Goal: Task Accomplishment & Management: Use online tool/utility

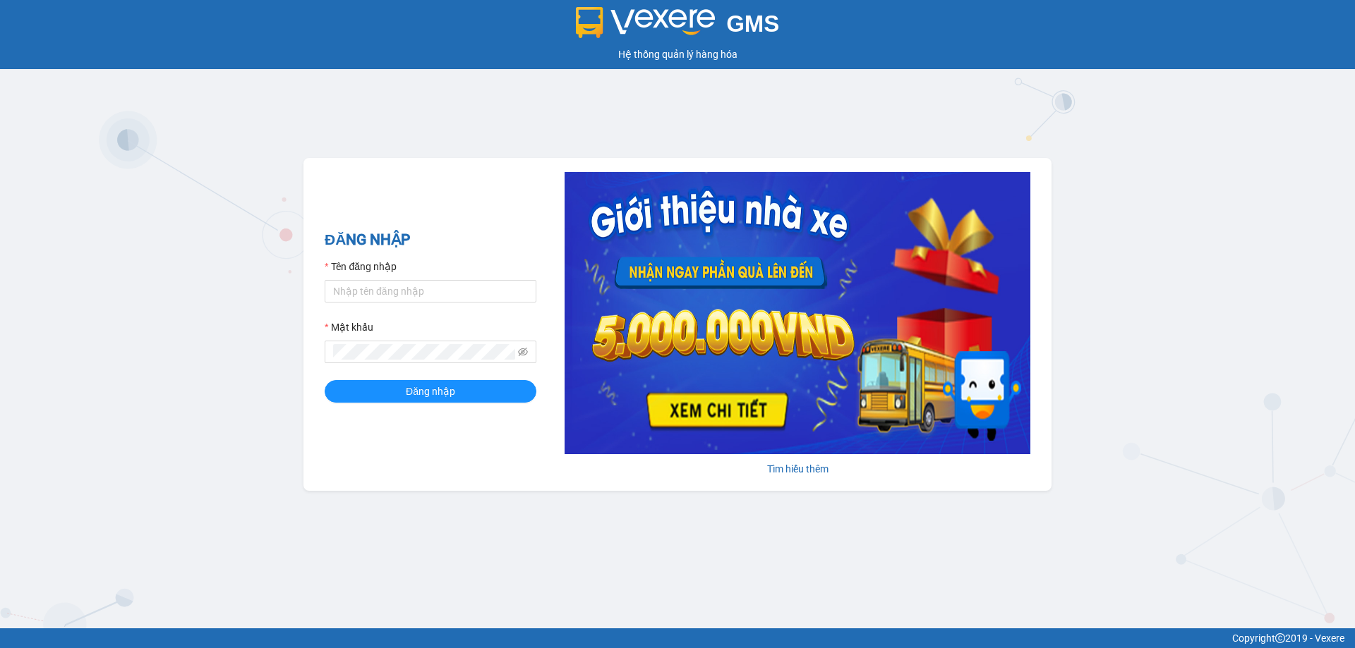
drag, startPoint x: 374, startPoint y: 317, endPoint x: 380, endPoint y: 305, distance: 13.3
click at [378, 310] on form "Tên đăng nhập Mật khẩu Đăng nhập" at bounding box center [431, 331] width 212 height 144
click at [387, 291] on input "Tên đăng nhập" at bounding box center [431, 291] width 212 height 23
type input "tronghoang.apq"
click at [325, 380] on button "Đăng nhập" at bounding box center [431, 391] width 212 height 23
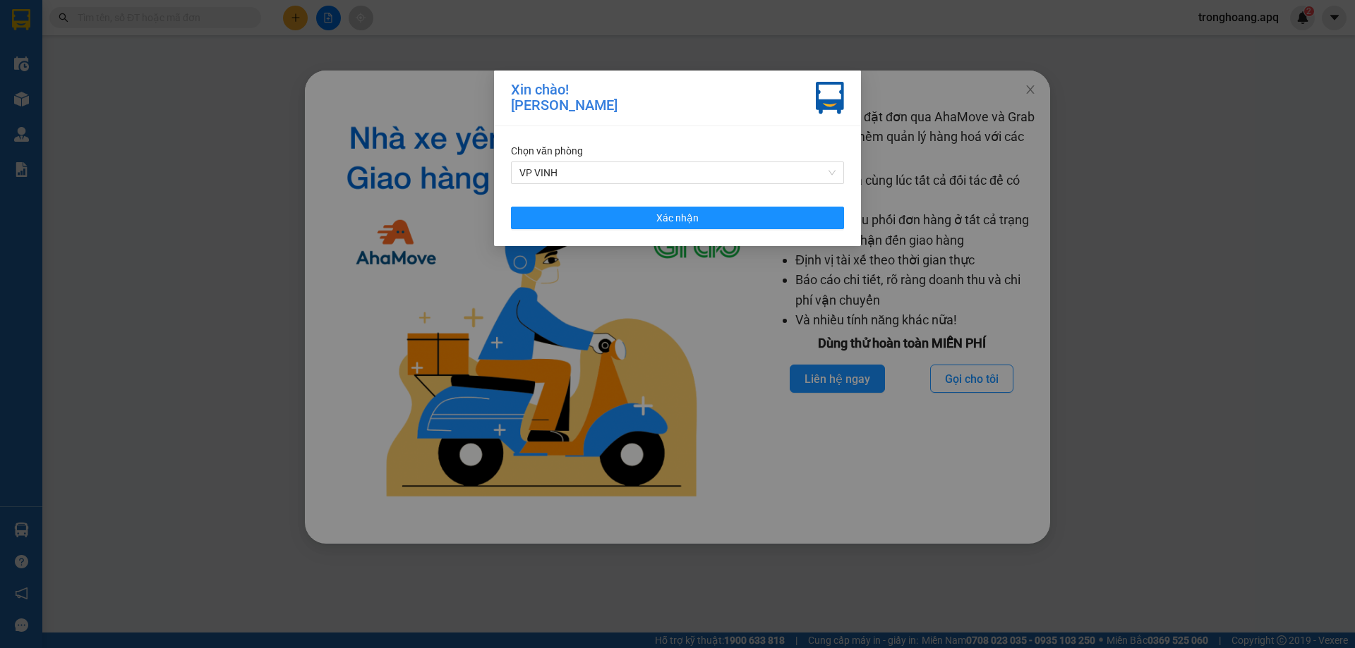
click at [666, 203] on div "Chọn văn phòng VP VINH Xác nhận" at bounding box center [677, 186] width 367 height 120
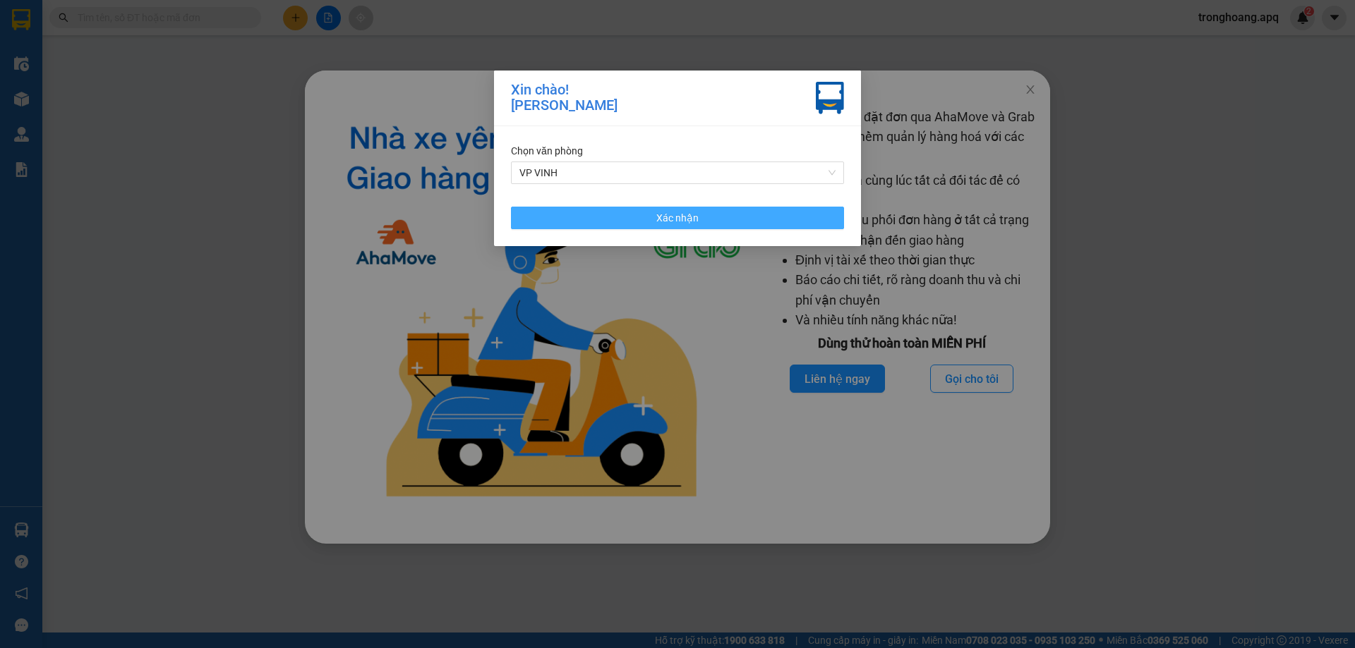
click at [687, 223] on span "Xác nhận" at bounding box center [677, 218] width 42 height 16
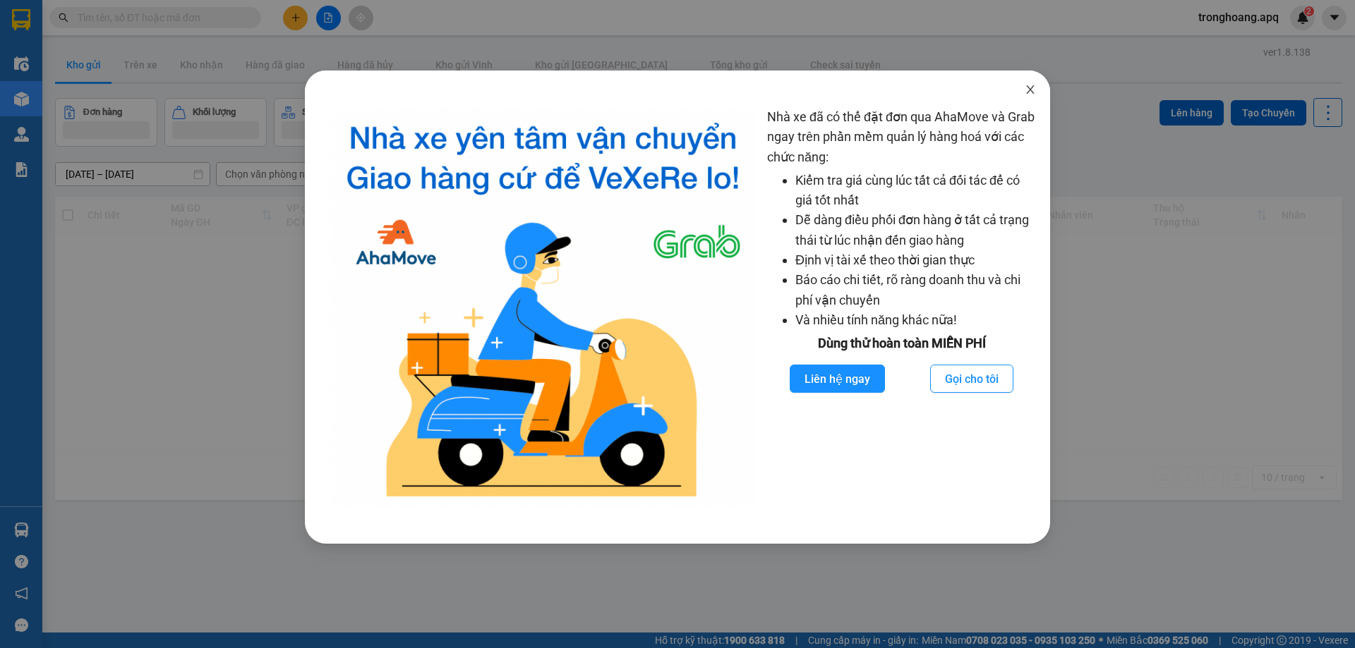
click at [1027, 90] on icon "close" at bounding box center [1030, 89] width 11 height 11
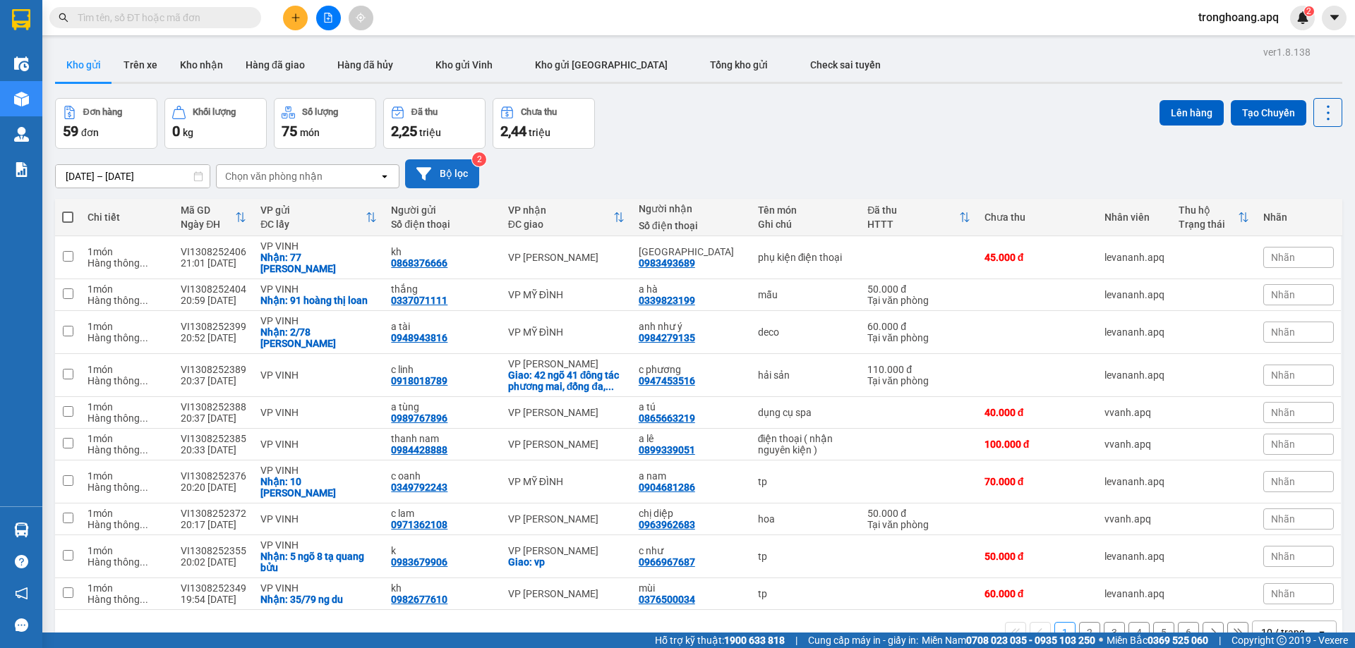
click at [412, 161] on button "Bộ lọc" at bounding box center [442, 173] width 74 height 29
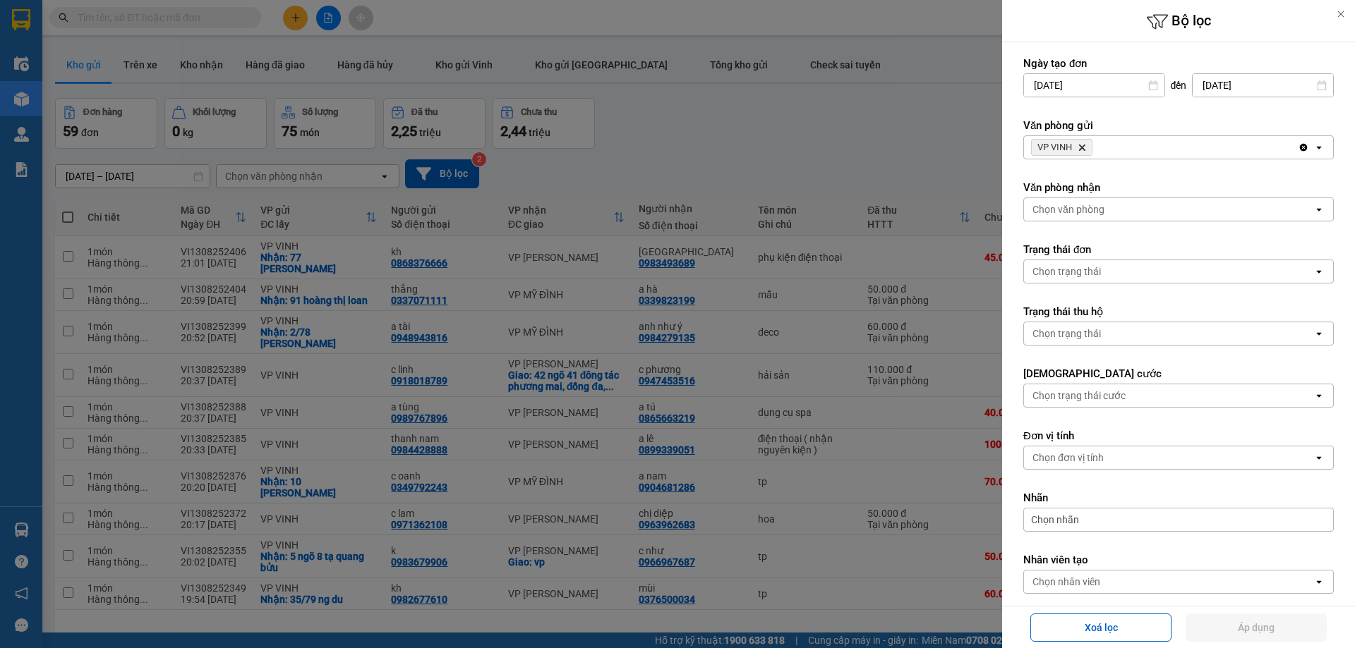
click at [1079, 146] on icon "Delete" at bounding box center [1082, 147] width 8 height 8
click at [1079, 146] on div "Chọn văn phòng" at bounding box center [1068, 147] width 72 height 14
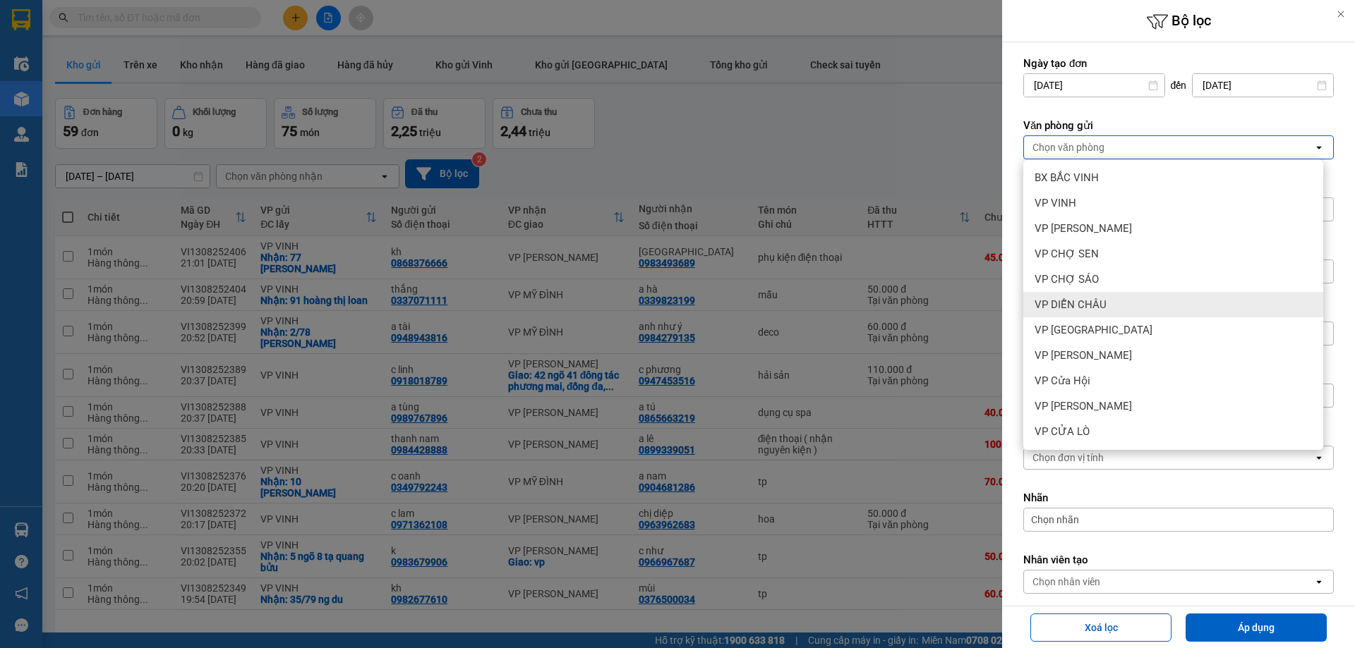
click at [1097, 307] on span "VP DIỄN CHÂU" at bounding box center [1070, 305] width 72 height 14
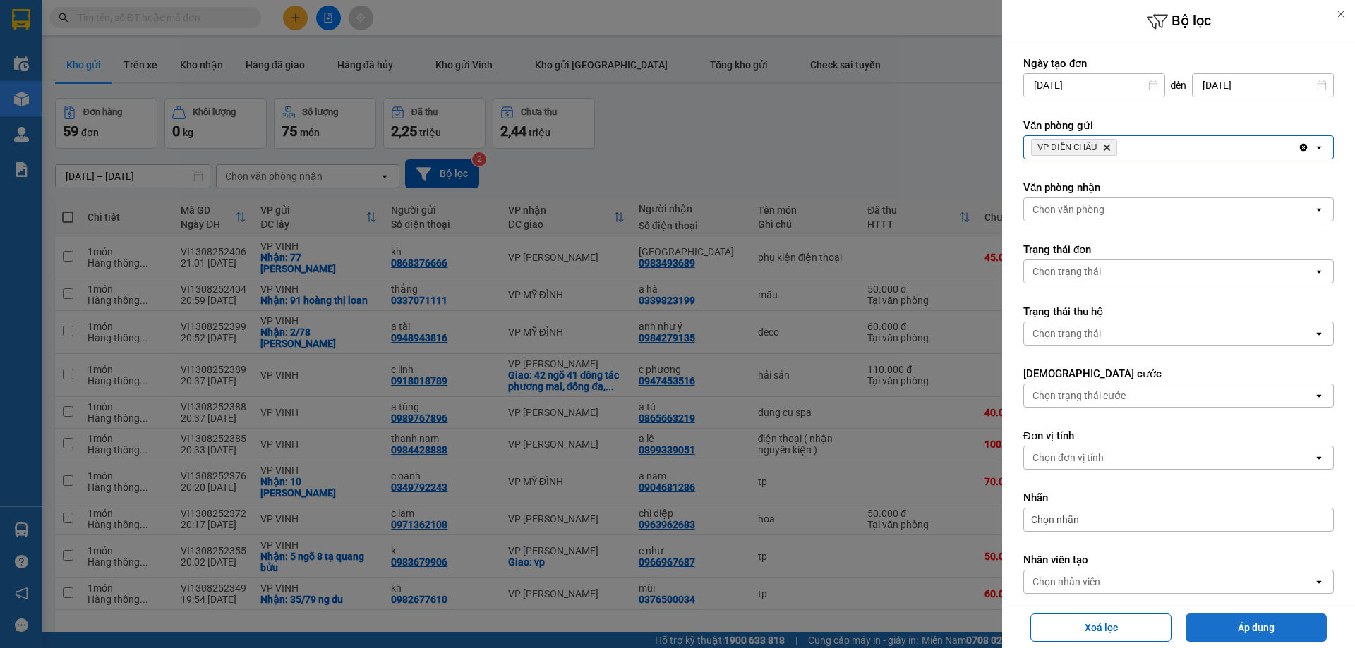
click at [1214, 629] on button "Áp dụng" at bounding box center [1255, 628] width 141 height 28
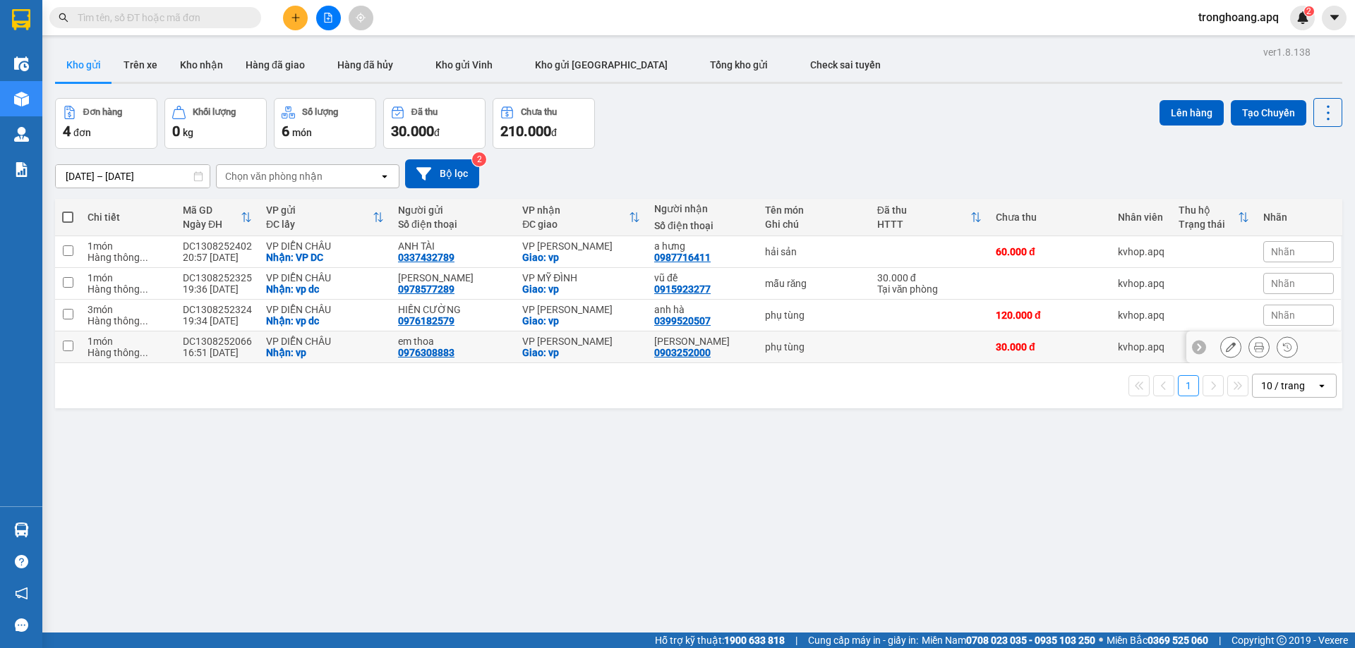
click at [579, 354] on div "Giao: vp" at bounding box center [581, 352] width 118 height 11
checkbox input "true"
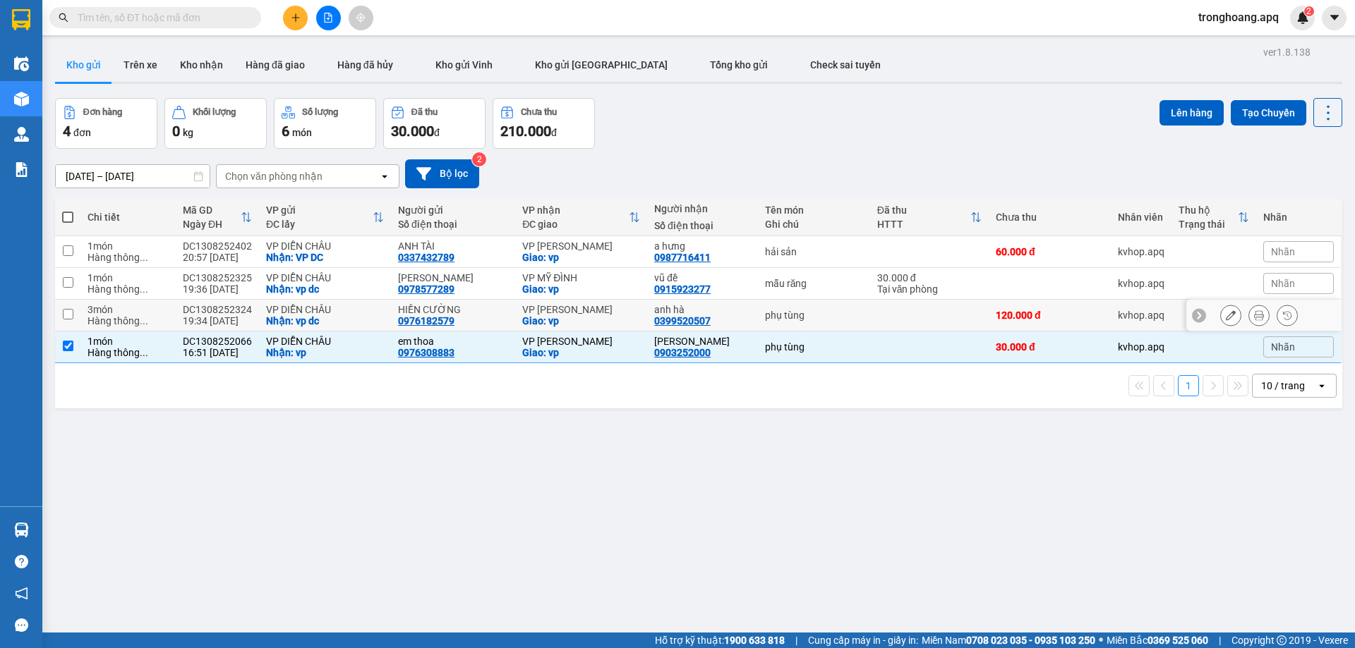
click at [576, 315] on div "Giao: vp" at bounding box center [581, 320] width 118 height 11
checkbox input "true"
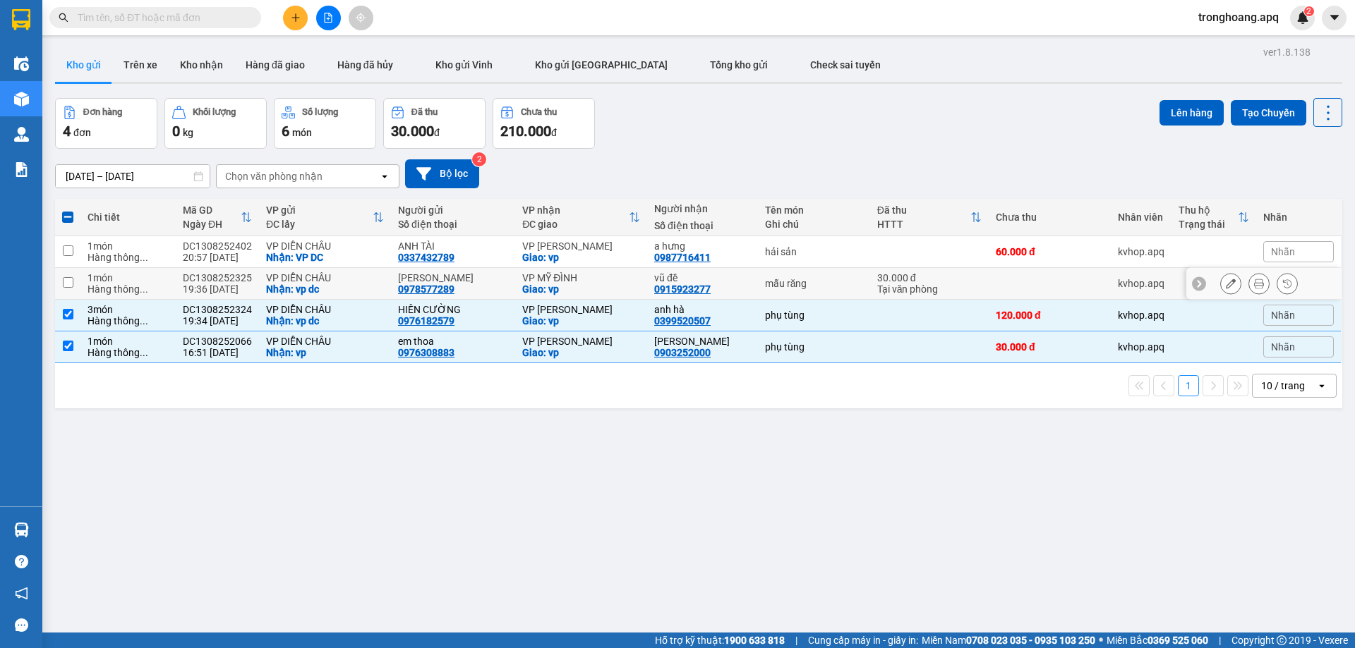
click at [574, 278] on div "VP MỸ ĐÌNH" at bounding box center [581, 277] width 118 height 11
checkbox input "true"
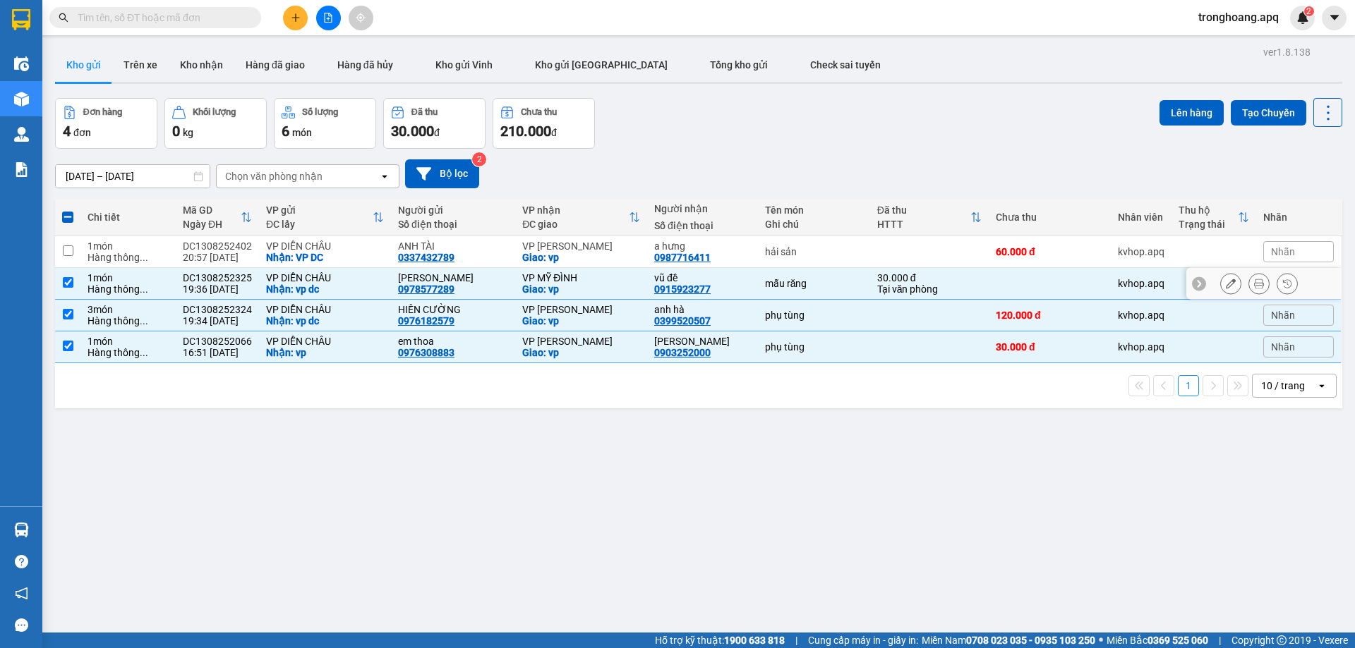
click at [577, 253] on div "Giao: vp" at bounding box center [581, 257] width 118 height 11
checkbox input "true"
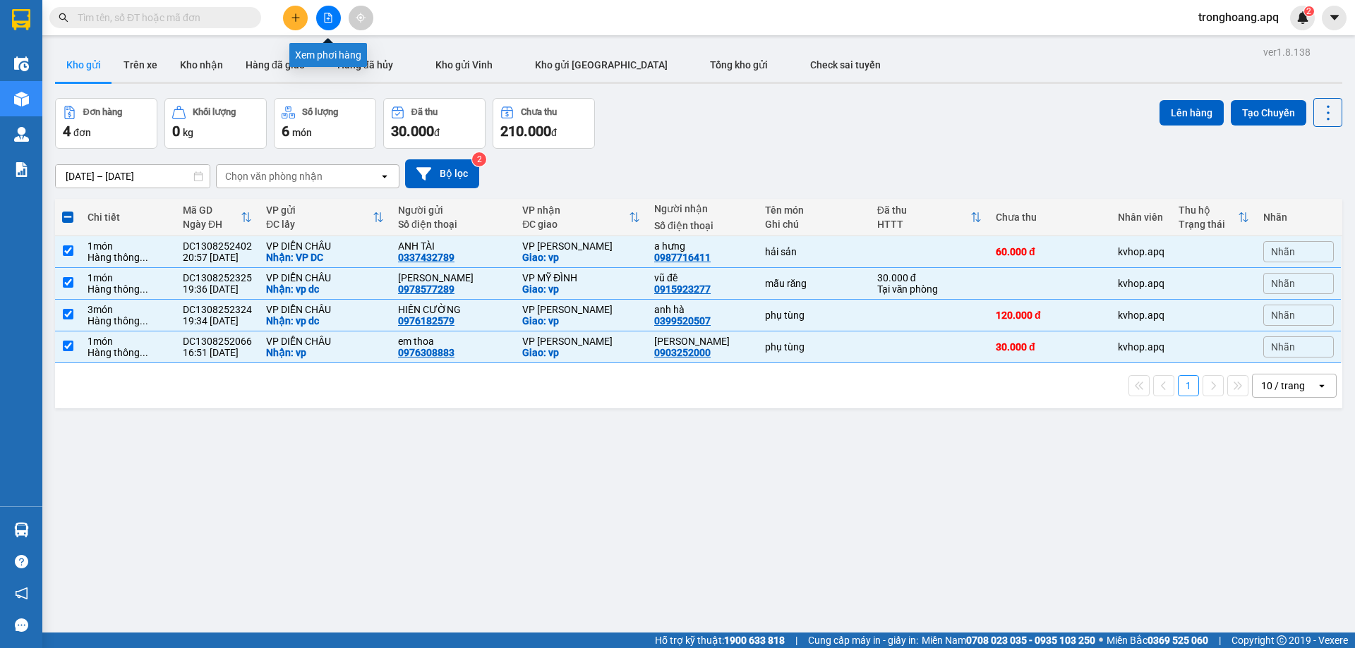
click at [326, 17] on icon "file-add" at bounding box center [328, 18] width 10 height 10
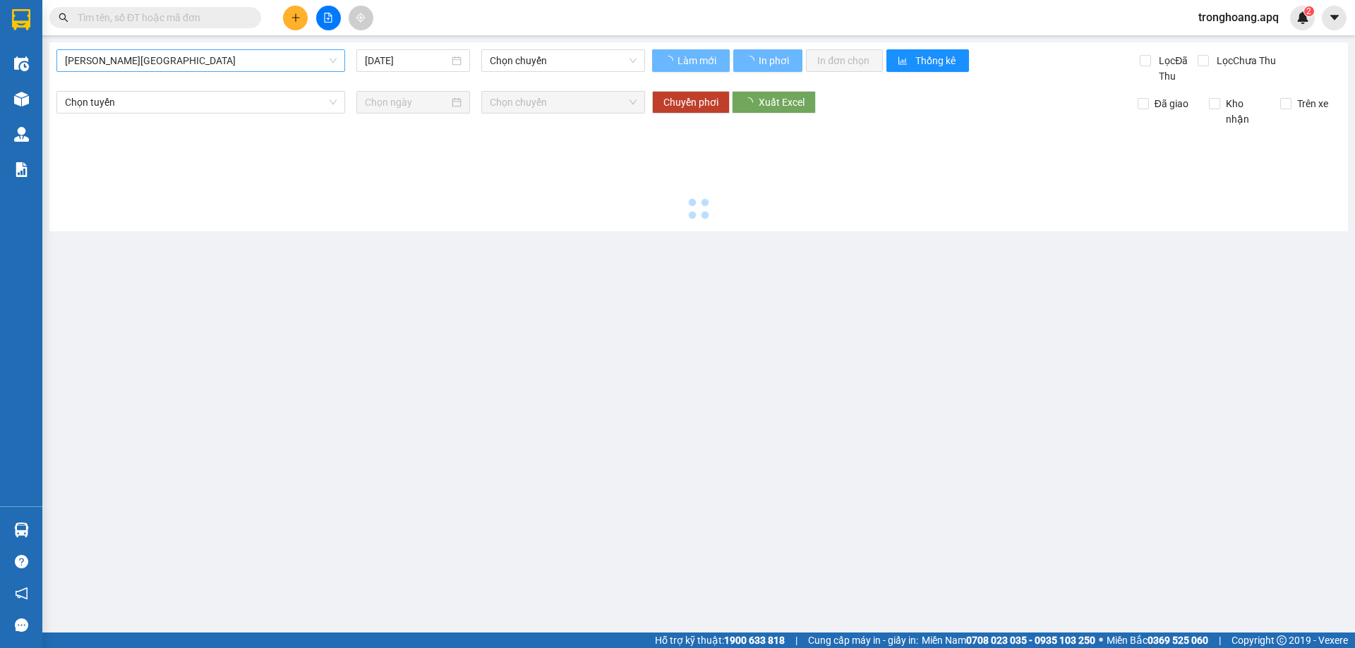
click at [188, 52] on span "Gia Lâm - Mỹ Đình" at bounding box center [201, 60] width 272 height 21
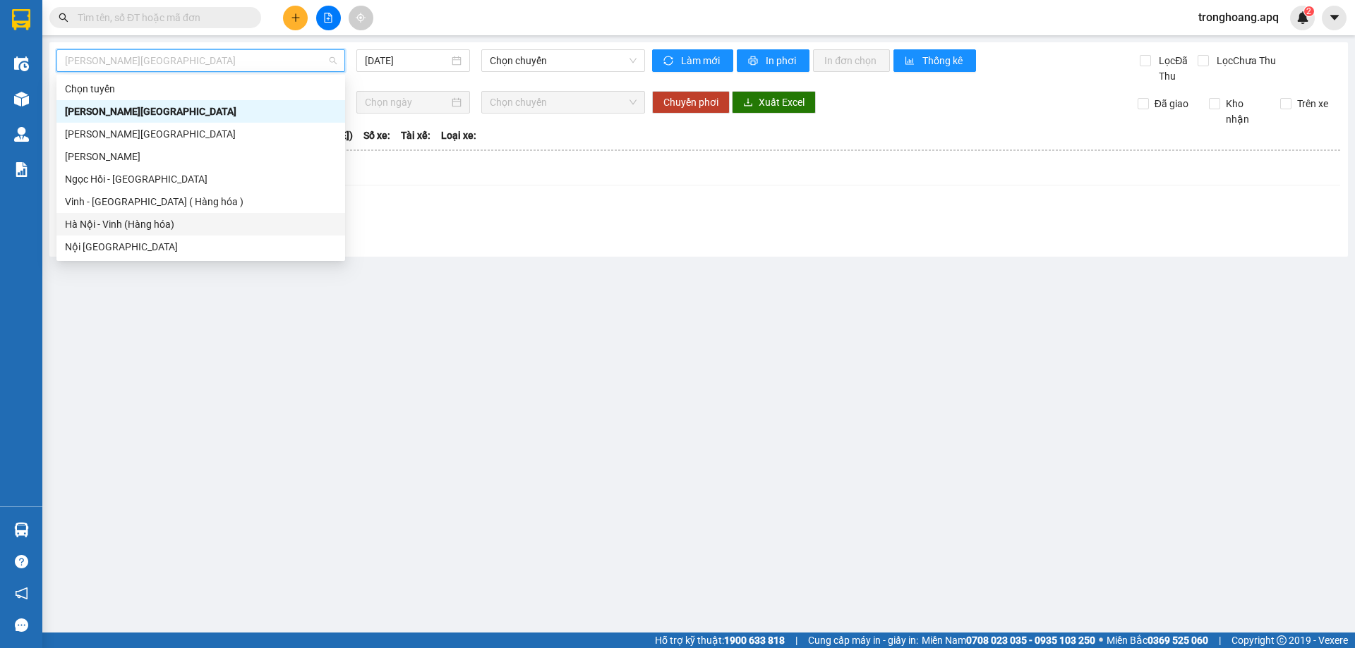
click at [164, 217] on div "Hà Nội - Vinh (Hàng hóa)" at bounding box center [201, 225] width 272 height 16
type input "13/08/2025"
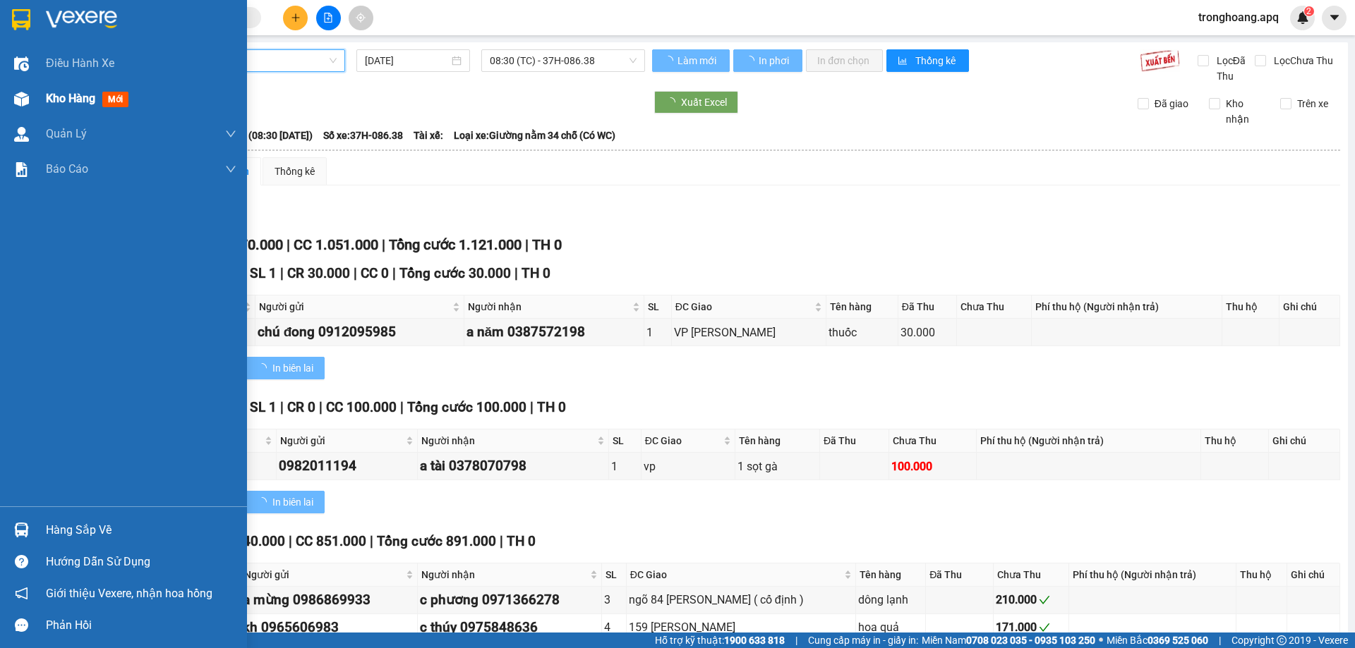
click at [21, 98] on img at bounding box center [21, 99] width 15 height 15
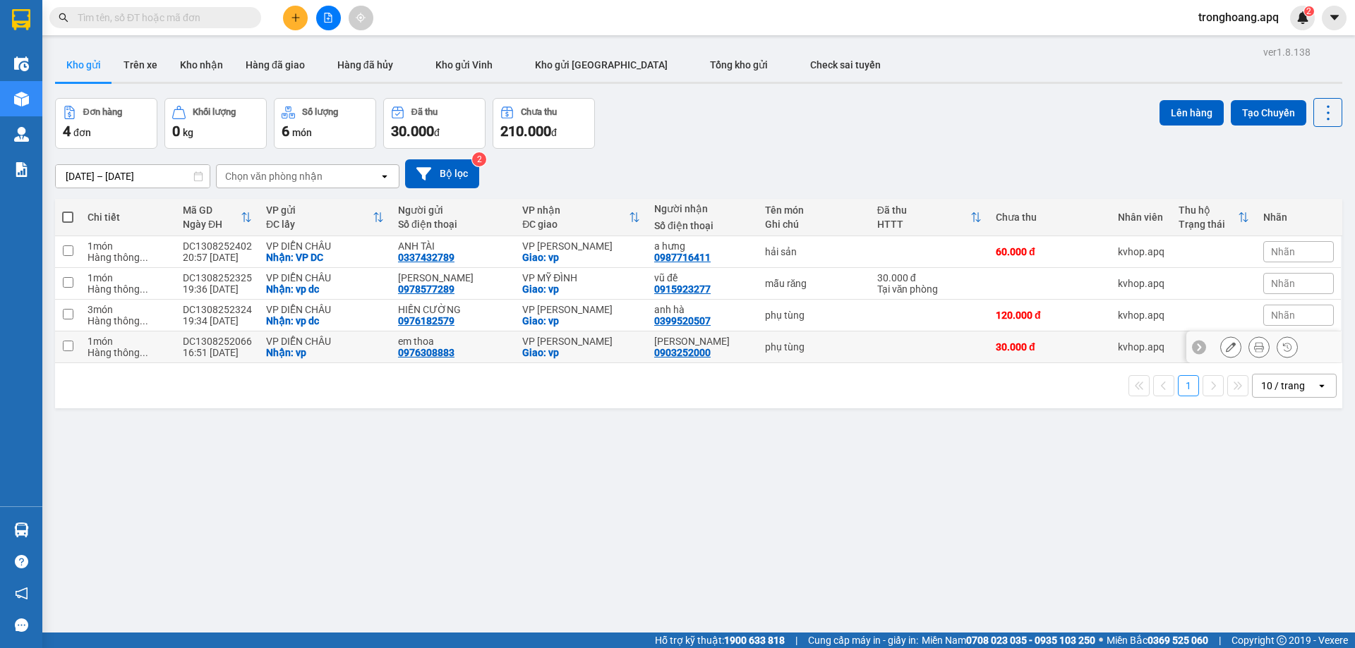
click at [586, 339] on div "VP NGỌC HỒI" at bounding box center [581, 341] width 118 height 11
checkbox input "true"
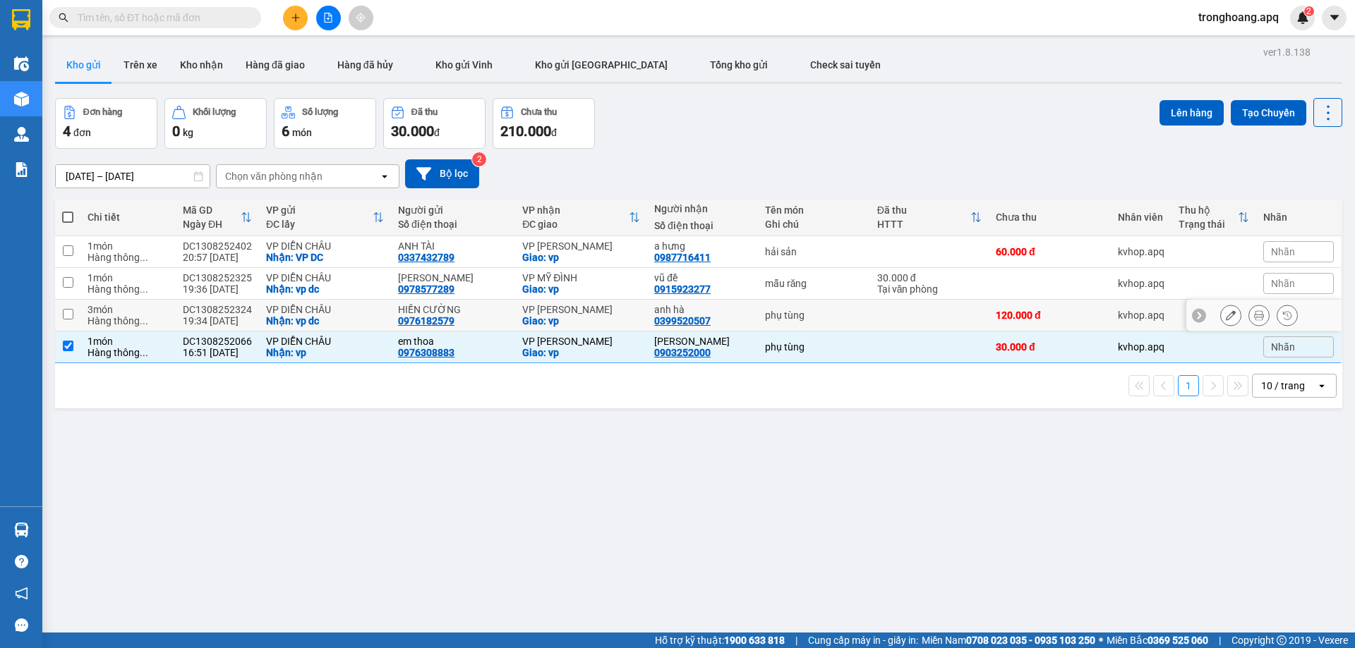
click at [574, 316] on div "Giao: vp" at bounding box center [581, 320] width 118 height 11
checkbox input "true"
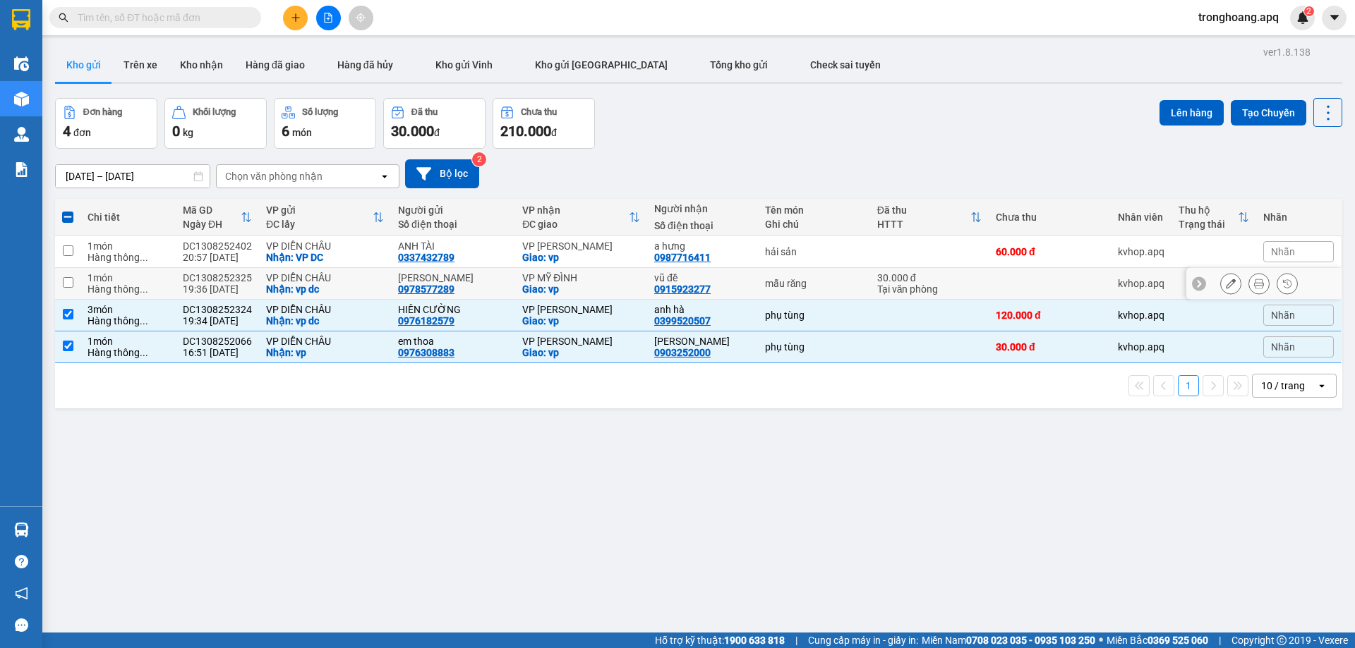
click at [569, 280] on div "VP MỸ ĐÌNH" at bounding box center [581, 277] width 118 height 11
checkbox input "true"
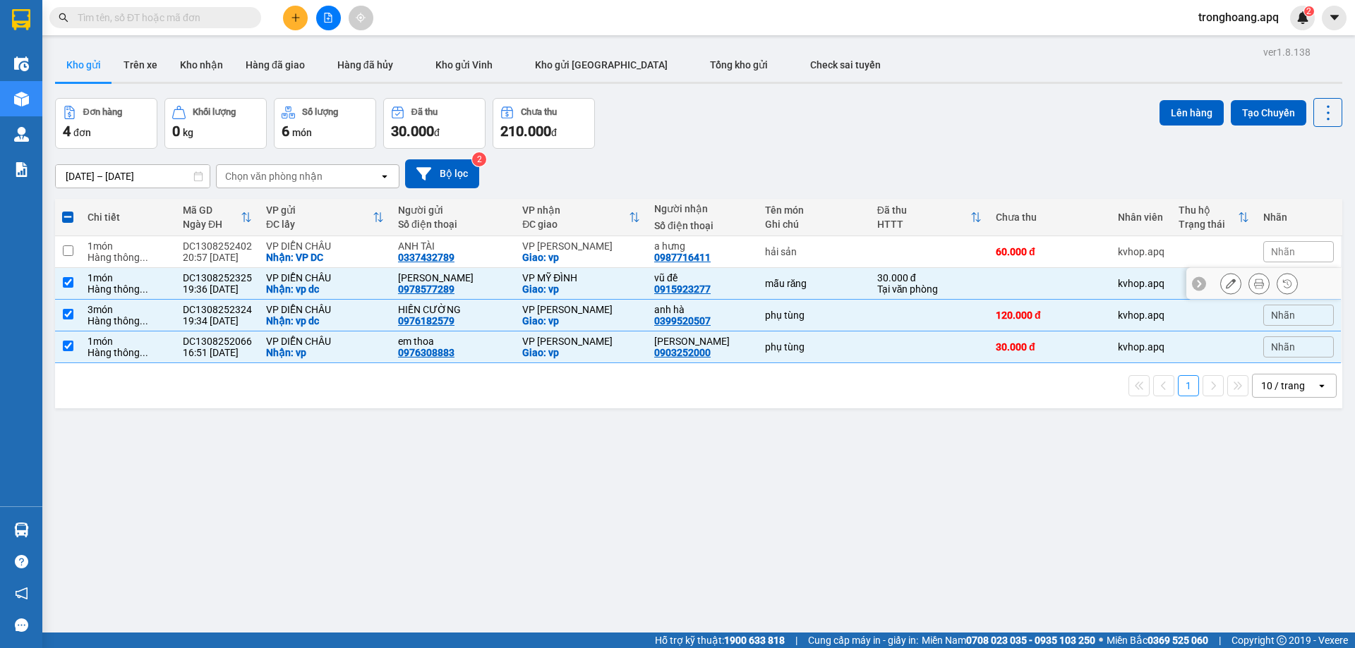
click at [570, 259] on div "Giao: vp" at bounding box center [581, 257] width 118 height 11
checkbox input "true"
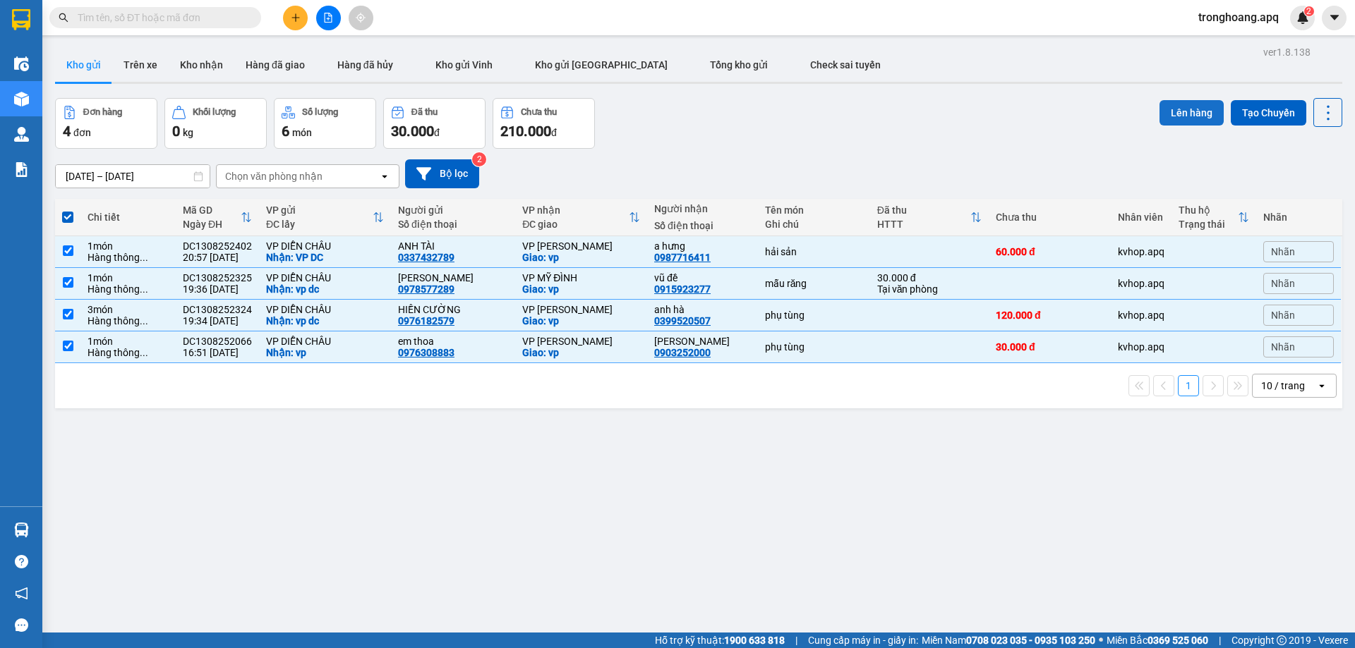
click at [1175, 116] on button "Lên hàng" at bounding box center [1191, 112] width 64 height 25
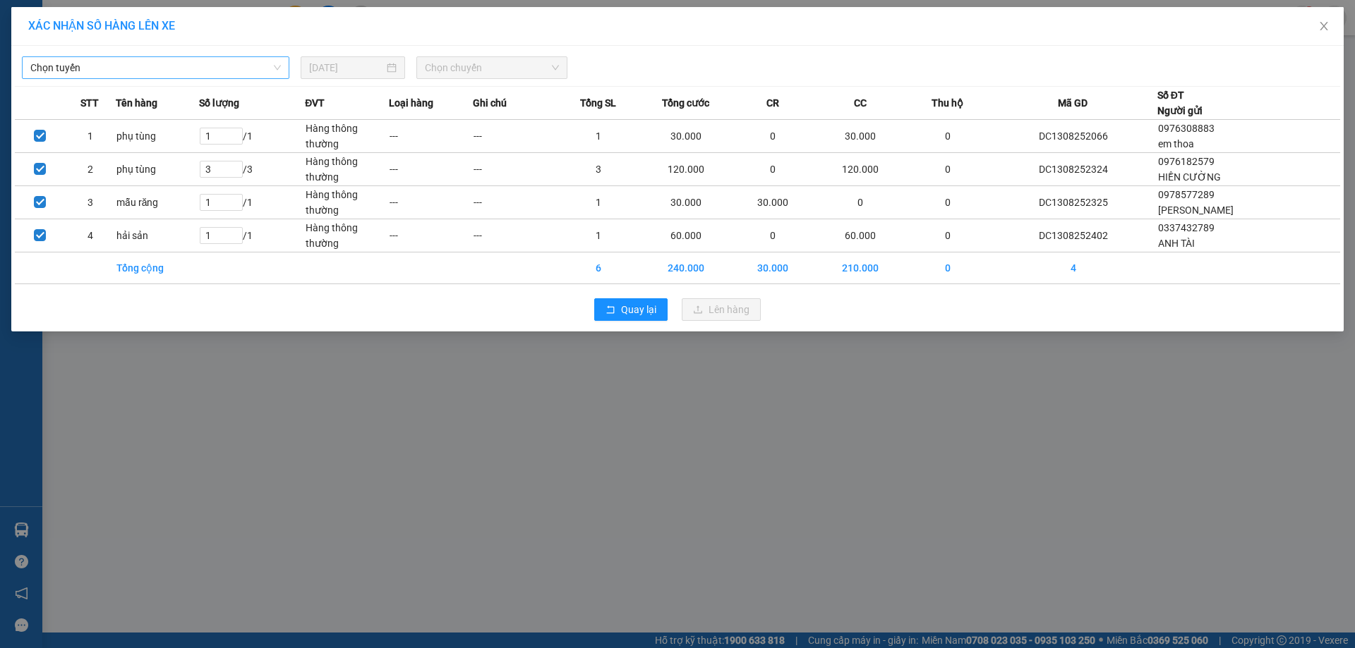
click at [225, 67] on span "Chọn tuyến" at bounding box center [155, 67] width 251 height 21
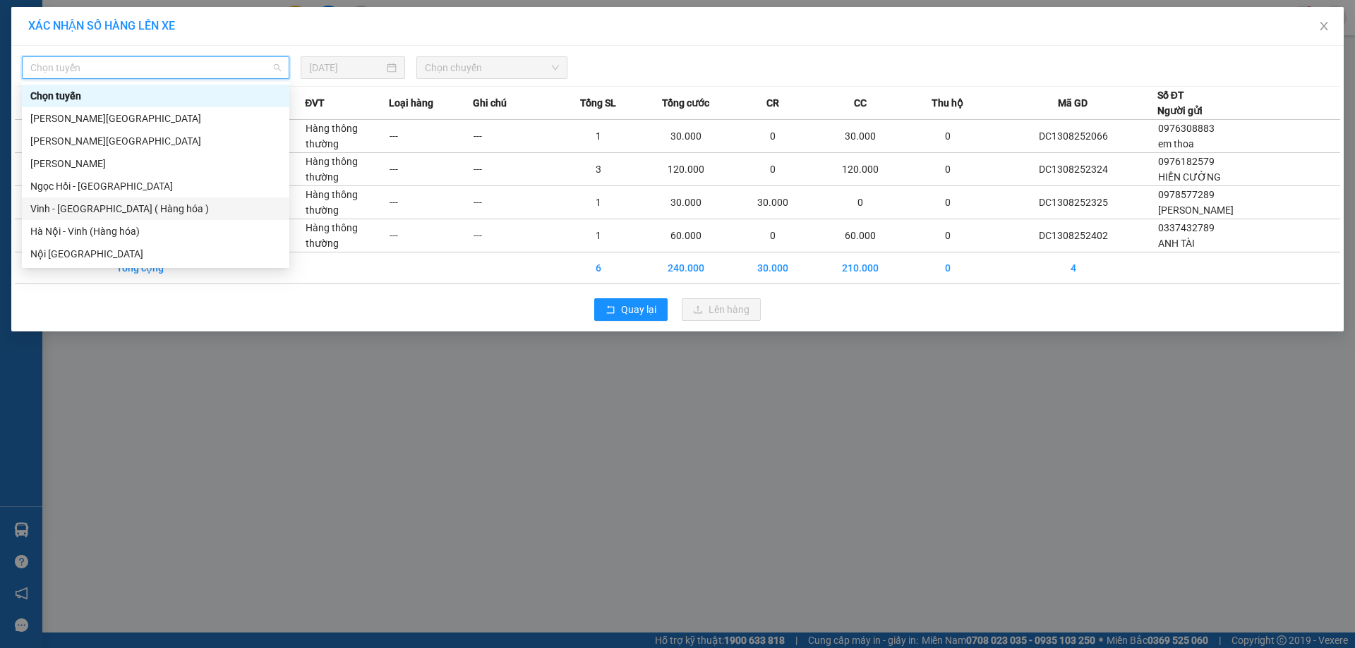
click at [102, 207] on div "Vinh - Hà Nội ( Hàng hóa )" at bounding box center [155, 209] width 251 height 16
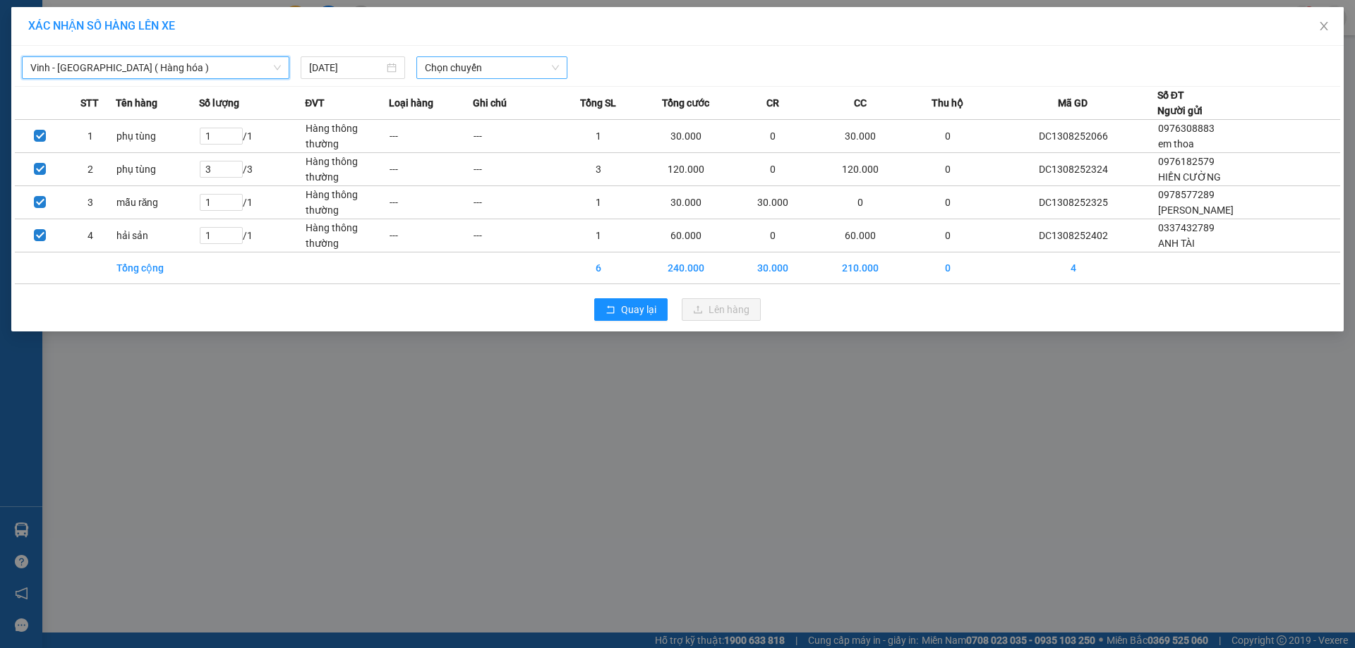
click at [458, 53] on div "Vinh - Hà Nội ( Hàng hóa ) Vinh - Hà Nội ( Hàng hóa ) 13/08/2025 Chọn chuyến" at bounding box center [677, 64] width 1325 height 30
click at [460, 73] on span "Chọn chuyến" at bounding box center [492, 67] width 134 height 21
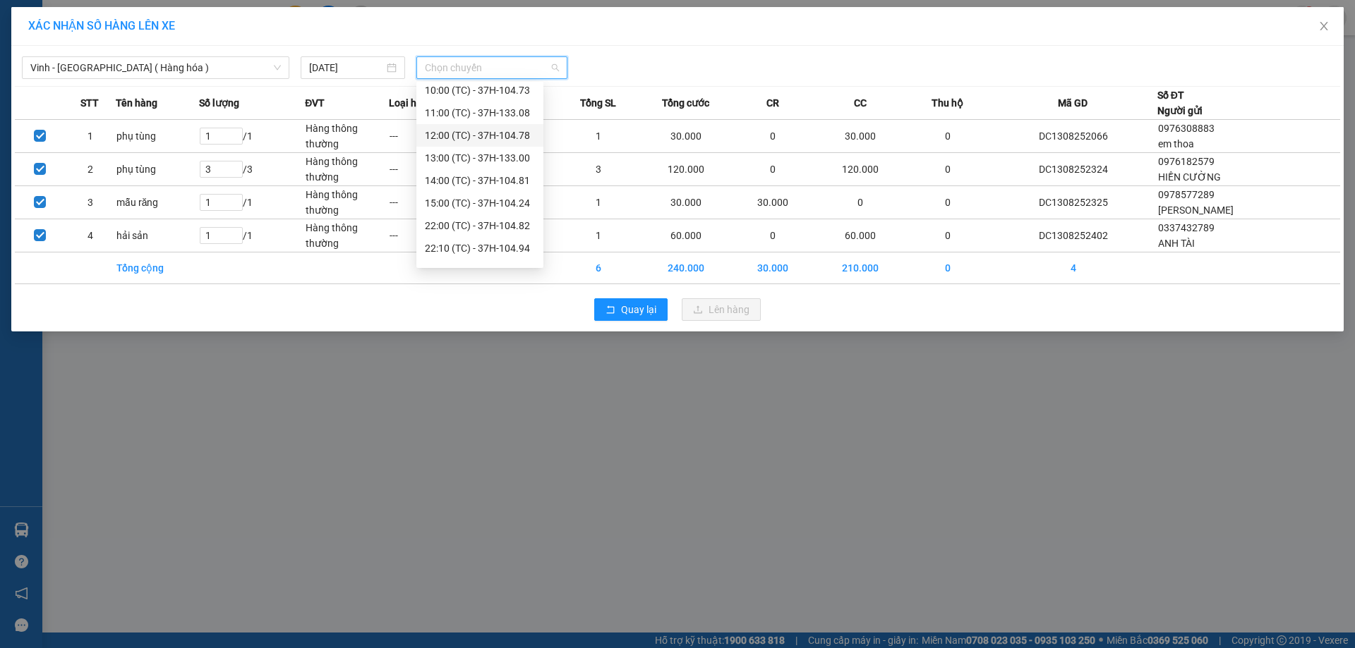
scroll to position [71, 0]
click at [514, 207] on div "22:00 (TC) - 37H-104.82" at bounding box center [480, 206] width 110 height 16
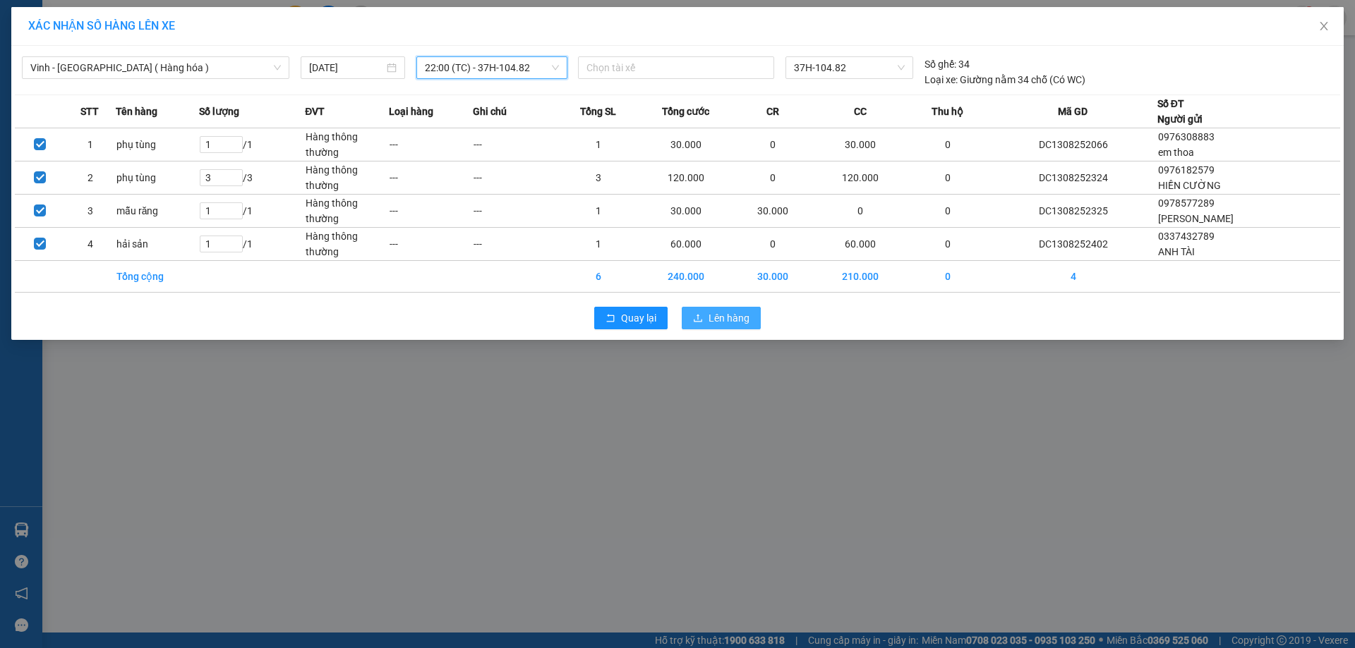
click at [703, 315] on icon "upload" at bounding box center [698, 318] width 10 height 10
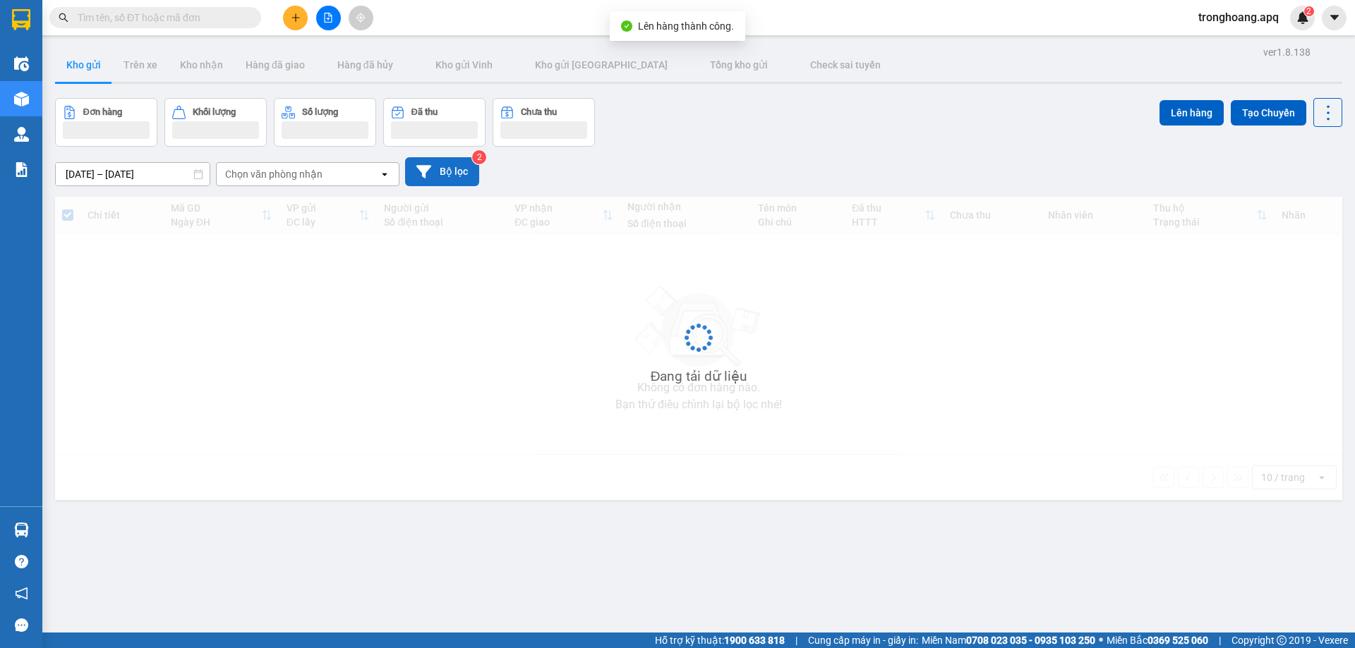
click at [436, 162] on button "Bộ lọc" at bounding box center [442, 171] width 74 height 29
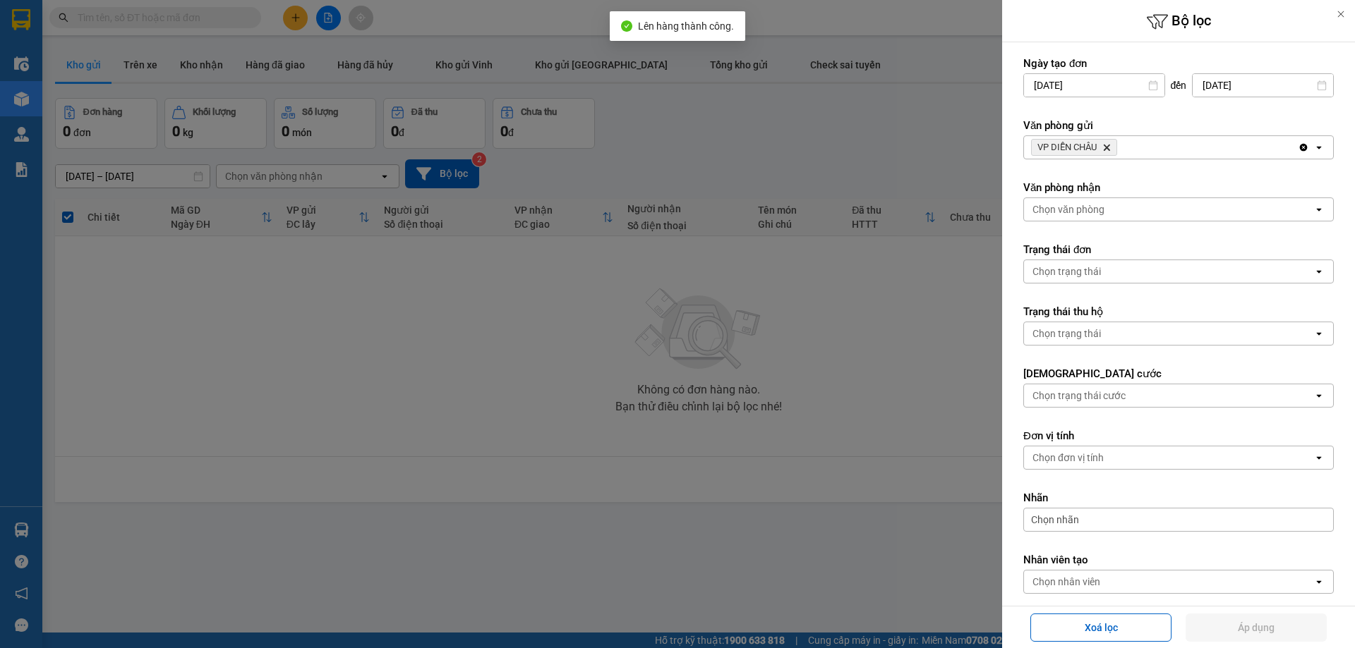
click at [1106, 148] on icon "Delete" at bounding box center [1106, 147] width 8 height 8
click at [1106, 148] on div "VP DIỄN CHÂU Delete" at bounding box center [1161, 147] width 274 height 23
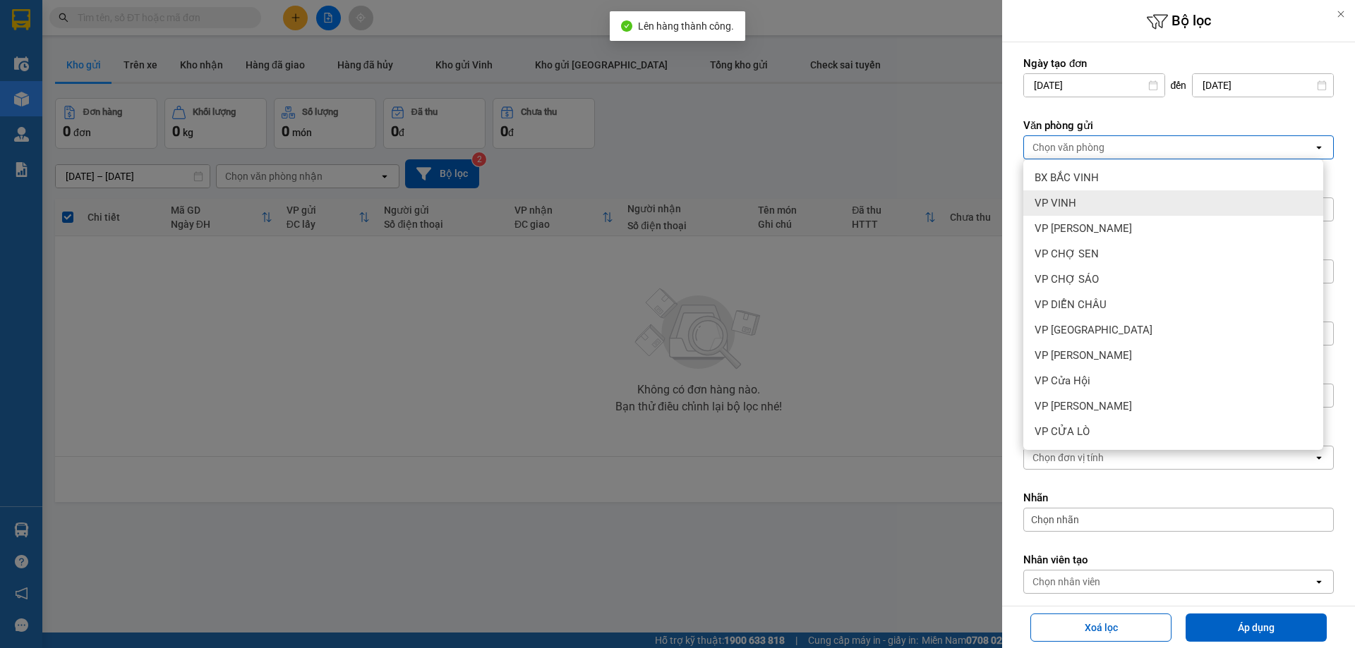
click at [1097, 205] on div "VP VINH" at bounding box center [1173, 203] width 300 height 25
click at [1108, 202] on div "Chọn văn phòng" at bounding box center [1168, 209] width 289 height 23
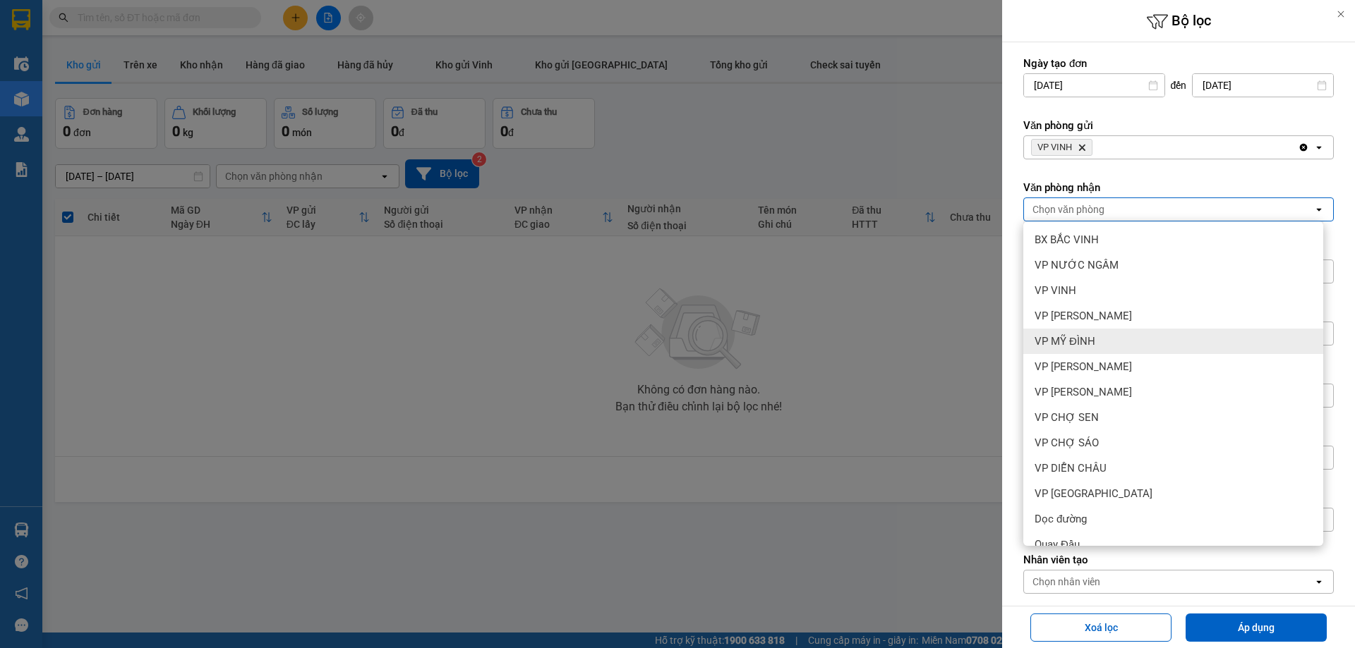
click at [1104, 332] on div "VP MỸ ĐÌNH" at bounding box center [1173, 341] width 300 height 25
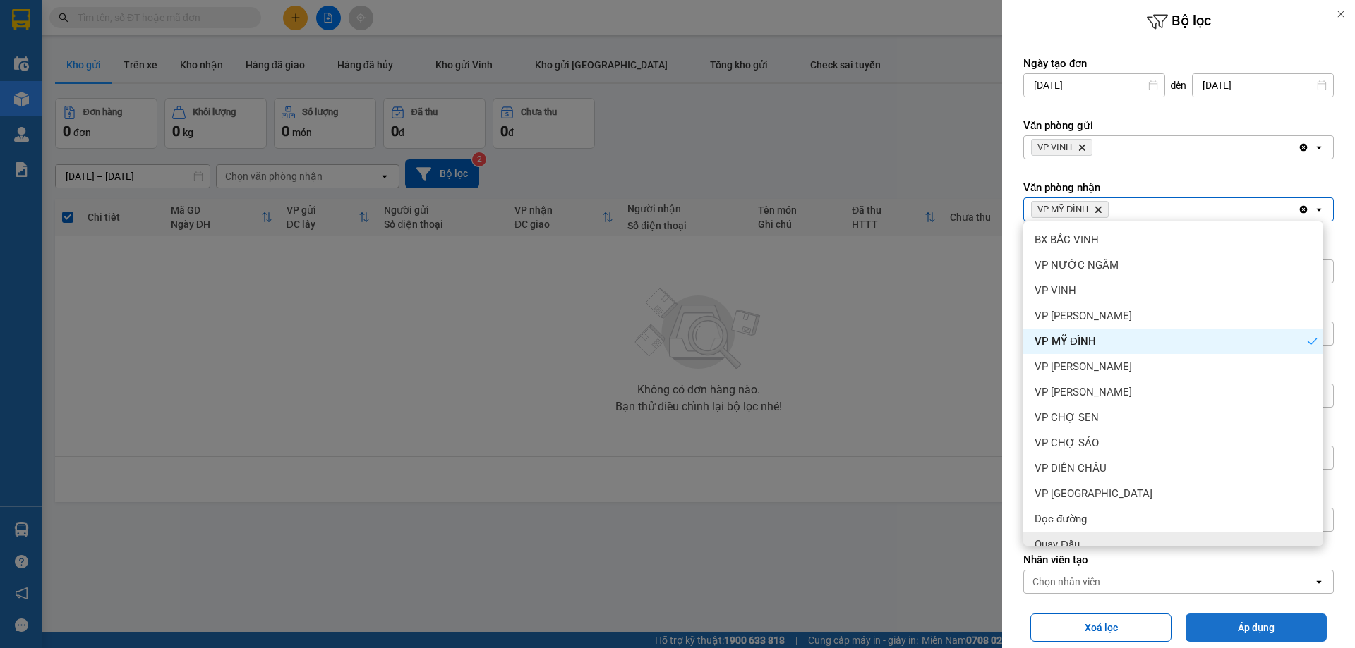
click at [1201, 624] on button "Áp dụng" at bounding box center [1255, 628] width 141 height 28
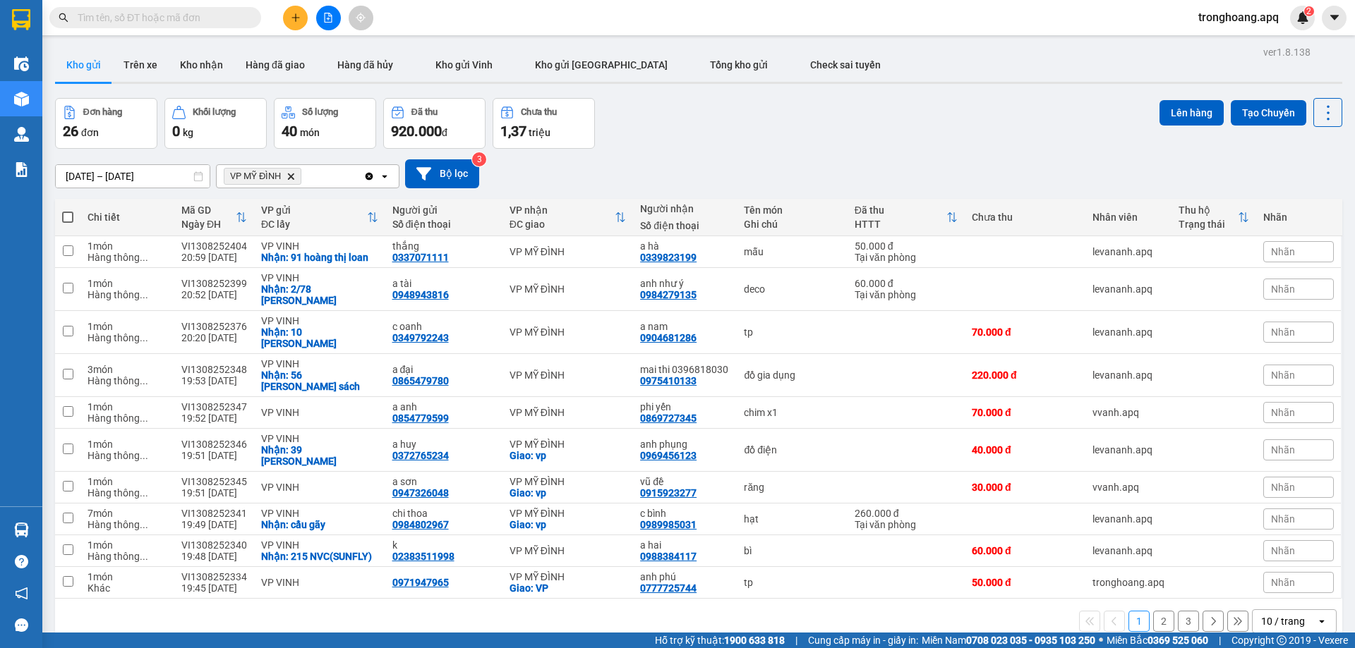
click at [1261, 615] on div "10 / trang" at bounding box center [1283, 622] width 44 height 14
click at [1269, 547] on span "100 / trang" at bounding box center [1278, 545] width 51 height 14
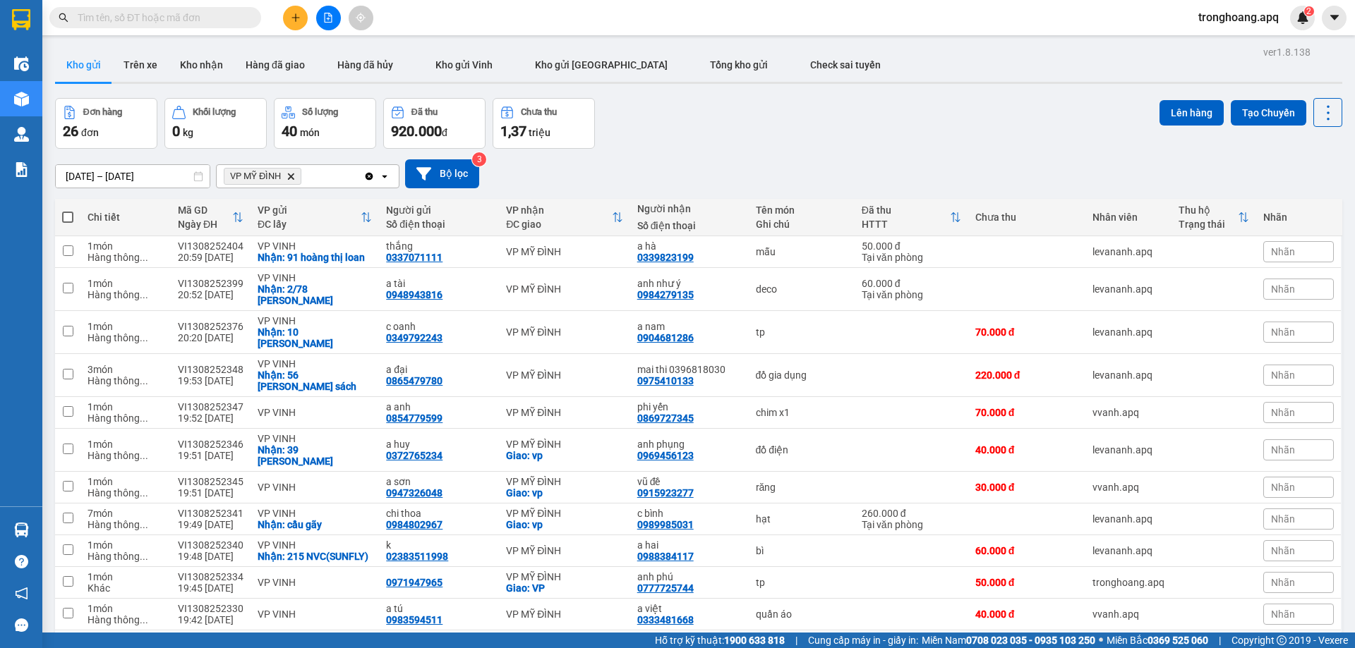
click at [66, 215] on span at bounding box center [67, 217] width 11 height 11
click at [68, 210] on input "checkbox" at bounding box center [68, 210] width 0 height 0
checkbox input "true"
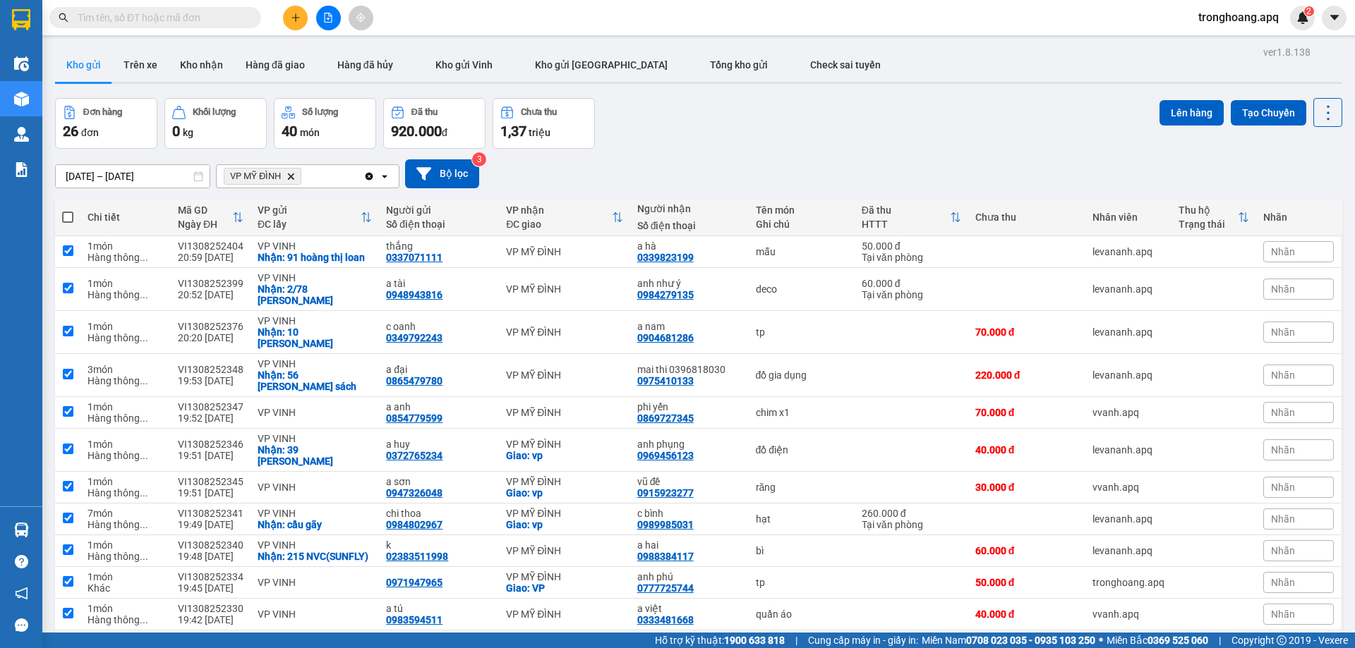
checkbox input "true"
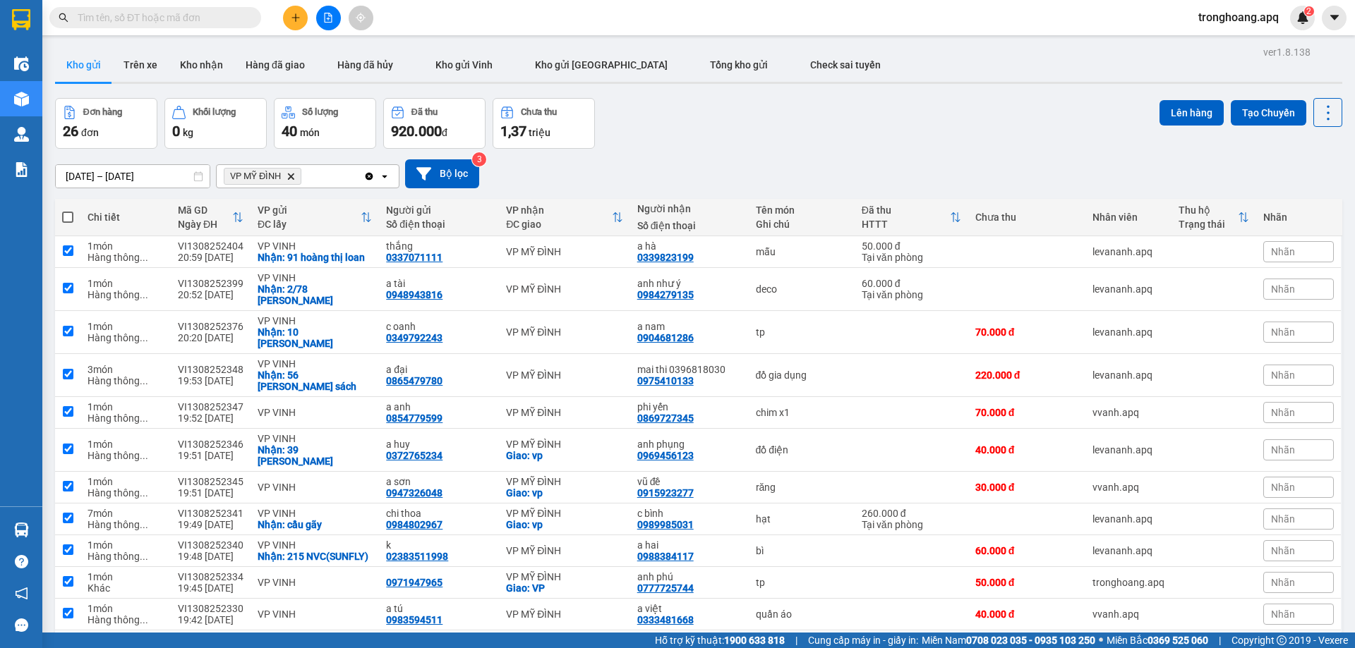
checkbox input "true"
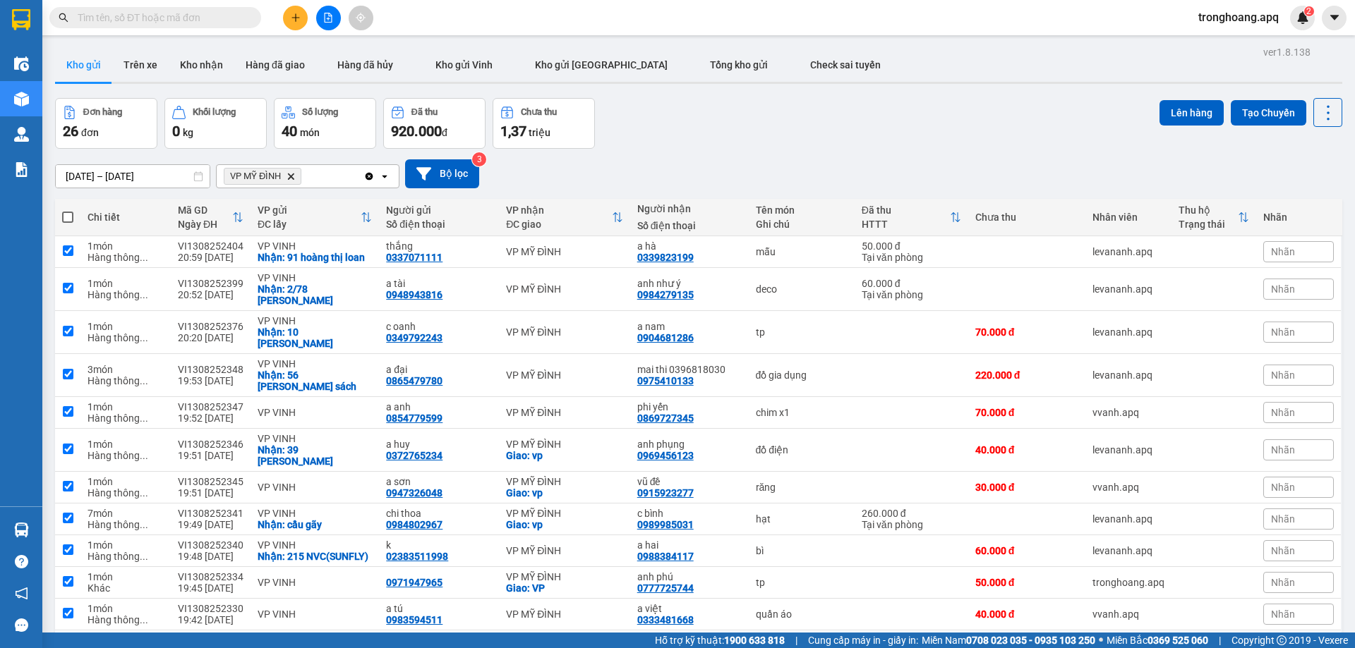
checkbox input "true"
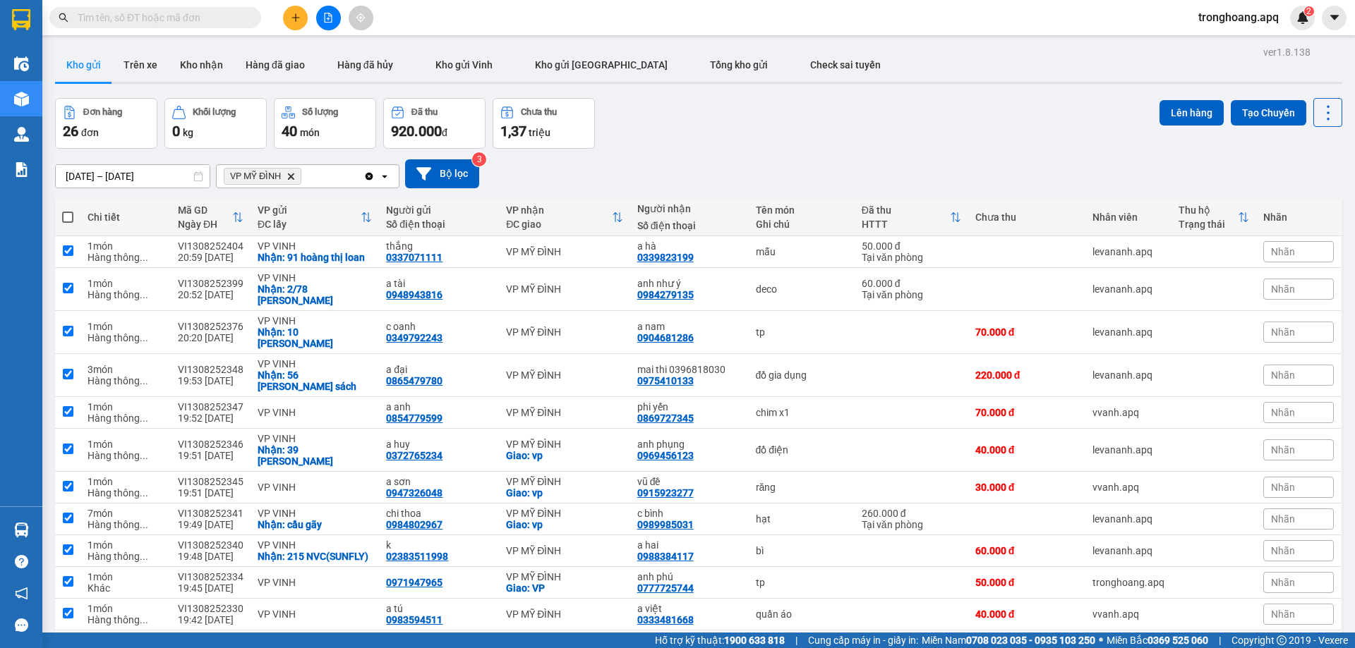
checkbox input "true"
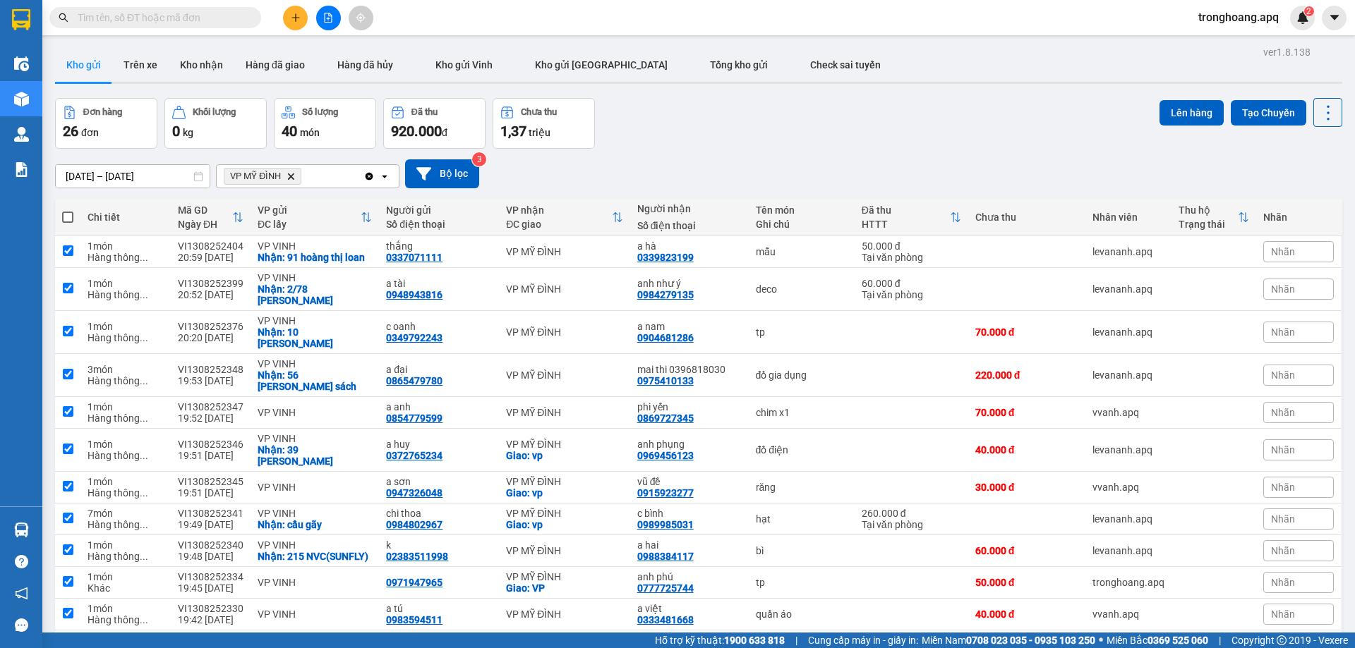
checkbox input "true"
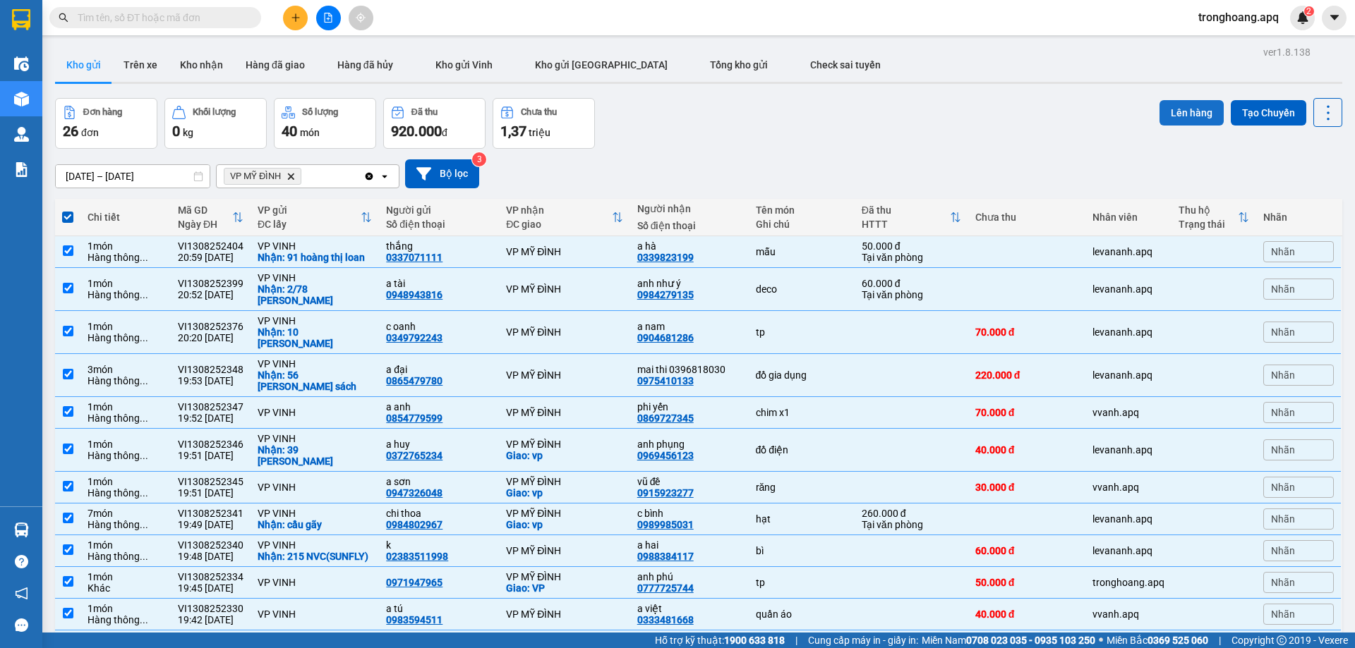
click at [1161, 107] on button "Lên hàng" at bounding box center [1191, 112] width 64 height 25
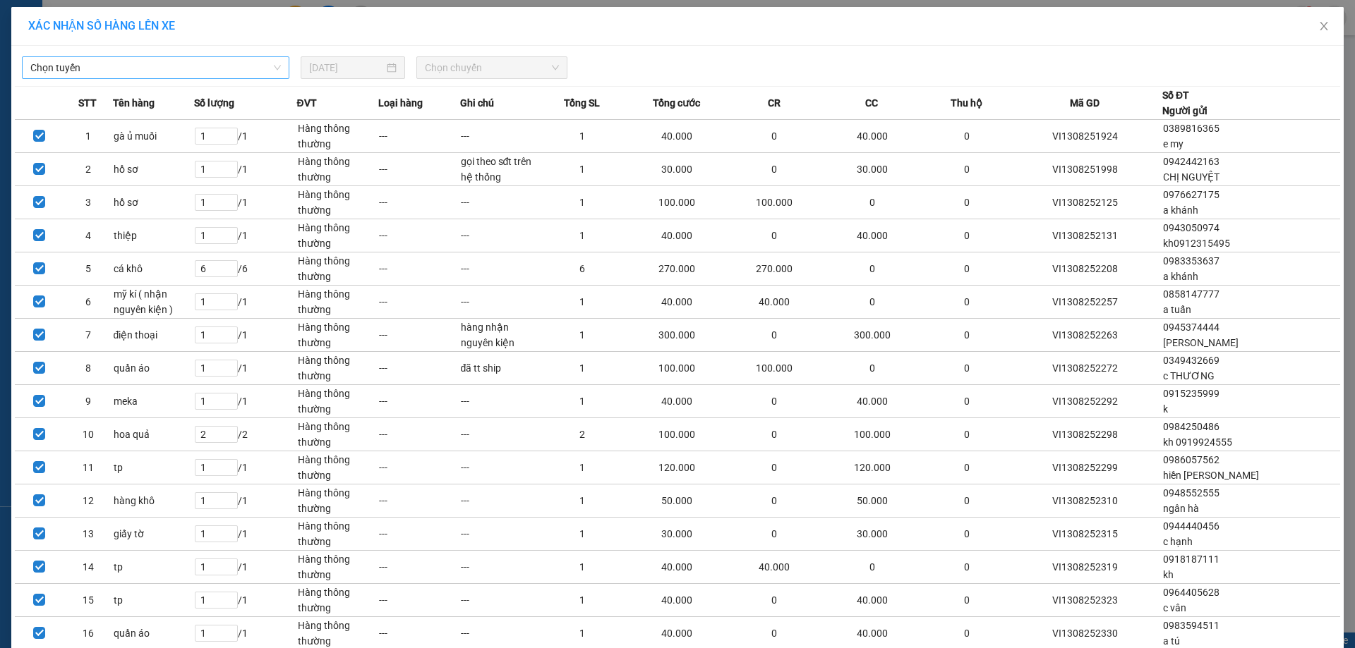
click at [101, 74] on span "Chọn tuyến" at bounding box center [155, 67] width 251 height 21
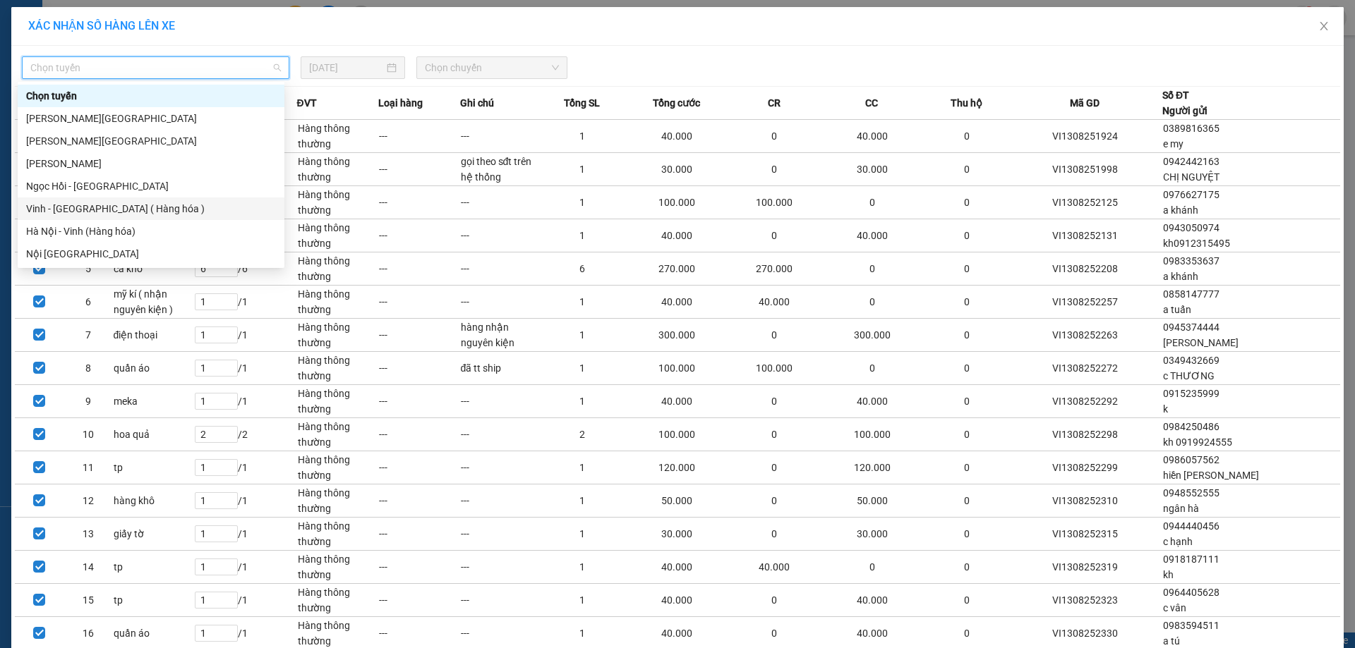
click at [94, 208] on div "Vinh - Hà Nội ( Hàng hóa )" at bounding box center [151, 209] width 250 height 16
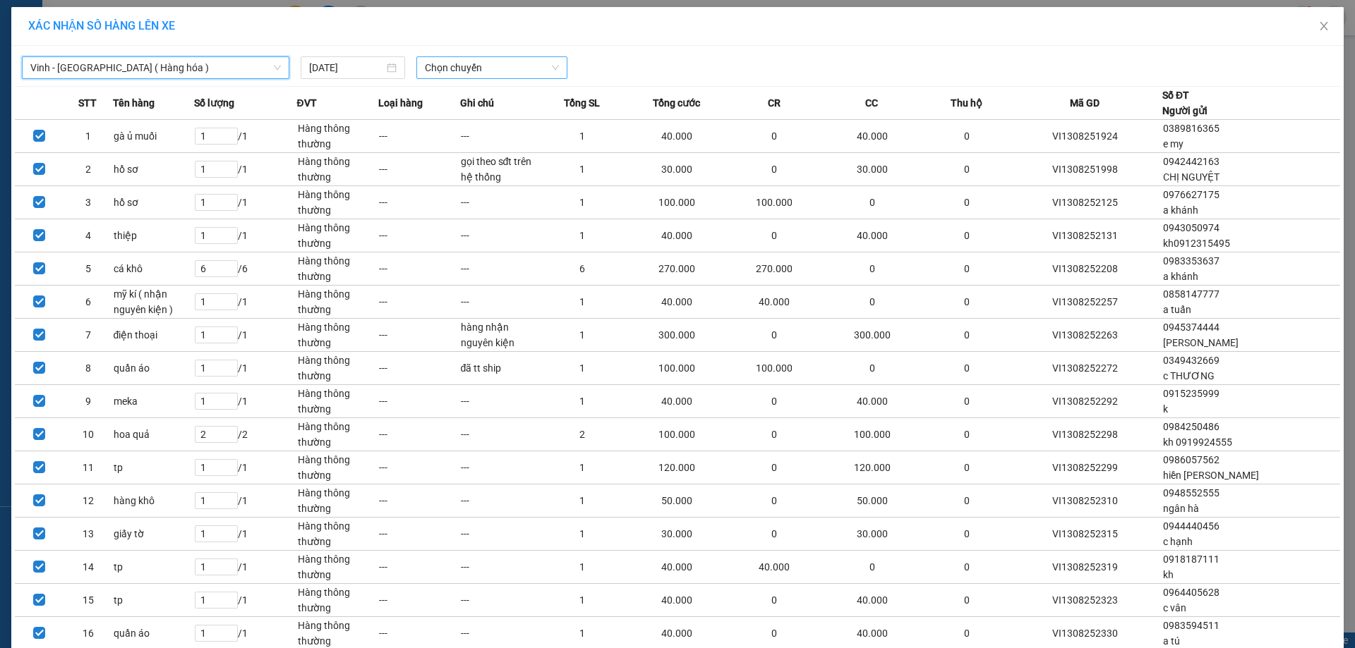
click at [456, 66] on span "Chọn chuyến" at bounding box center [492, 67] width 134 height 21
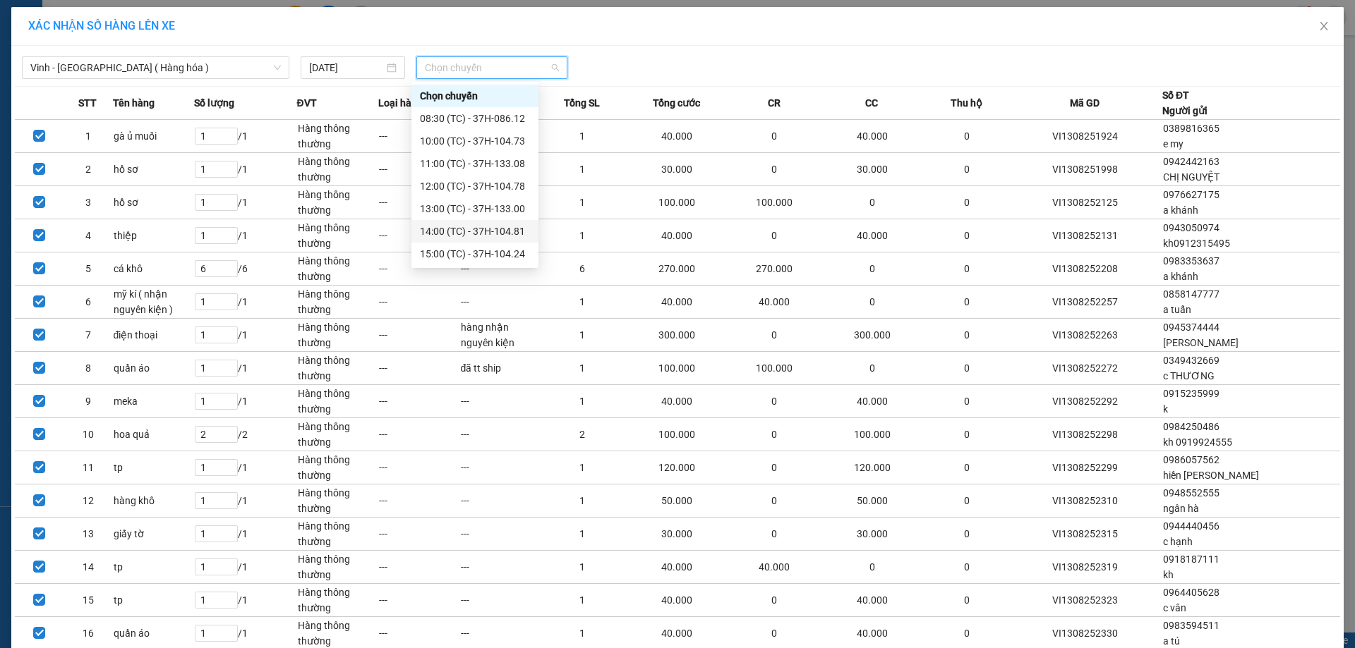
scroll to position [71, 0]
click at [506, 199] on div "22:00 (TC) - 37H-104.82" at bounding box center [475, 206] width 110 height 16
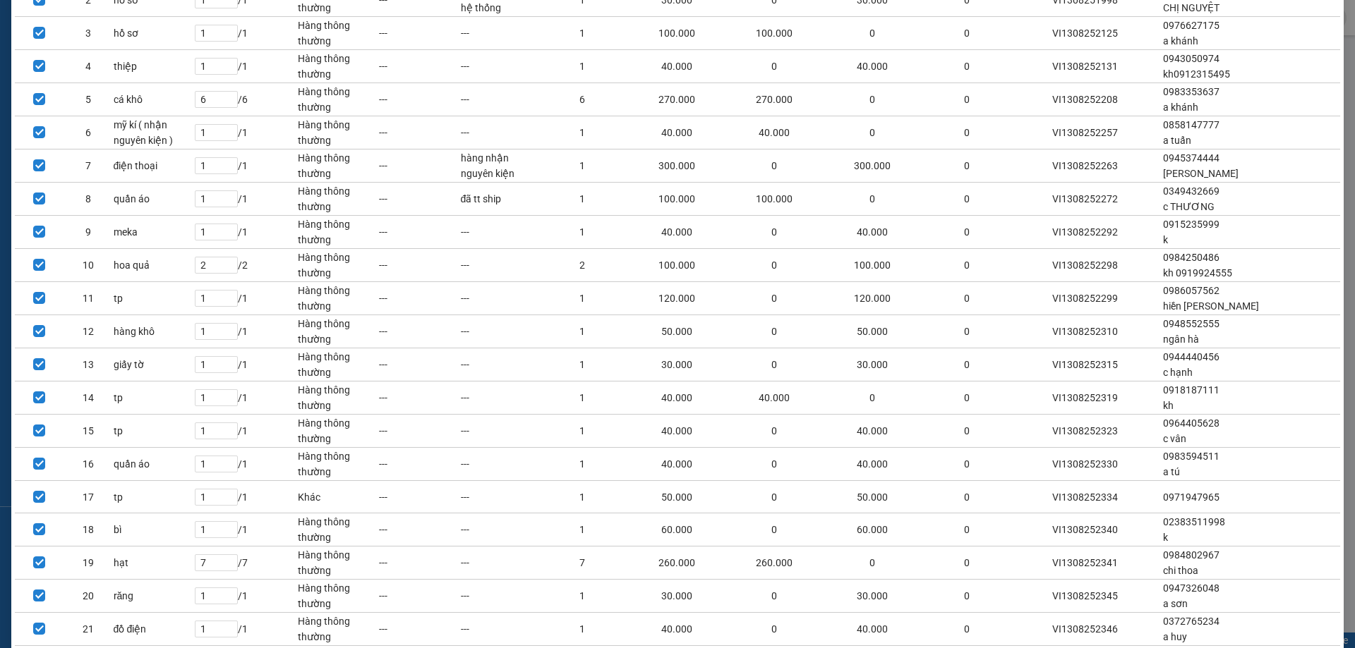
scroll to position [437, 0]
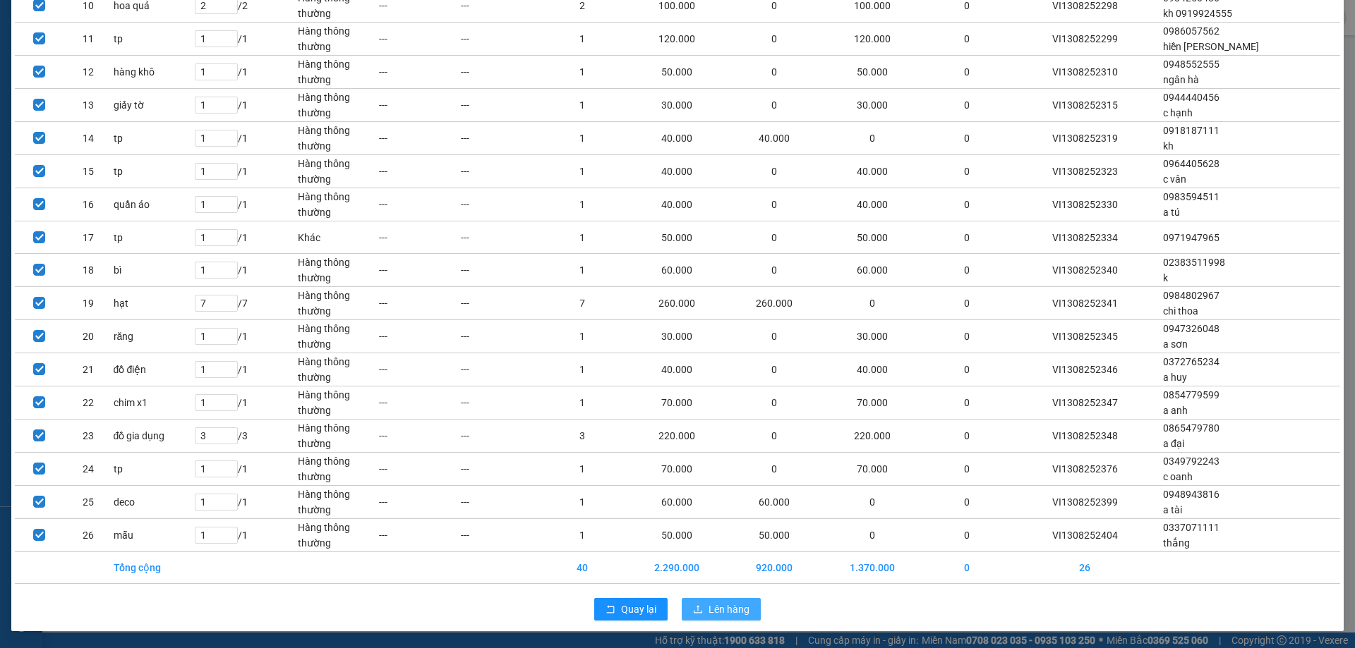
click at [731, 610] on span "Lên hàng" at bounding box center [728, 610] width 41 height 16
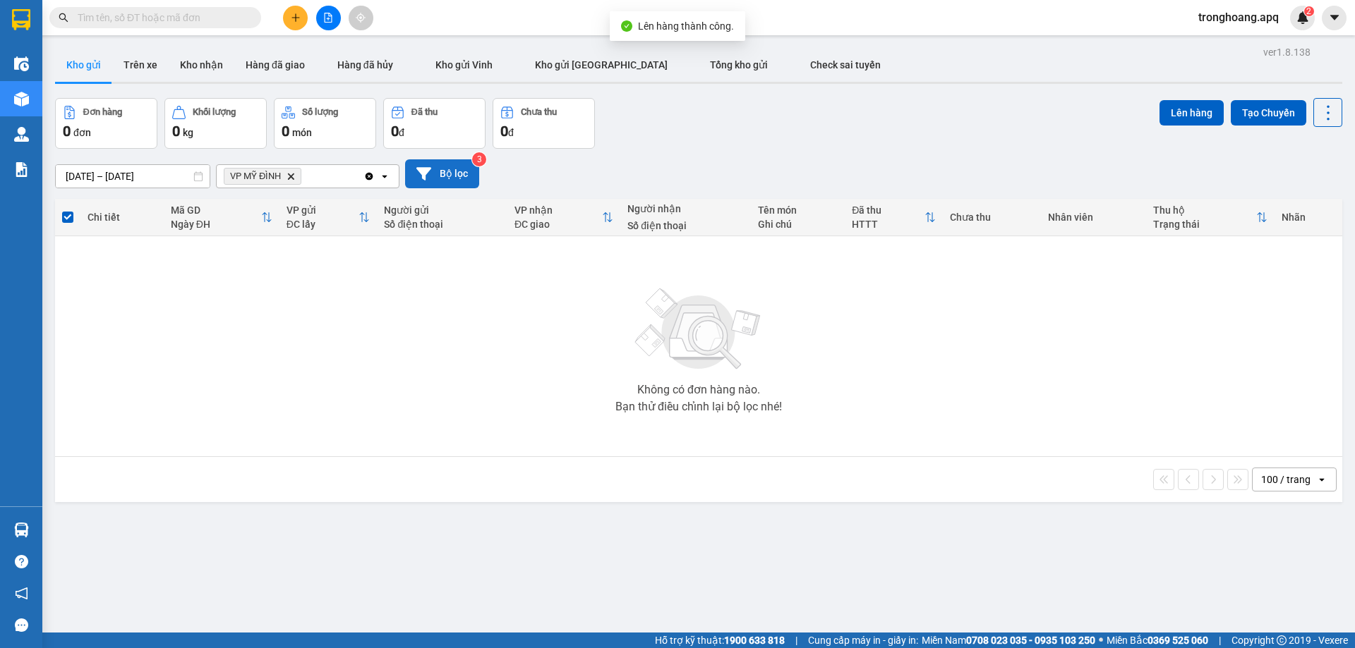
click at [442, 186] on button "Bộ lọc" at bounding box center [442, 173] width 74 height 29
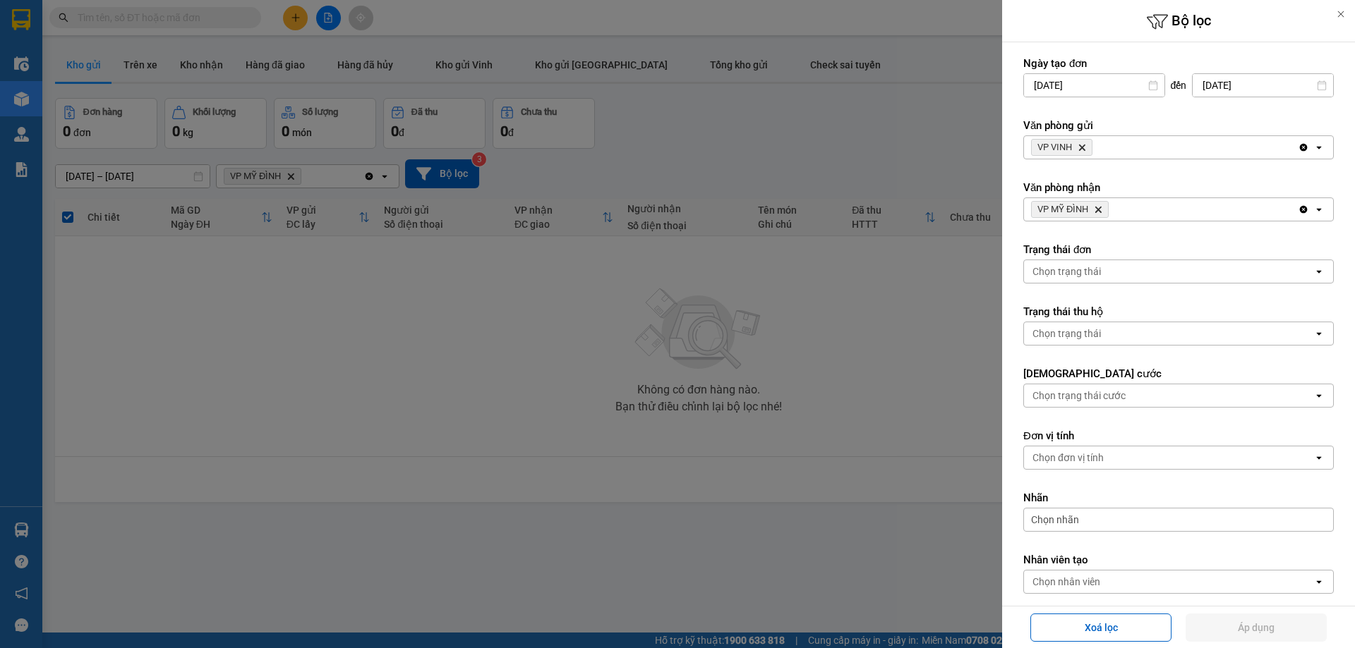
click at [1098, 209] on icon "VP MỸ ĐÌNH, close by backspace" at bounding box center [1098, 210] width 6 height 6
click at [1084, 149] on icon "VP VINH, close by backspace" at bounding box center [1082, 148] width 6 height 6
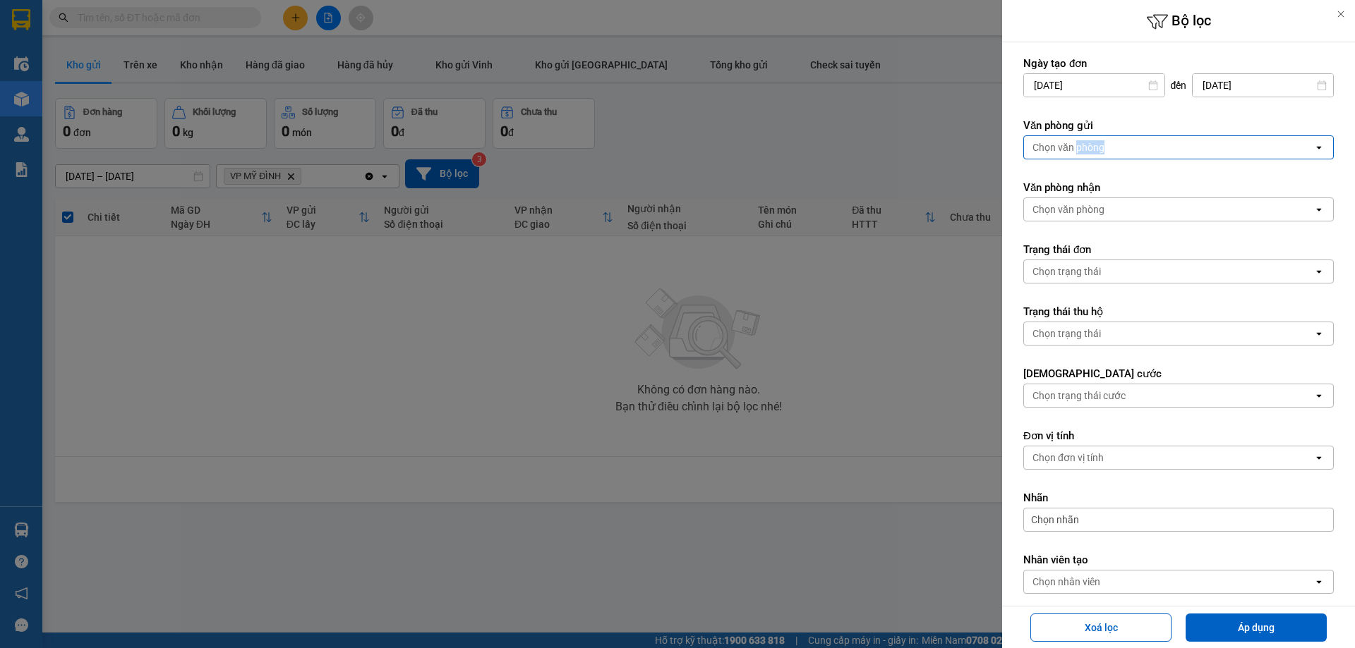
click at [1084, 149] on div "Chọn văn phòng" at bounding box center [1068, 147] width 72 height 14
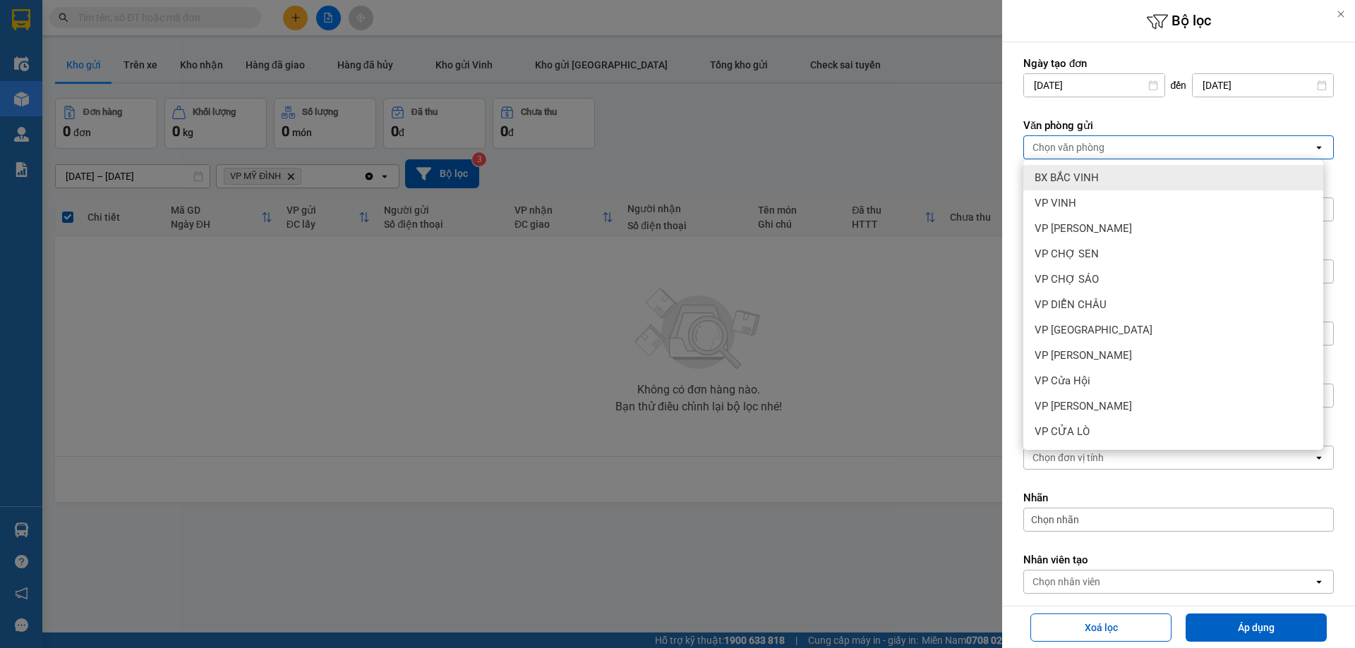
click at [1090, 181] on span "BX BẮC VINH" at bounding box center [1066, 178] width 64 height 14
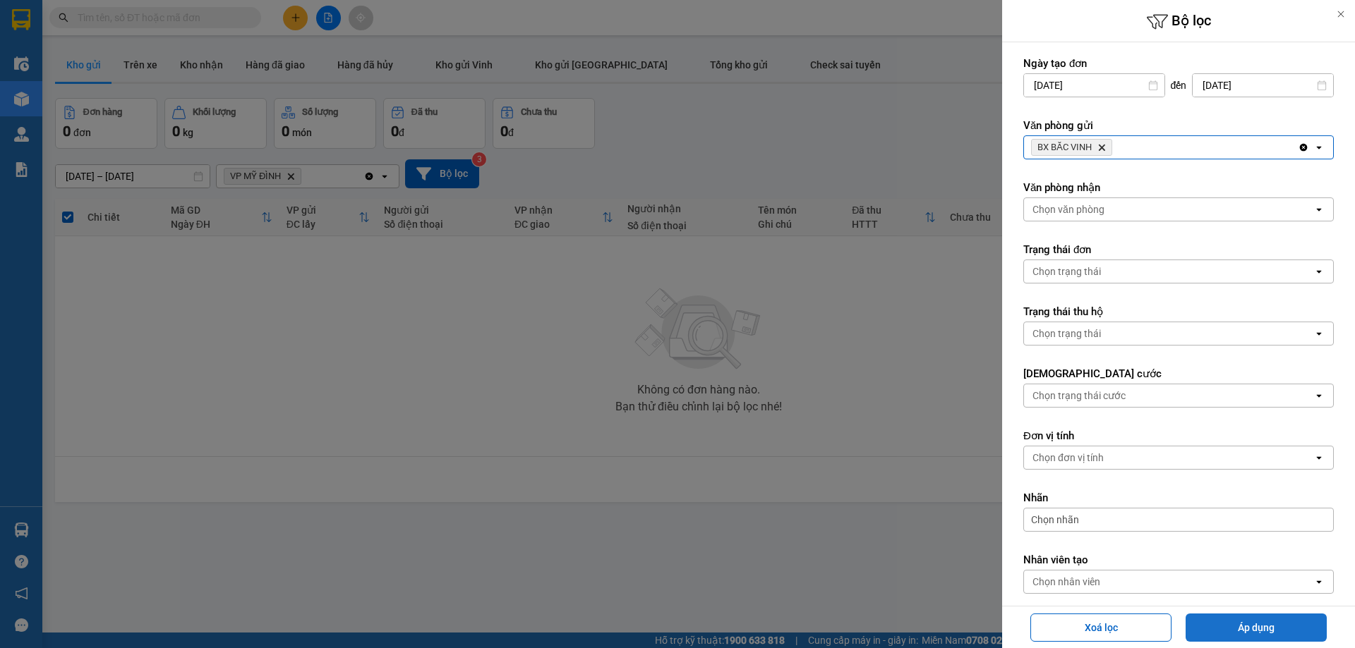
click at [1245, 622] on button "Áp dụng" at bounding box center [1255, 628] width 141 height 28
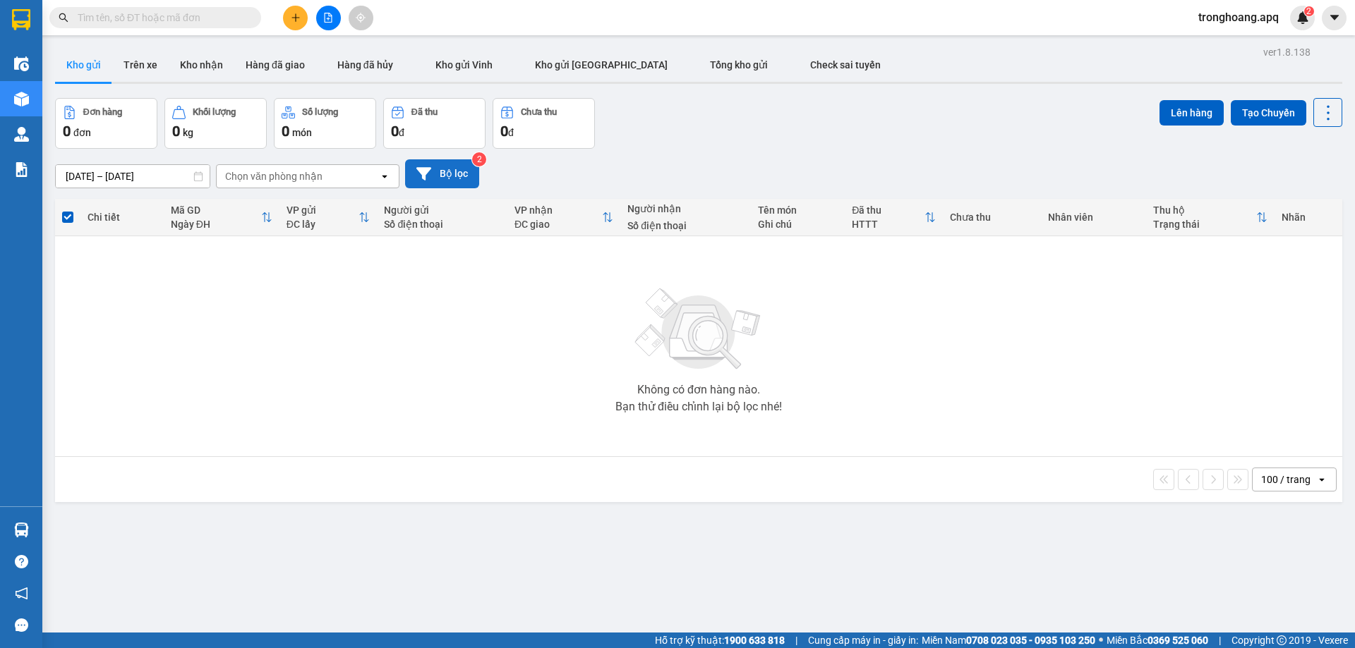
click at [446, 170] on button "Bộ lọc" at bounding box center [442, 173] width 74 height 29
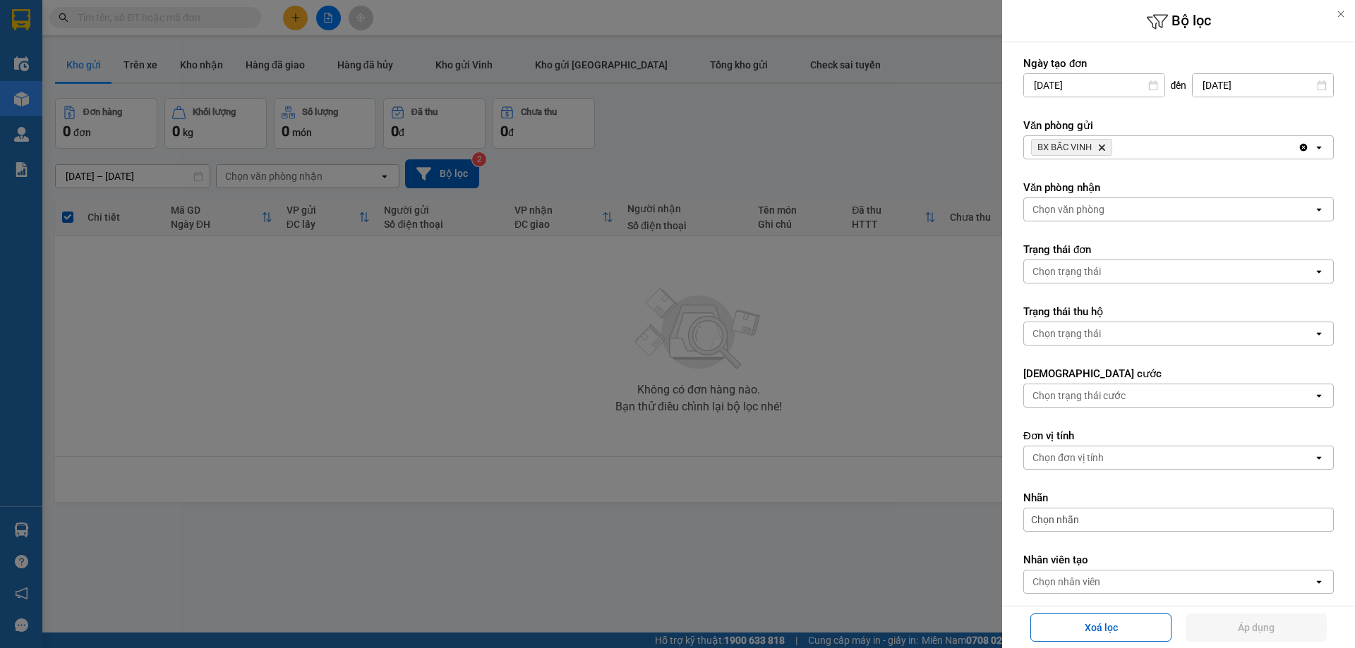
click at [1206, 155] on div "BX BẮC VINH Delete" at bounding box center [1161, 147] width 274 height 23
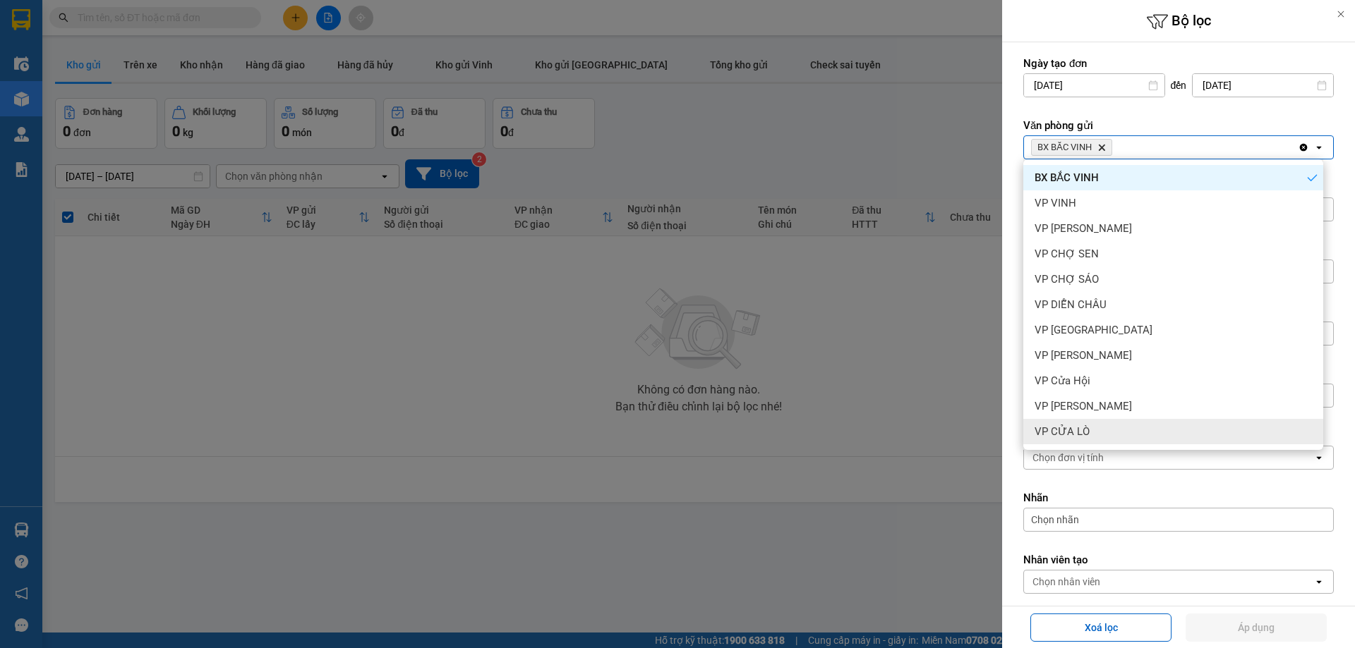
drag, startPoint x: 1142, startPoint y: 425, endPoint x: 1183, endPoint y: 504, distance: 89.0
click at [1142, 428] on div "VP CỬA LÒ" at bounding box center [1173, 431] width 300 height 25
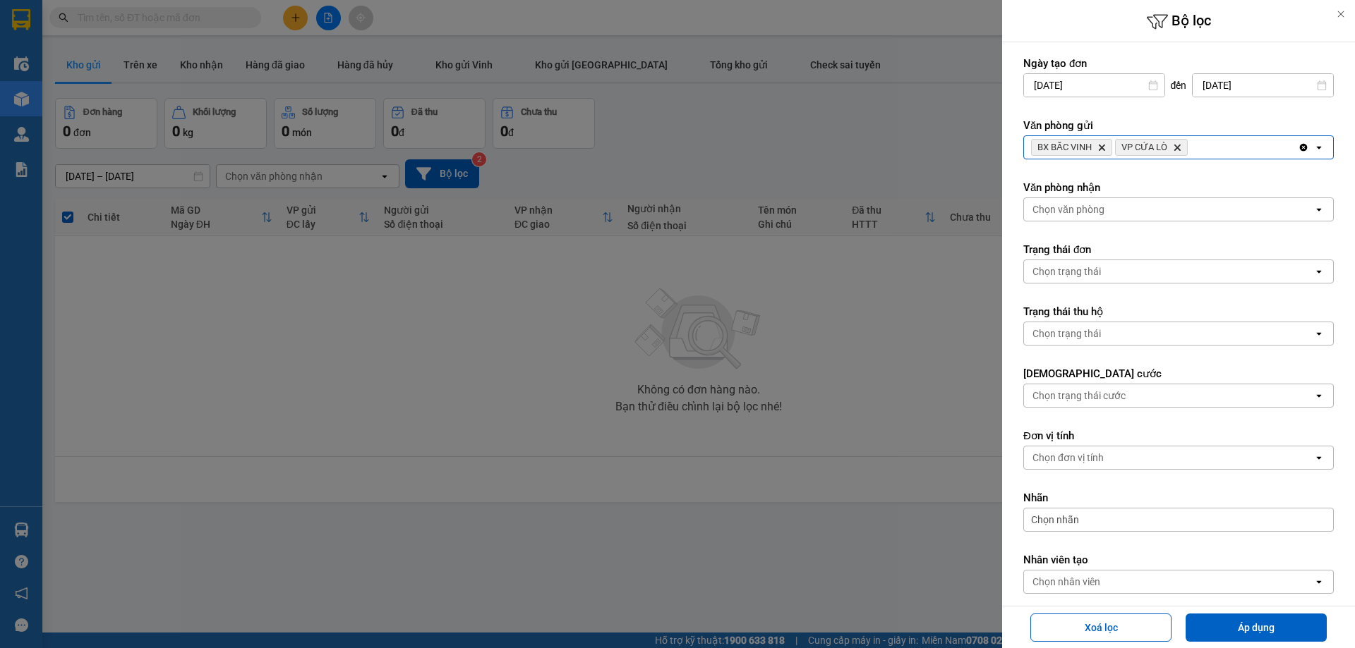
click at [1226, 612] on div "Xoá lọc Áp dụng" at bounding box center [1179, 627] width 346 height 35
click at [1227, 617] on button "Áp dụng" at bounding box center [1255, 628] width 141 height 28
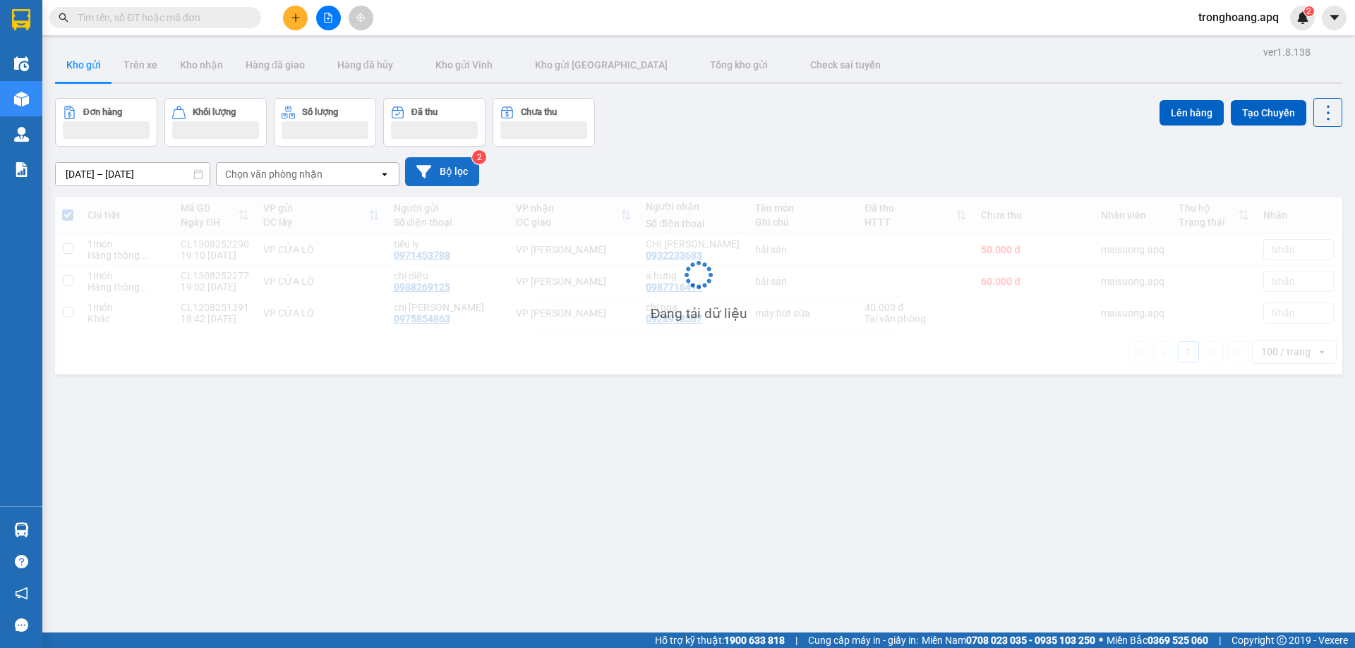
click at [438, 161] on button "Bộ lọc" at bounding box center [442, 171] width 74 height 29
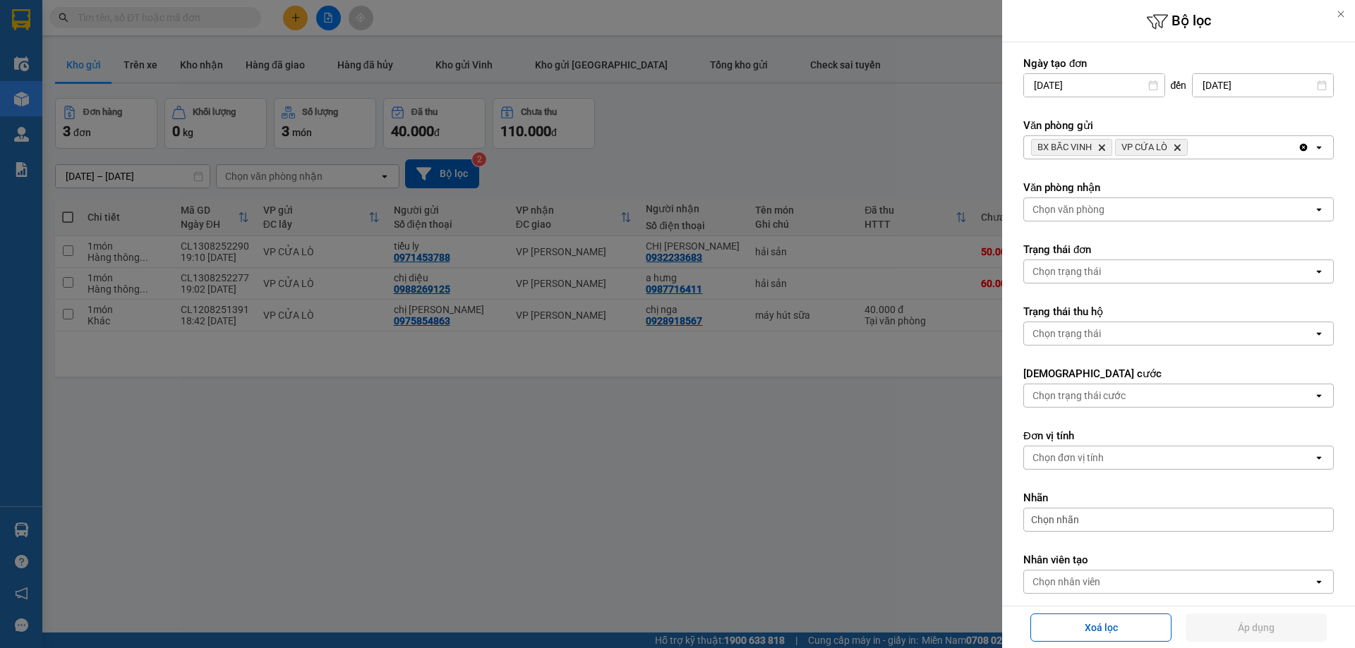
click at [728, 155] on div at bounding box center [677, 324] width 1355 height 648
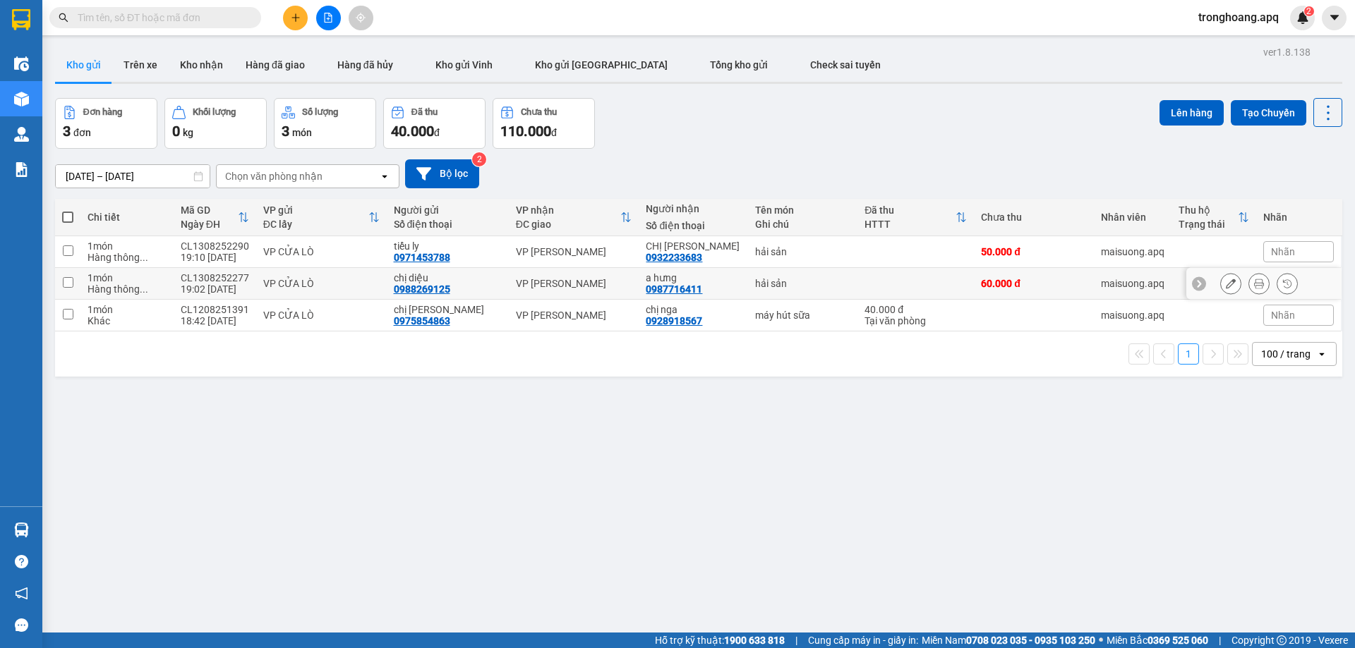
click at [579, 272] on td "VP GIA LÂM" at bounding box center [574, 284] width 131 height 32
checkbox input "true"
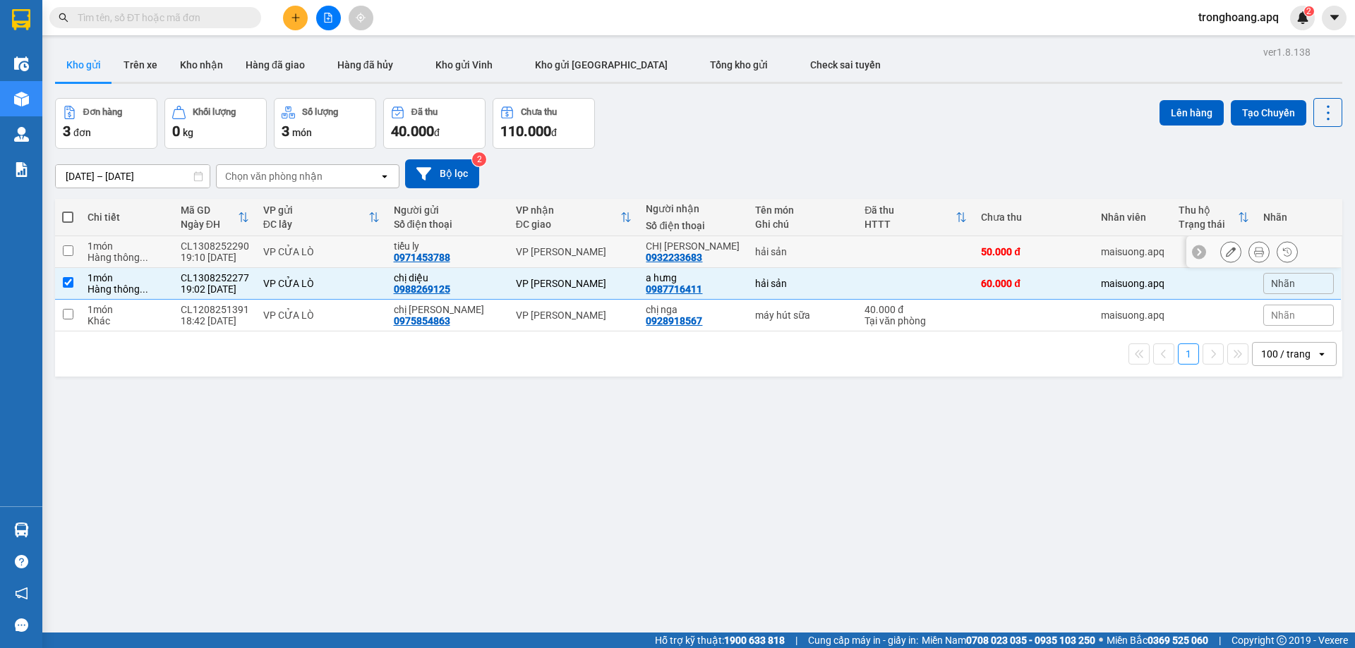
drag, startPoint x: 581, startPoint y: 253, endPoint x: 586, endPoint y: 275, distance: 23.1
click at [582, 253] on div "VP NGỌC HỒI" at bounding box center [574, 251] width 116 height 11
checkbox input "true"
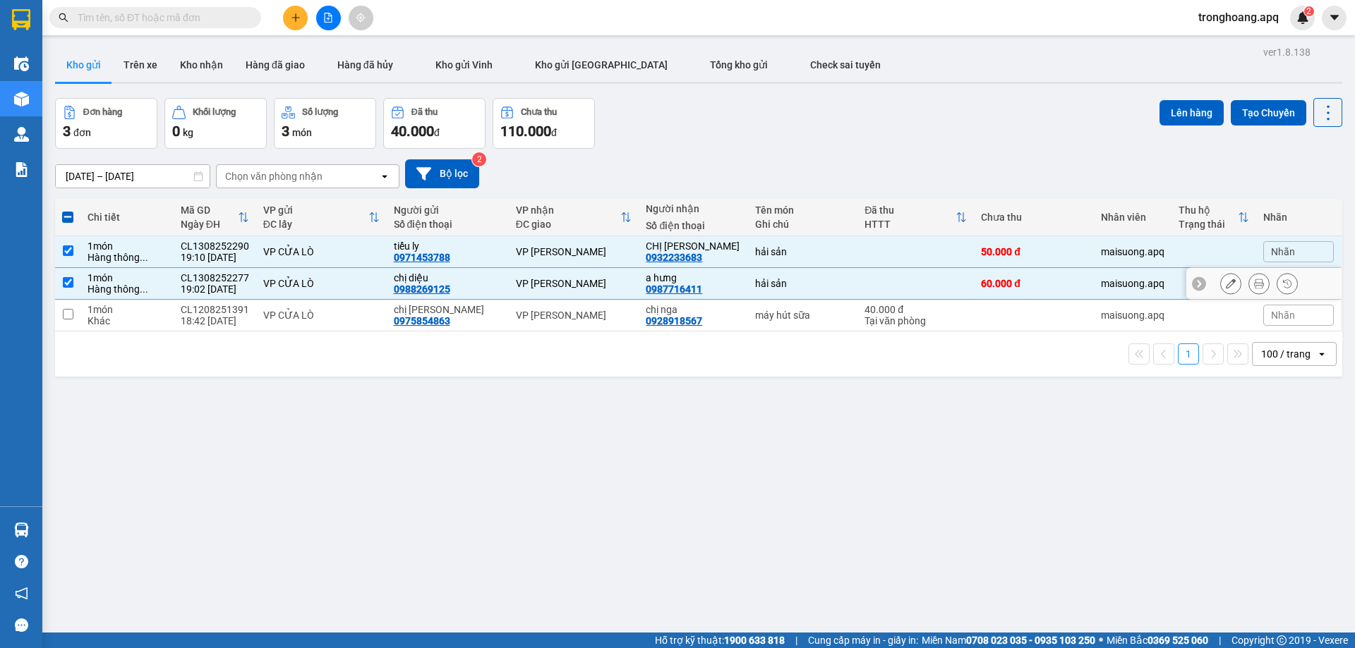
click at [586, 287] on div "VP GIA LÂM" at bounding box center [574, 283] width 116 height 11
checkbox input "false"
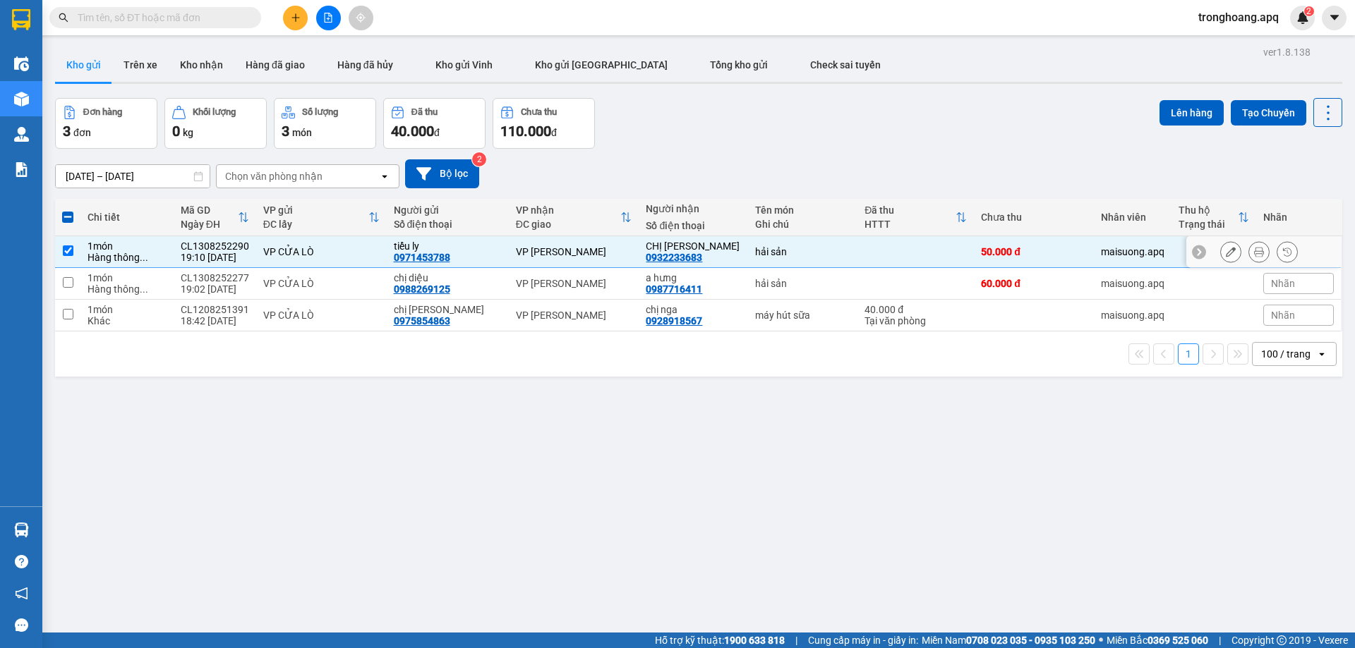
click at [581, 256] on div "VP NGỌC HỒI" at bounding box center [574, 251] width 116 height 11
checkbox input "false"
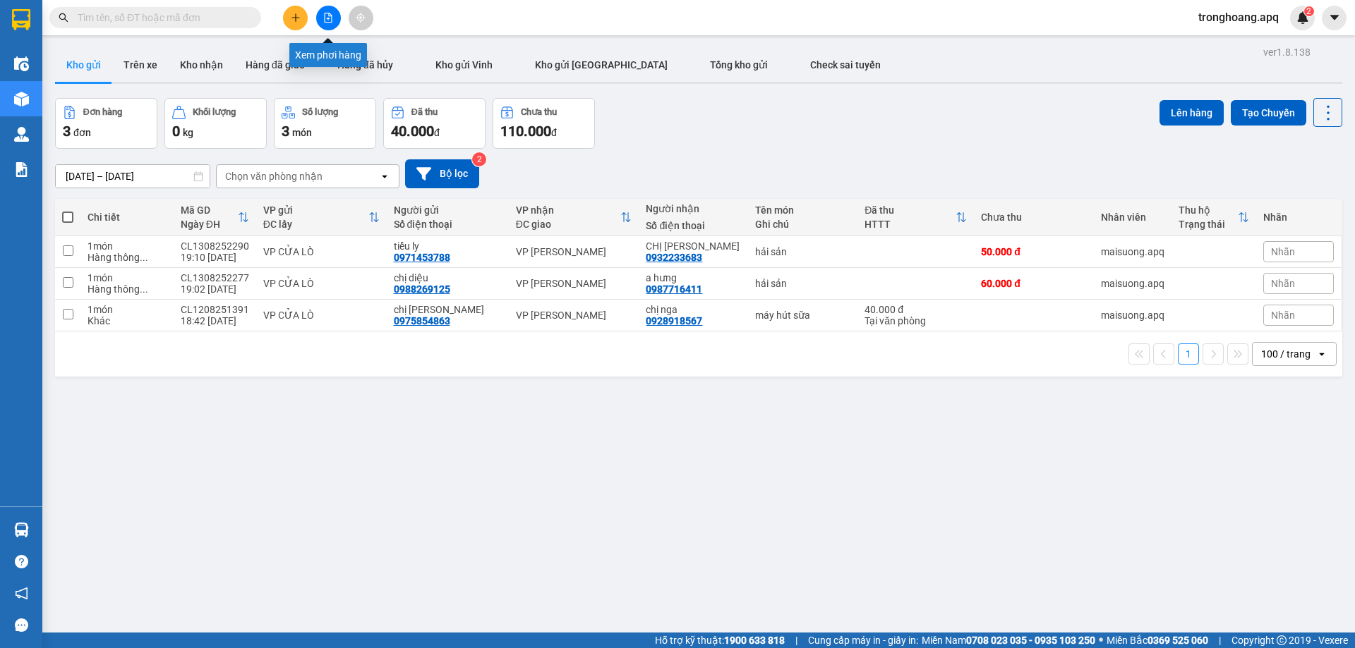
click at [326, 25] on button at bounding box center [328, 18] width 25 height 25
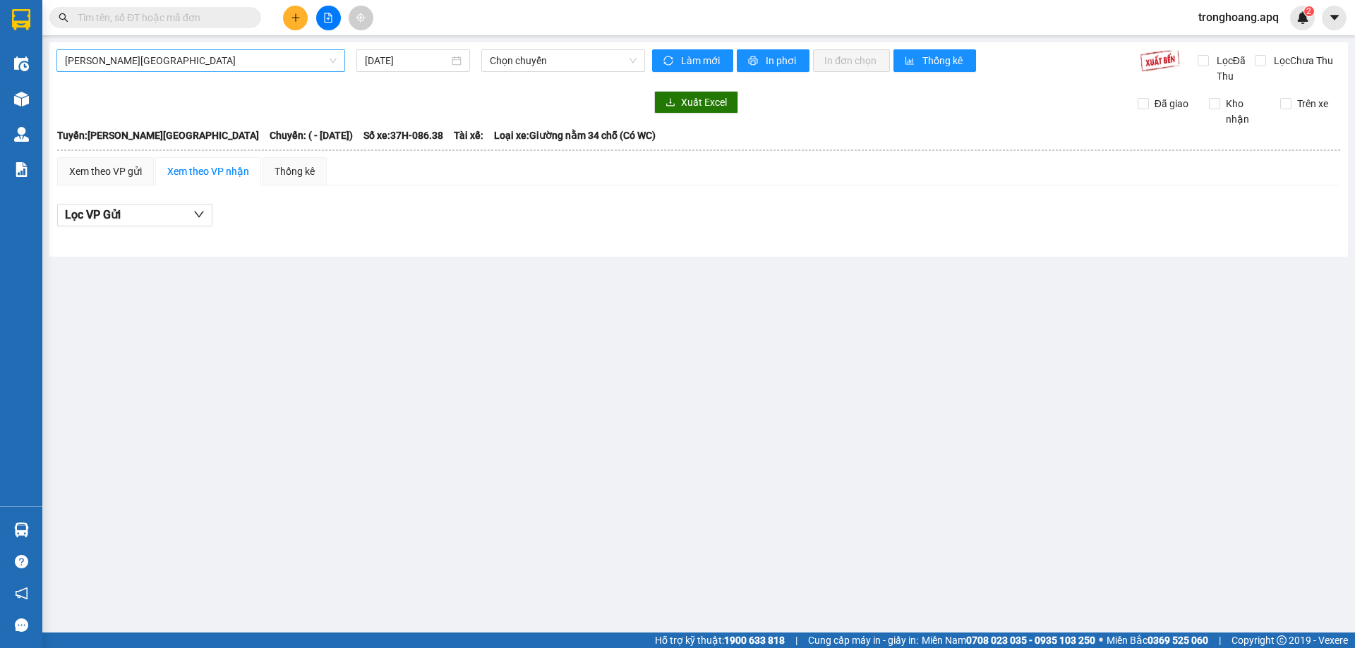
drag, startPoint x: 159, startPoint y: 57, endPoint x: 152, endPoint y: 63, distance: 9.0
click at [155, 59] on span "Gia Lâm - Mỹ Đình" at bounding box center [201, 60] width 272 height 21
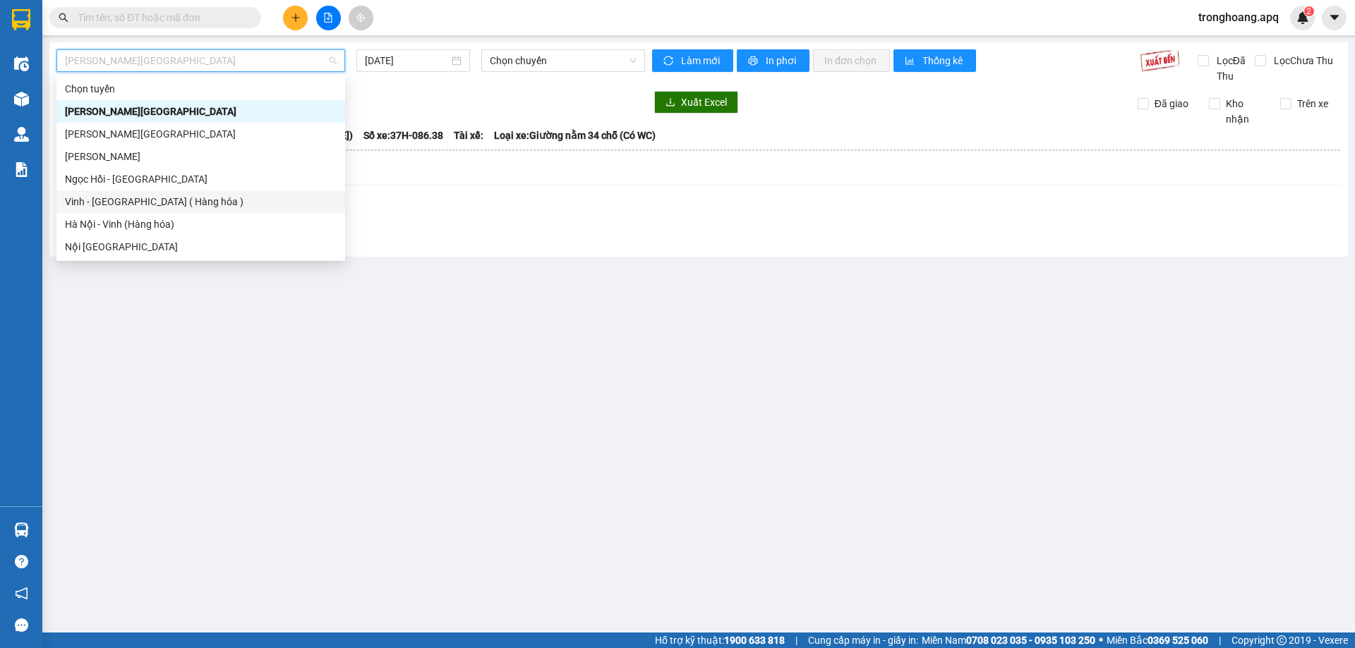
click at [147, 198] on div "Vinh - Hà Nội ( Hàng hóa )" at bounding box center [201, 202] width 272 height 16
type input "13/08/2025"
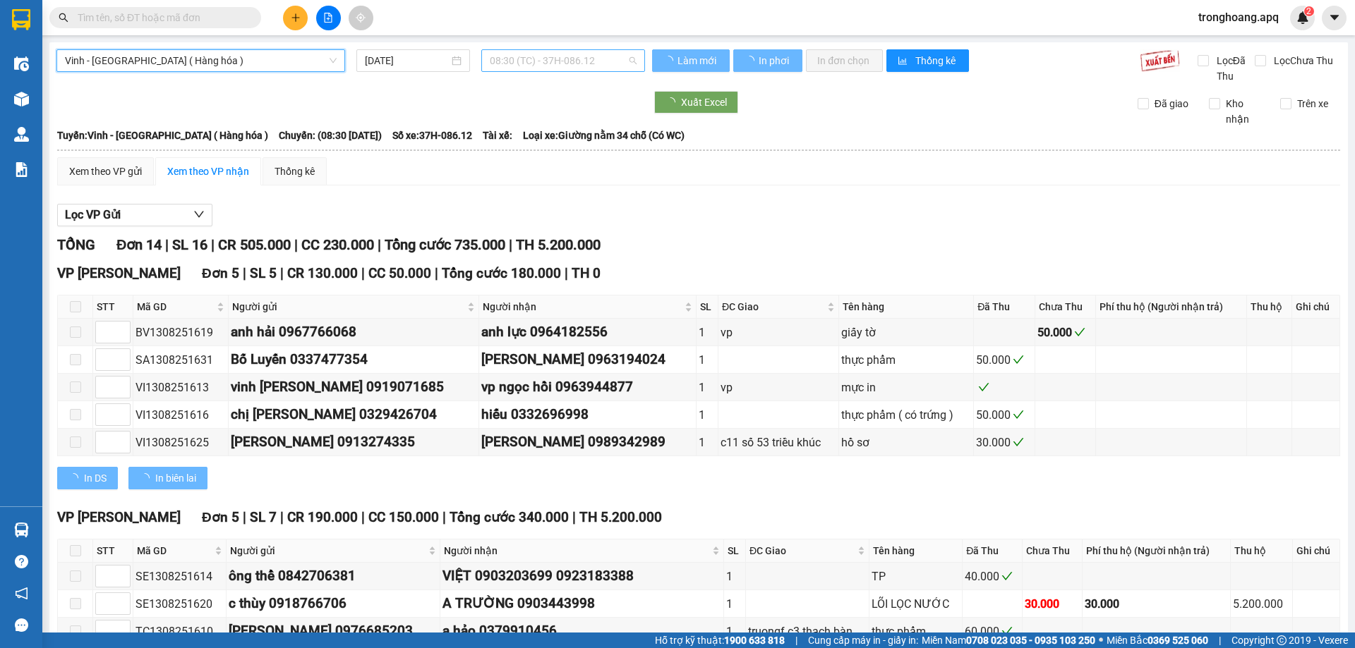
click at [554, 67] on span "08:30 (TC) - 37H-086.12" at bounding box center [563, 60] width 147 height 21
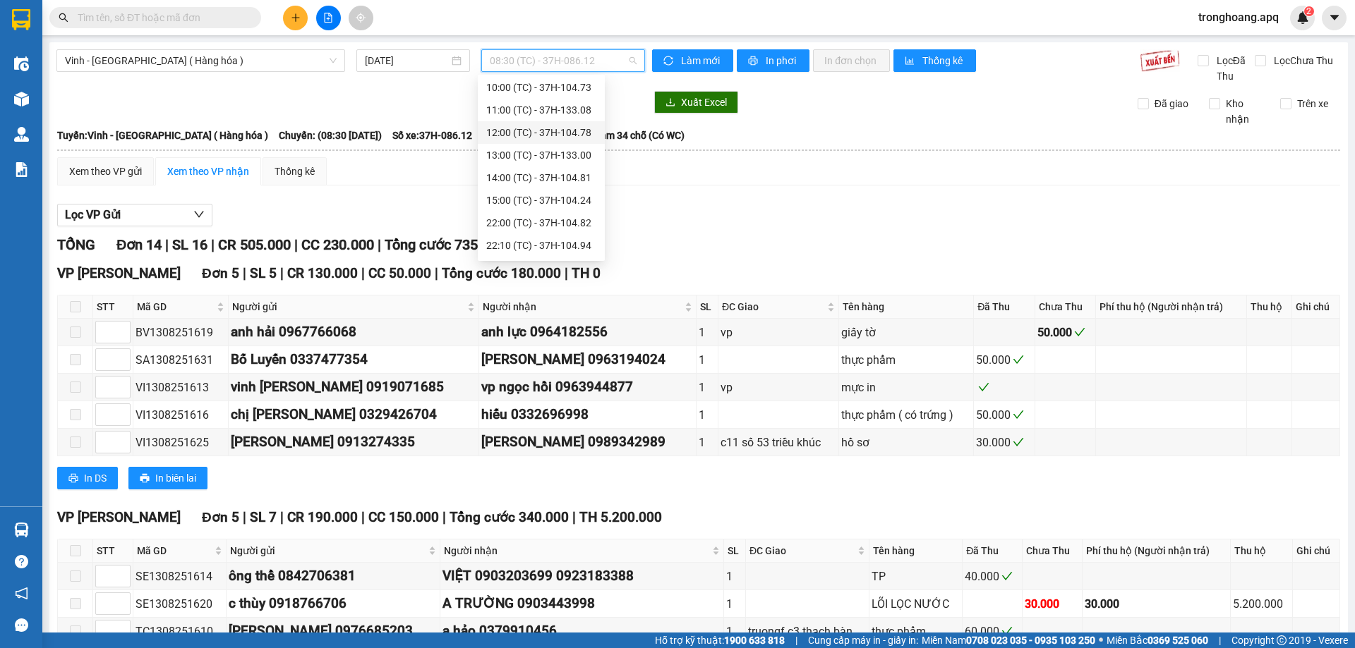
scroll to position [71, 0]
click at [517, 201] on div "22:00 (TC) - 37H-104.82" at bounding box center [541, 199] width 110 height 16
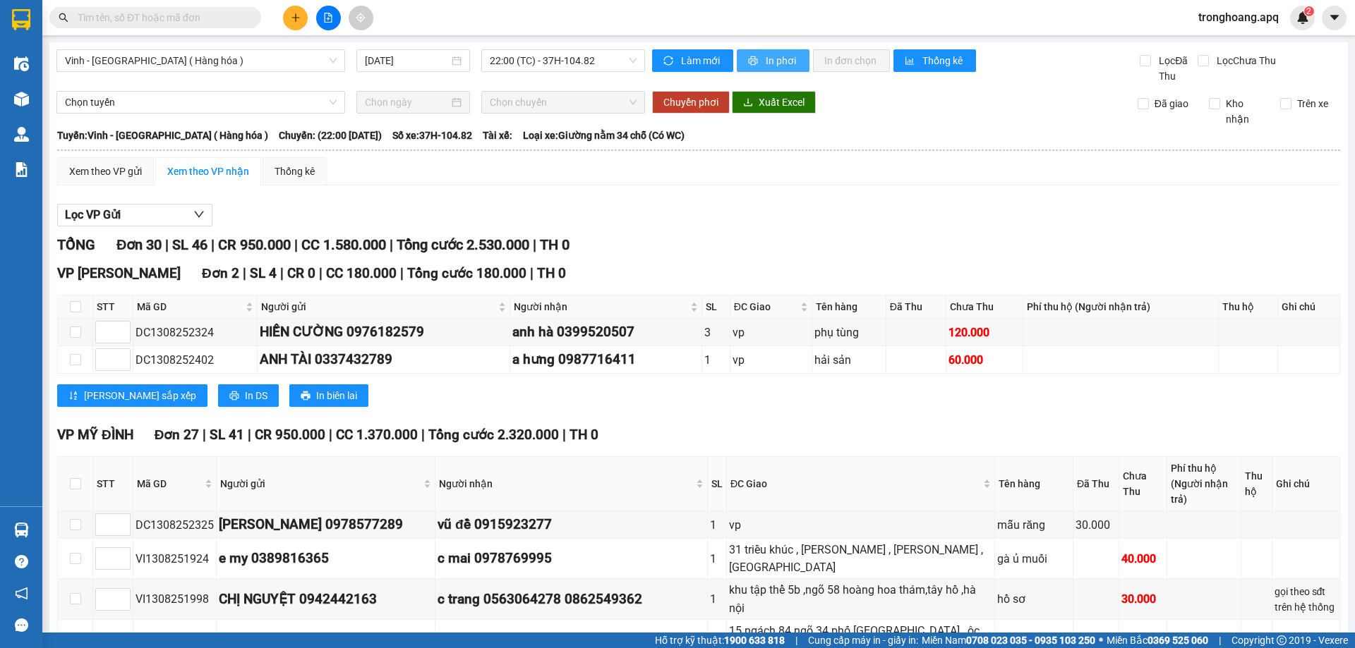
click at [776, 60] on span "In phơi" at bounding box center [782, 61] width 32 height 16
click at [562, 60] on span "22:00 (TC) - 37H-104.82" at bounding box center [563, 60] width 147 height 21
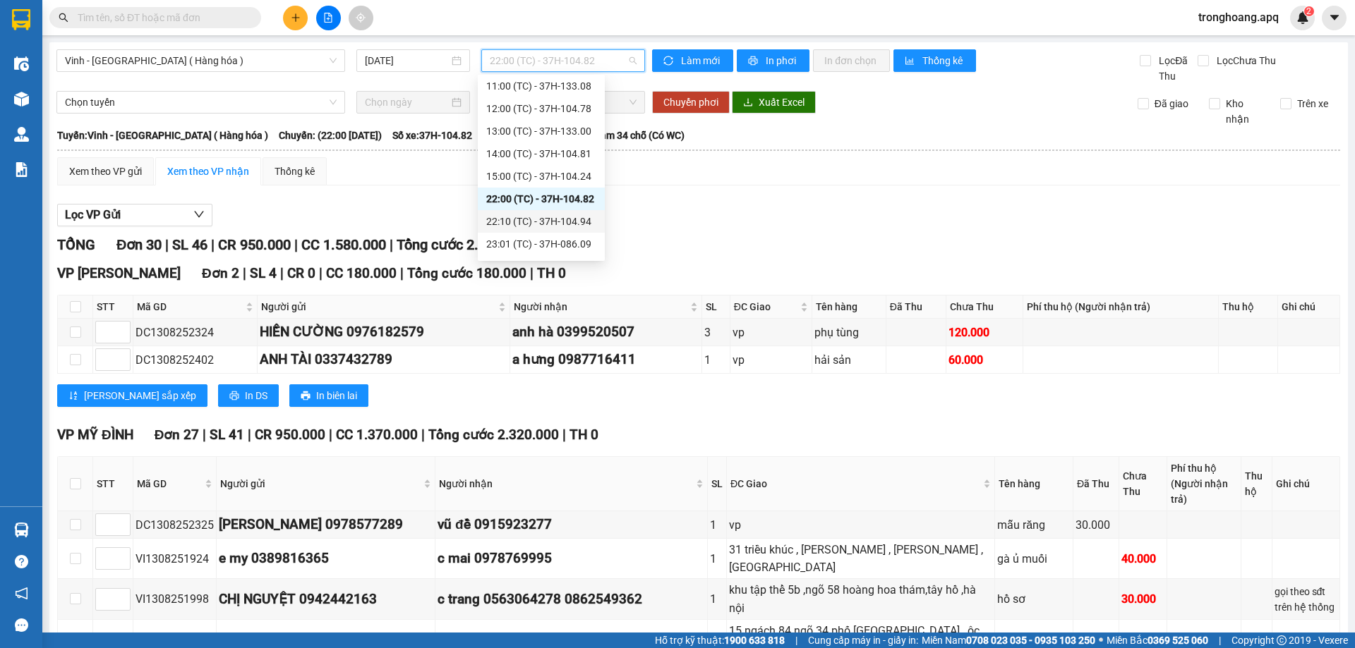
click at [550, 219] on div "22:10 (TC) - 37H-104.94" at bounding box center [541, 222] width 110 height 16
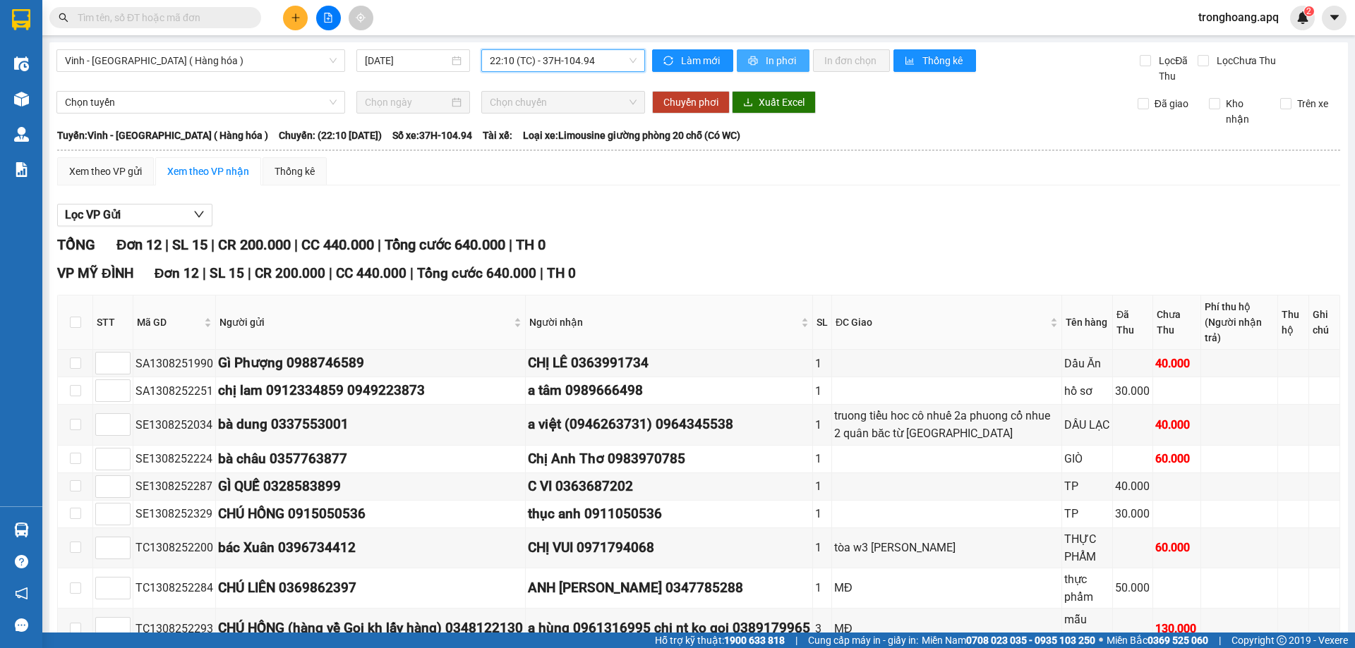
click at [771, 66] on span "In phơi" at bounding box center [782, 61] width 32 height 16
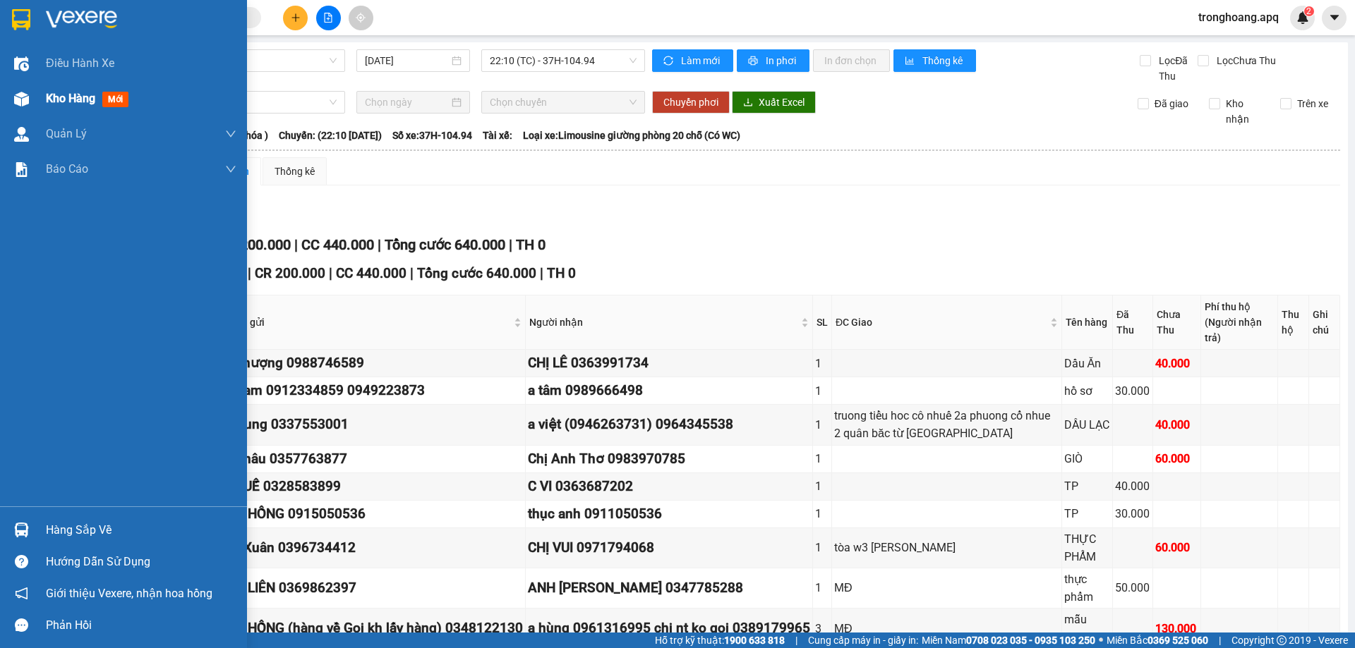
click at [47, 98] on span "Kho hàng" at bounding box center [70, 98] width 49 height 13
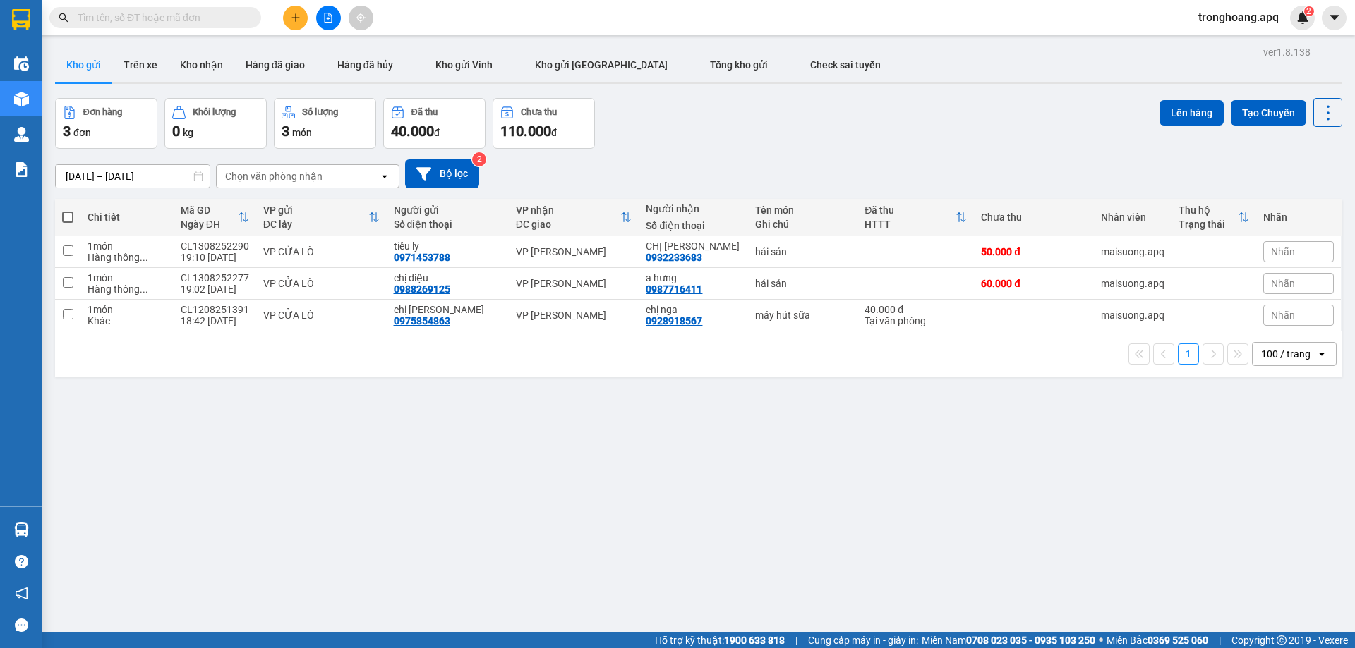
click at [581, 148] on button "Chưa thu 110.000 đ" at bounding box center [544, 123] width 102 height 51
click at [296, 23] on button at bounding box center [295, 18] width 25 height 25
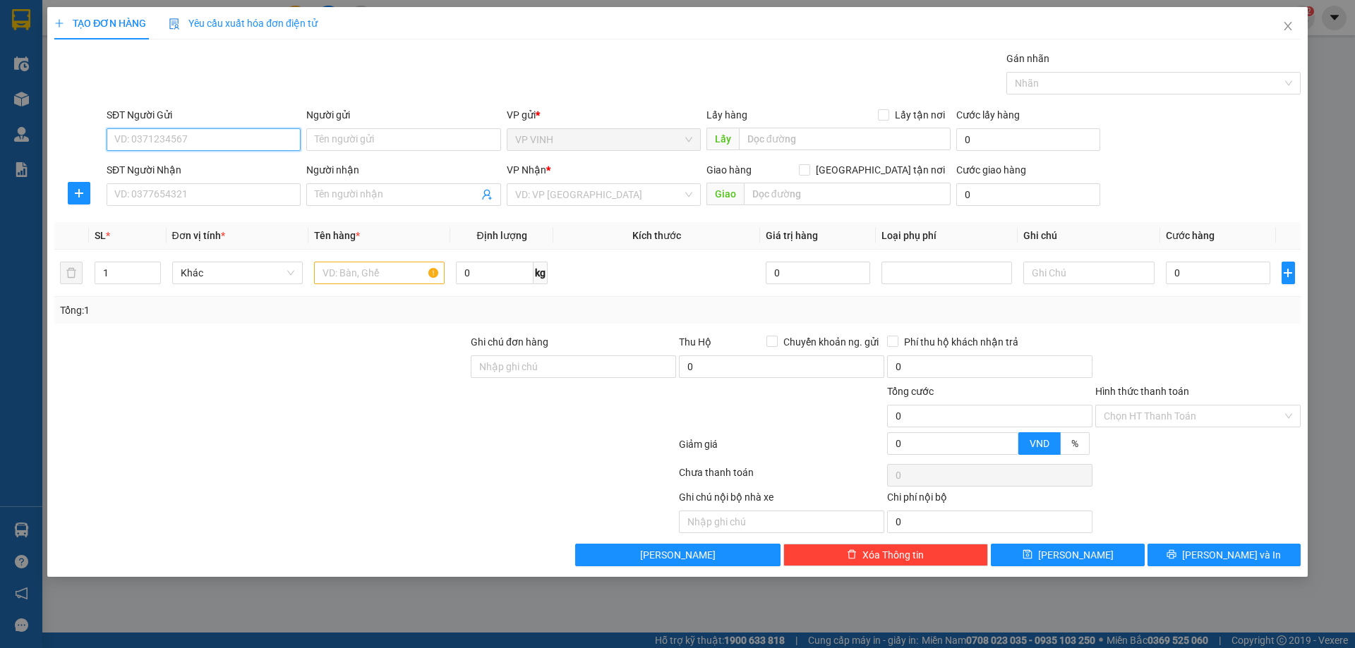
click at [225, 130] on input "SĐT Người Gửi" at bounding box center [204, 139] width 194 height 23
click at [186, 142] on input "SĐT Người Gửi" at bounding box center [204, 139] width 194 height 23
click at [192, 133] on input "0911373737" at bounding box center [204, 139] width 194 height 23
type input "0911373737"
click at [351, 144] on input "Người gửi" at bounding box center [403, 139] width 194 height 23
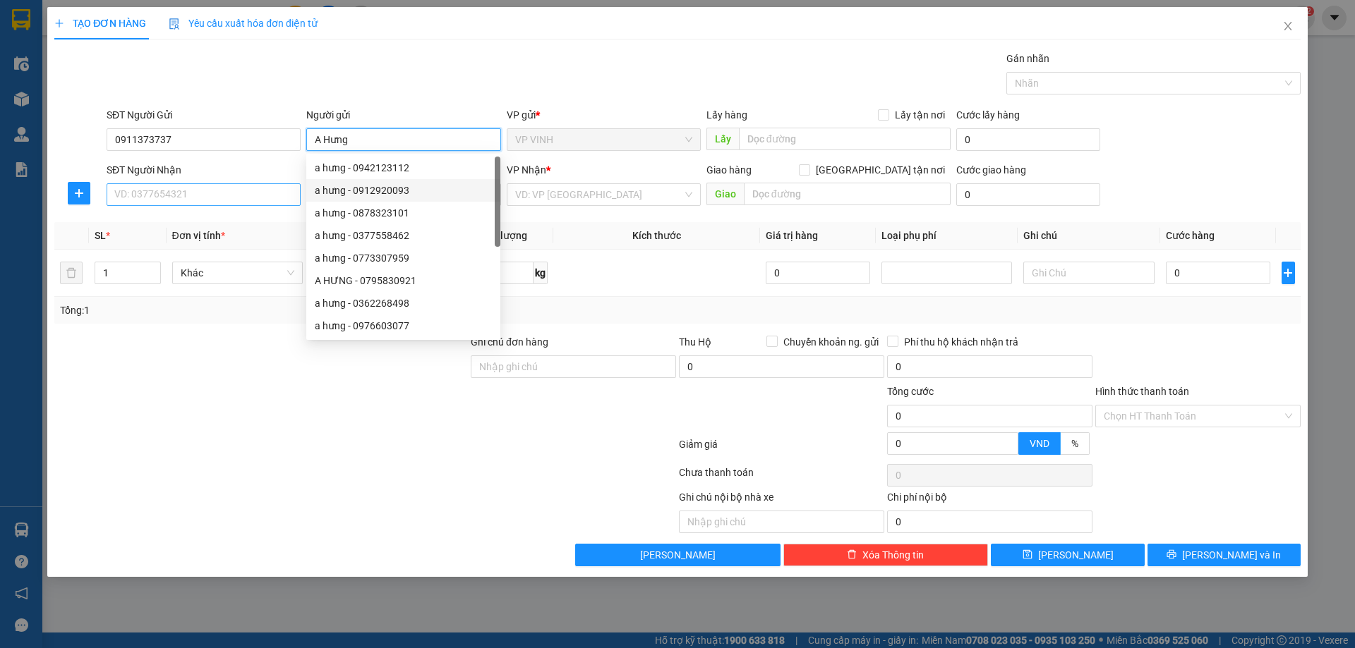
type input "A Hưng"
click at [236, 199] on input "SĐT Người Nhận" at bounding box center [204, 194] width 194 height 23
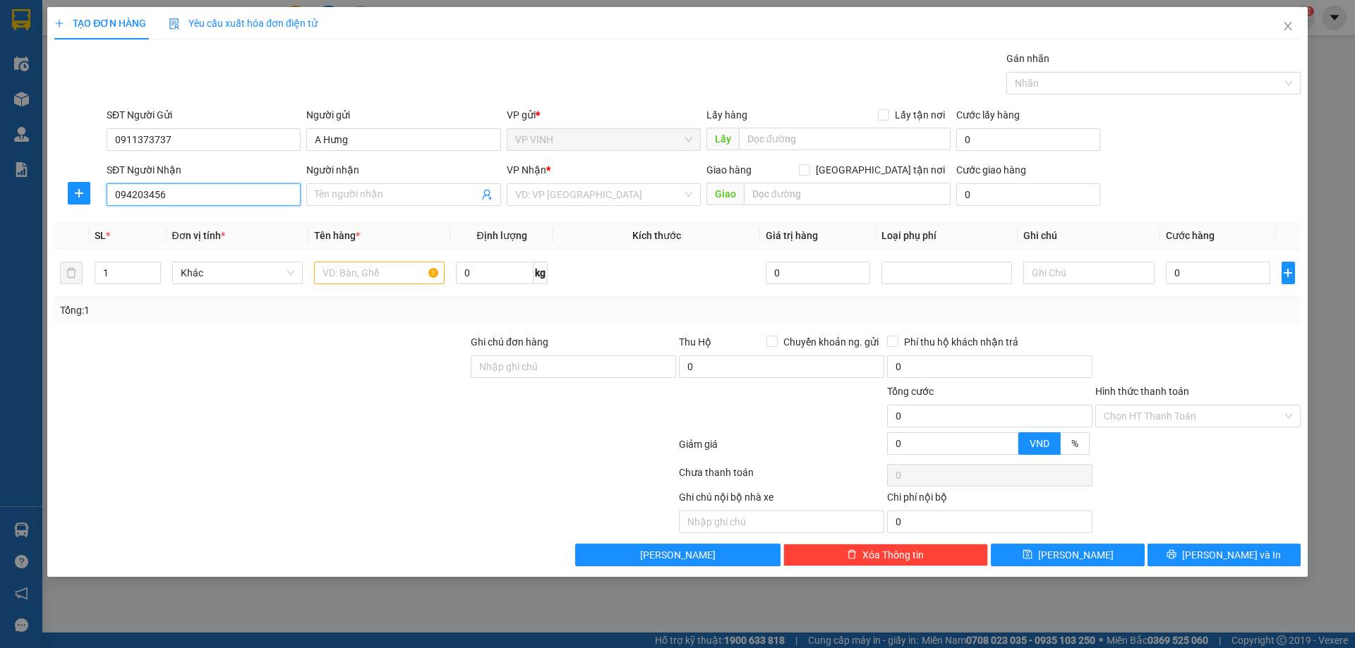
type input "0942034565"
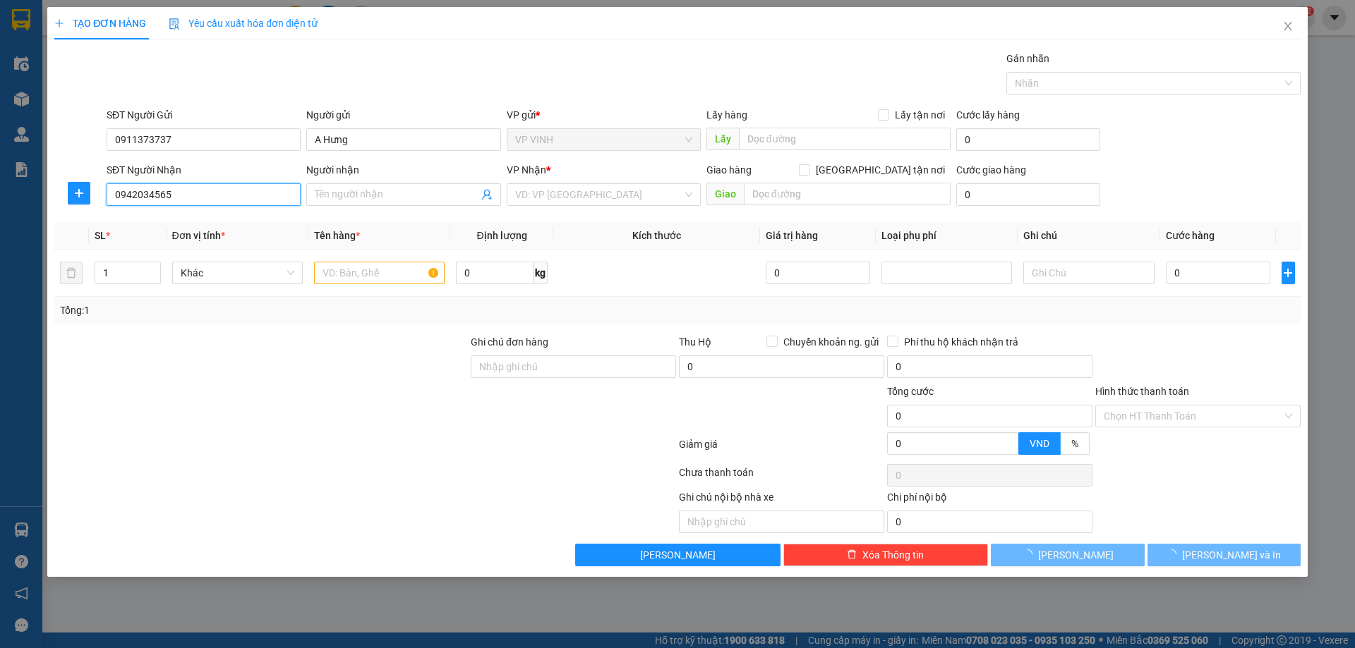
click at [236, 199] on input "0942034565" at bounding box center [204, 194] width 194 height 23
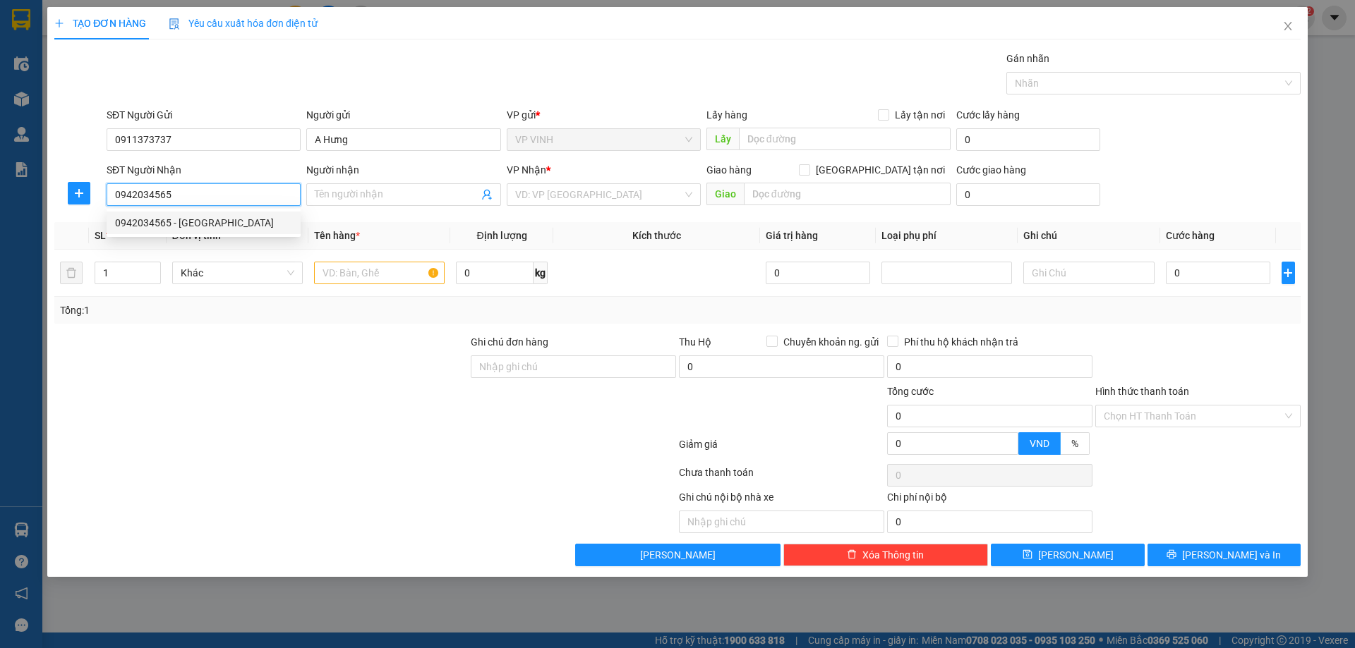
click at [228, 227] on div "0942034565 - nhật linh" at bounding box center [203, 223] width 177 height 16
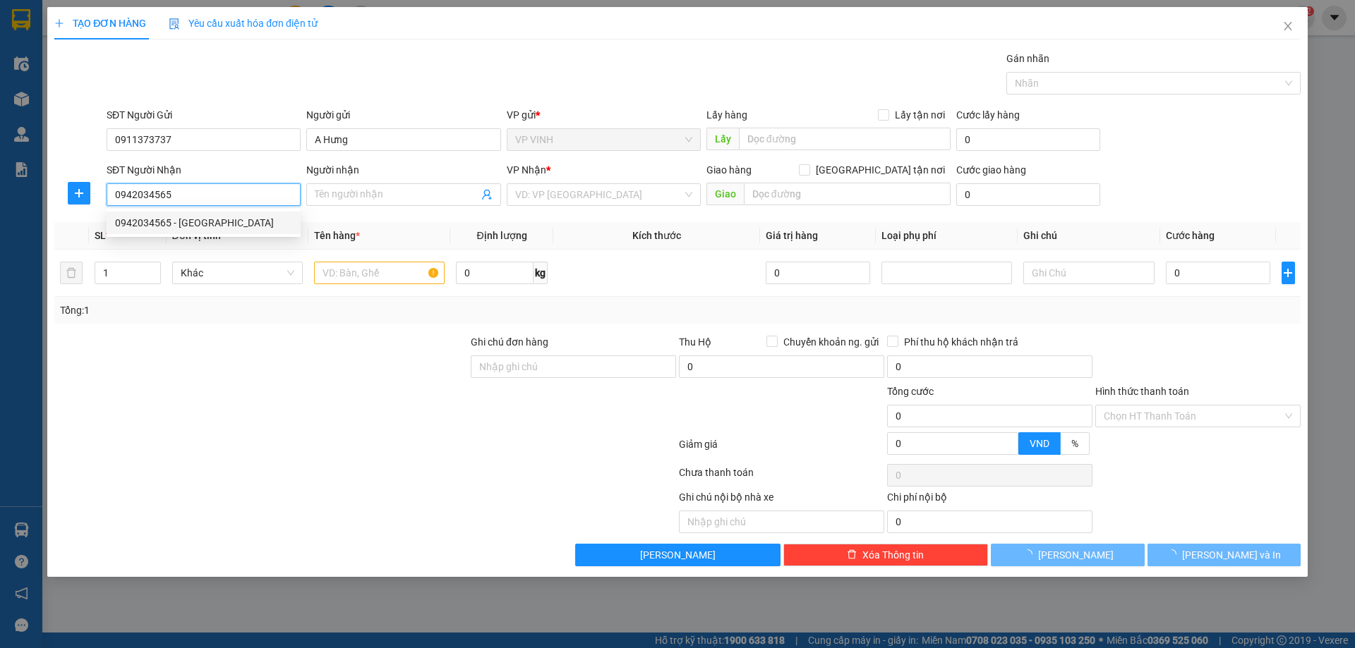
type input "nhật linh"
type input "VP Ngọc Hồi"
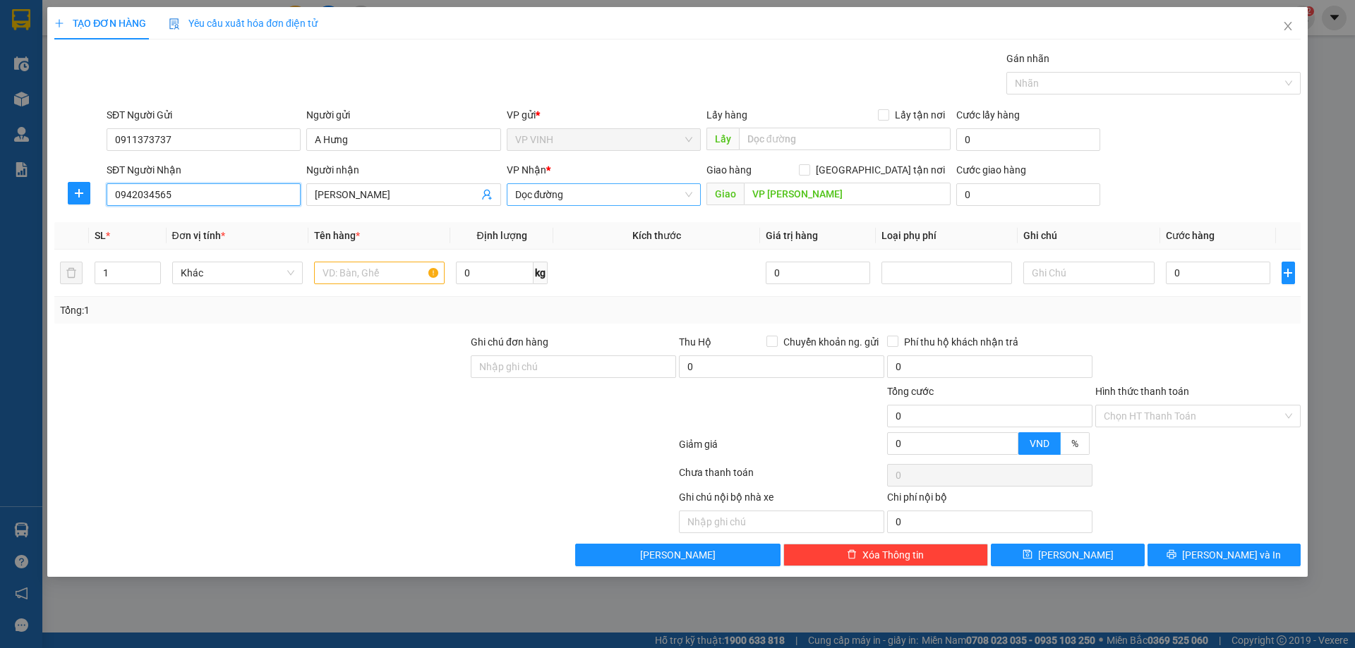
click at [605, 197] on span "Dọc đường" at bounding box center [603, 194] width 177 height 21
type input "0942034565"
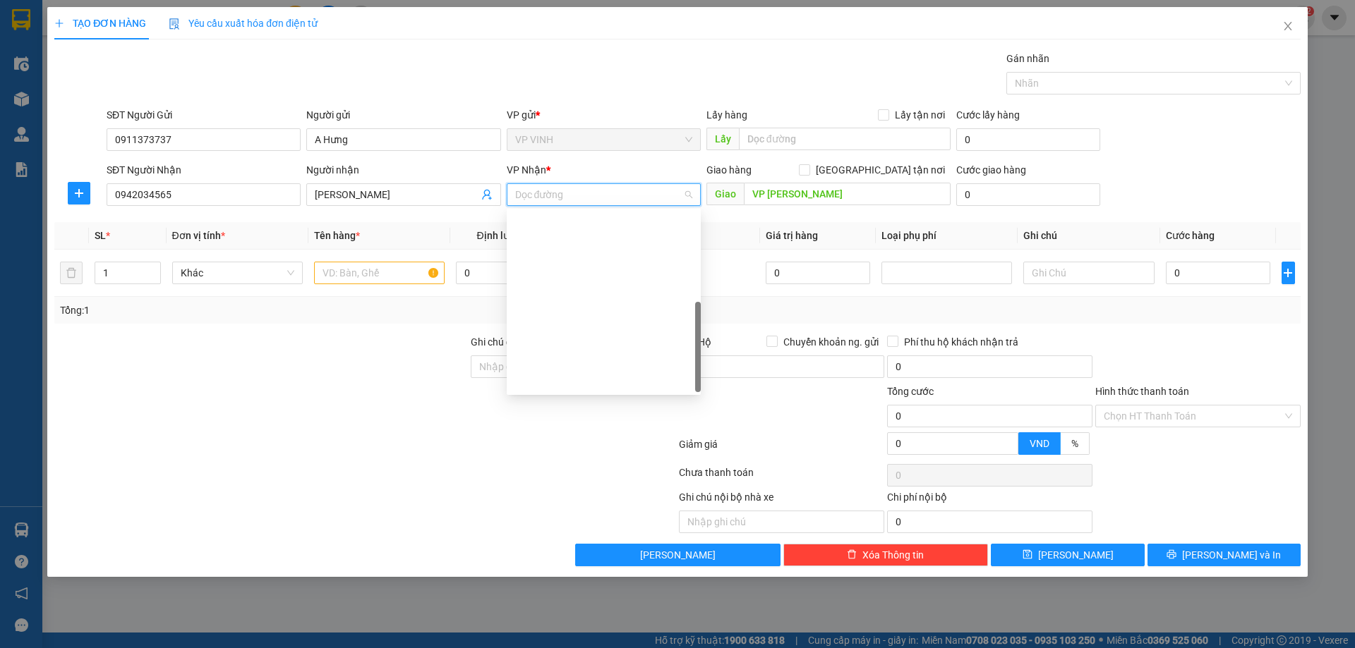
click at [587, 441] on div "VP NGỌC HỒI" at bounding box center [603, 449] width 177 height 16
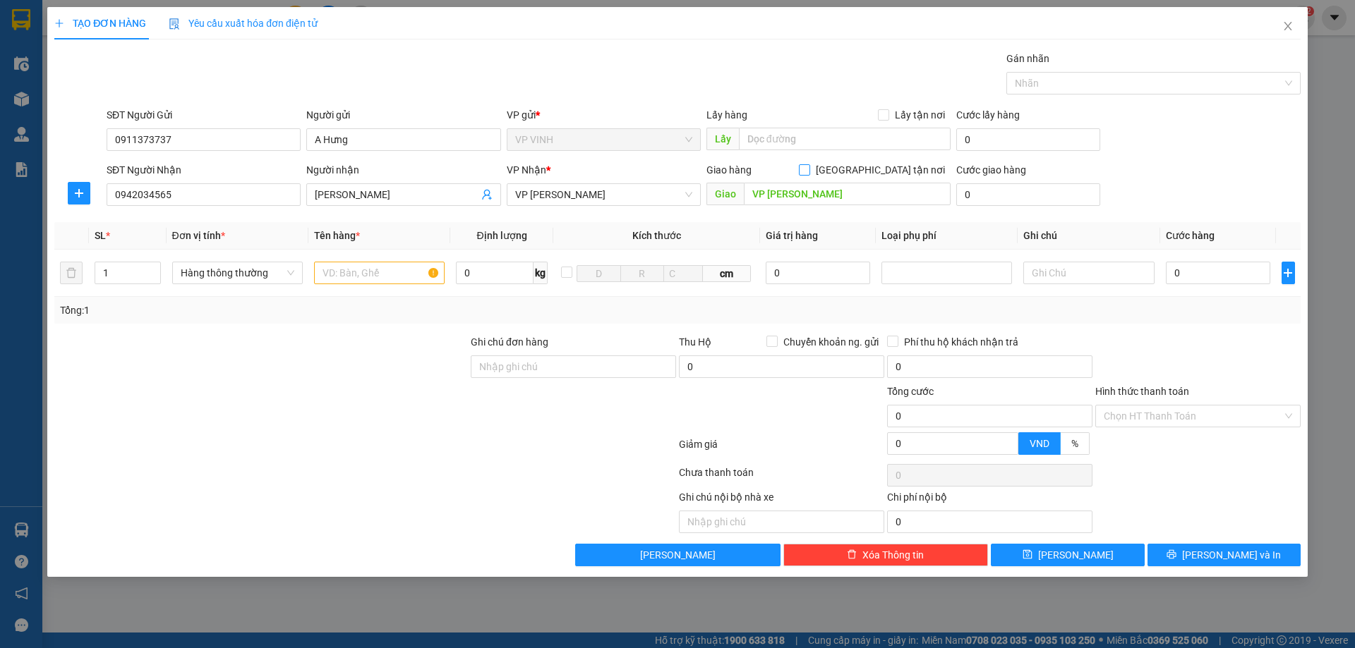
click at [809, 170] on input "Giao tận nơi" at bounding box center [804, 169] width 10 height 10
checkbox input "true"
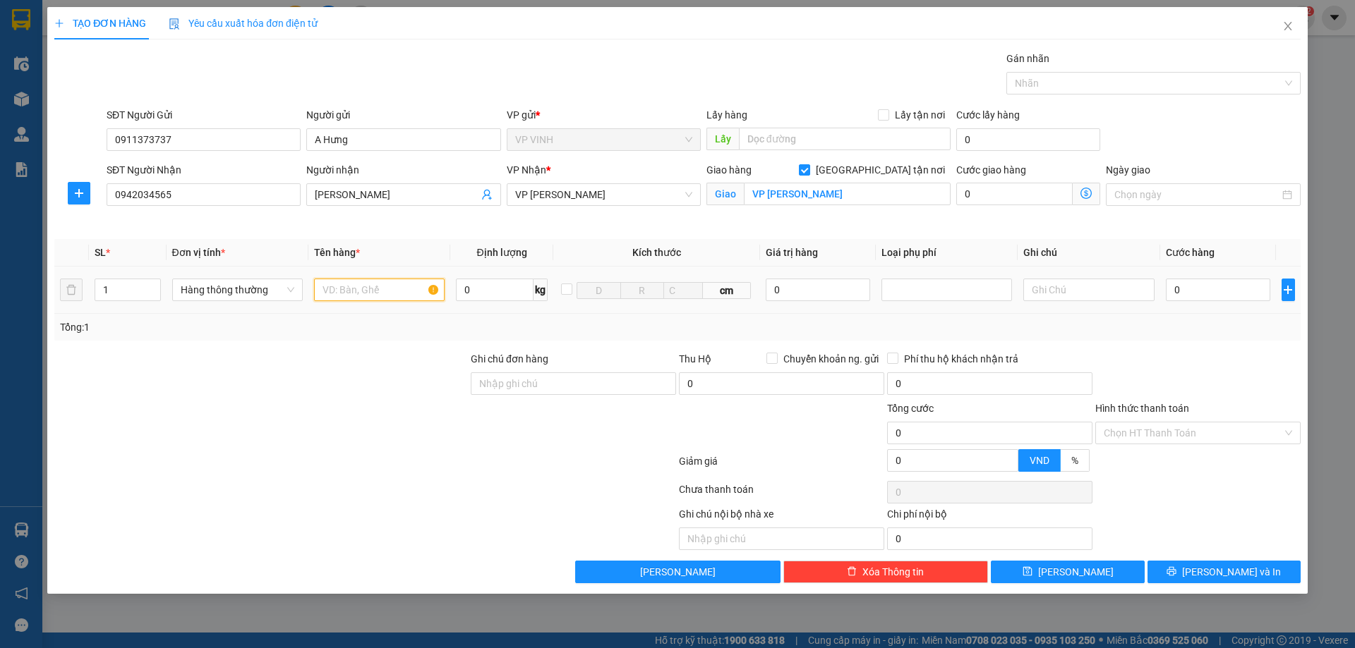
click at [329, 286] on input "text" at bounding box center [379, 290] width 131 height 23
type input "Chó x2"
click at [1193, 282] on input "0" at bounding box center [1218, 290] width 105 height 23
click at [1173, 431] on input "Hình thức thanh toán" at bounding box center [1193, 433] width 179 height 21
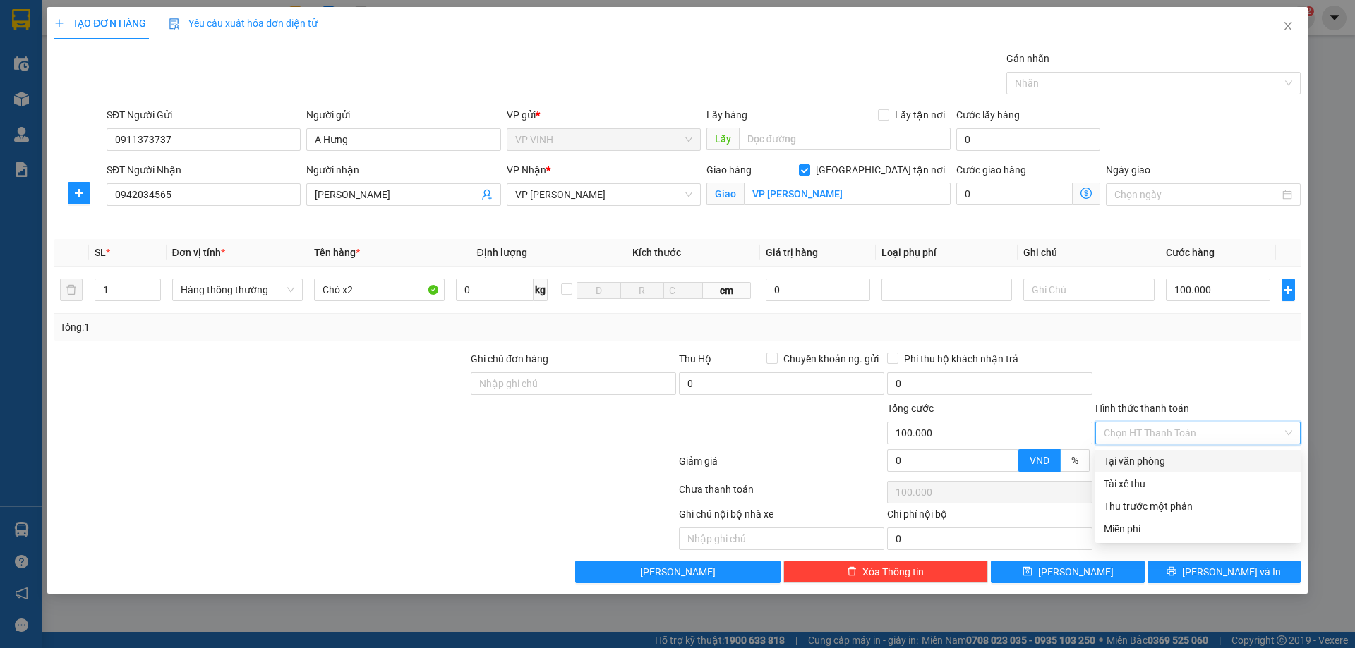
click at [1138, 461] on div "Tại văn phòng" at bounding box center [1198, 462] width 188 height 16
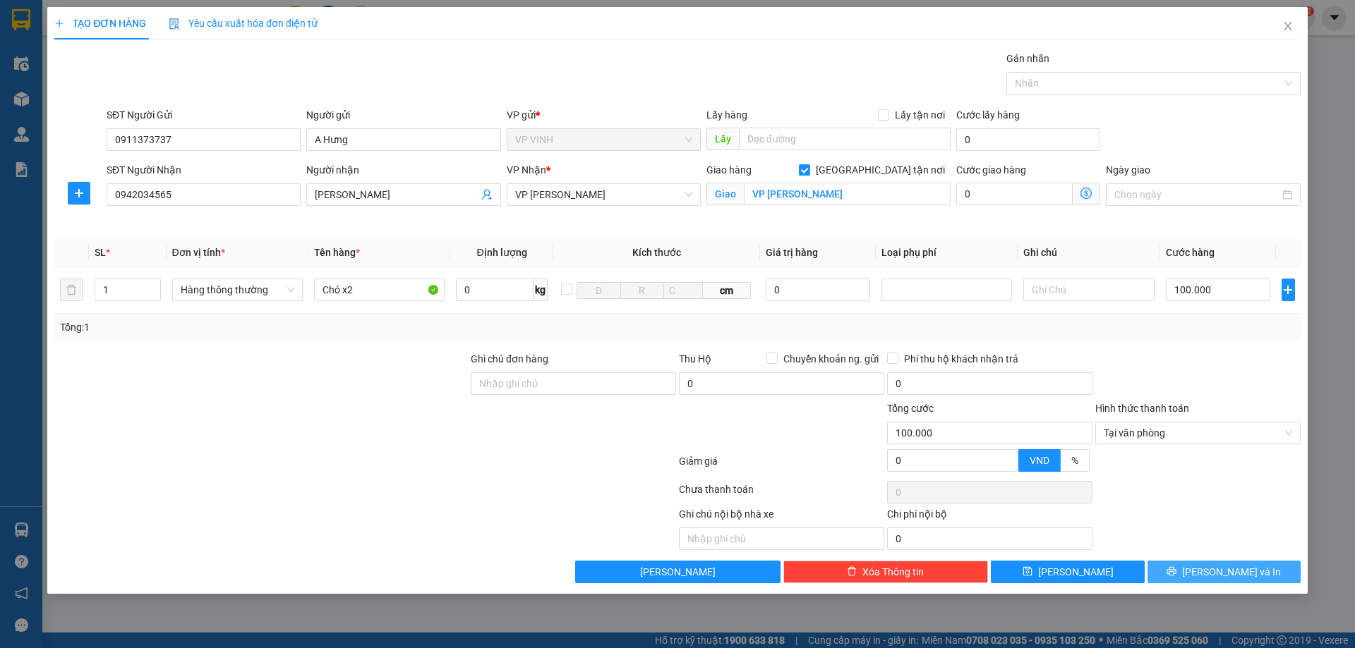
click at [1188, 572] on button "Lưu và In" at bounding box center [1223, 572] width 153 height 23
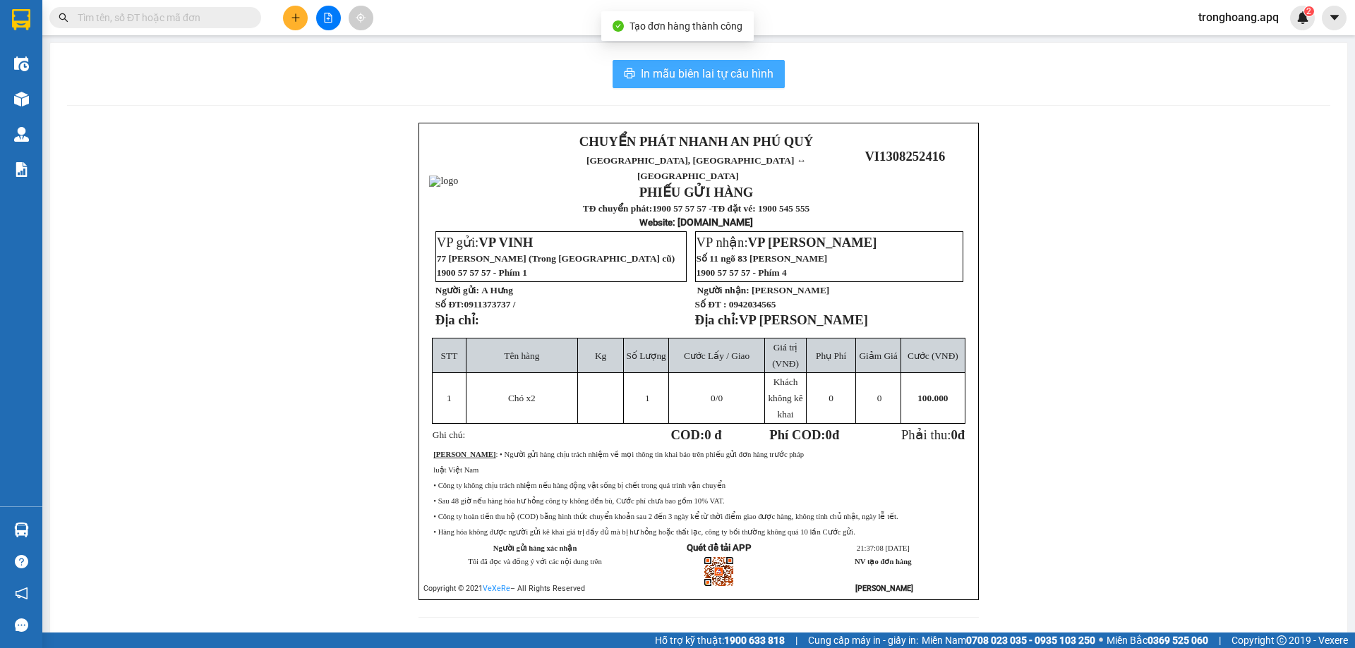
click at [704, 84] on button "In mẫu biên lai tự cấu hình" at bounding box center [698, 74] width 172 height 28
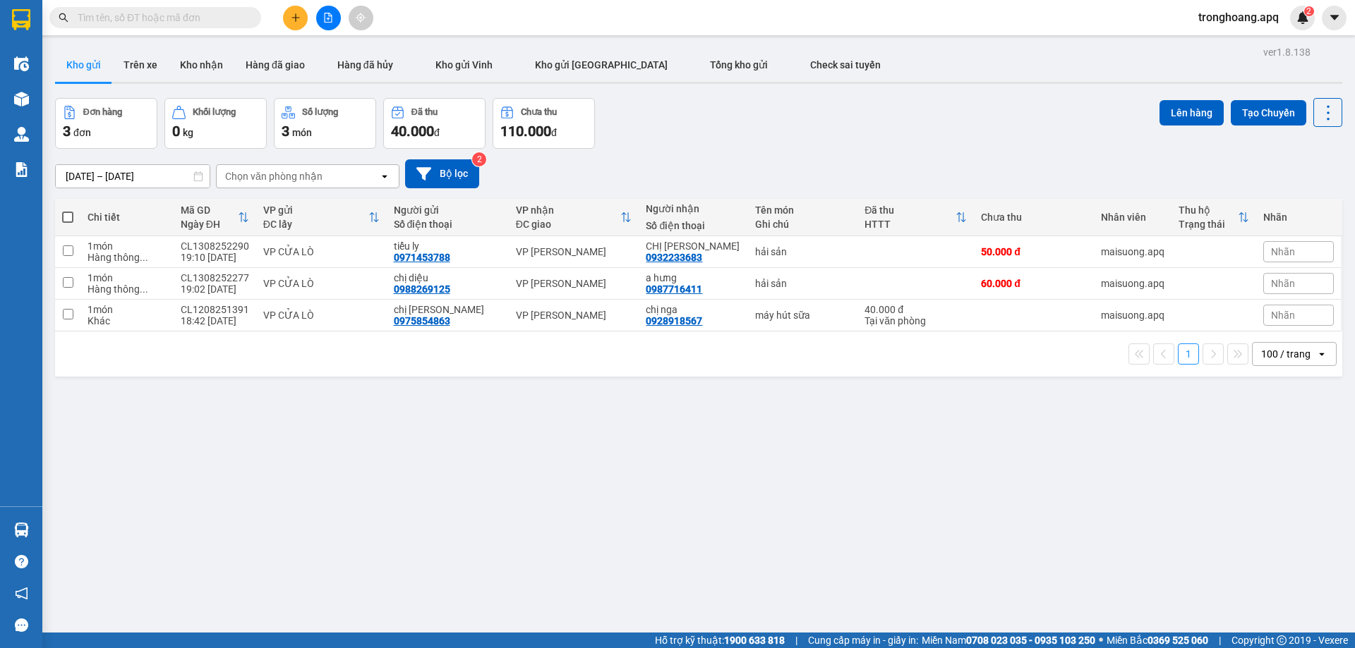
click at [294, 13] on icon "plus" at bounding box center [296, 18] width 10 height 10
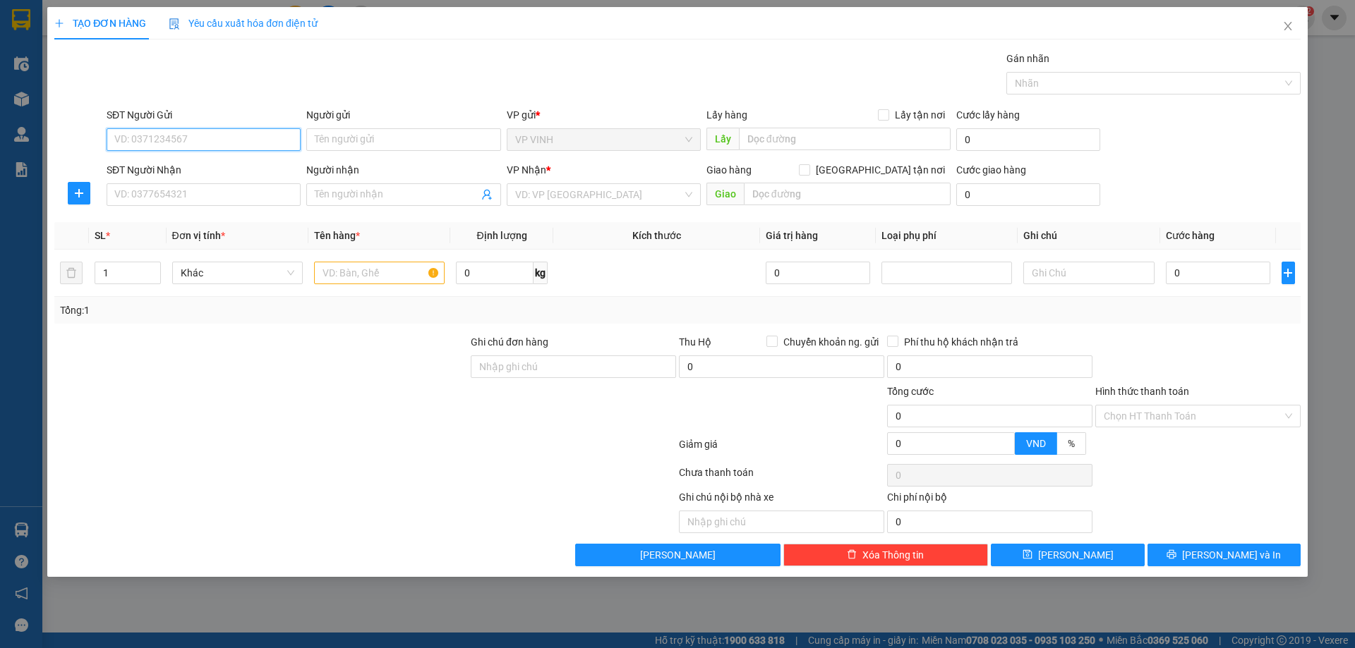
click at [208, 144] on input "SĐT Người Gửi" at bounding box center [204, 139] width 194 height 23
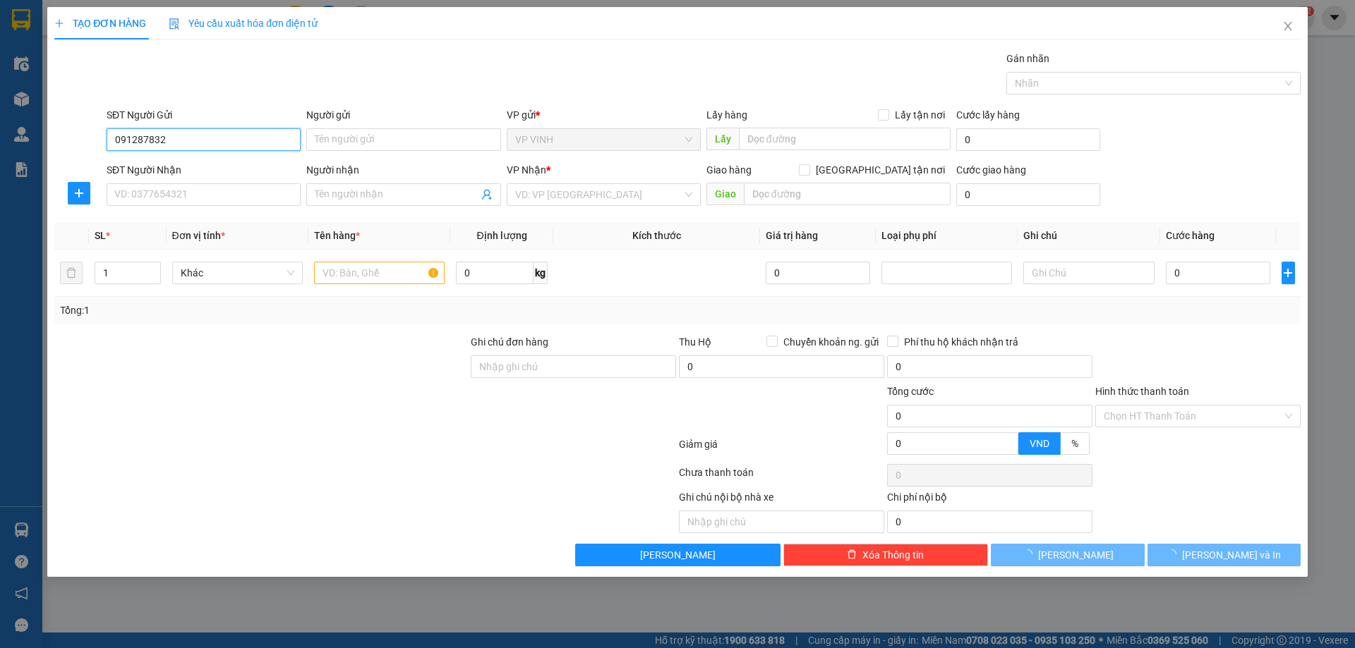
type input "0912878323"
click at [209, 167] on div "0912878323 - a tuấn" at bounding box center [203, 168] width 177 height 16
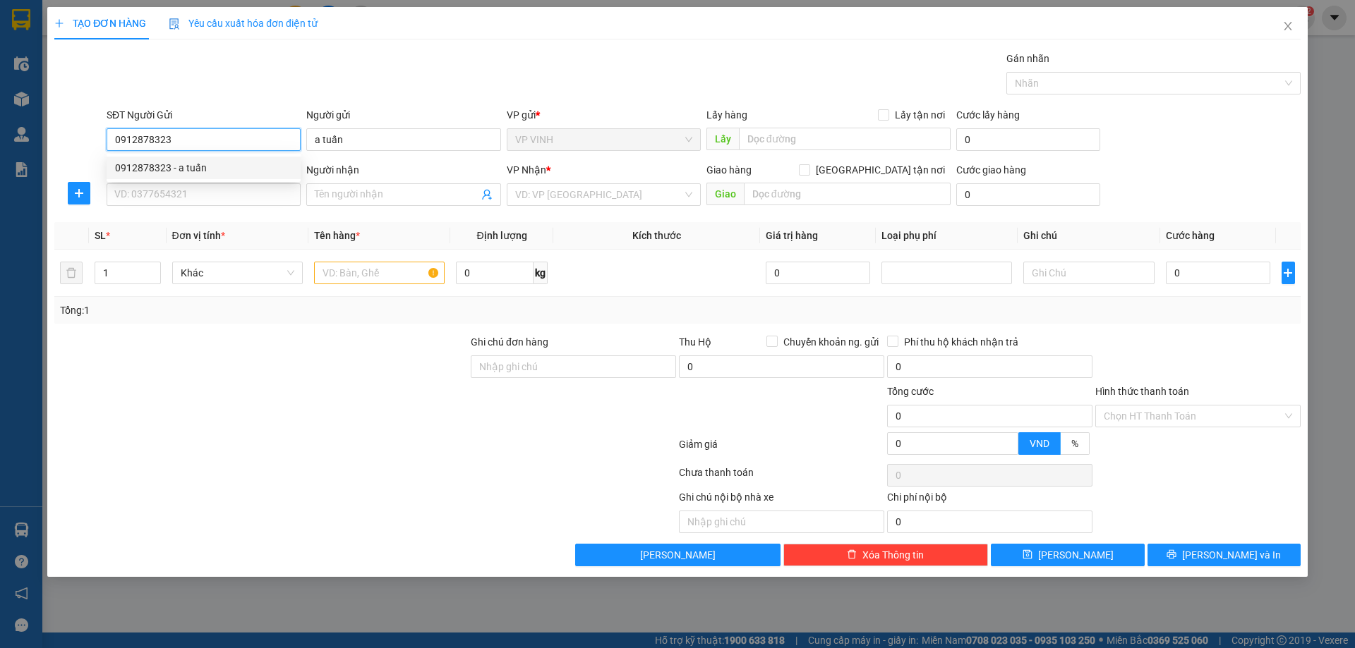
type input "a tuấn"
type input "0912878323"
click at [219, 201] on input "SĐT Người Nhận" at bounding box center [204, 194] width 194 height 23
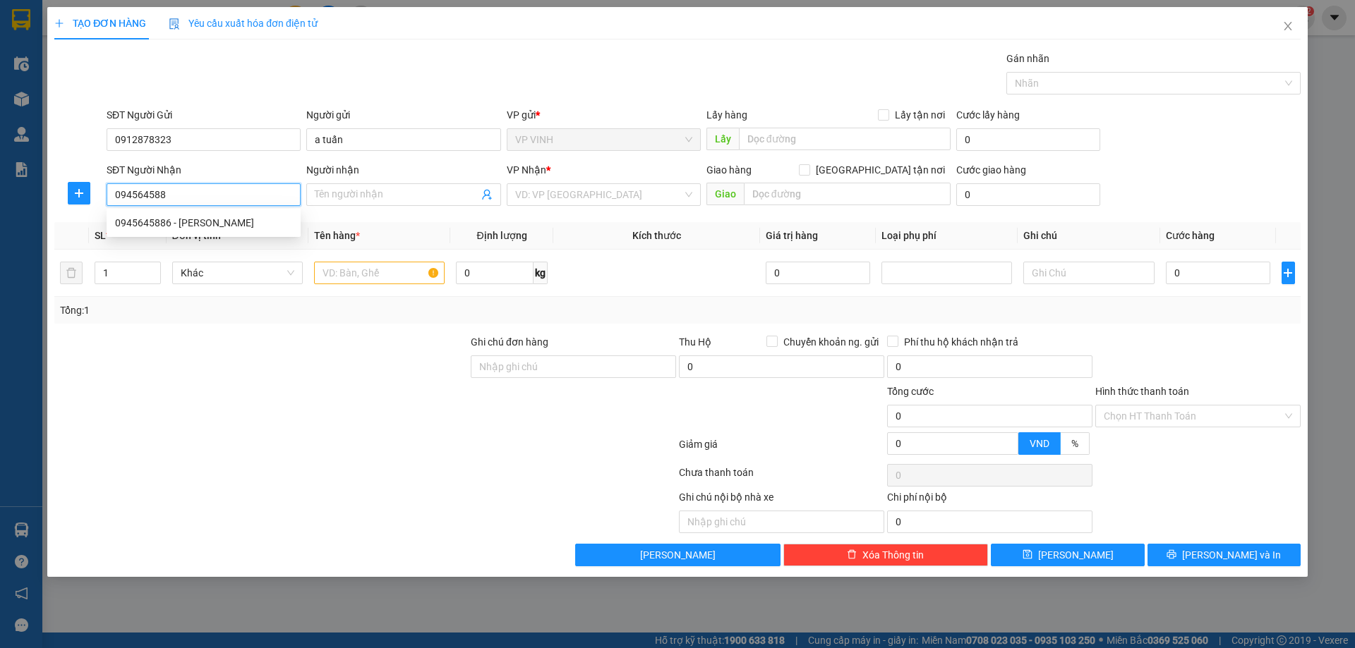
type input "0945645886"
click at [219, 223] on div "0945645886 - minh trí" at bounding box center [203, 223] width 177 height 16
type input "minh trí"
type input "0945645886"
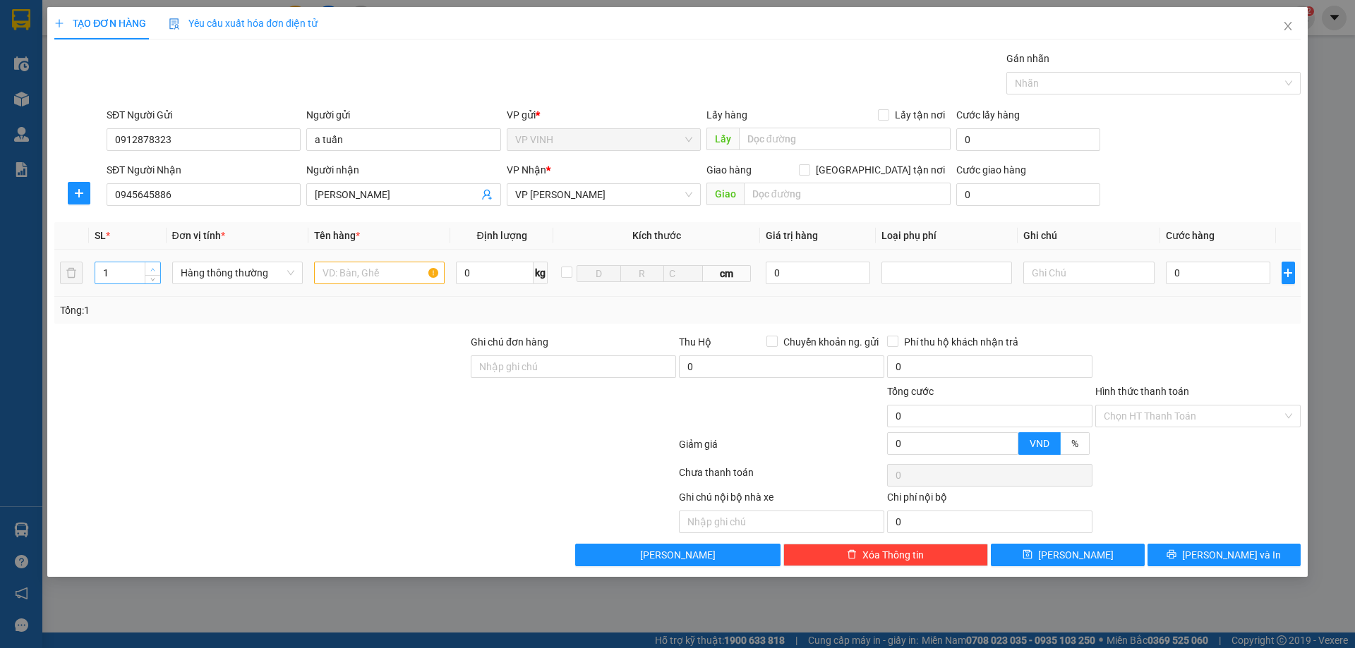
type input "2"
click at [154, 267] on icon "up" at bounding box center [152, 269] width 5 height 5
click at [407, 270] on input "text" at bounding box center [379, 273] width 131 height 23
type input "Máy lọc nước"
click at [1193, 263] on input "0" at bounding box center [1218, 273] width 105 height 23
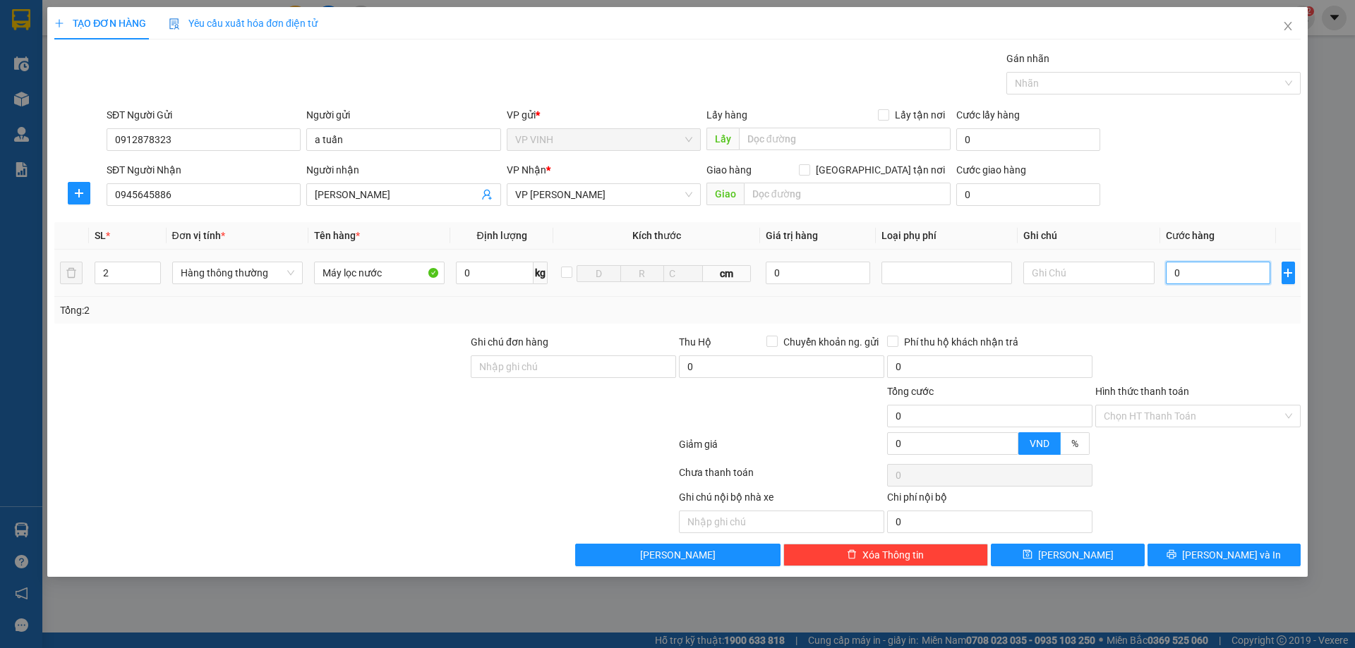
type input "8"
type input "80"
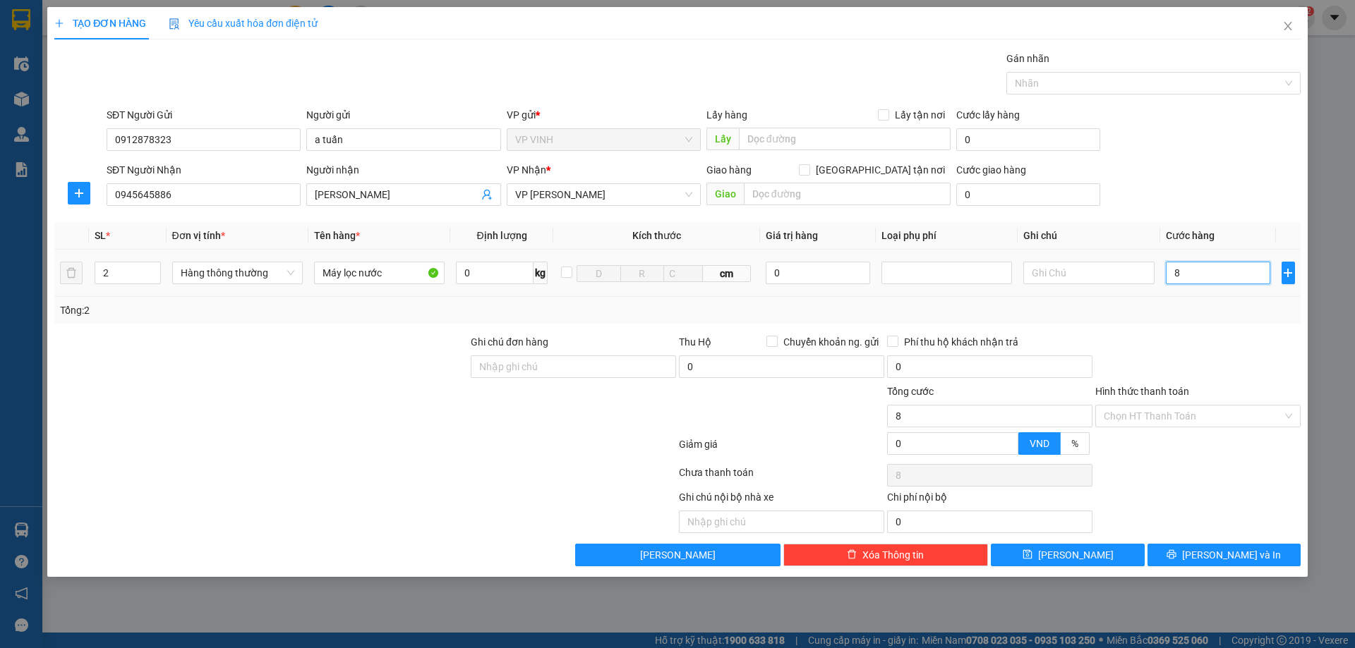
type input "80"
type input "80.000"
click at [1164, 412] on input "Hình thức thanh toán" at bounding box center [1193, 416] width 179 height 21
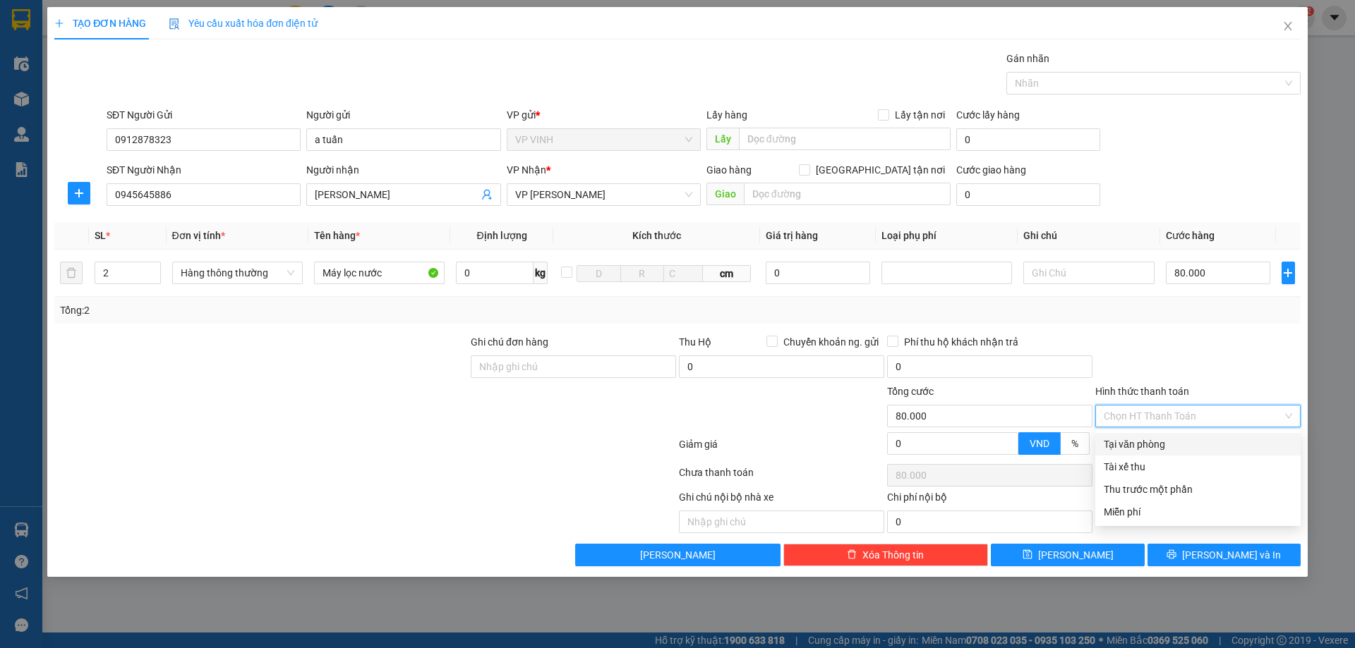
click at [1144, 435] on div "Tại văn phòng" at bounding box center [1197, 444] width 205 height 23
type input "0"
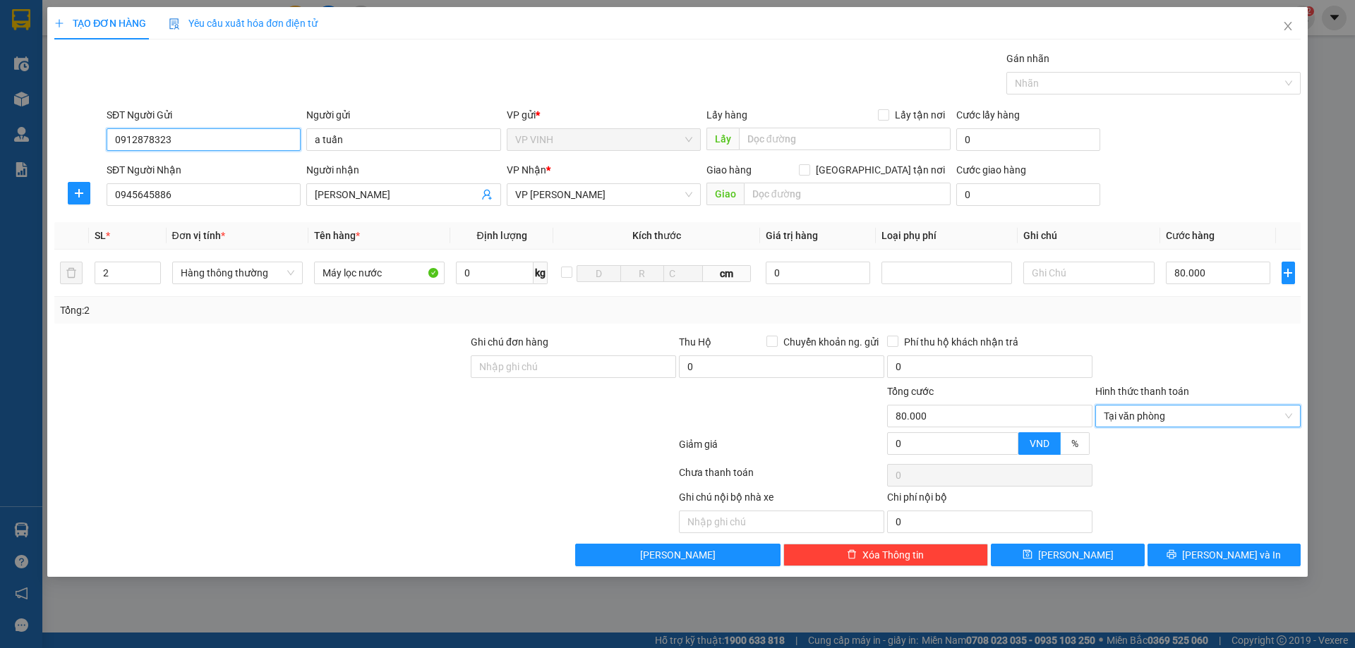
click at [248, 132] on input "0912878323" at bounding box center [204, 139] width 194 height 23
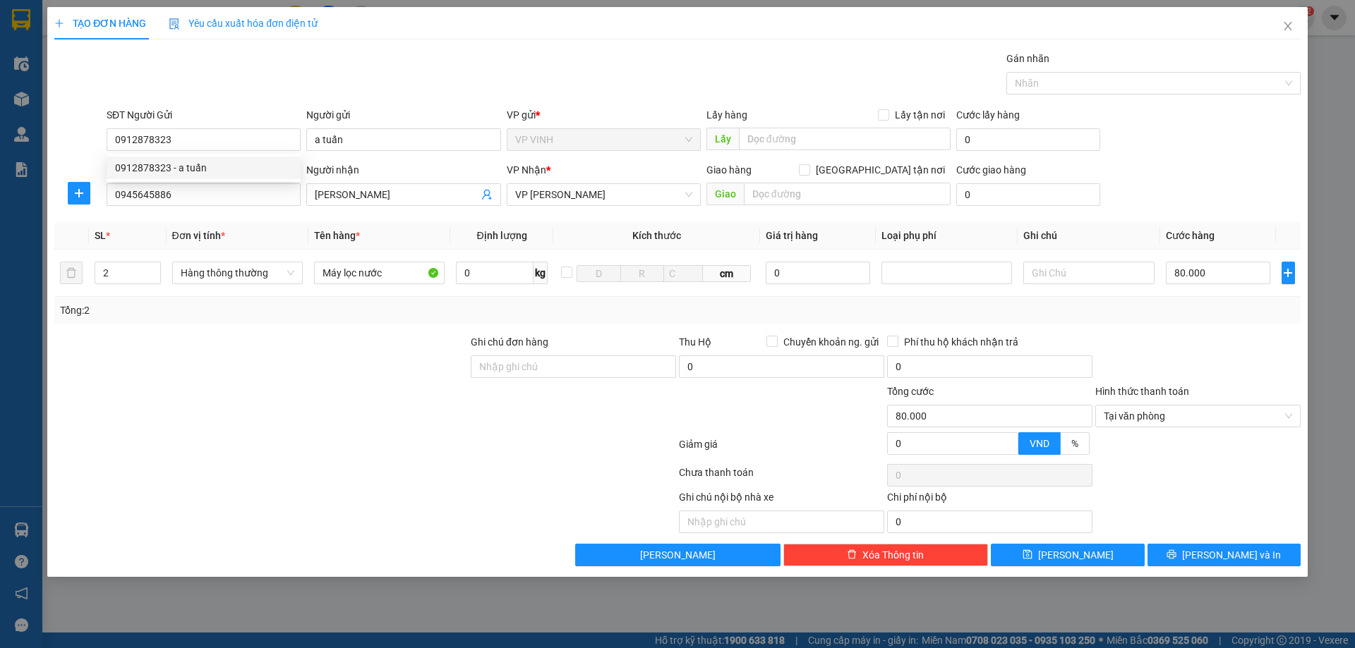
click at [1176, 535] on div "Transit Pickup Surcharge Ids Transit Deliver Surcharge Ids Transit Deliver Surc…" at bounding box center [677, 309] width 1246 height 516
click at [1174, 546] on button "Lưu và In" at bounding box center [1223, 555] width 153 height 23
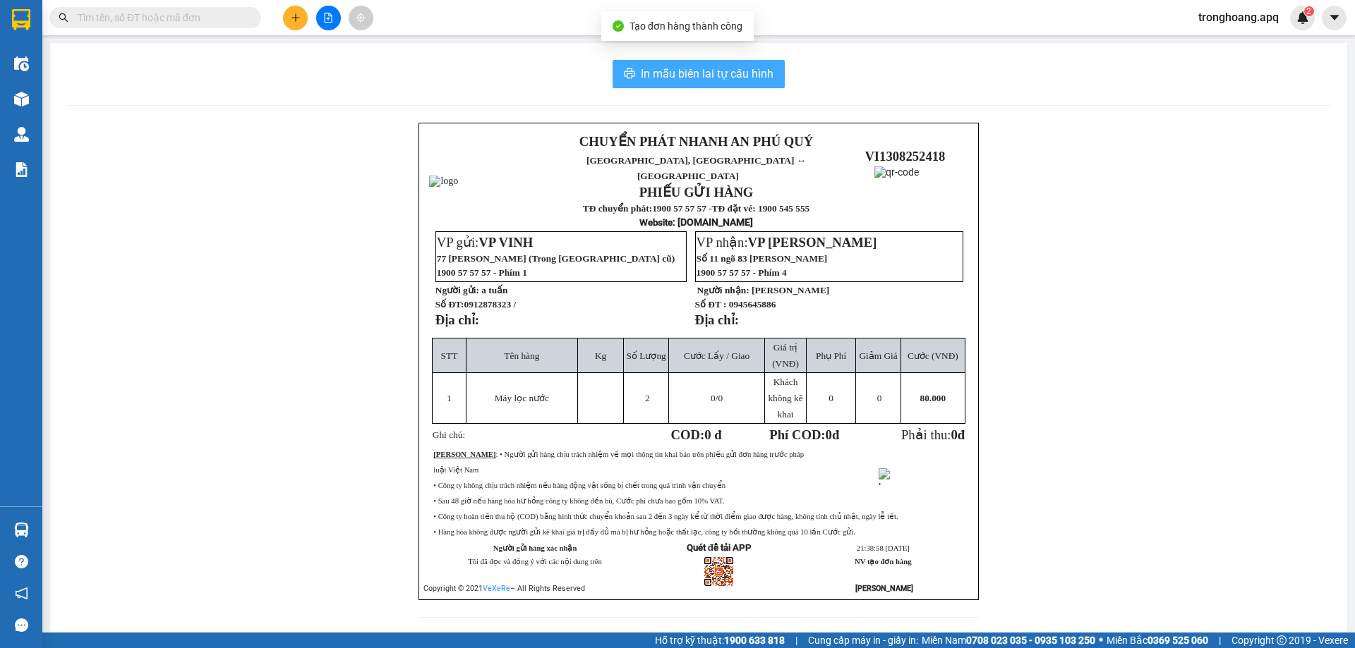
click at [732, 87] on button "In mẫu biên lai tự cấu hình" at bounding box center [698, 74] width 172 height 28
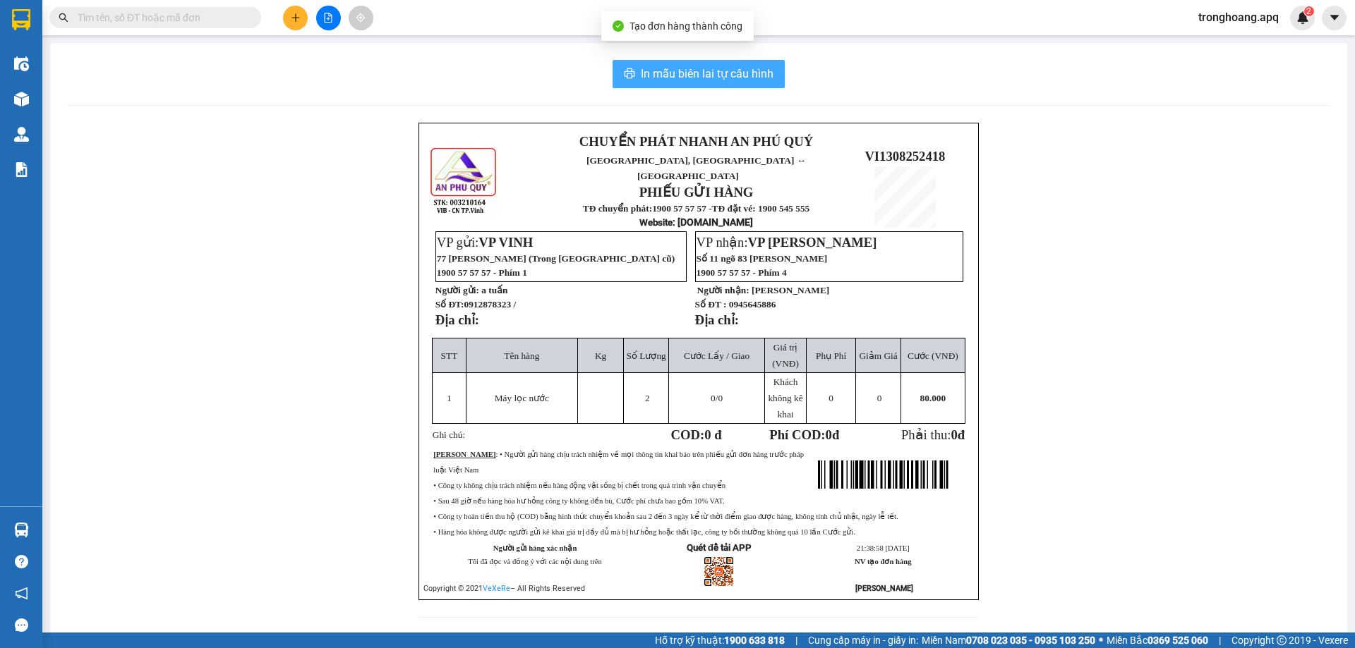
click at [723, 76] on span "In mẫu biên lai tự cấu hình" at bounding box center [707, 74] width 133 height 18
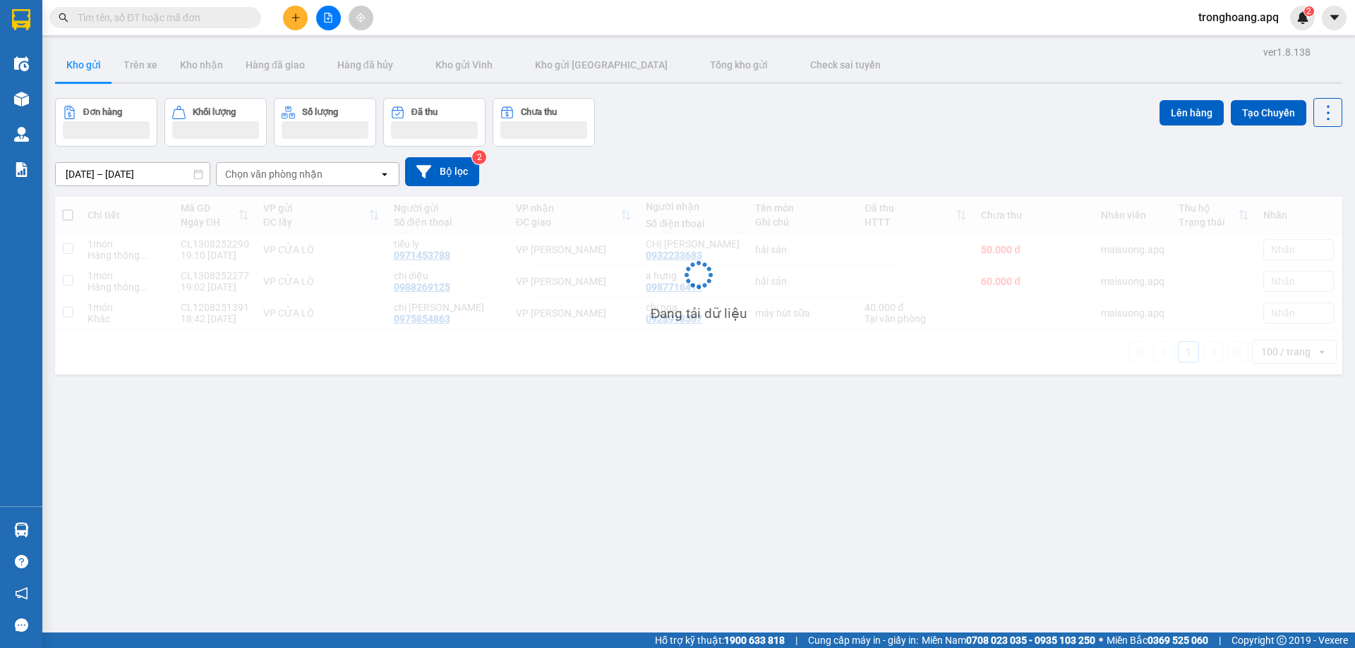
click at [855, 145] on div "Đơn hàng Khối lượng Số lượng Đã thu Chưa thu Lên hàng Tạo Chuyến" at bounding box center [698, 122] width 1287 height 49
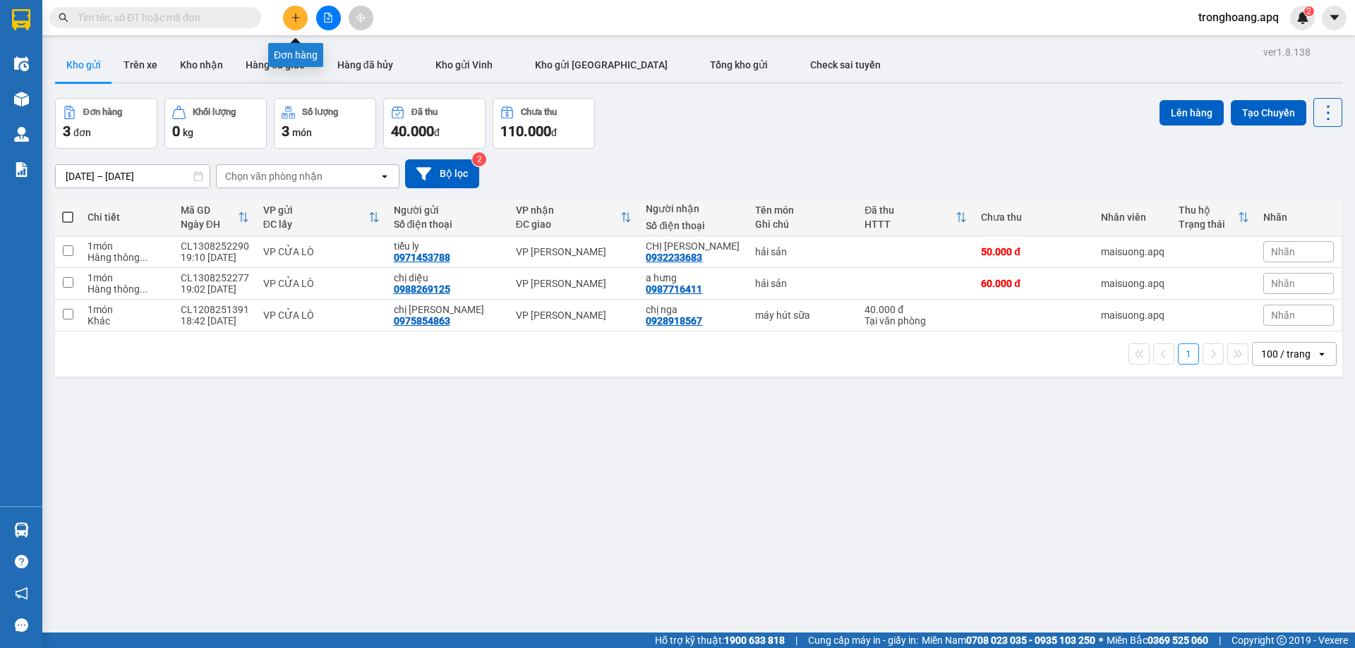
click at [298, 15] on icon "plus" at bounding box center [296, 18] width 10 height 10
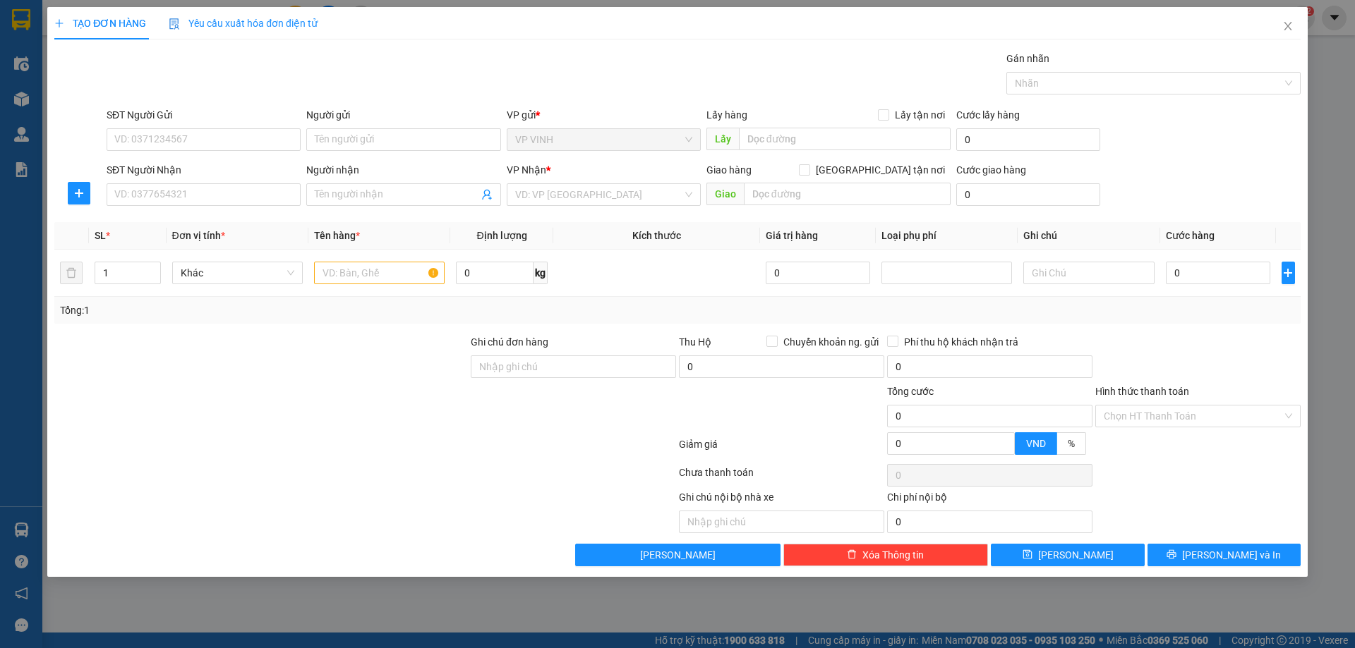
click at [165, 128] on div "SĐT Người Gửi" at bounding box center [204, 117] width 194 height 21
click at [179, 139] on input "SĐT Người Gửi" at bounding box center [204, 139] width 194 height 23
paste input "0912878323"
type input "0912878323"
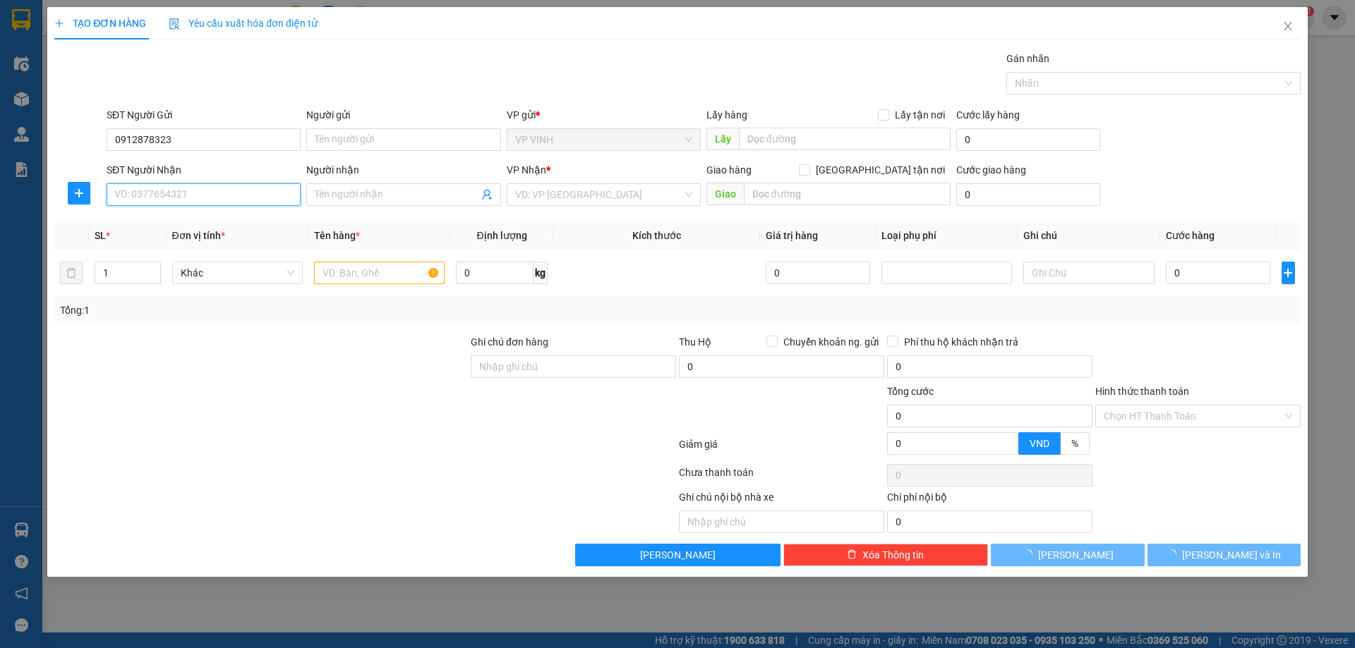
click at [183, 192] on input "SĐT Người Nhận" at bounding box center [204, 194] width 194 height 23
click at [193, 152] on div "SĐT Người Gửi 0912878323" at bounding box center [204, 131] width 194 height 49
click at [193, 141] on input "0912878323" at bounding box center [204, 139] width 194 height 23
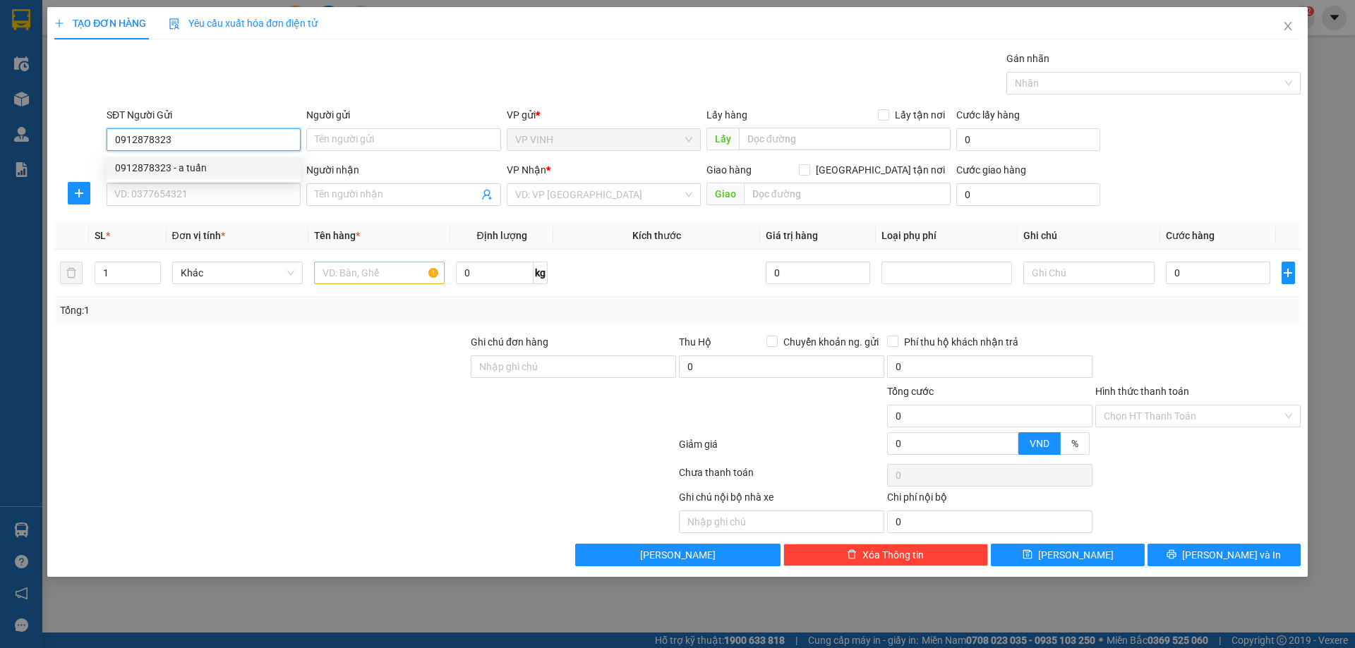
click at [190, 171] on div "0912878323 - a tuấn" at bounding box center [203, 168] width 177 height 16
type input "a tuấn"
click at [194, 199] on input "SĐT Người Nhận" at bounding box center [204, 194] width 194 height 23
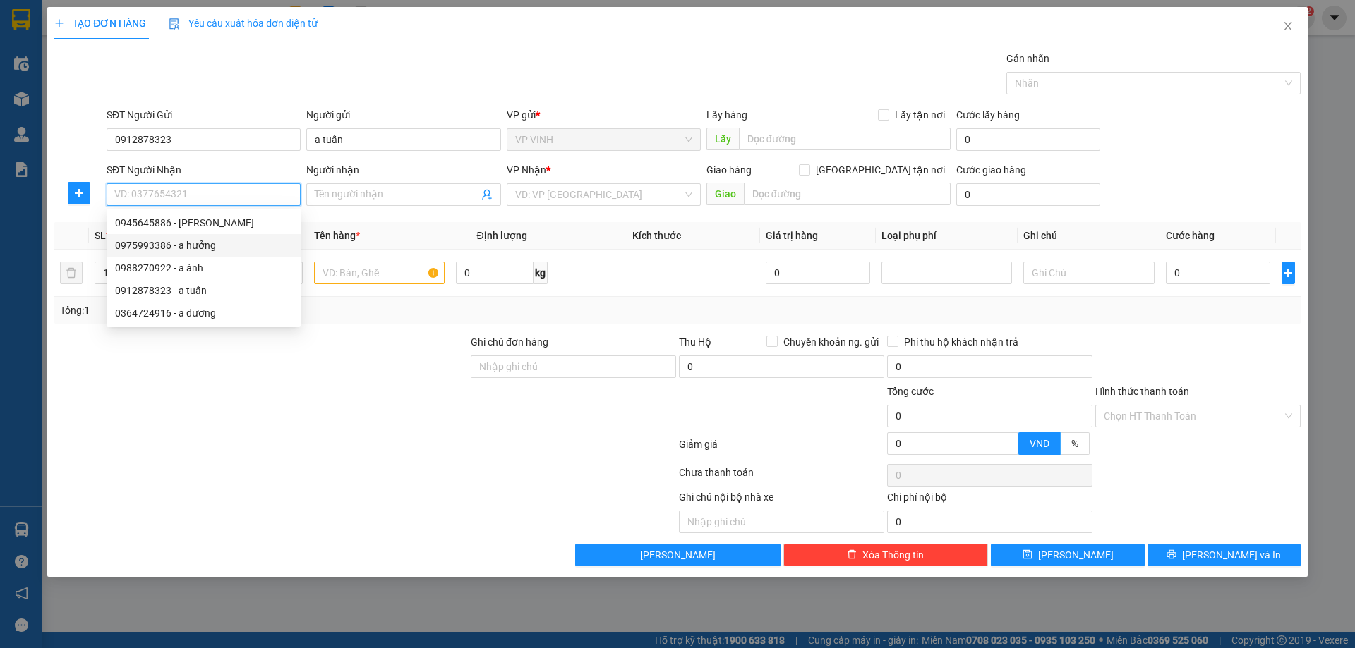
click at [193, 242] on div "0975993386 - a hưởng" at bounding box center [203, 246] width 177 height 16
type input "0975993386"
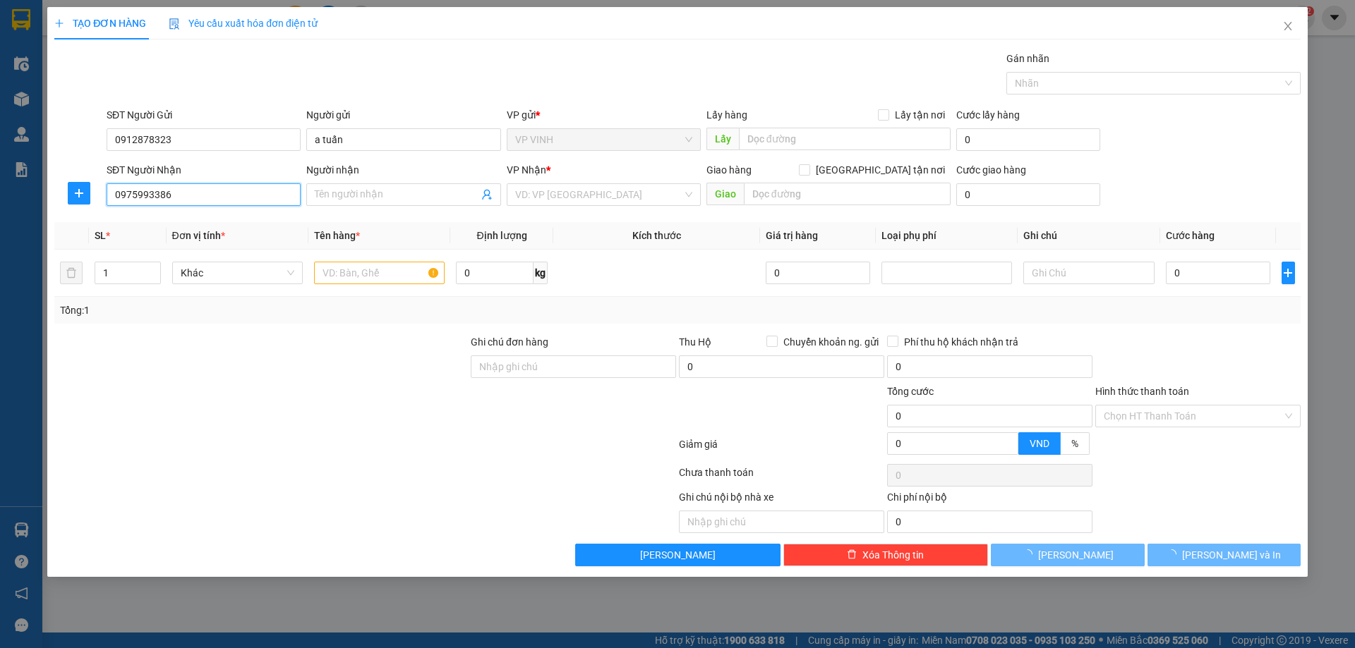
type input "a hưởng"
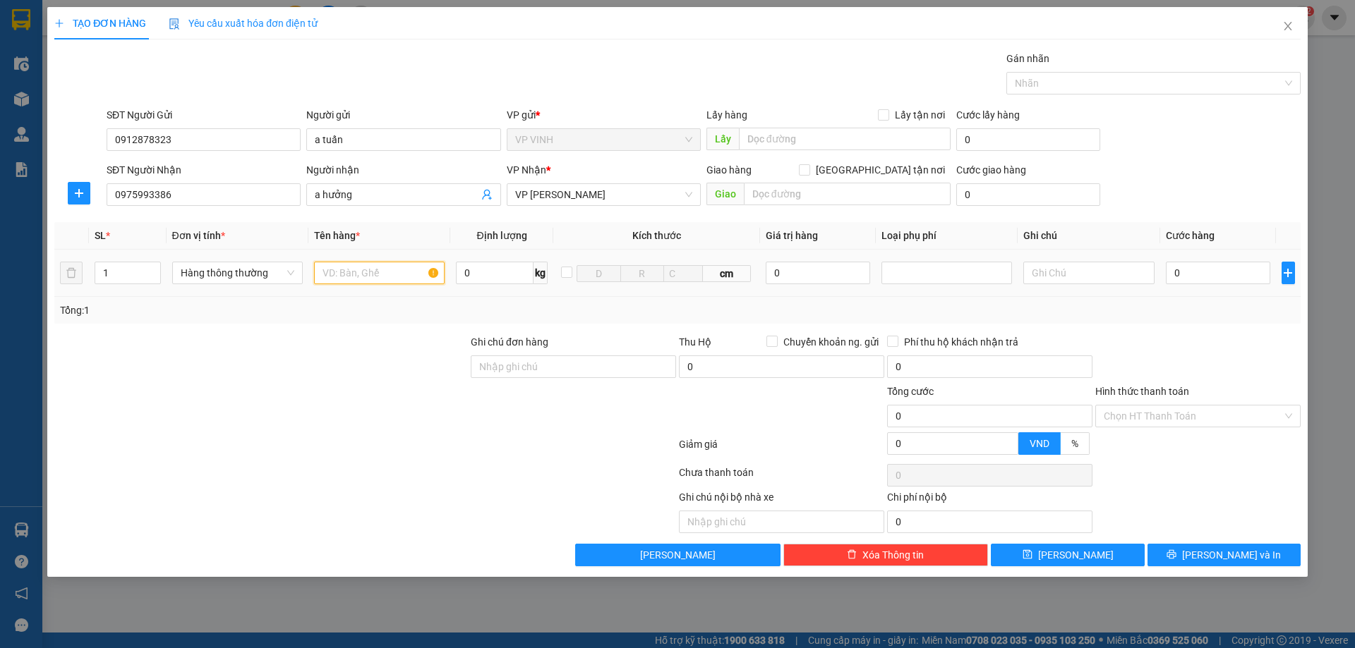
click at [391, 271] on input "text" at bounding box center [379, 273] width 131 height 23
type input "n"
type input "nghệ"
click at [1191, 270] on input "0" at bounding box center [1218, 273] width 105 height 23
type input "03"
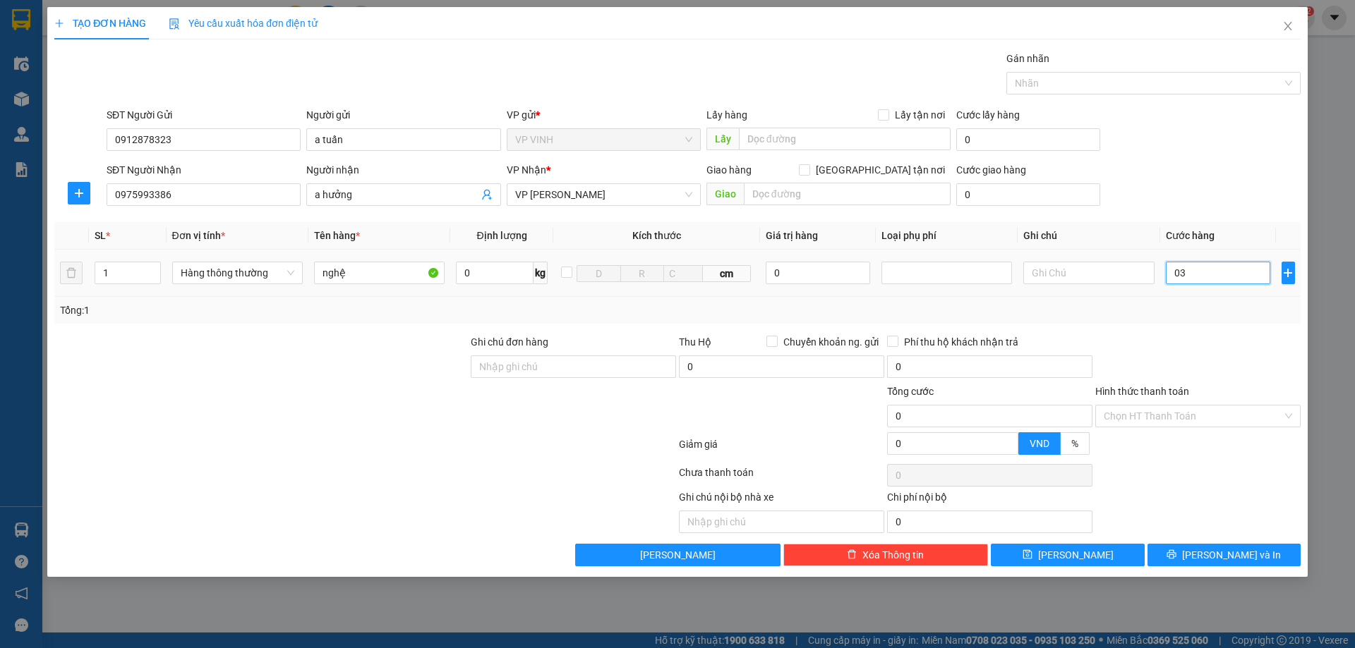
type input "3"
type input "030"
type input "30"
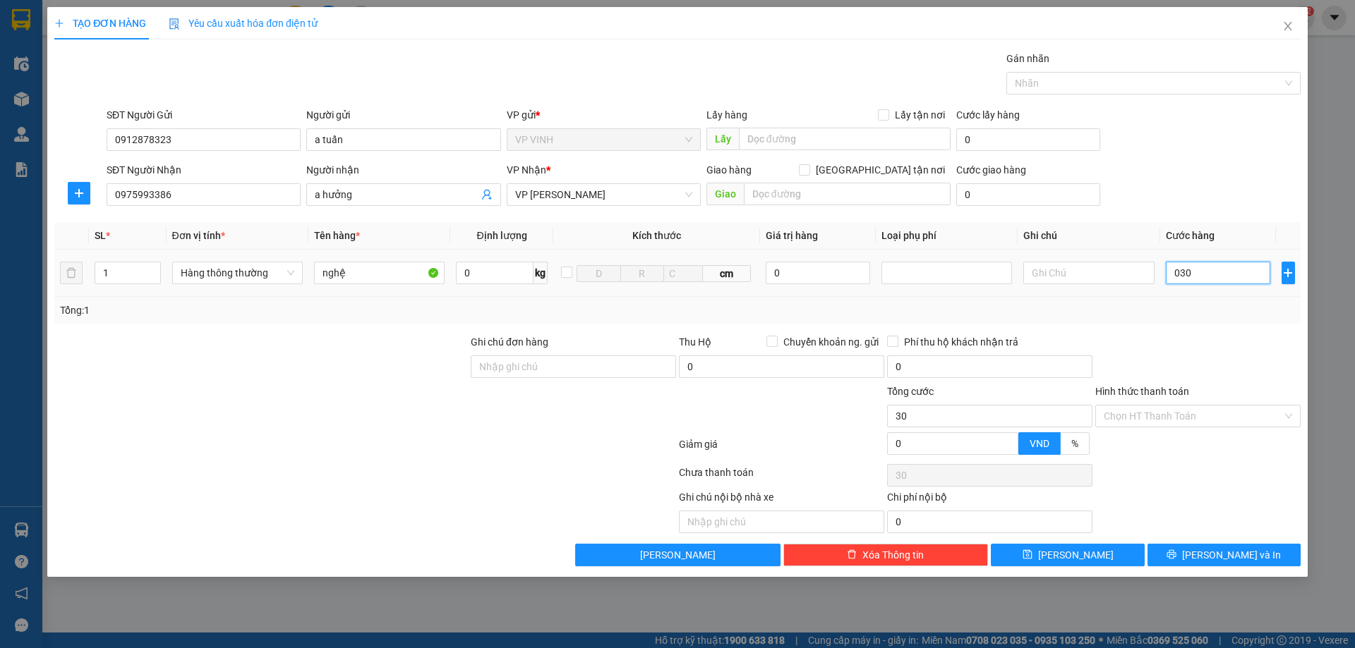
type input "03"
type input "3"
type input "0"
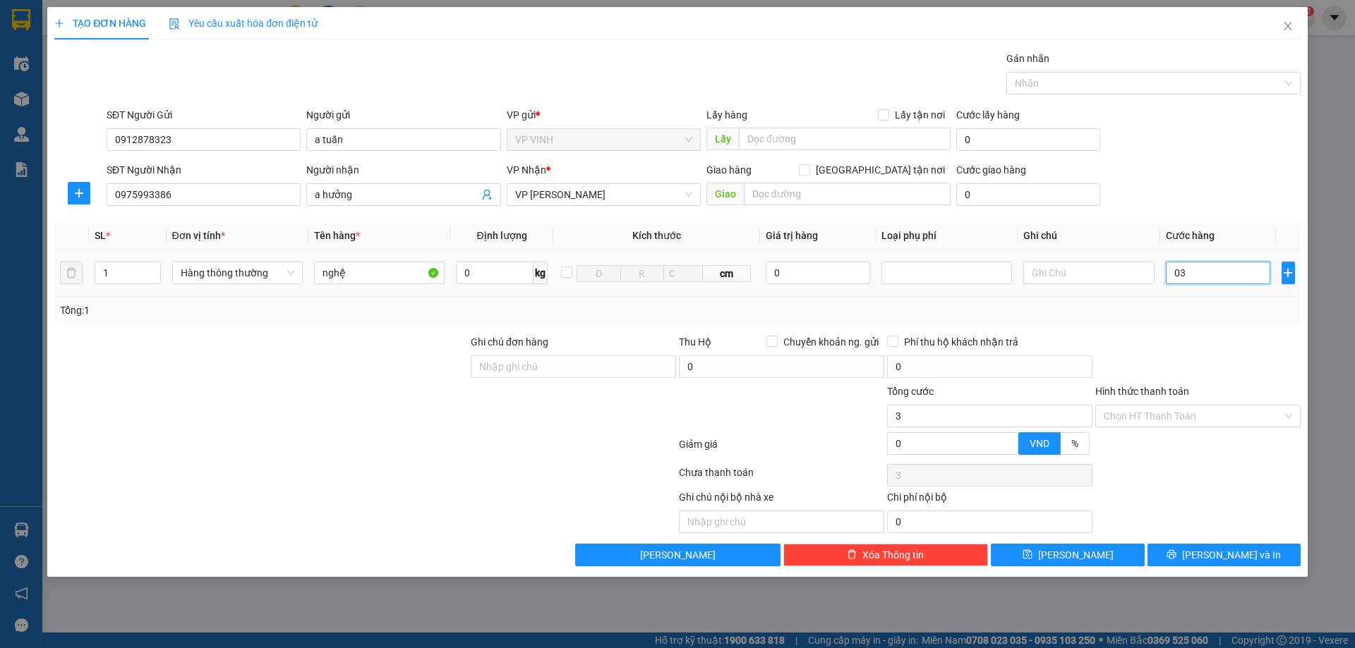
type input "0"
drag, startPoint x: 1190, startPoint y: 273, endPoint x: 1174, endPoint y: 277, distance: 15.9
click at [1174, 277] on input "0" at bounding box center [1218, 273] width 105 height 23
click at [1159, 408] on input "Hình thức thanh toán" at bounding box center [1193, 416] width 179 height 21
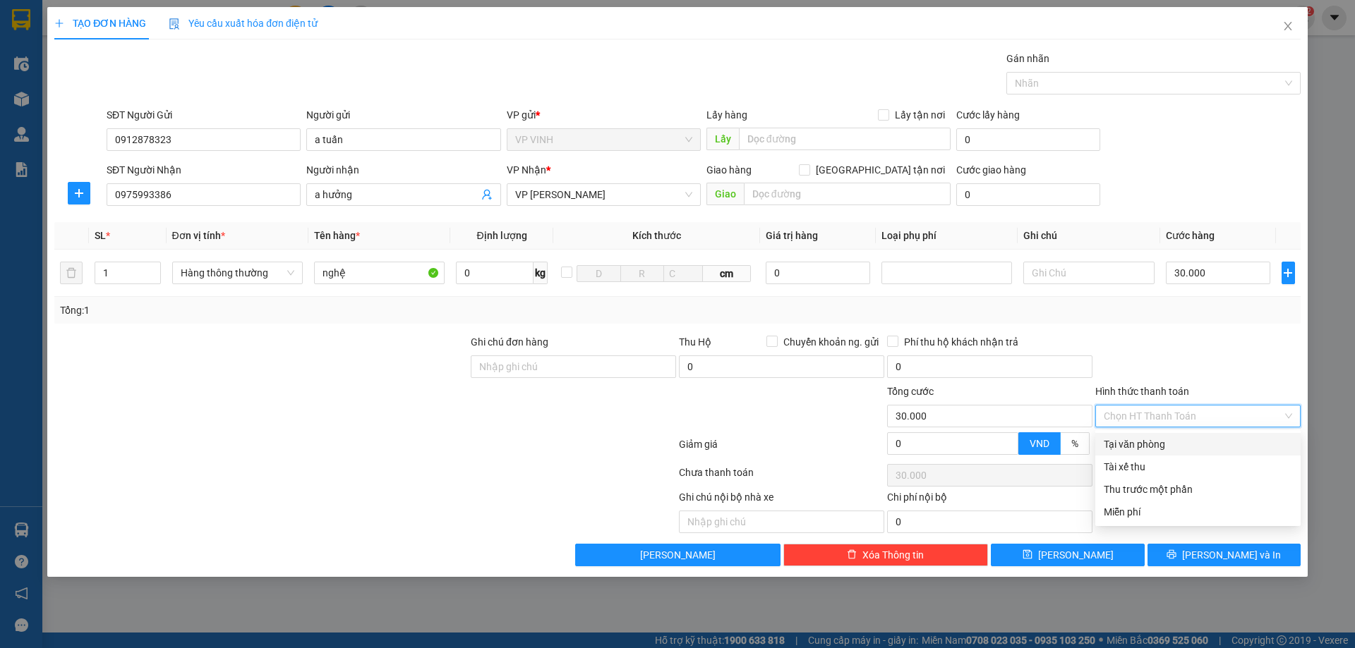
click at [1144, 445] on div "Tại văn phòng" at bounding box center [1198, 445] width 188 height 16
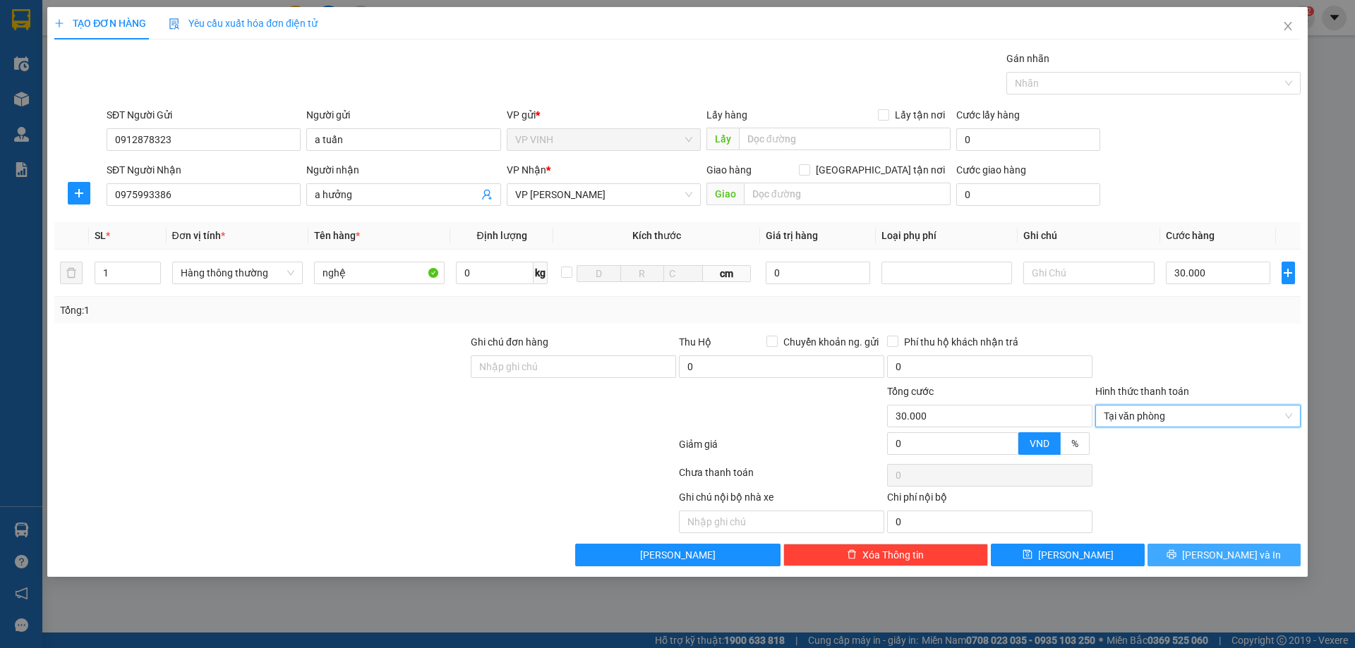
click at [1196, 546] on button "Lưu và In" at bounding box center [1223, 555] width 153 height 23
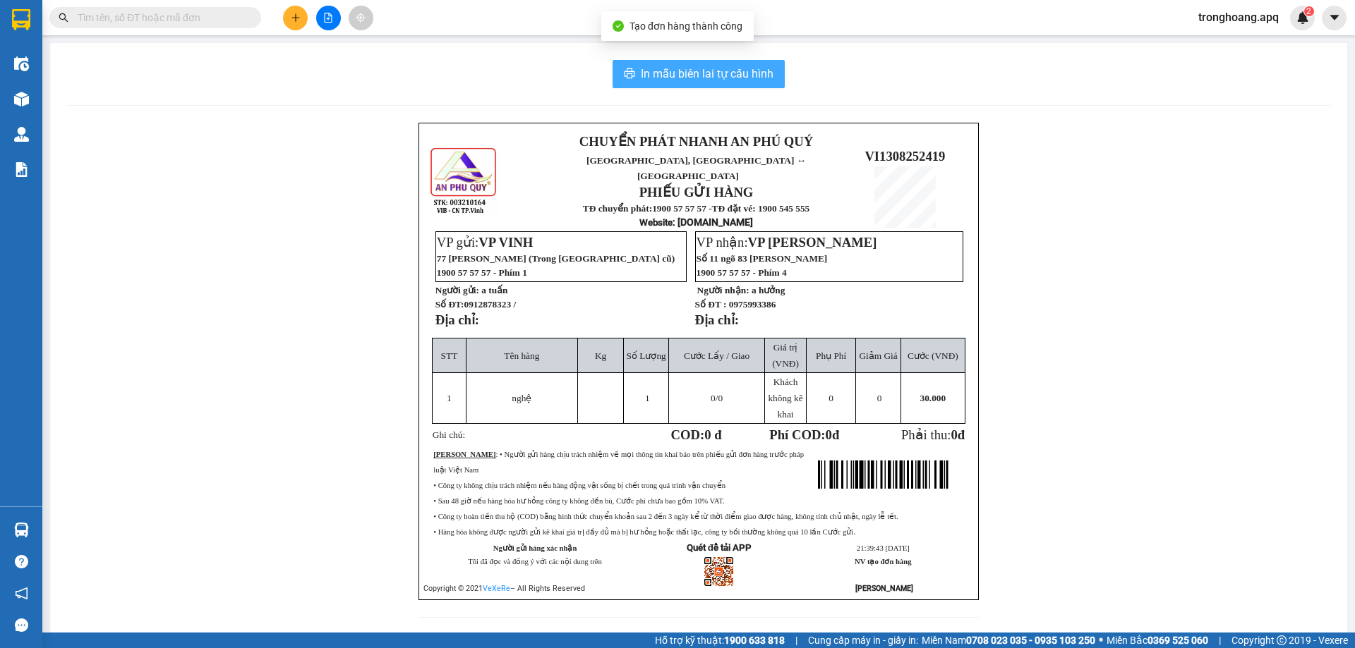
click at [651, 80] on span "In mẫu biên lai tự cấu hình" at bounding box center [707, 74] width 133 height 18
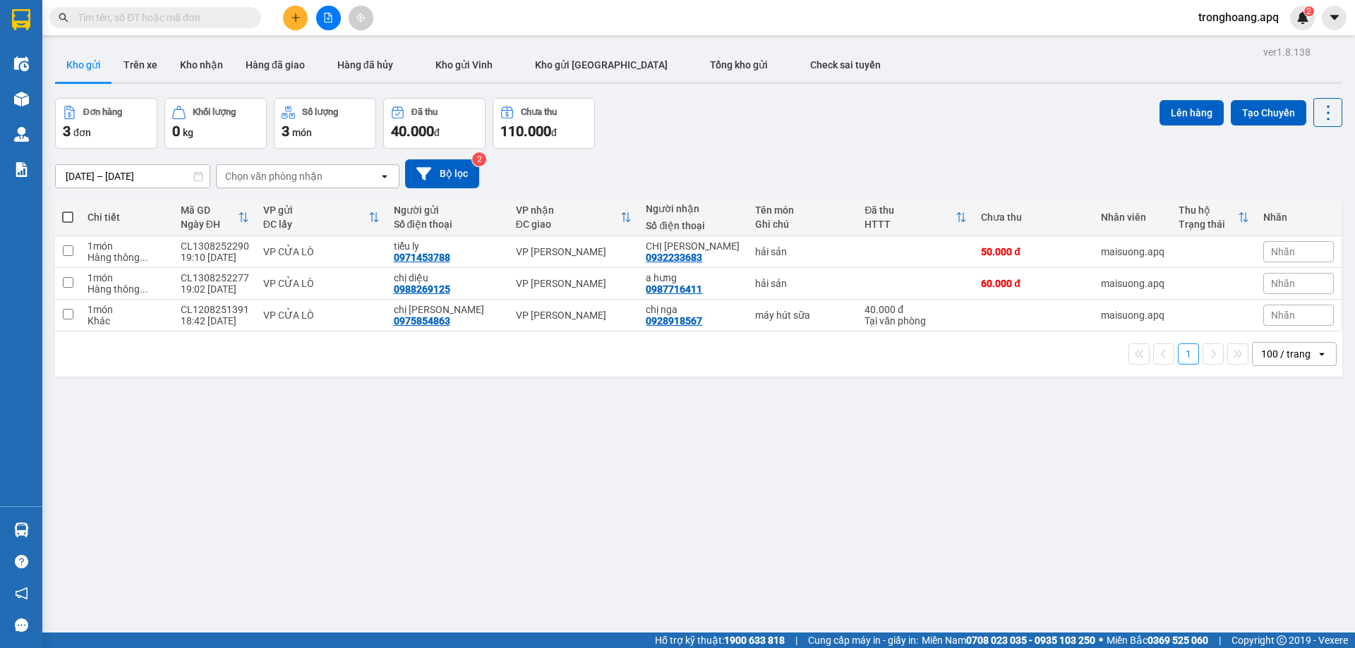
click at [316, 19] on button at bounding box center [328, 18] width 25 height 25
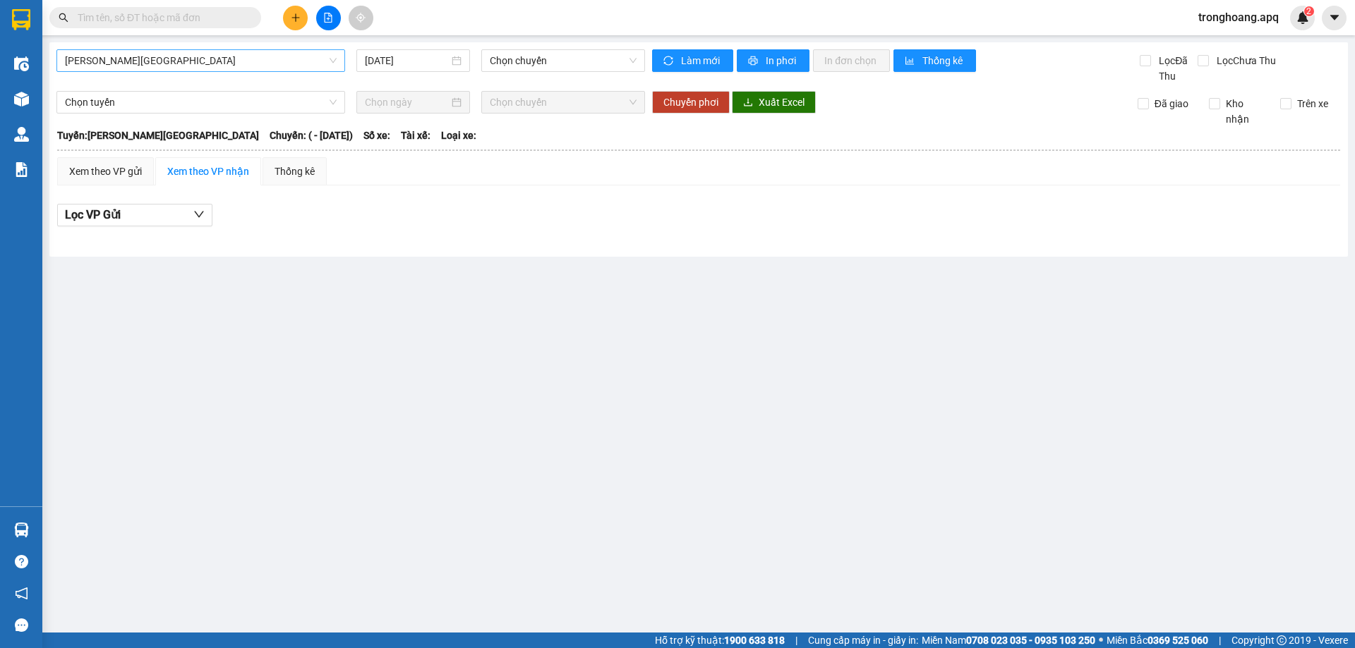
click at [166, 66] on div "Gia Lâm - Mỹ Đình 13/08/2025 Chọn chuyến" at bounding box center [350, 66] width 589 height 35
click at [166, 63] on span "Gia Lâm - Mỹ Đình" at bounding box center [201, 60] width 272 height 21
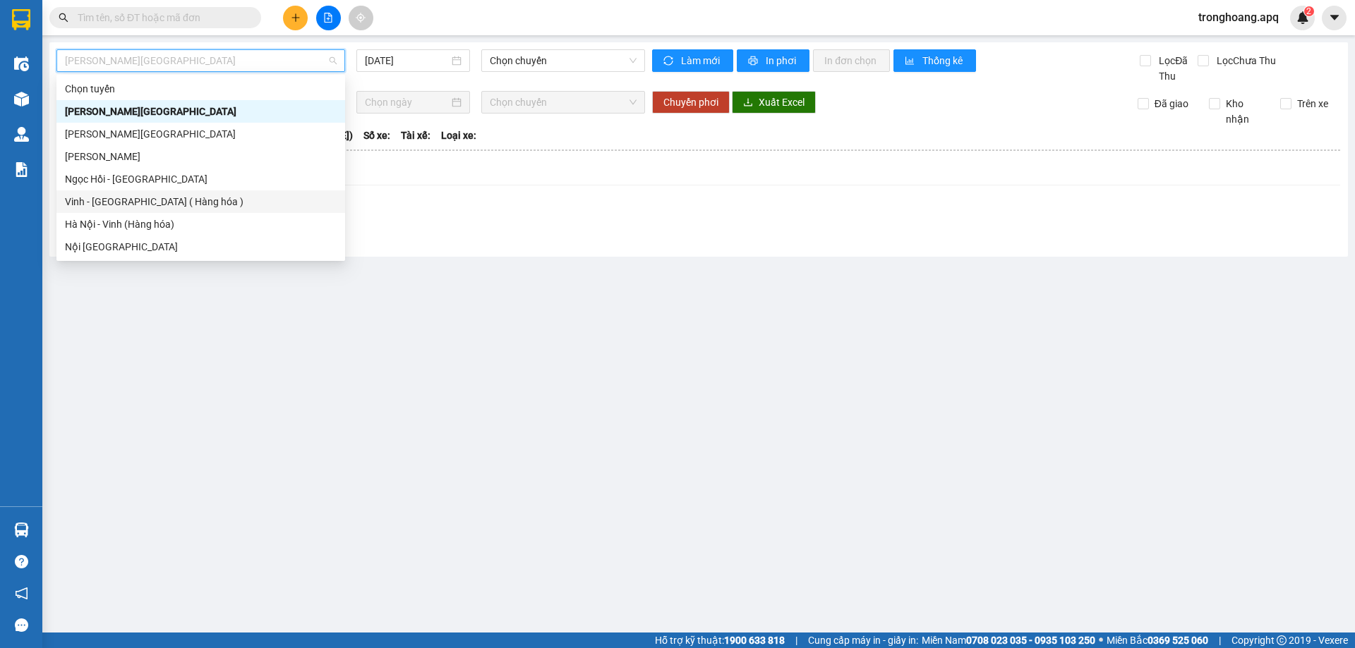
click at [160, 195] on div "Vinh - Hà Nội ( Hàng hóa )" at bounding box center [201, 202] width 272 height 16
type input "13/08/2025"
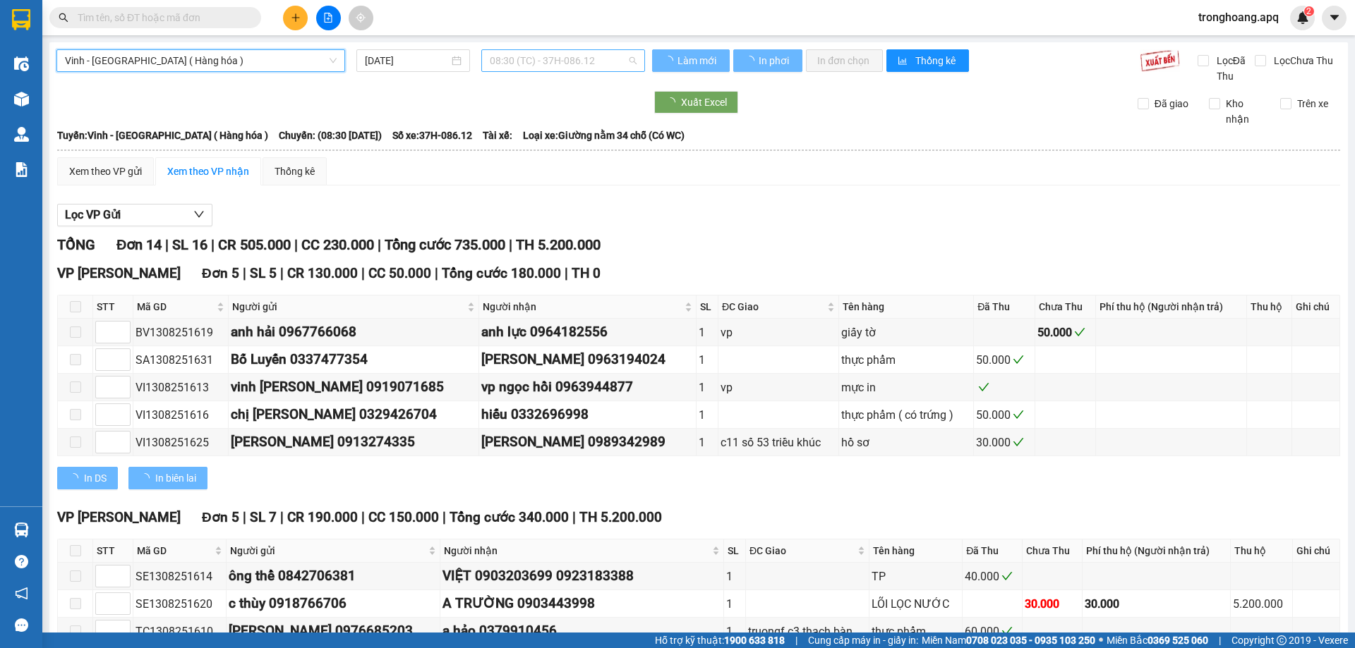
click at [545, 58] on span "08:30 (TC) - 37H-086.12" at bounding box center [563, 60] width 147 height 21
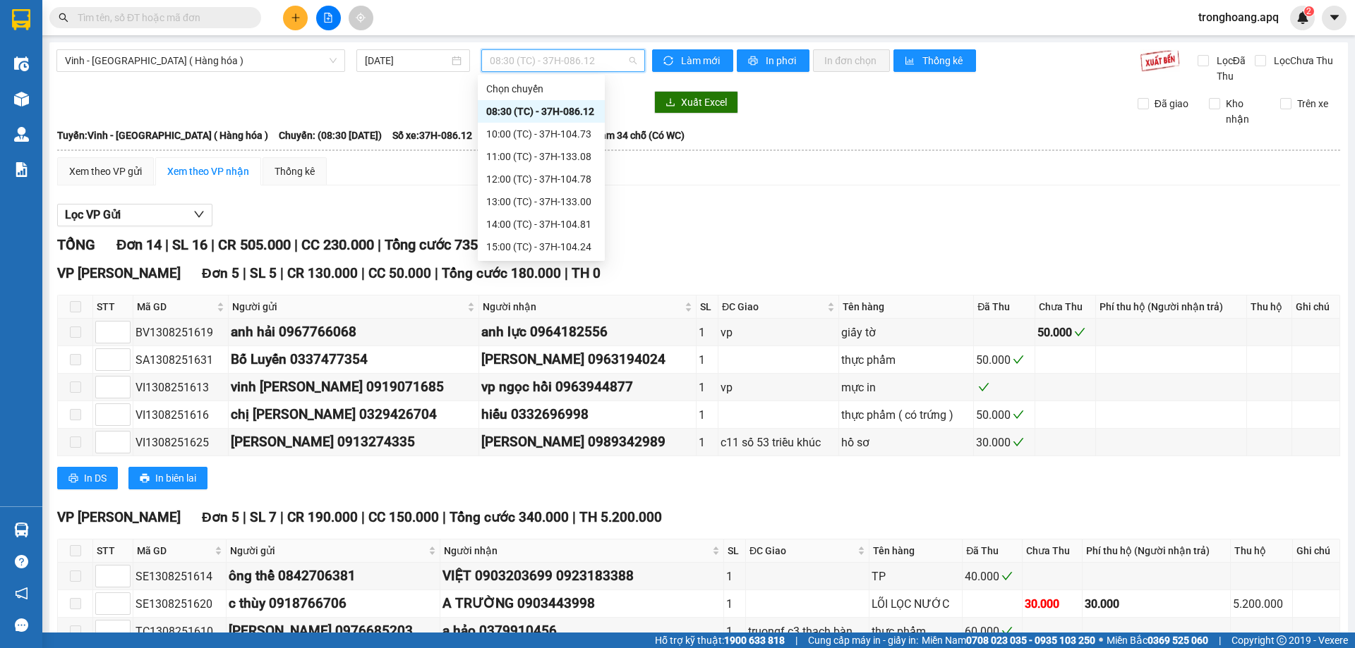
click at [566, 330] on div "23:05 (TC) - 37H-133.02" at bounding box center [541, 338] width 110 height 16
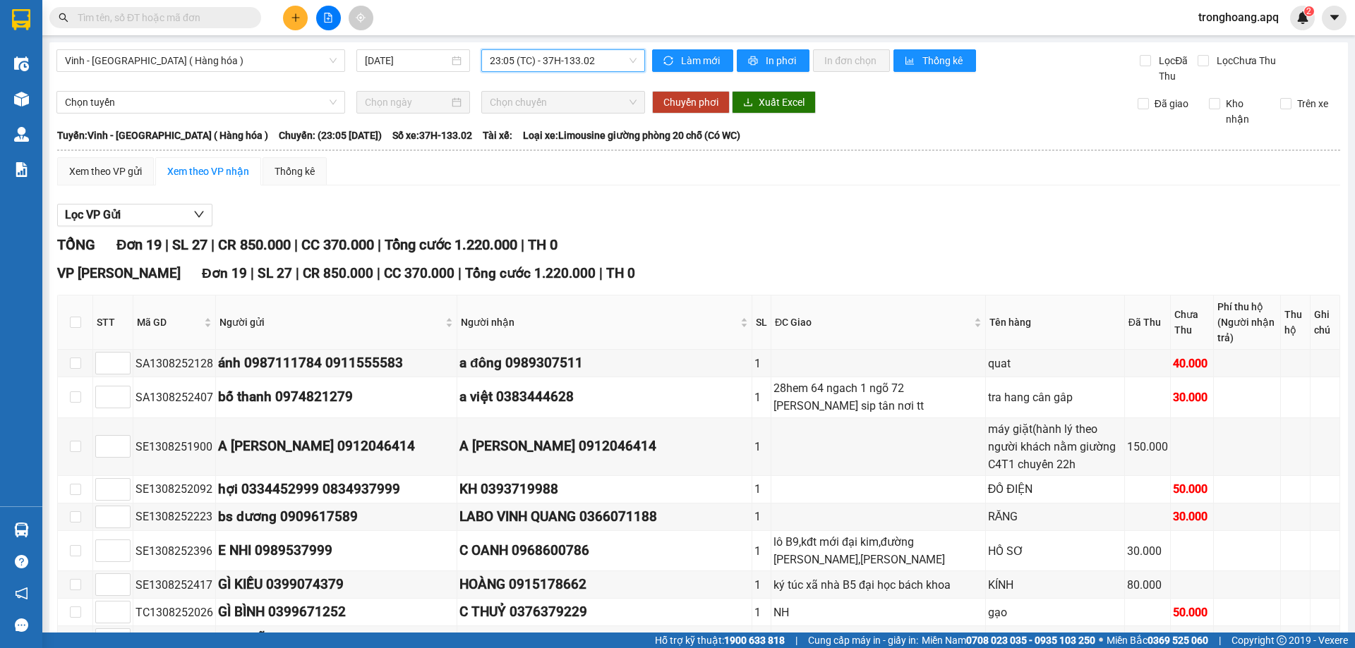
click at [37, 111] on div "Kho hàng mới" at bounding box center [21, 98] width 42 height 35
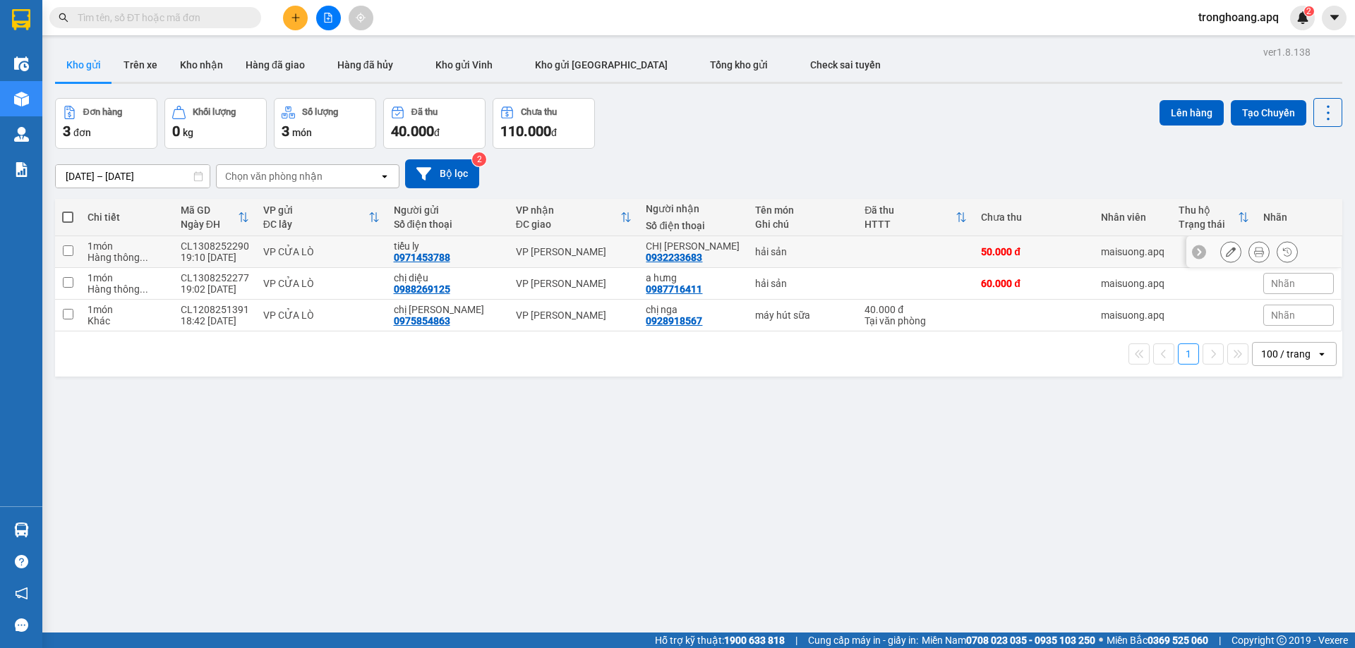
click at [563, 246] on div "VP NGỌC HỒI" at bounding box center [574, 251] width 116 height 11
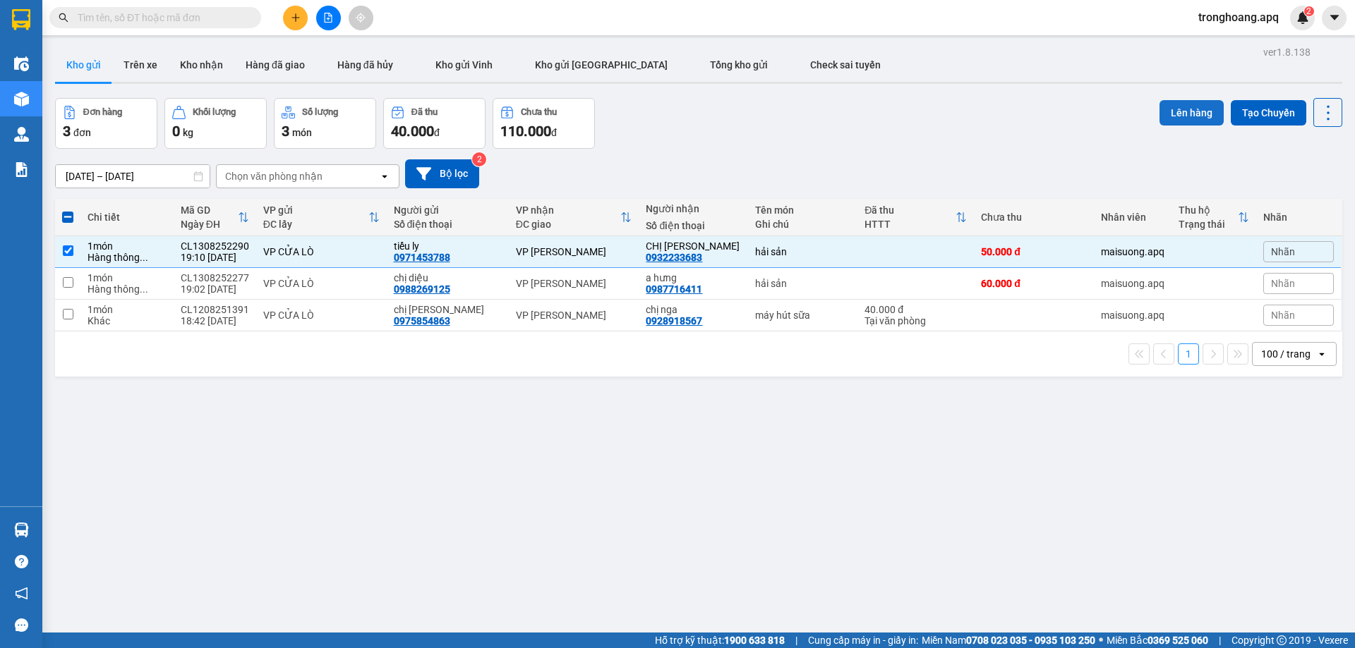
click at [1191, 100] on button "Lên hàng" at bounding box center [1191, 112] width 64 height 25
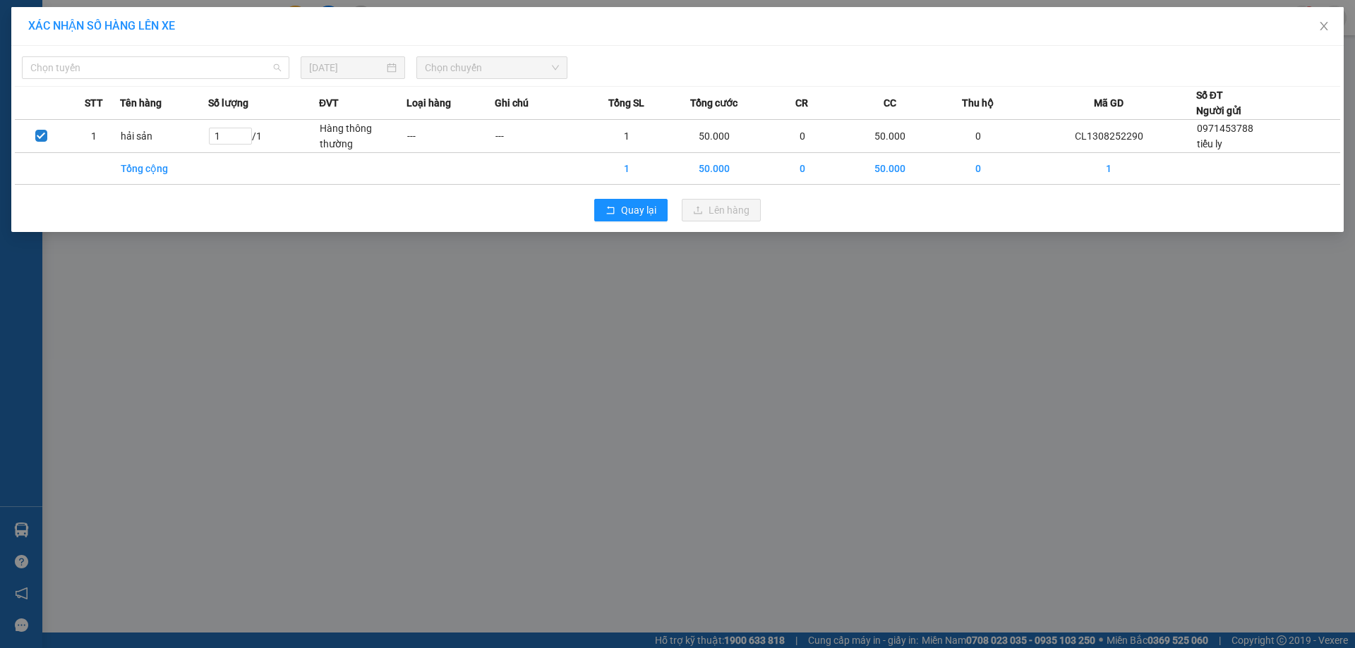
drag, startPoint x: 193, startPoint y: 67, endPoint x: 166, endPoint y: 140, distance: 78.4
click at [189, 73] on span "Chọn tuyến" at bounding box center [155, 67] width 251 height 21
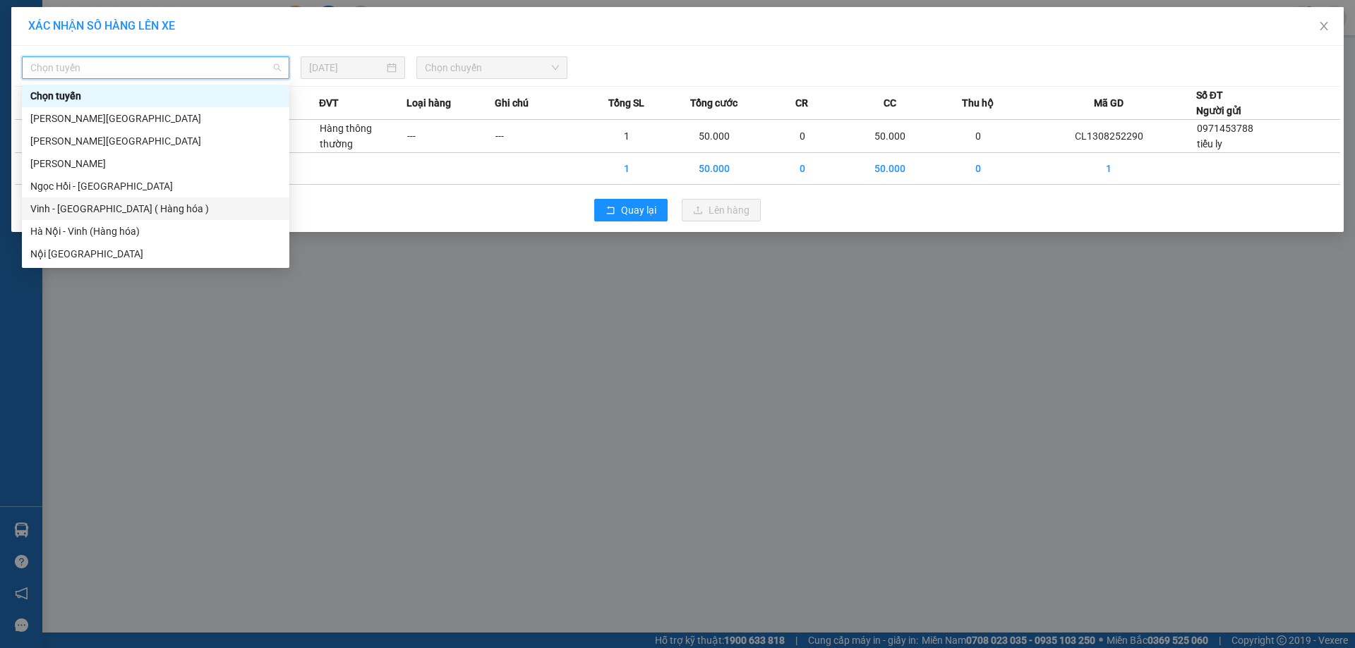
click at [129, 207] on div "Vinh - Hà Nội ( Hàng hóa )" at bounding box center [155, 209] width 251 height 16
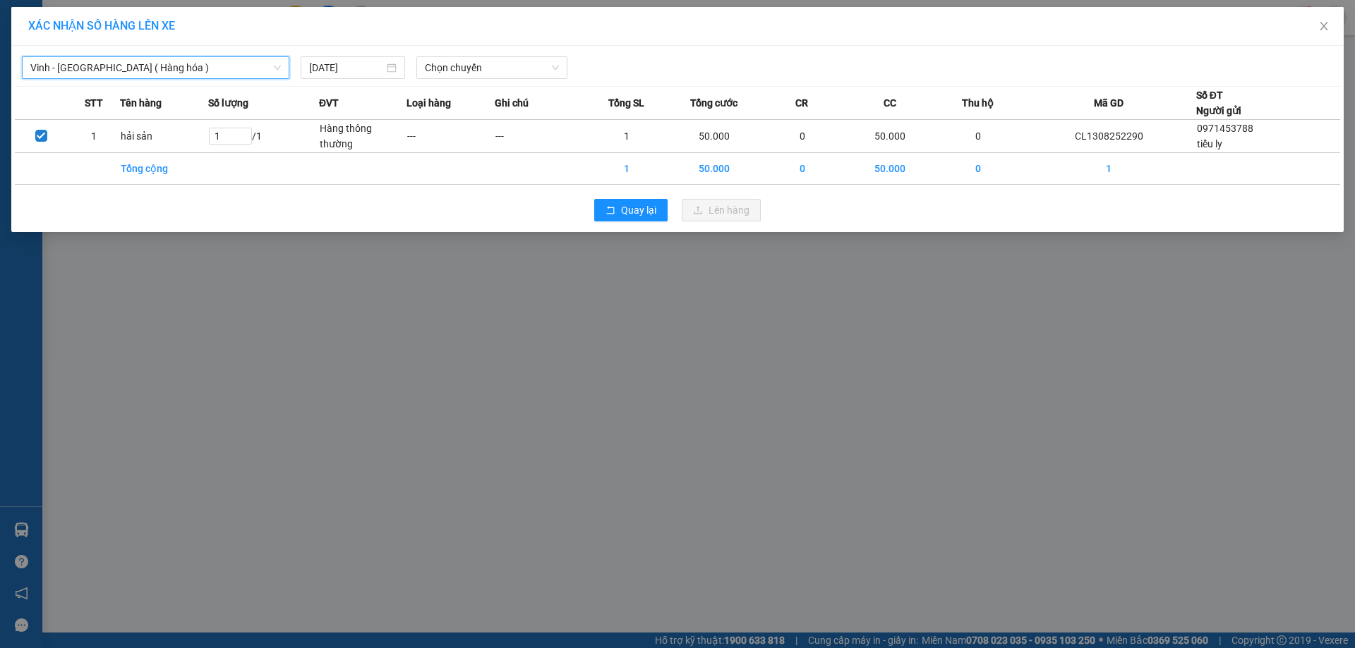
click at [486, 54] on div "Vinh - Hà Nội ( Hàng hóa ) Vinh - Hà Nội ( Hàng hóa ) 13/08/2025 Chọn chuyến" at bounding box center [677, 64] width 1325 height 30
click at [477, 69] on span "Chọn chuyến" at bounding box center [492, 67] width 134 height 21
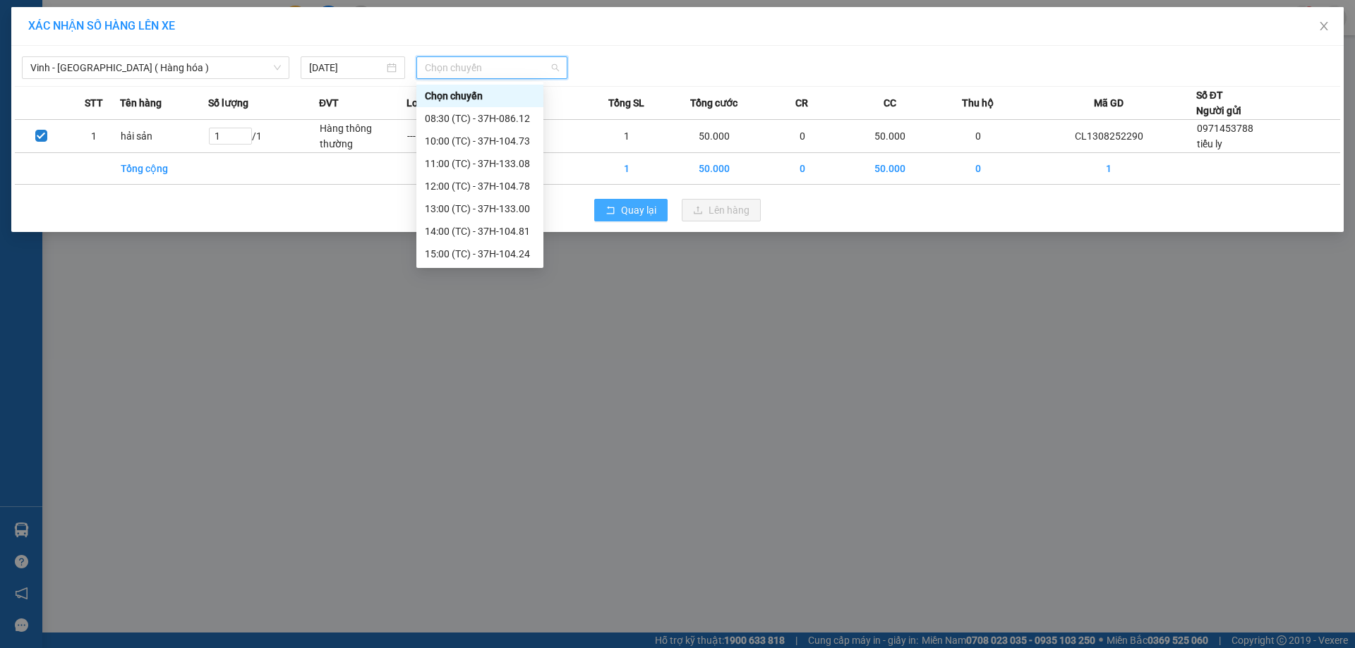
click at [657, 210] on button "Quay lại" at bounding box center [630, 210] width 73 height 23
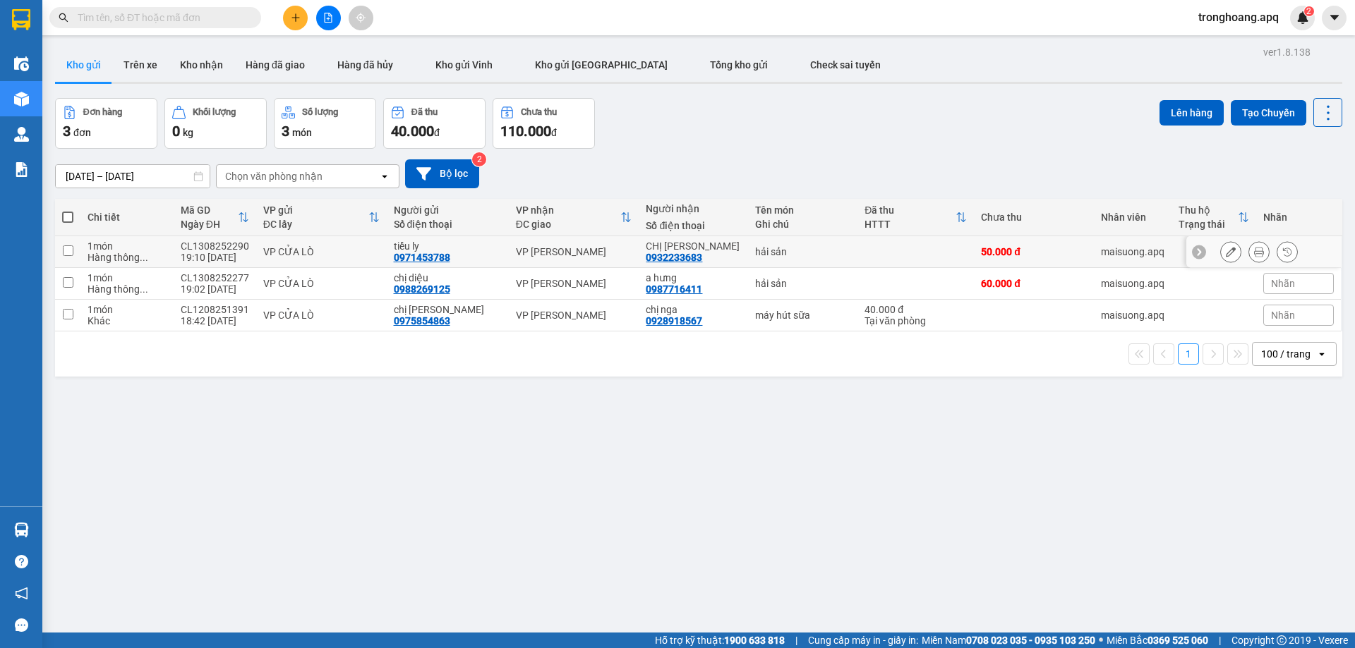
click at [565, 248] on div "VP NGỌC HỒI" at bounding box center [574, 251] width 116 height 11
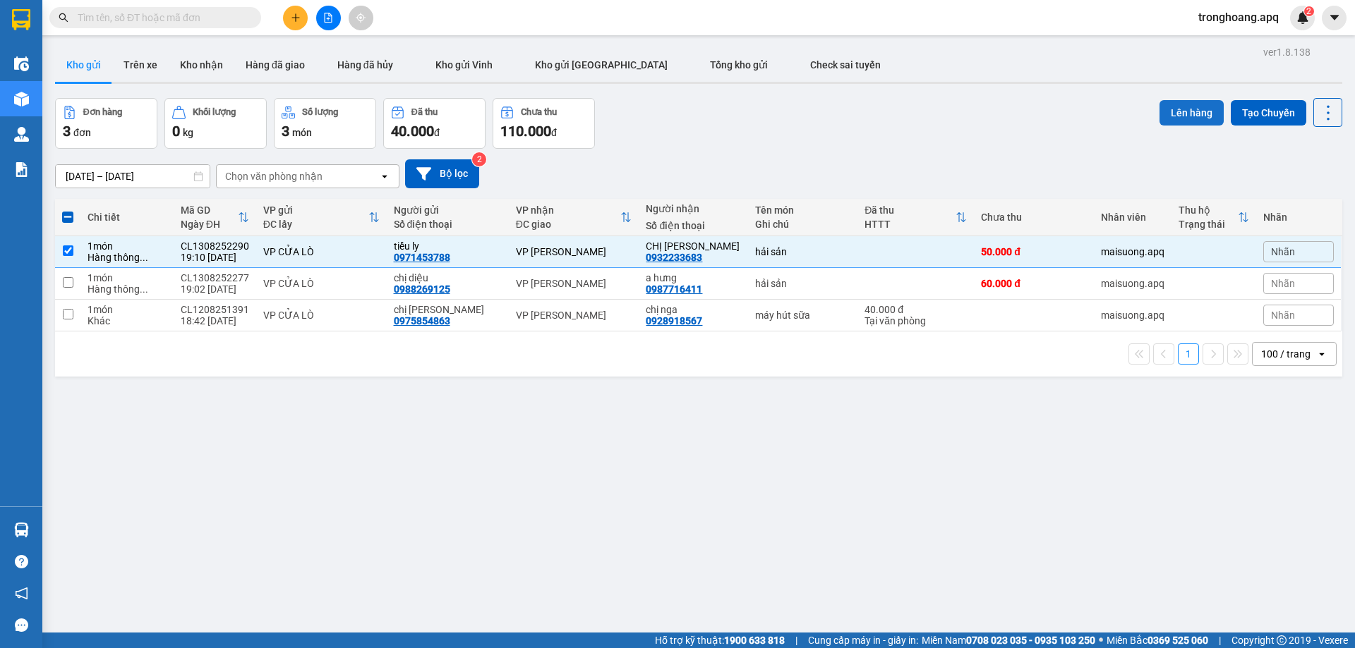
click at [1186, 116] on button "Lên hàng" at bounding box center [1191, 112] width 64 height 25
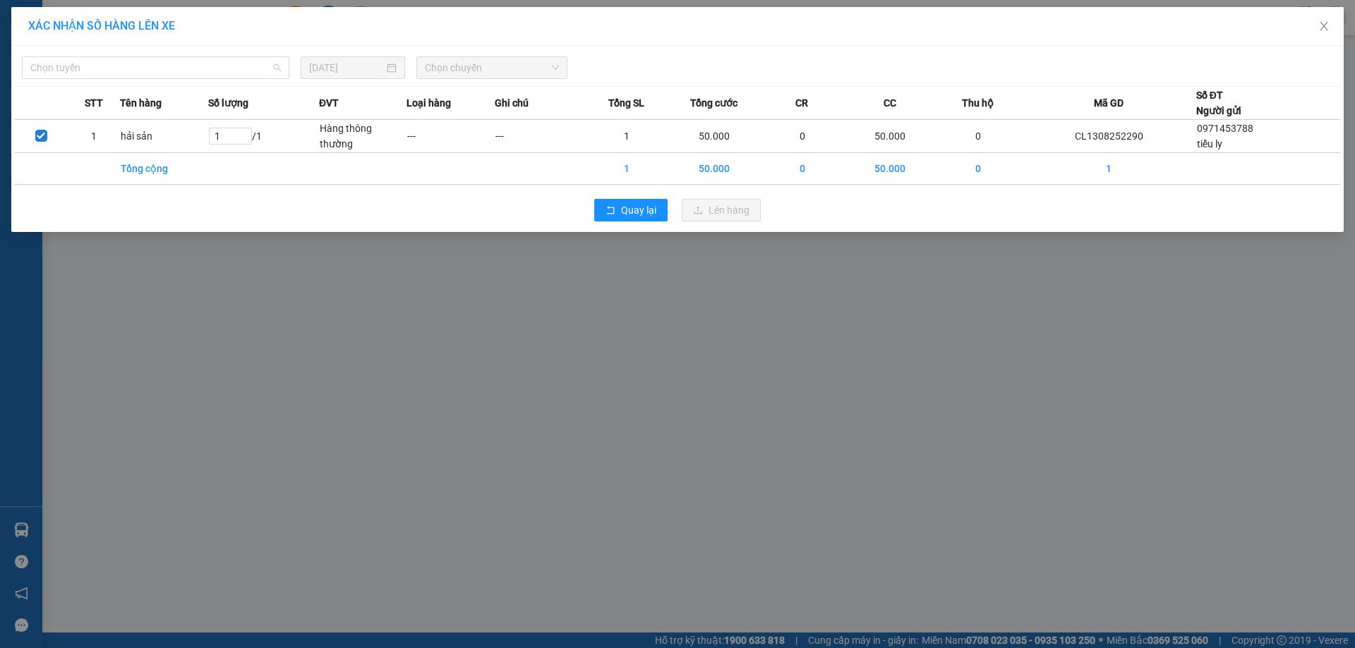
drag, startPoint x: 258, startPoint y: 73, endPoint x: 221, endPoint y: 91, distance: 40.7
click at [255, 73] on span "Chọn tuyến" at bounding box center [155, 67] width 251 height 21
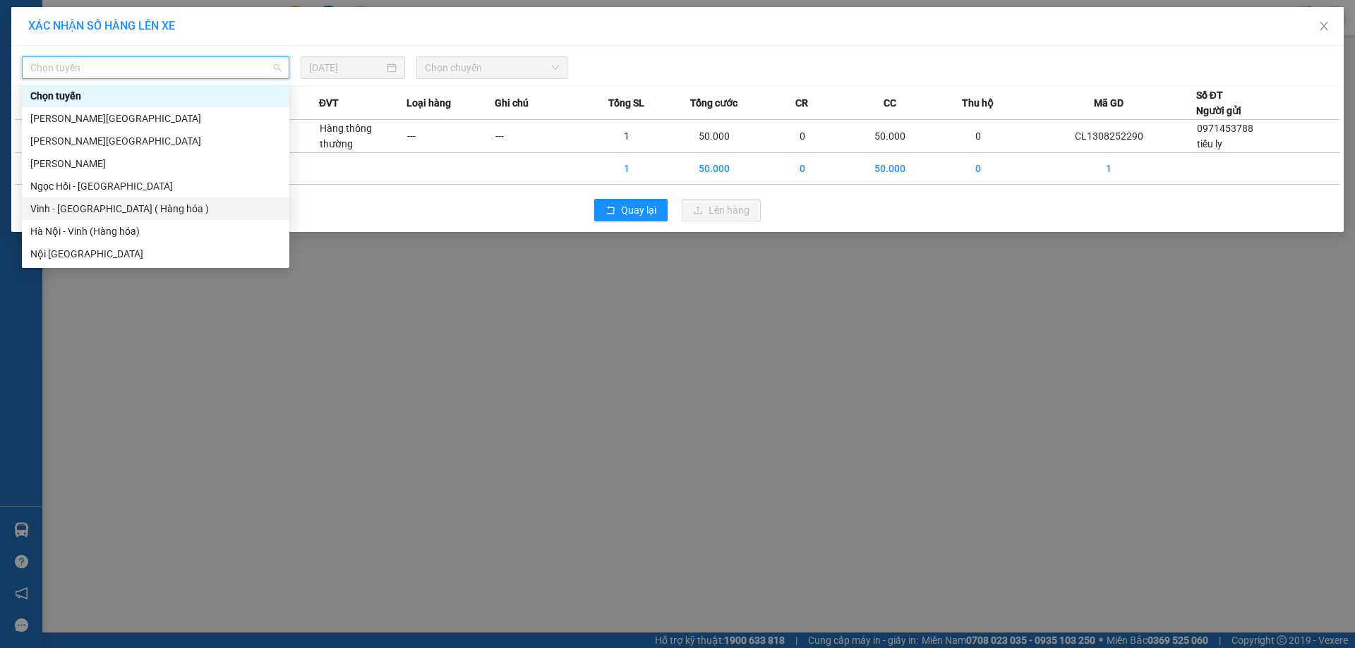
click at [145, 214] on div "Vinh - Hà Nội ( Hàng hóa )" at bounding box center [155, 209] width 251 height 16
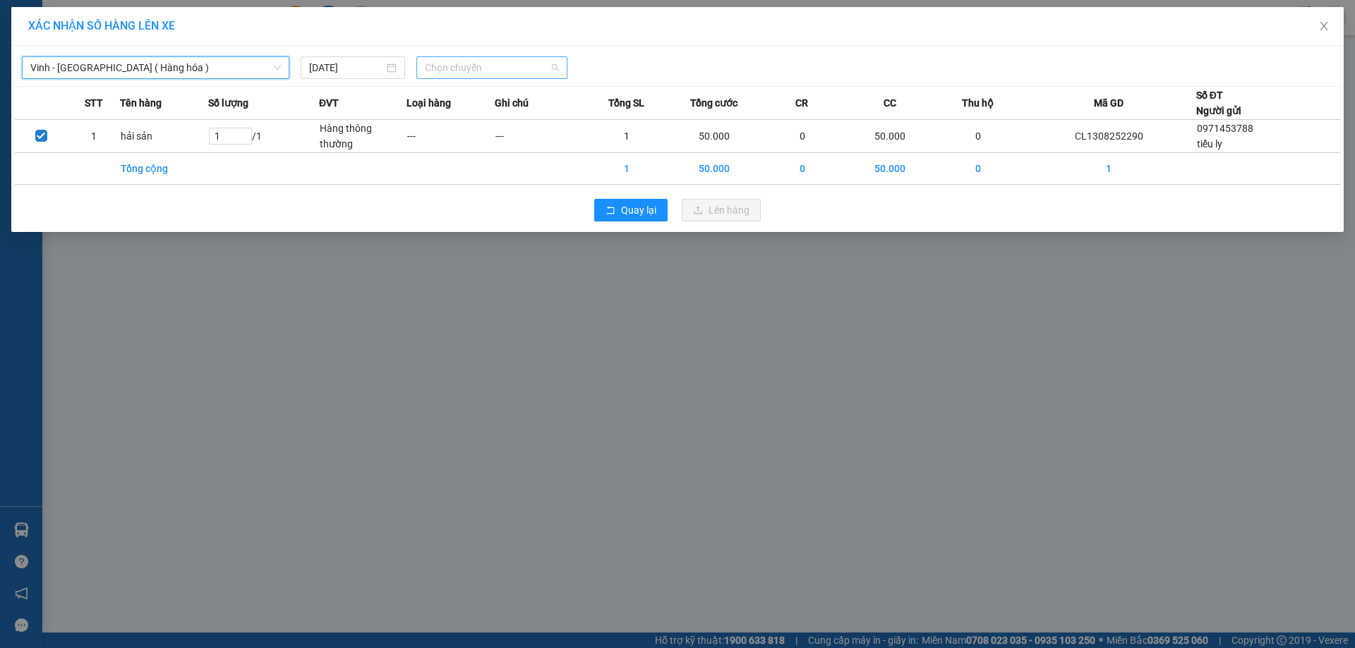
click at [418, 68] on div "Chọn chuyến" at bounding box center [491, 67] width 151 height 23
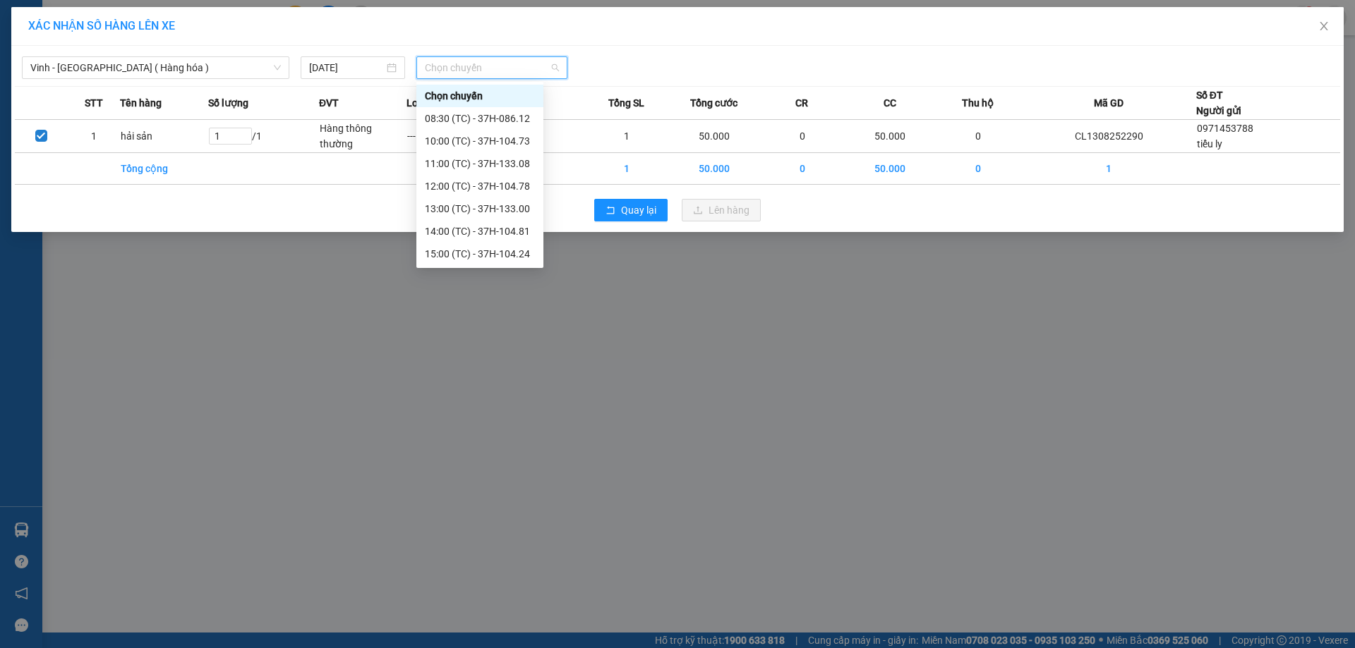
click at [506, 337] on div "23:05 (TC) - 37H-133.02" at bounding box center [480, 345] width 110 height 16
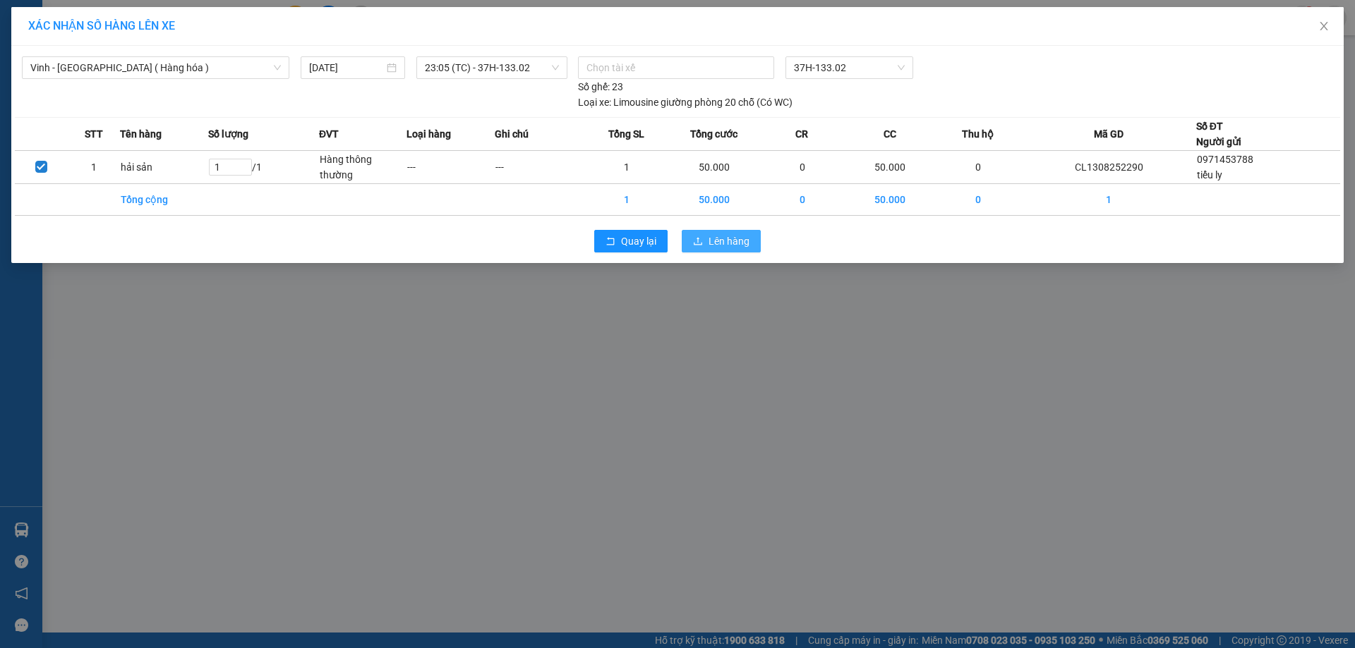
click at [705, 234] on button "Lên hàng" at bounding box center [721, 241] width 79 height 23
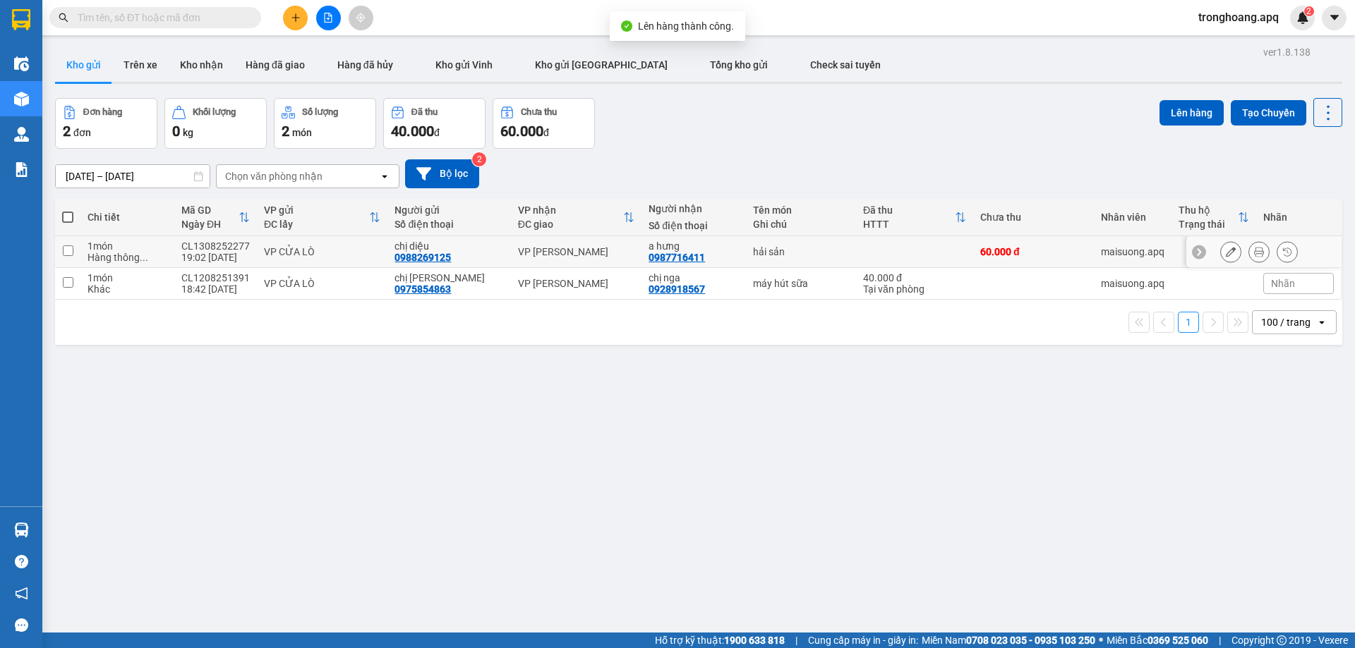
click at [565, 244] on td "VP GIA LÂM" at bounding box center [576, 252] width 131 height 32
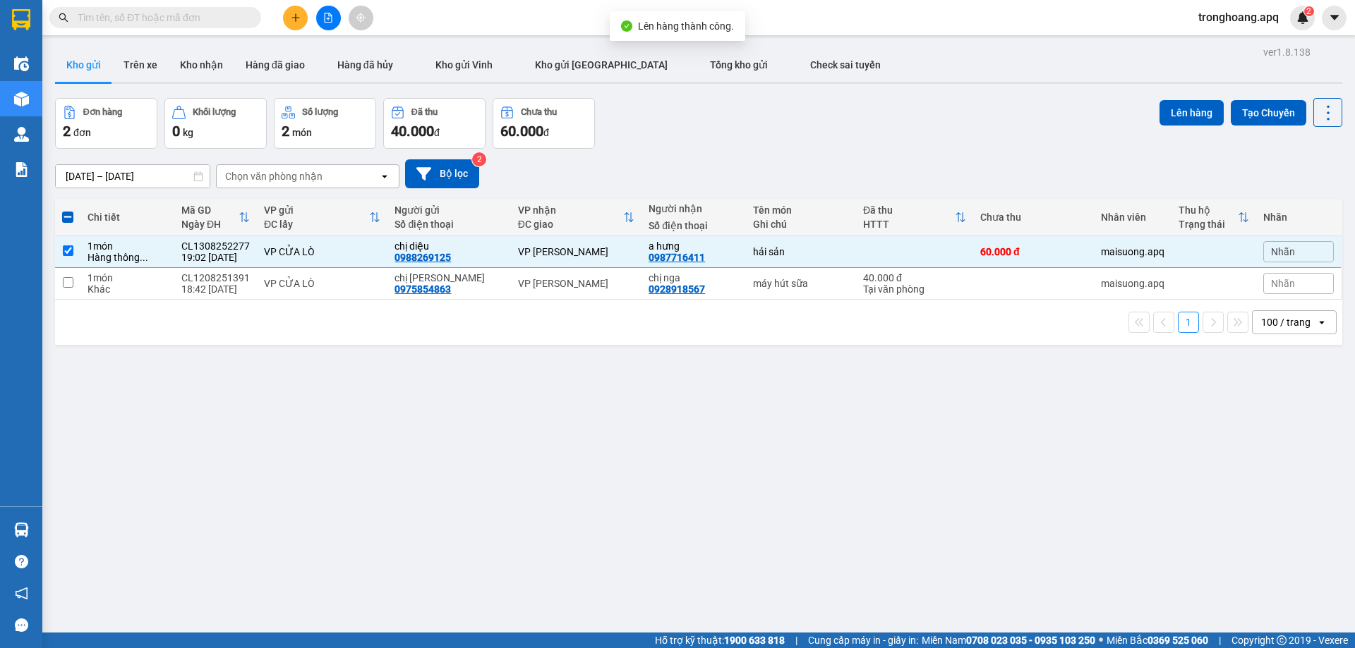
click at [1184, 126] on div "Lên hàng Tạo Chuyến" at bounding box center [1250, 112] width 183 height 29
click at [1172, 117] on button "Lên hàng" at bounding box center [1191, 112] width 64 height 25
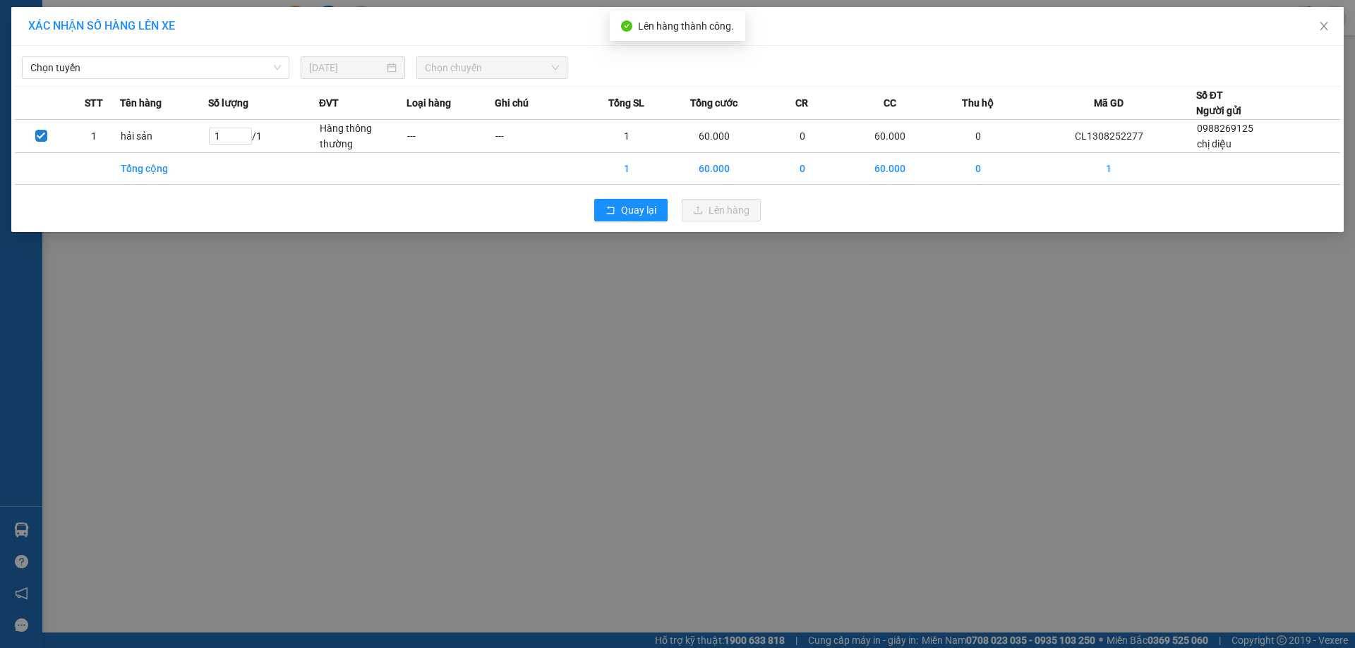
drag, startPoint x: 182, startPoint y: 66, endPoint x: 177, endPoint y: 79, distance: 14.3
click at [181, 70] on span "Chọn tuyến" at bounding box center [155, 67] width 251 height 21
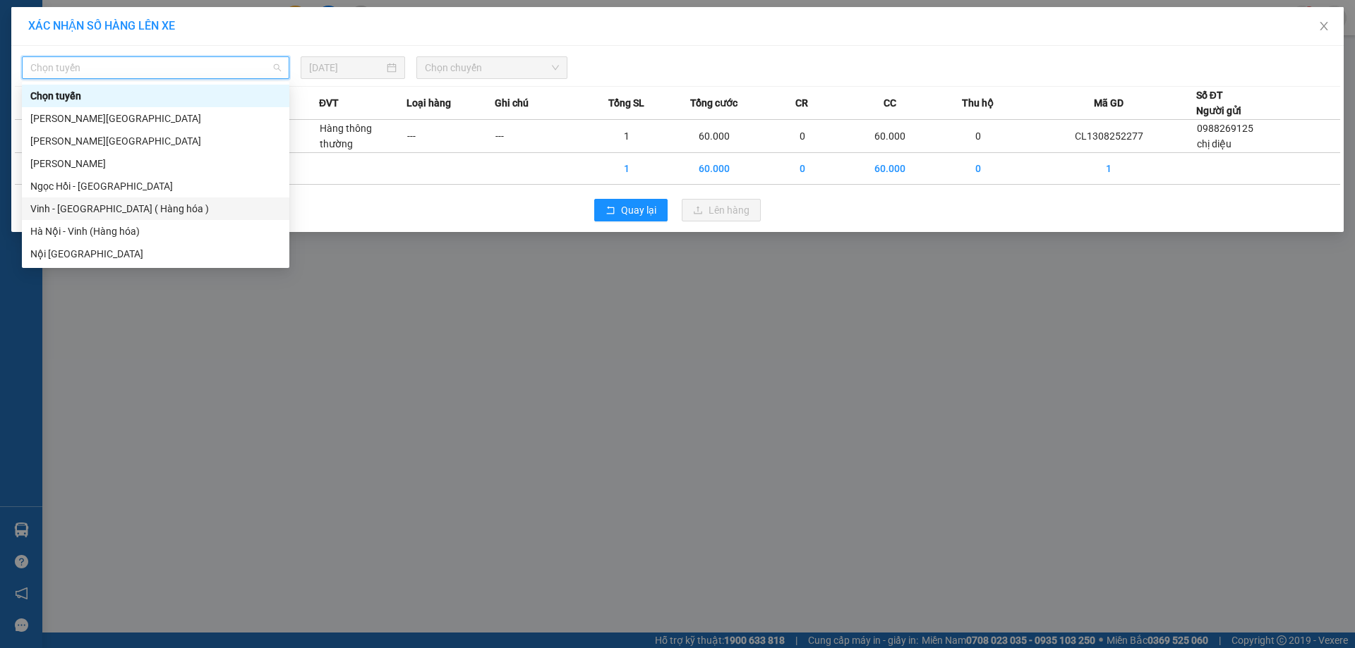
click at [153, 207] on div "Vinh - Hà Nội ( Hàng hóa )" at bounding box center [155, 209] width 251 height 16
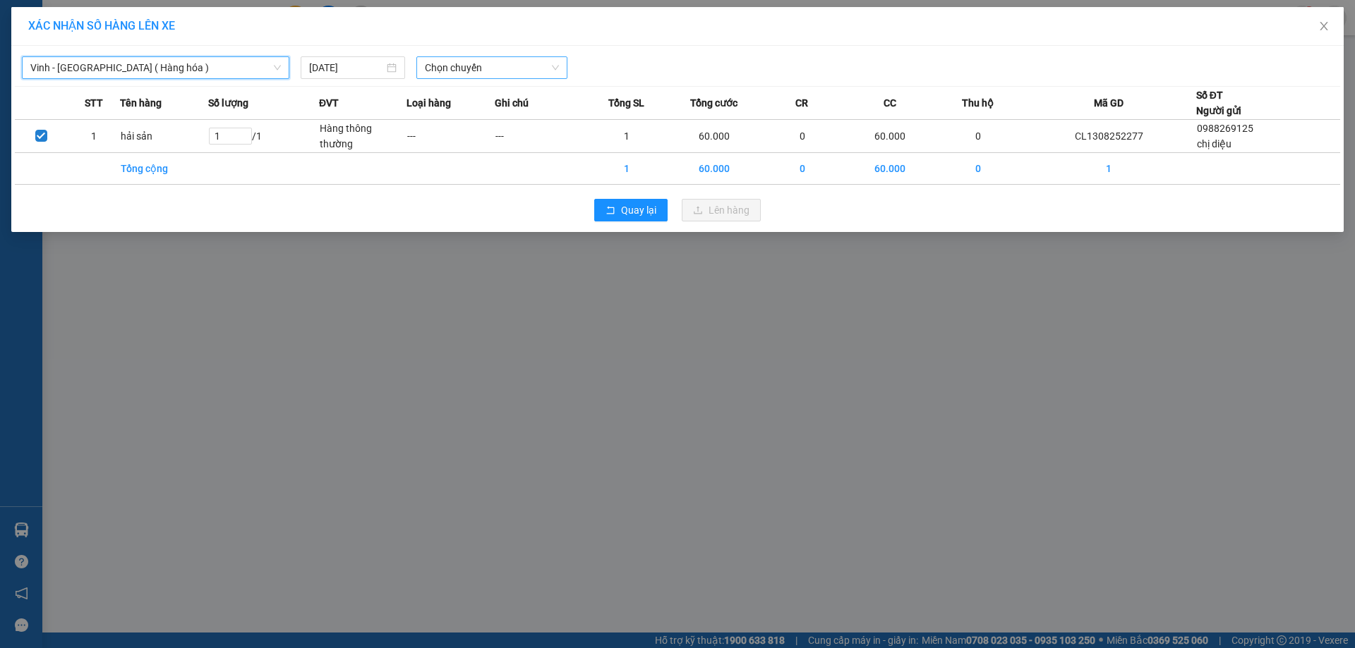
click at [451, 66] on span "Chọn chuyến" at bounding box center [492, 67] width 134 height 21
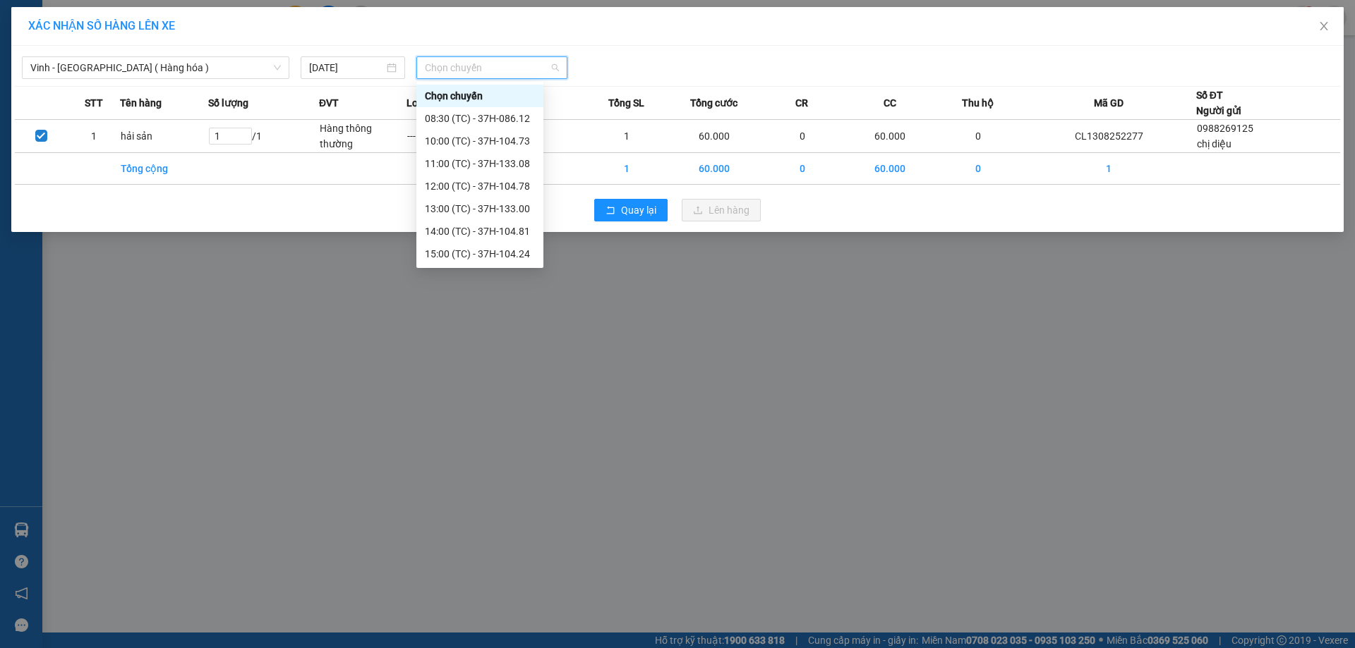
drag, startPoint x: 471, startPoint y: 222, endPoint x: 588, endPoint y: 235, distance: 117.1
click at [471, 423] on div "23:18 (TC) - 37H-104.41" at bounding box center [479, 434] width 127 height 23
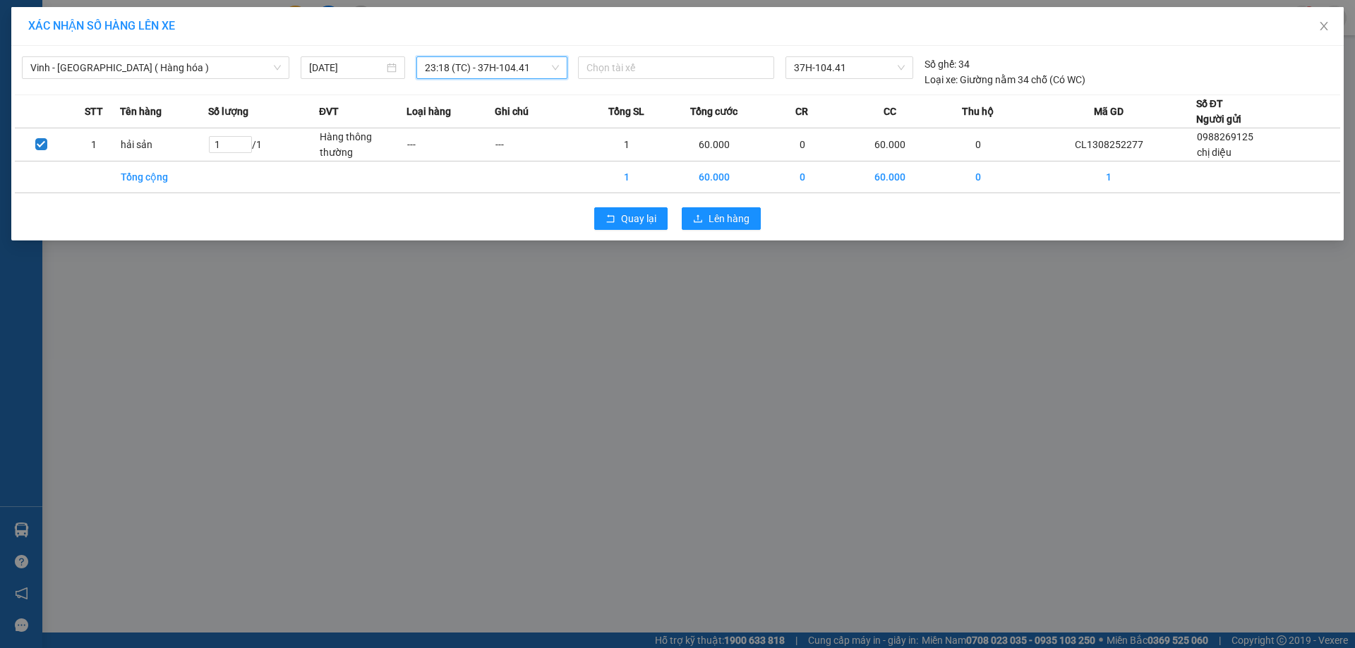
click at [696, 234] on div "Quay lại Lên hàng" at bounding box center [677, 218] width 1325 height 37
click at [699, 222] on icon "upload" at bounding box center [698, 219] width 8 height 8
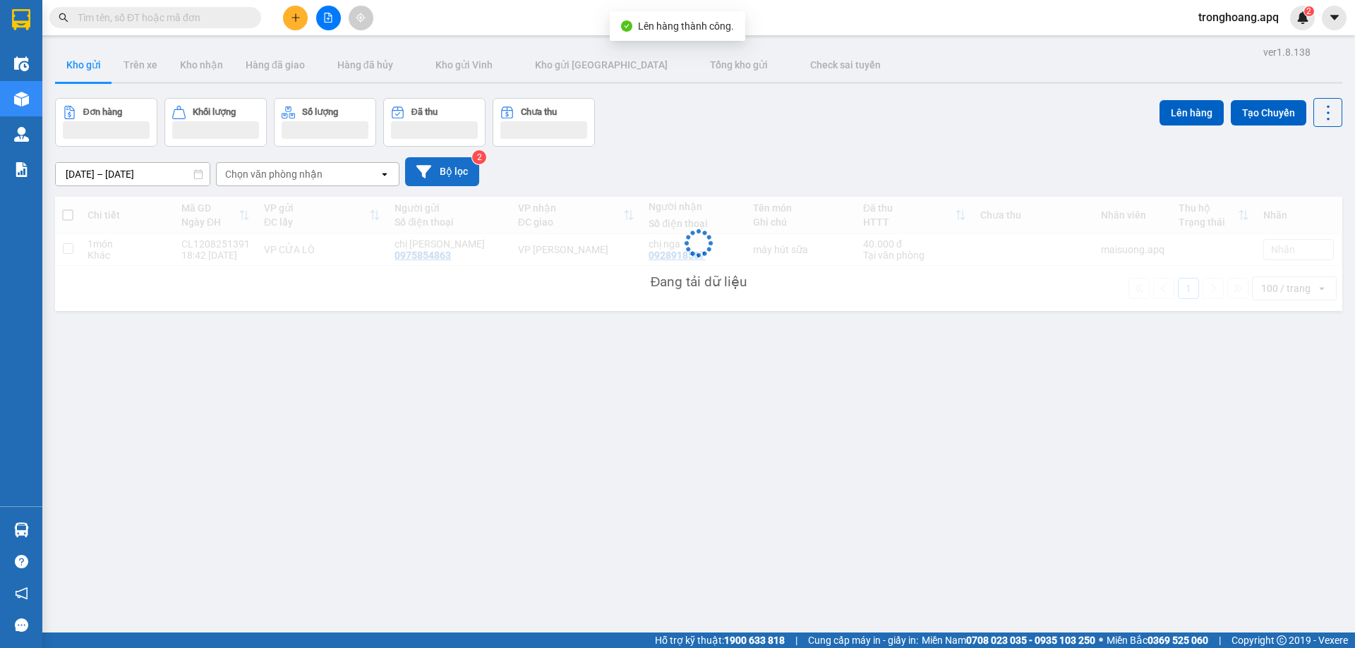
click at [445, 170] on button "Bộ lọc" at bounding box center [442, 171] width 74 height 29
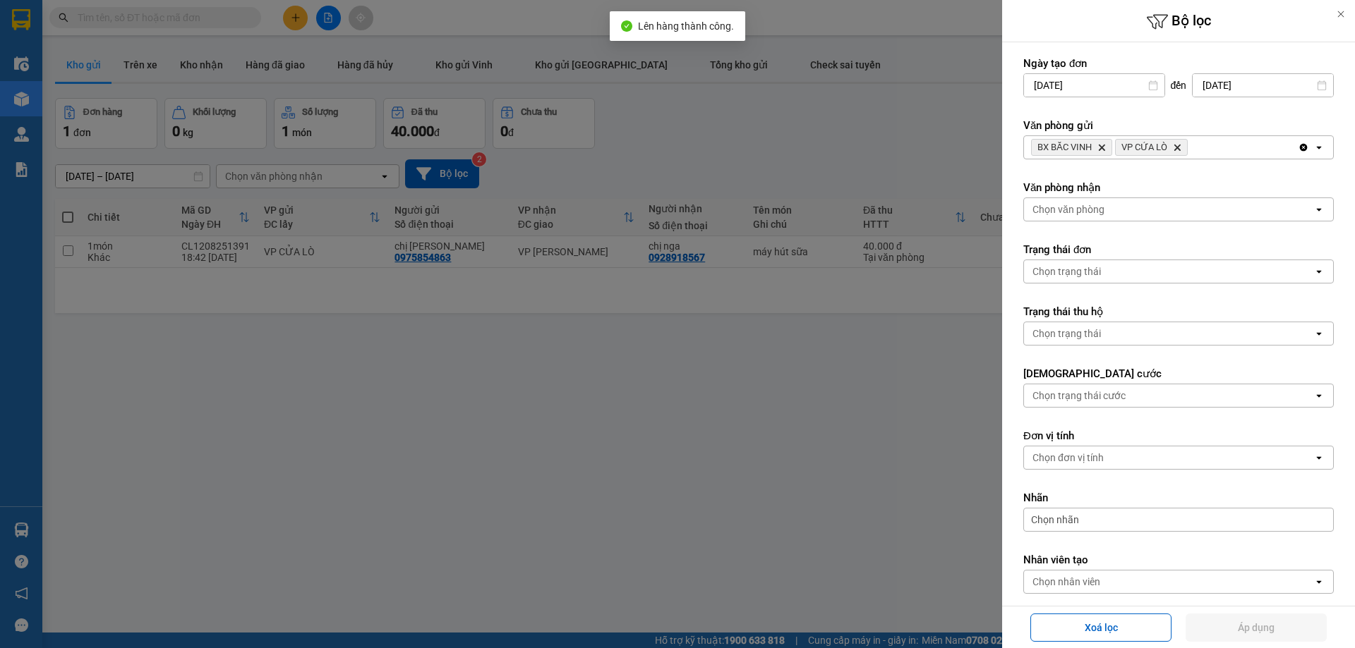
click at [1298, 148] on div "Clear all open" at bounding box center [1315, 147] width 35 height 23
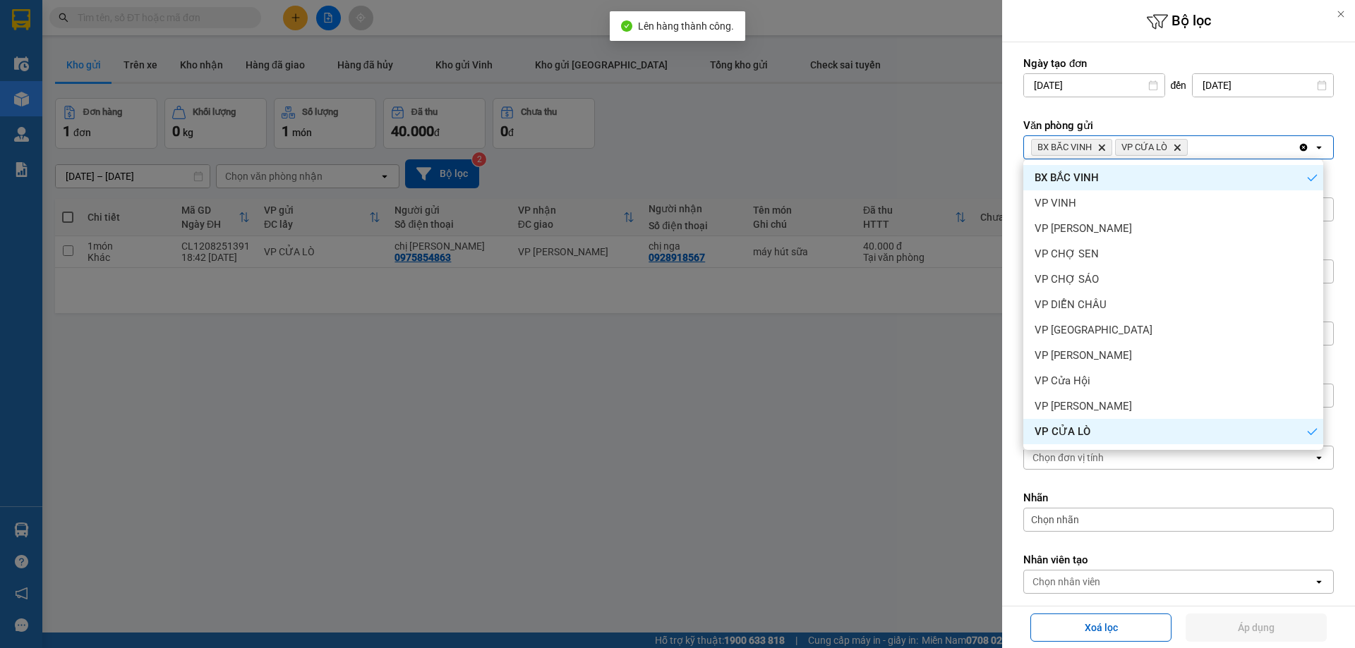
click at [1298, 147] on icon "Clear all" at bounding box center [1303, 147] width 11 height 11
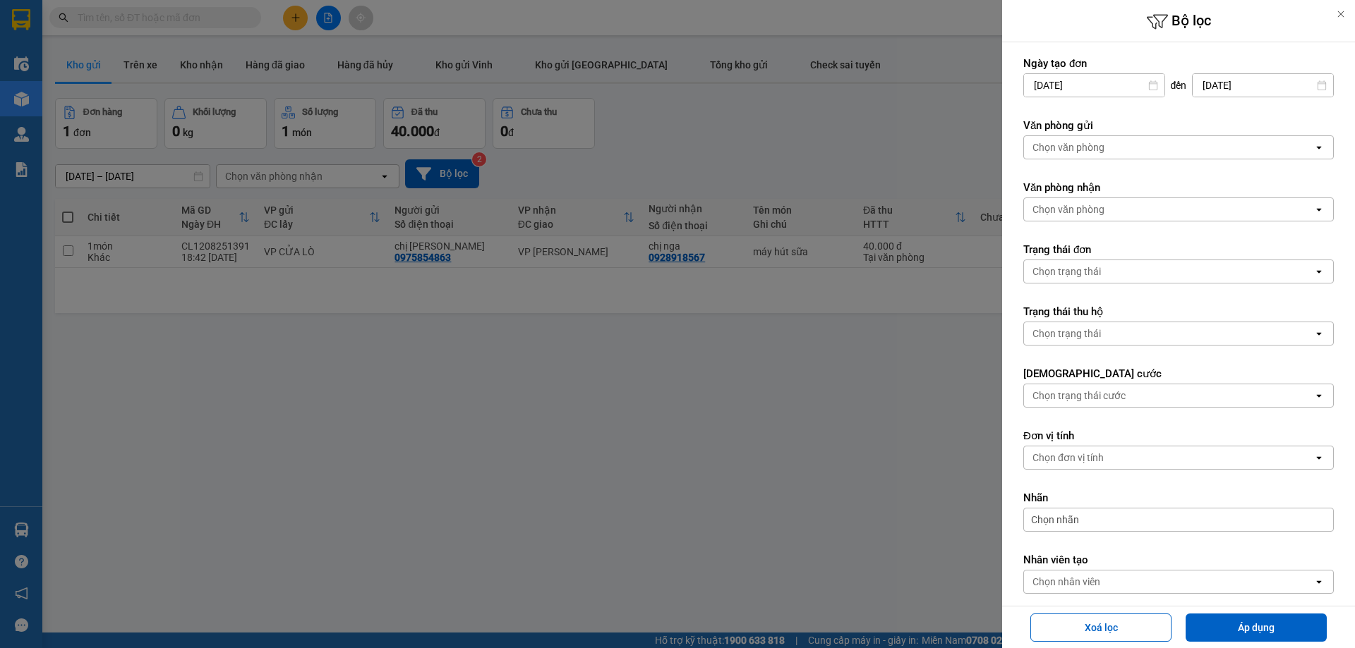
click at [1241, 147] on div "Chọn văn phòng" at bounding box center [1168, 147] width 289 height 23
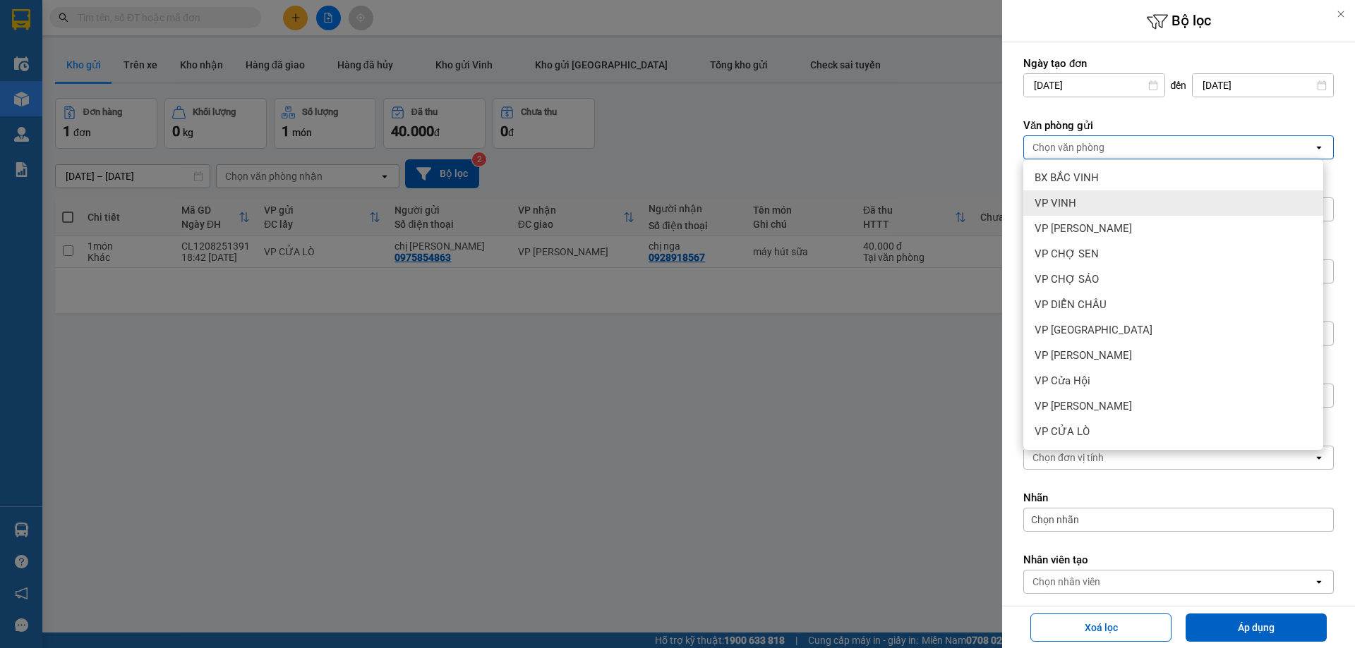
click at [1142, 204] on div "VP VINH" at bounding box center [1173, 203] width 300 height 25
click at [1142, 205] on div "Chọn văn phòng" at bounding box center [1168, 209] width 289 height 23
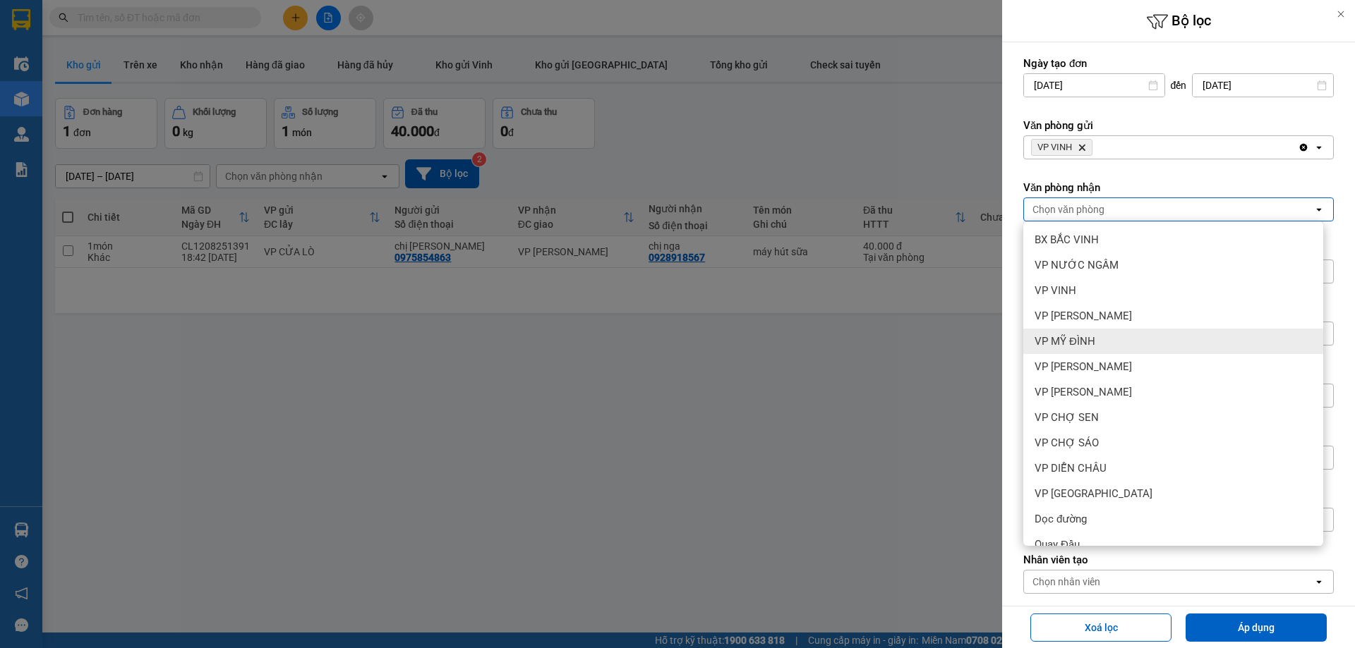
click at [1122, 357] on div "VP NGỌC HỒI" at bounding box center [1173, 366] width 300 height 25
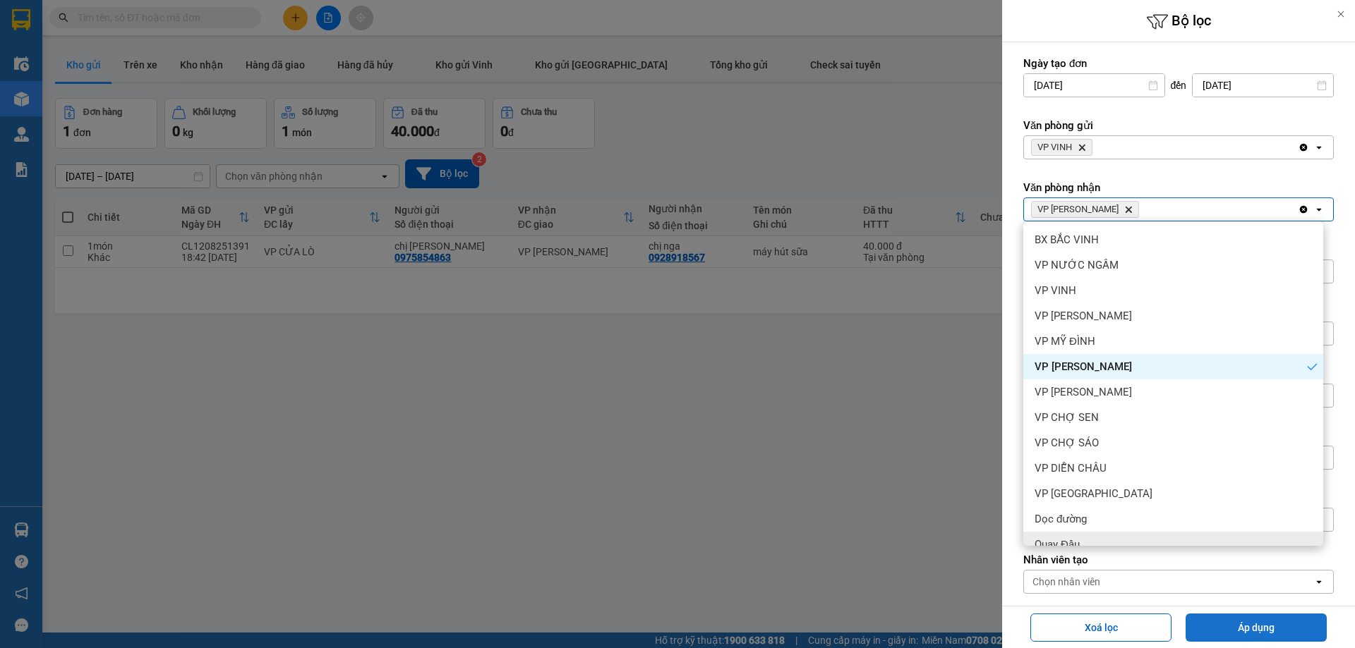
click at [1219, 616] on button "Áp dụng" at bounding box center [1255, 628] width 141 height 28
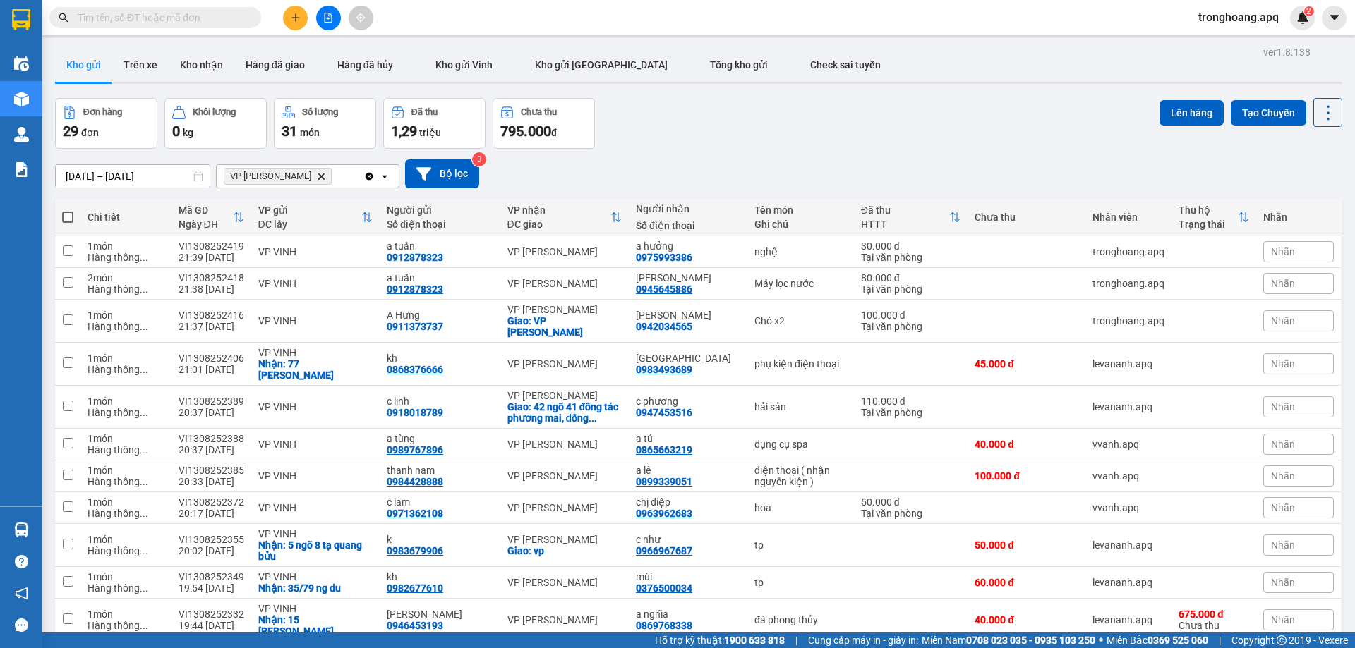
click at [66, 219] on span at bounding box center [67, 217] width 11 height 11
click at [68, 210] on input "checkbox" at bounding box center [68, 210] width 0 height 0
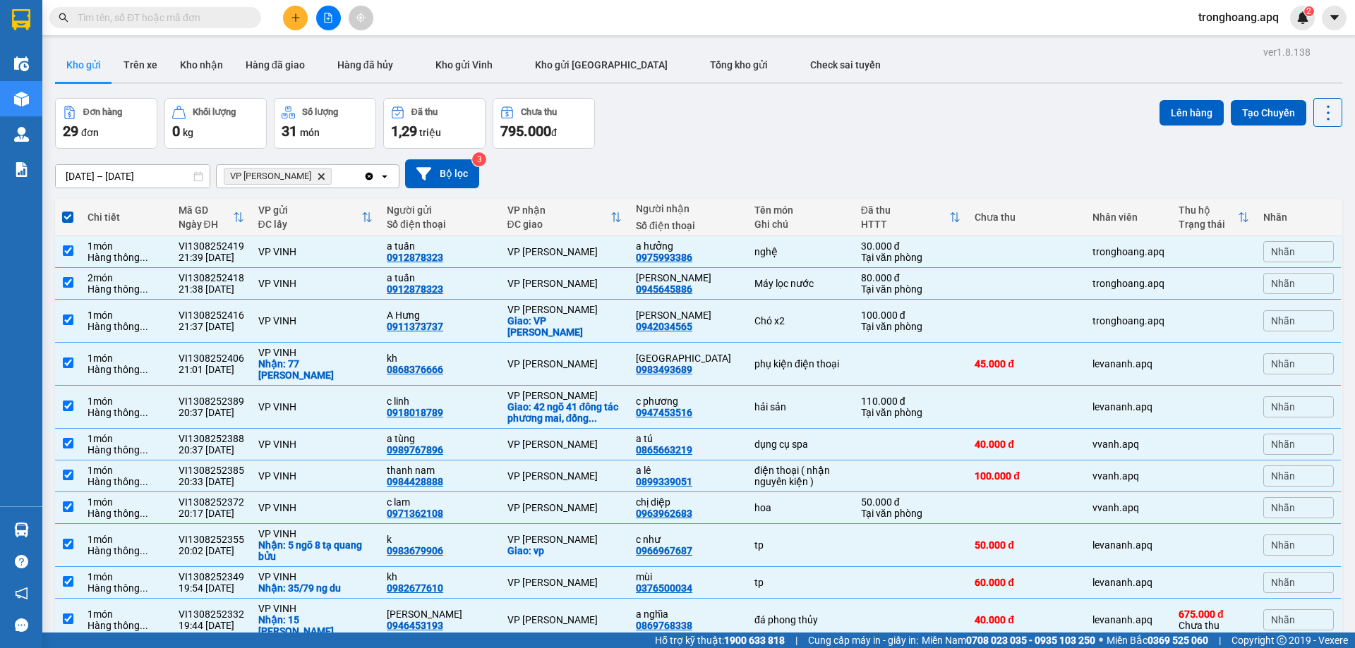
click at [1183, 116] on button "Lên hàng" at bounding box center [1191, 112] width 64 height 25
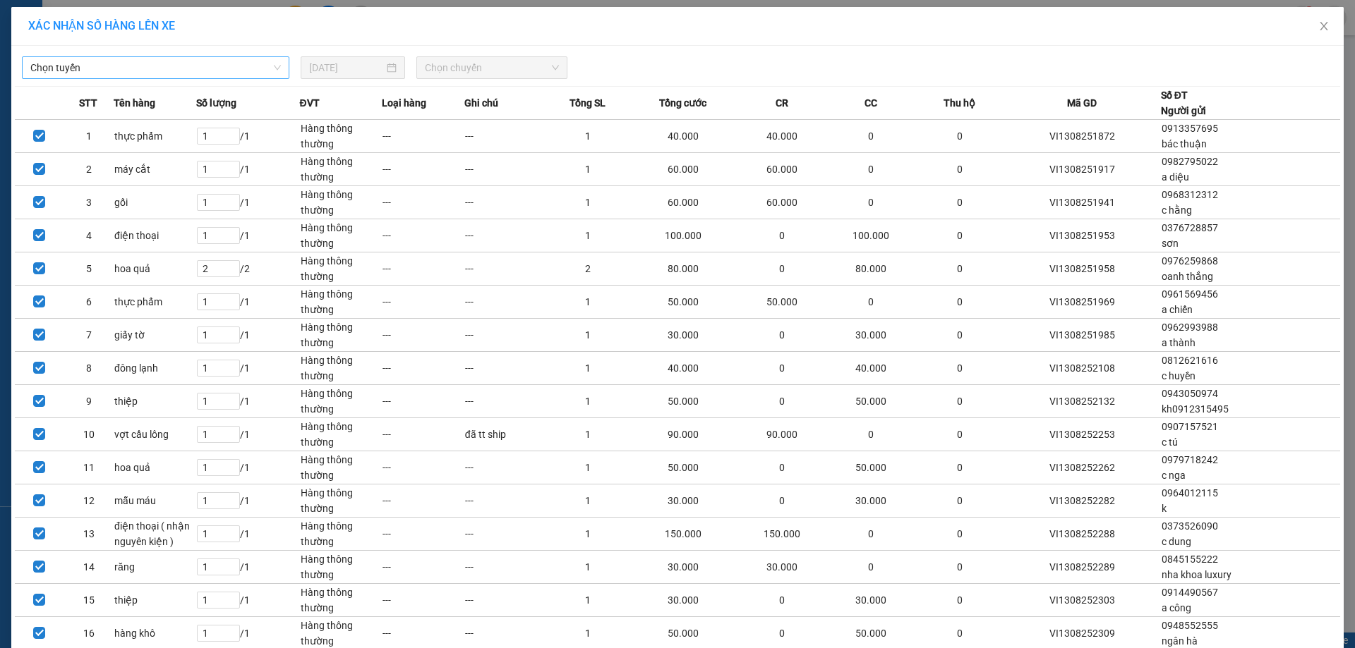
click at [129, 63] on span "Chọn tuyến" at bounding box center [155, 67] width 251 height 21
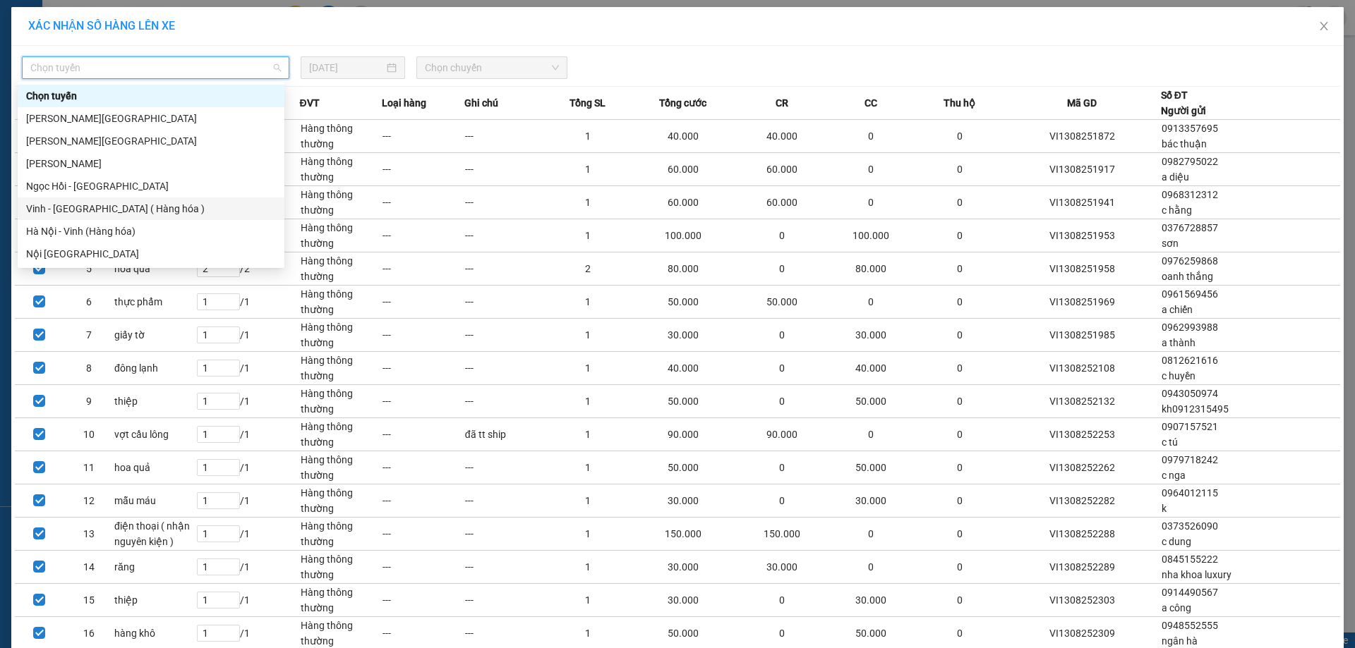
click at [102, 211] on div "Vinh - Hà Nội ( Hàng hóa )" at bounding box center [151, 209] width 250 height 16
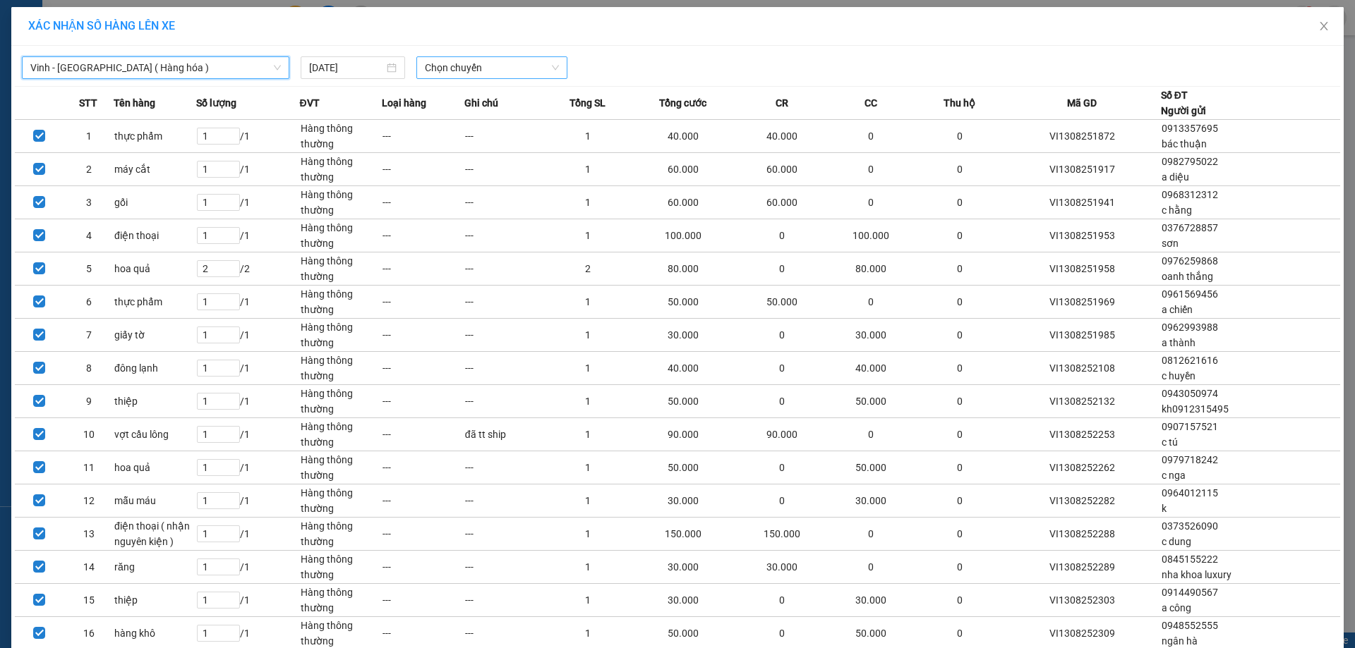
click at [464, 62] on span "Chọn chuyến" at bounding box center [492, 67] width 134 height 21
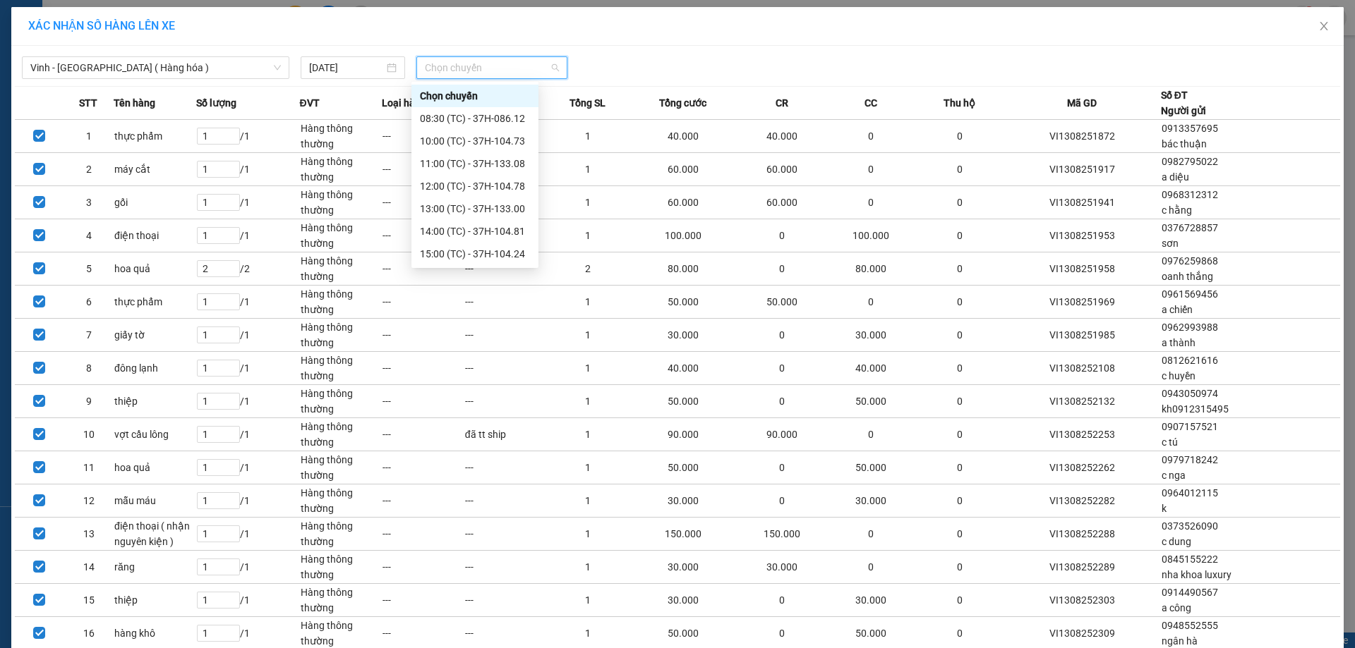
click at [497, 337] on div "23:05 (TC) - 37H-133.02" at bounding box center [475, 345] width 110 height 16
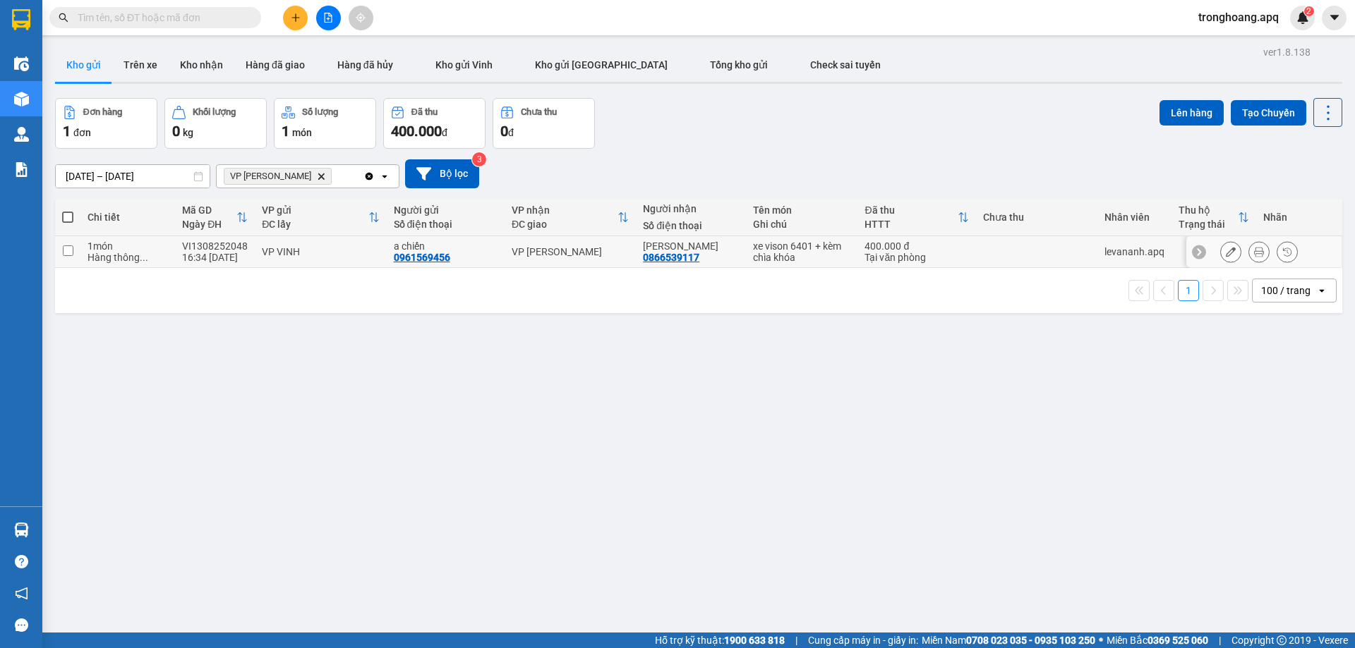
click at [505, 260] on td "VP NGỌC HỒI" at bounding box center [570, 252] width 131 height 32
checkbox input "true"
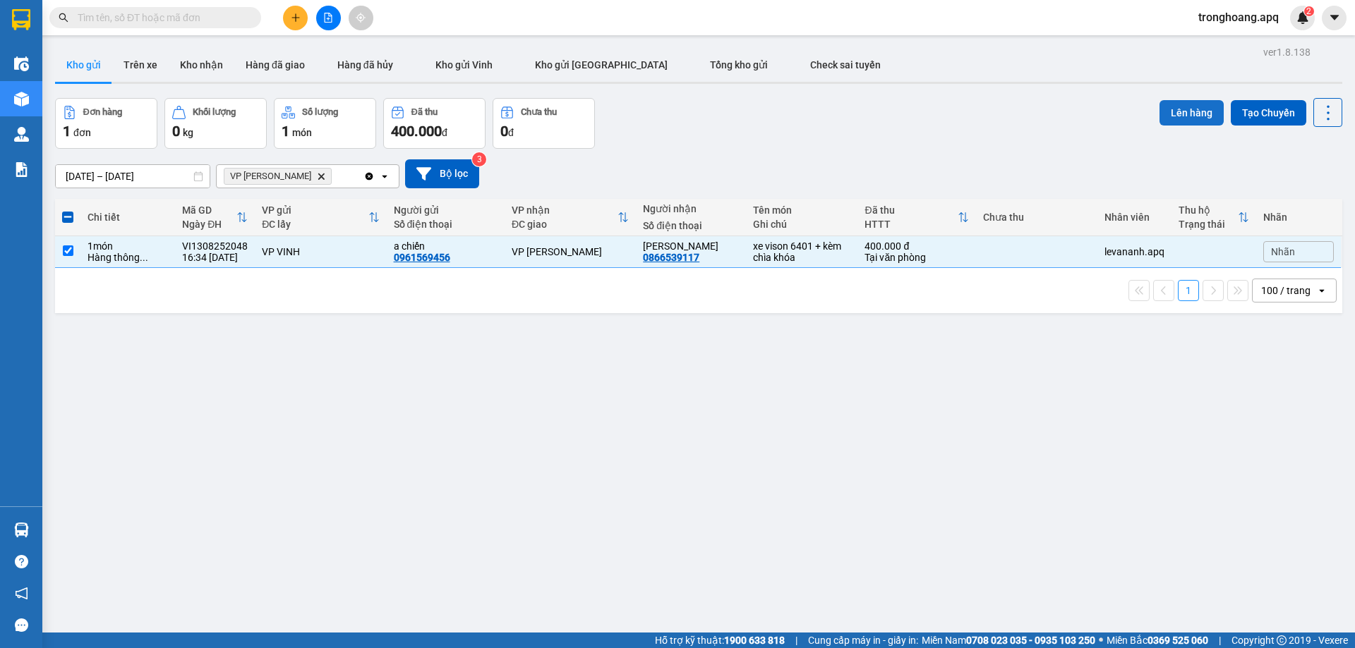
click at [1159, 114] on button "Lên hàng" at bounding box center [1191, 112] width 64 height 25
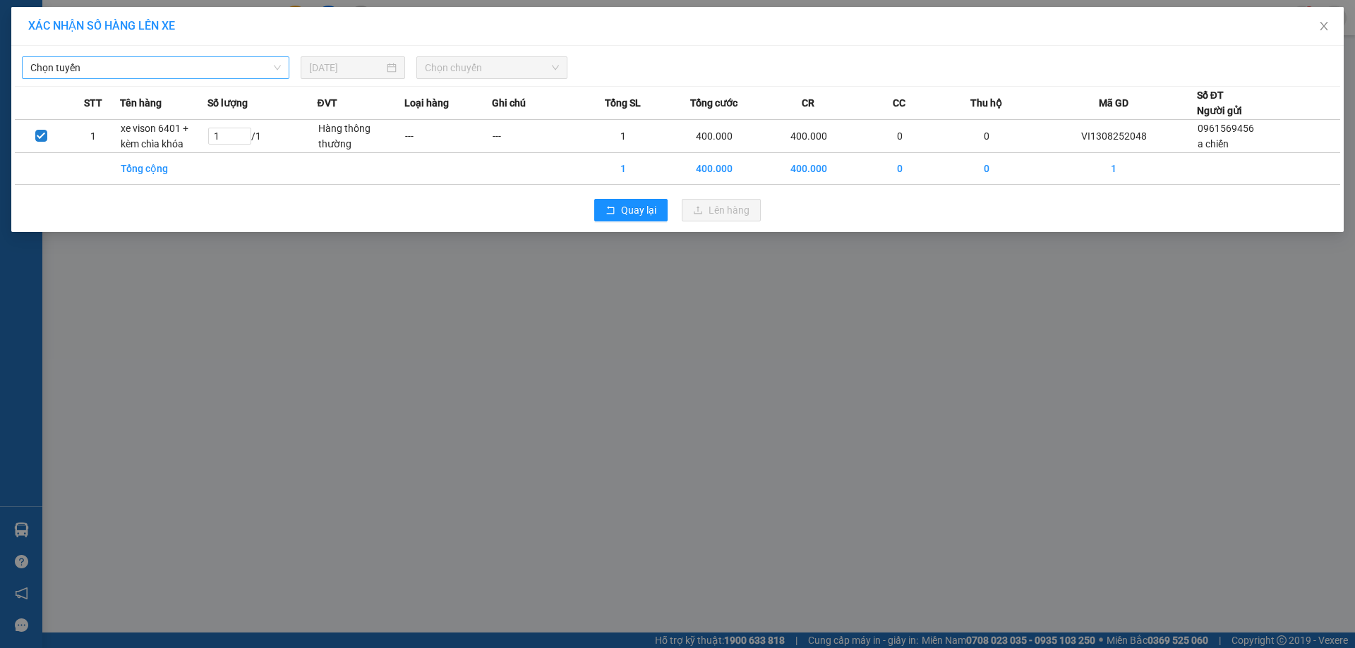
click at [134, 68] on span "Chọn tuyến" at bounding box center [155, 67] width 251 height 21
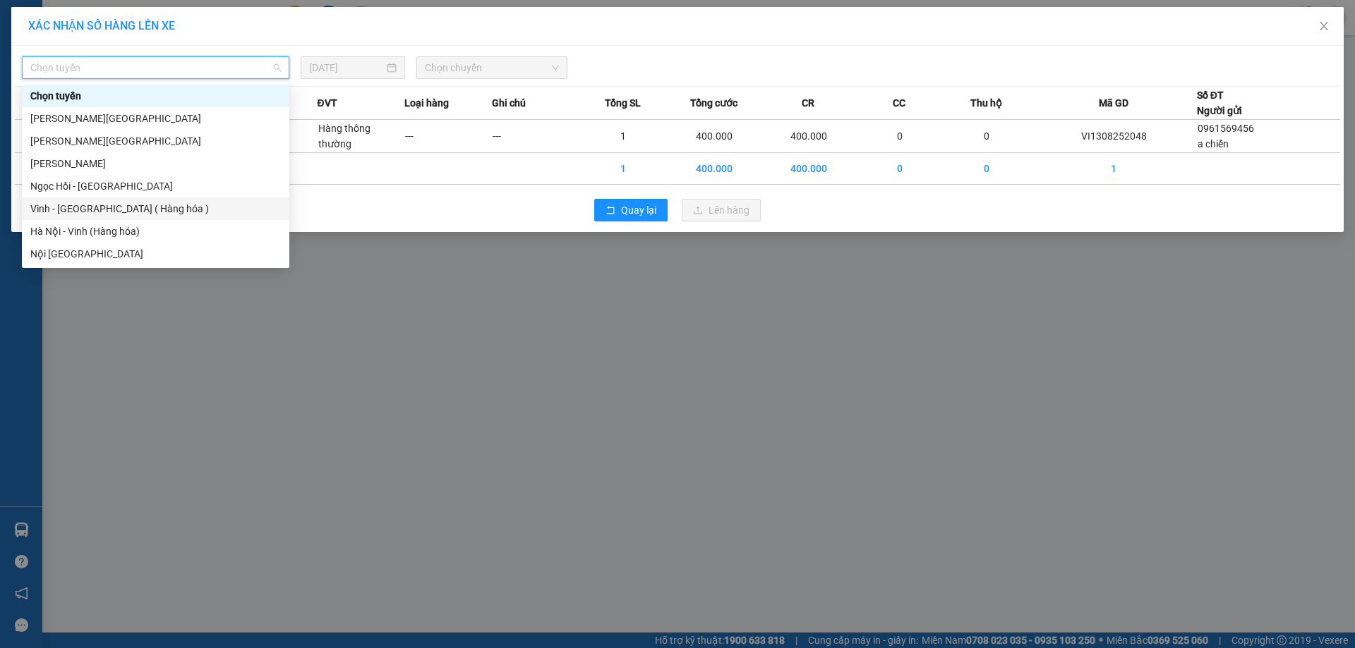
click at [102, 214] on div "Vinh - Hà Nội ( Hàng hóa )" at bounding box center [155, 209] width 251 height 16
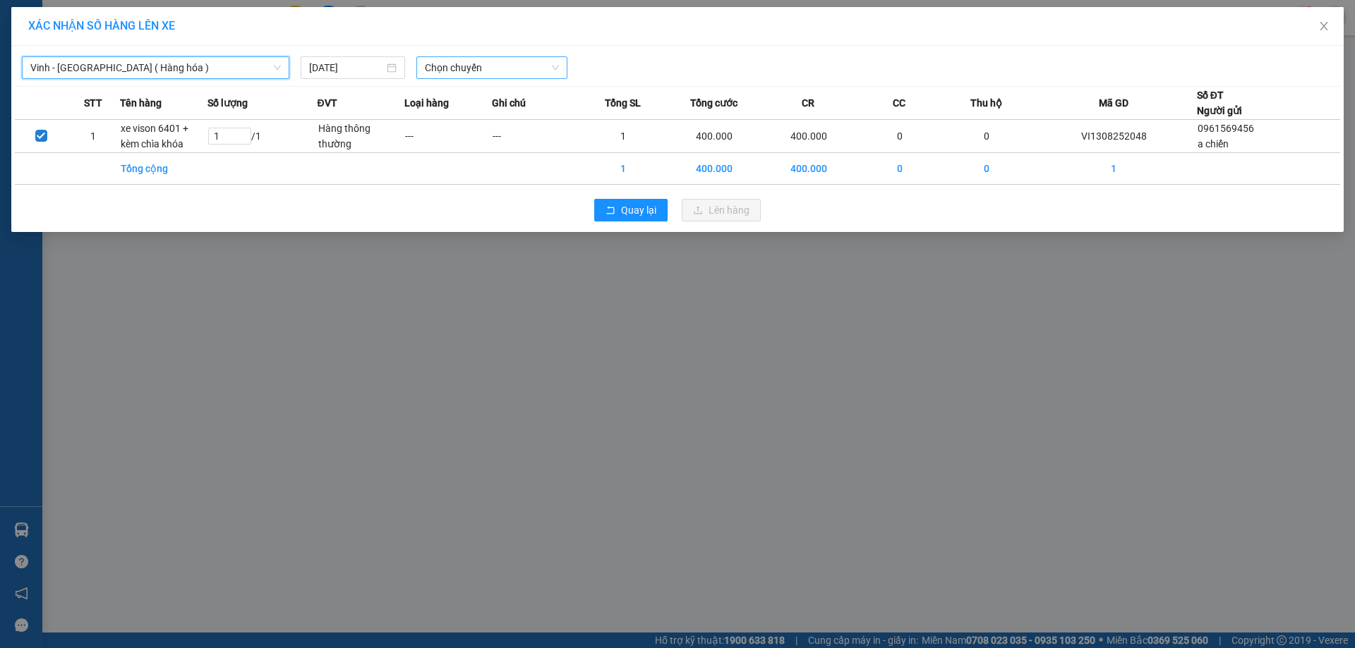
click at [442, 74] on span "Chọn chuyến" at bounding box center [492, 67] width 134 height 21
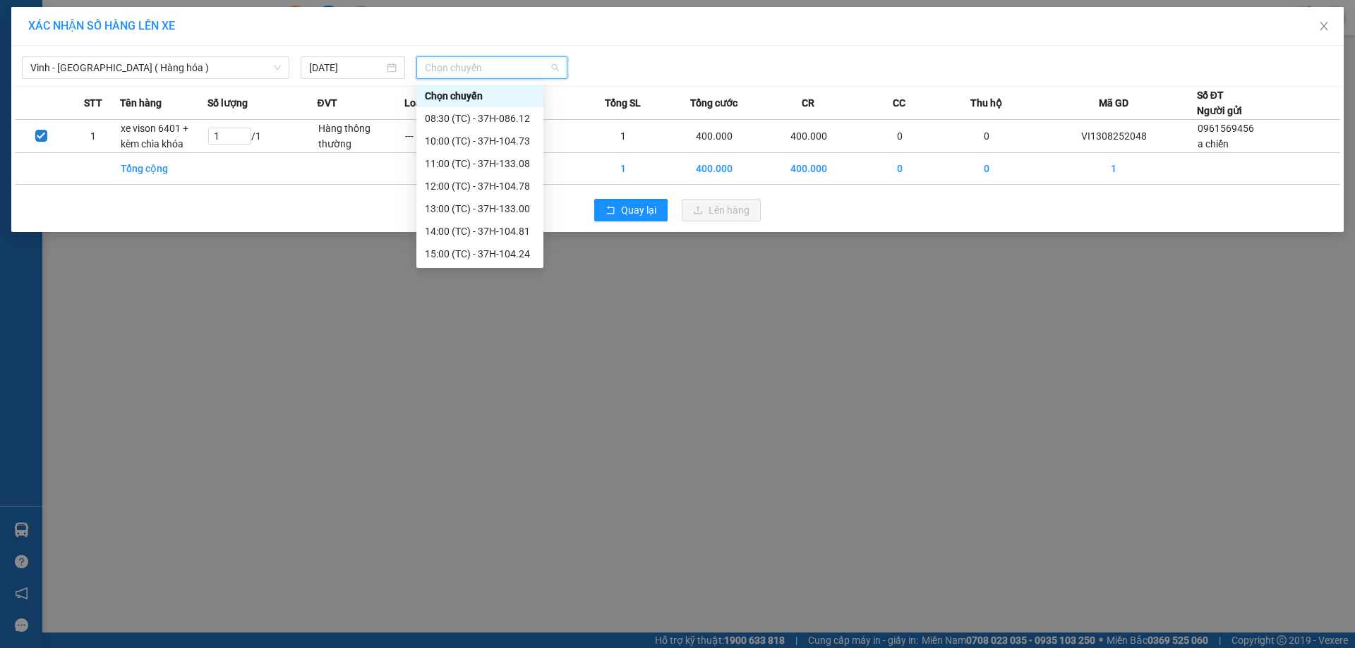
click at [488, 359] on div "23:06 (TC) - 37H-086.38" at bounding box center [480, 367] width 110 height 16
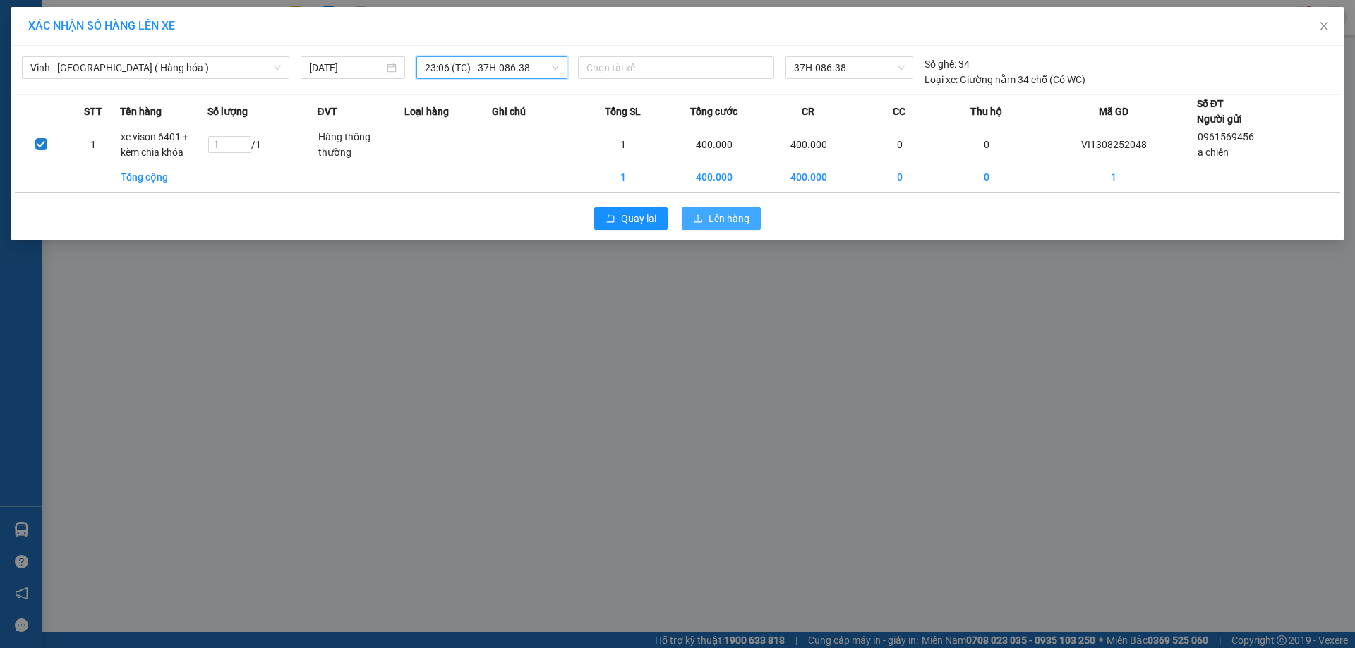
click at [728, 215] on span "Lên hàng" at bounding box center [728, 219] width 41 height 16
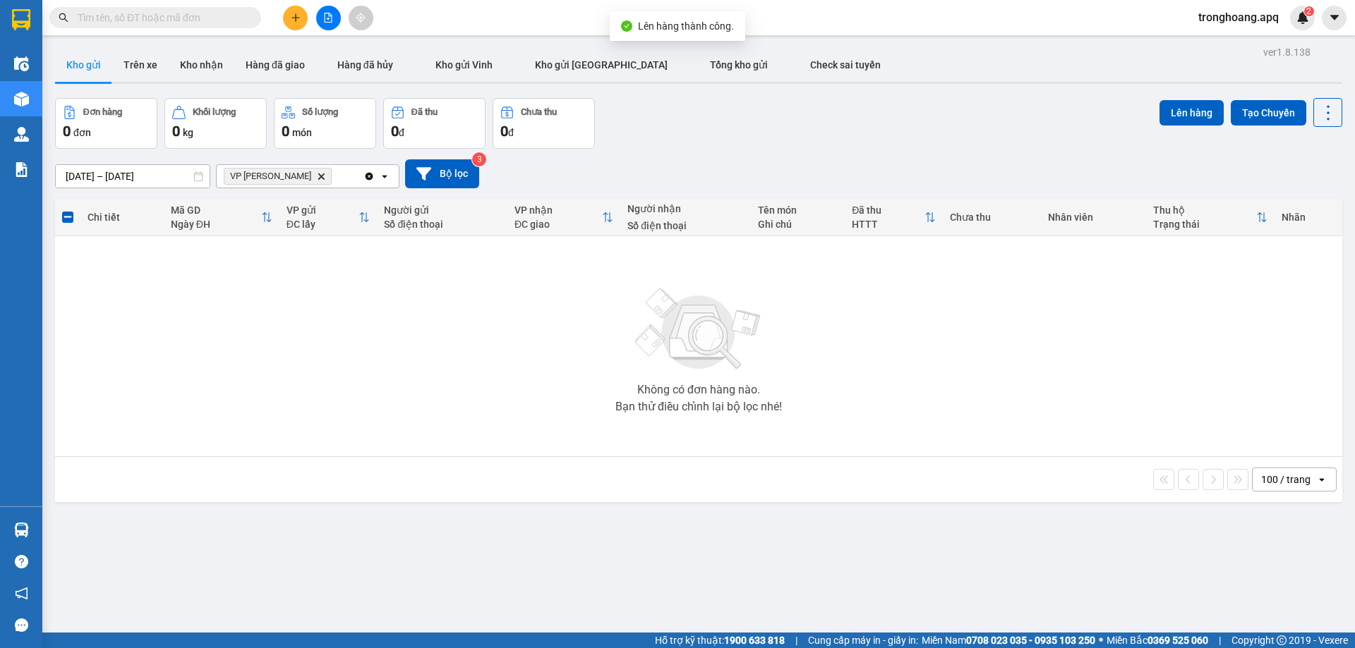
click at [291, 175] on span "VP NGỌC HỒI Delete" at bounding box center [278, 176] width 108 height 17
click at [317, 177] on icon "Delete" at bounding box center [321, 176] width 8 height 8
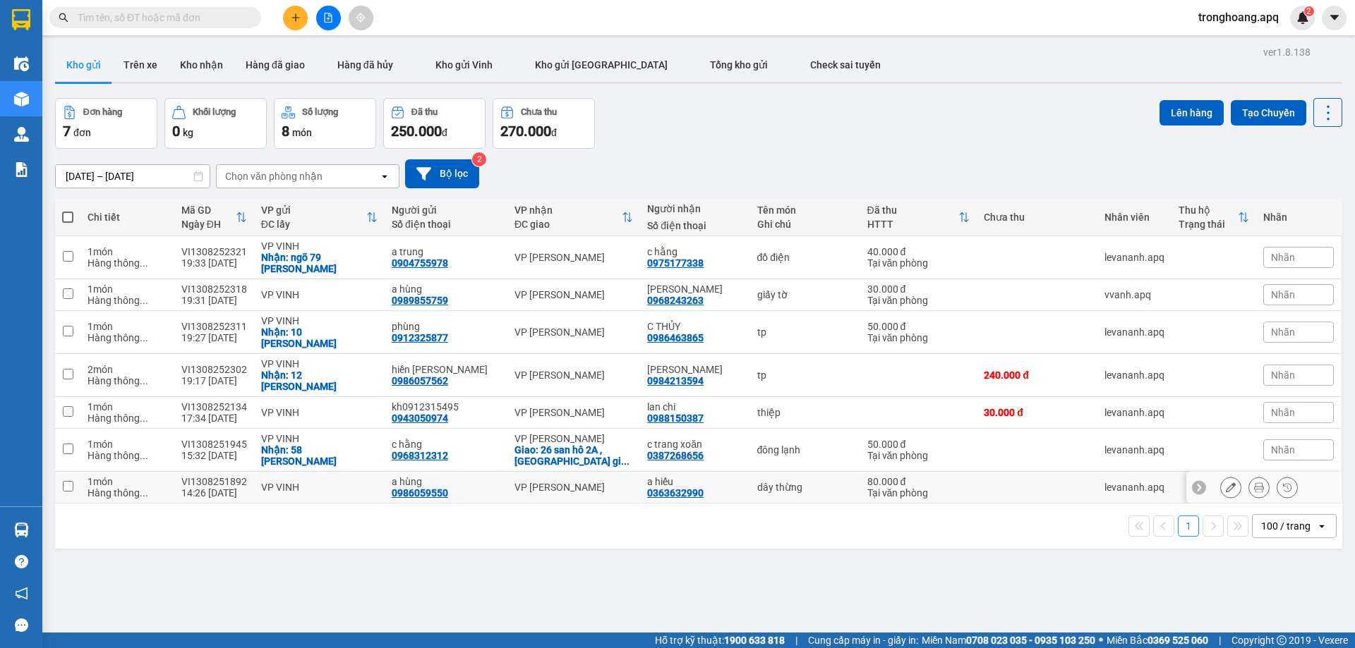
click at [562, 482] on div "VP GIA LÂM" at bounding box center [573, 487] width 119 height 11
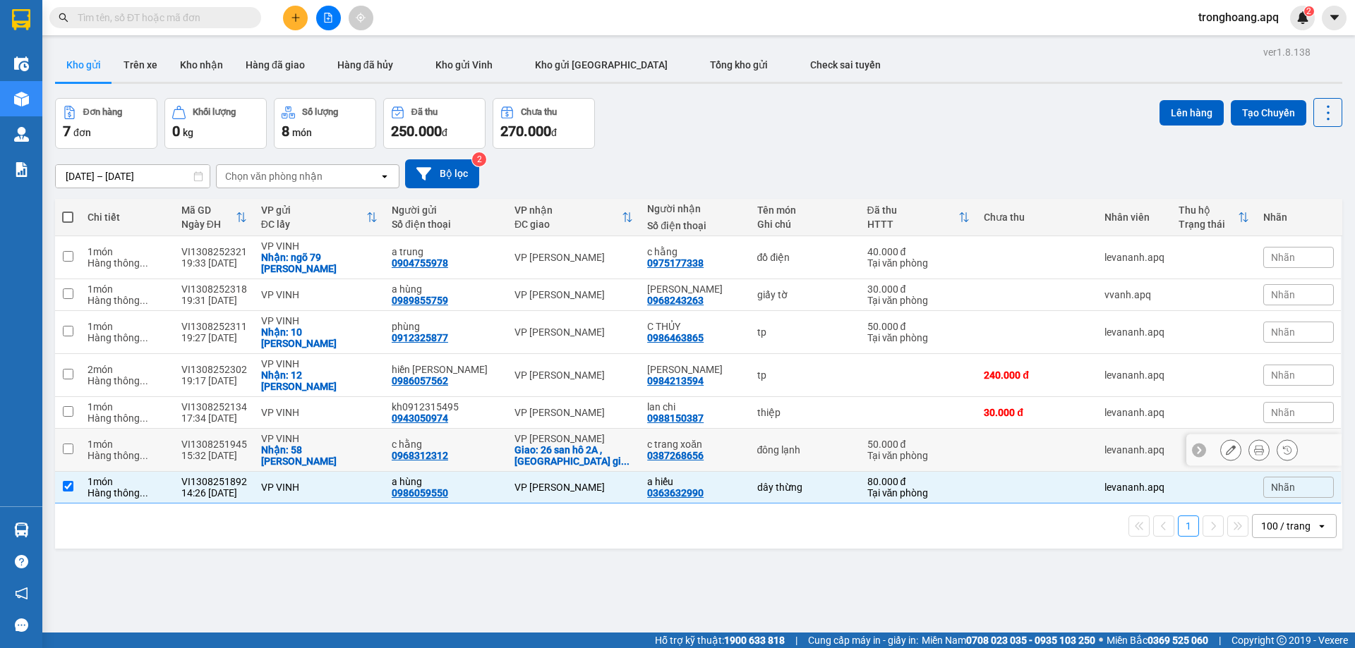
click at [560, 445] on div "Giao: 26 san hô 2A ,vinhome ocean park gi ..." at bounding box center [573, 456] width 119 height 23
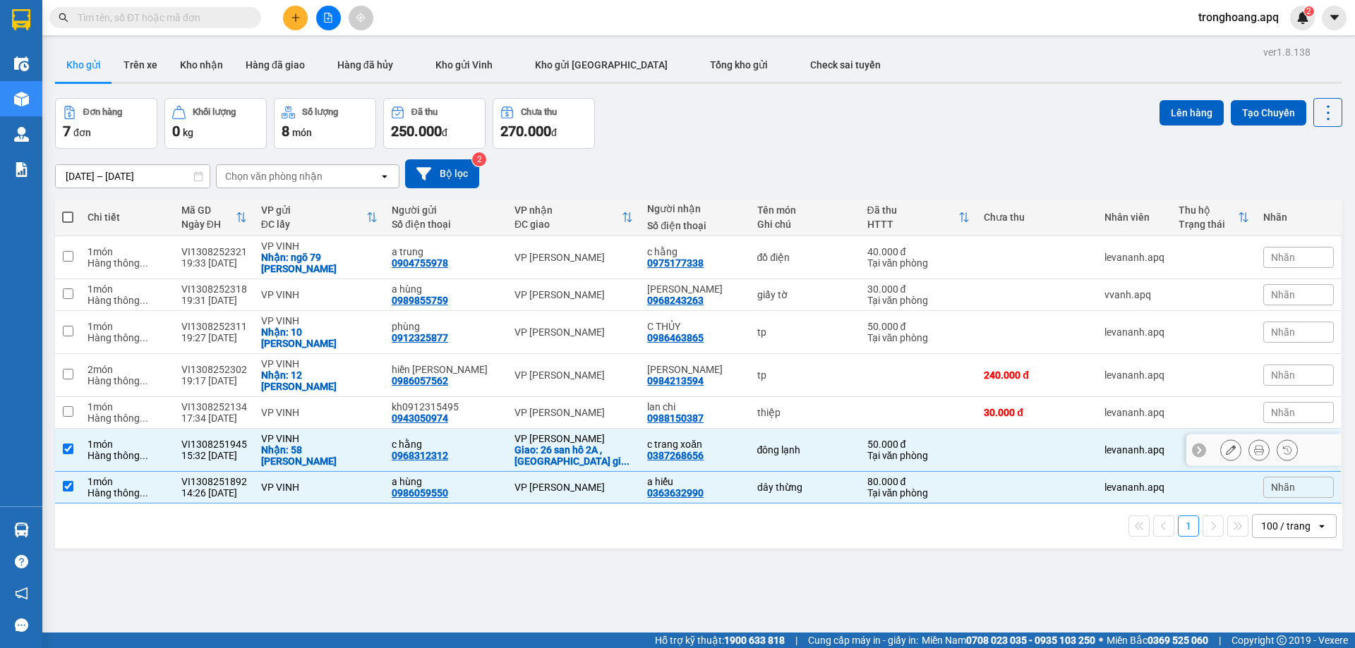
click at [562, 407] on div "VP GIA LÂM" at bounding box center [573, 412] width 119 height 11
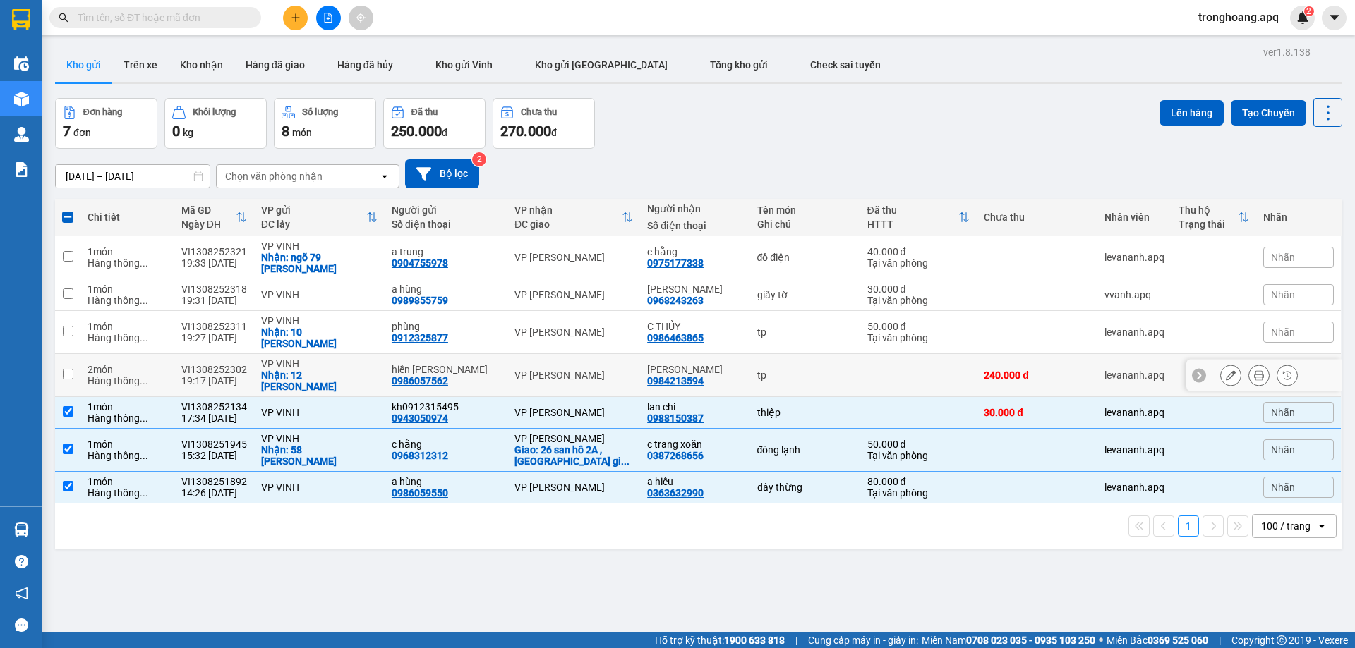
click at [567, 370] on div "VP GIA LÂM" at bounding box center [573, 375] width 119 height 11
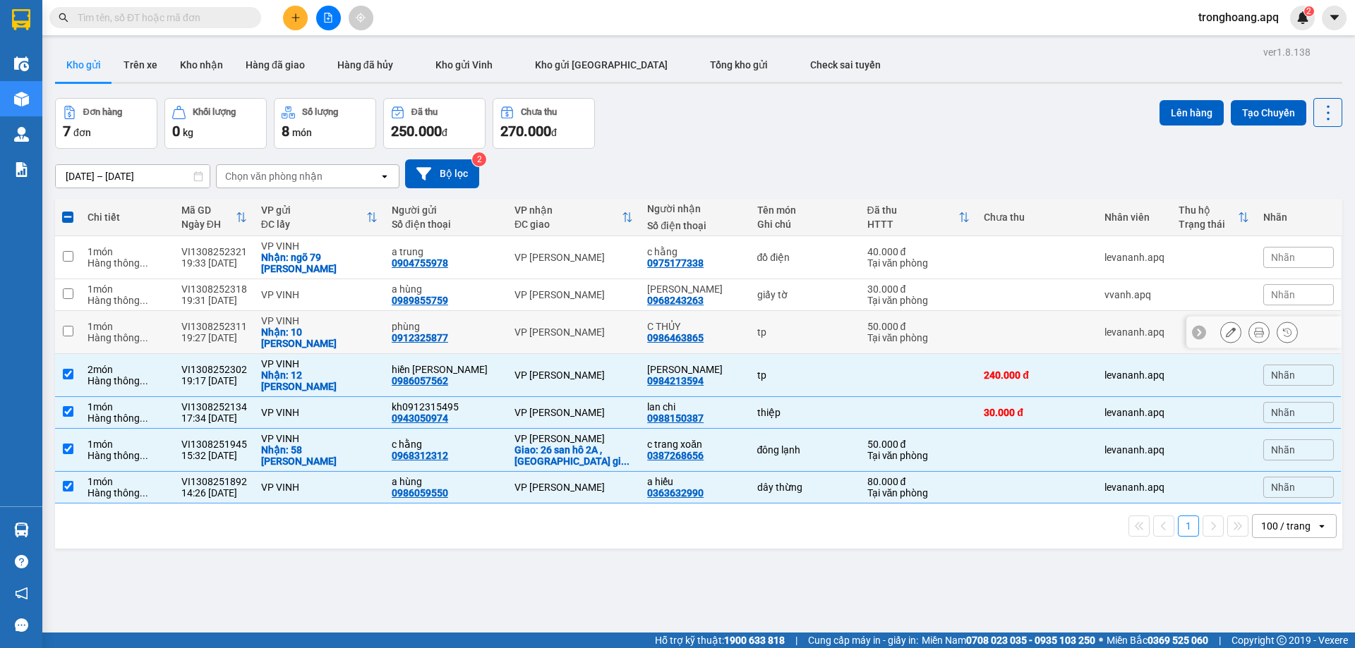
click at [574, 327] on div "VP GIA LÂM" at bounding box center [573, 332] width 119 height 11
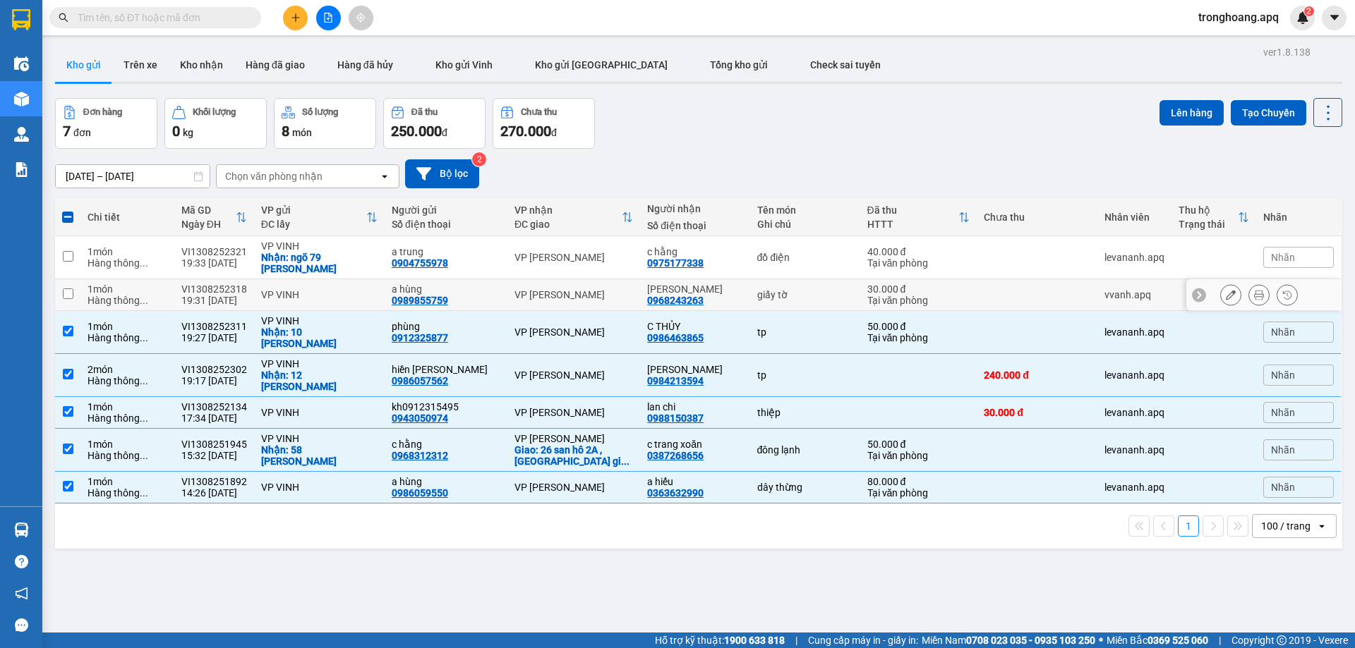
click at [576, 296] on div "VP GIA LÂM" at bounding box center [573, 294] width 119 height 11
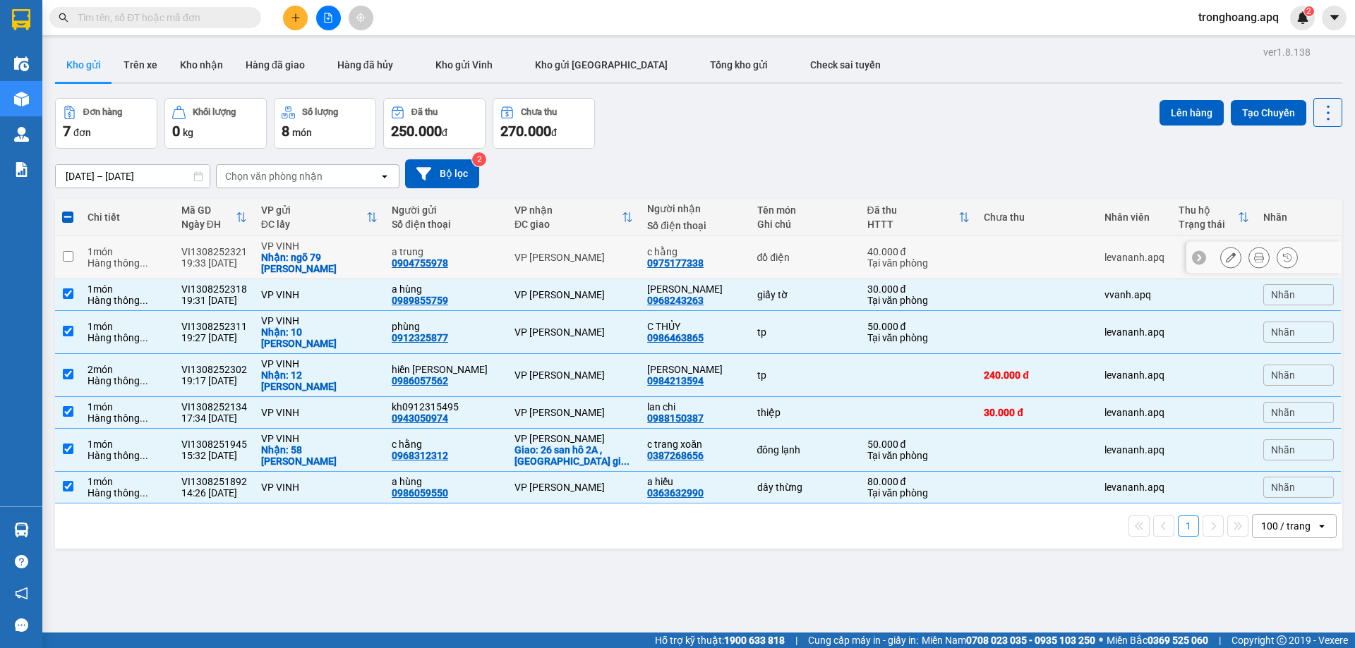
click at [576, 255] on div "VP GIA LÂM" at bounding box center [573, 257] width 119 height 11
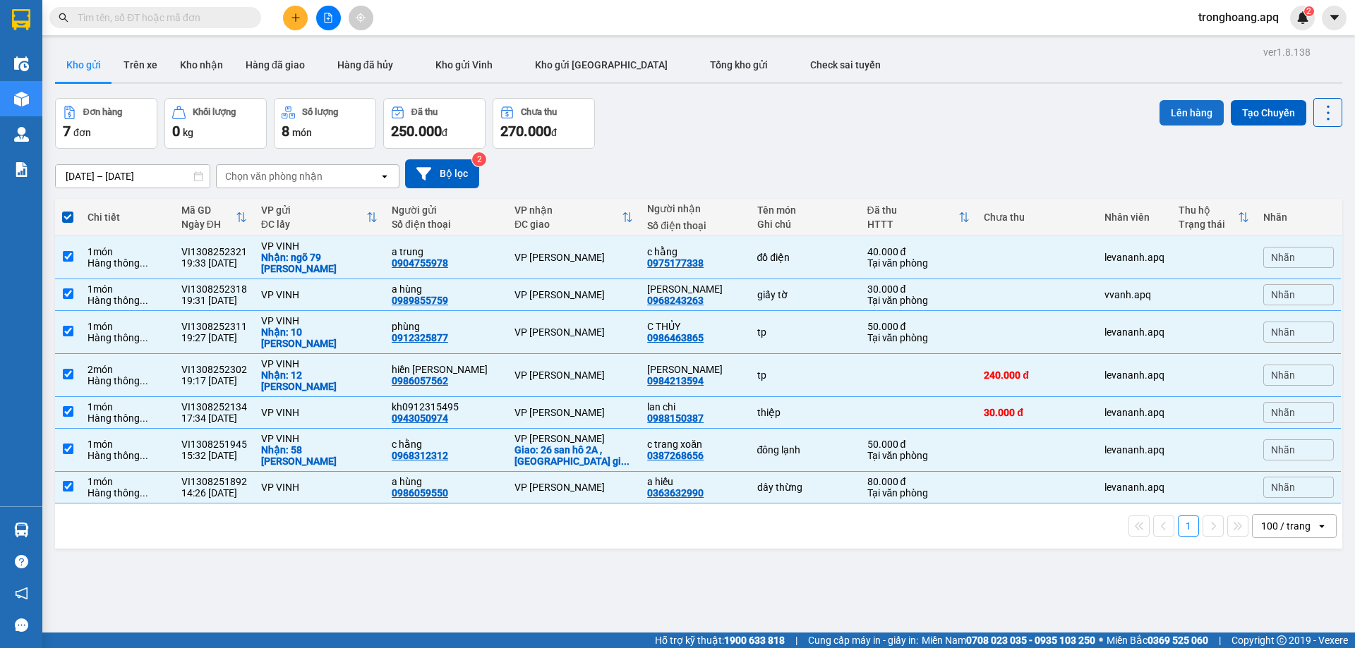
click at [1188, 115] on button "Lên hàng" at bounding box center [1191, 112] width 64 height 25
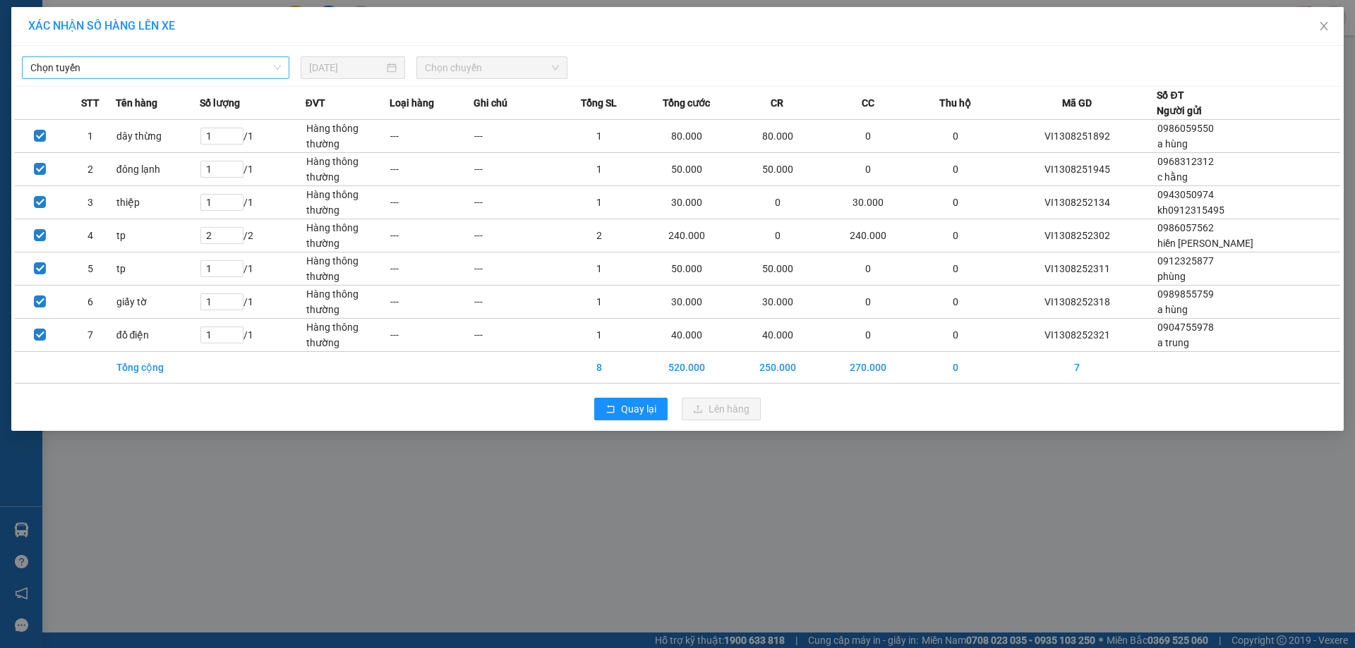
drag, startPoint x: 186, startPoint y: 62, endPoint x: 179, endPoint y: 72, distance: 12.1
click at [186, 61] on span "Chọn tuyến" at bounding box center [155, 67] width 251 height 21
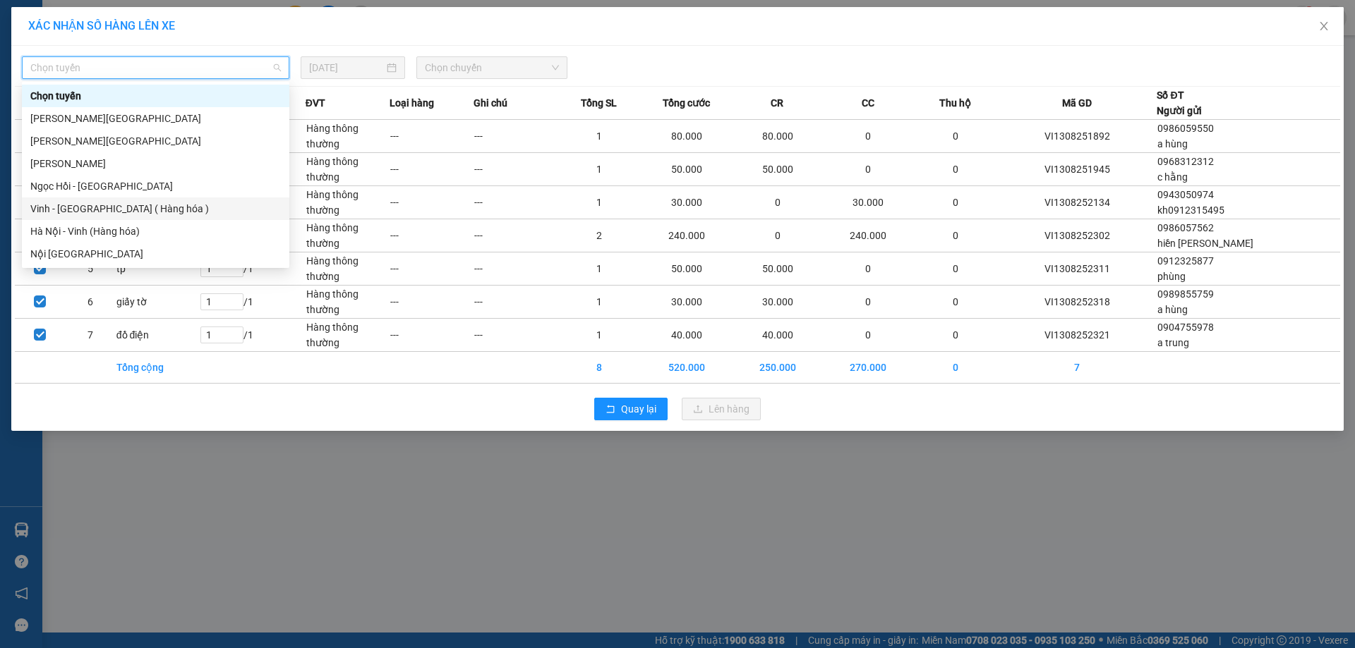
click at [109, 207] on div "Vinh - Hà Nội ( Hàng hóa )" at bounding box center [155, 209] width 251 height 16
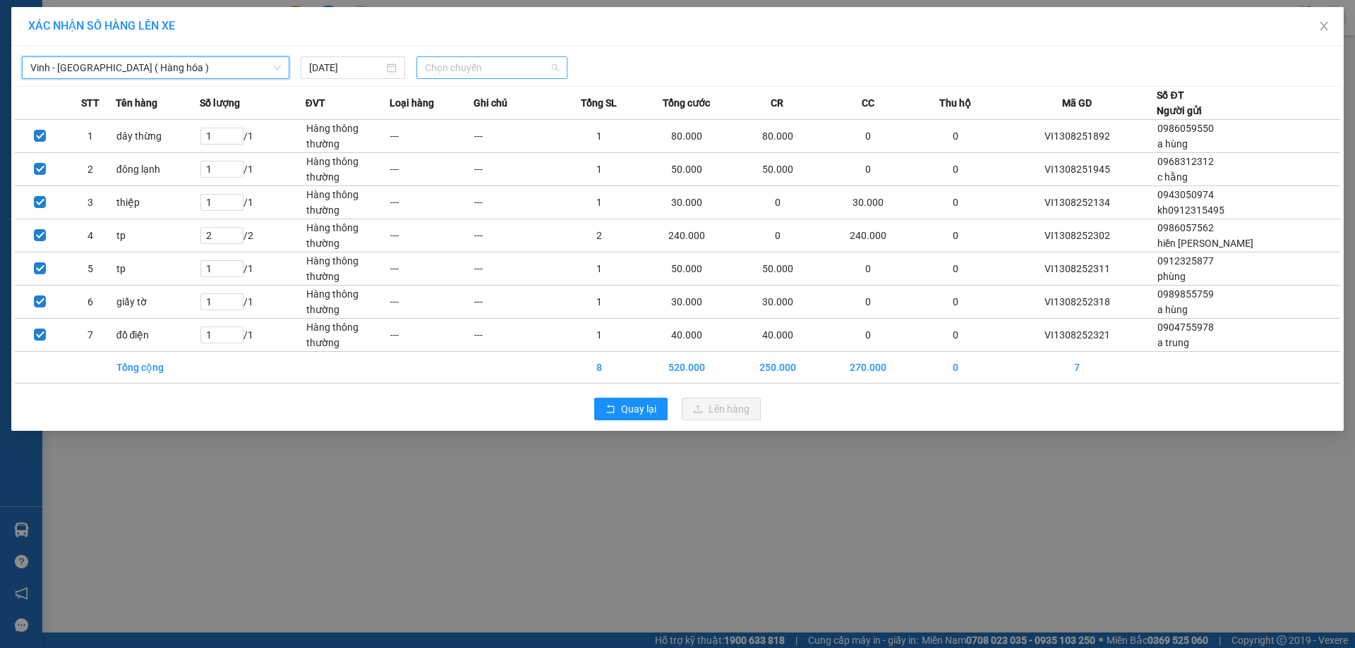
click at [507, 68] on span "Chọn chuyến" at bounding box center [492, 67] width 134 height 21
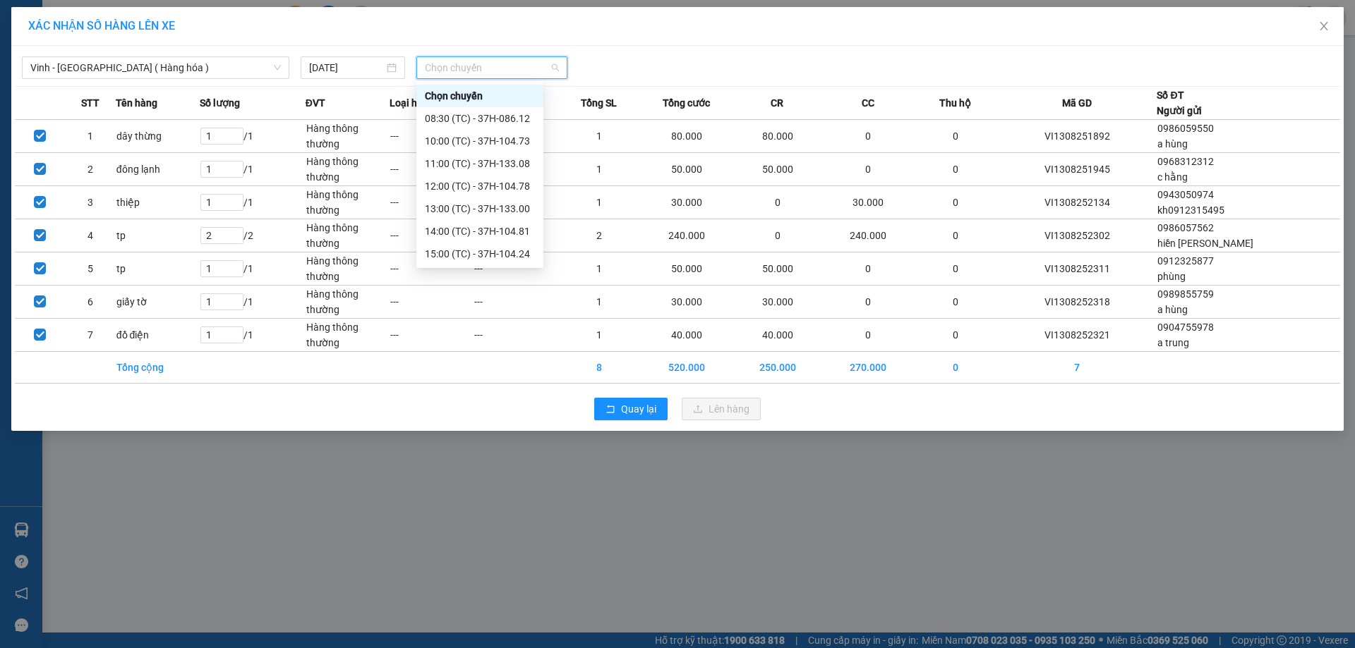
click at [487, 427] on div "23:18 (TC) - 37H-104.41" at bounding box center [480, 435] width 110 height 16
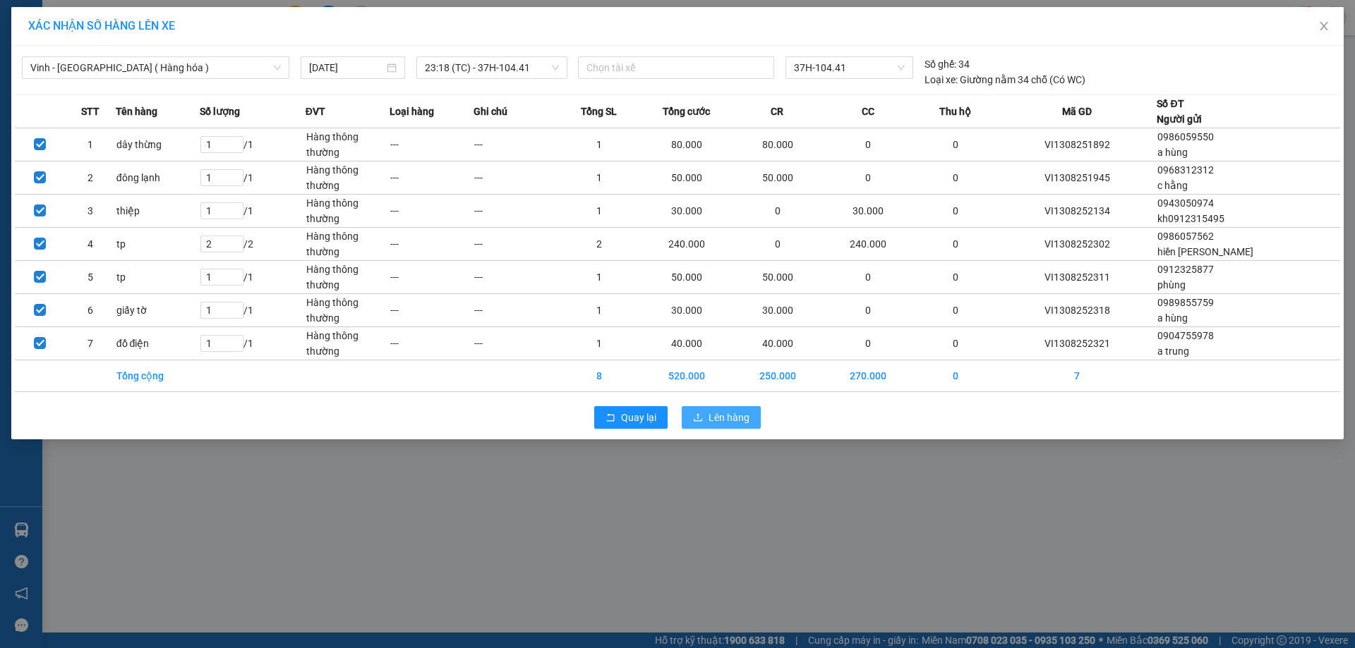
click at [724, 421] on span "Lên hàng" at bounding box center [728, 418] width 41 height 16
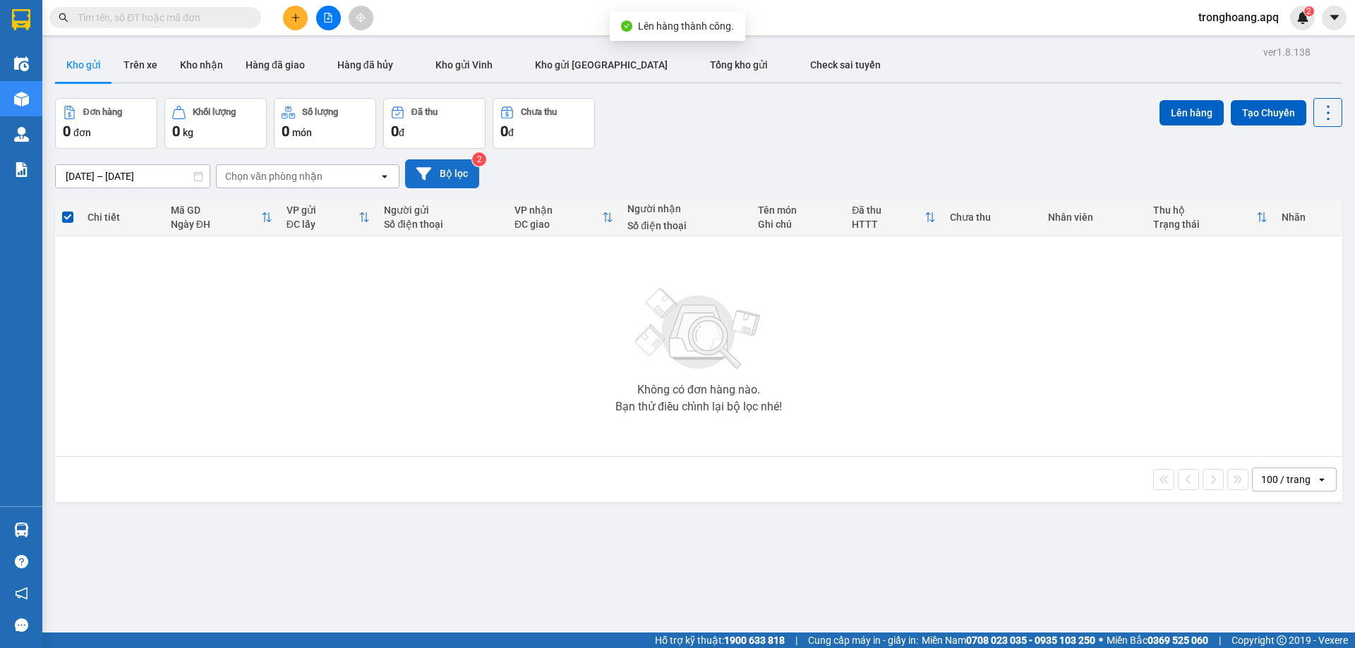
click at [443, 175] on button "Bộ lọc" at bounding box center [442, 173] width 74 height 29
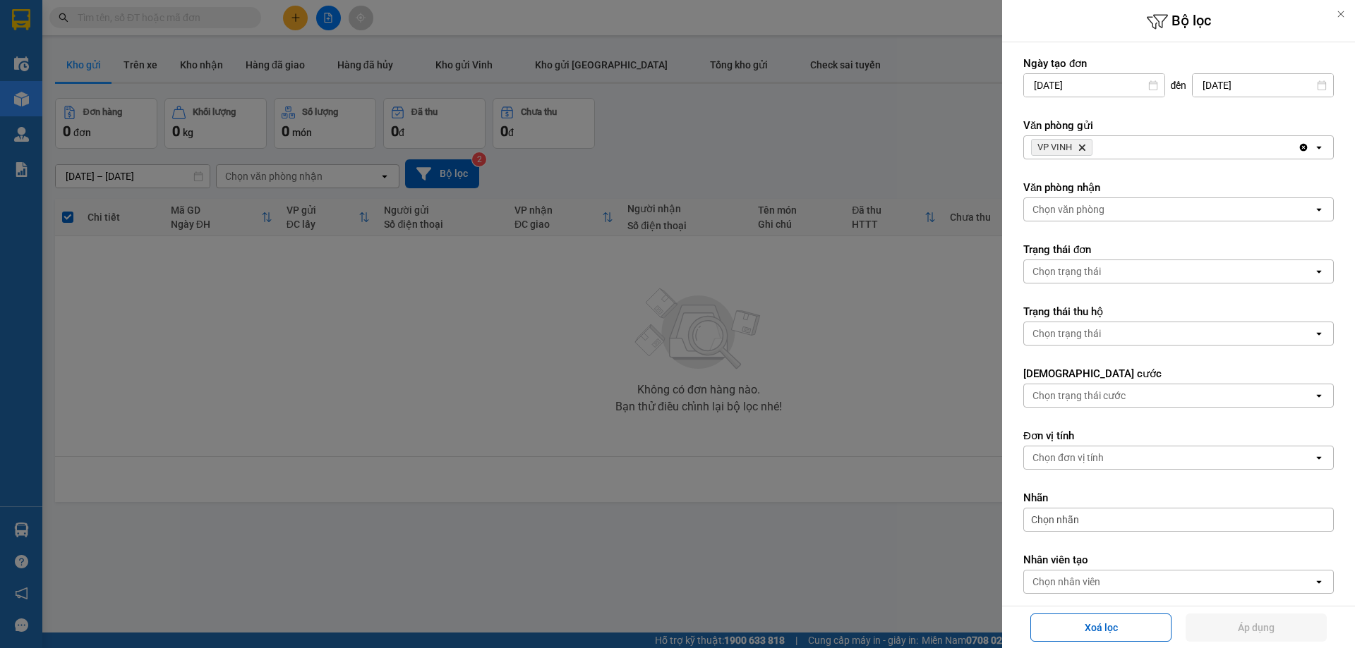
click at [1198, 139] on div "VP VINH Delete" at bounding box center [1161, 147] width 274 height 23
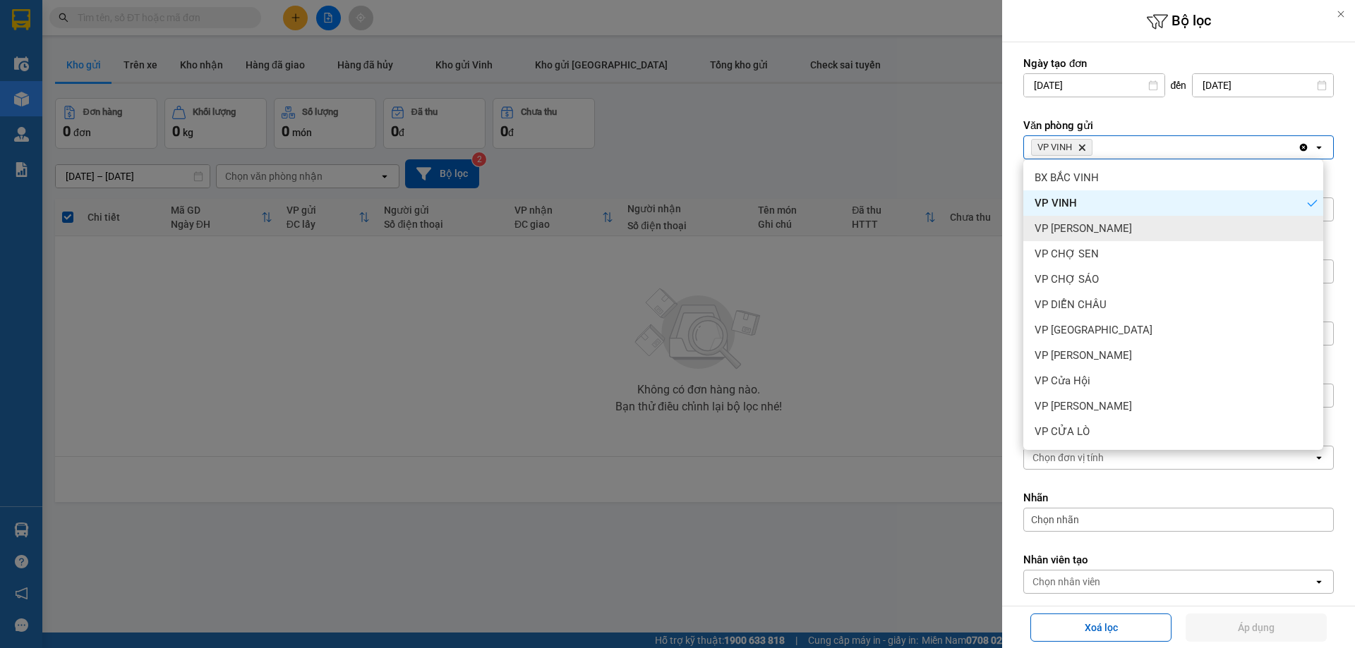
click at [1151, 227] on div "VP THANH CHƯƠNG" at bounding box center [1173, 228] width 300 height 25
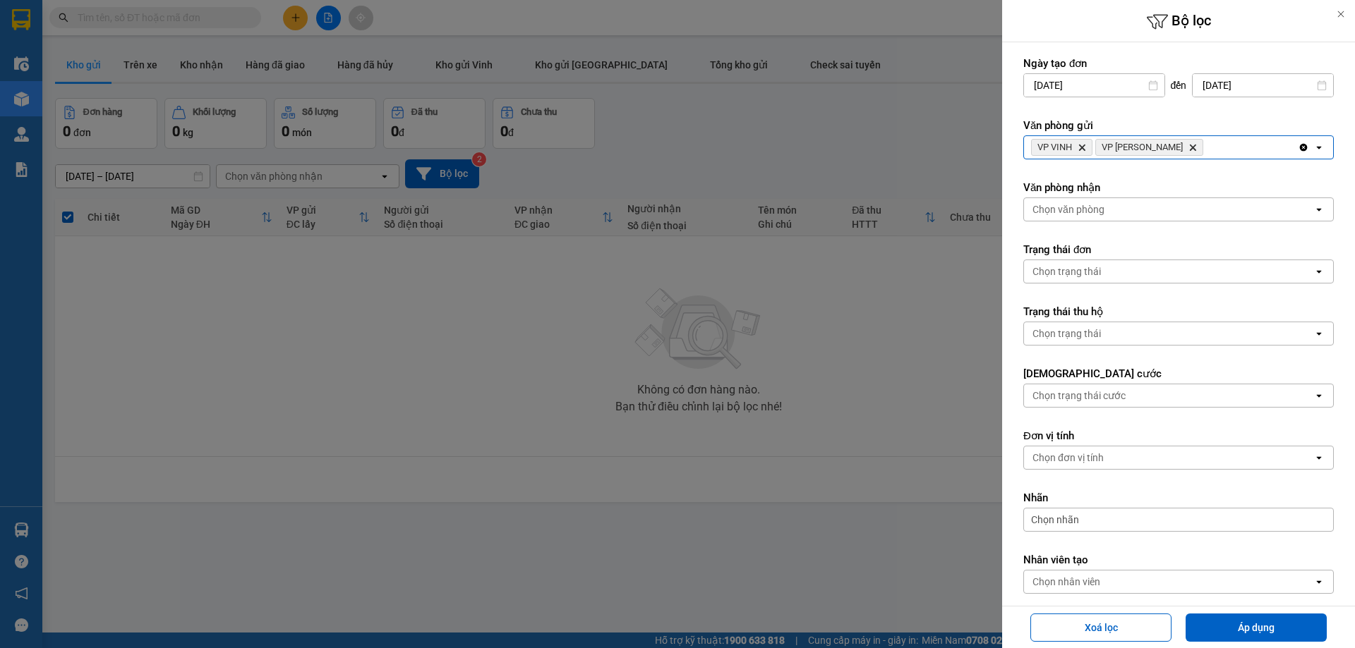
drag, startPoint x: 1231, startPoint y: 143, endPoint x: 1231, endPoint y: 156, distance: 13.4
click at [1231, 143] on div "VP VINH Delete VP THANH CHƯƠNG Delete" at bounding box center [1161, 147] width 274 height 23
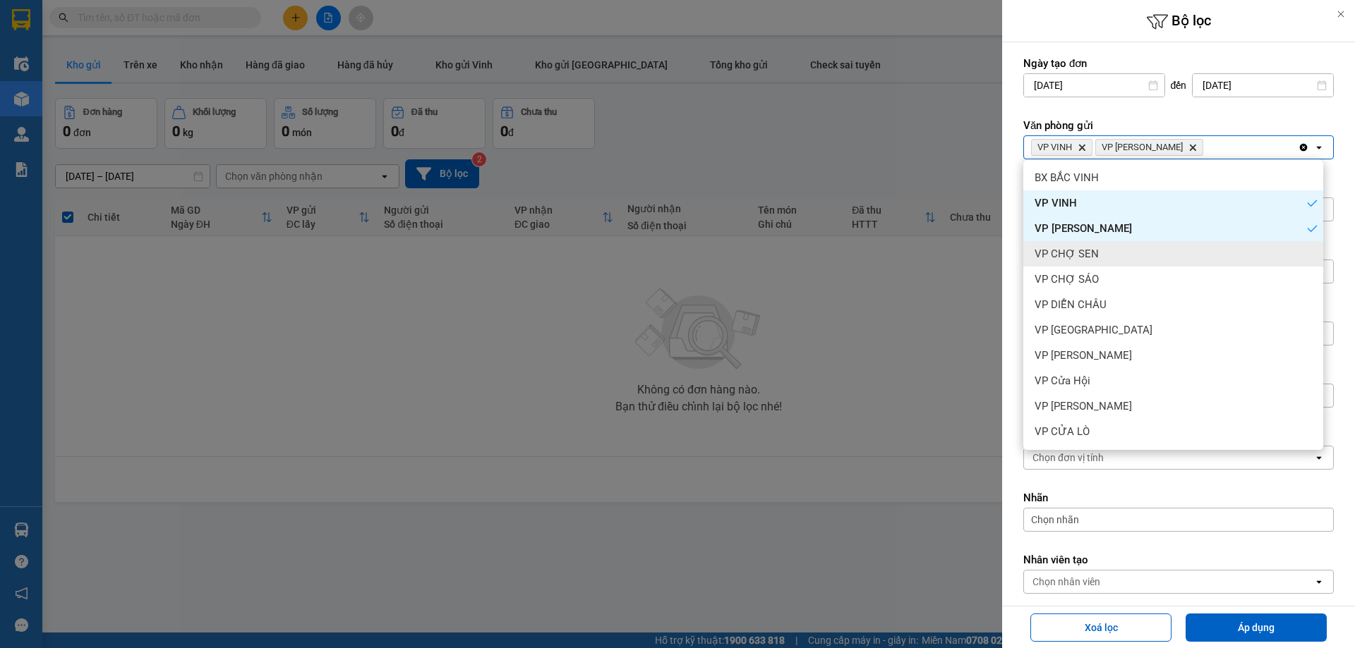
click at [1171, 251] on div "VP CHỢ SEN" at bounding box center [1173, 253] width 300 height 25
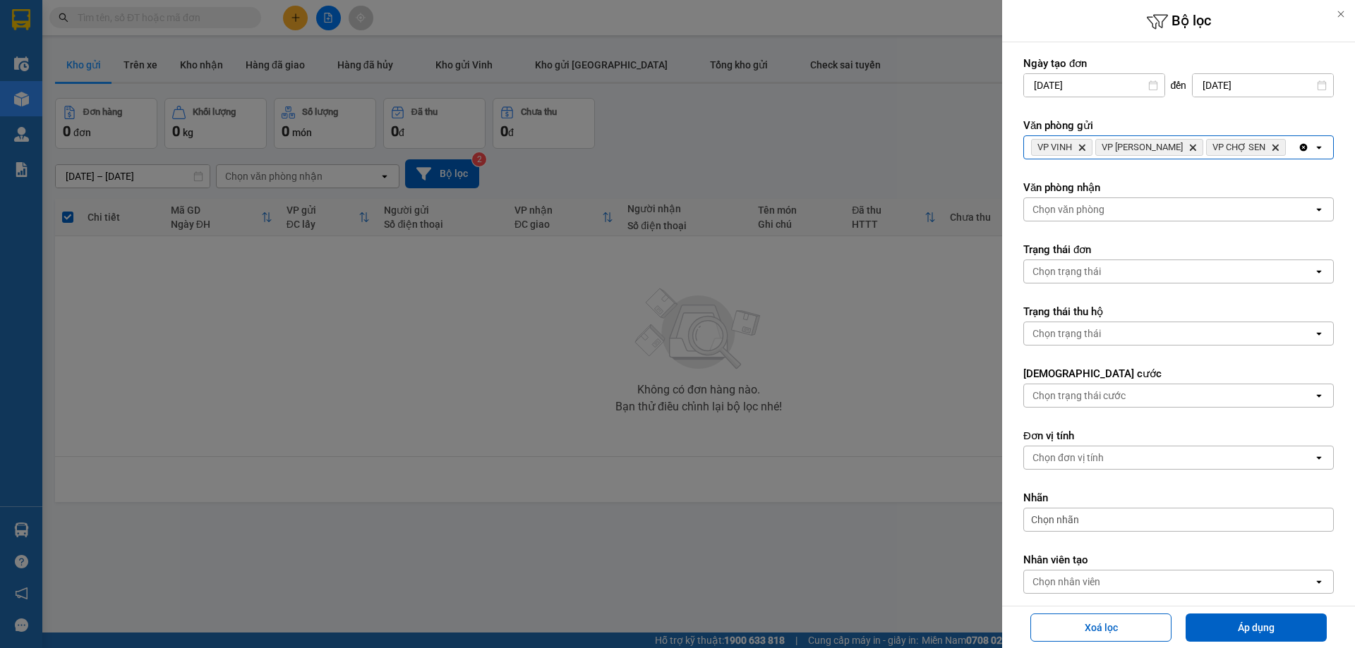
drag, startPoint x: 1245, startPoint y: 155, endPoint x: 1238, endPoint y: 179, distance: 25.0
click at [1245, 155] on div "VP VINH Delete VP THANH CHƯƠNG Delete VP CHỢ SEN Delete" at bounding box center [1161, 147] width 274 height 23
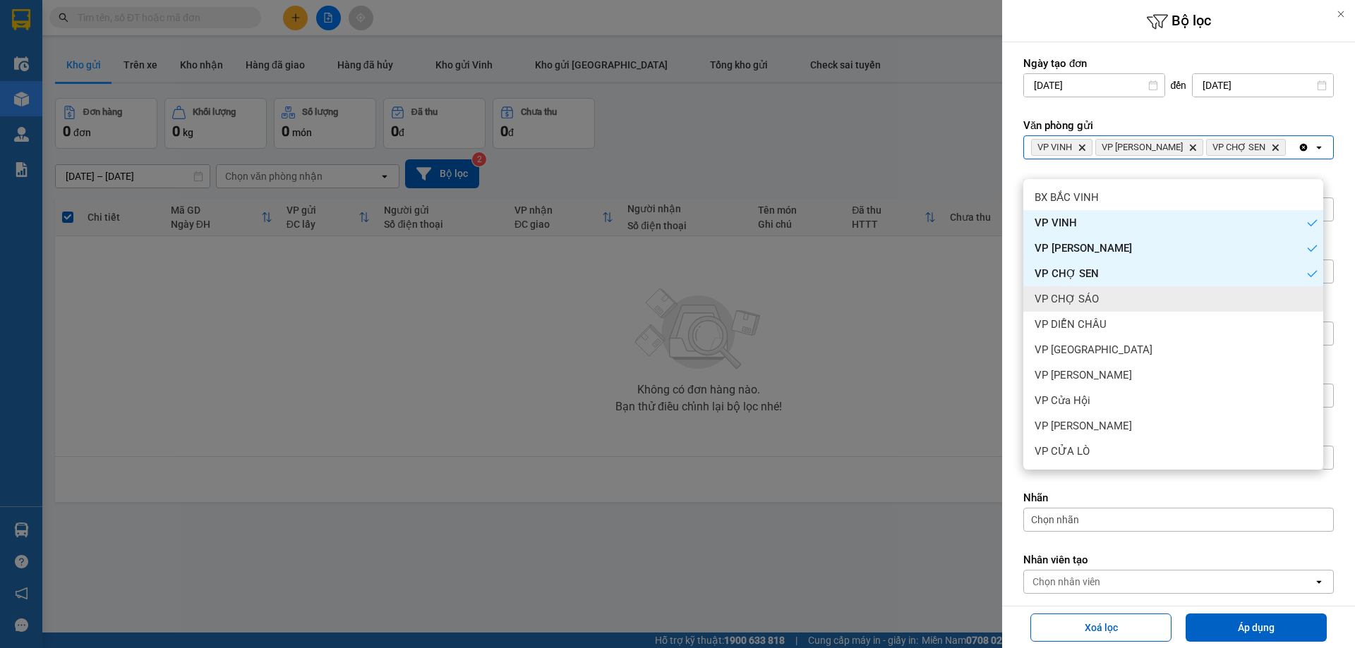
click at [1130, 294] on div "VP CHỢ SÁO" at bounding box center [1173, 298] width 300 height 25
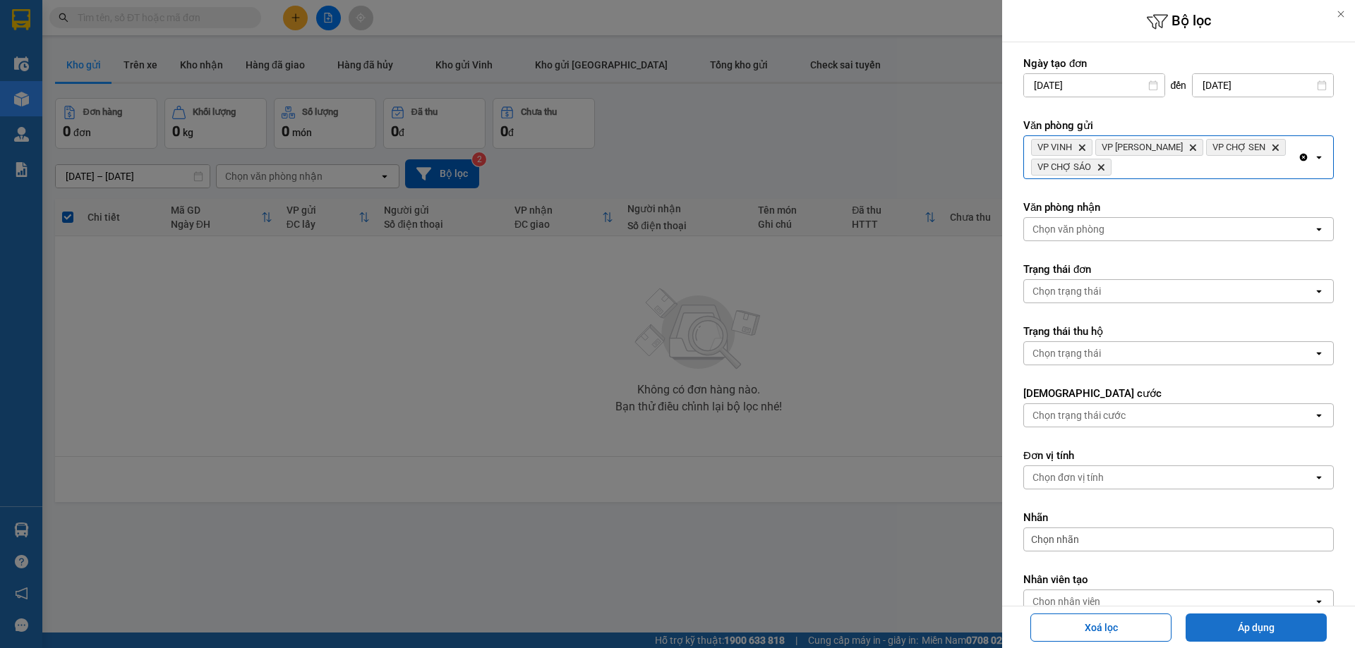
click at [1224, 624] on button "Áp dụng" at bounding box center [1255, 628] width 141 height 28
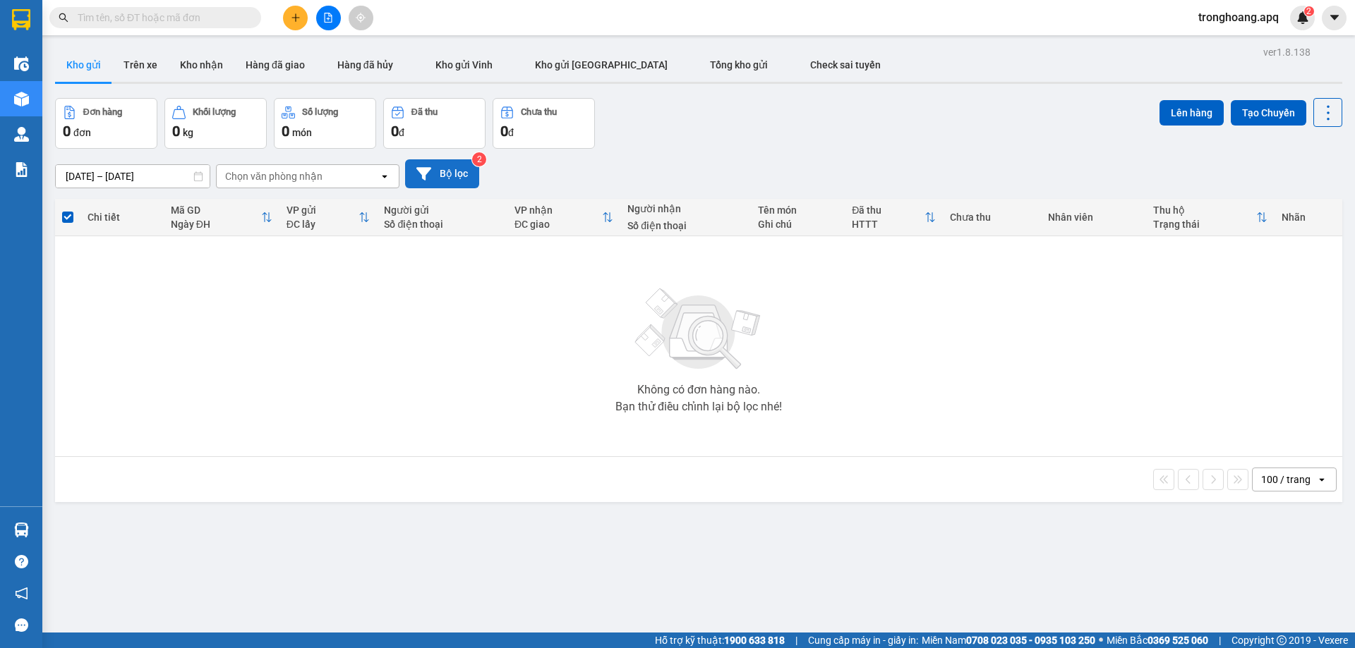
click at [454, 162] on button "Bộ lọc" at bounding box center [442, 173] width 74 height 29
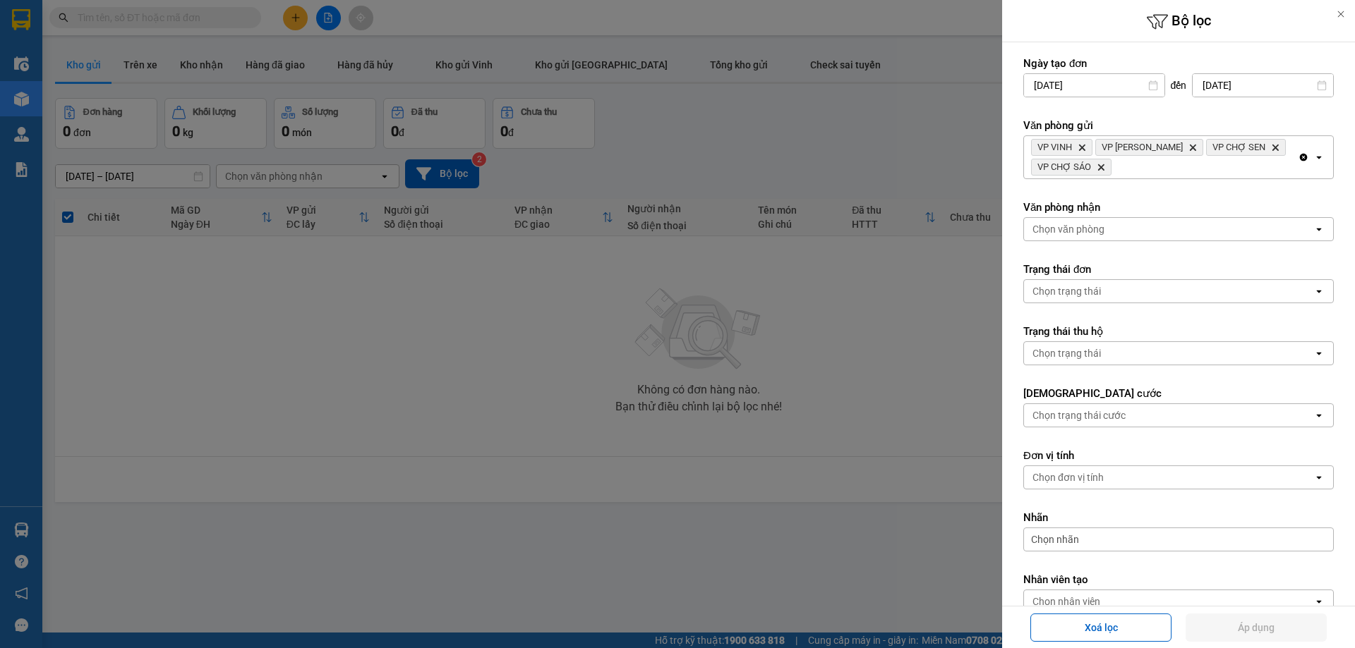
click at [1226, 164] on div "VP VINH Delete VP THANH CHƯƠNG Delete VP CHỢ SEN Delete VP CHỢ SÁO Delete" at bounding box center [1161, 157] width 274 height 42
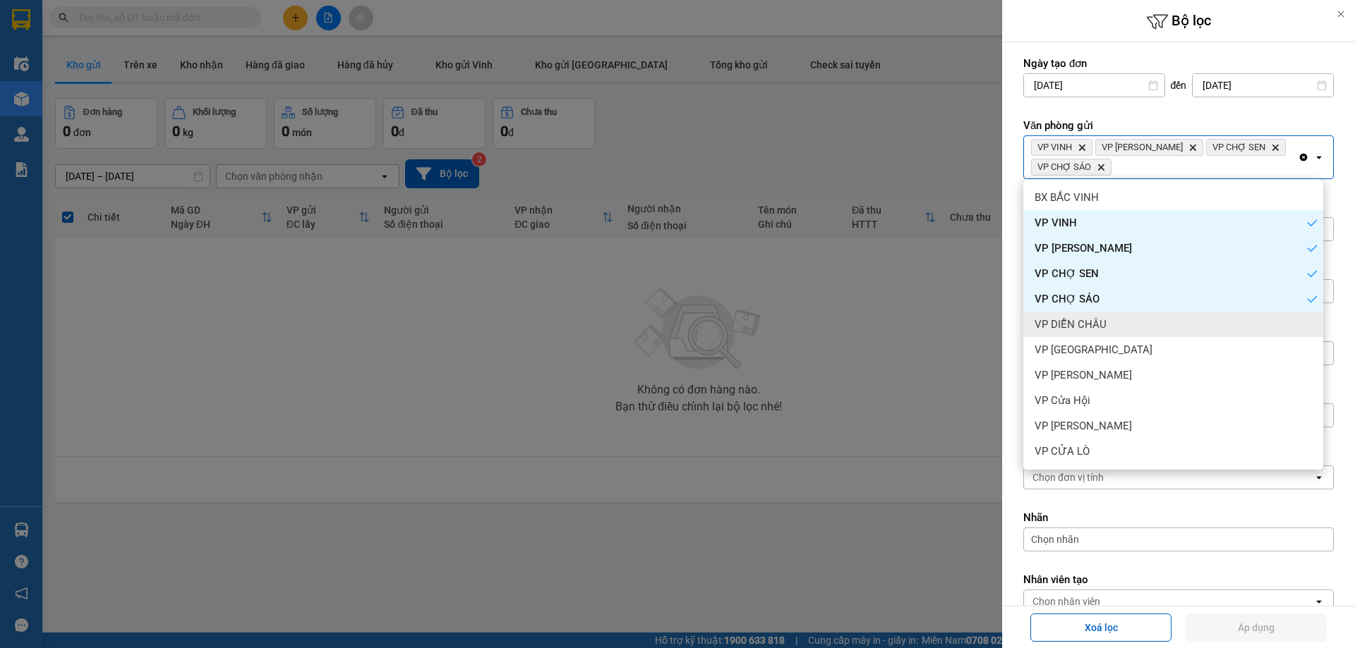
click at [1159, 332] on div "VP DIỄN CHÂU" at bounding box center [1173, 324] width 300 height 25
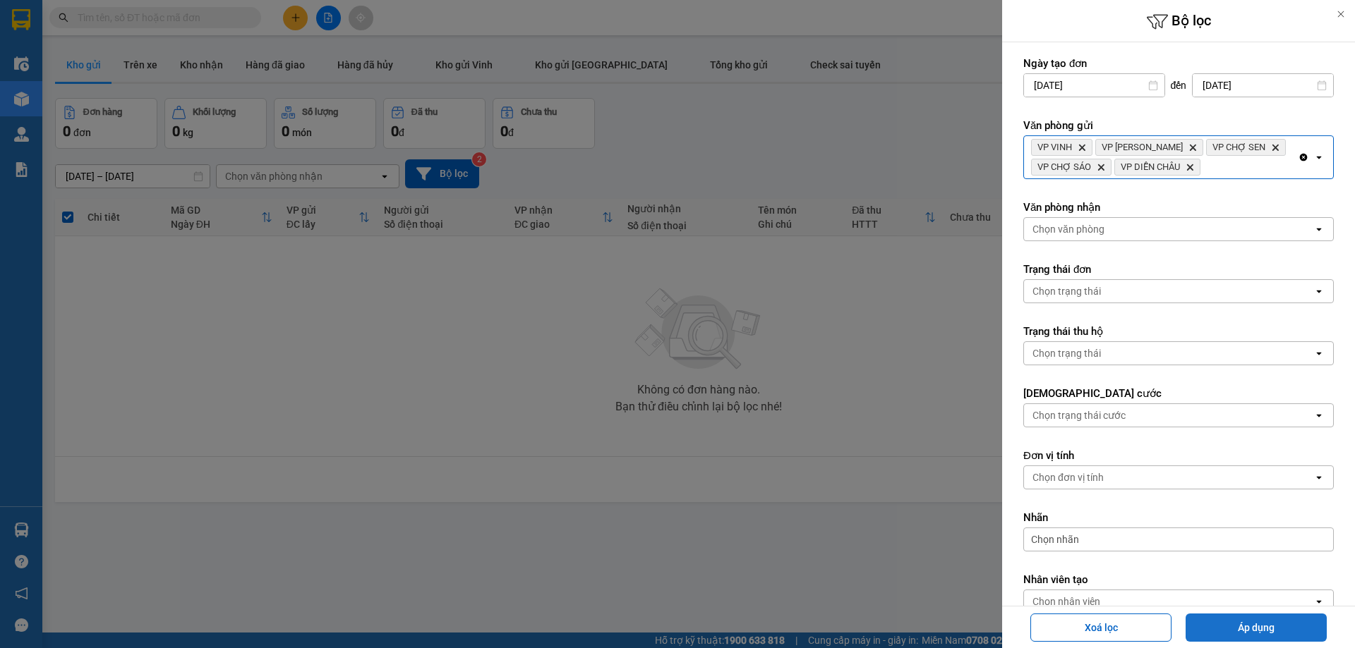
click at [1267, 631] on button "Áp dụng" at bounding box center [1255, 628] width 141 height 28
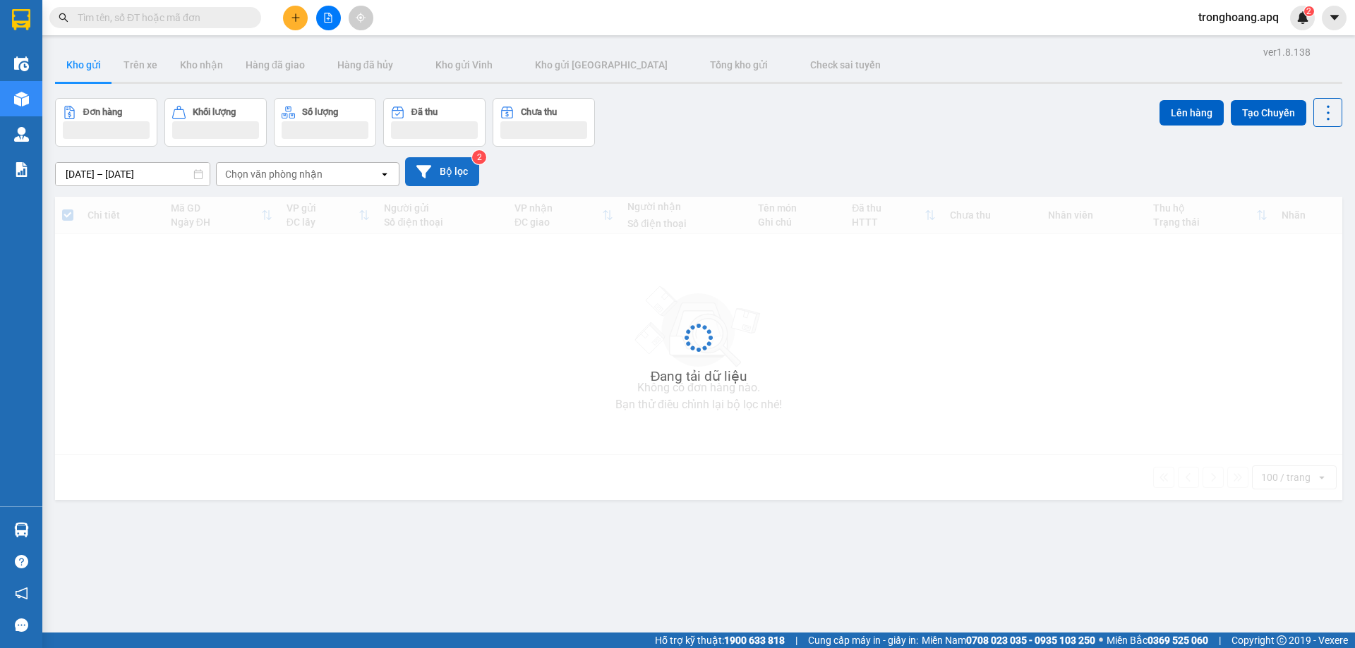
click at [440, 164] on button "Bộ lọc" at bounding box center [442, 171] width 74 height 29
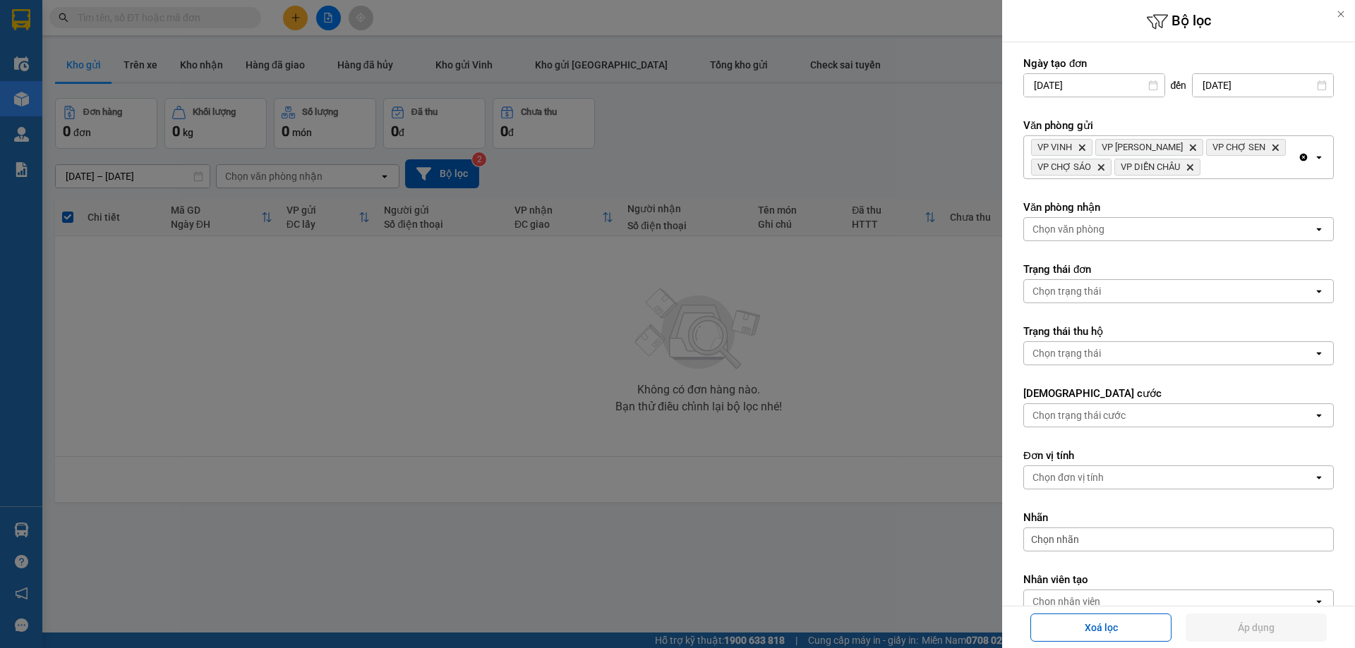
drag, startPoint x: 1145, startPoint y: 176, endPoint x: 1166, endPoint y: 164, distance: 23.7
click at [1147, 175] on div "VP VINH Delete VP THANH CHƯƠNG Delete VP CHỢ SEN Delete VP CHỢ SÁO Delete VP DI…" at bounding box center [1161, 157] width 274 height 42
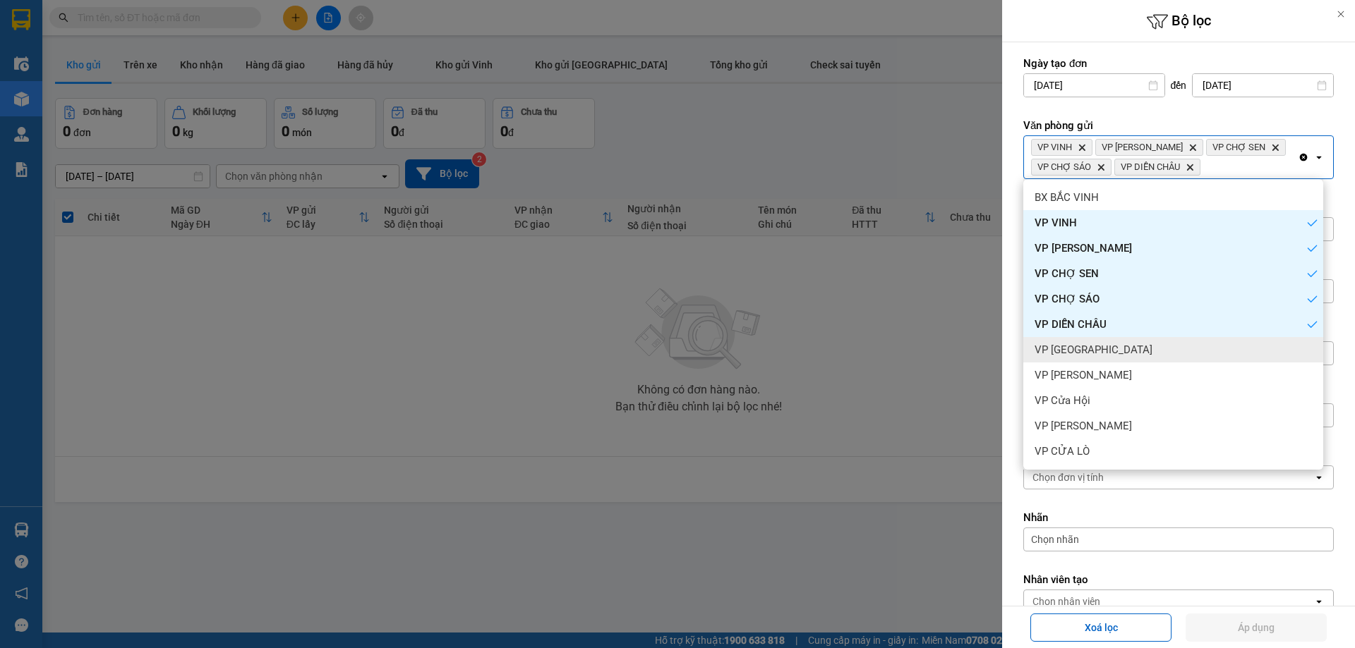
click at [1104, 354] on span "VP Cầu Yên Xuân" at bounding box center [1093, 350] width 118 height 14
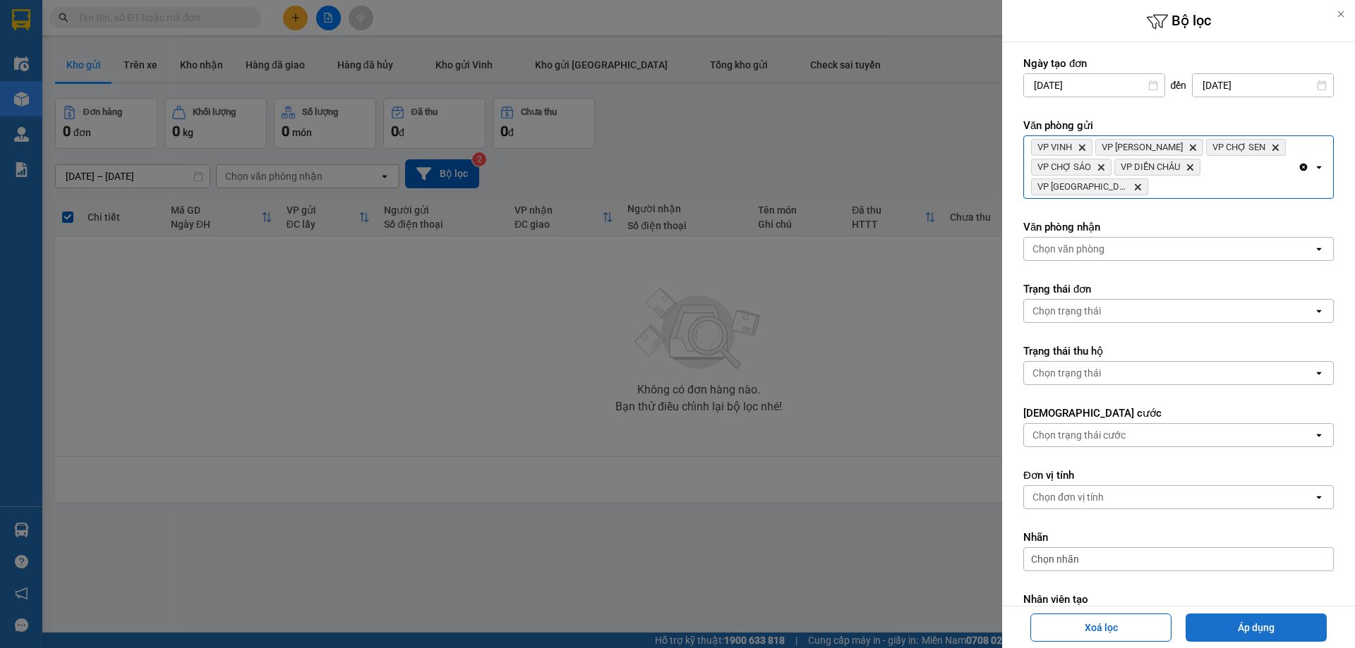
click at [1220, 641] on div "Xoá lọc Áp dụng" at bounding box center [1179, 627] width 346 height 35
click at [1218, 639] on button "Áp dụng" at bounding box center [1255, 628] width 141 height 28
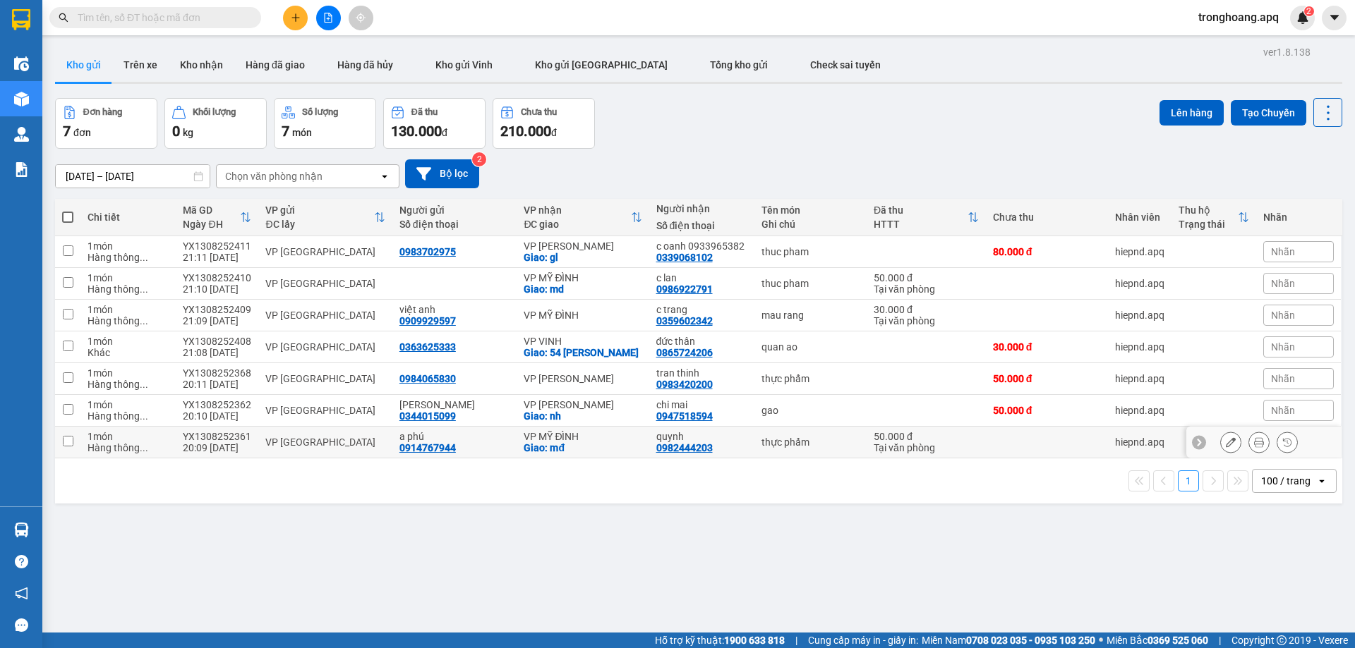
click at [589, 442] on div "Giao: mđ" at bounding box center [583, 447] width 118 height 11
checkbox input "true"
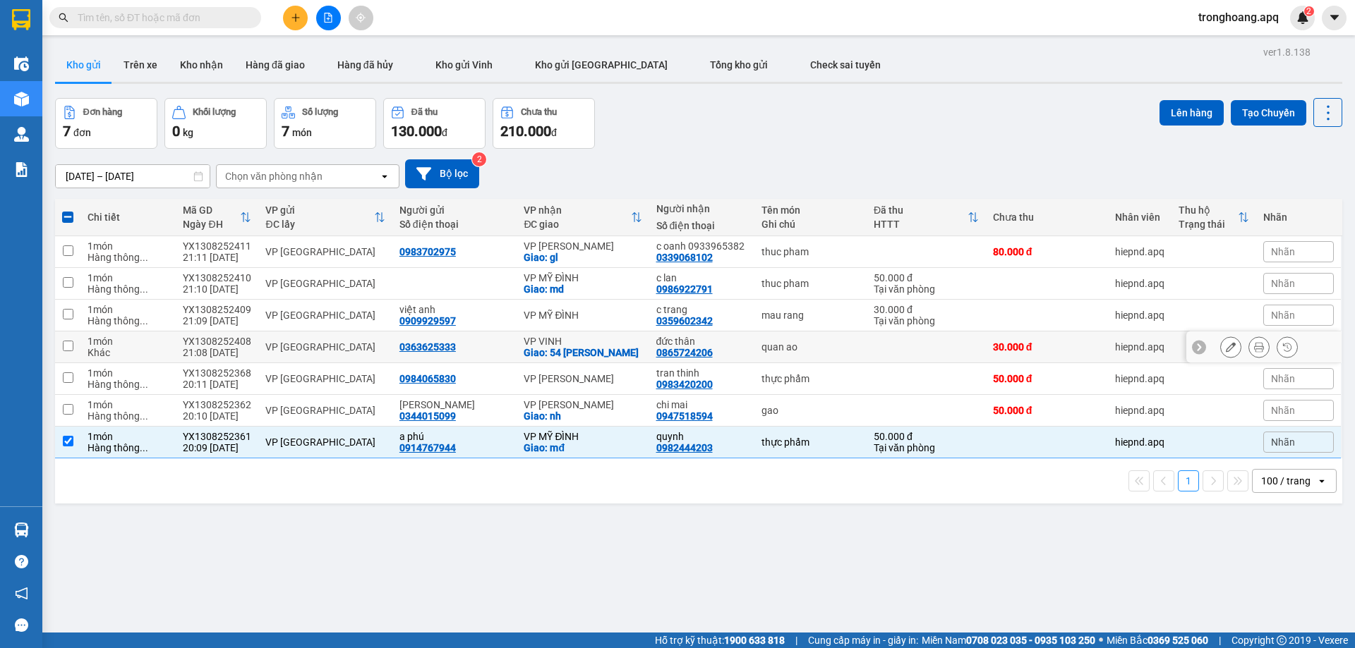
click at [567, 340] on div "VP VINH" at bounding box center [583, 341] width 118 height 11
checkbox input "true"
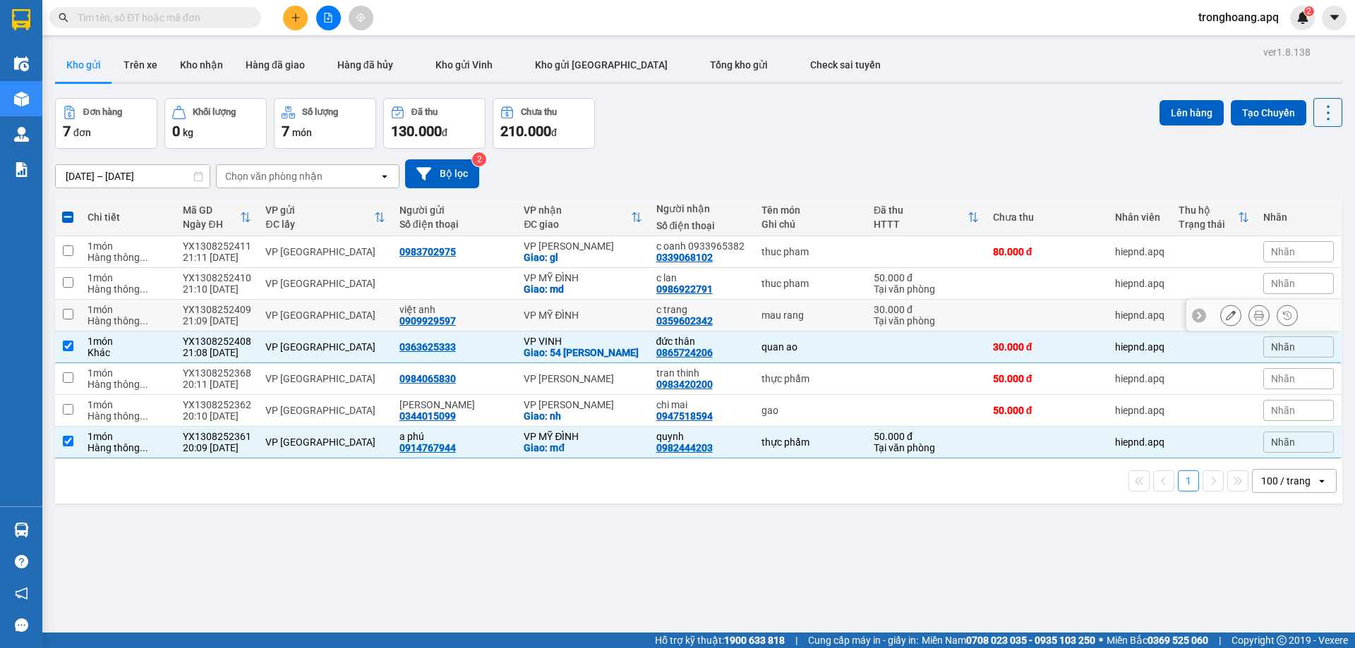
click at [567, 310] on div "VP MỸ ĐÌNH" at bounding box center [583, 315] width 118 height 11
checkbox input "true"
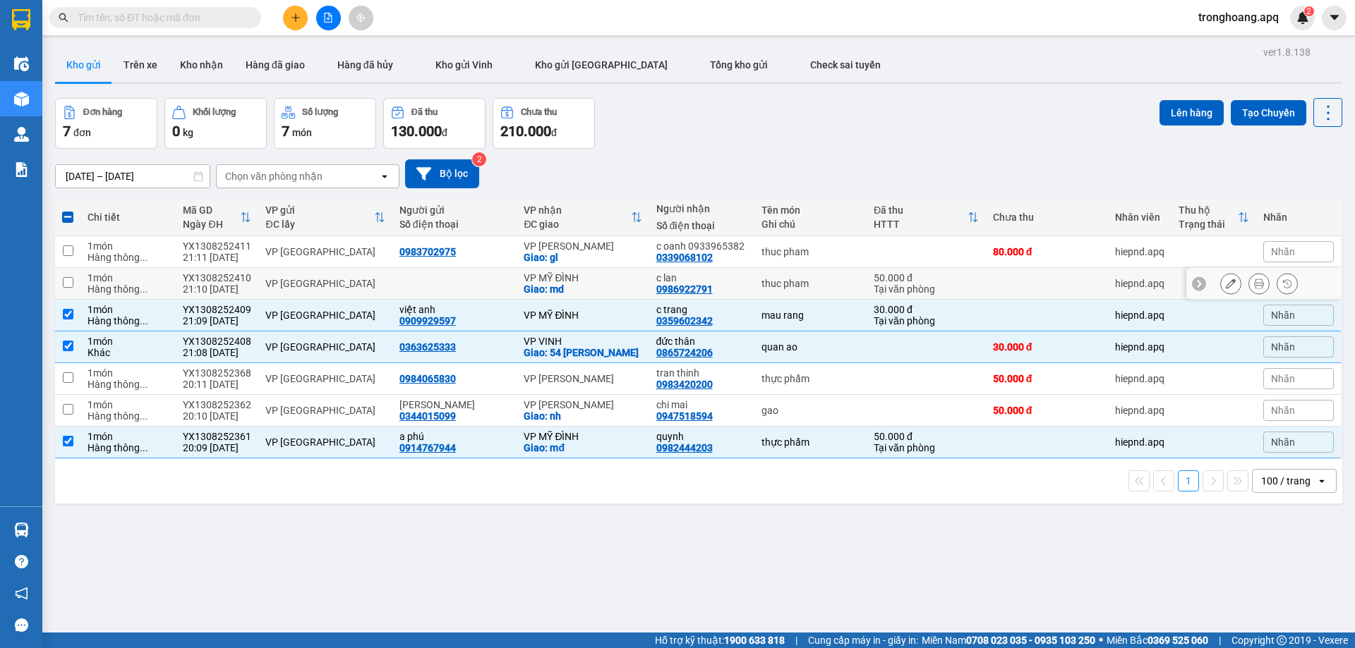
click at [564, 276] on div "VP MỸ ĐÌNH" at bounding box center [583, 277] width 118 height 11
checkbox input "true"
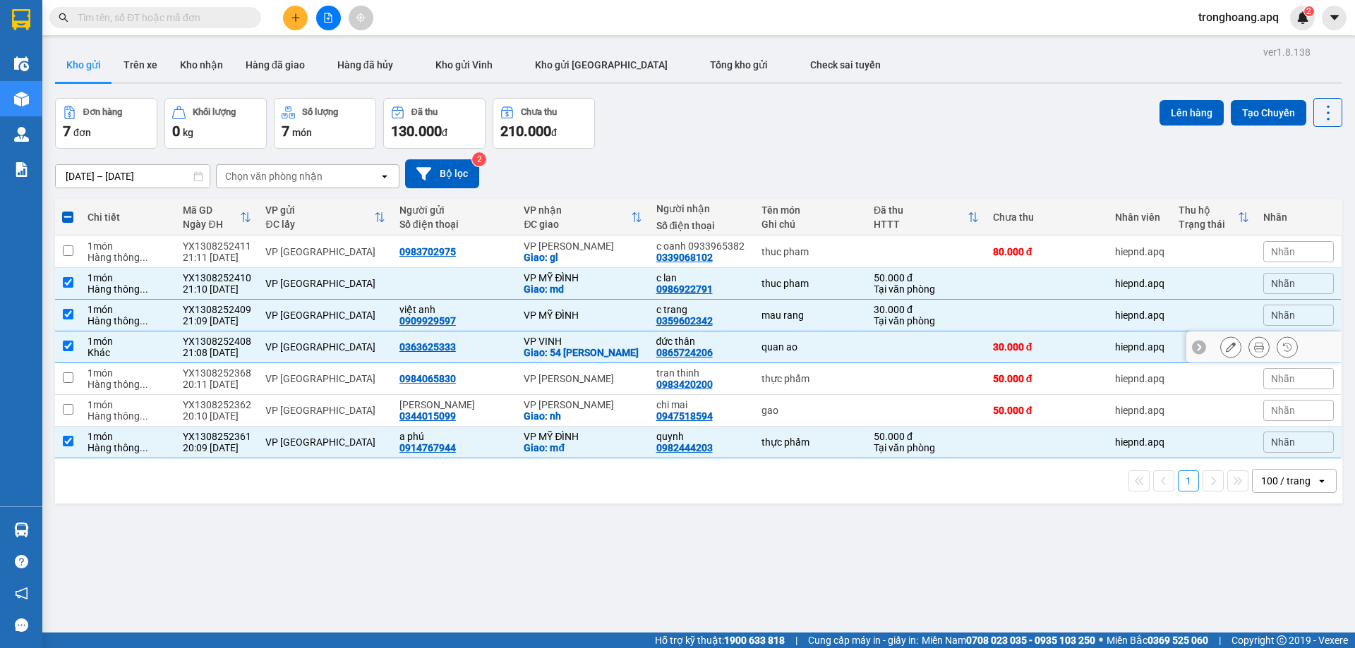
click at [563, 342] on div "VP VINH" at bounding box center [583, 341] width 118 height 11
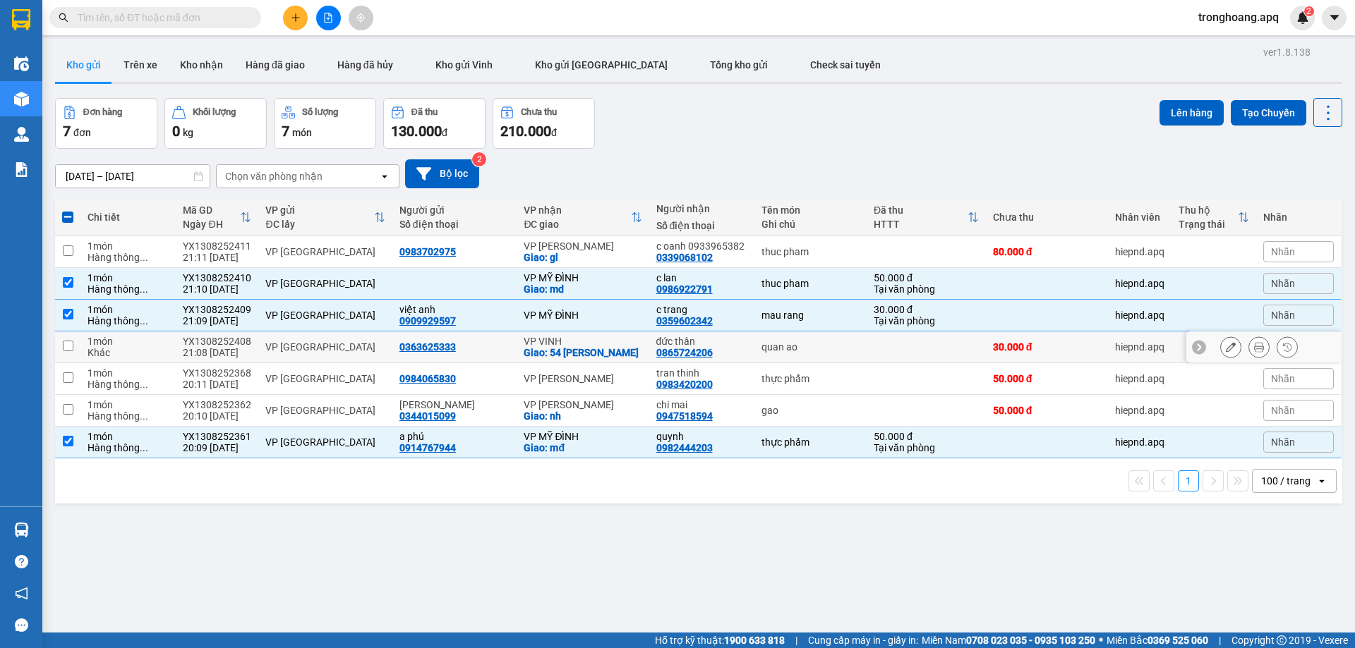
drag, startPoint x: 550, startPoint y: 335, endPoint x: 555, endPoint y: 310, distance: 25.1
click at [551, 334] on td "VP VINH Giao: 54 trần quang diệu" at bounding box center [583, 348] width 132 height 32
checkbox input "true"
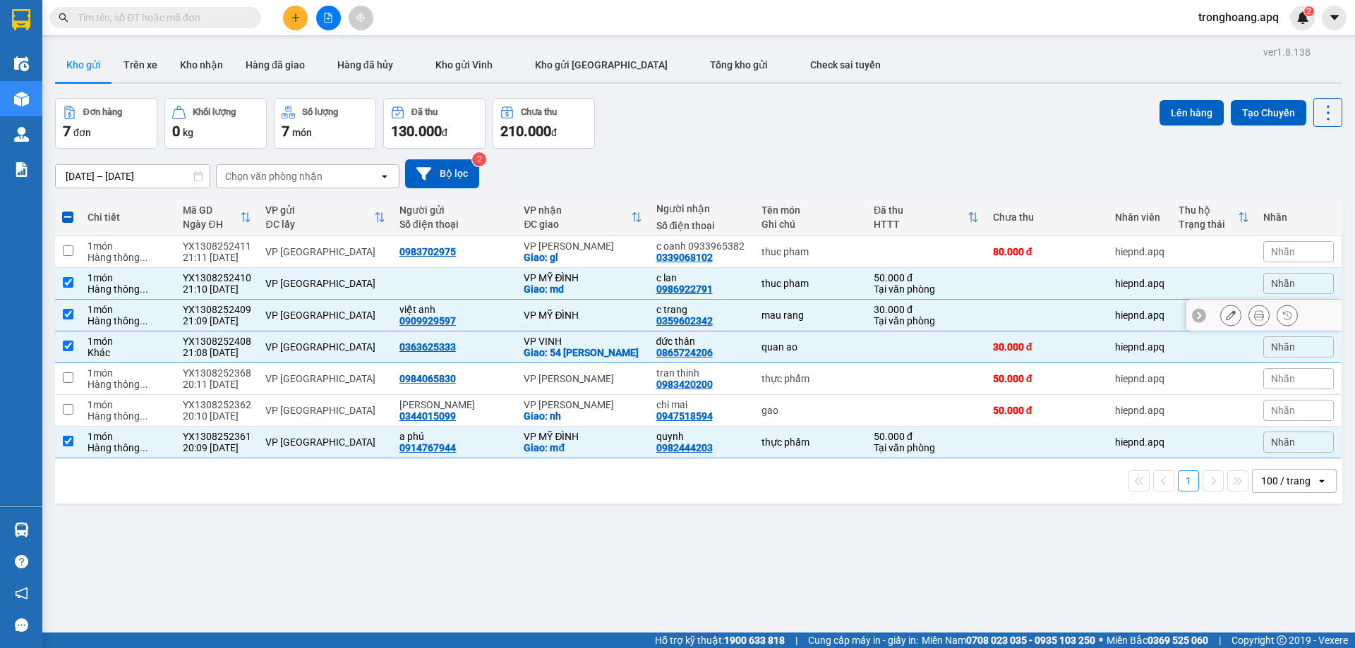
click at [557, 289] on div "Giao: md" at bounding box center [583, 289] width 118 height 11
checkbox input "false"
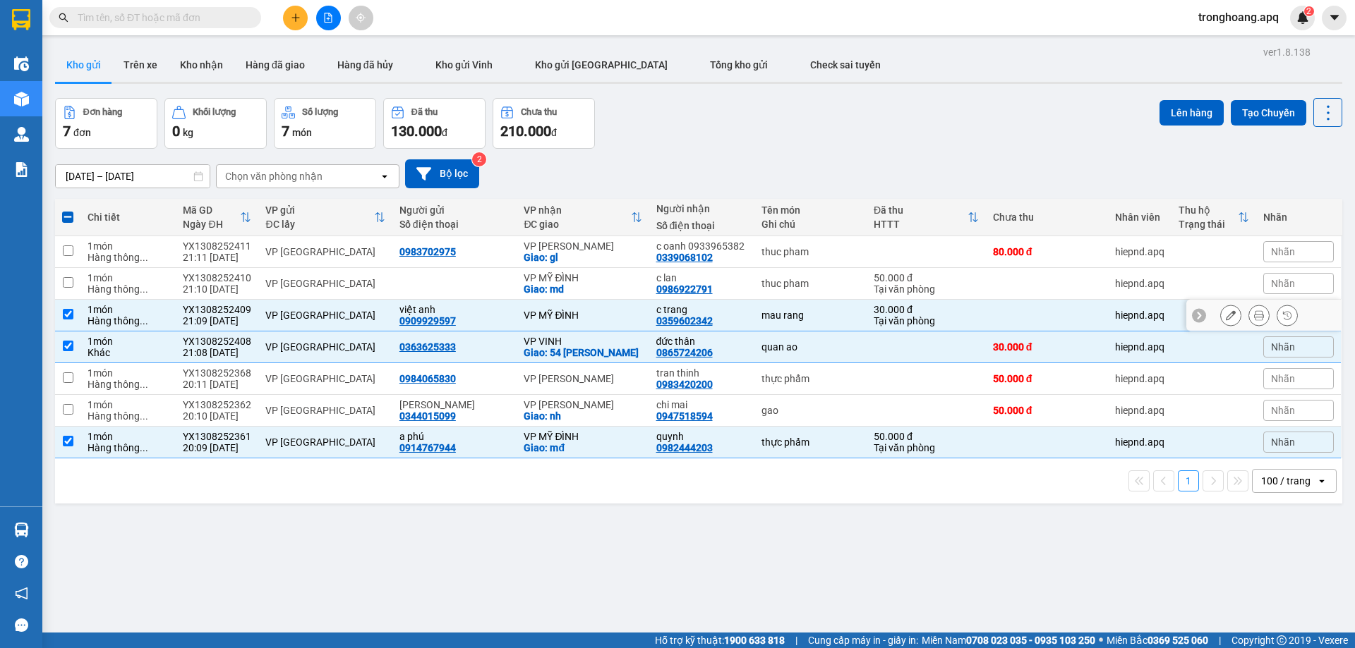
click at [565, 328] on td "VP MỸ ĐÌNH" at bounding box center [583, 316] width 132 height 32
checkbox input "false"
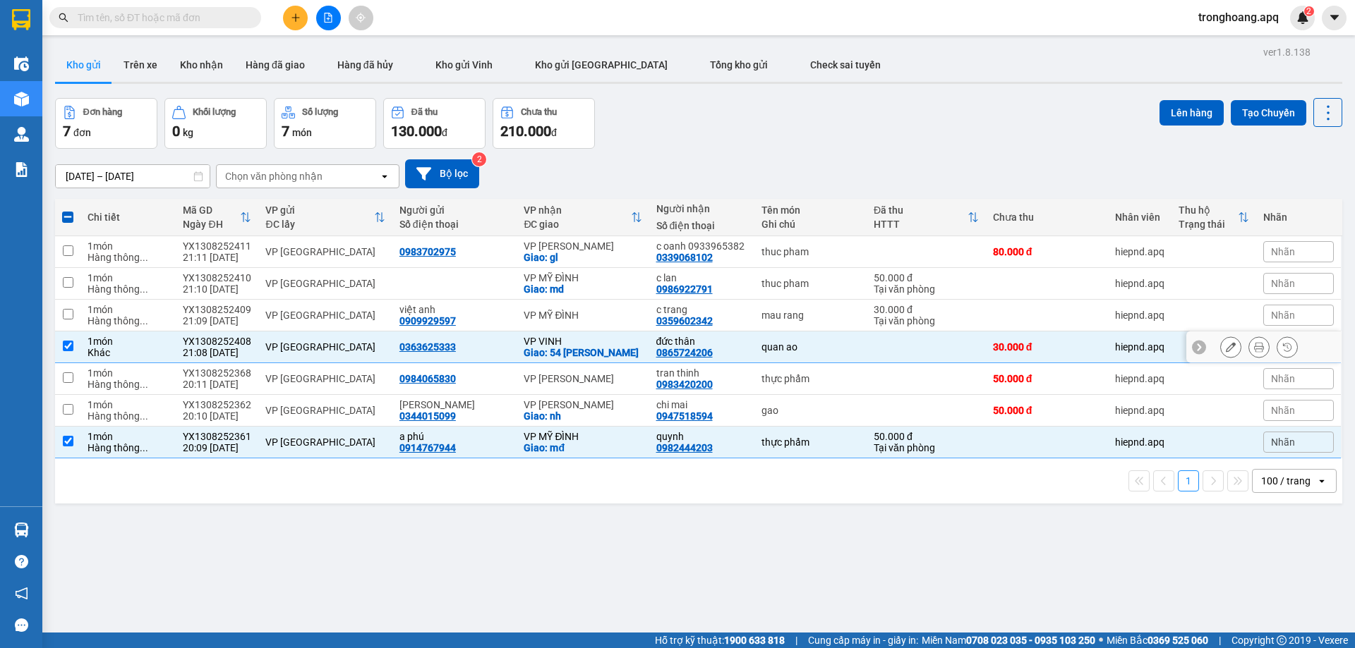
click at [572, 352] on div "Giao: 54 trần quang diệu" at bounding box center [583, 352] width 118 height 11
checkbox input "false"
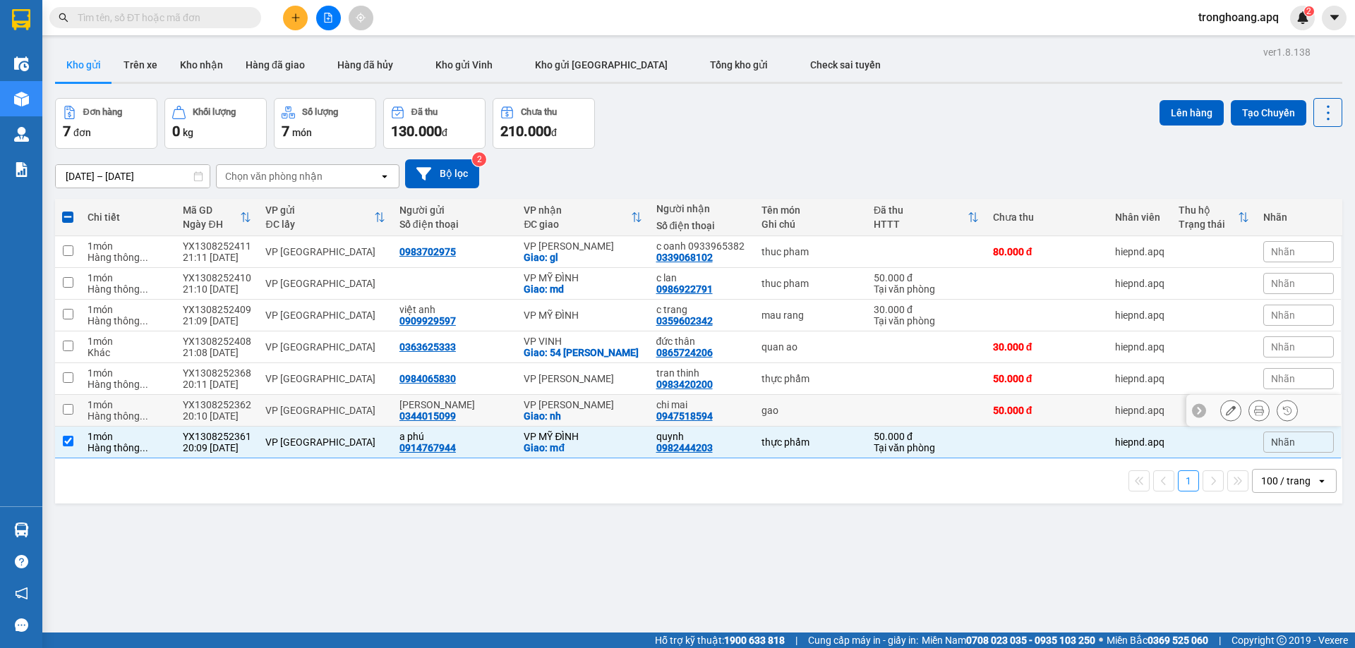
click at [572, 449] on div "Giao: mđ" at bounding box center [583, 447] width 118 height 11
checkbox input "false"
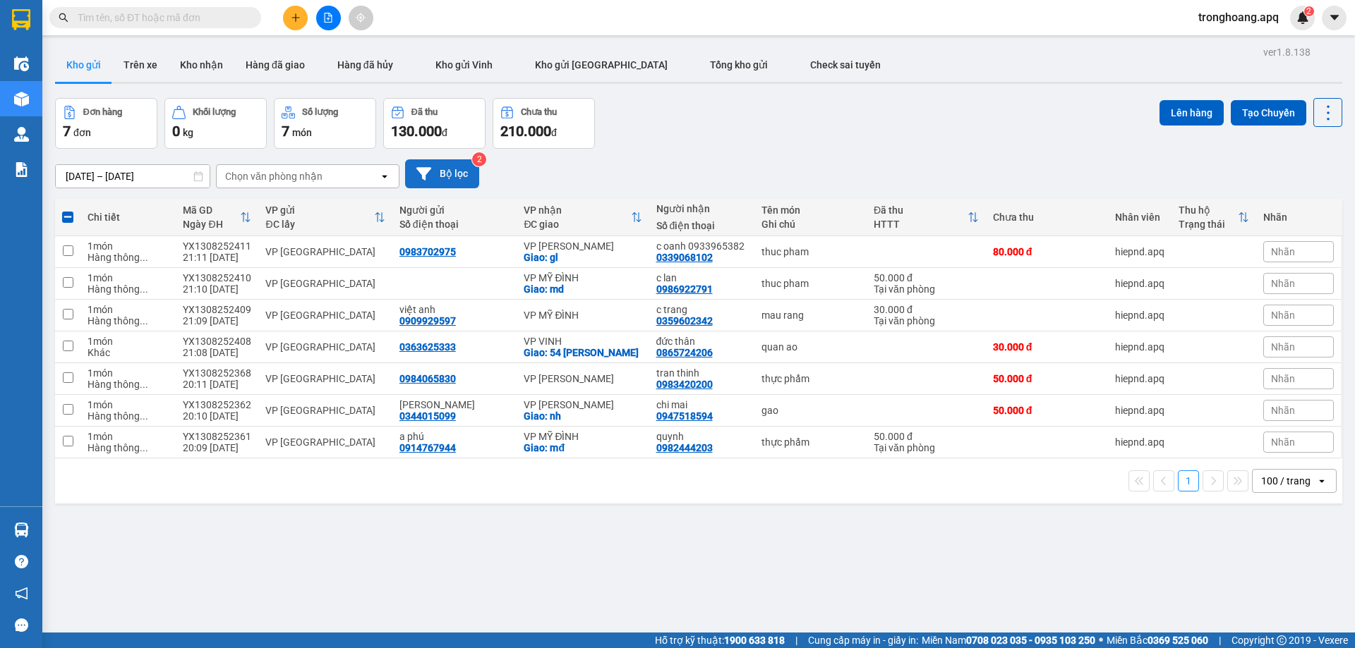
click at [457, 161] on button "Bộ lọc" at bounding box center [442, 173] width 74 height 29
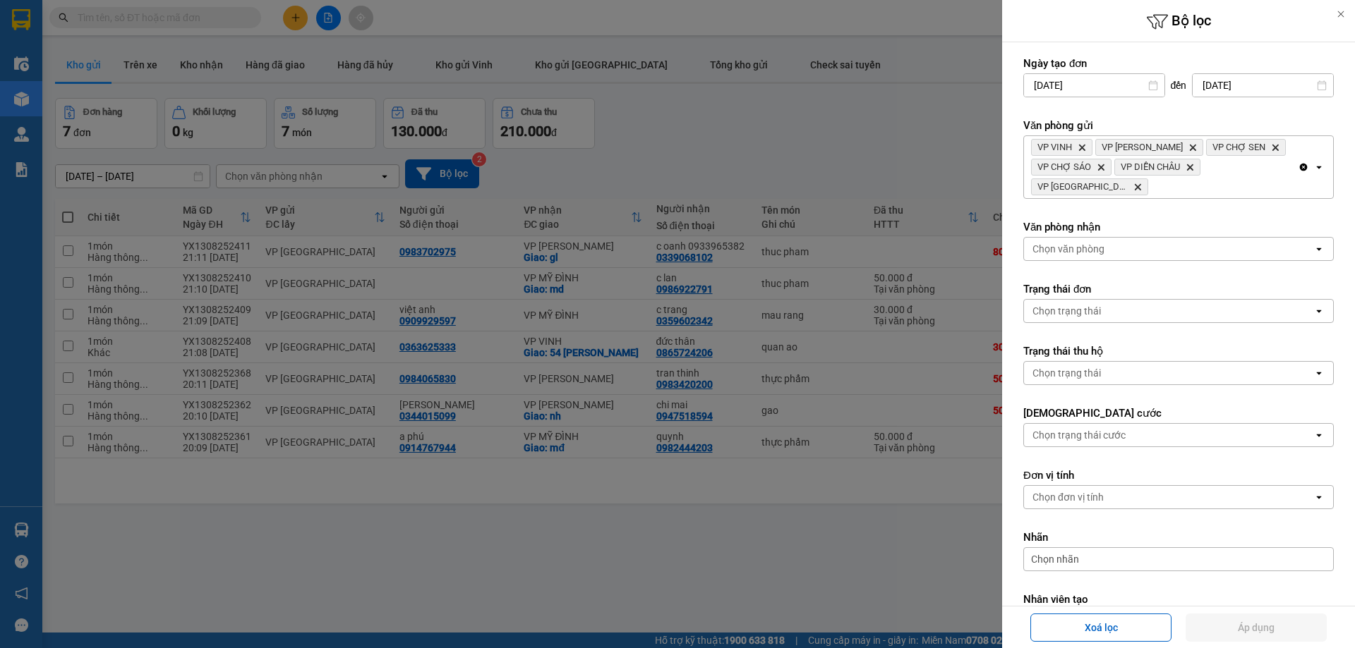
click at [1300, 164] on icon "Clear all" at bounding box center [1304, 168] width 8 height 8
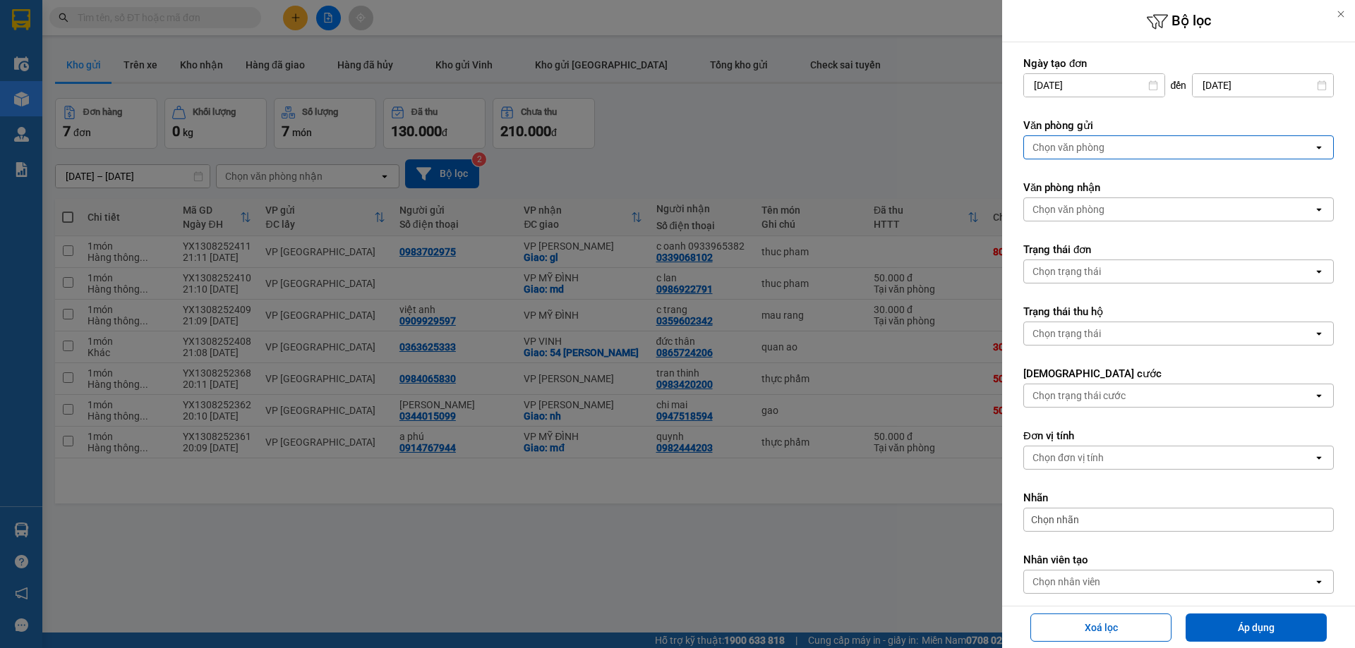
drag, startPoint x: 1212, startPoint y: 144, endPoint x: 1202, endPoint y: 149, distance: 10.4
click at [1211, 144] on div "Chọn văn phòng" at bounding box center [1168, 147] width 289 height 23
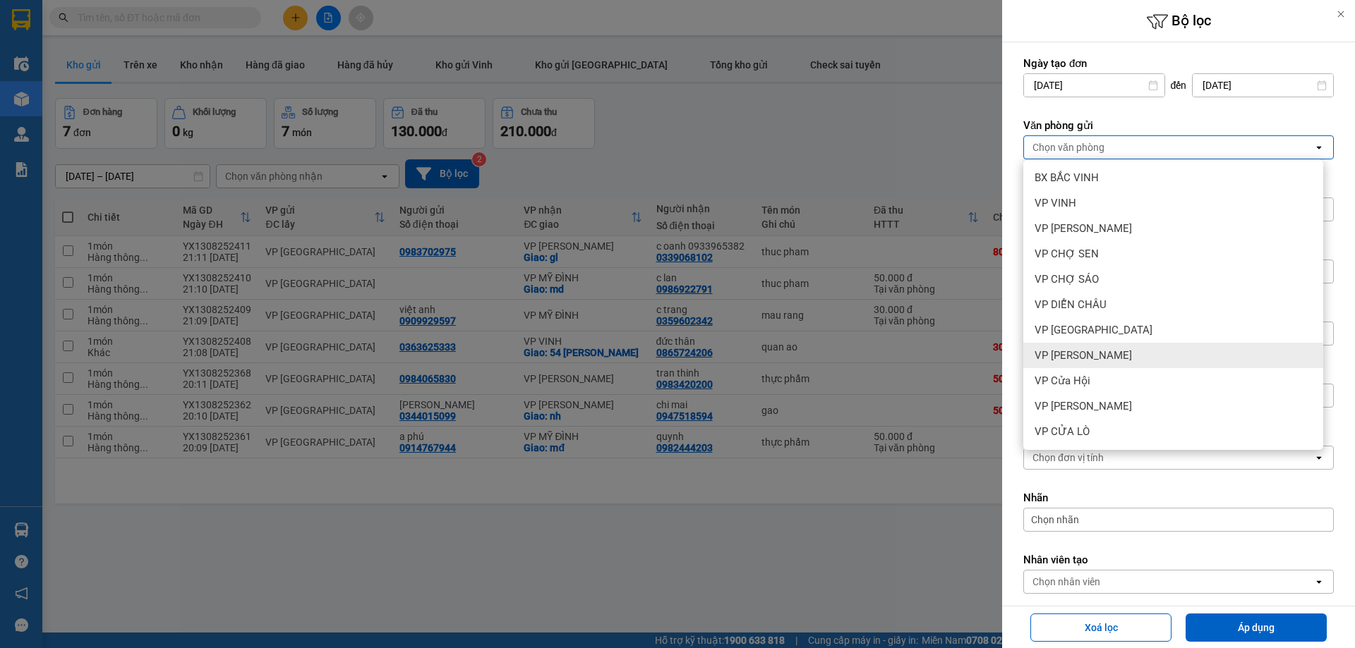
click at [1118, 354] on div "VP Xuân Hội" at bounding box center [1173, 355] width 300 height 25
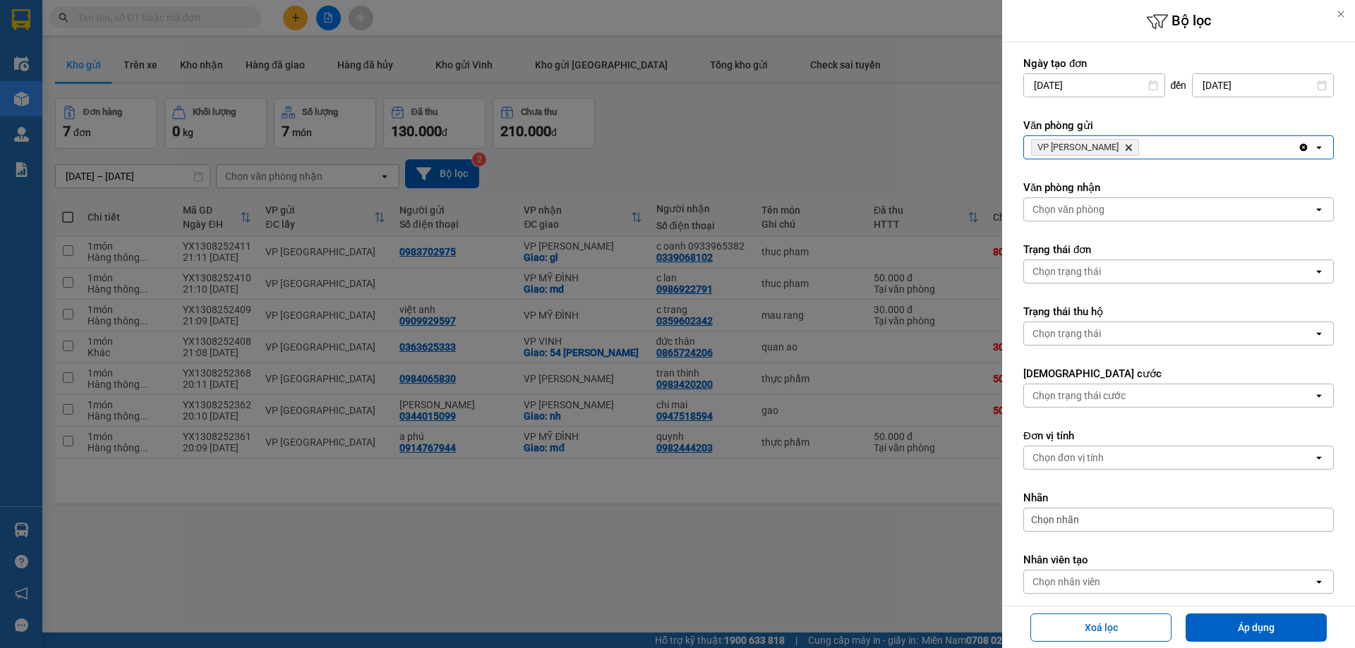
click at [1176, 141] on div "VP Xuân Hội Delete" at bounding box center [1161, 147] width 274 height 23
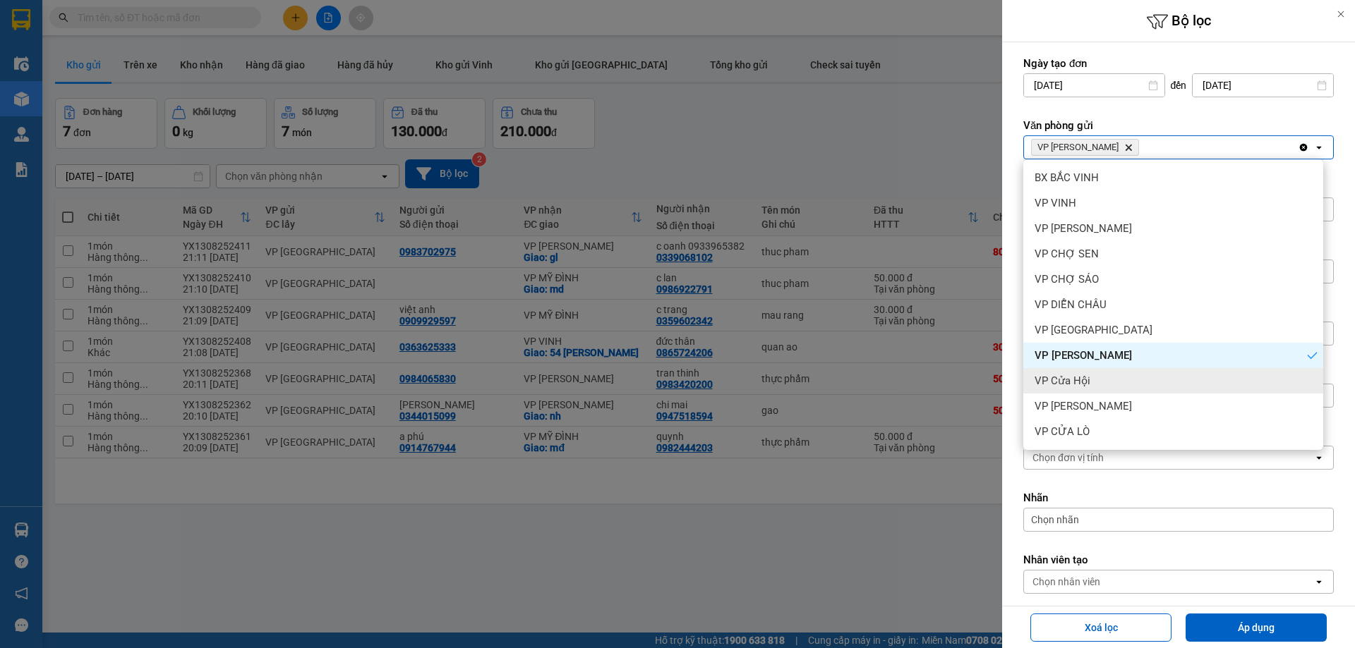
click at [1088, 378] on span "VP Cửa Hội" at bounding box center [1062, 381] width 56 height 14
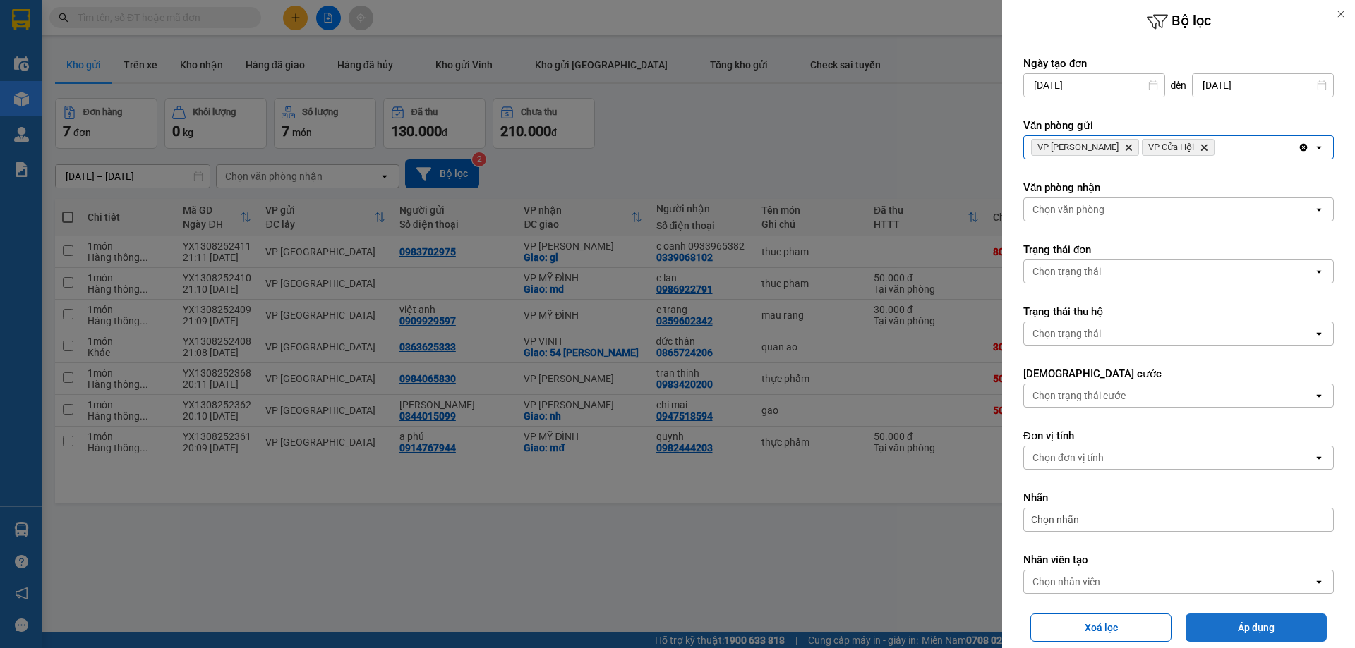
click at [1213, 622] on button "Áp dụng" at bounding box center [1255, 628] width 141 height 28
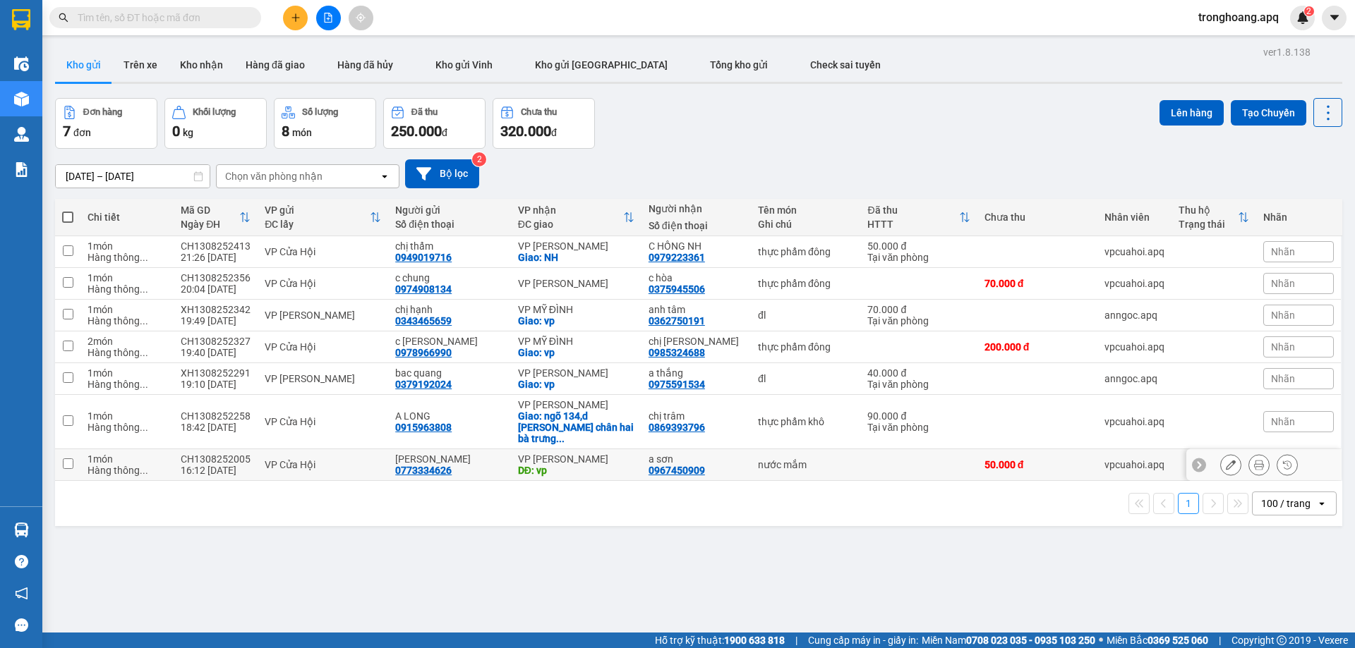
click at [1226, 460] on icon at bounding box center [1231, 465] width 10 height 10
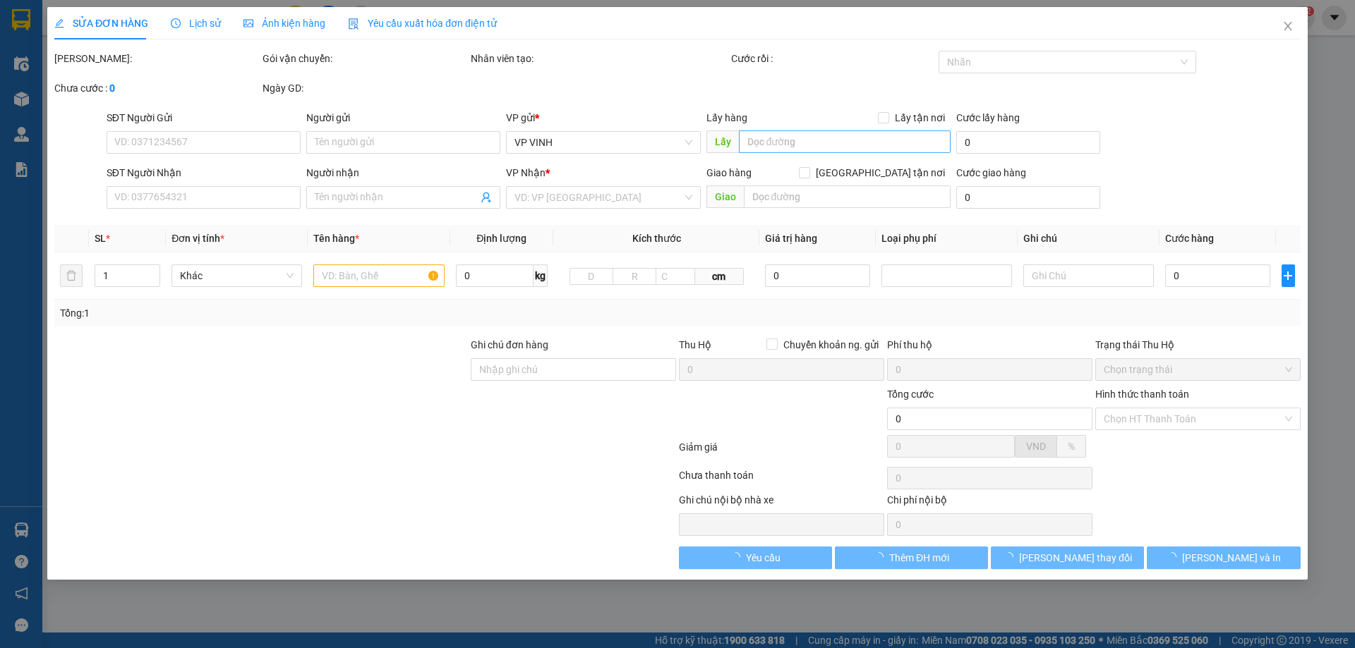
type input "0773334626"
type input "nguyễn ngọc huyền"
type input "0967450909"
type input "a sơn"
type input "vp"
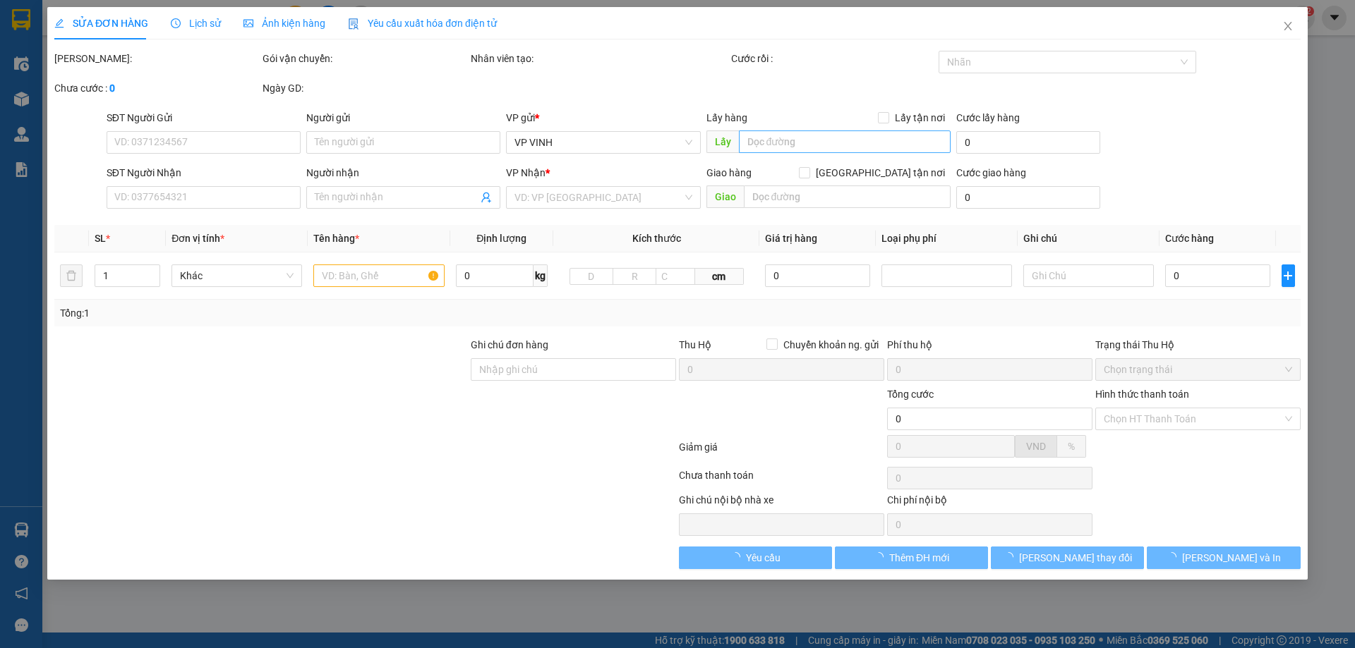
type input "50.000"
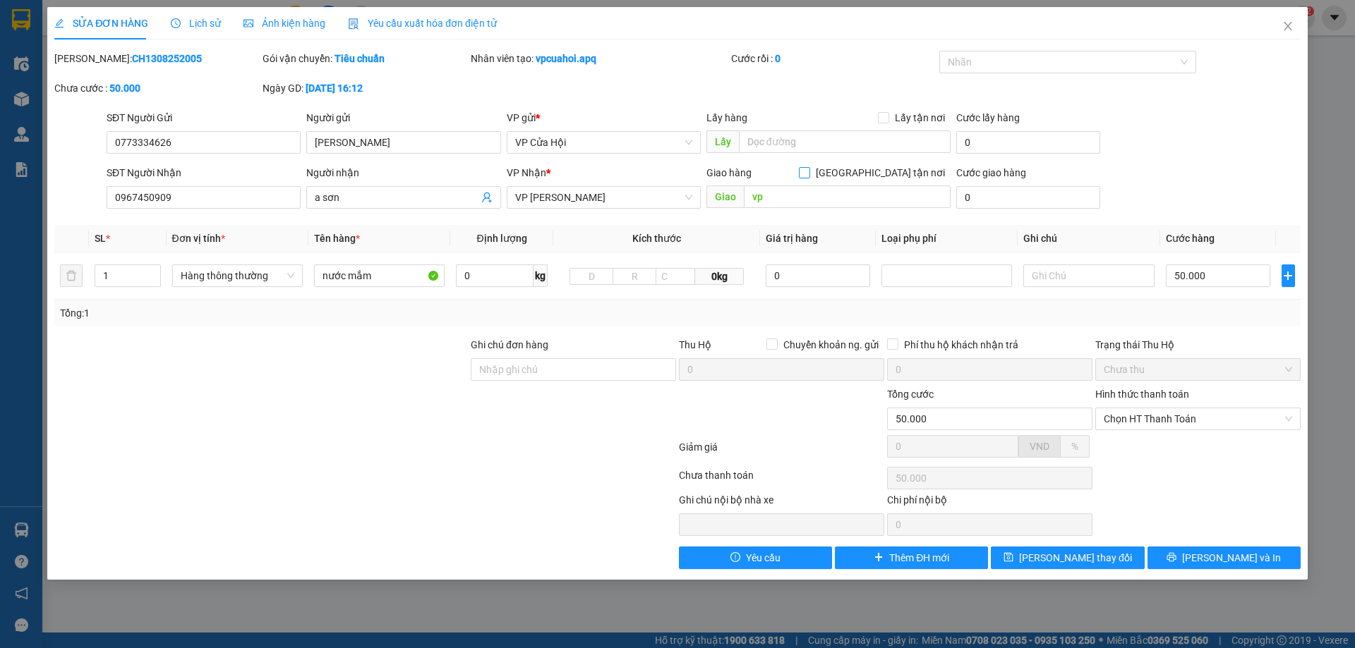
click at [809, 173] on input "Giao tận nơi" at bounding box center [804, 172] width 10 height 10
checkbox input "true"
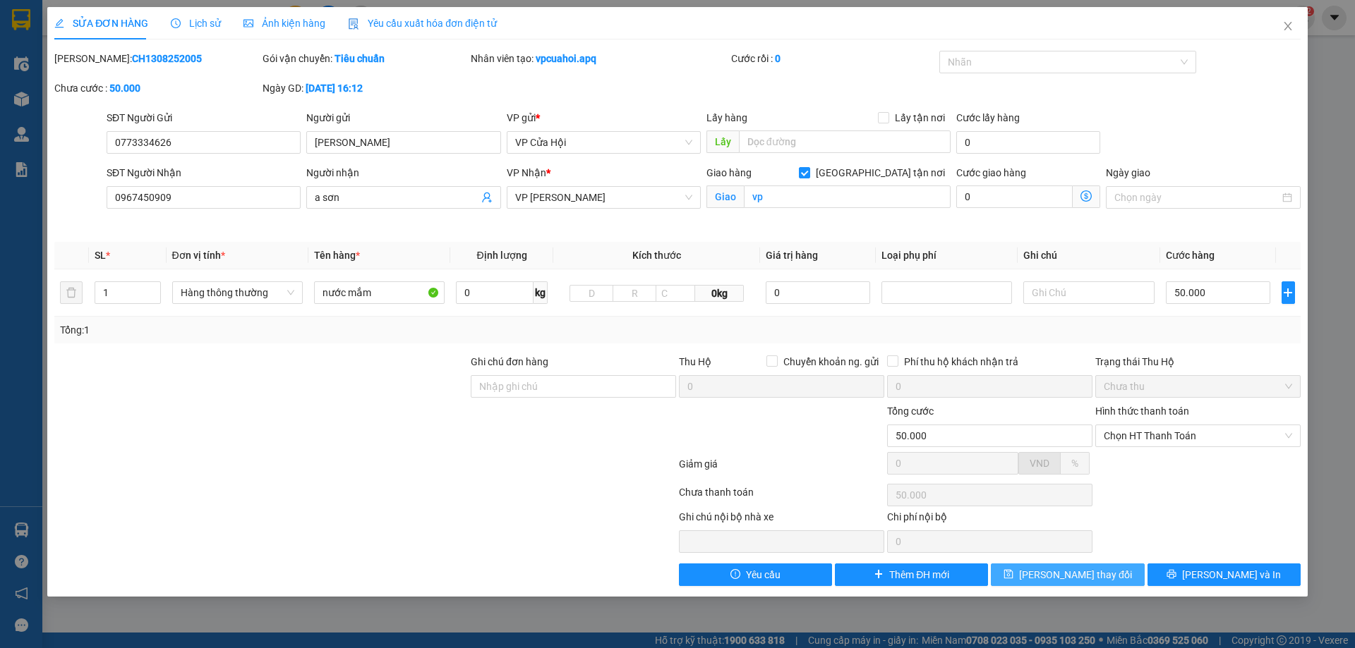
click at [1023, 573] on button "Lưu thay đổi" at bounding box center [1067, 575] width 153 height 23
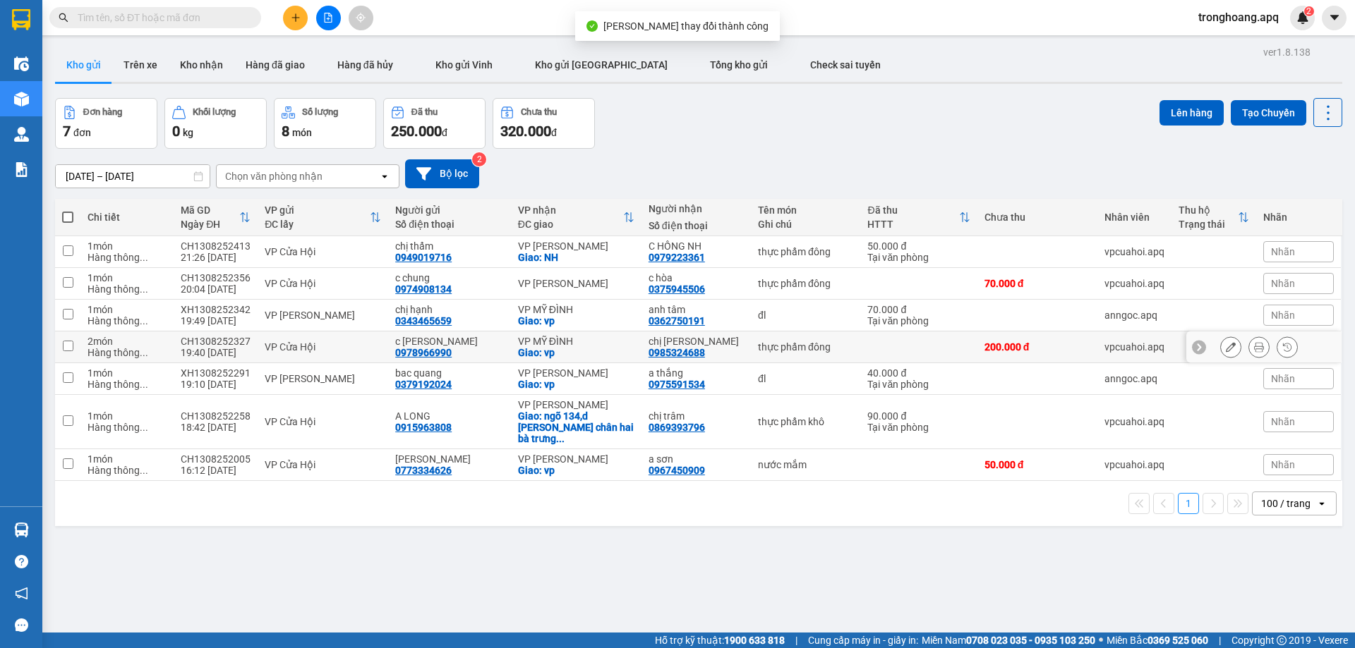
click at [572, 348] on div "Giao: vp" at bounding box center [576, 352] width 116 height 11
checkbox input "true"
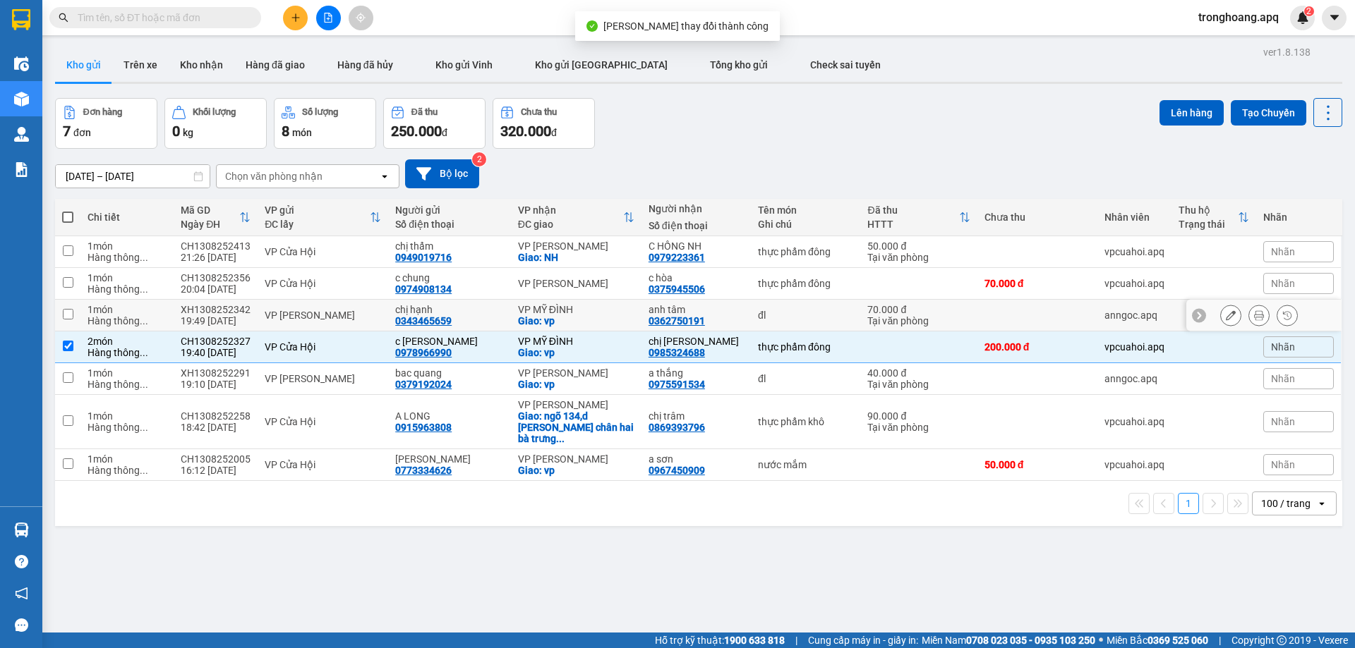
click at [565, 313] on div "VP MỸ ĐÌNH" at bounding box center [576, 309] width 116 height 11
checkbox input "true"
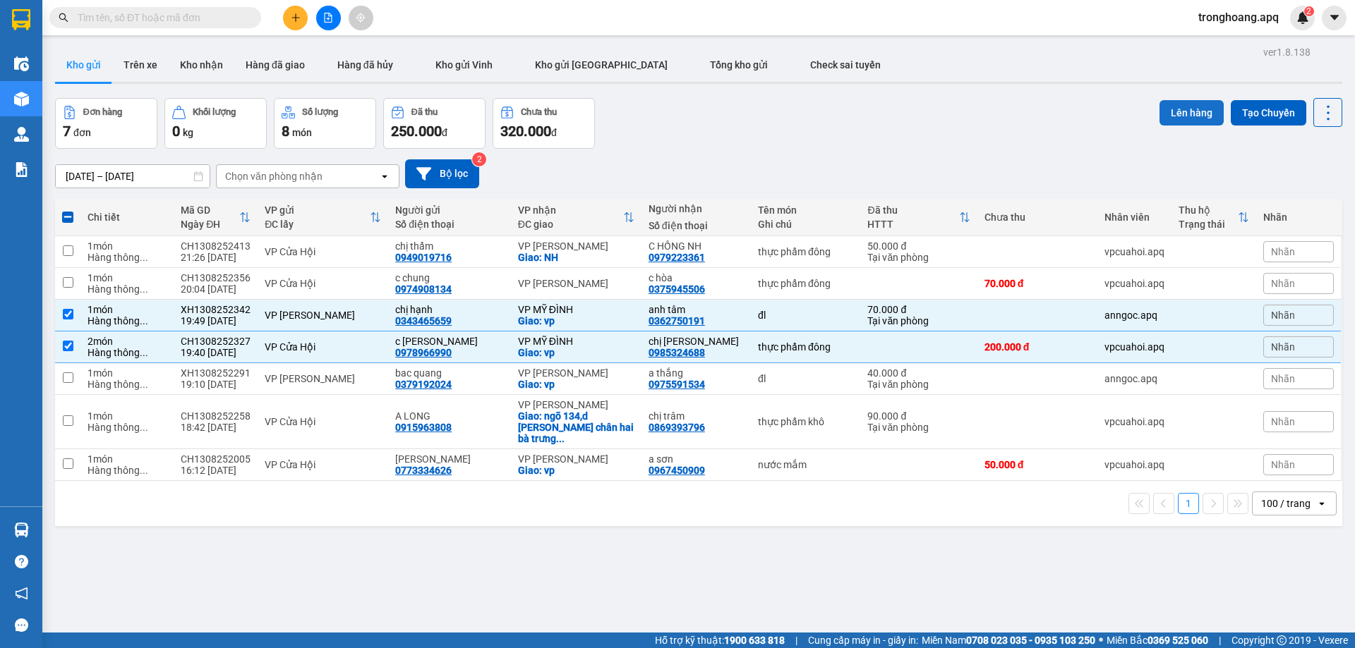
click at [1168, 113] on button "Lên hàng" at bounding box center [1191, 112] width 64 height 25
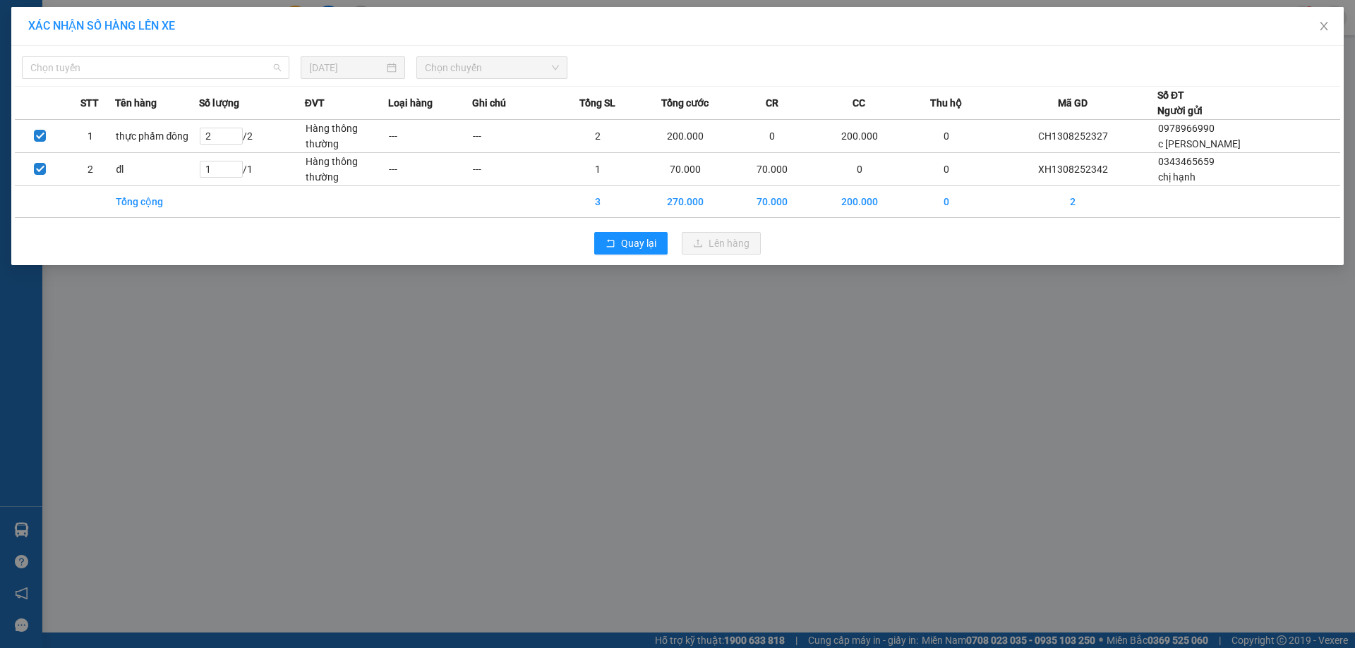
drag, startPoint x: 173, startPoint y: 67, endPoint x: 162, endPoint y: 139, distance: 72.7
click at [171, 71] on span "Chọn tuyến" at bounding box center [155, 67] width 251 height 21
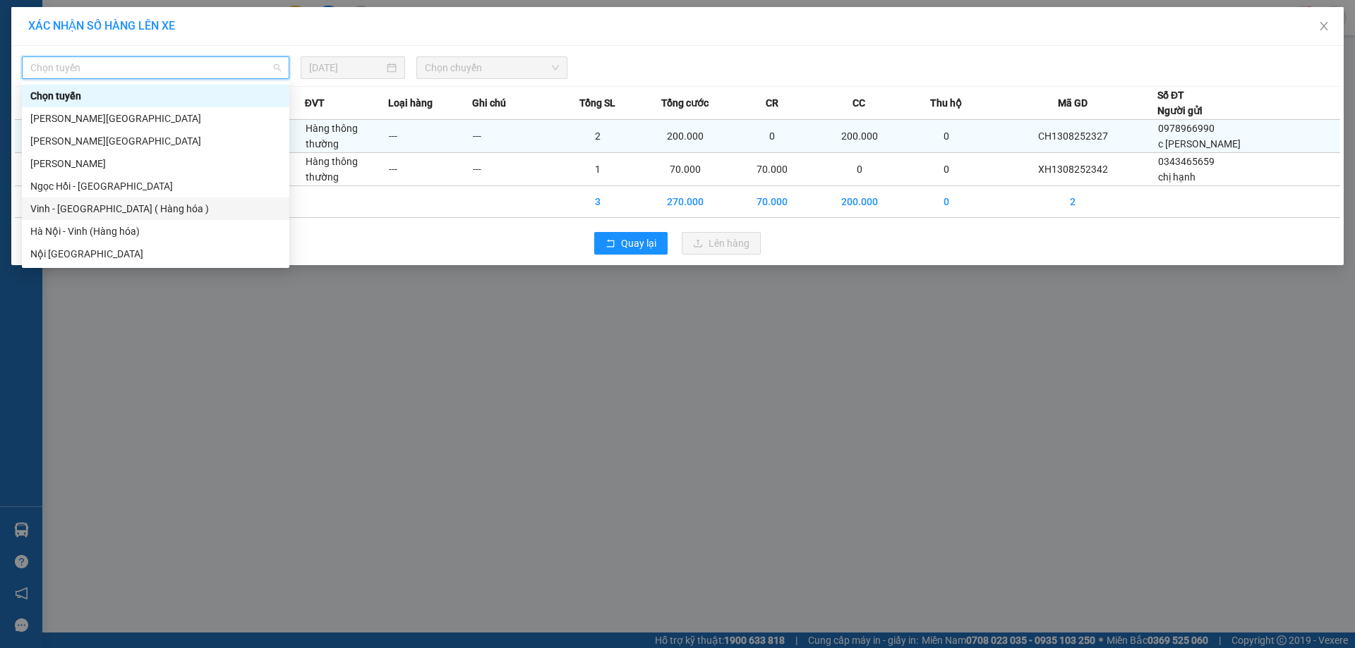
drag, startPoint x: 138, startPoint y: 204, endPoint x: 358, endPoint y: 128, distance: 233.4
click at [138, 205] on div "Vinh - Hà Nội ( Hàng hóa )" at bounding box center [155, 209] width 251 height 16
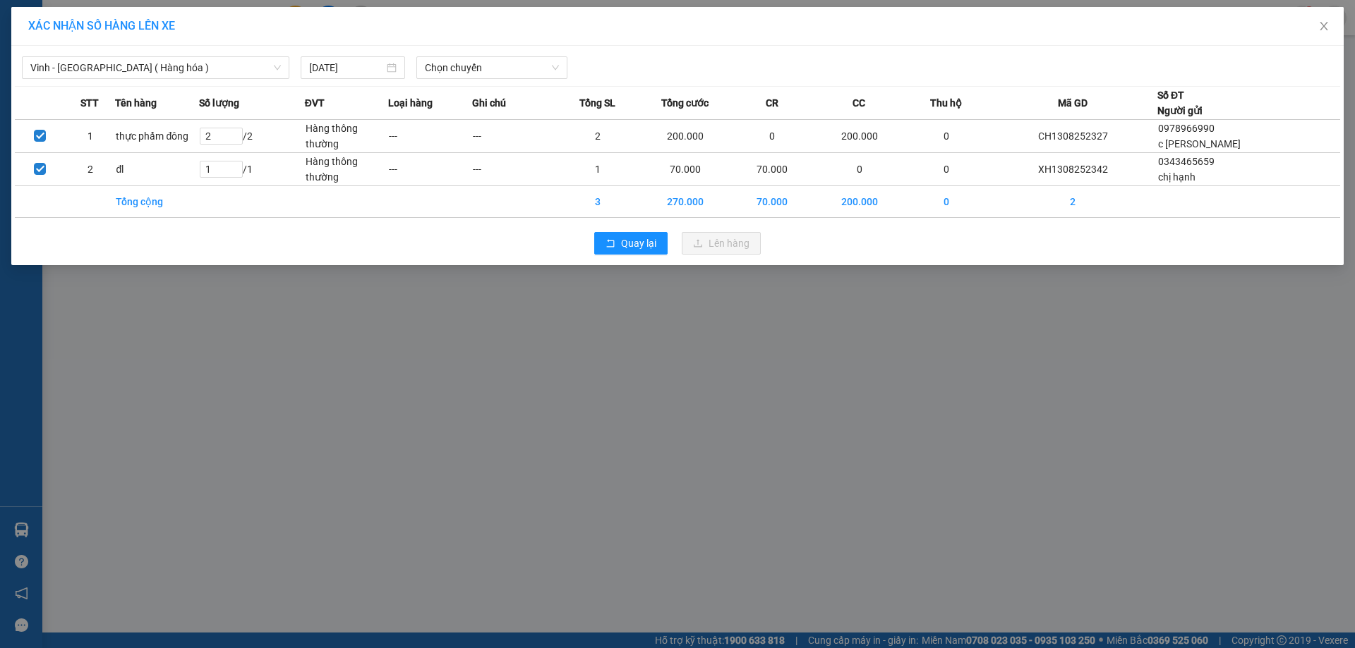
click at [411, 68] on div "Chọn chuyến" at bounding box center [492, 67] width 162 height 23
click at [430, 68] on span "Chọn chuyến" at bounding box center [492, 67] width 134 height 21
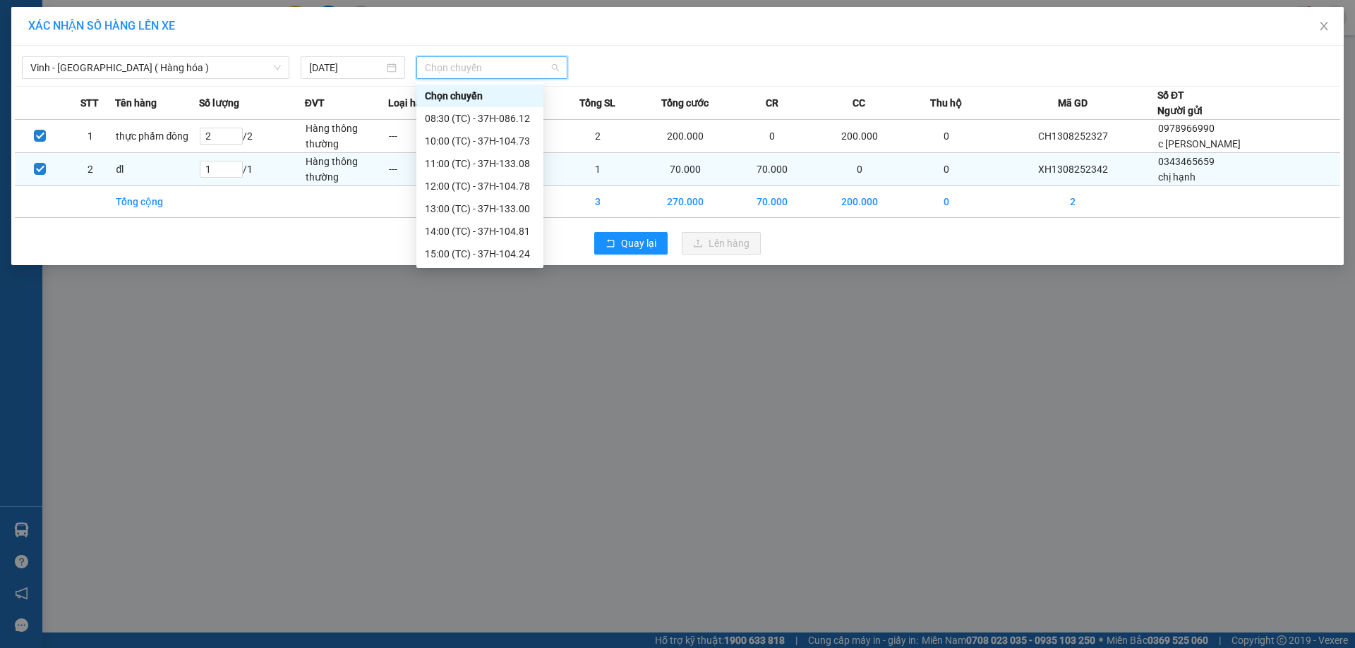
click at [485, 404] on div "23:17 (TC) - 37H-096.13" at bounding box center [480, 412] width 110 height 16
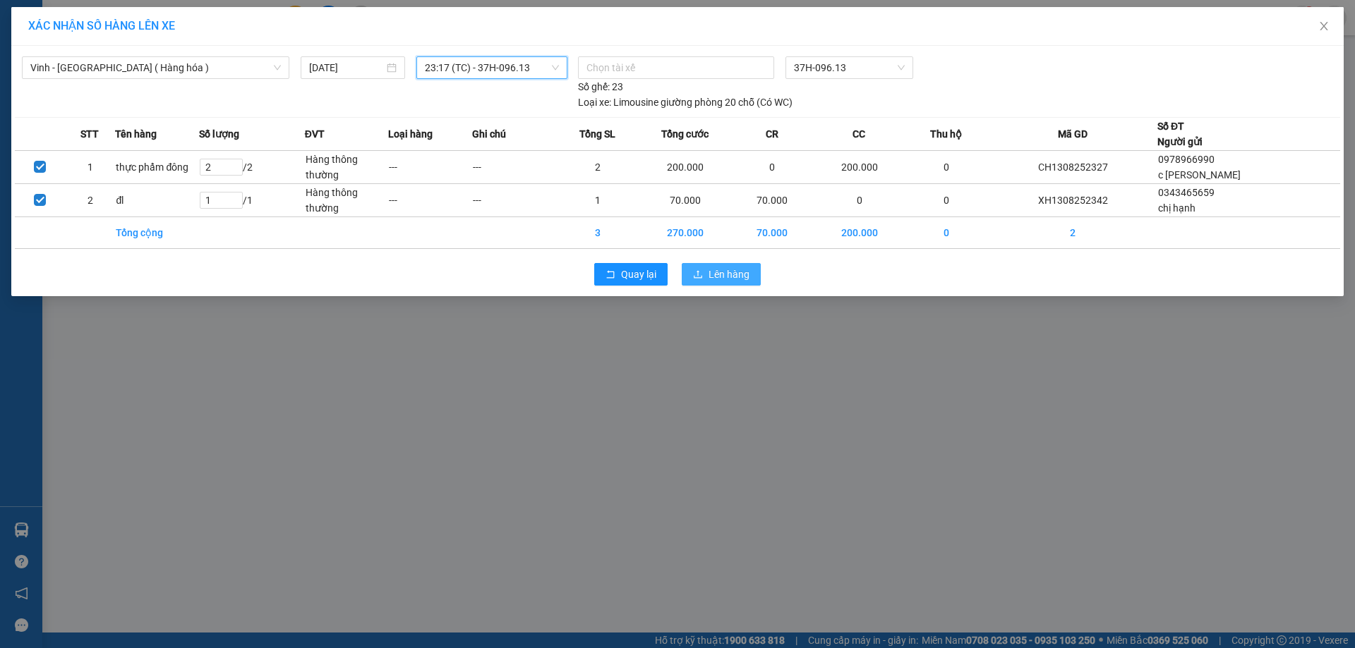
click at [730, 272] on span "Lên hàng" at bounding box center [728, 275] width 41 height 16
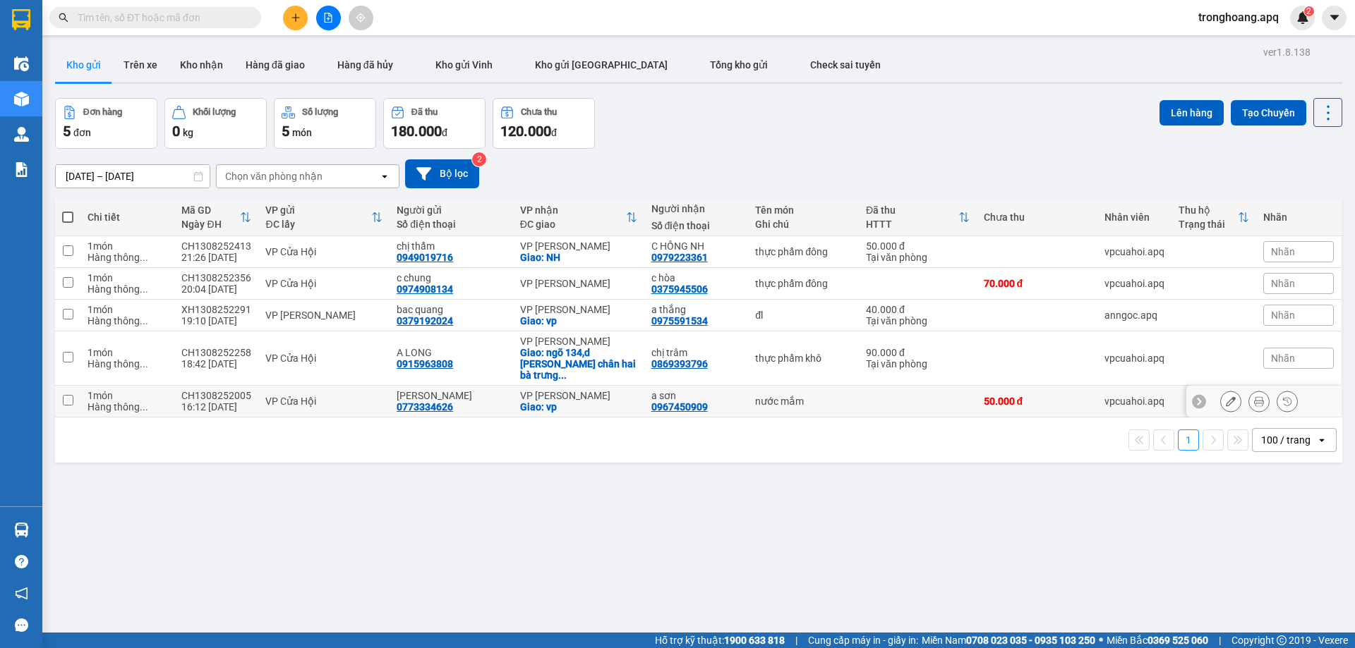
click at [546, 390] on div "VP NGỌC HỒI" at bounding box center [578, 395] width 117 height 11
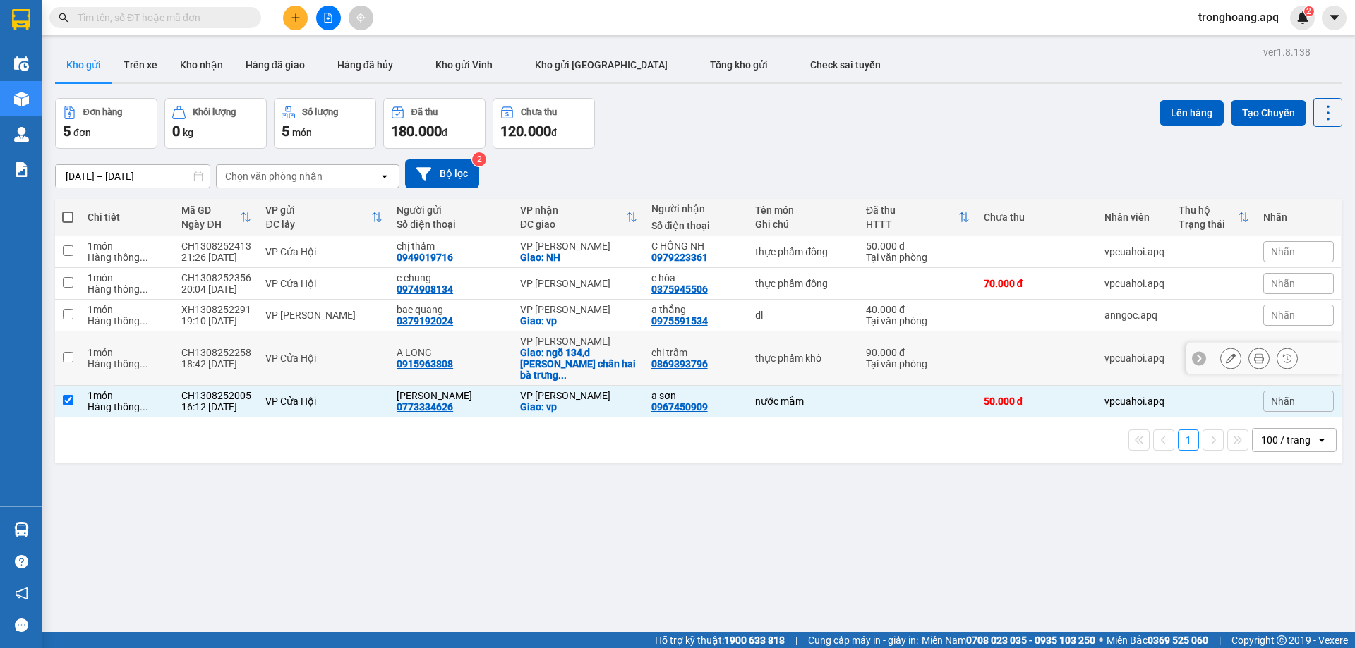
drag, startPoint x: 553, startPoint y: 367, endPoint x: 573, endPoint y: 289, distance: 81.0
click at [553, 364] on div "Giao: ngõ 134,d trần khát chân hai bà trưng ..." at bounding box center [578, 364] width 117 height 34
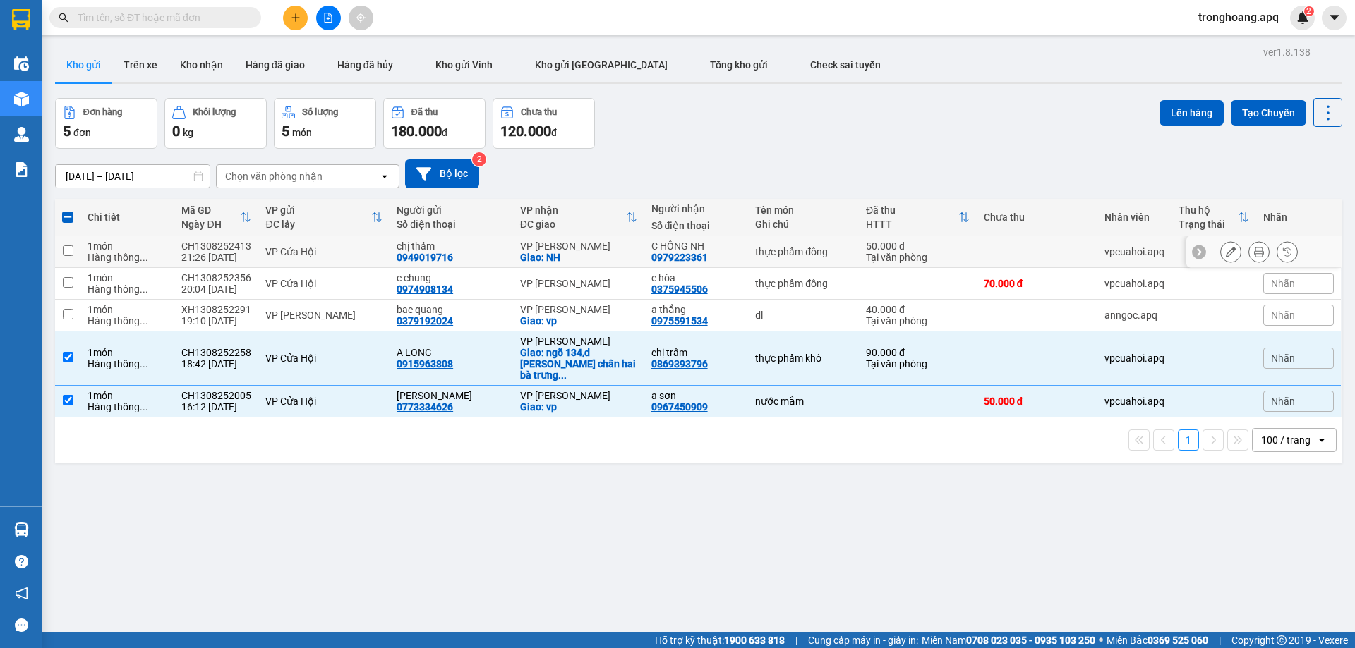
click at [579, 248] on div "VP NGỌC HỒI" at bounding box center [578, 246] width 117 height 11
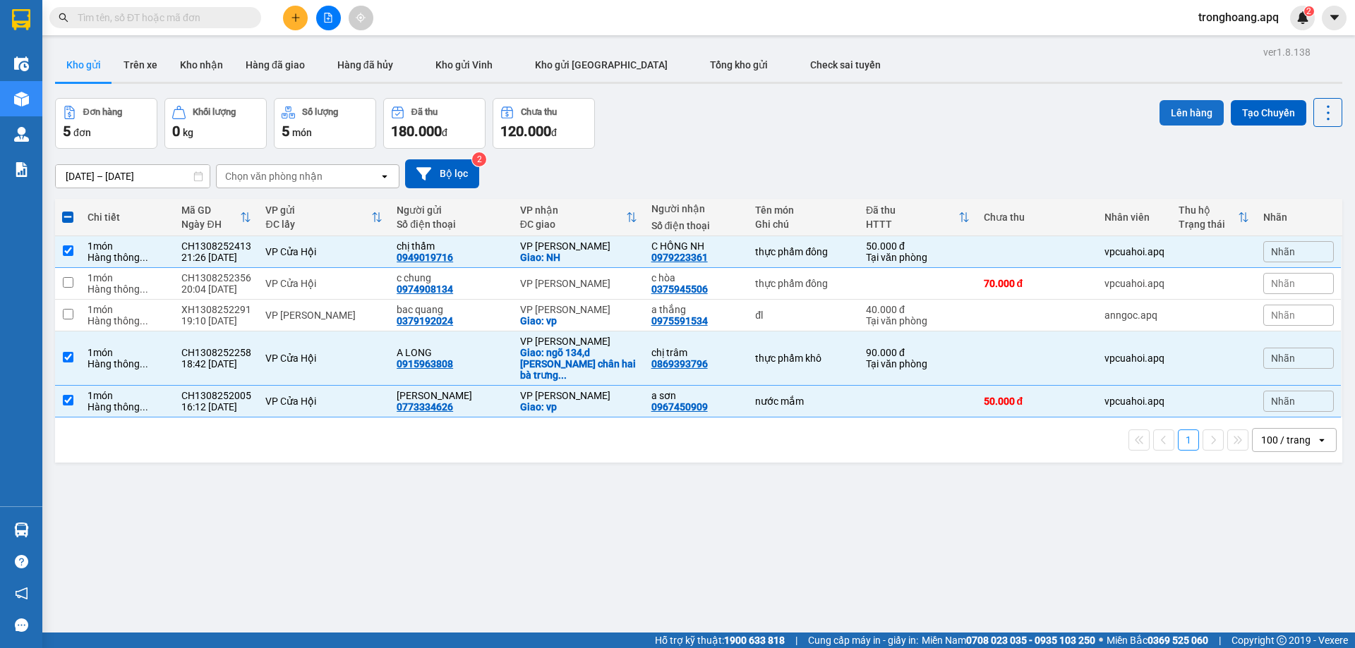
click at [1162, 104] on button "Lên hàng" at bounding box center [1191, 112] width 64 height 25
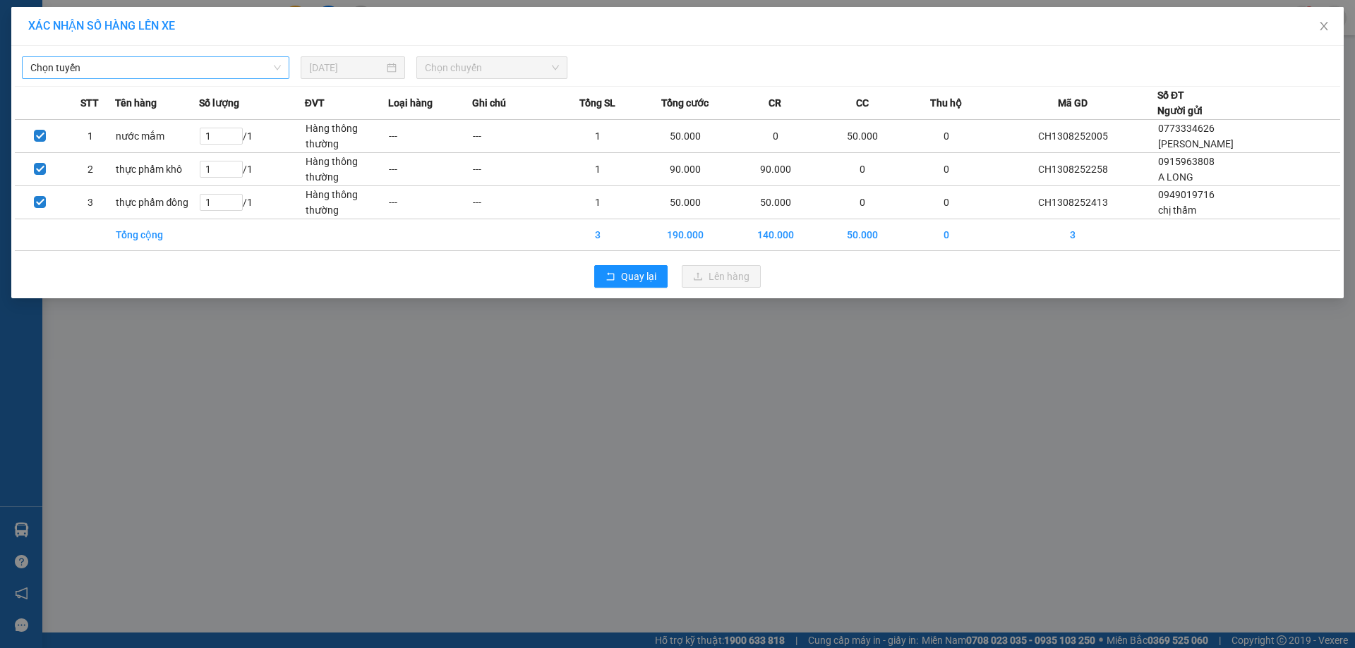
click at [174, 59] on div "Chọn tuyến 13/08/2025 Chọn chuyến" at bounding box center [677, 64] width 1325 height 30
drag, startPoint x: 178, startPoint y: 59, endPoint x: 176, endPoint y: 67, distance: 8.0
click at [177, 63] on span "Chọn tuyến" at bounding box center [155, 67] width 251 height 21
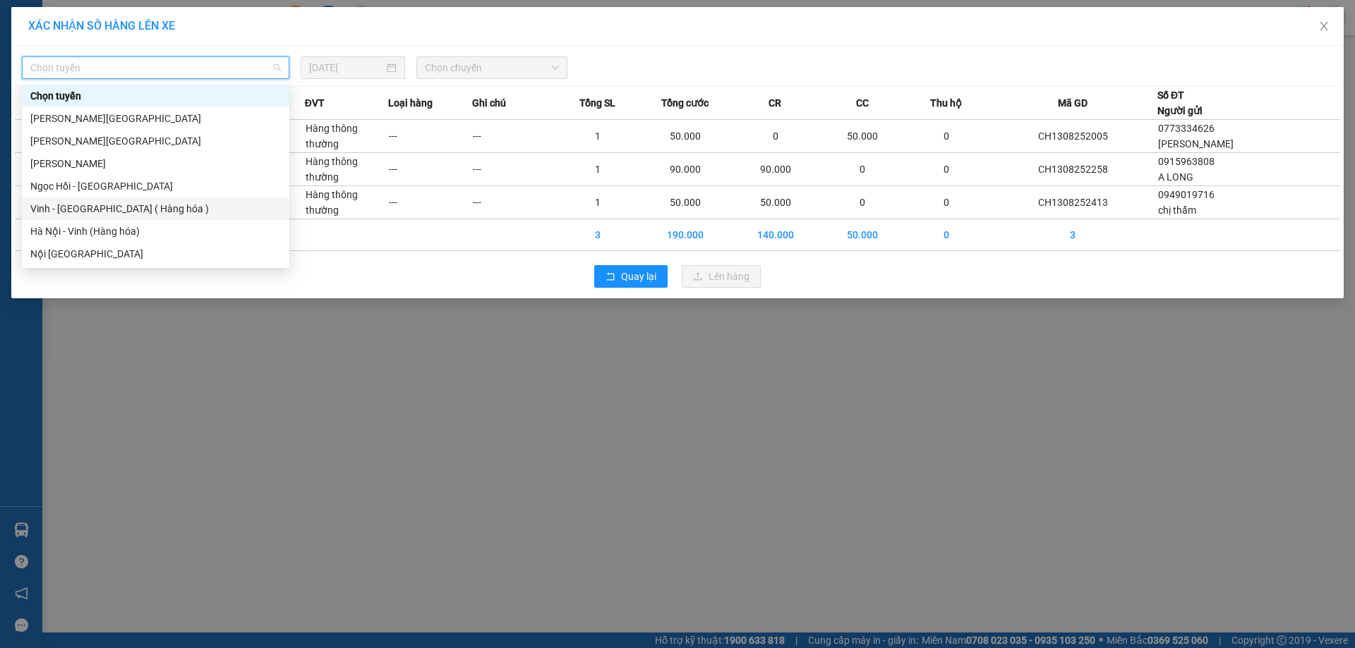
click at [135, 210] on div "Vinh - Hà Nội ( Hàng hóa )" at bounding box center [155, 209] width 251 height 16
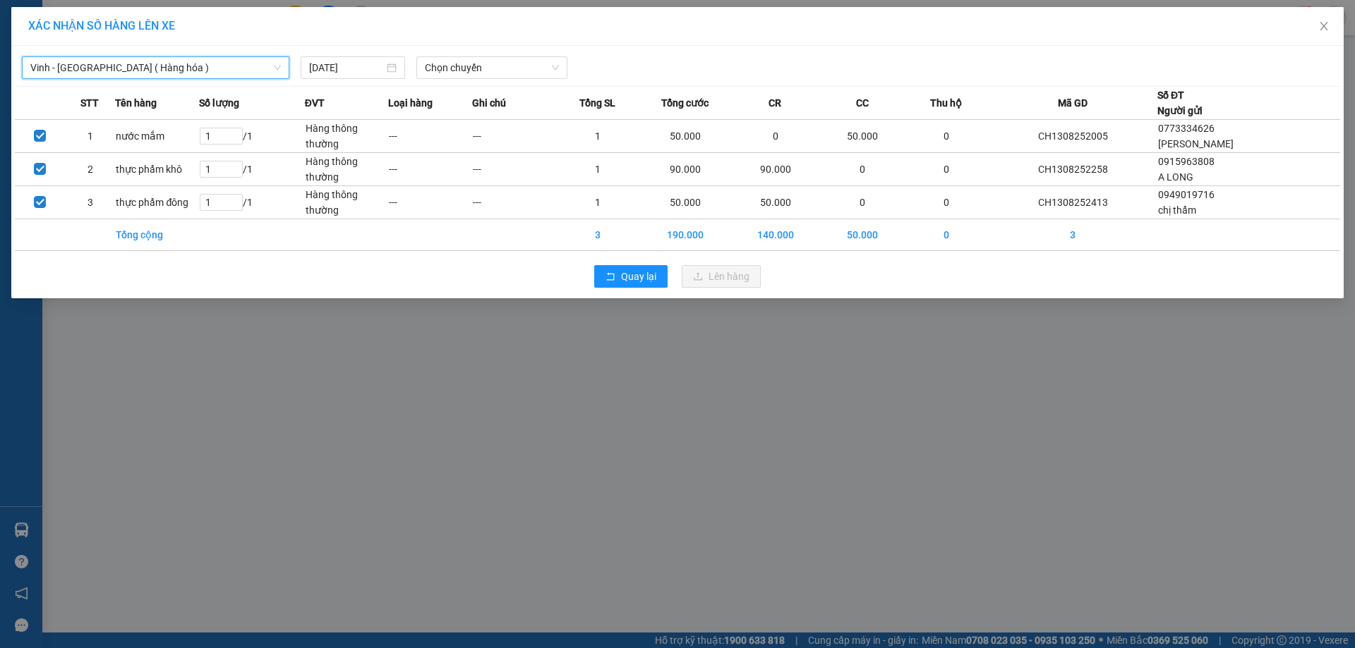
click at [464, 84] on div "Vinh - Hà Nội ( Hàng hóa ) Vinh - Hà Nội ( Hàng hóa ) 13/08/2025 Chọn chuyến ST…" at bounding box center [677, 172] width 1332 height 253
click at [464, 77] on span "Chọn chuyến" at bounding box center [492, 67] width 134 height 21
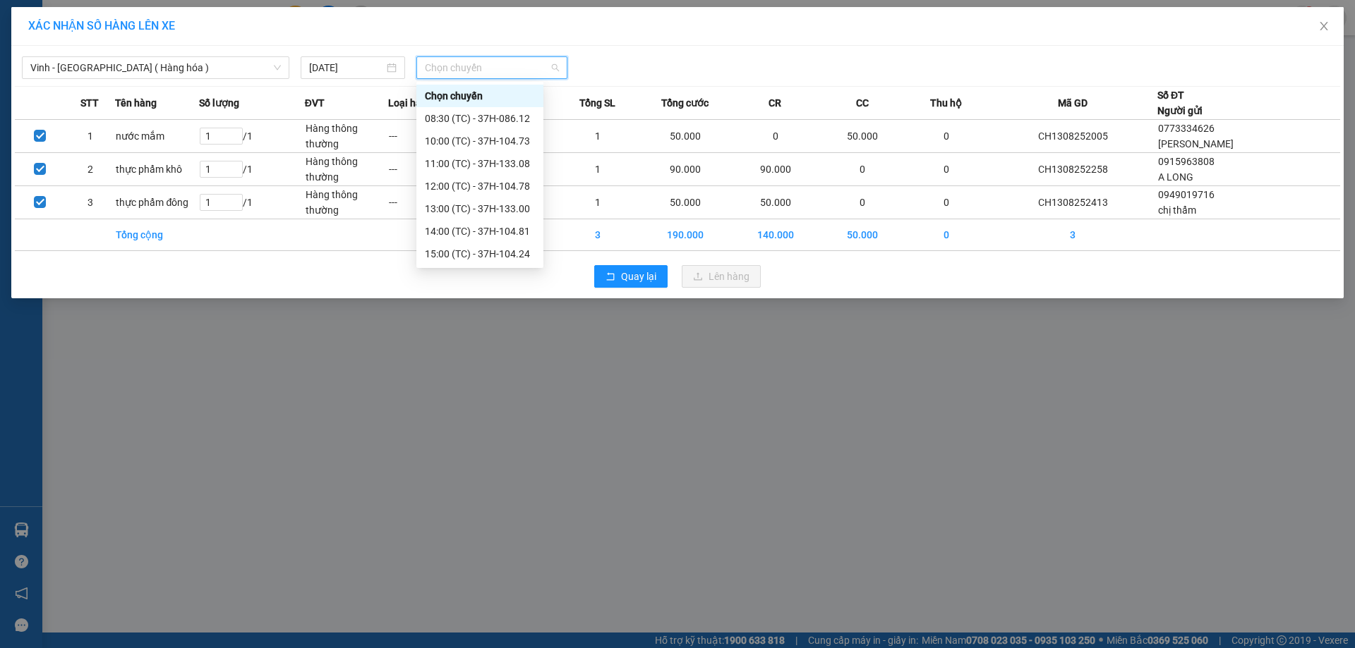
click at [519, 337] on div "23:05 (TC) - 37H-133.02" at bounding box center [480, 345] width 110 height 16
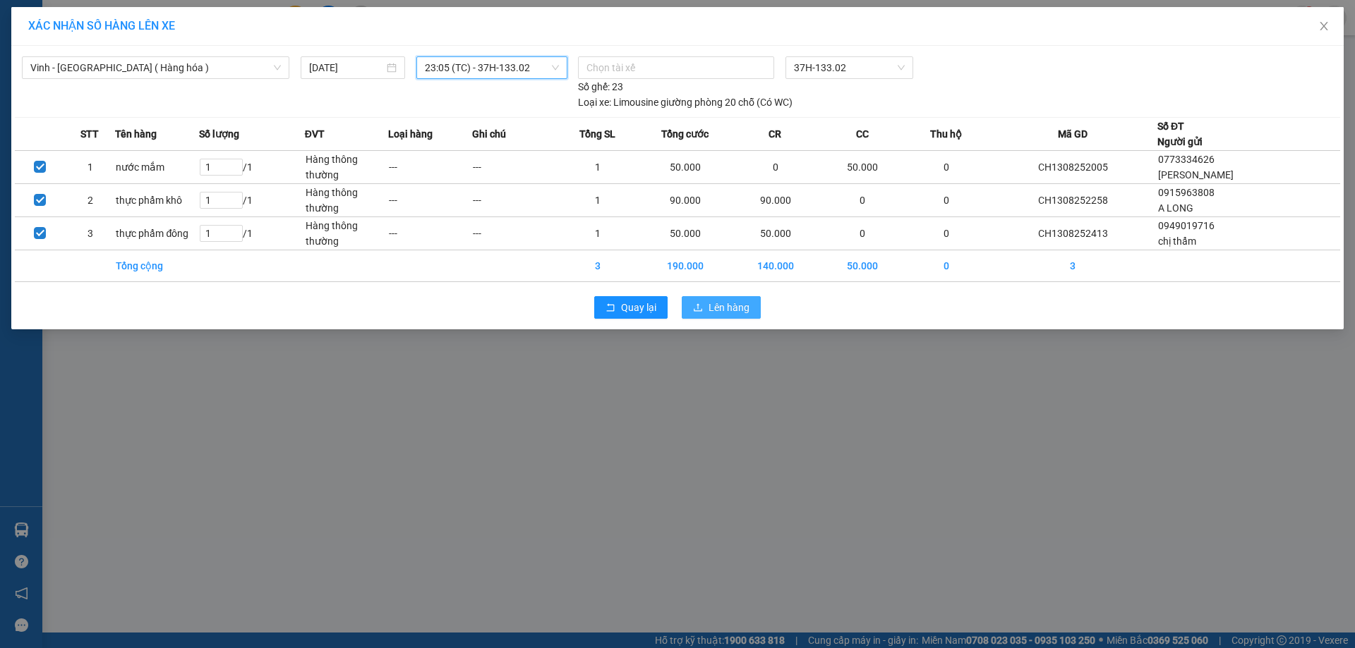
click at [718, 303] on span "Lên hàng" at bounding box center [728, 308] width 41 height 16
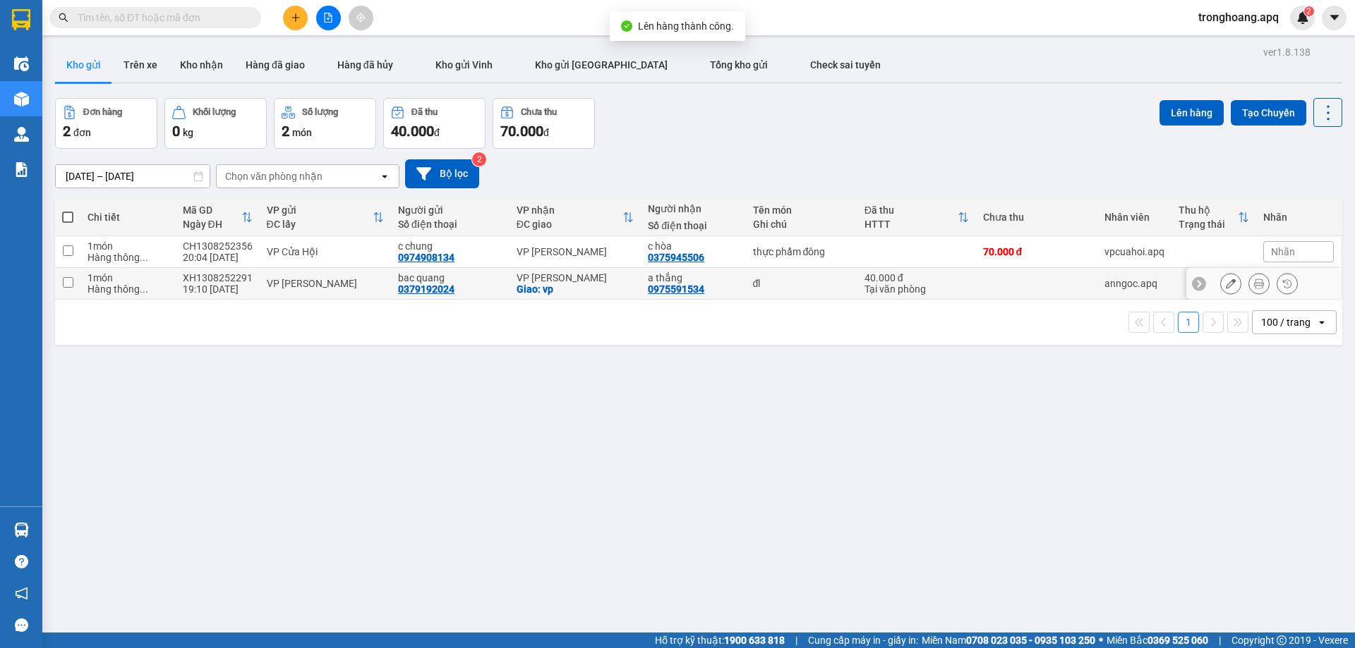
drag, startPoint x: 557, startPoint y: 291, endPoint x: 560, endPoint y: 260, distance: 31.2
click at [552, 290] on div "Giao: vp" at bounding box center [576, 289] width 118 height 11
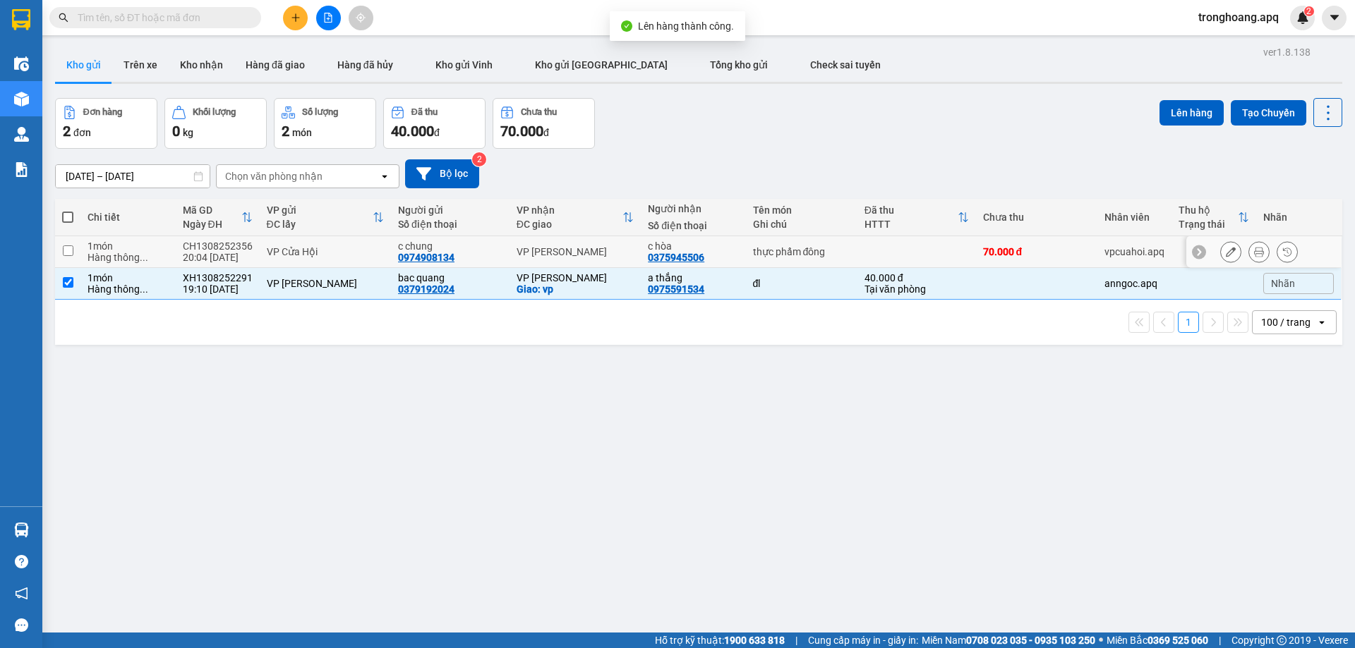
click at [560, 260] on td "VP GIA LÂM" at bounding box center [575, 252] width 132 height 32
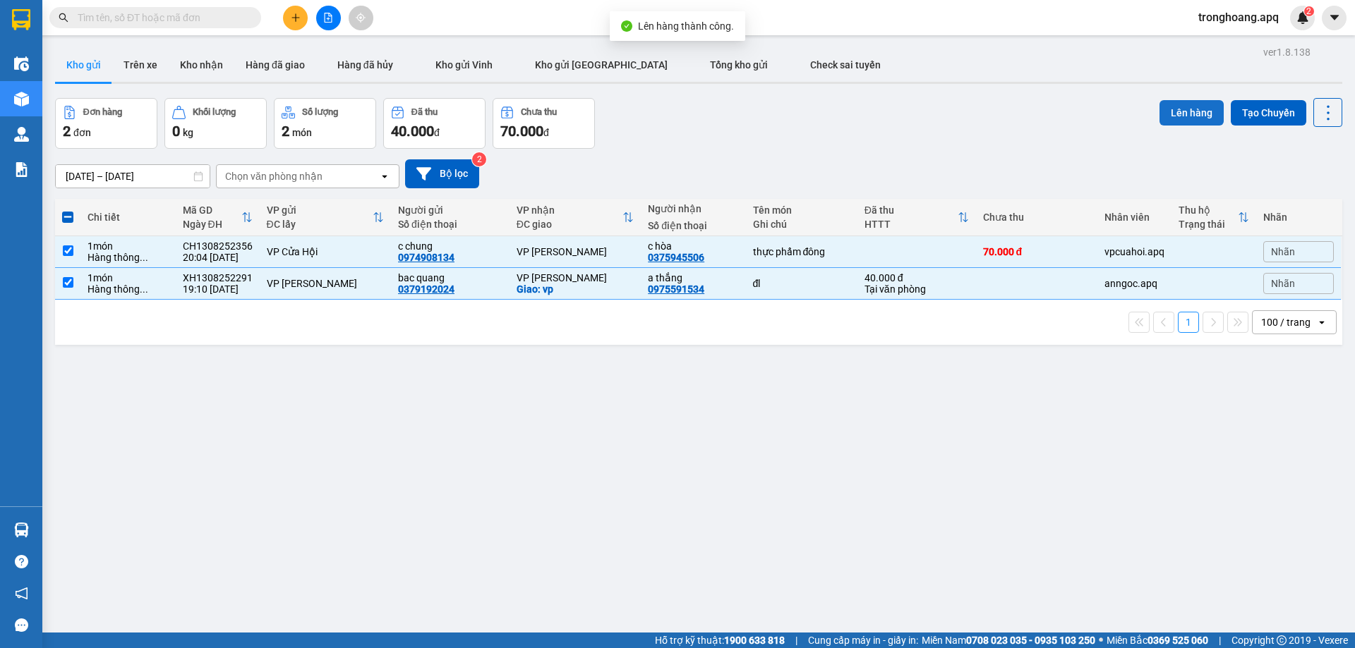
click at [1206, 114] on button "Lên hàng" at bounding box center [1191, 112] width 64 height 25
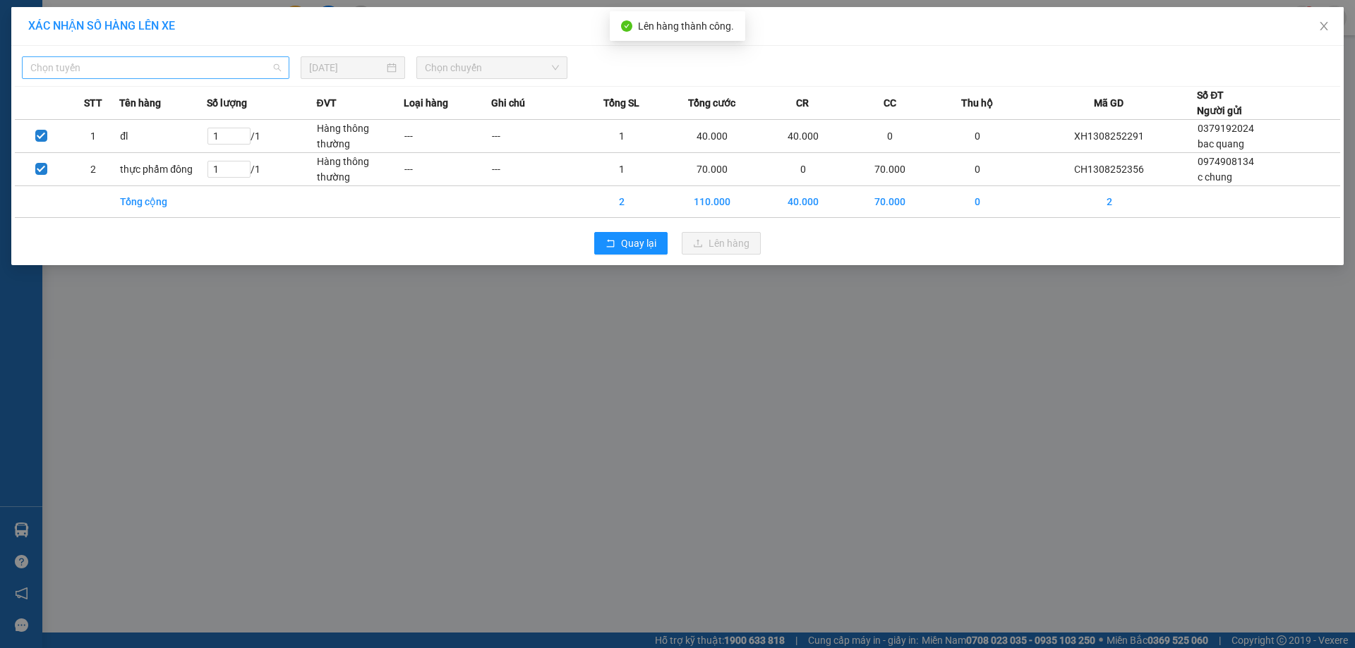
click at [187, 70] on span "Chọn tuyến" at bounding box center [155, 67] width 251 height 21
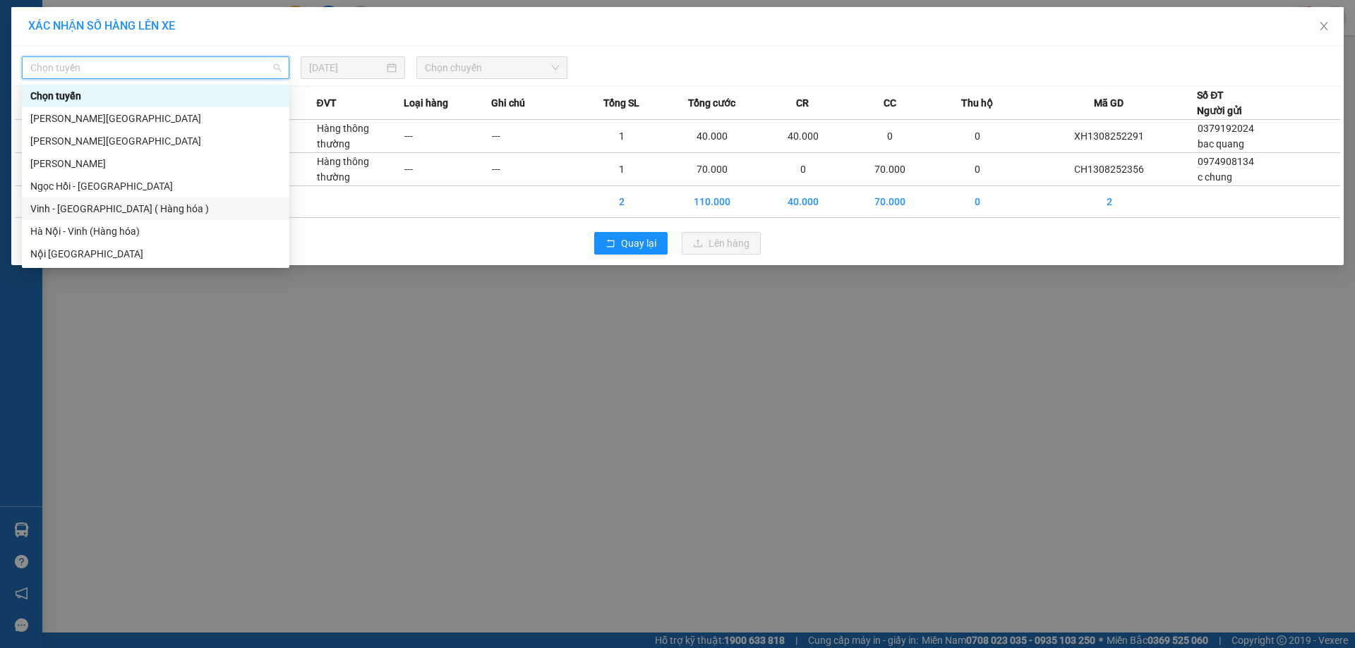
click at [150, 203] on div "Vinh - Hà Nội ( Hàng hóa )" at bounding box center [155, 209] width 251 height 16
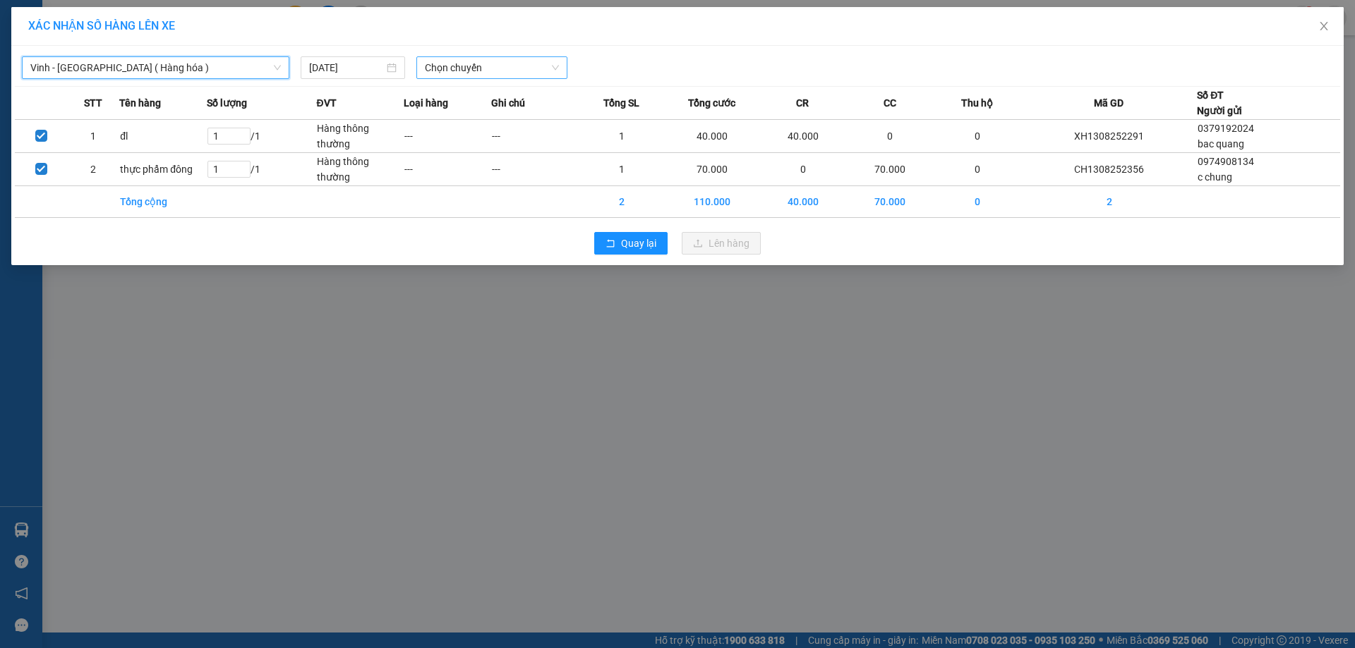
click at [491, 67] on span "Chọn chuyến" at bounding box center [492, 67] width 134 height 21
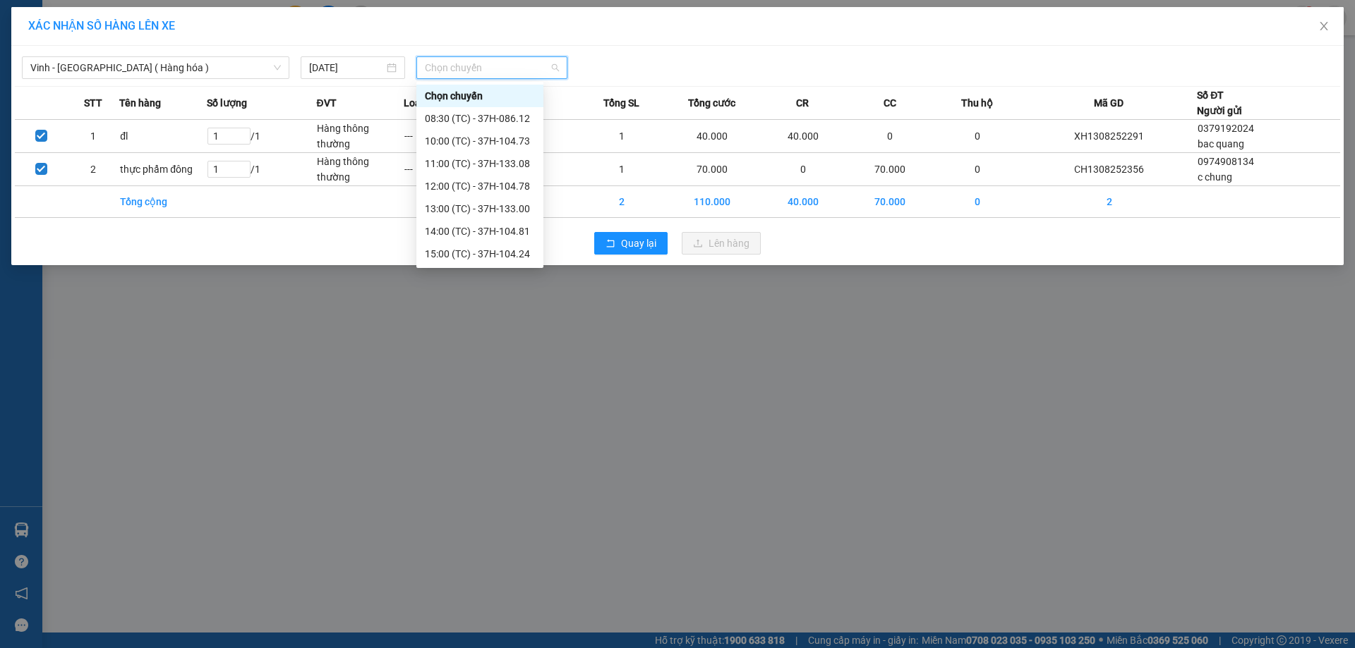
click at [491, 427] on div "23:18 (TC) - 37H-104.41" at bounding box center [480, 435] width 110 height 16
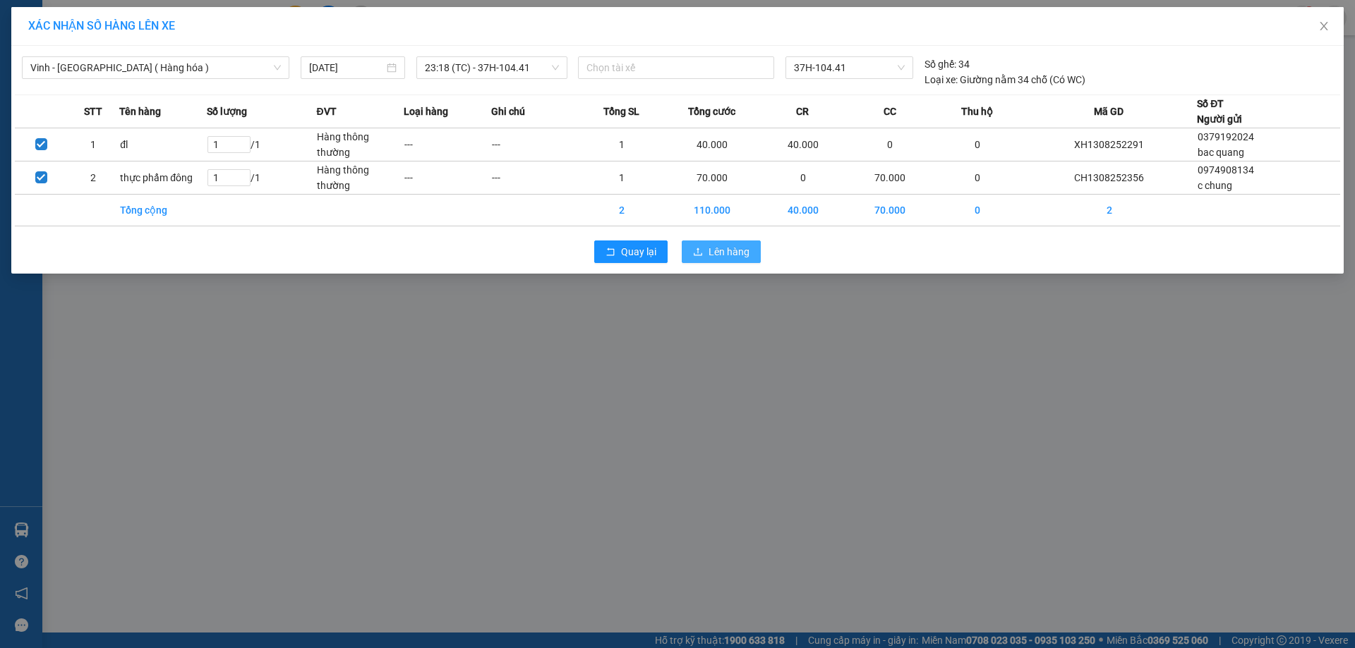
click at [722, 255] on span "Lên hàng" at bounding box center [728, 252] width 41 height 16
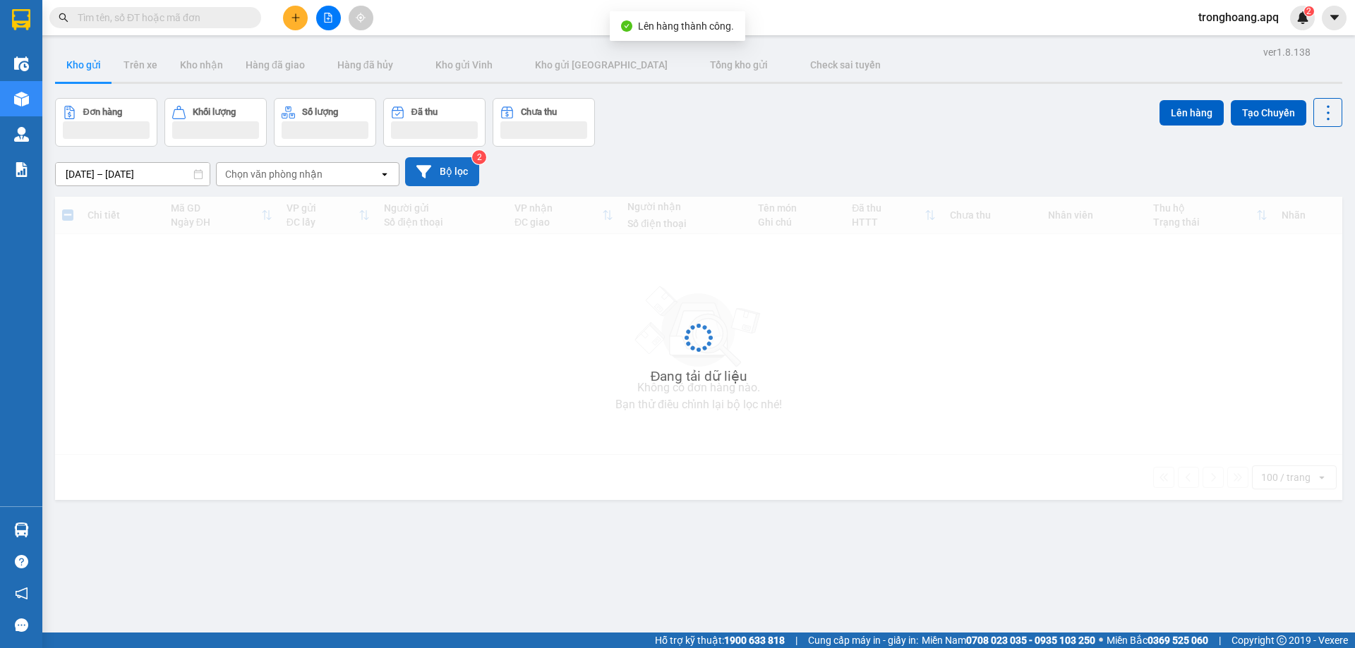
click at [449, 167] on button "Bộ lọc" at bounding box center [442, 171] width 74 height 29
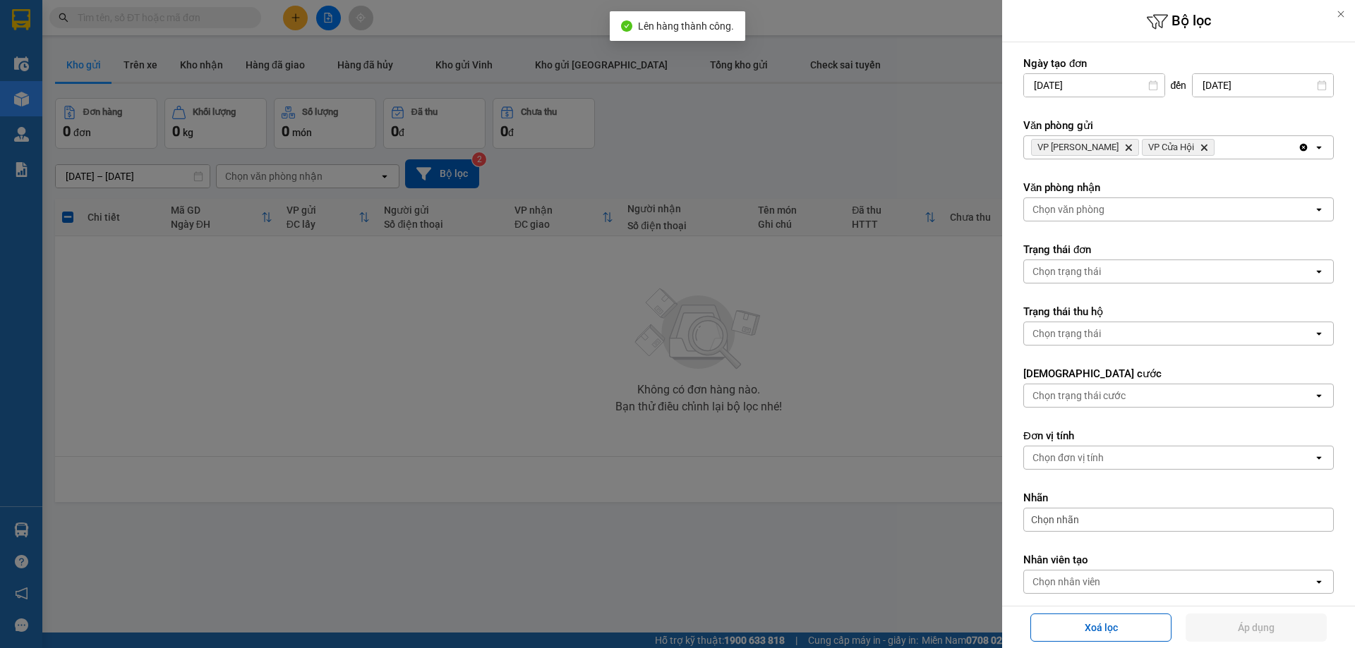
click at [1260, 149] on div "VP Xuân Hội Delete VP Cửa Hội Delete" at bounding box center [1161, 147] width 274 height 23
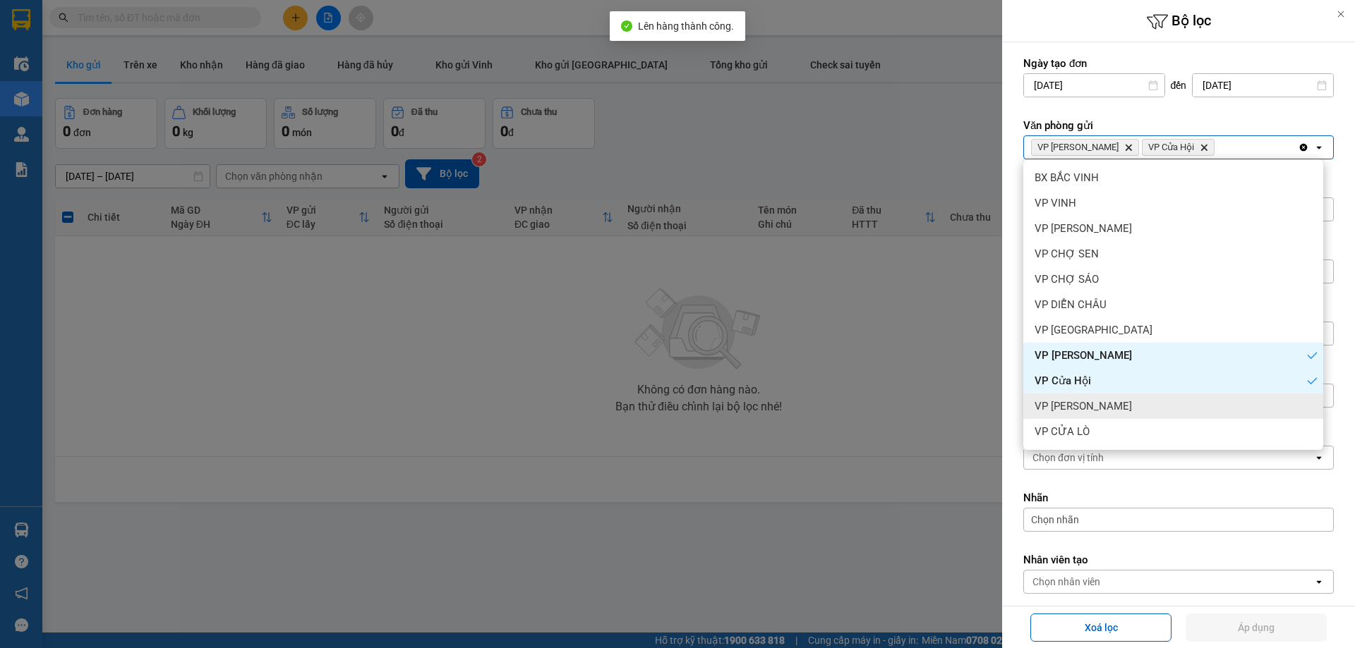
click at [1146, 411] on div "VP Nghi Xuân" at bounding box center [1173, 406] width 300 height 25
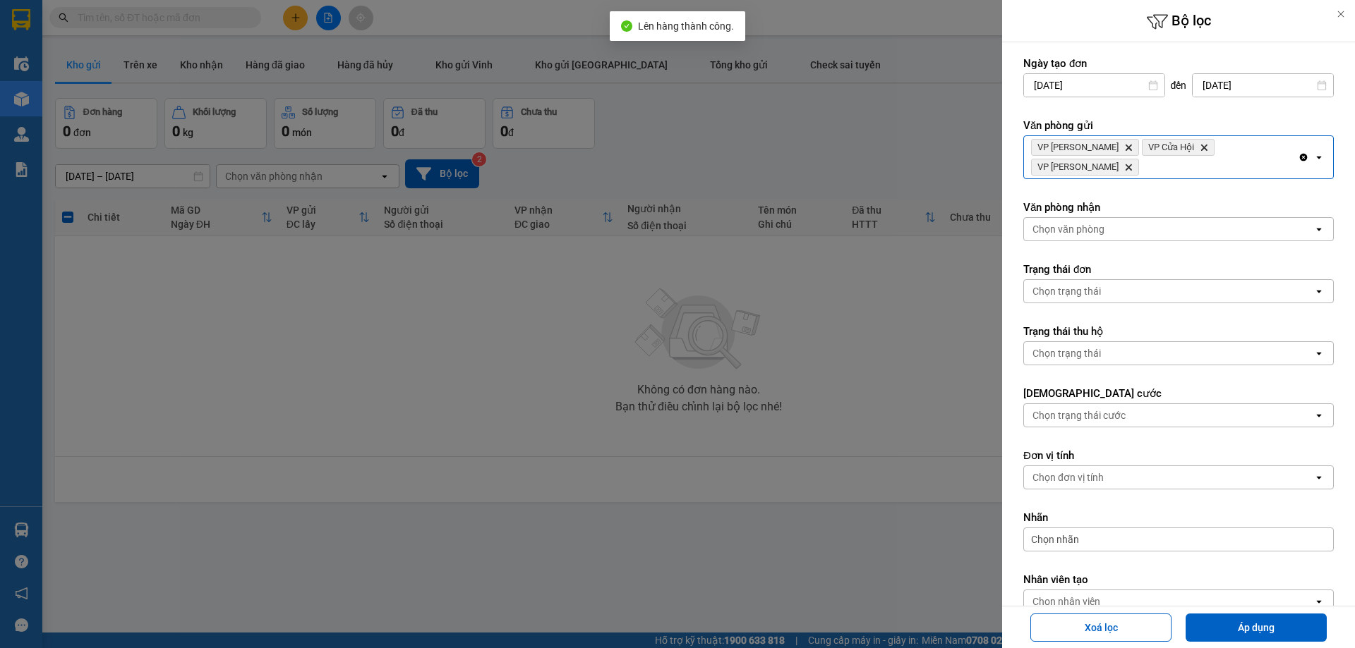
click at [1277, 143] on div "VP Xuân Hội Delete VP Cửa Hội Delete VP Nghi Xuân Delete" at bounding box center [1161, 157] width 274 height 42
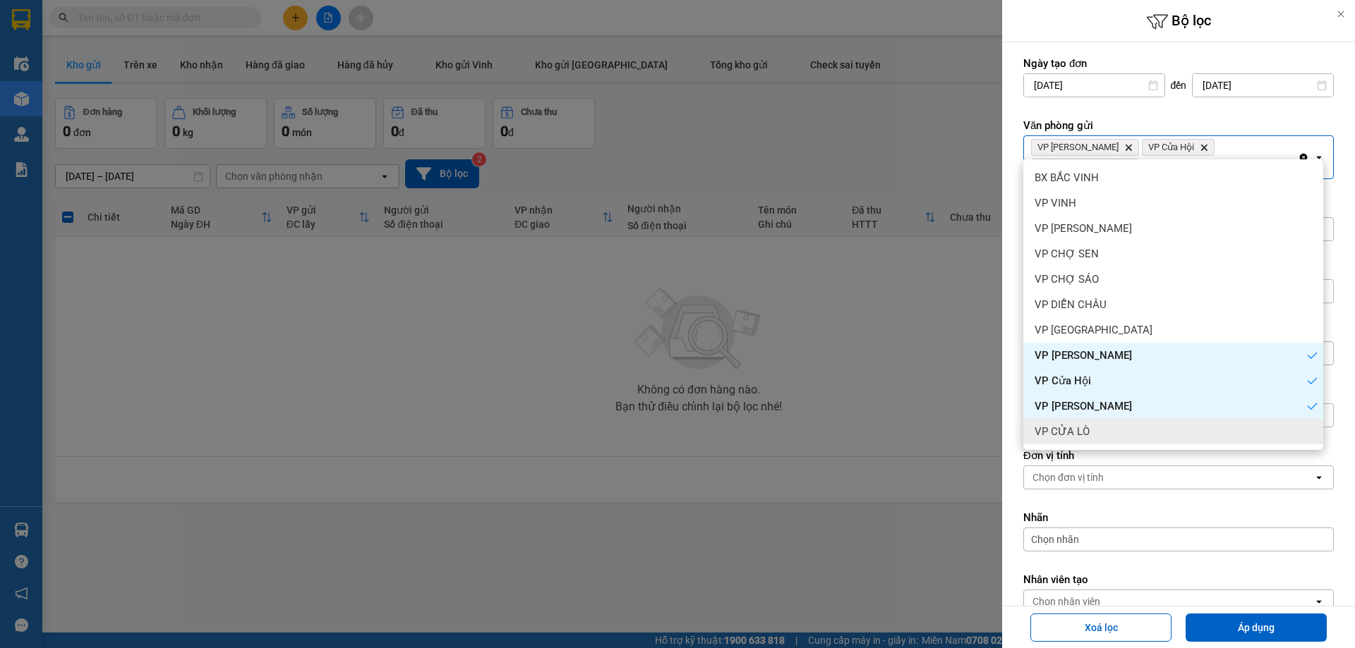
click at [1122, 426] on div "VP CỬA LÒ" at bounding box center [1173, 431] width 300 height 25
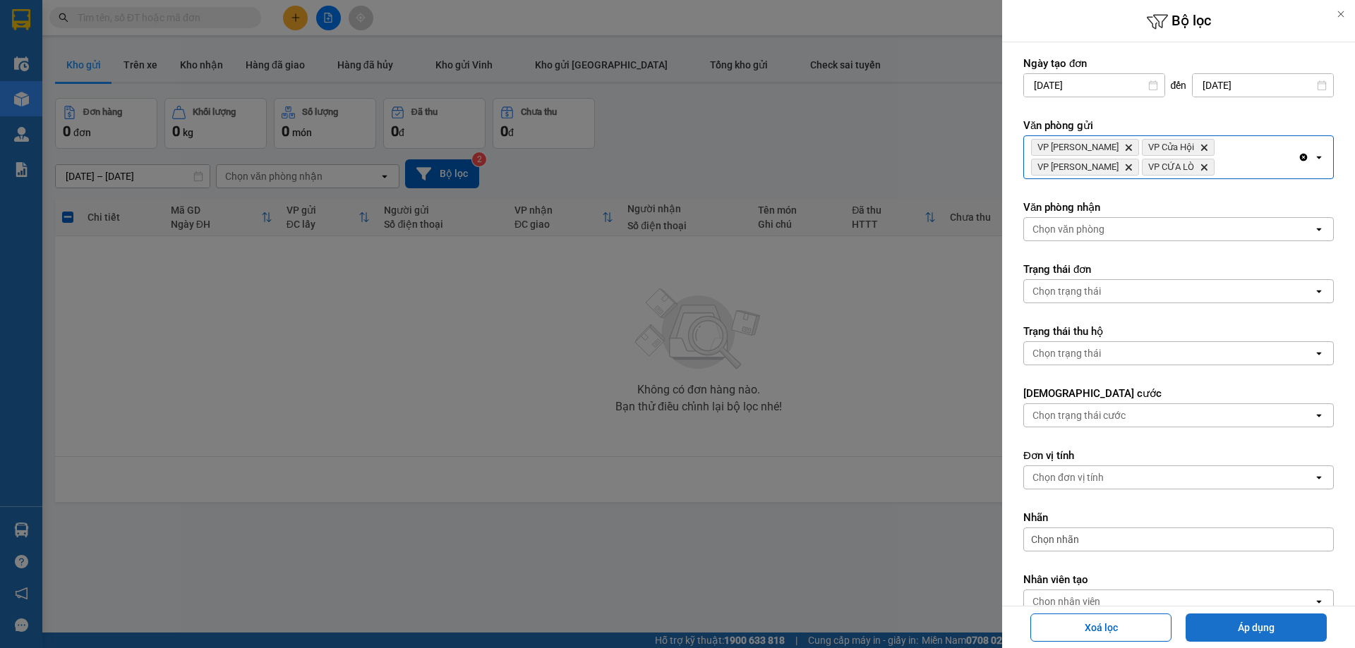
click at [1240, 625] on button "Áp dụng" at bounding box center [1255, 628] width 141 height 28
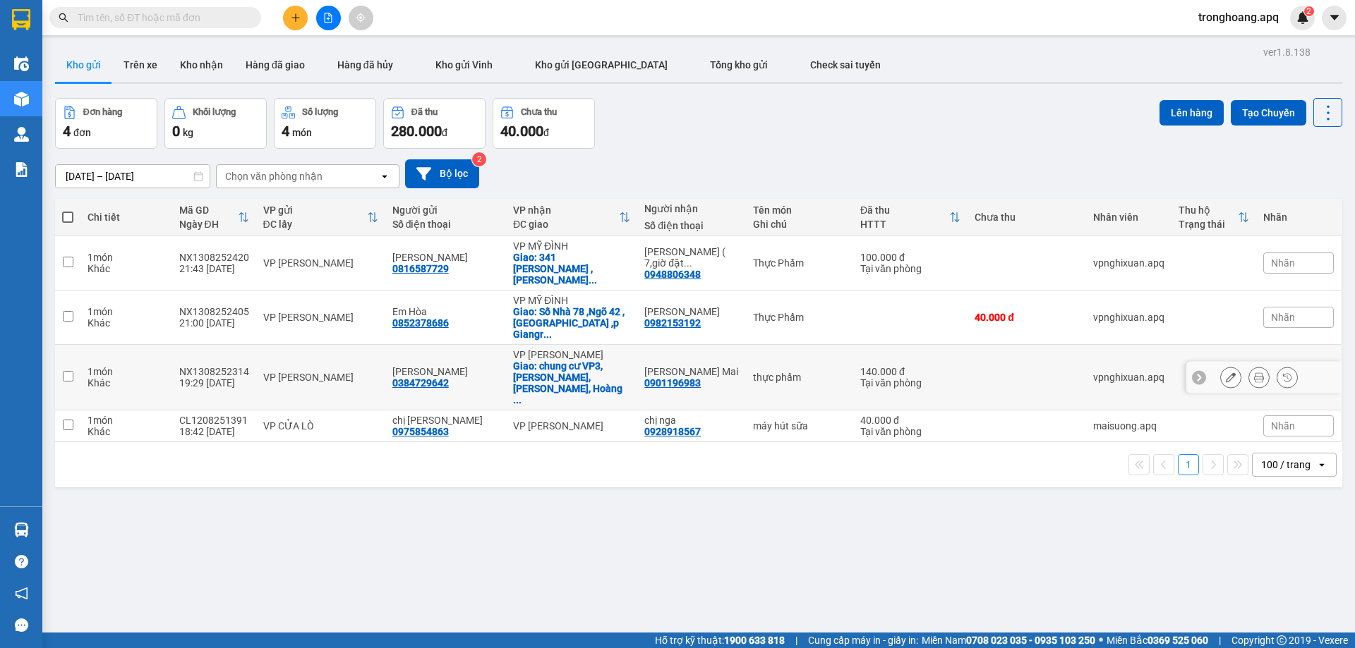
click at [546, 361] on div "Giao: chung cư VP3, Bán Đảo, Linh Đàm, Hoàng ..." at bounding box center [571, 383] width 117 height 45
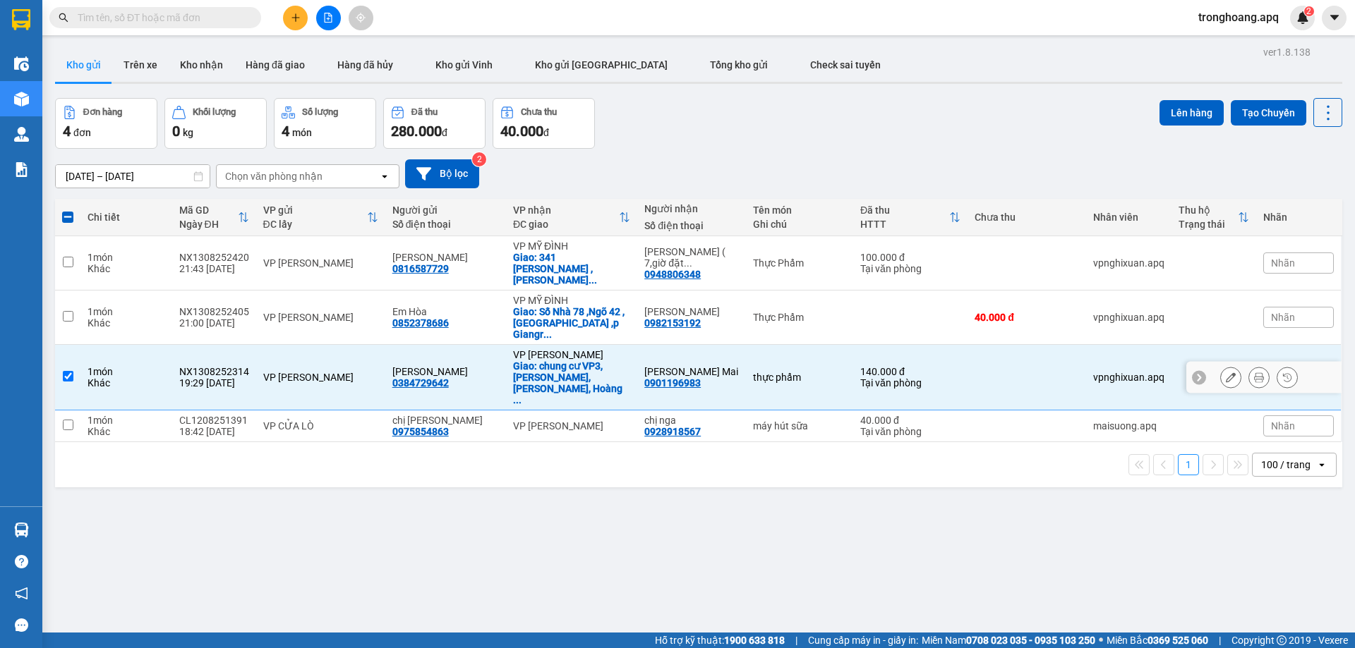
click at [554, 349] on div "VP NGỌC HỒI" at bounding box center [571, 354] width 117 height 11
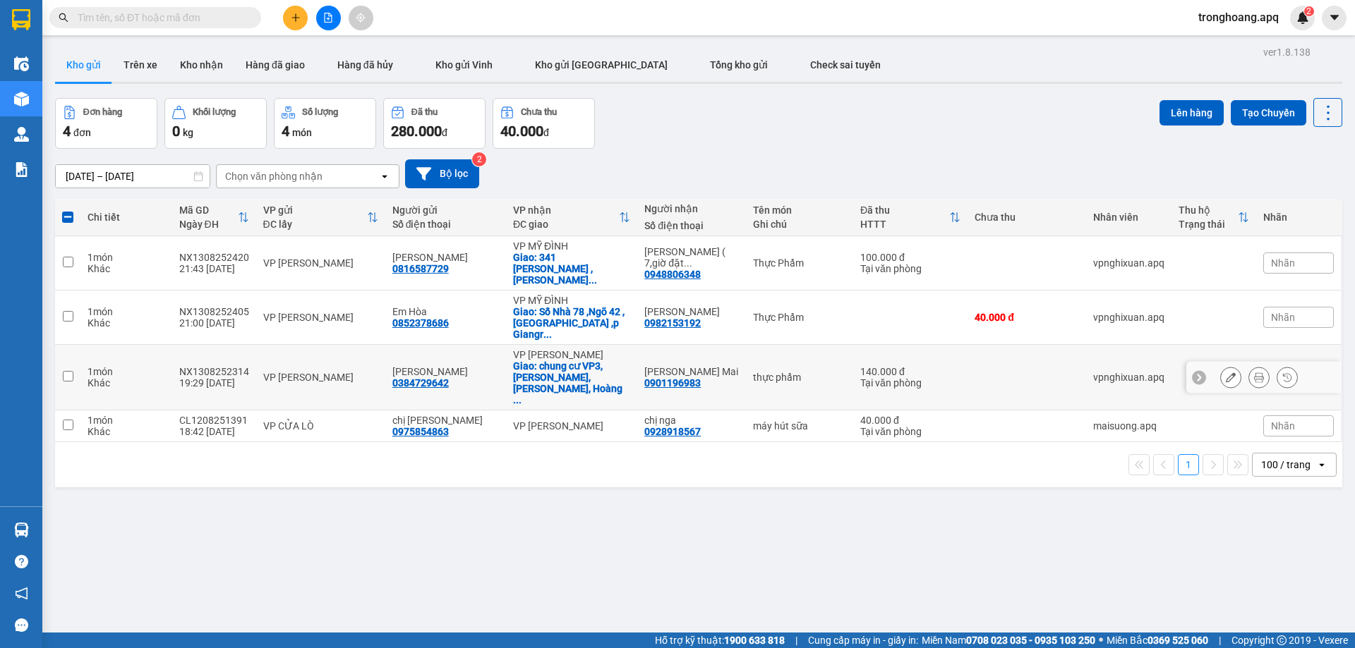
click at [557, 349] on div "VP NGỌC HỒI" at bounding box center [571, 354] width 117 height 11
checkbox input "true"
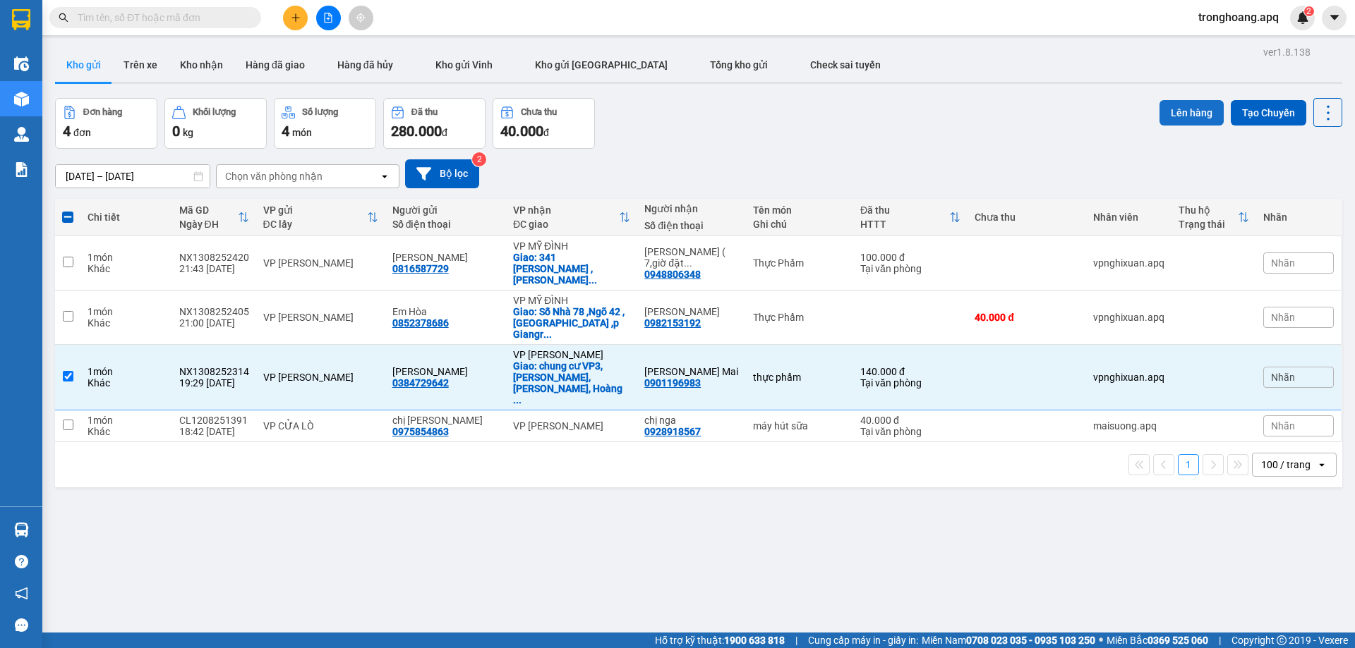
click at [1188, 112] on button "Lên hàng" at bounding box center [1191, 112] width 64 height 25
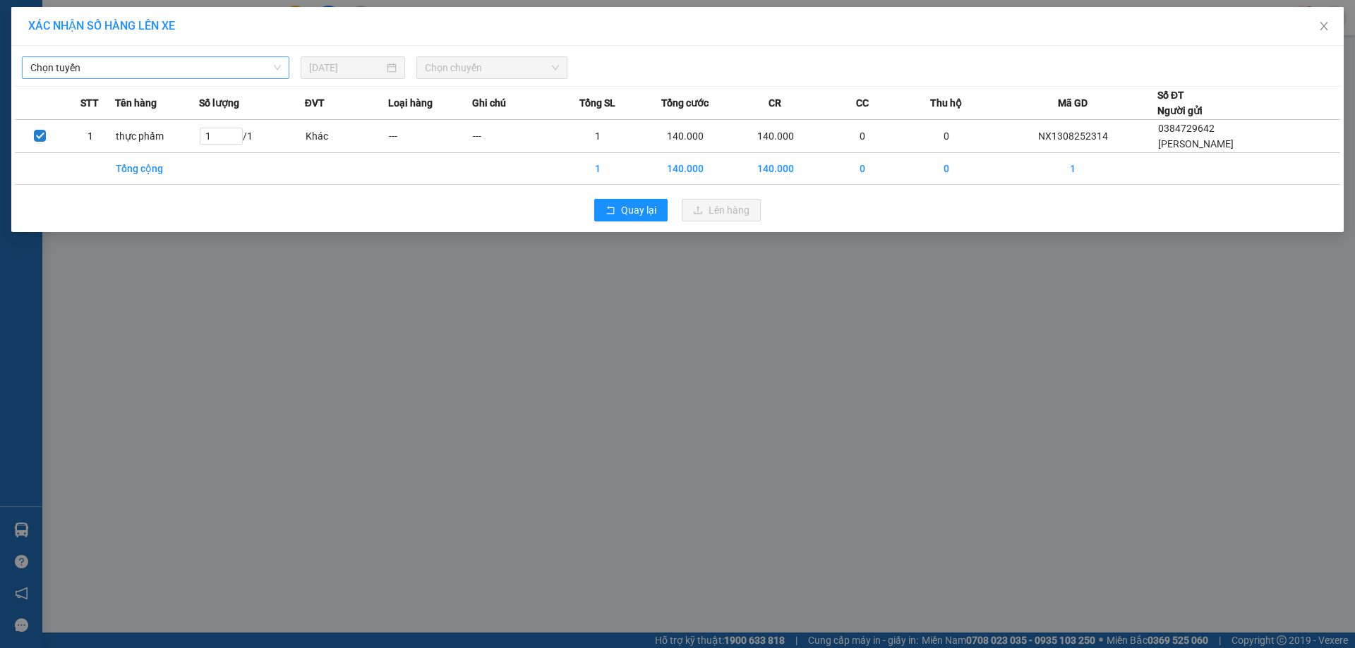
drag, startPoint x: 137, startPoint y: 81, endPoint x: 138, endPoint y: 71, distance: 10.6
click at [138, 80] on div "Chọn tuyến 13/08/2025 Chọn chuyến STT Tên hàng Số lượng ĐVT Loại hàng Ghi chú T…" at bounding box center [677, 139] width 1332 height 186
click at [134, 65] on span "Chọn tuyến" at bounding box center [155, 67] width 251 height 21
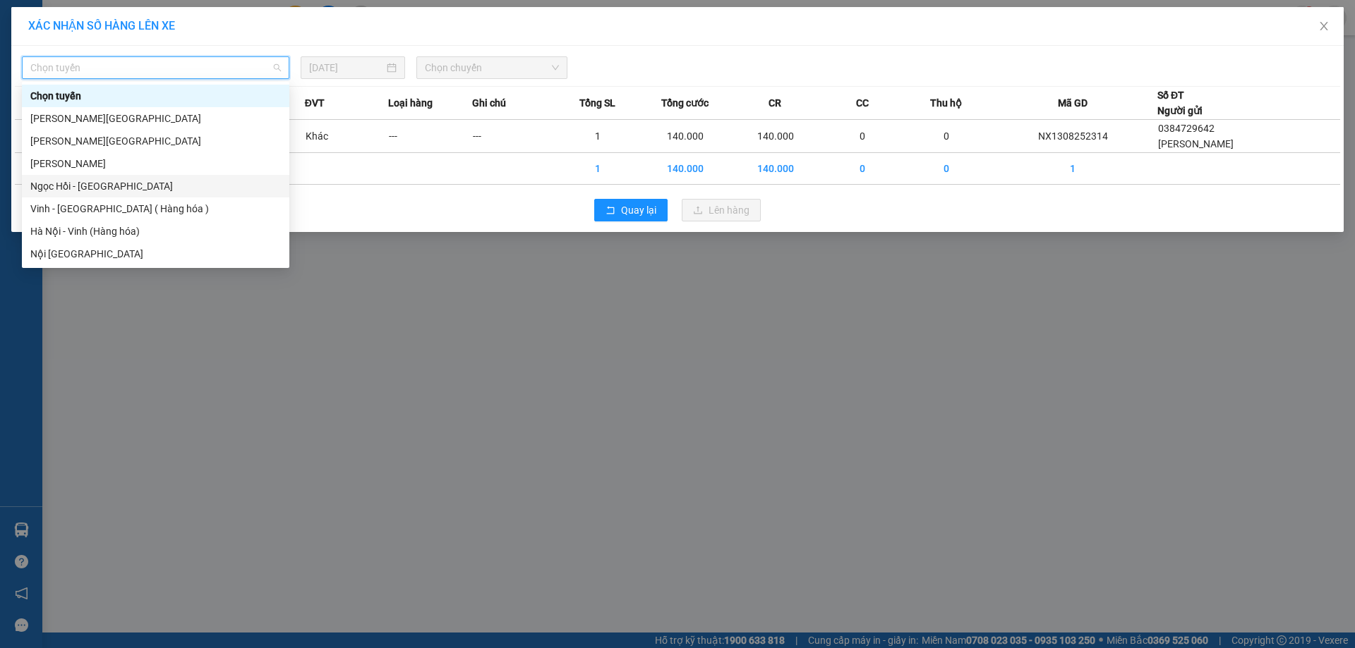
click at [115, 207] on div "Vinh - Hà Nội ( Hàng hóa )" at bounding box center [155, 209] width 251 height 16
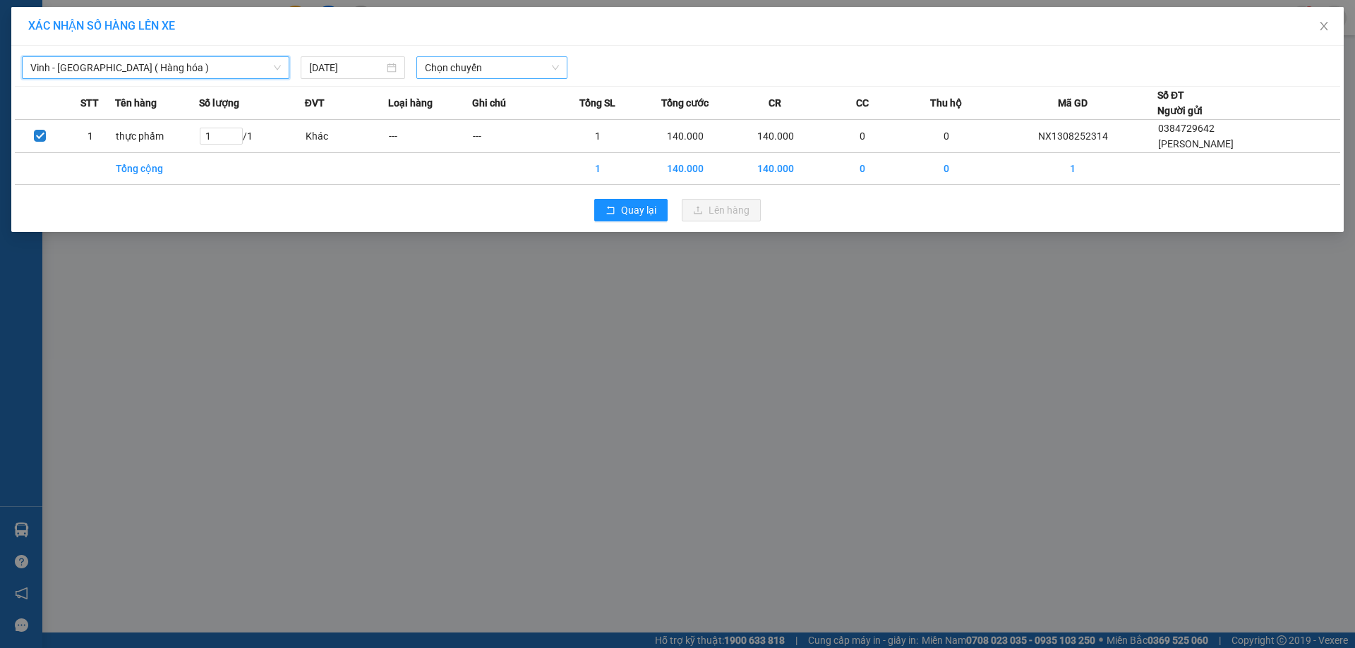
click at [469, 62] on span "Chọn chuyến" at bounding box center [492, 67] width 134 height 21
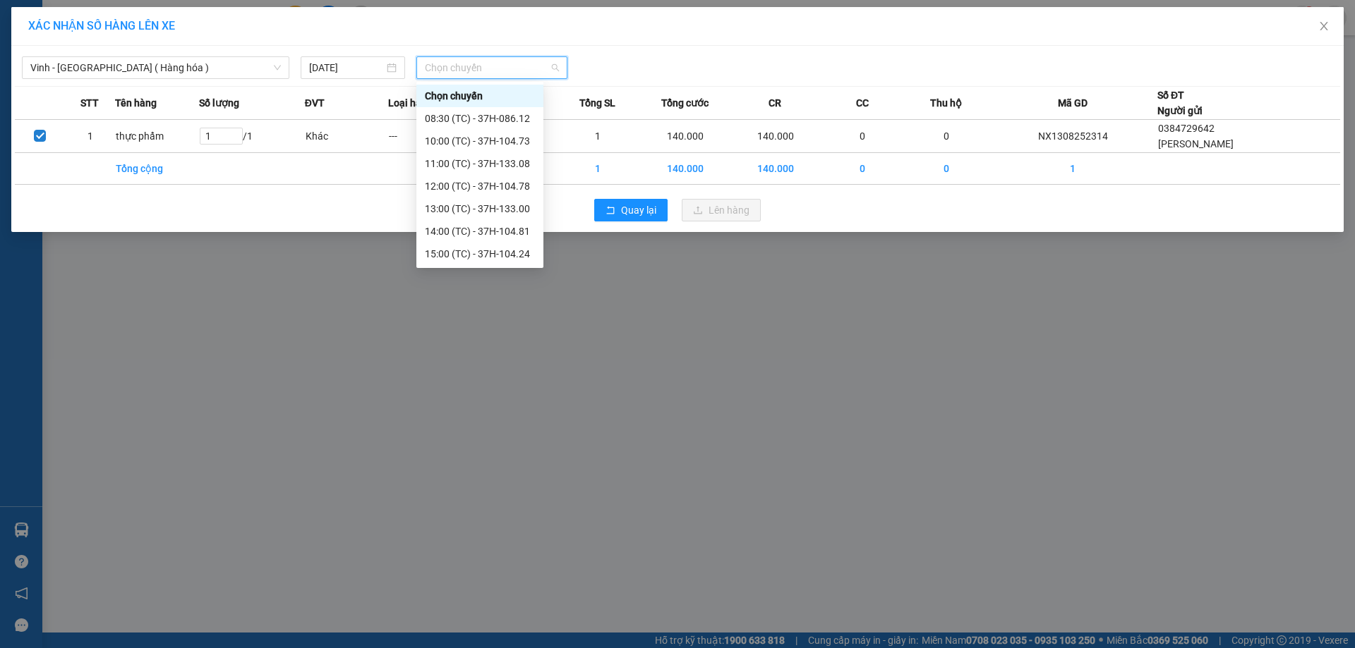
click at [486, 337] on div "23:05 (TC) - 37H-133.02" at bounding box center [480, 345] width 110 height 16
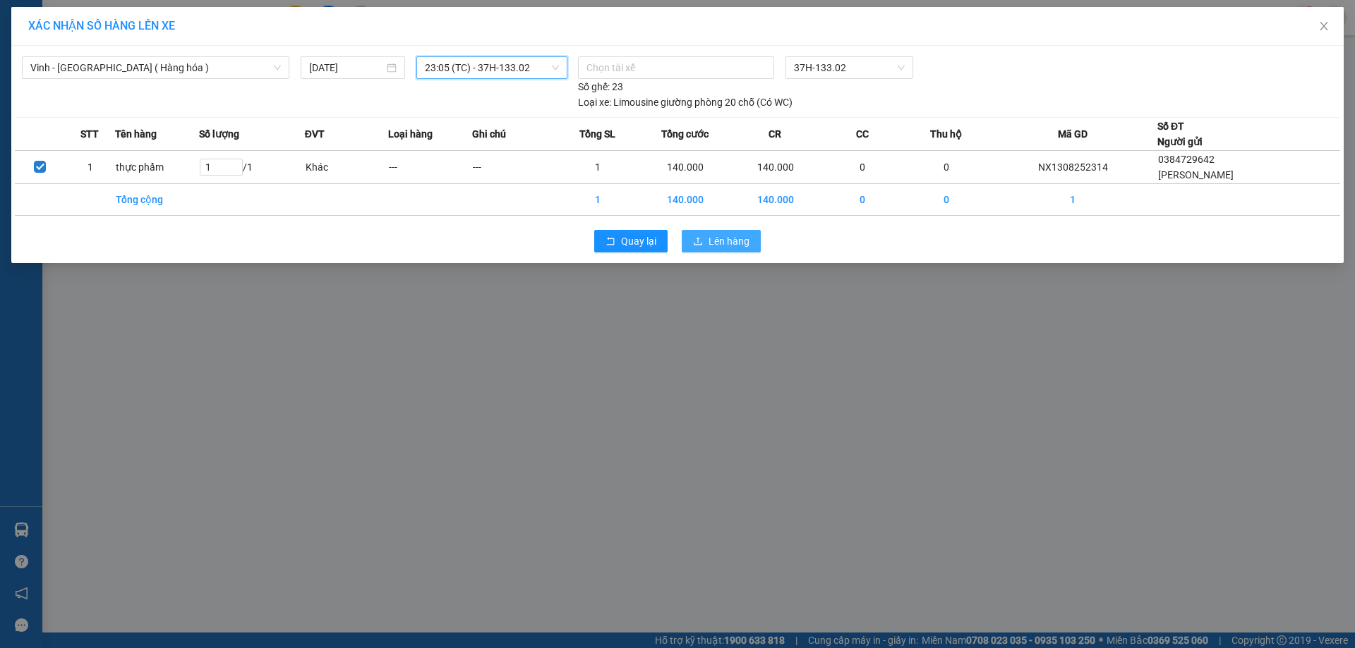
click at [717, 239] on span "Lên hàng" at bounding box center [728, 242] width 41 height 16
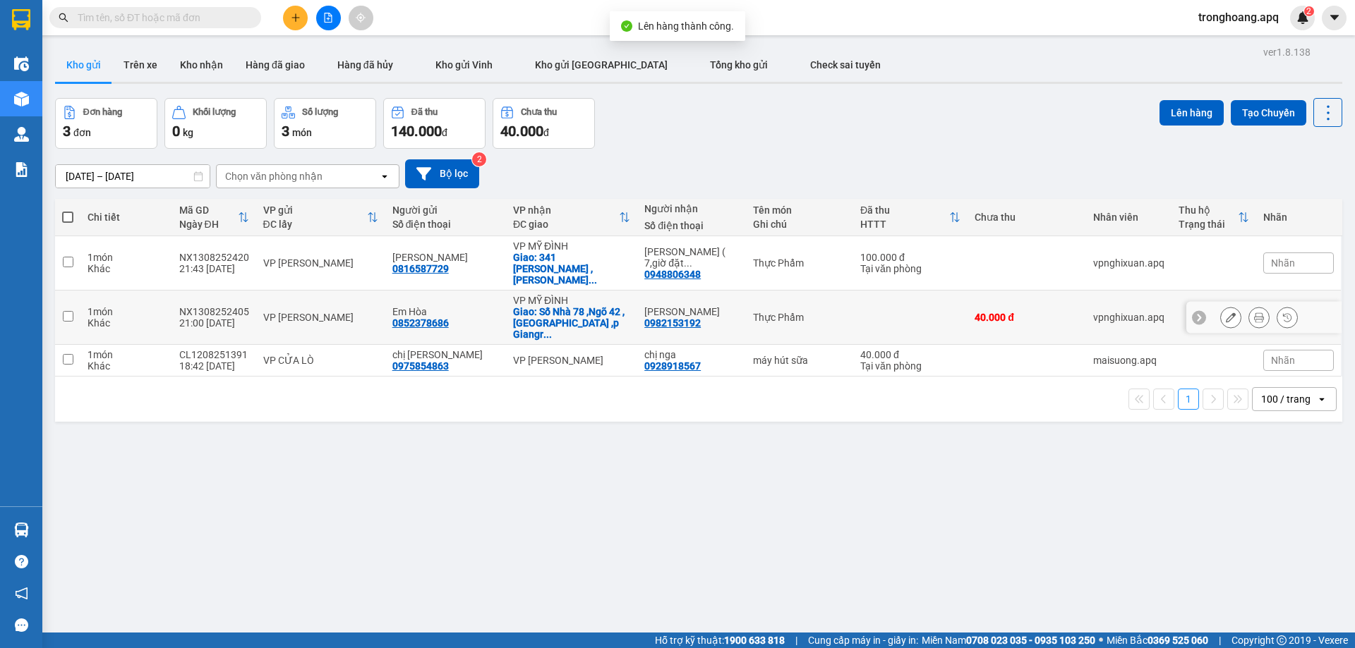
click at [586, 295] on div "VP MỸ ĐÌNH" at bounding box center [571, 300] width 117 height 11
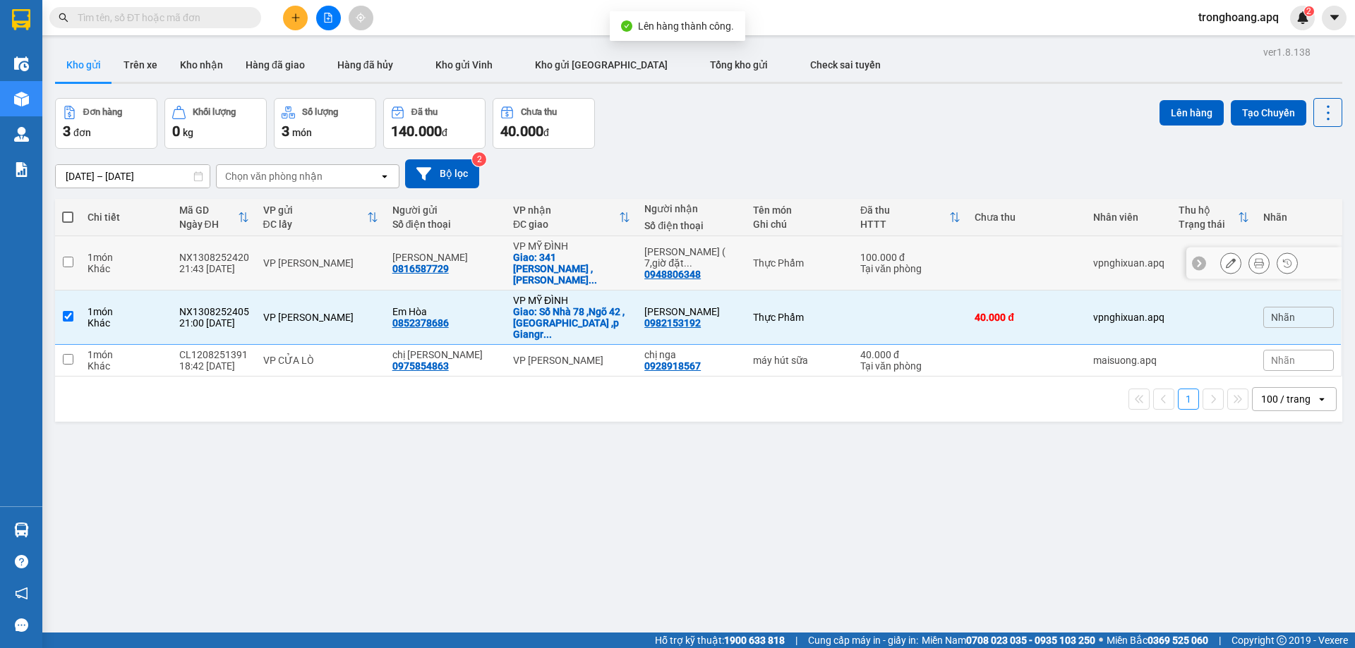
drag, startPoint x: 585, startPoint y: 259, endPoint x: 673, endPoint y: 260, distance: 88.2
click at [584, 260] on div "Giao: 341 Quan Nhân ,Nhân Chinh Thanh Xu ..." at bounding box center [571, 269] width 117 height 34
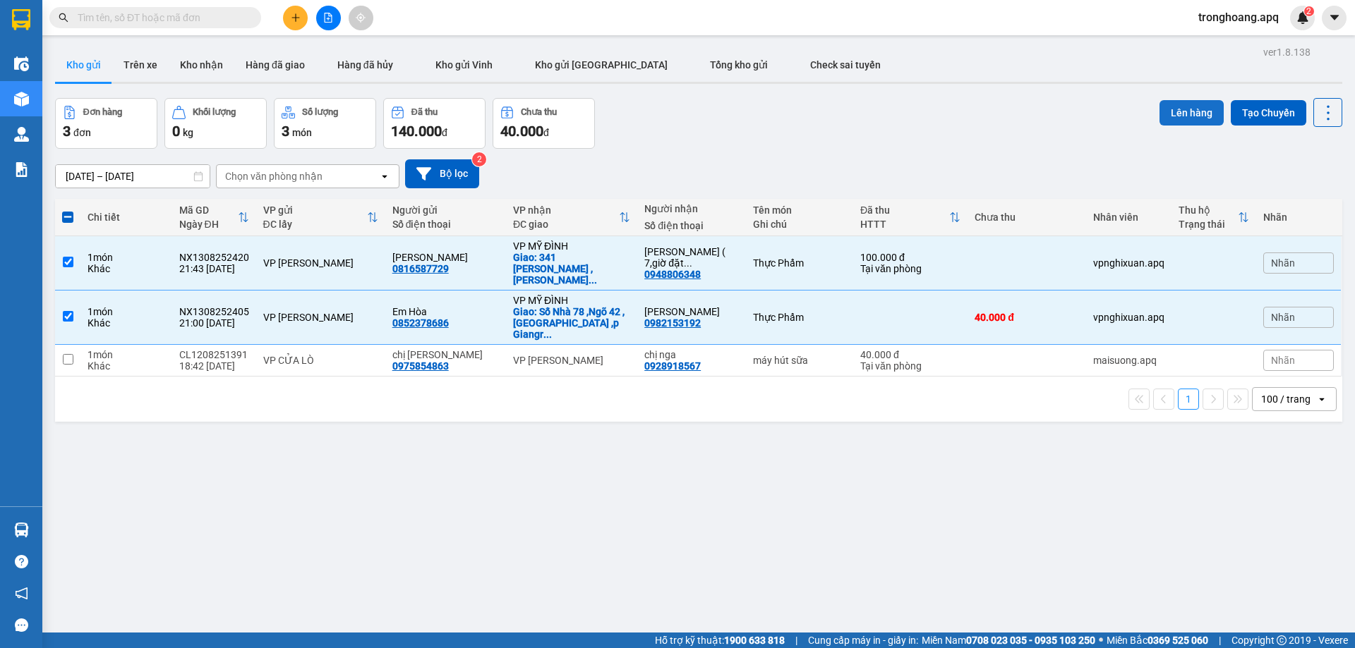
click at [1171, 110] on button "Lên hàng" at bounding box center [1191, 112] width 64 height 25
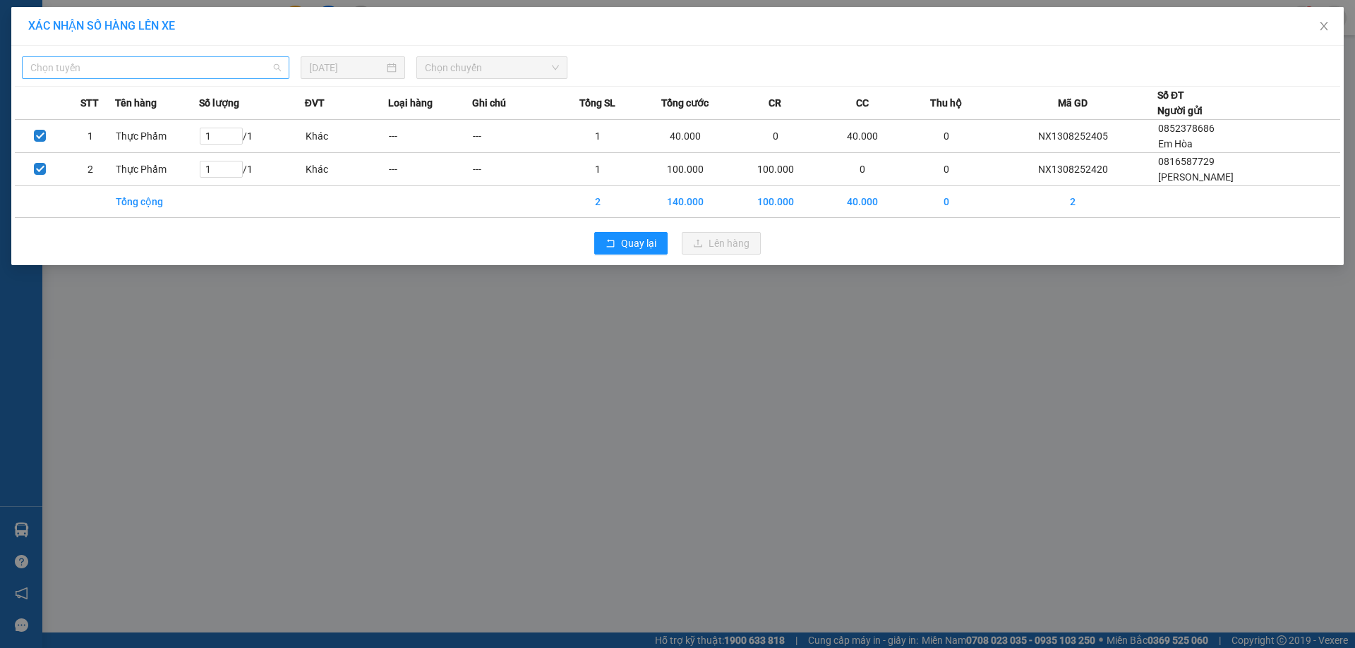
click at [214, 61] on span "Chọn tuyến" at bounding box center [155, 67] width 251 height 21
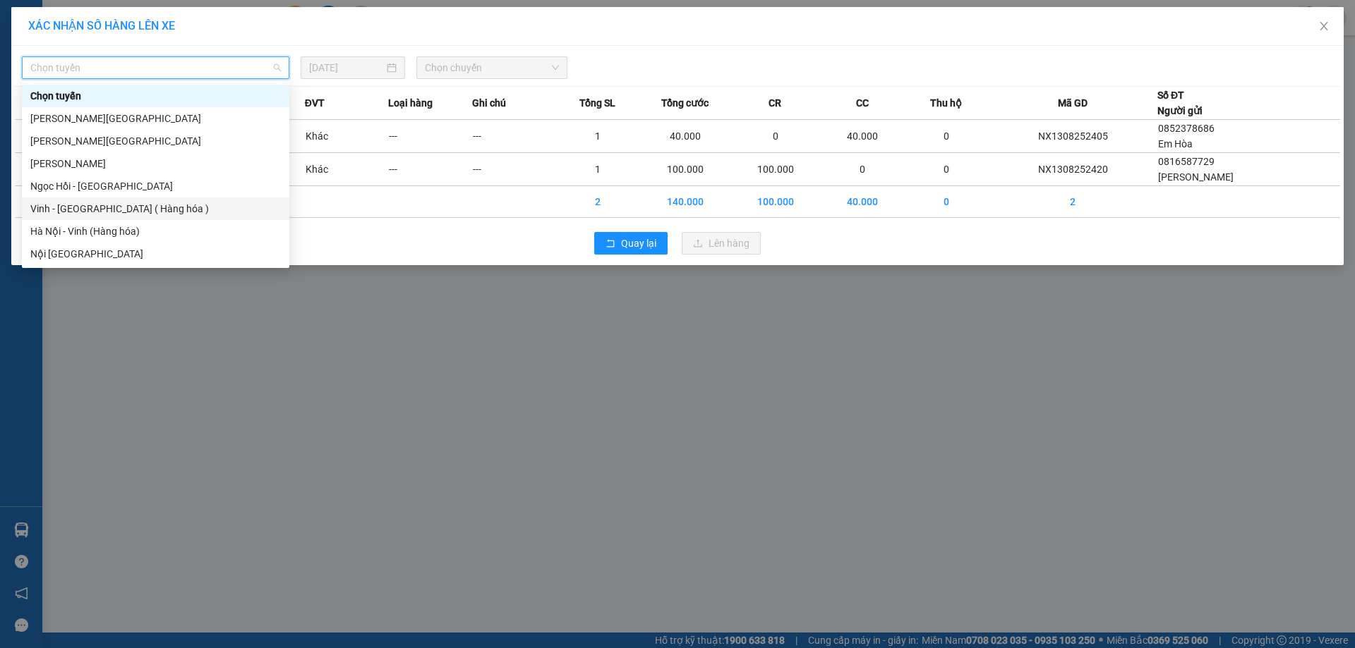
click at [143, 209] on div "Vinh - Hà Nội ( Hàng hóa )" at bounding box center [155, 209] width 251 height 16
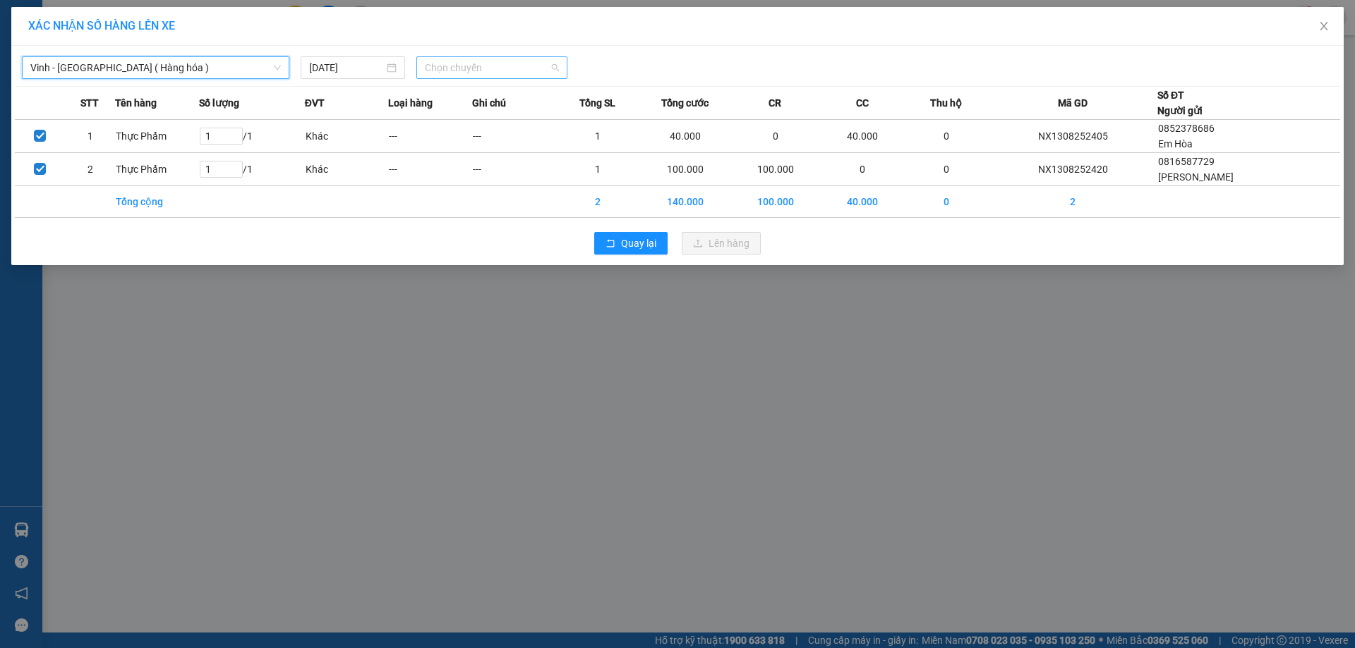
click at [485, 70] on span "Chọn chuyến" at bounding box center [492, 67] width 134 height 21
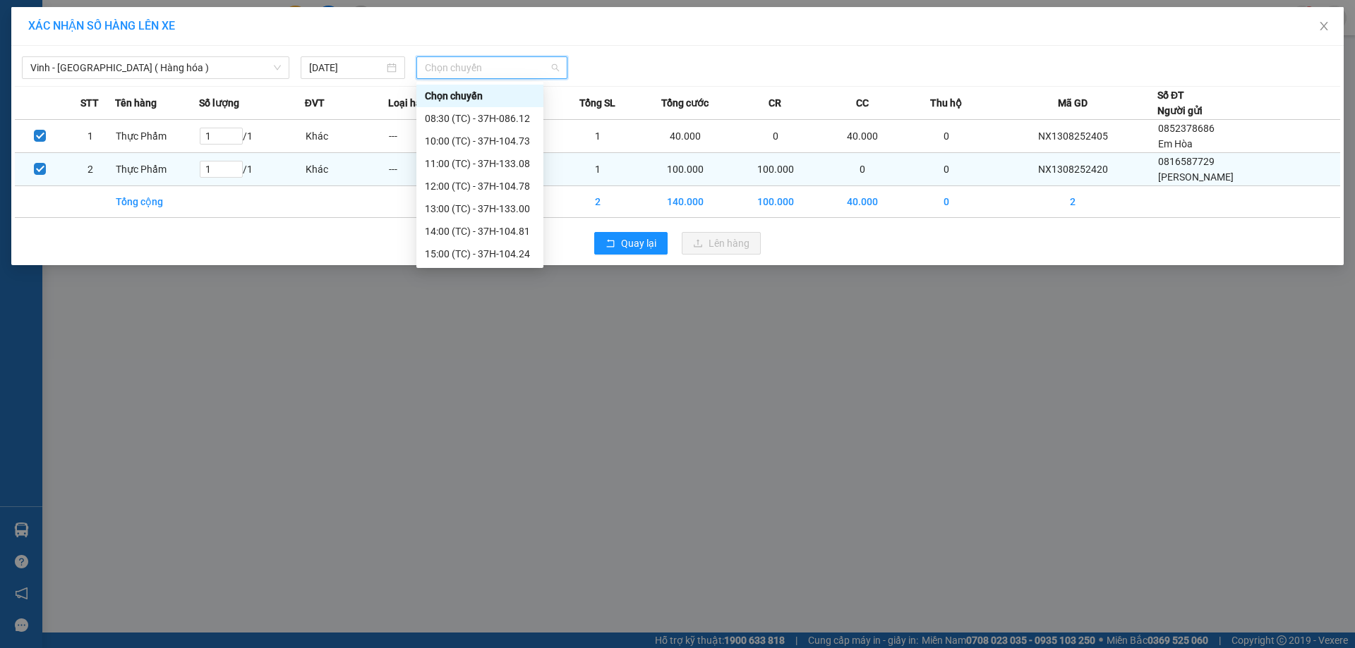
click at [516, 404] on div "23:17 (TC) - 37H-096.13" at bounding box center [480, 412] width 110 height 16
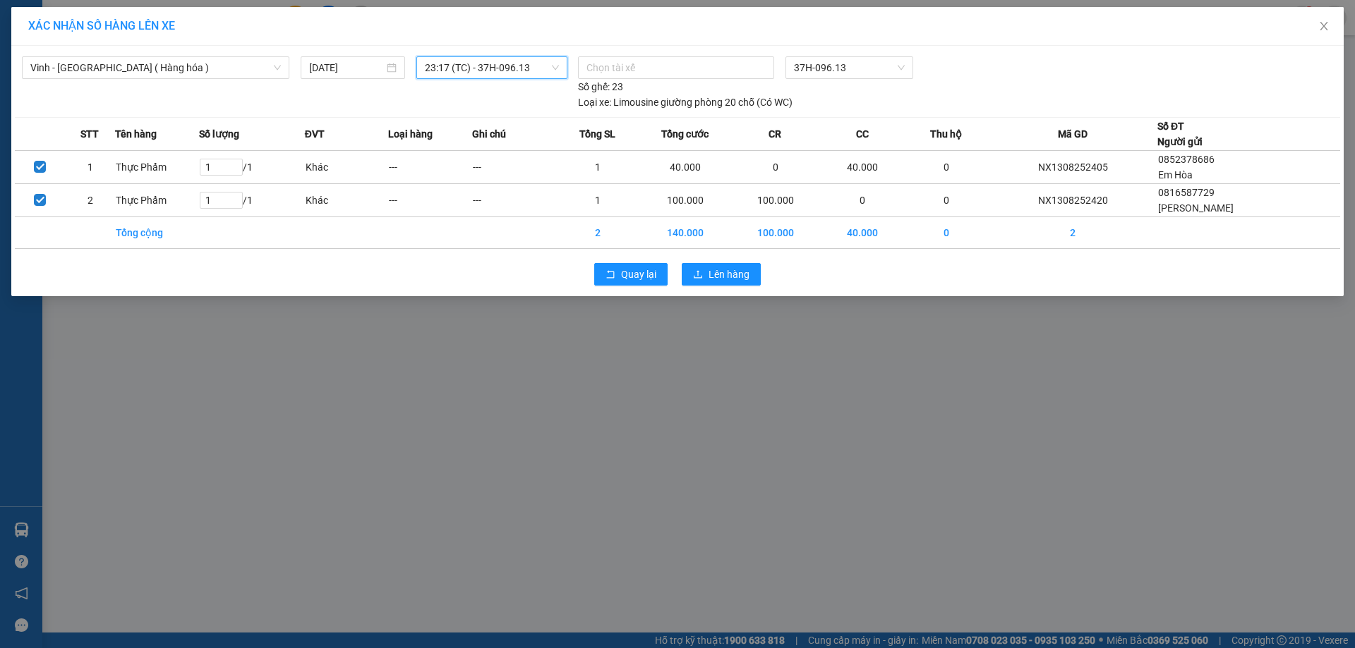
click at [718, 262] on div "Quay lại Lên hàng" at bounding box center [677, 274] width 1325 height 37
drag, startPoint x: 718, startPoint y: 266, endPoint x: 713, endPoint y: 275, distance: 10.4
click at [717, 268] on button "Lên hàng" at bounding box center [721, 274] width 79 height 23
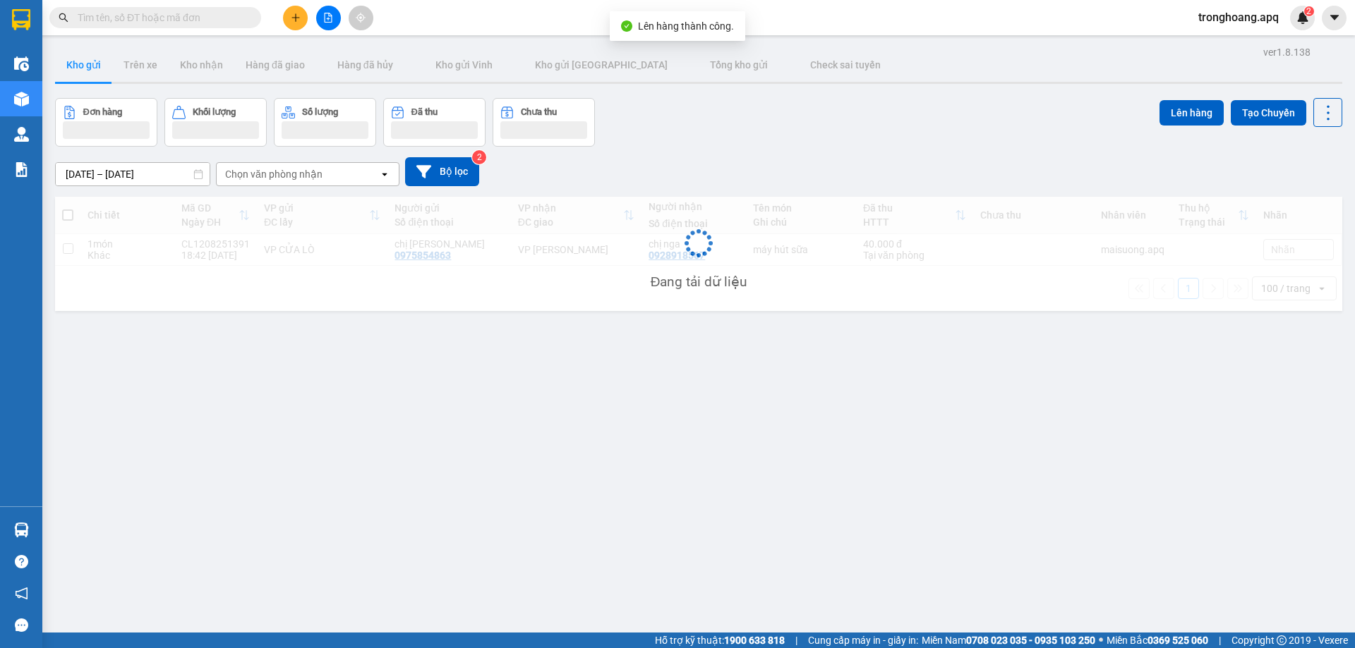
click at [443, 156] on div "11/08/2025 – 13/08/2025 Press the down arrow key to interact with the calendar …" at bounding box center [698, 172] width 1287 height 50
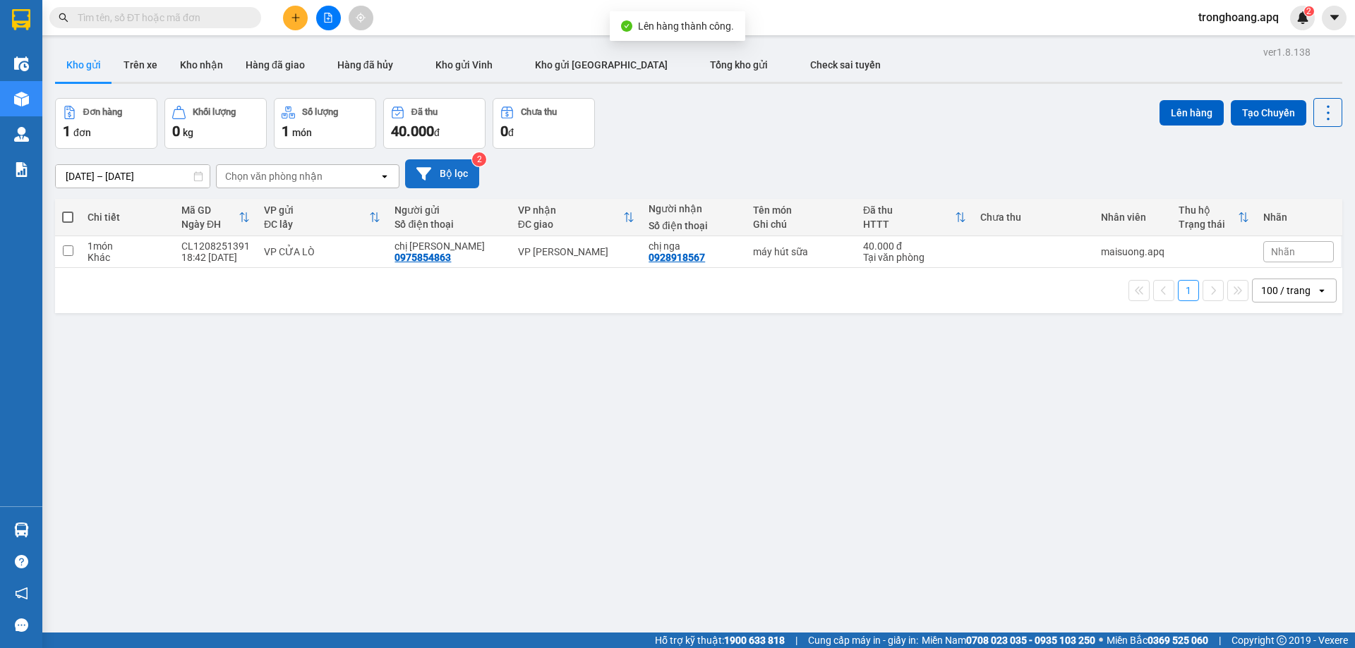
click at [439, 169] on button "Bộ lọc" at bounding box center [442, 173] width 74 height 29
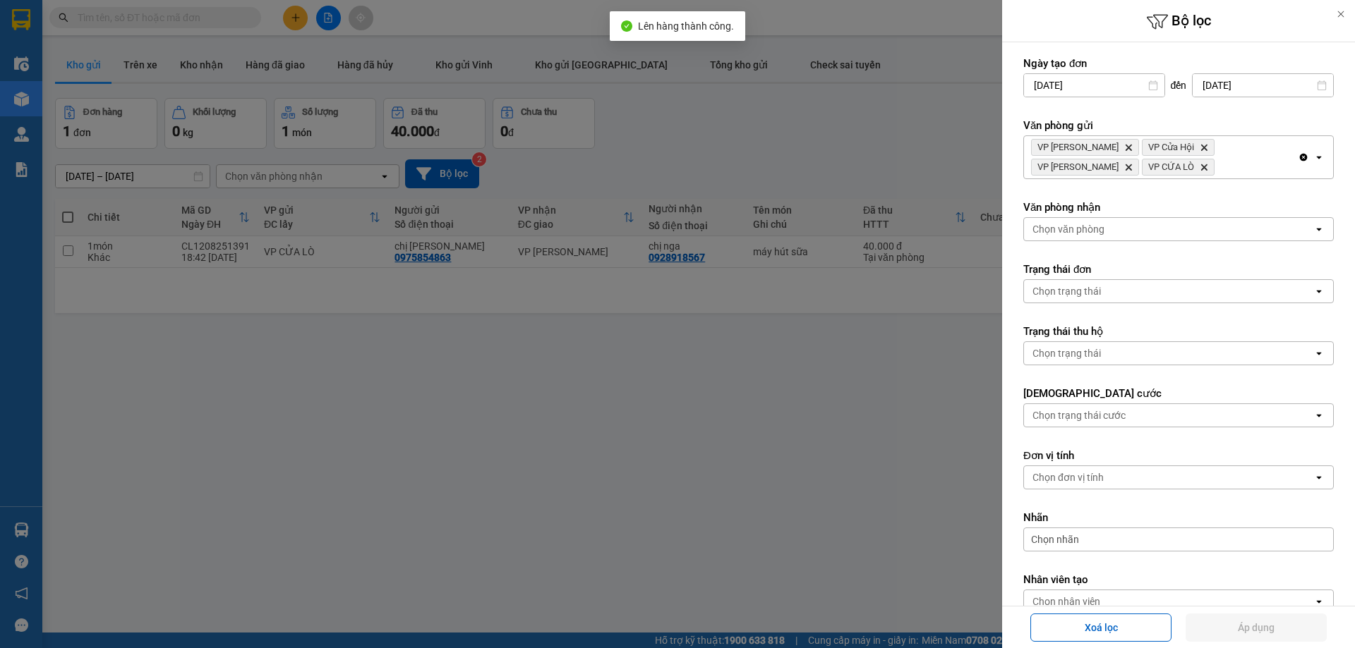
click at [1257, 168] on div "VP Xuân Hội Delete VP Cửa Hội Delete VP Nghi Xuân Delete VP CỬA LÒ Delete" at bounding box center [1161, 157] width 274 height 42
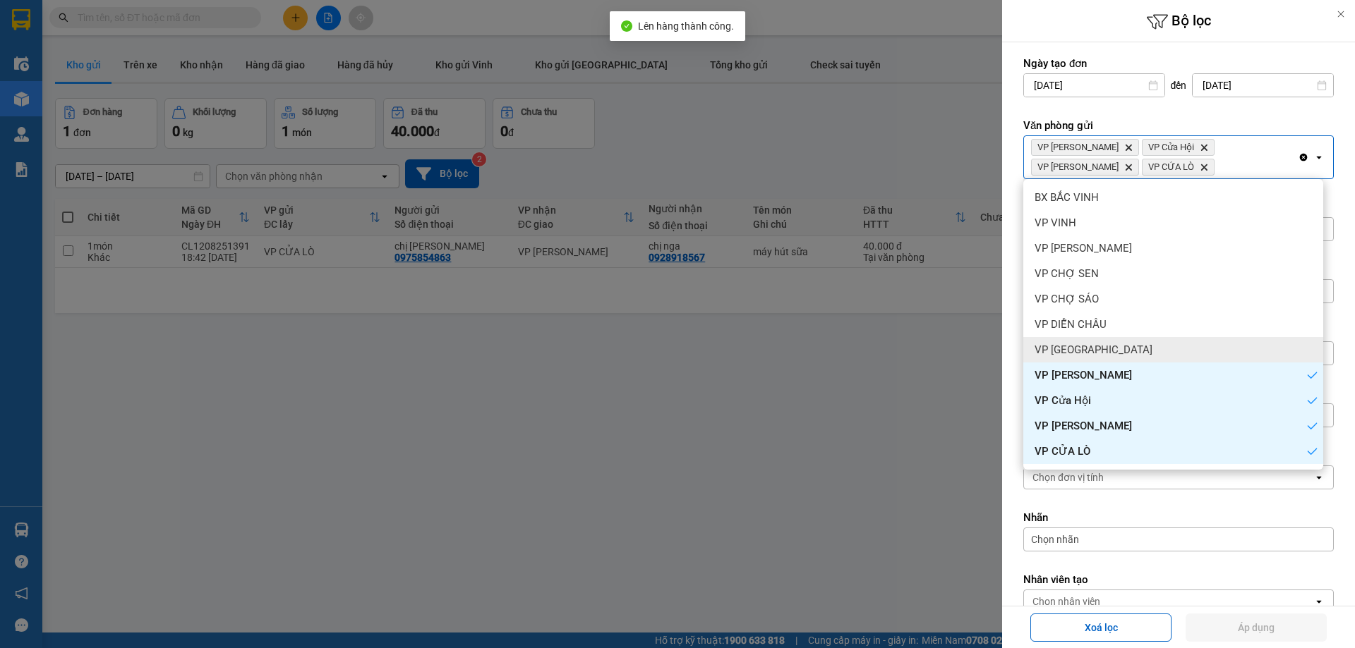
click at [1126, 346] on div "VP Cầu Yên Xuân" at bounding box center [1173, 349] width 300 height 25
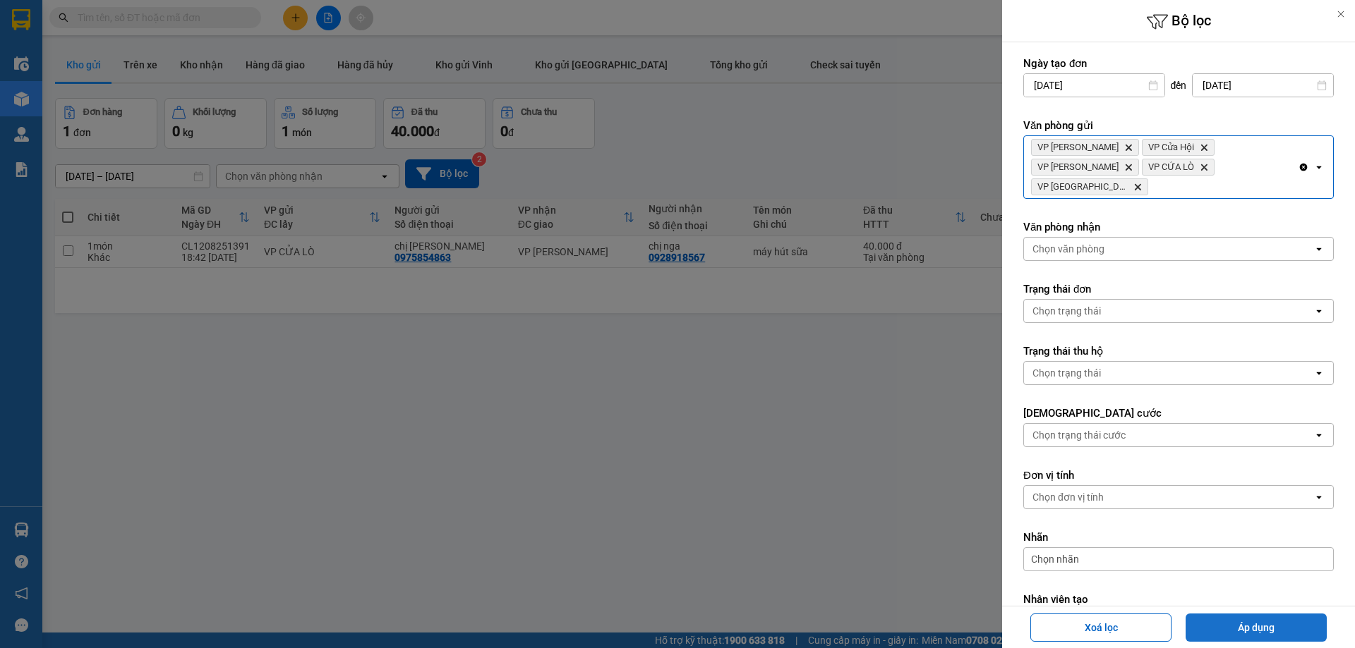
click at [1257, 623] on button "Áp dụng" at bounding box center [1255, 628] width 141 height 28
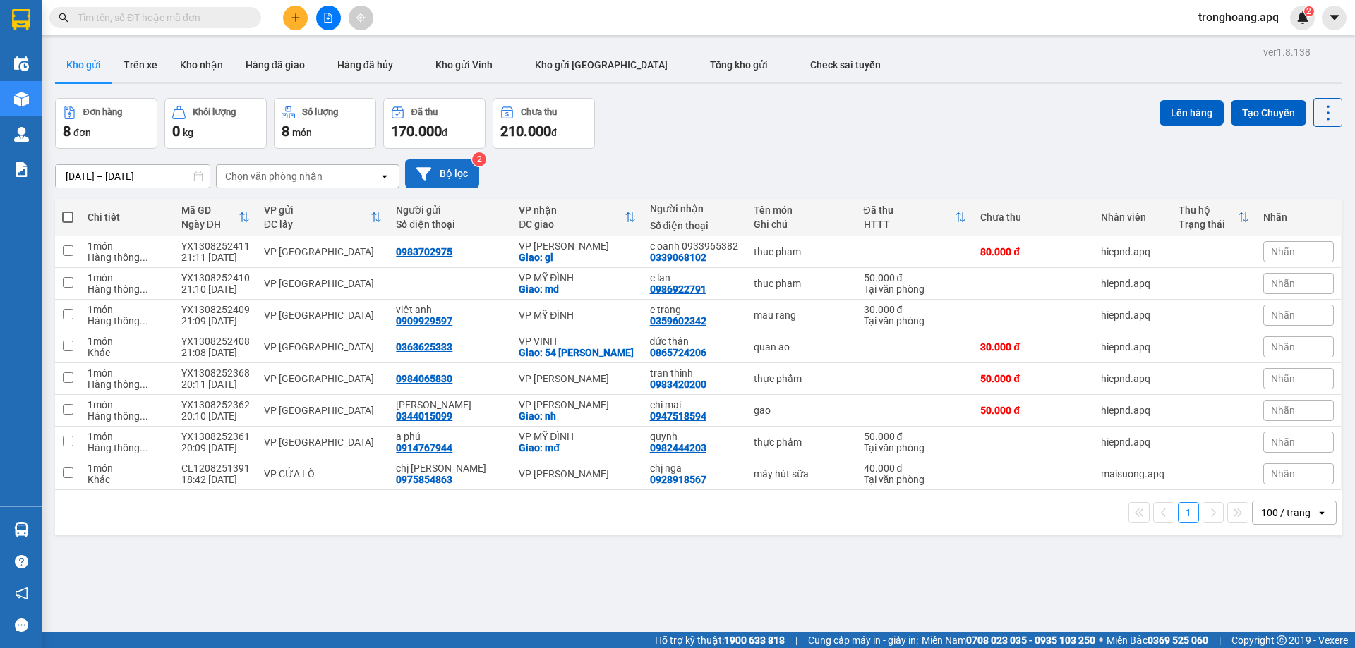
click at [444, 179] on button "Bộ lọc" at bounding box center [442, 173] width 74 height 29
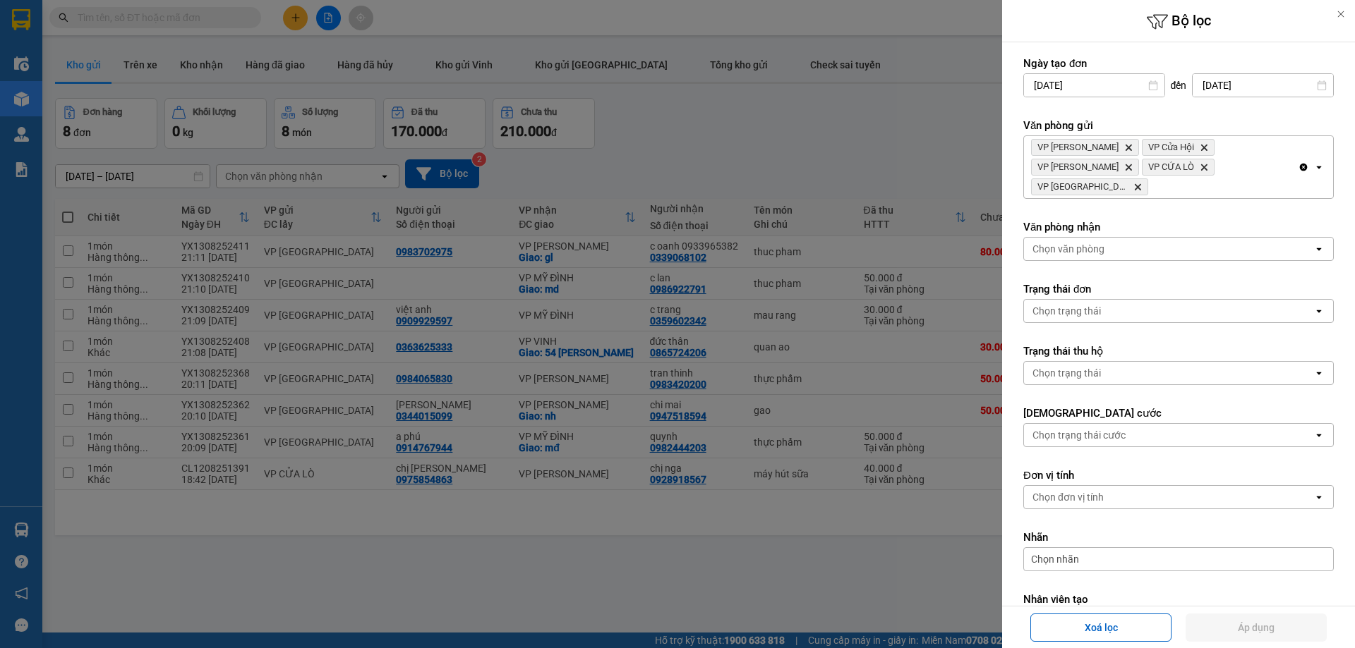
click at [1298, 162] on icon "Clear all" at bounding box center [1303, 167] width 11 height 11
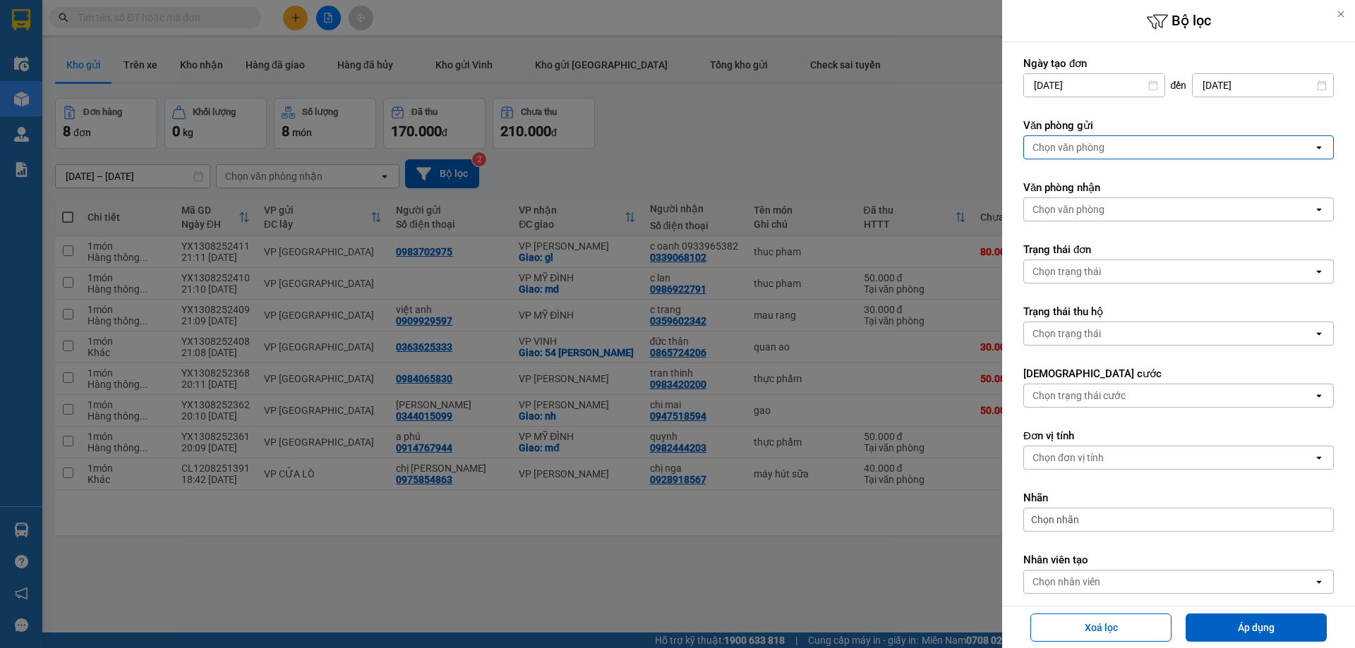
drag, startPoint x: 1233, startPoint y: 133, endPoint x: 1228, endPoint y: 145, distance: 13.3
click at [1233, 135] on div "Văn phòng gửi Chọn văn phòng open" at bounding box center [1178, 139] width 310 height 41
click at [1110, 145] on div "Chọn văn phòng" at bounding box center [1168, 147] width 289 height 23
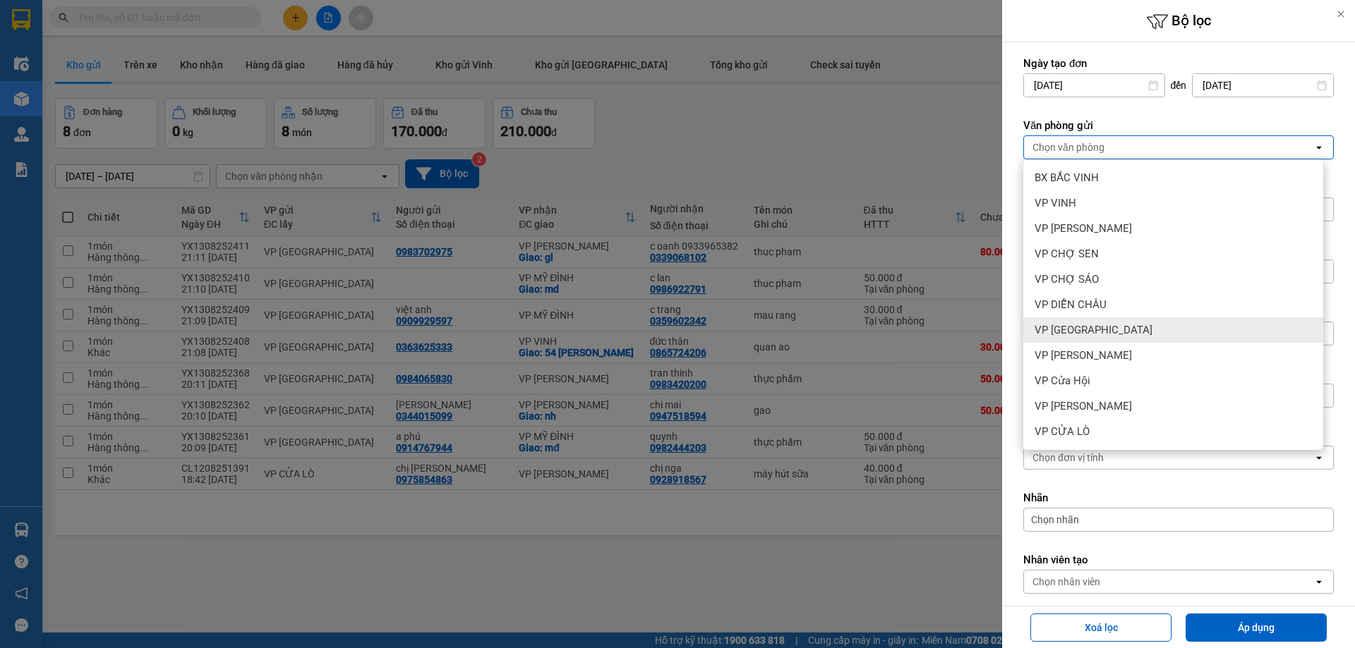
click at [1104, 329] on span "VP Cầu Yên Xuân" at bounding box center [1093, 330] width 118 height 14
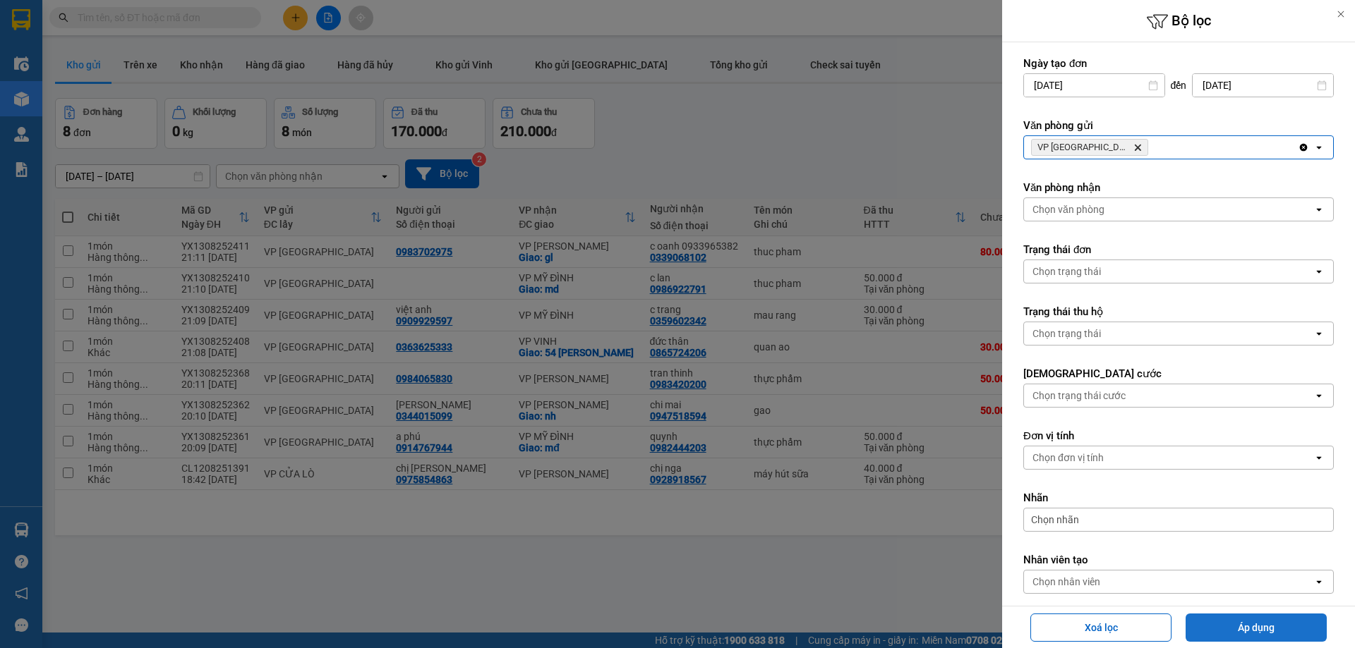
click at [1230, 633] on button "Áp dụng" at bounding box center [1255, 628] width 141 height 28
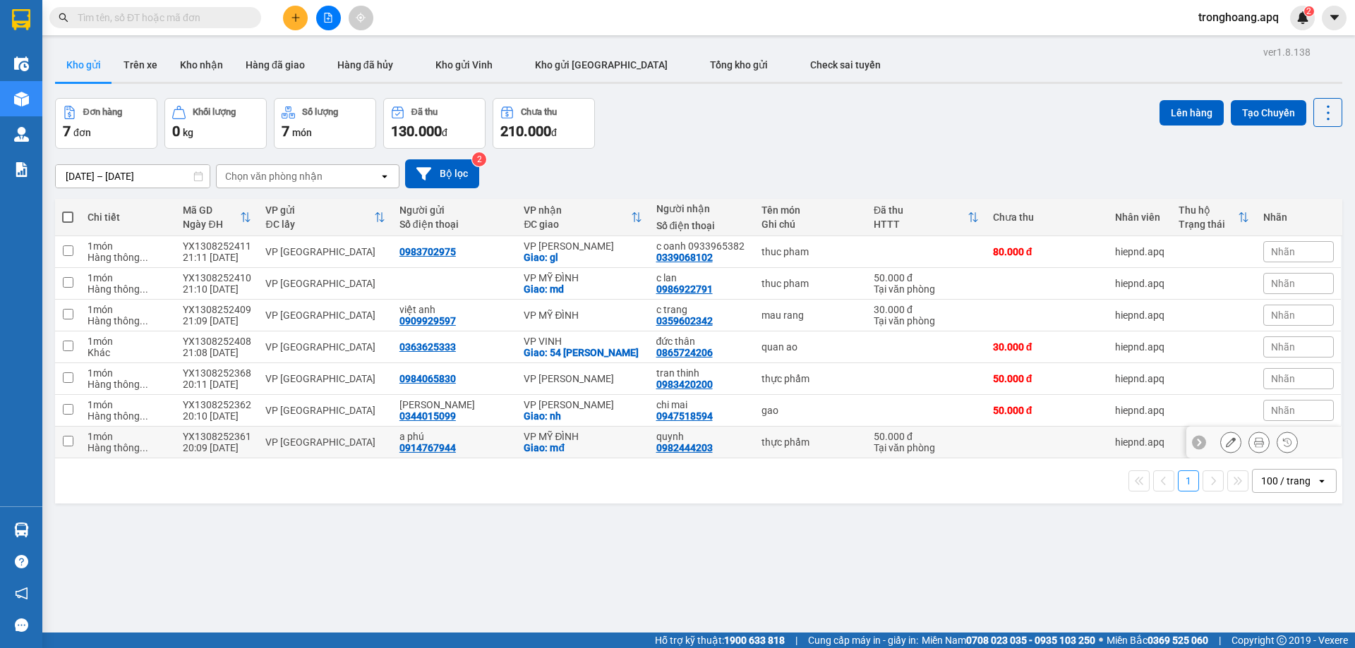
drag, startPoint x: 572, startPoint y: 447, endPoint x: 569, endPoint y: 390, distance: 56.5
click at [572, 445] on div "Giao: mđ" at bounding box center [583, 447] width 118 height 11
checkbox input "true"
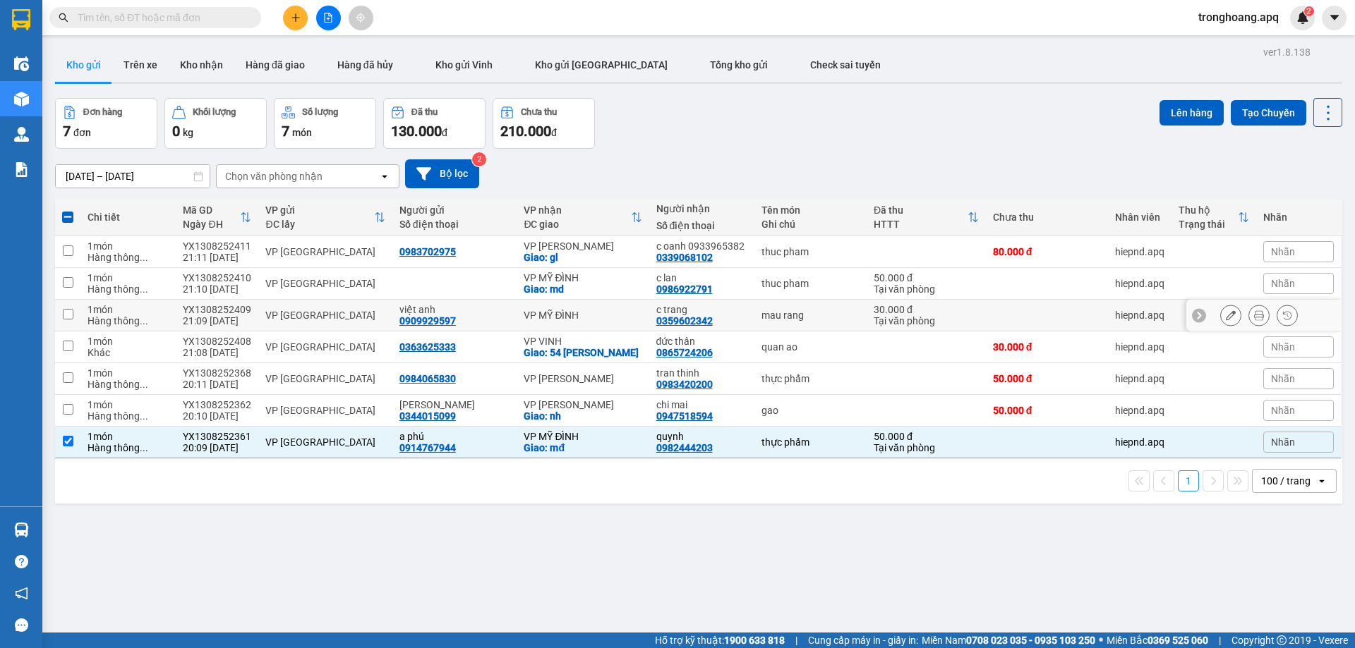
click at [567, 322] on td "VP MỸ ĐÌNH" at bounding box center [583, 316] width 132 height 32
checkbox input "true"
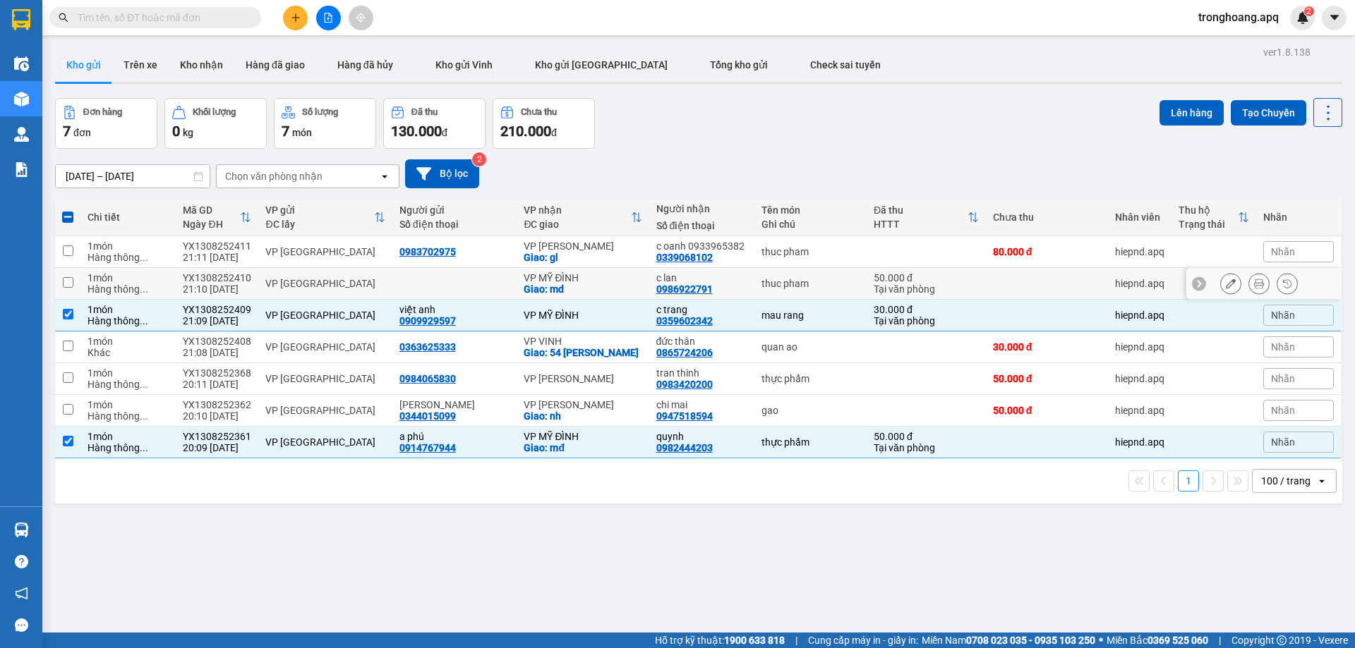
click at [566, 279] on div "VP MỸ ĐÌNH" at bounding box center [583, 277] width 118 height 11
checkbox input "true"
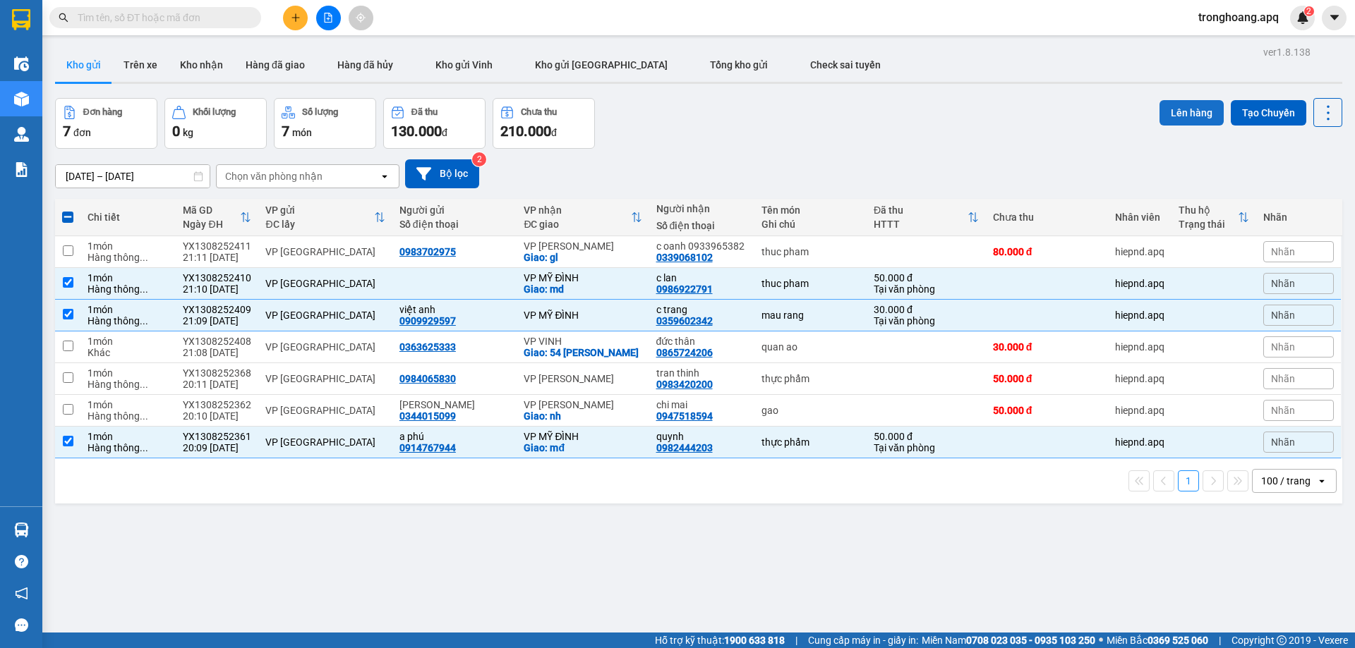
click at [1193, 110] on button "Lên hàng" at bounding box center [1191, 112] width 64 height 25
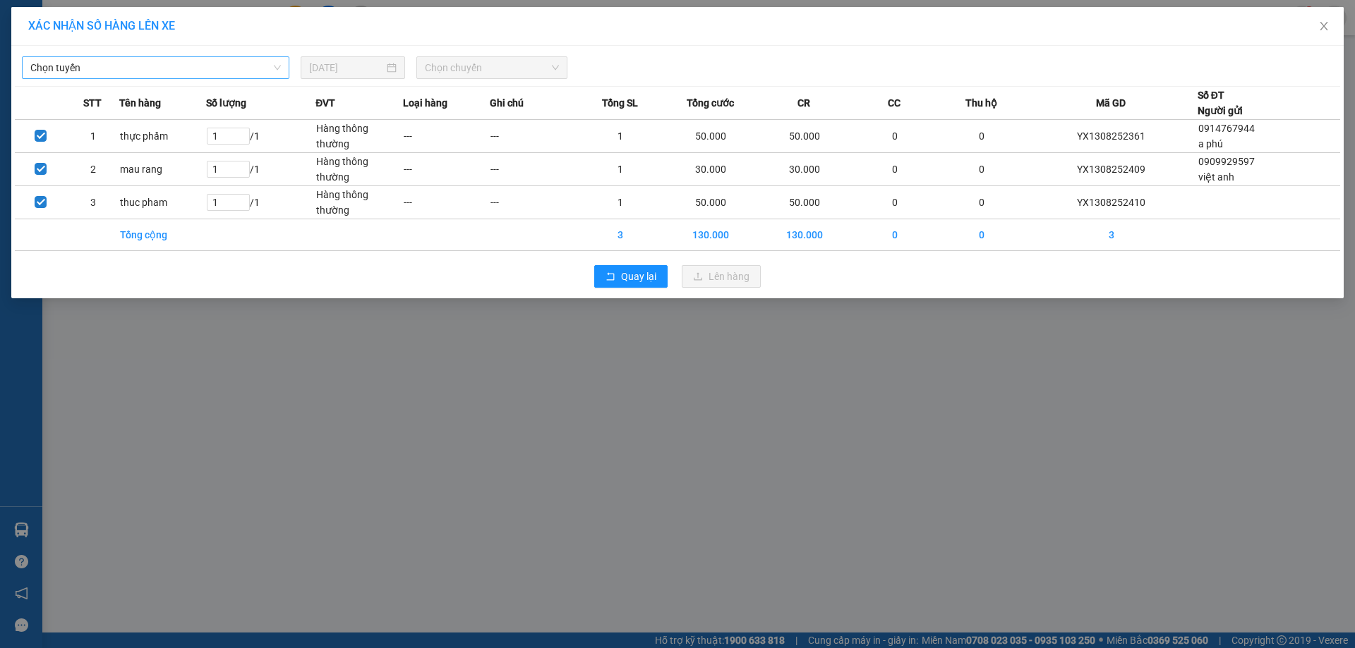
drag, startPoint x: 131, startPoint y: 61, endPoint x: 130, endPoint y: 76, distance: 15.5
click at [130, 70] on span "Chọn tuyến" at bounding box center [155, 67] width 251 height 21
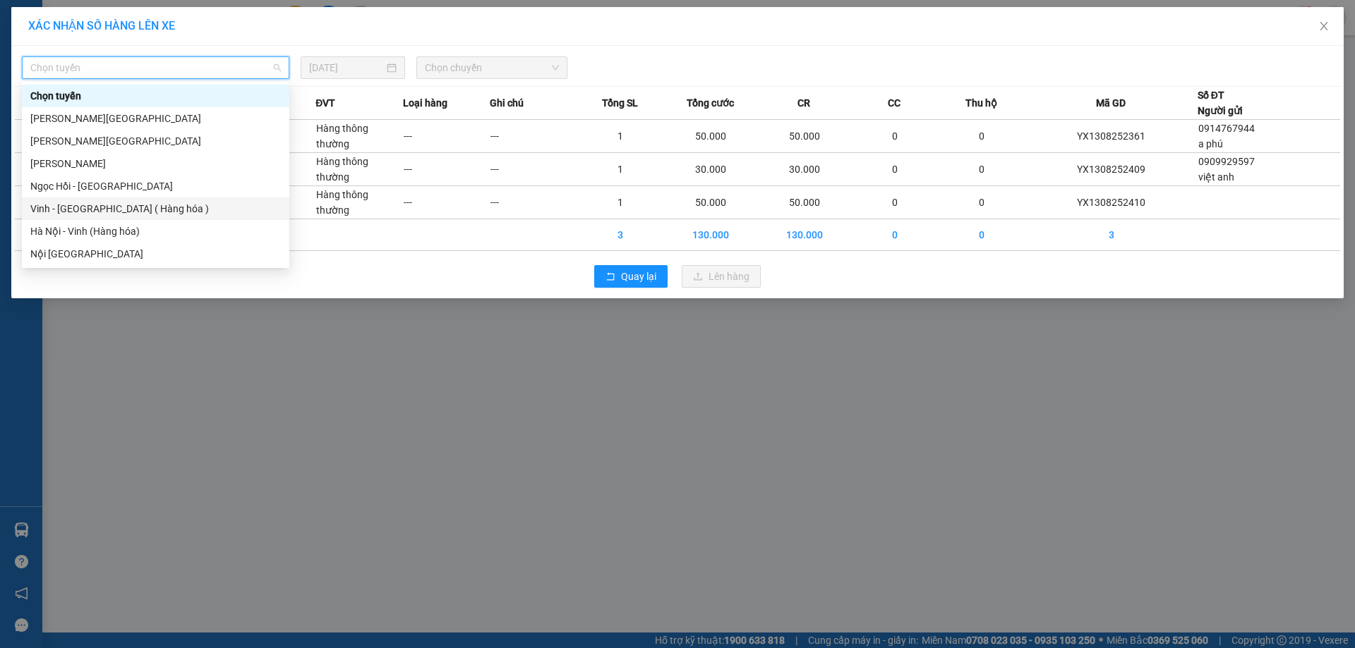
click at [131, 203] on div "Vinh - Hà Nội ( Hàng hóa )" at bounding box center [155, 209] width 251 height 16
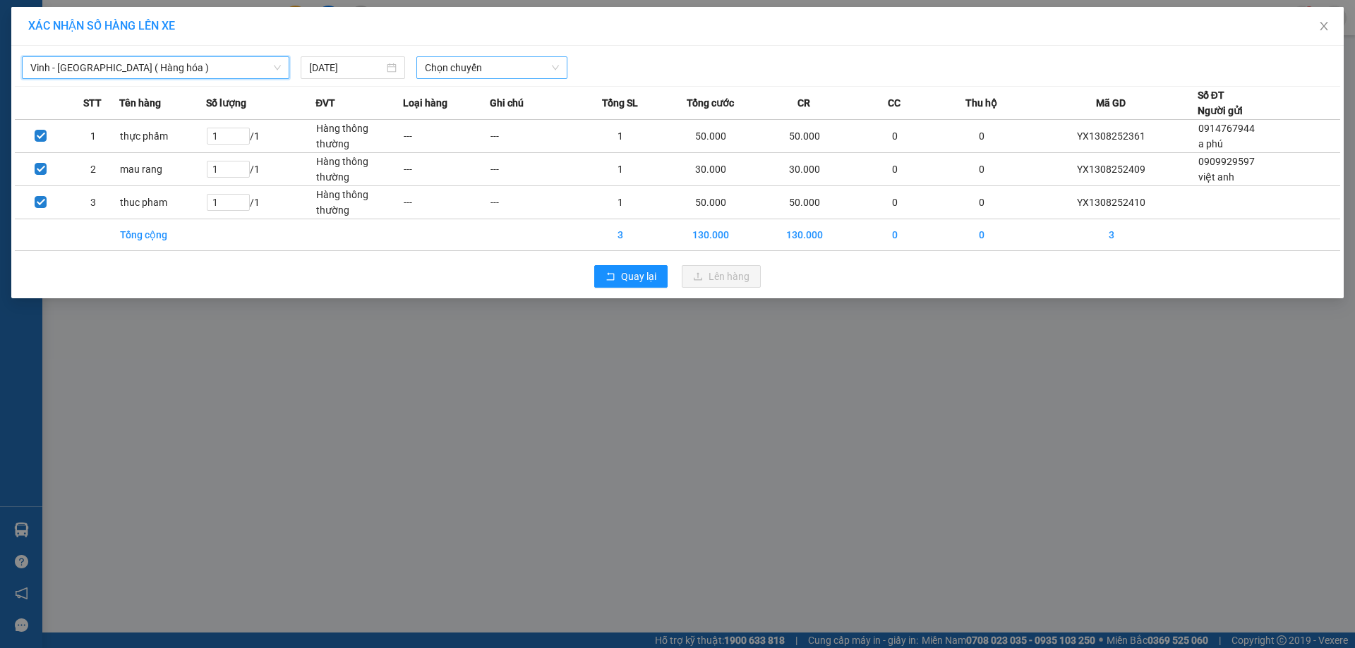
click at [478, 61] on span "Chọn chuyến" at bounding box center [492, 67] width 134 height 21
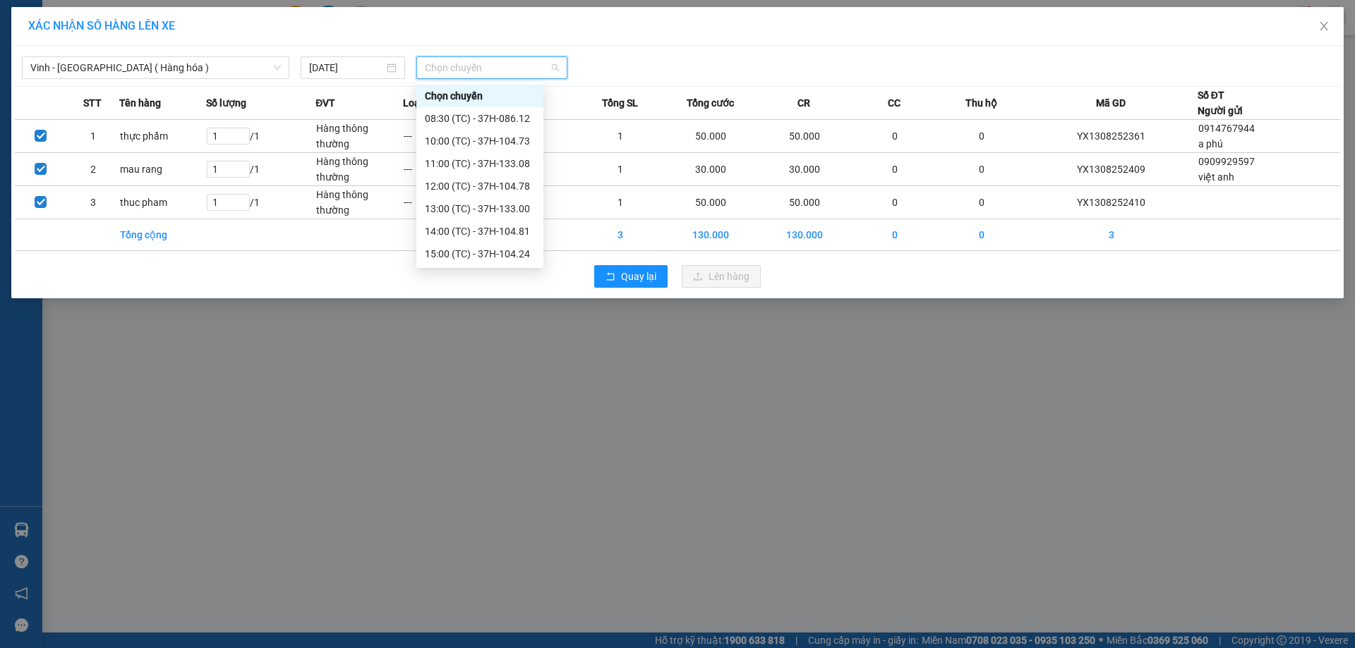
click at [485, 404] on div "23:17 (TC) - 37H-096.13" at bounding box center [480, 412] width 110 height 16
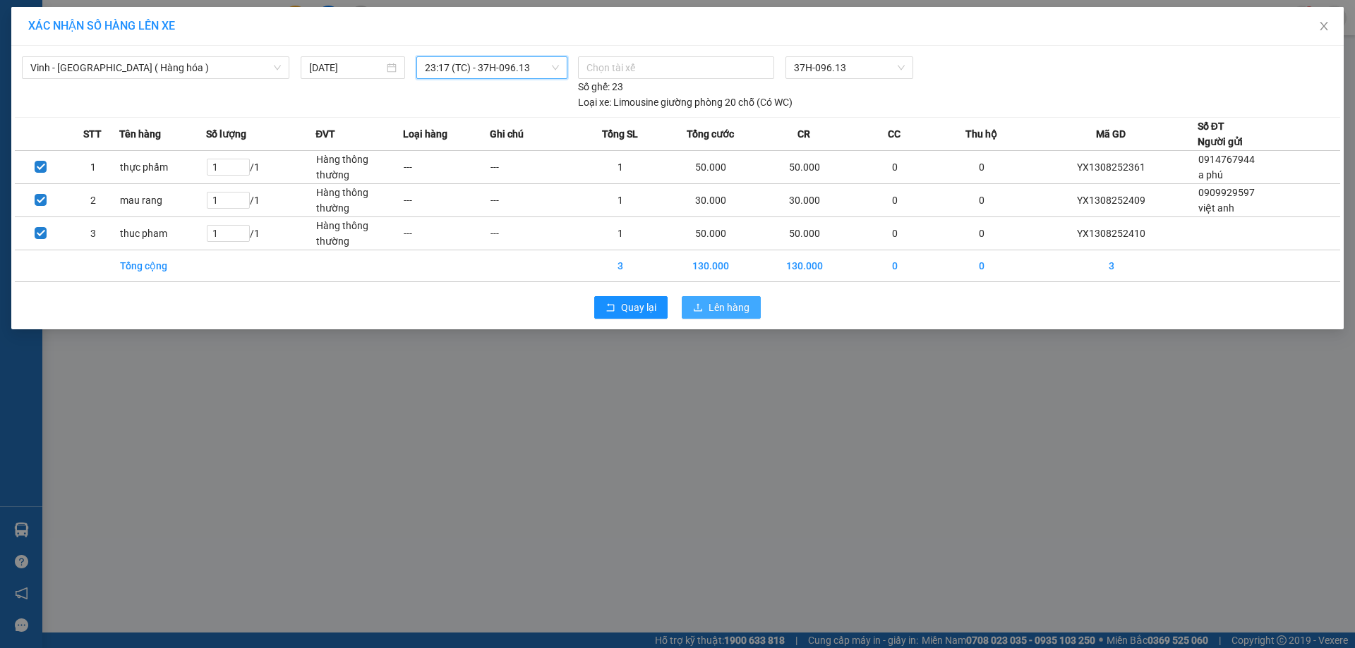
click at [718, 310] on span "Lên hàng" at bounding box center [728, 308] width 41 height 16
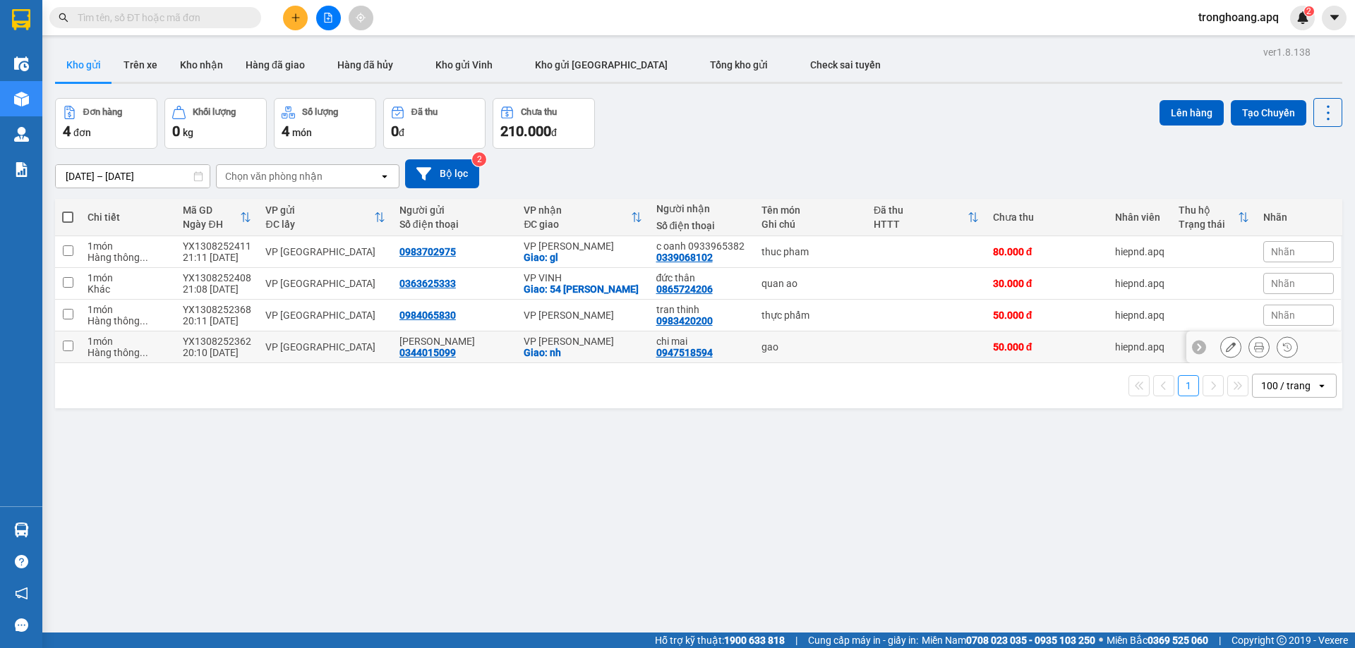
click at [601, 344] on div "VP NGỌC HỒI" at bounding box center [583, 341] width 118 height 11
checkbox input "true"
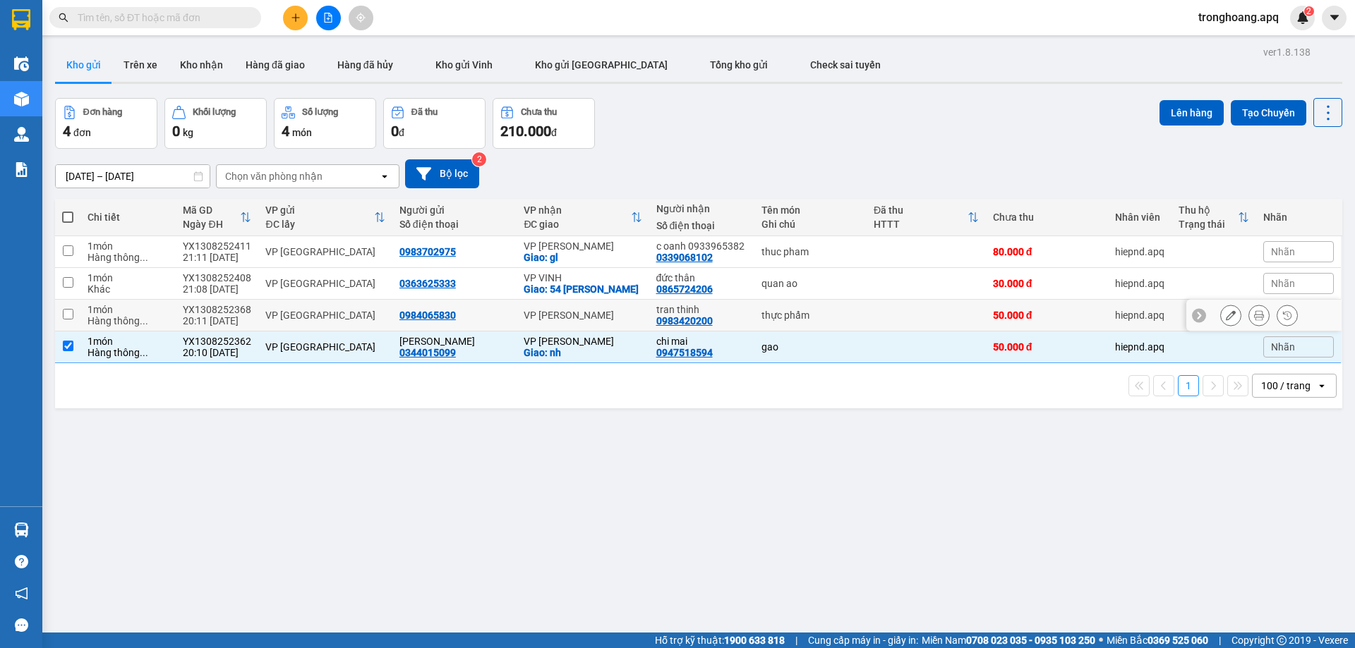
click at [601, 320] on div "VP NGỌC HỒI" at bounding box center [583, 315] width 118 height 11
checkbox input "true"
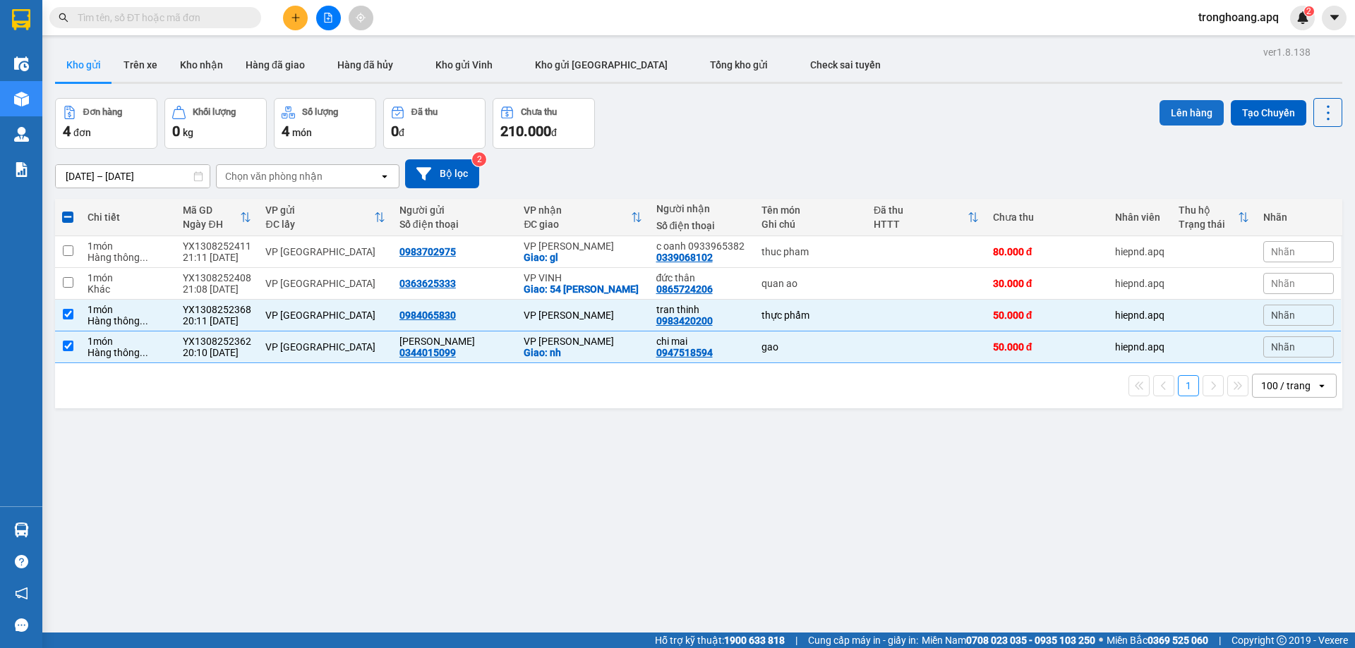
click at [1165, 119] on button "Lên hàng" at bounding box center [1191, 112] width 64 height 25
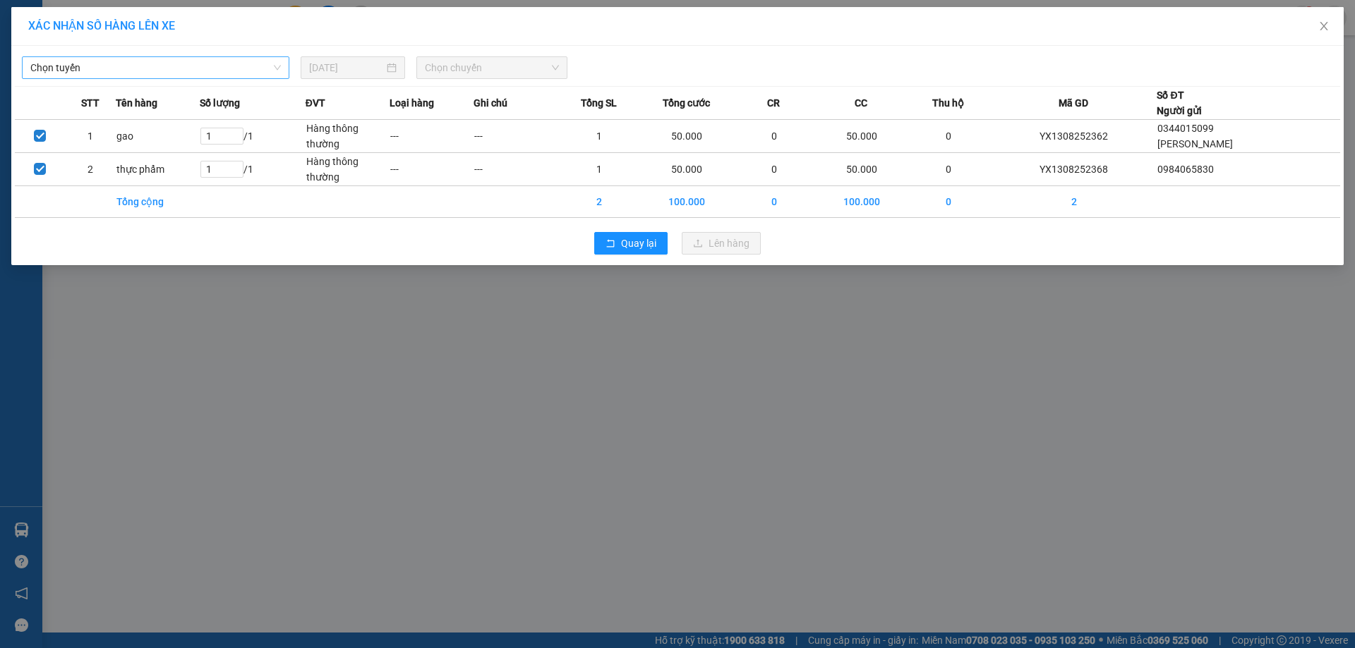
click at [222, 58] on div "Chọn tuyến 13/08/2025 Chọn chuyến" at bounding box center [677, 64] width 1325 height 30
click at [222, 73] on span "Chọn tuyến" at bounding box center [155, 67] width 251 height 21
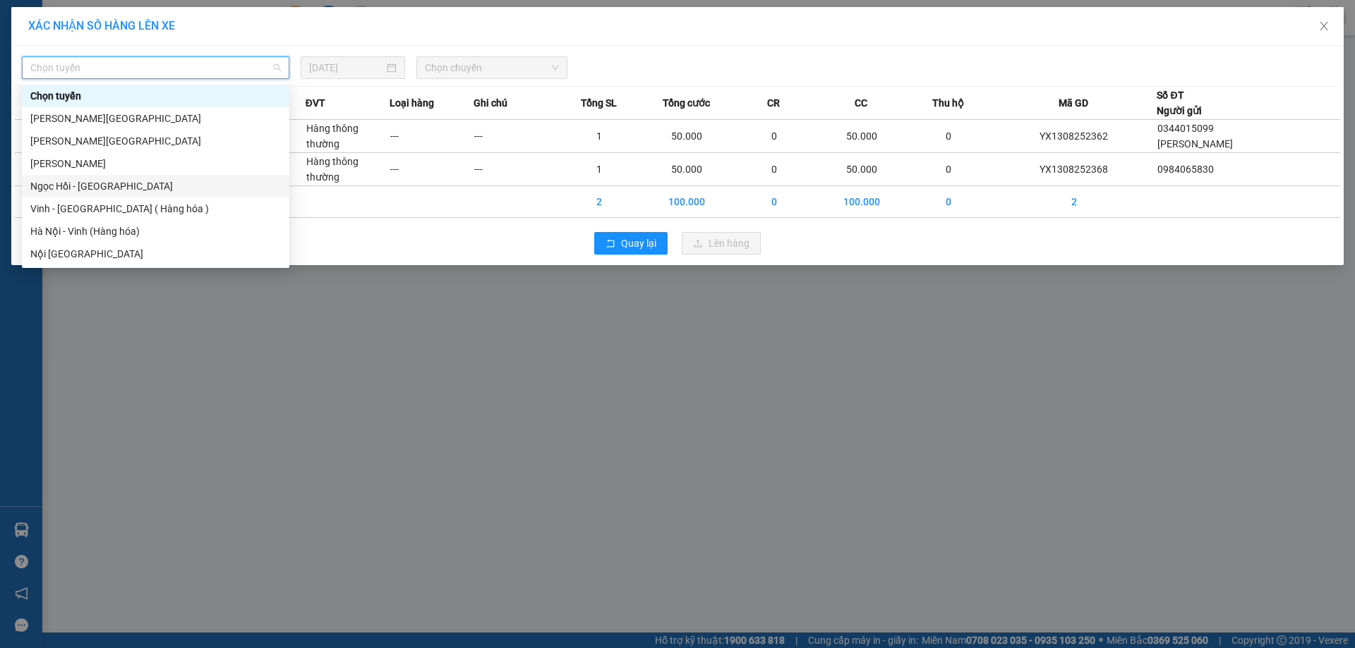
drag, startPoint x: 145, startPoint y: 208, endPoint x: 154, endPoint y: 209, distance: 8.5
click at [145, 209] on div "Vinh - Hà Nội ( Hàng hóa )" at bounding box center [155, 209] width 251 height 16
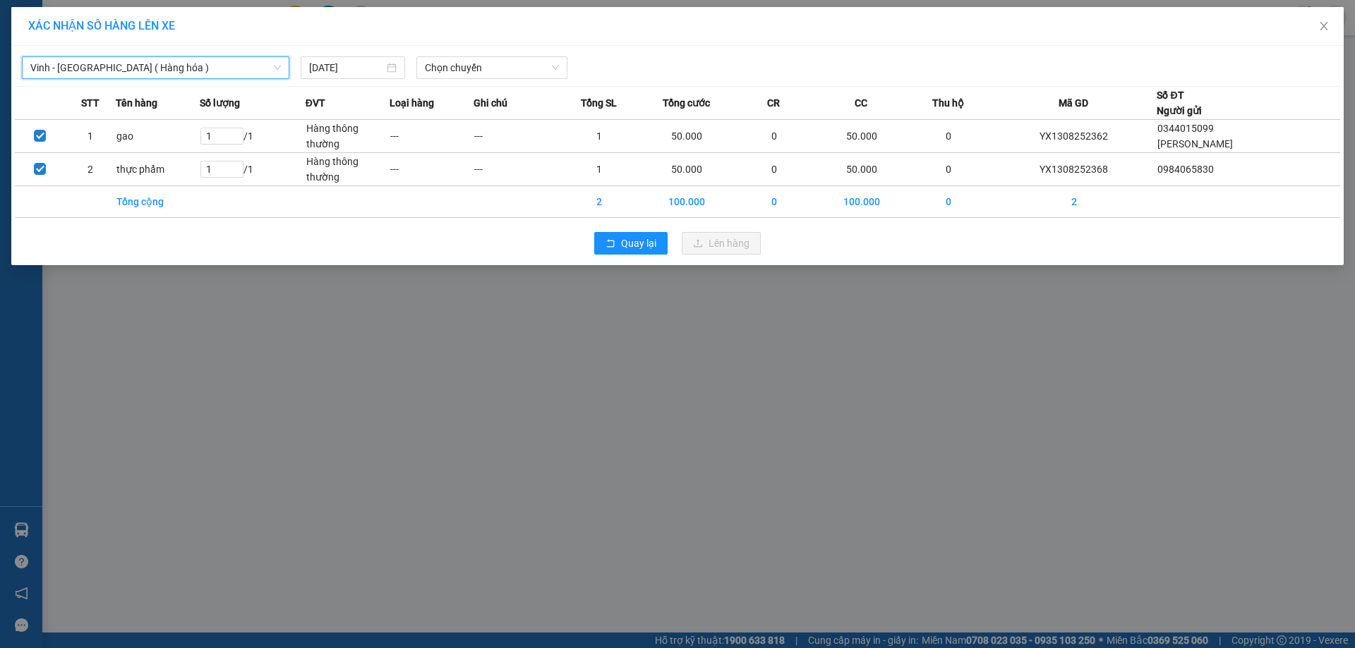
click at [469, 89] on th "Loại hàng" at bounding box center [432, 103] width 84 height 33
click at [469, 73] on span "Chọn chuyến" at bounding box center [492, 67] width 134 height 21
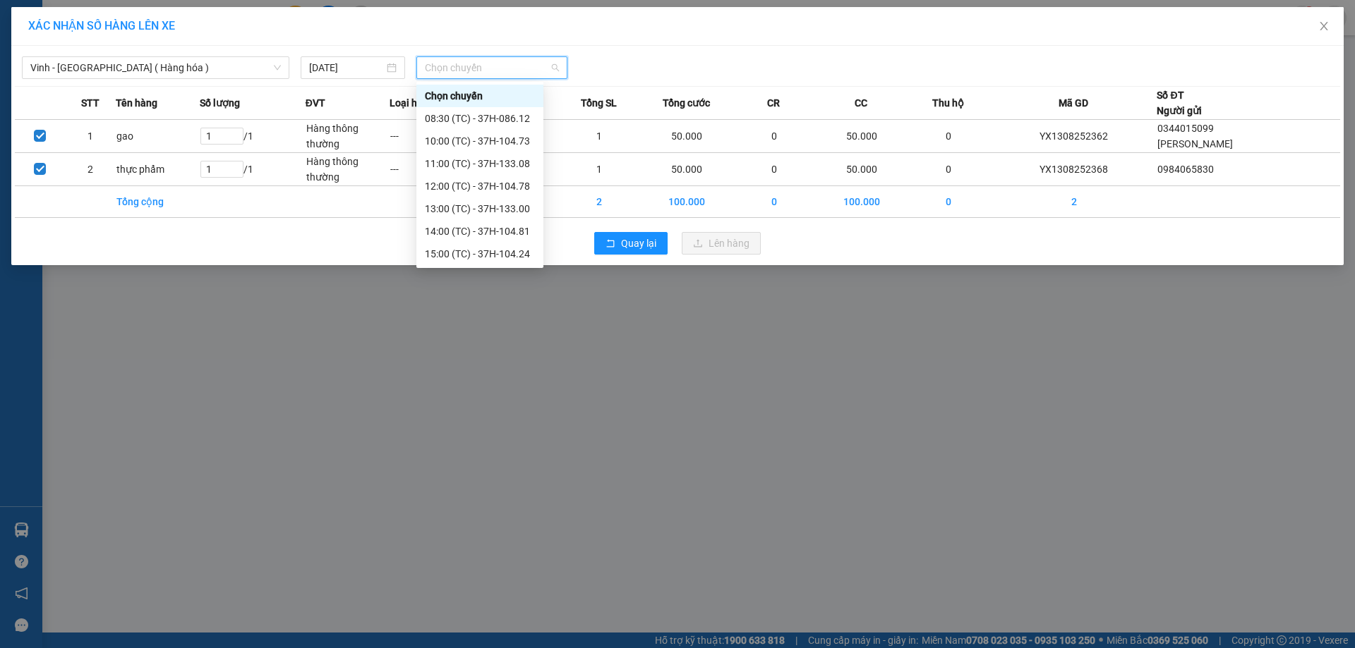
click at [517, 337] on div "23:05 (TC) - 37H-133.02" at bounding box center [480, 345] width 110 height 16
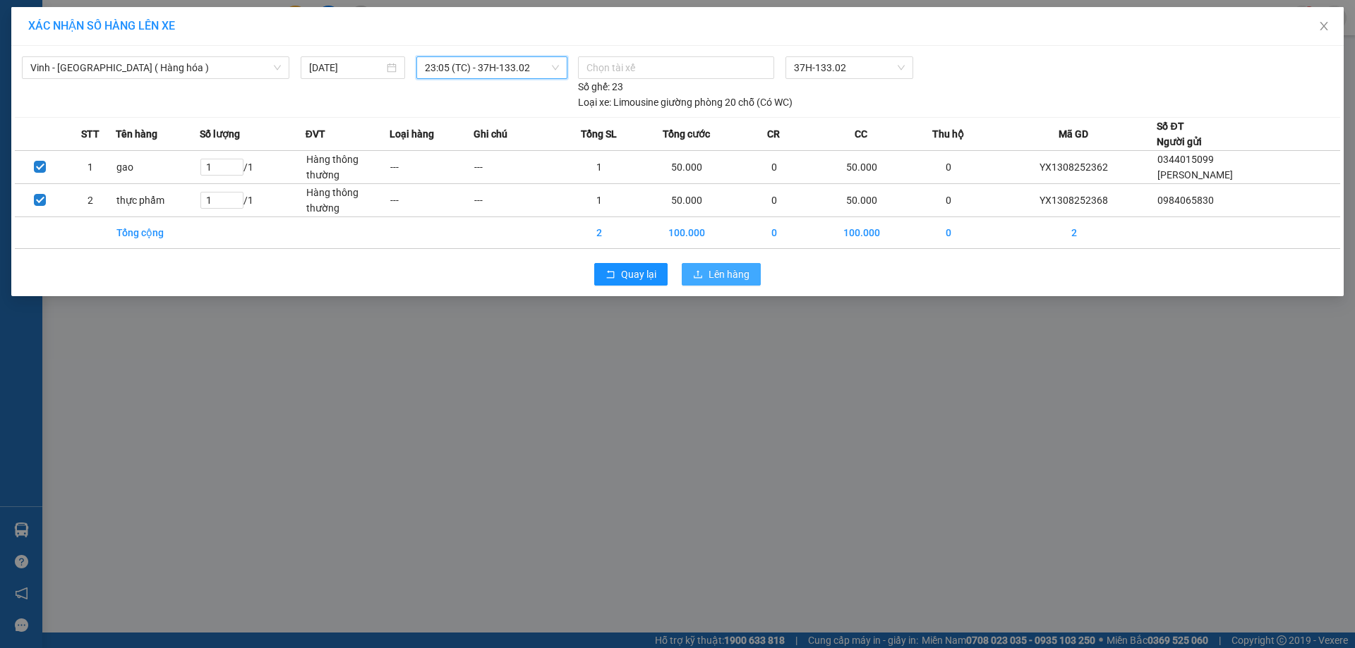
click at [712, 280] on span "Lên hàng" at bounding box center [728, 275] width 41 height 16
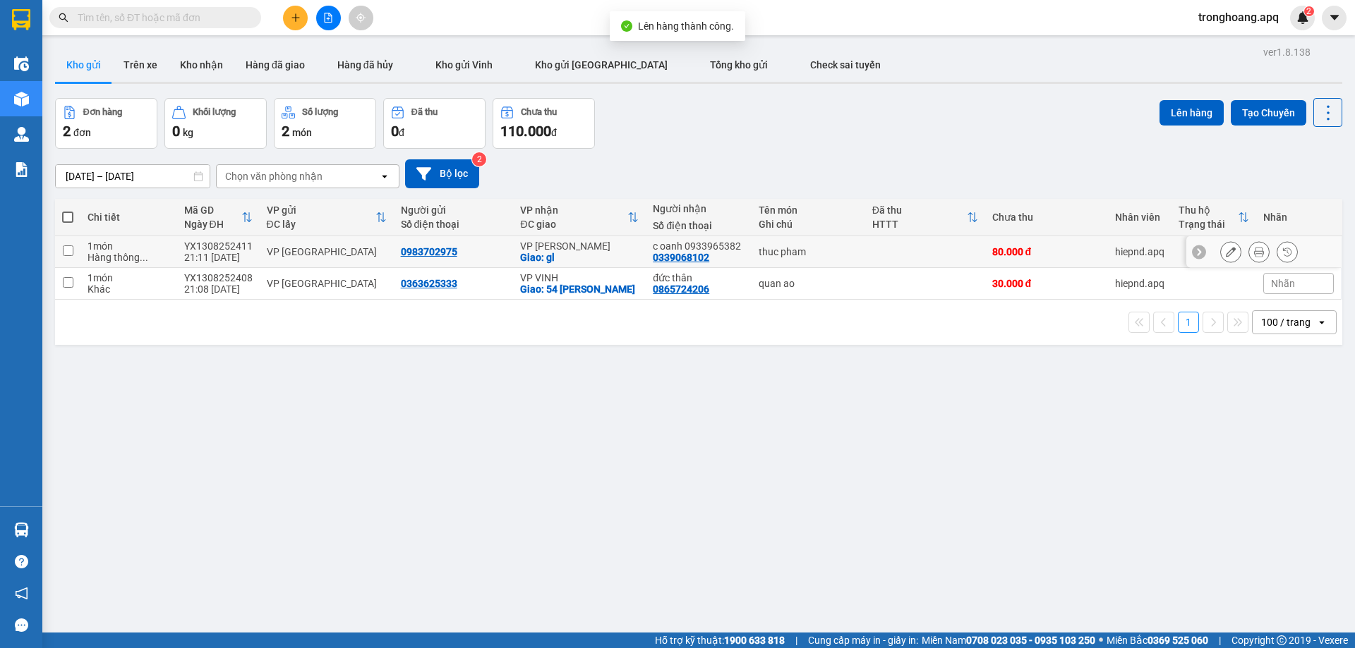
click at [584, 252] on div "Giao: gl" at bounding box center [579, 257] width 119 height 11
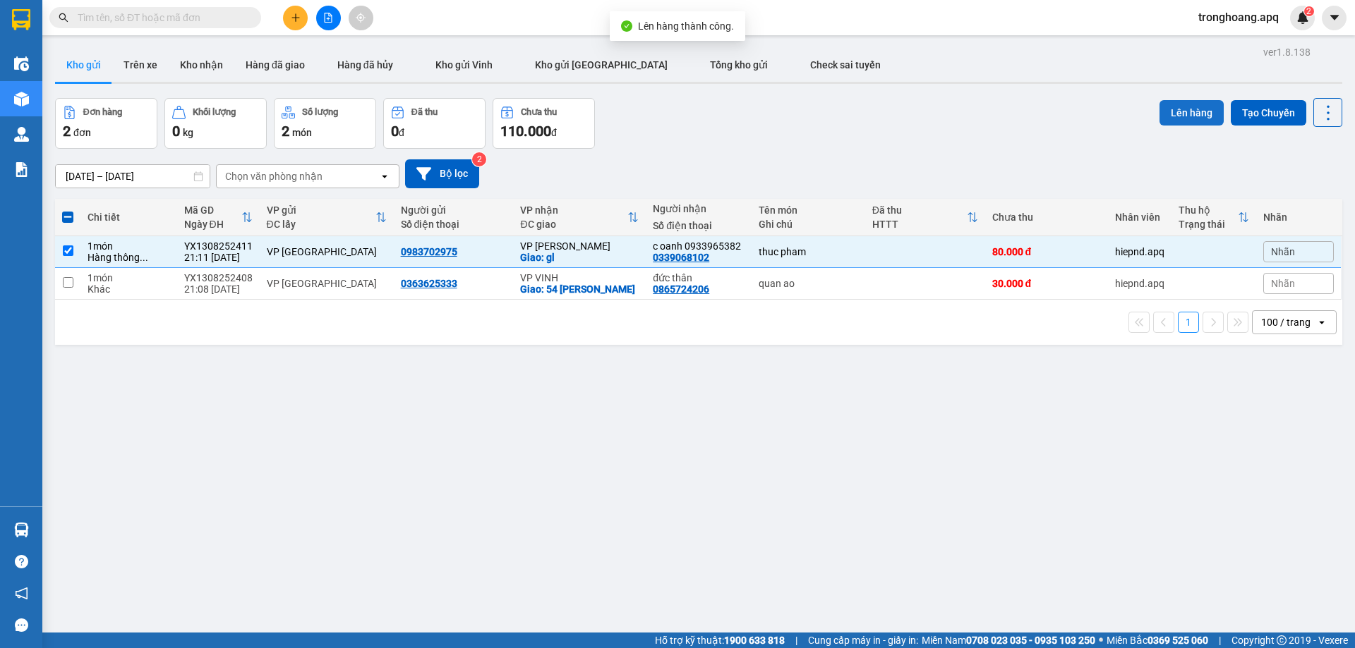
click at [1178, 107] on button "Lên hàng" at bounding box center [1191, 112] width 64 height 25
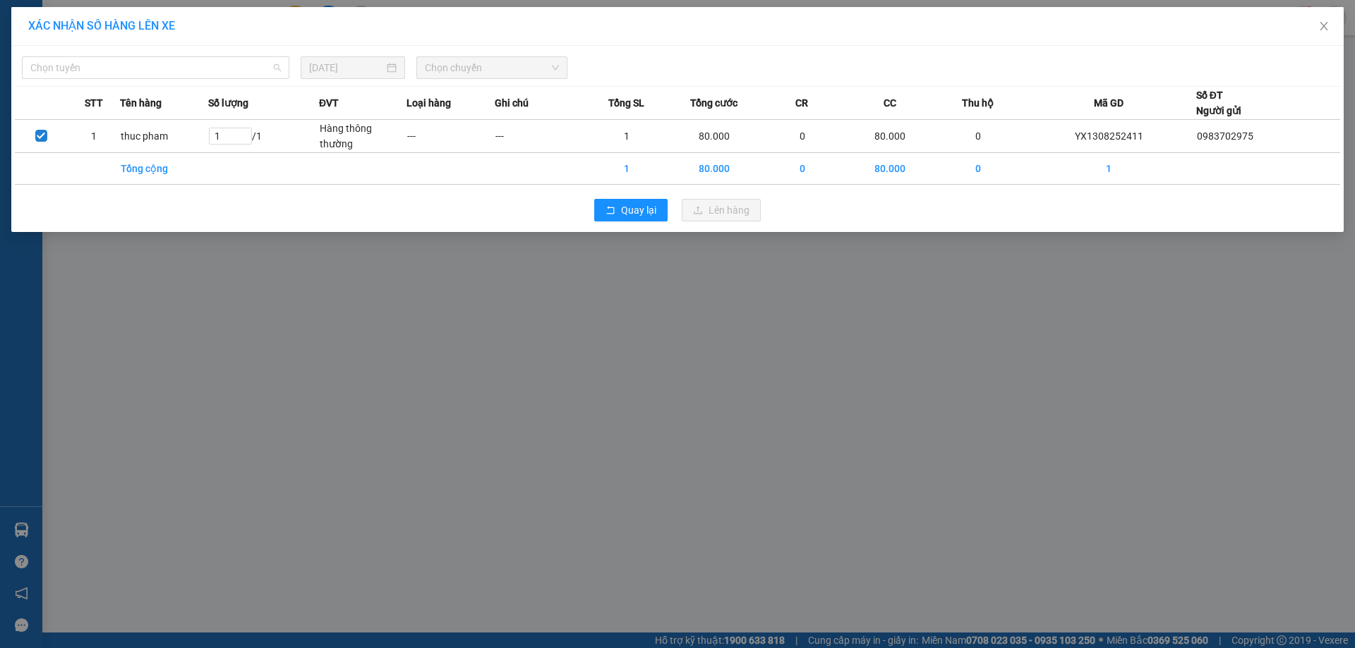
drag, startPoint x: 198, startPoint y: 71, endPoint x: 164, endPoint y: 171, distance: 106.0
click at [197, 71] on span "Chọn tuyến" at bounding box center [155, 67] width 251 height 21
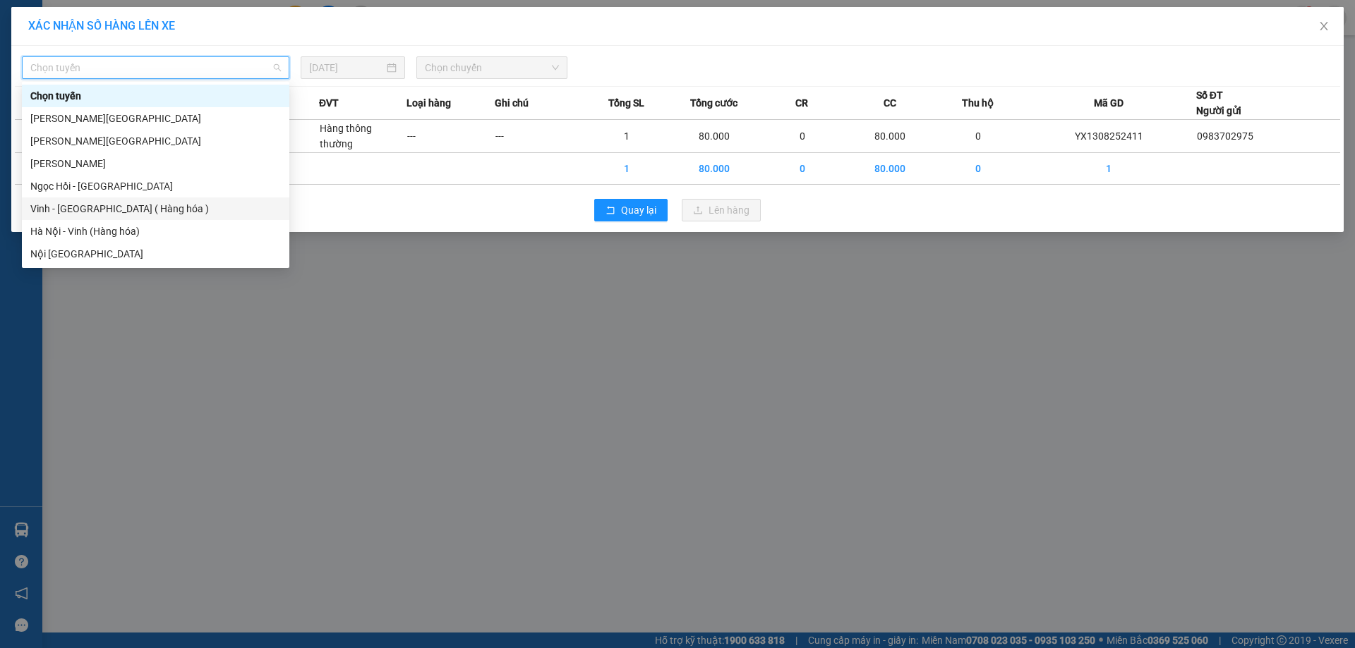
click at [146, 203] on div "Vinh - Hà Nội ( Hàng hóa )" at bounding box center [155, 209] width 251 height 16
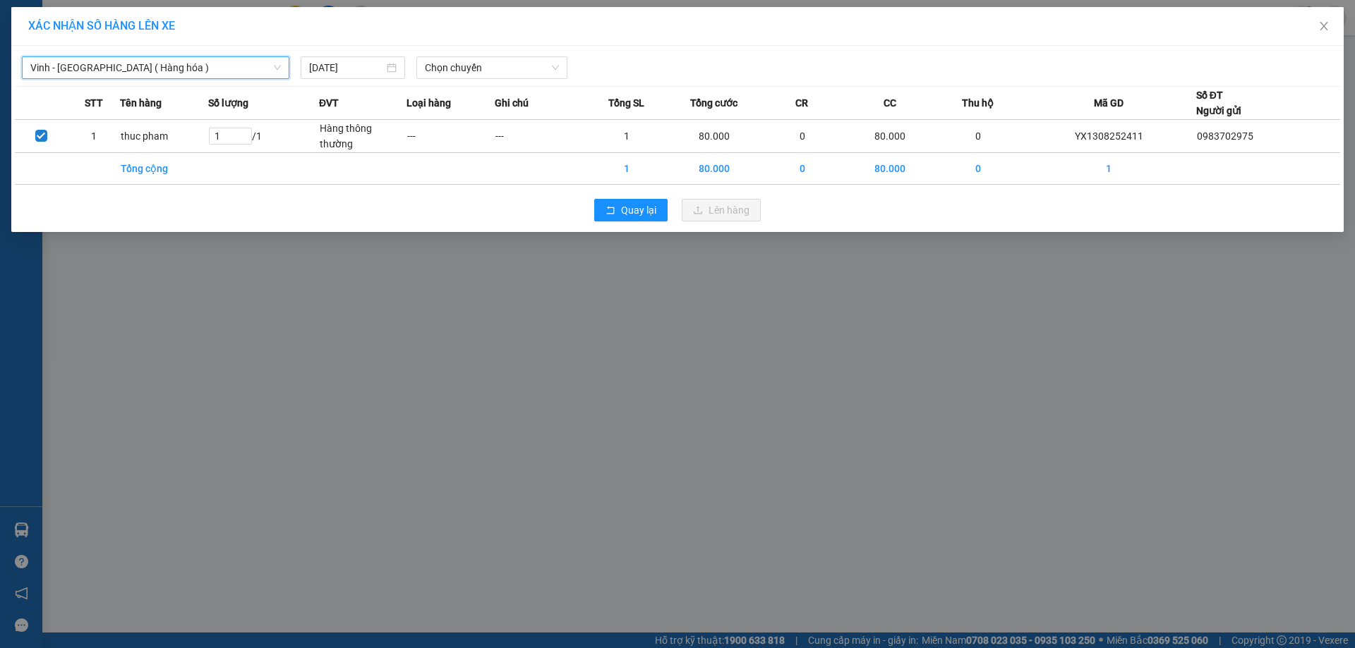
click at [500, 49] on div "Vinh - Hà Nội ( Hàng hóa ) Vinh - Hà Nội ( Hàng hóa ) 13/08/2025 Chọn chuyến ST…" at bounding box center [677, 139] width 1332 height 186
click at [497, 67] on span "Chọn chuyến" at bounding box center [492, 67] width 134 height 21
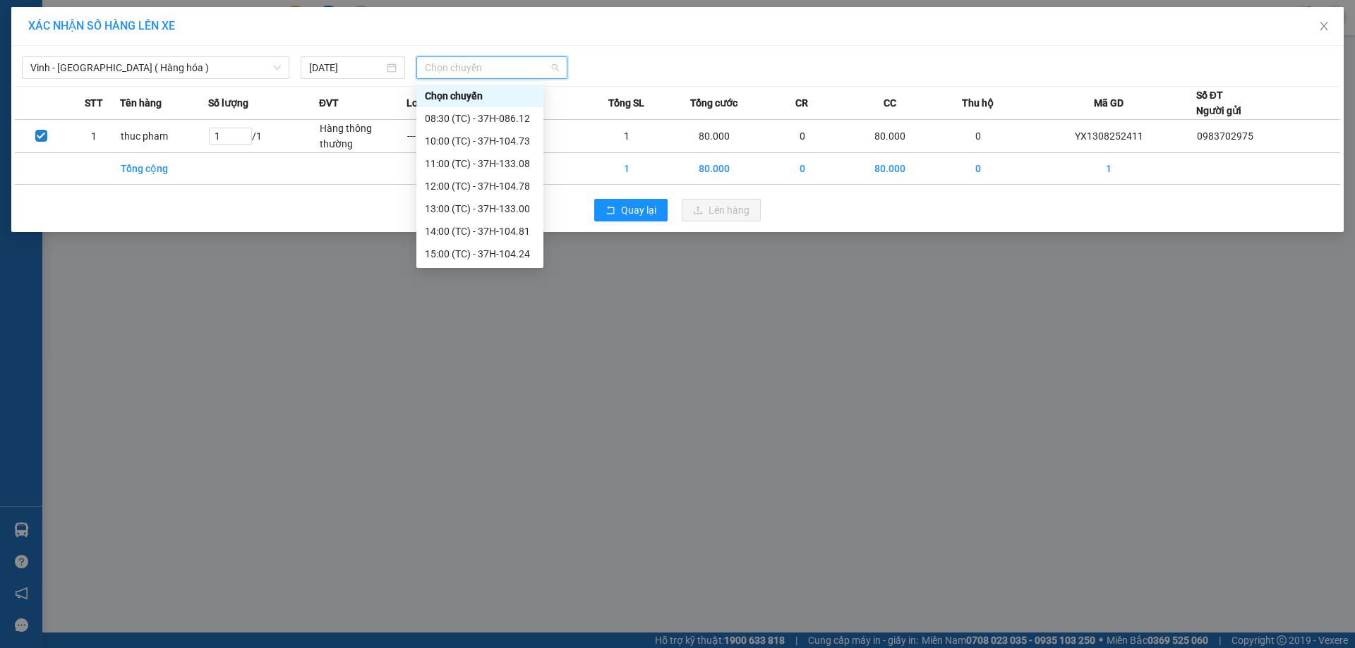
click at [500, 427] on div "23:18 (TC) - 37H-104.41" at bounding box center [480, 435] width 110 height 16
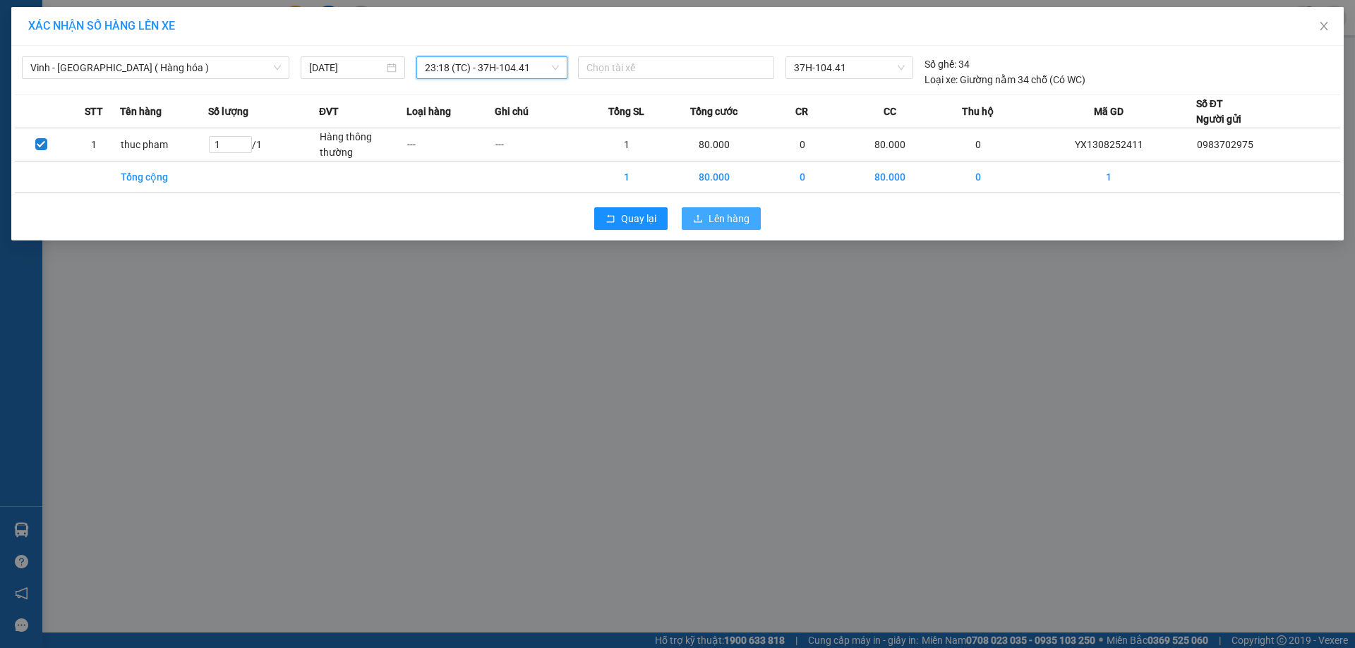
click at [719, 224] on span "Lên hàng" at bounding box center [728, 219] width 41 height 16
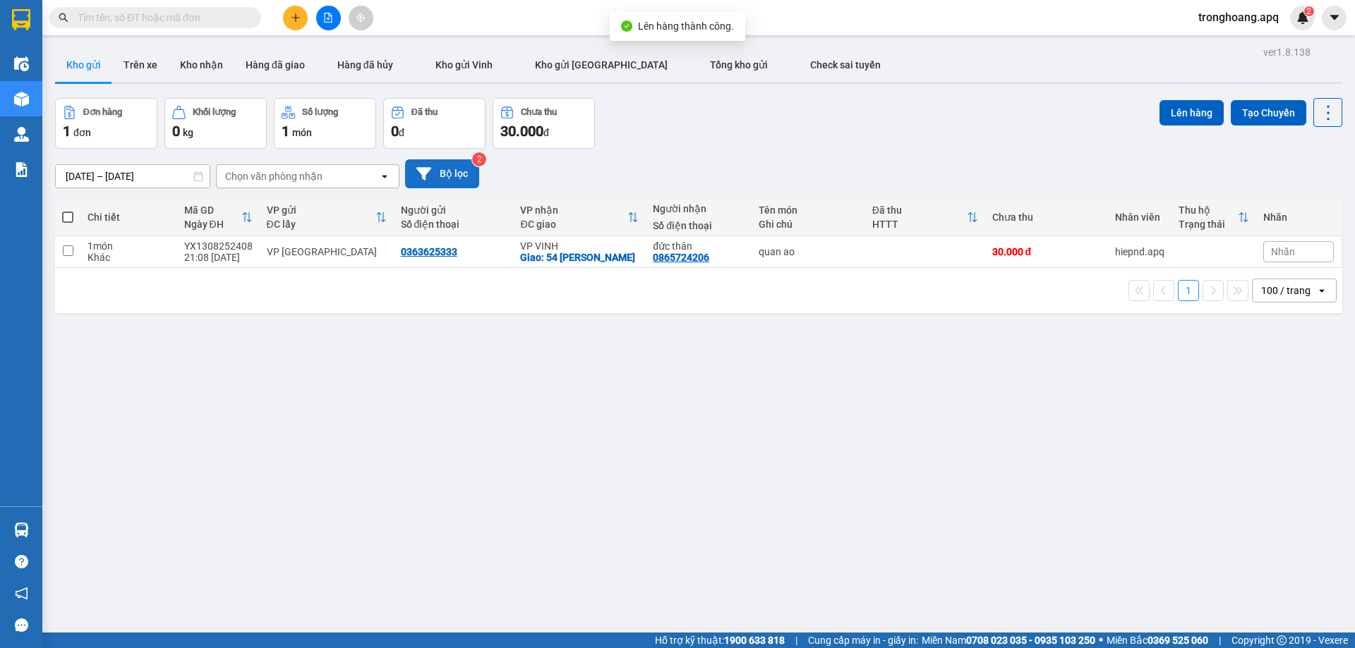
click at [432, 167] on button "Bộ lọc" at bounding box center [442, 173] width 74 height 29
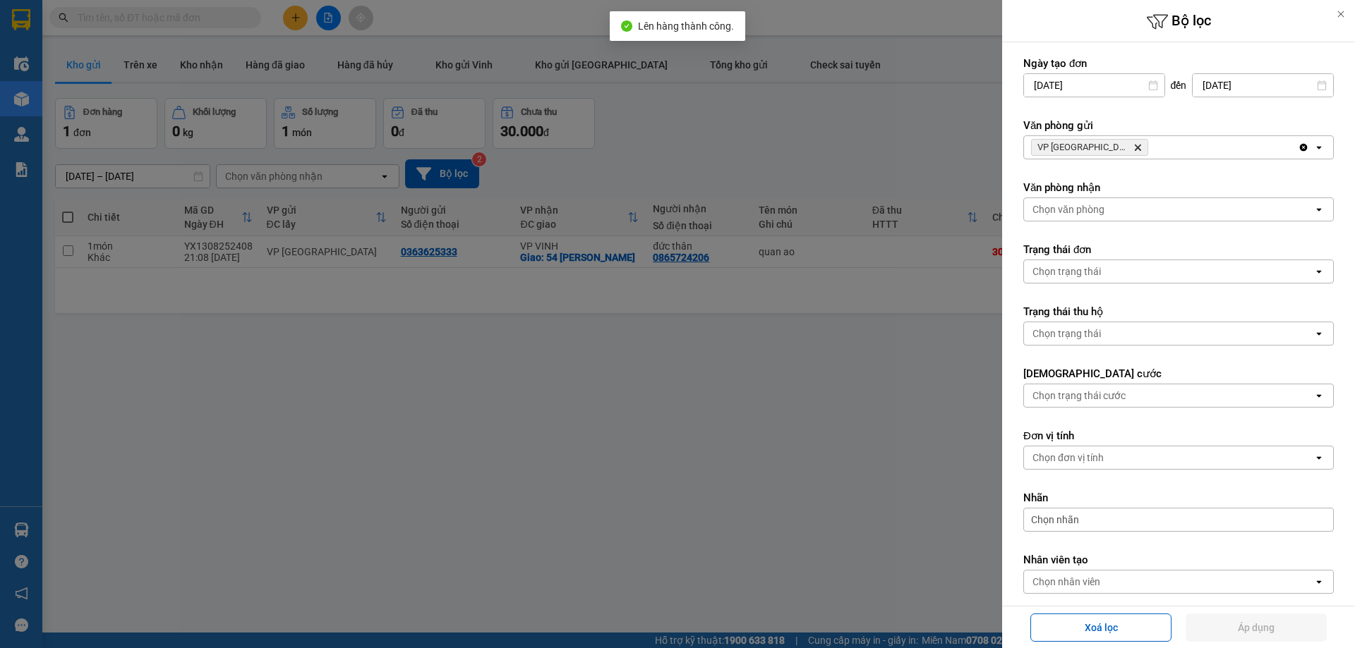
click at [1177, 154] on div "VP Cầu Yên Xuân Delete" at bounding box center [1161, 147] width 274 height 23
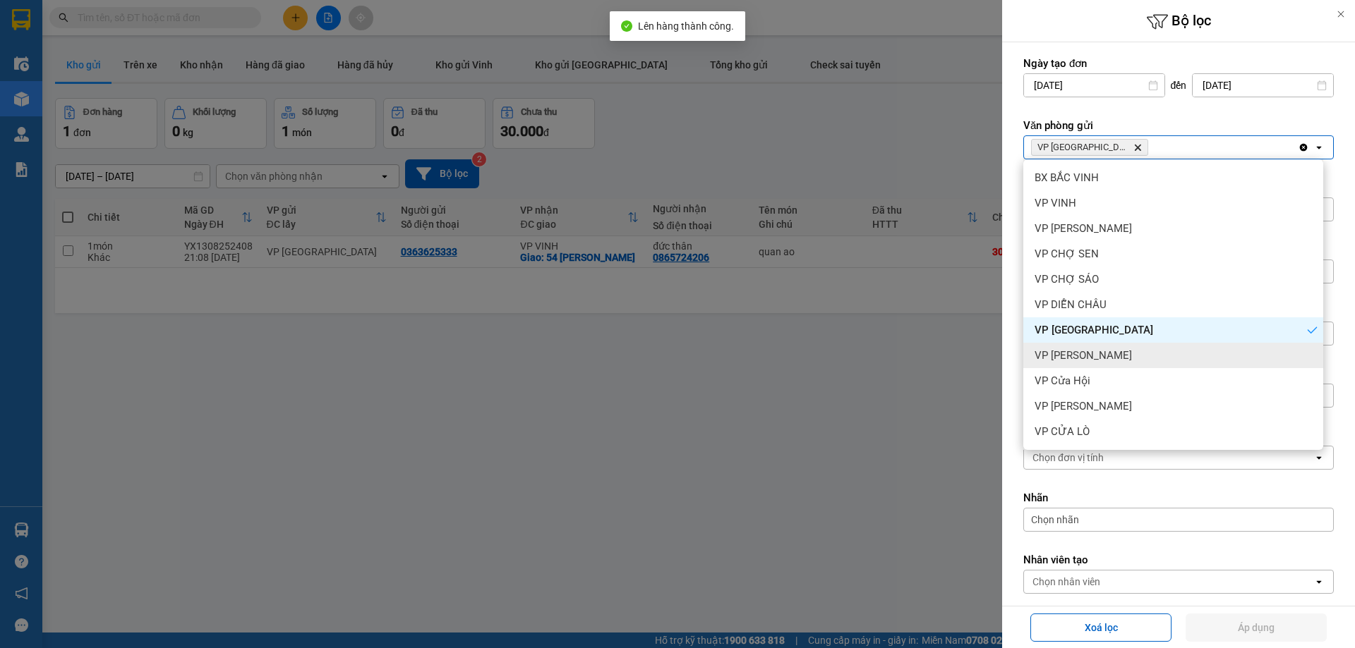
click at [1130, 345] on div "VP Xuân Hội" at bounding box center [1173, 355] width 300 height 25
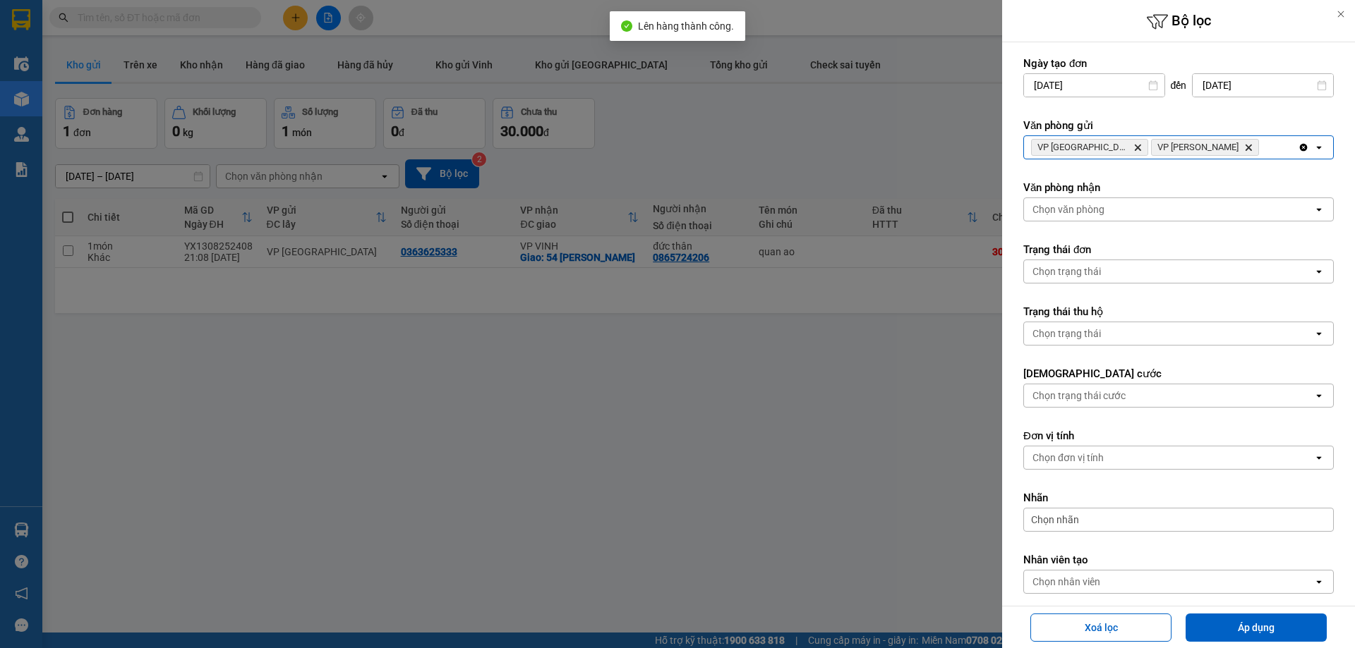
click at [1250, 139] on div "VP Cầu Yên Xuân Delete VP Xuân Hội Delete" at bounding box center [1161, 147] width 274 height 23
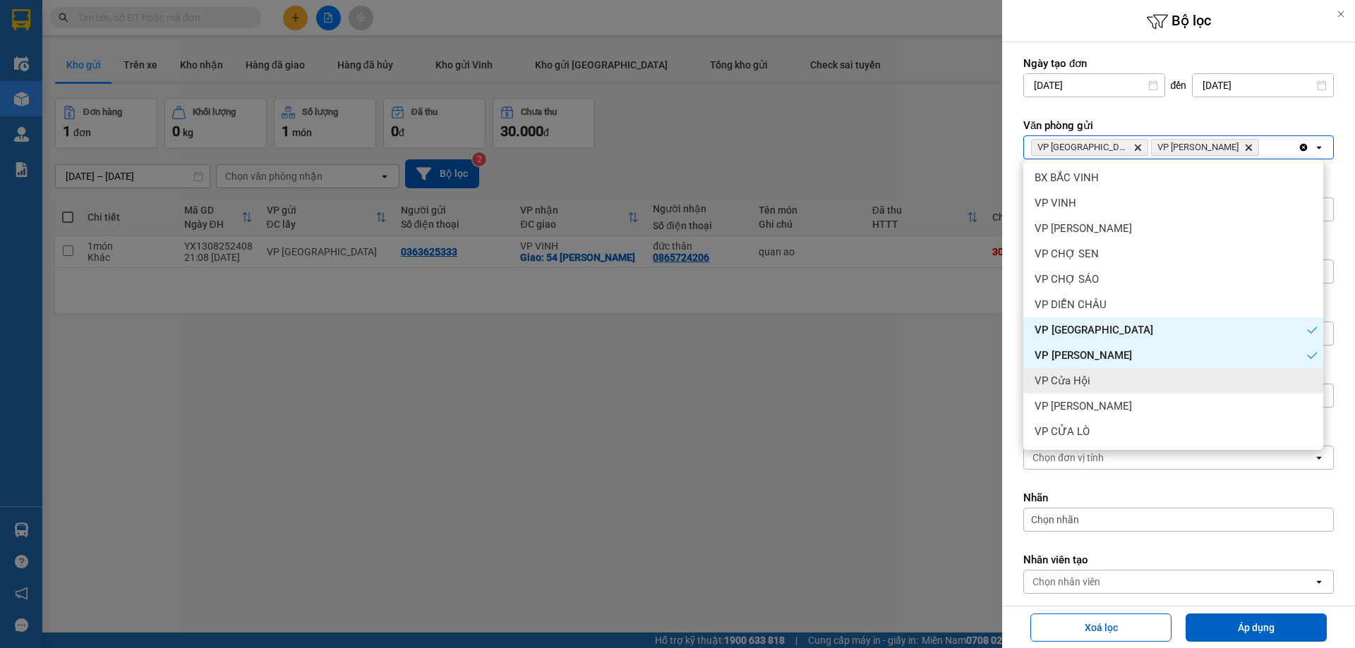
click at [1137, 375] on div "VP Cửa Hội" at bounding box center [1173, 380] width 300 height 25
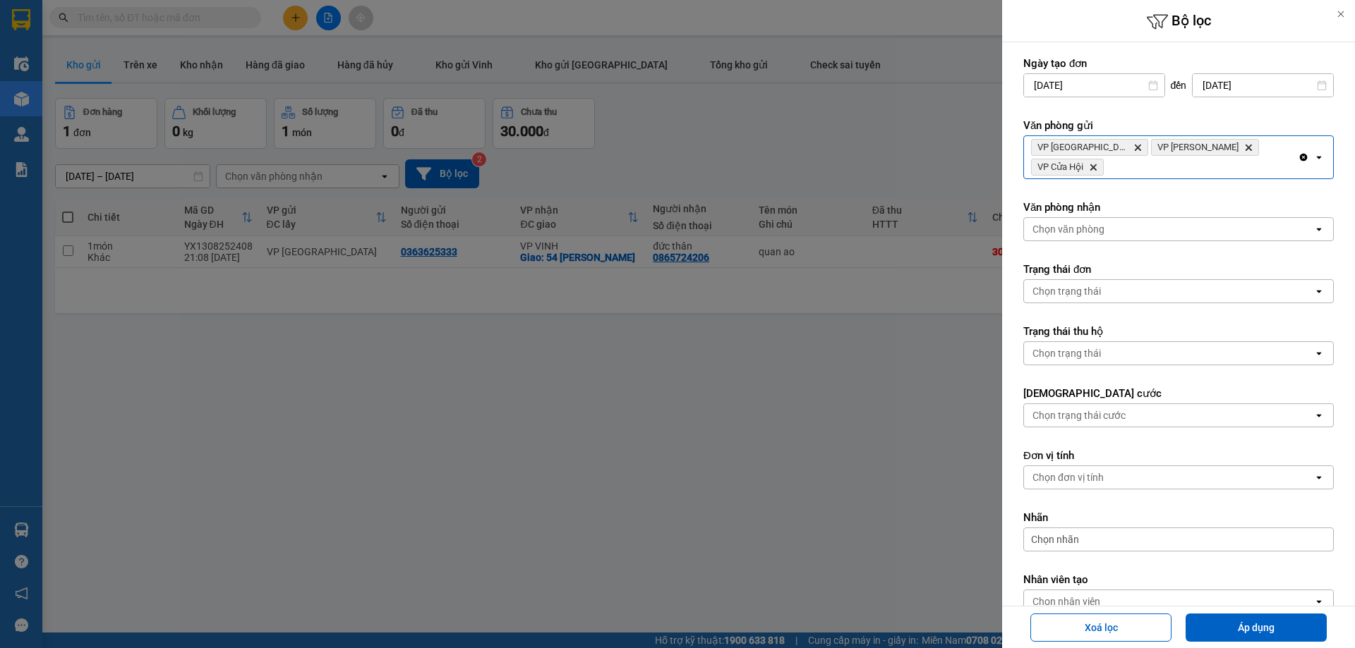
click at [1104, 159] on span "VP Cửa Hội Delete" at bounding box center [1067, 167] width 73 height 17
click at [1263, 166] on div "VP Cầu Yên Xuân Delete VP Xuân Hội Delete VP Cửa Hội Delete" at bounding box center [1161, 157] width 274 height 42
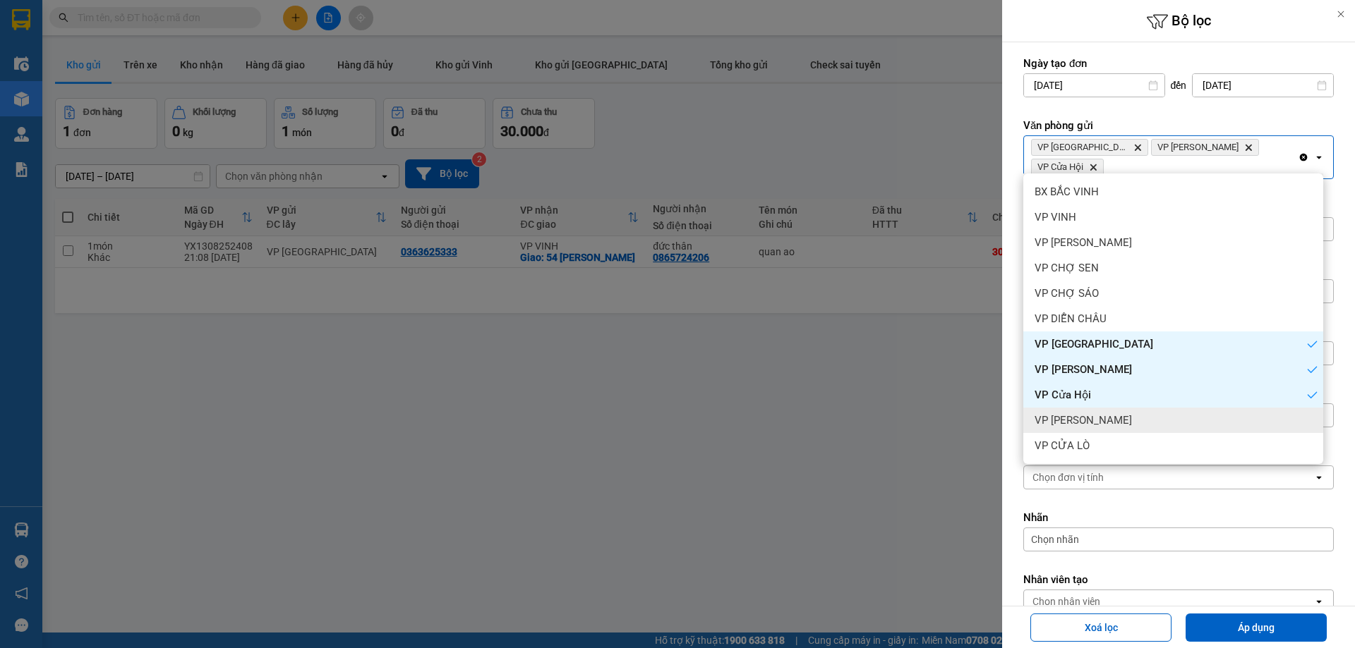
click at [1129, 424] on div "VP Nghi Xuân" at bounding box center [1173, 420] width 300 height 25
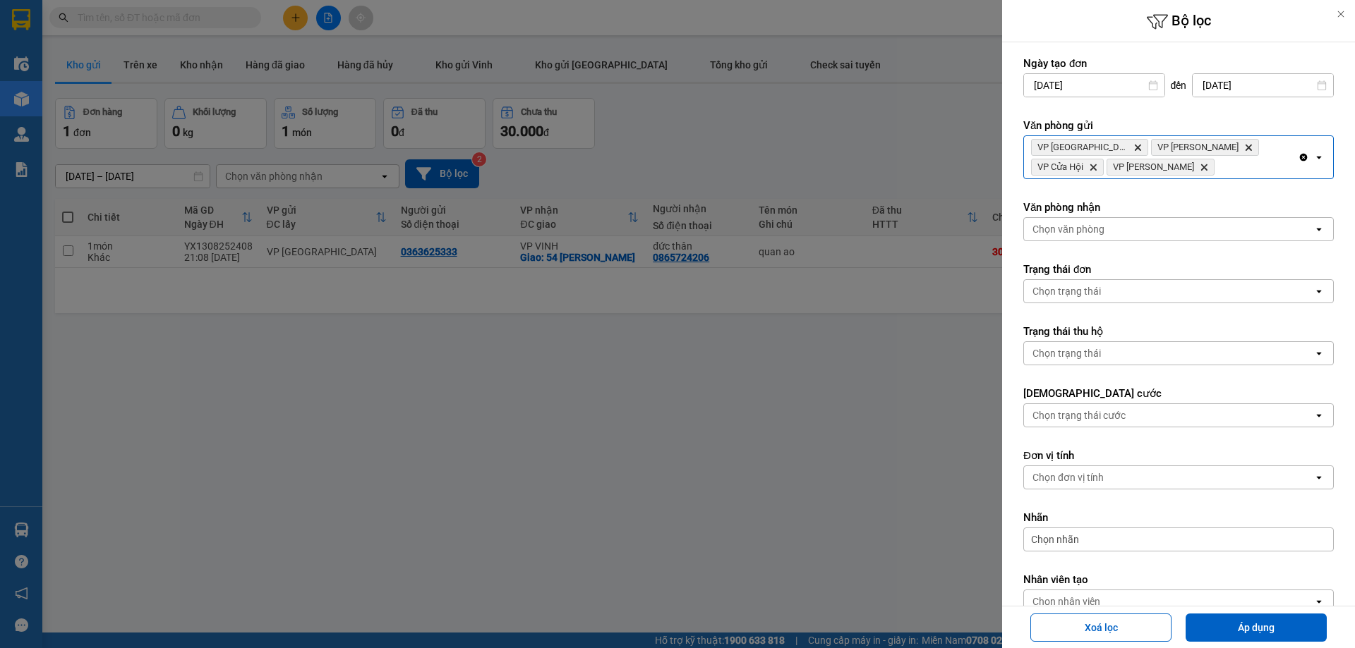
click at [1229, 168] on div "VP Cầu Yên Xuân Delete VP Xuân Hội Delete VP Cửa Hội Delete VP Nghi Xuân Delete" at bounding box center [1161, 157] width 274 height 42
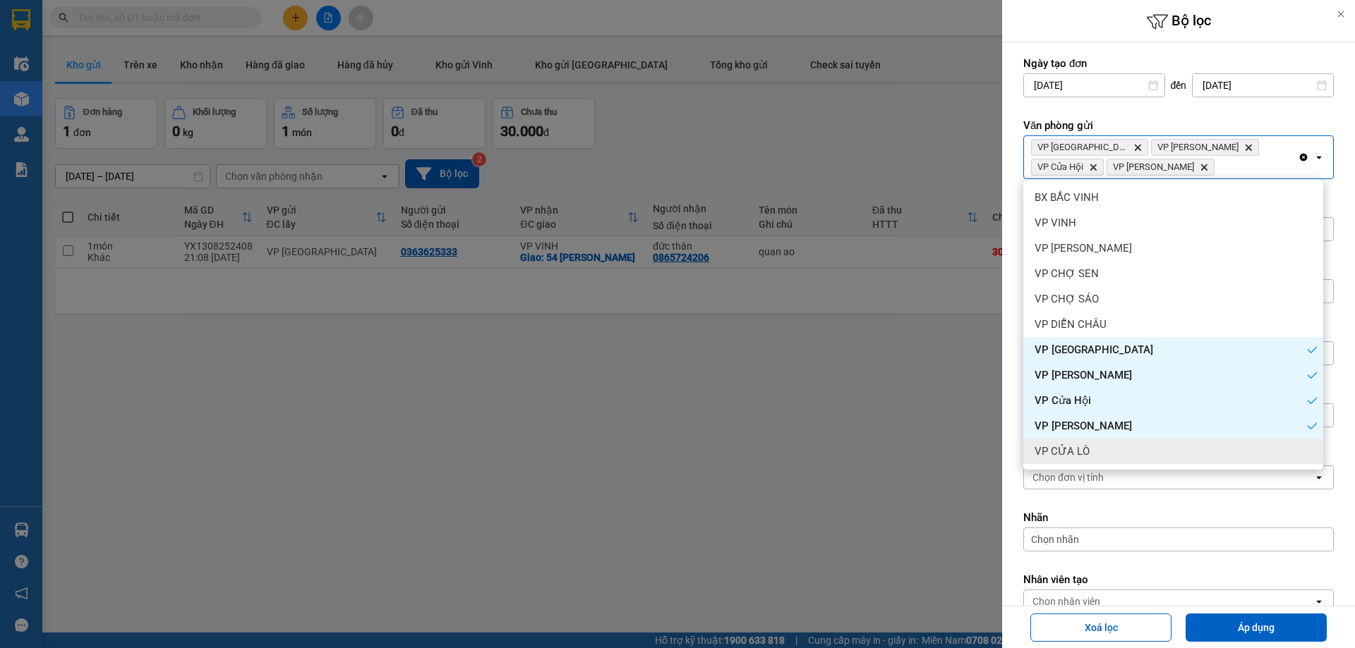
click at [1110, 441] on div "VP CỬA LÒ" at bounding box center [1173, 451] width 300 height 25
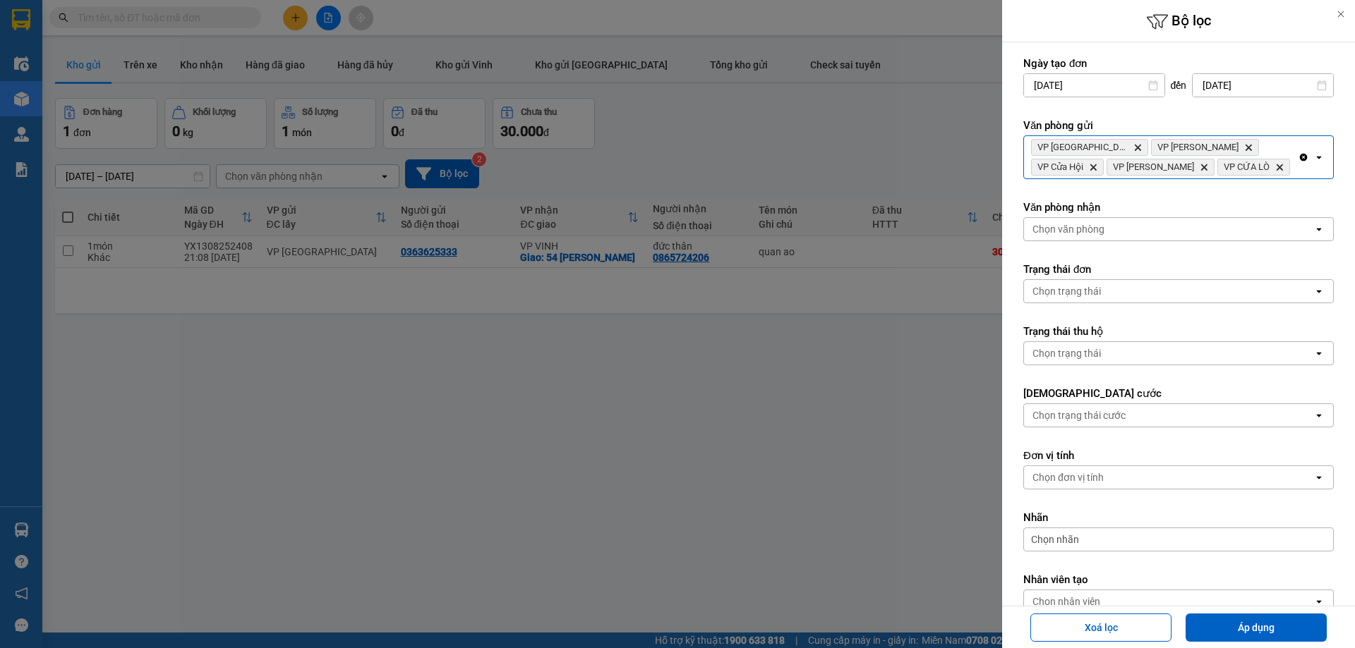
click at [1230, 168] on div "VP Cầu Yên Xuân Delete VP Xuân Hội Delete VP Cửa Hội Delete VP Nghi Xuân Delete…" at bounding box center [1161, 157] width 274 height 42
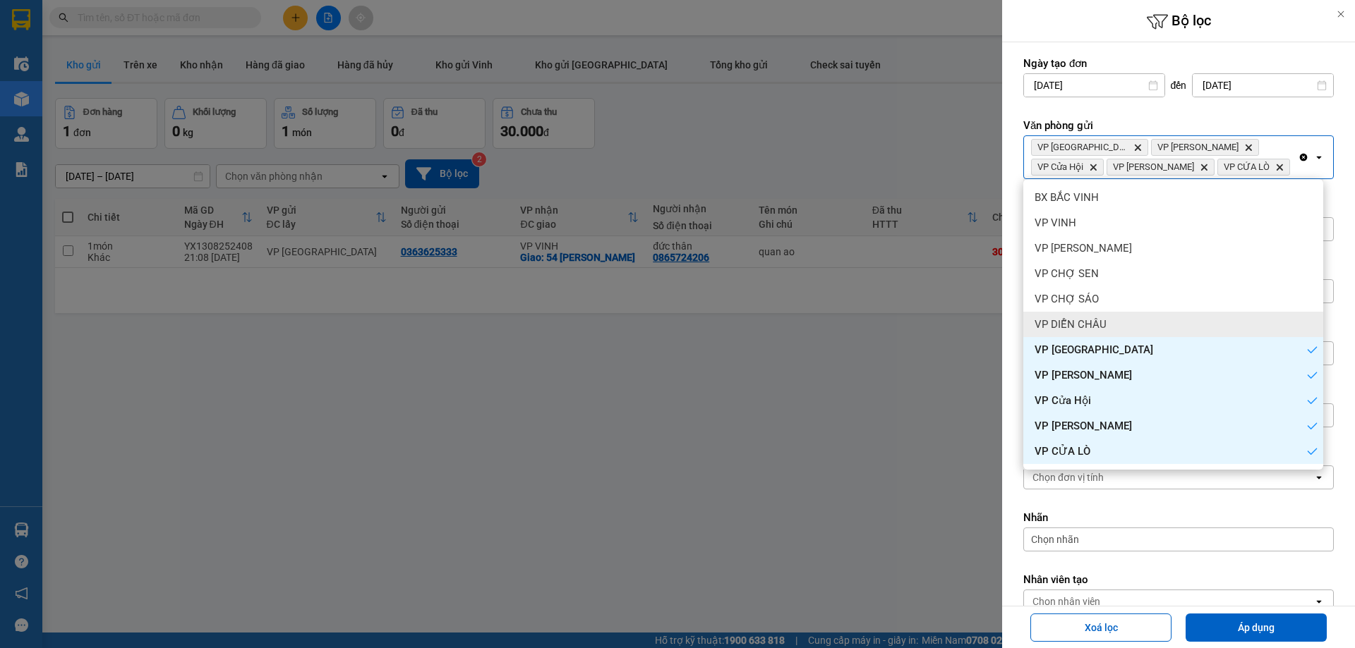
click at [1147, 318] on div "VP DIỄN CHÂU" at bounding box center [1173, 324] width 300 height 25
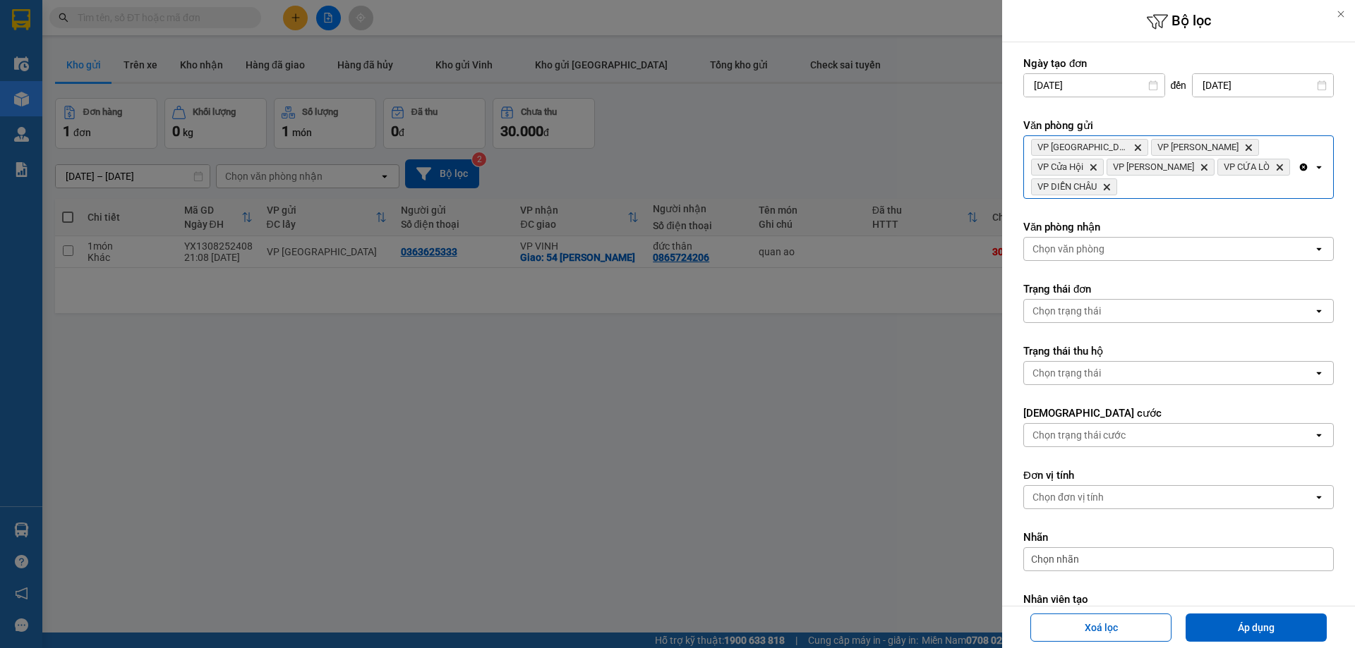
click at [1219, 191] on form "Ngày tạo đơn 11/08/2025 Press the down arrow key to interact with the calendar …" at bounding box center [1178, 376] width 310 height 641
click at [1117, 179] on span "VP DIỄN CHÂU Delete" at bounding box center [1074, 187] width 86 height 17
click at [1199, 176] on div "VP Cầu Yên Xuân Delete VP Xuân Hội Delete VP Cửa Hội Delete VP Nghi Xuân Delete…" at bounding box center [1161, 167] width 274 height 62
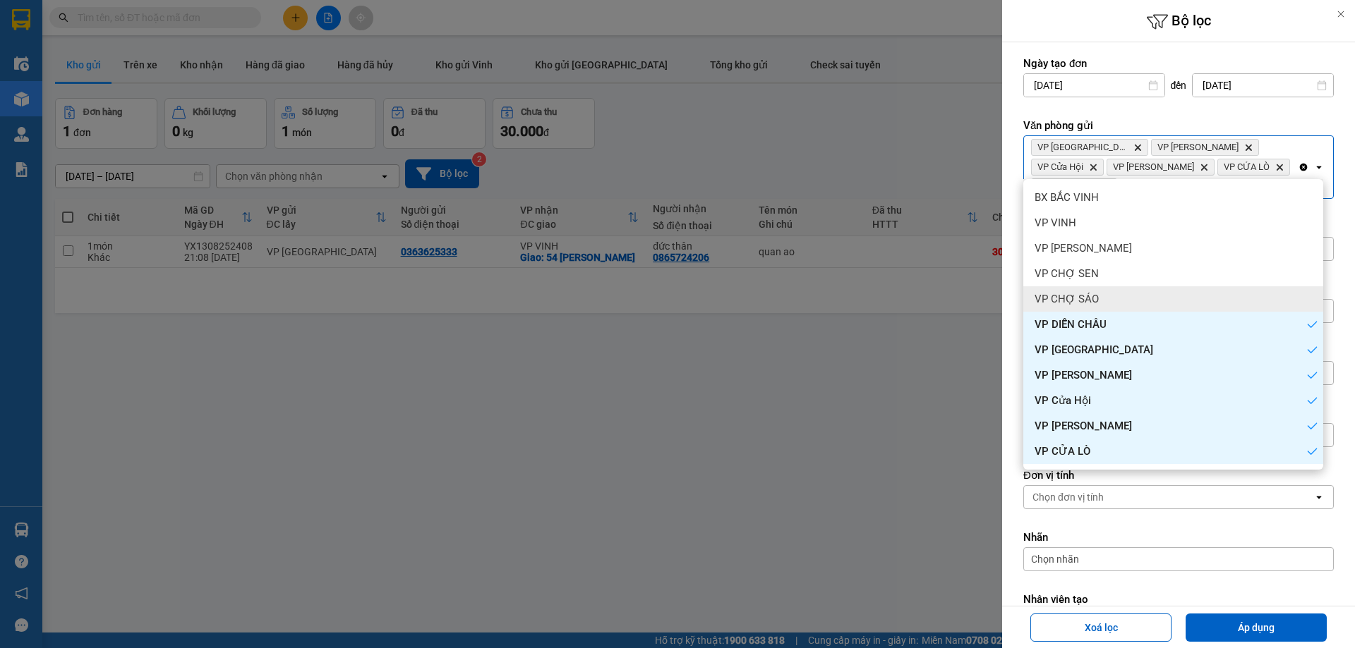
click at [1124, 289] on div "VP CHỢ SÁO" at bounding box center [1173, 298] width 300 height 25
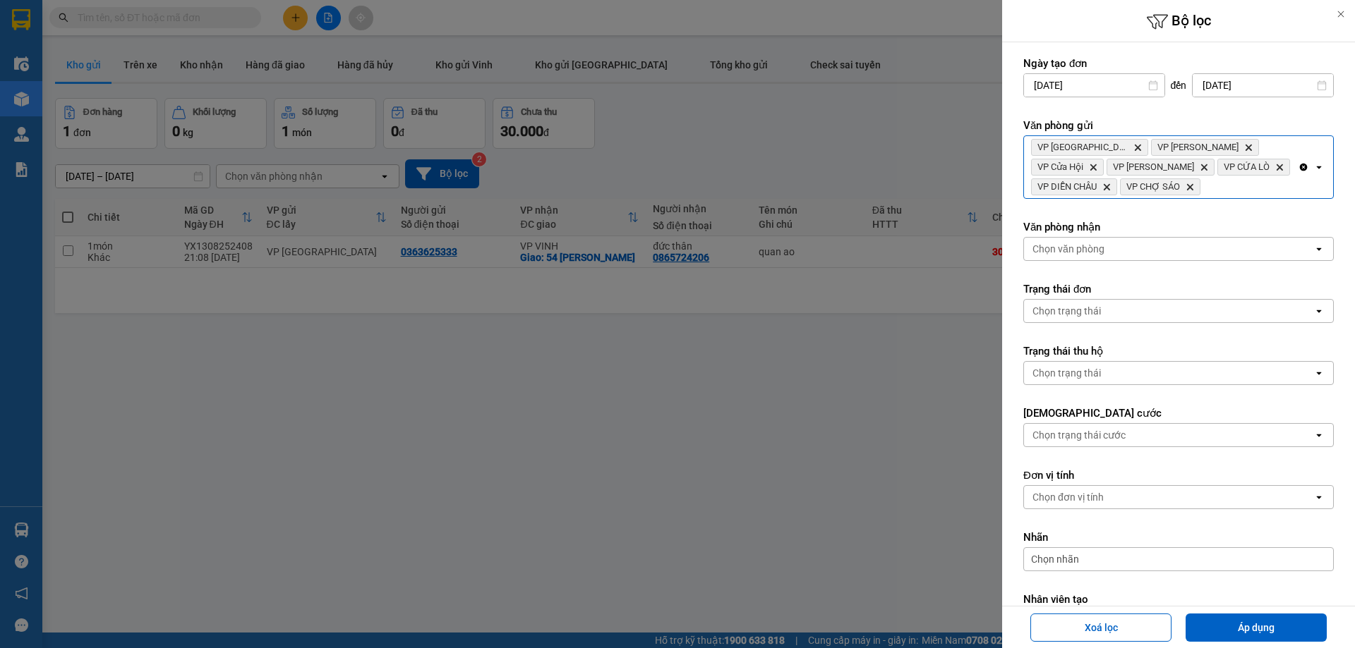
click at [1195, 188] on div "VP Cầu Yên Xuân Delete VP Xuân Hội Delete VP Cửa Hội Delete VP Nghi Xuân Delete…" at bounding box center [1161, 167] width 274 height 62
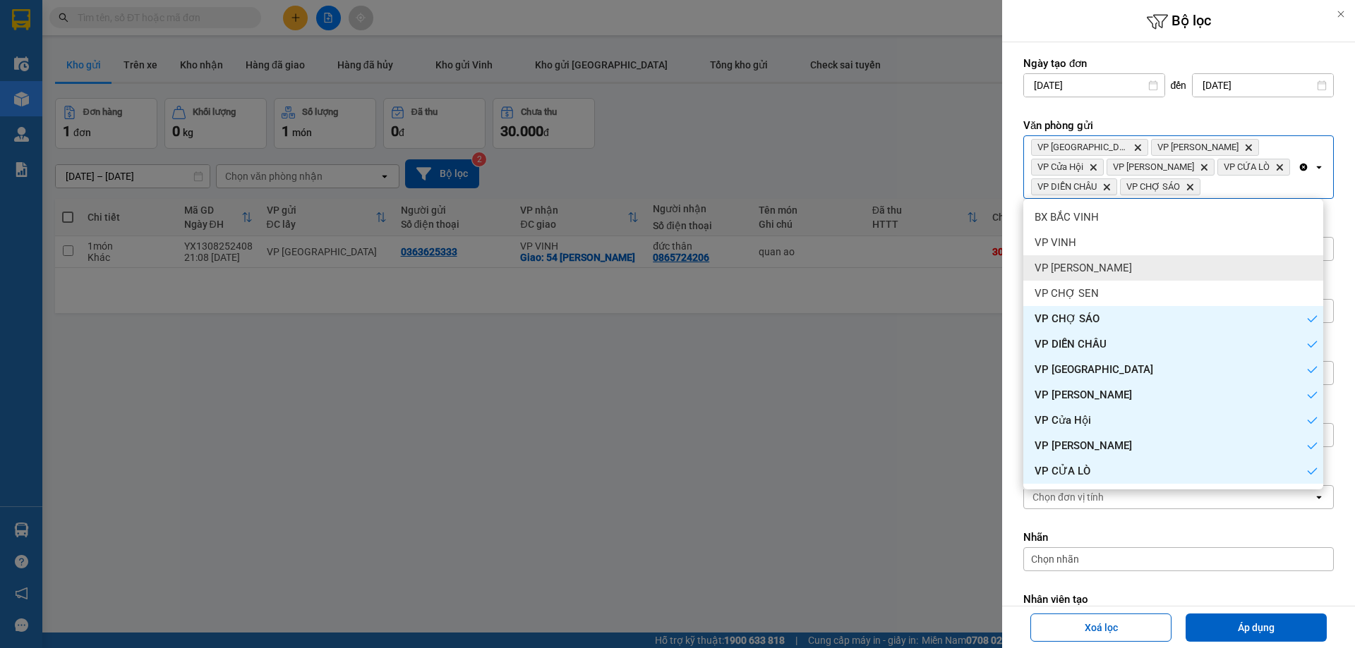
click at [1133, 273] on div "VP THANH CHƯƠNG" at bounding box center [1173, 267] width 300 height 25
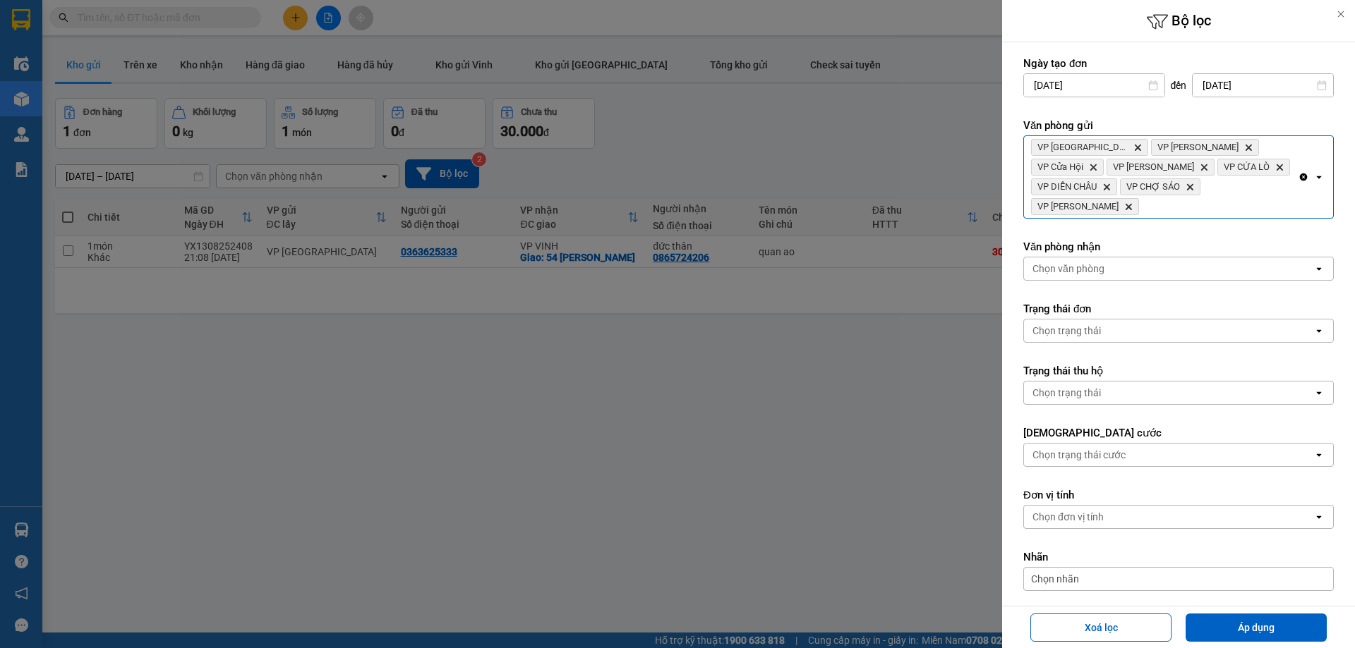
click at [1117, 179] on span "VP DIỄN CHÂU Delete" at bounding box center [1074, 187] width 86 height 17
click at [1235, 186] on div "VP Cầu Yên Xuân Delete VP Xuân Hội Delete VP Cửa Hội Delete VP Nghi Xuân Delete…" at bounding box center [1161, 177] width 274 height 82
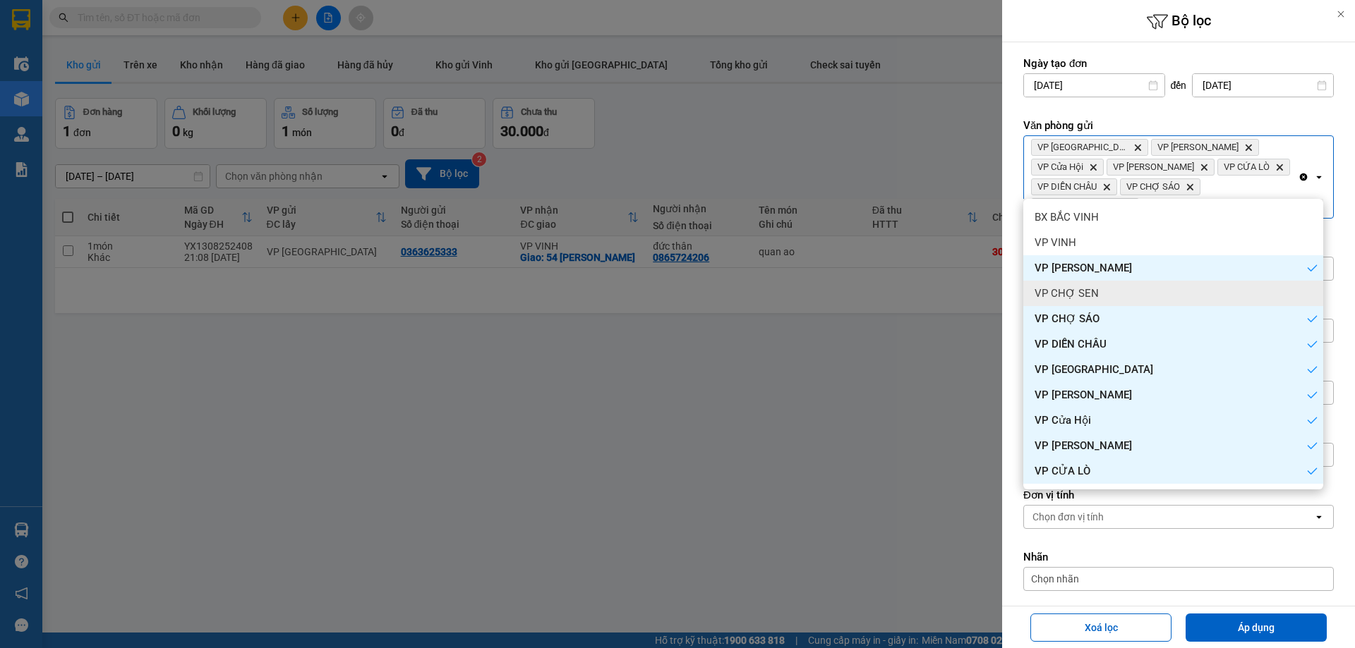
click at [1142, 298] on div "VP CHỢ SEN" at bounding box center [1173, 293] width 300 height 25
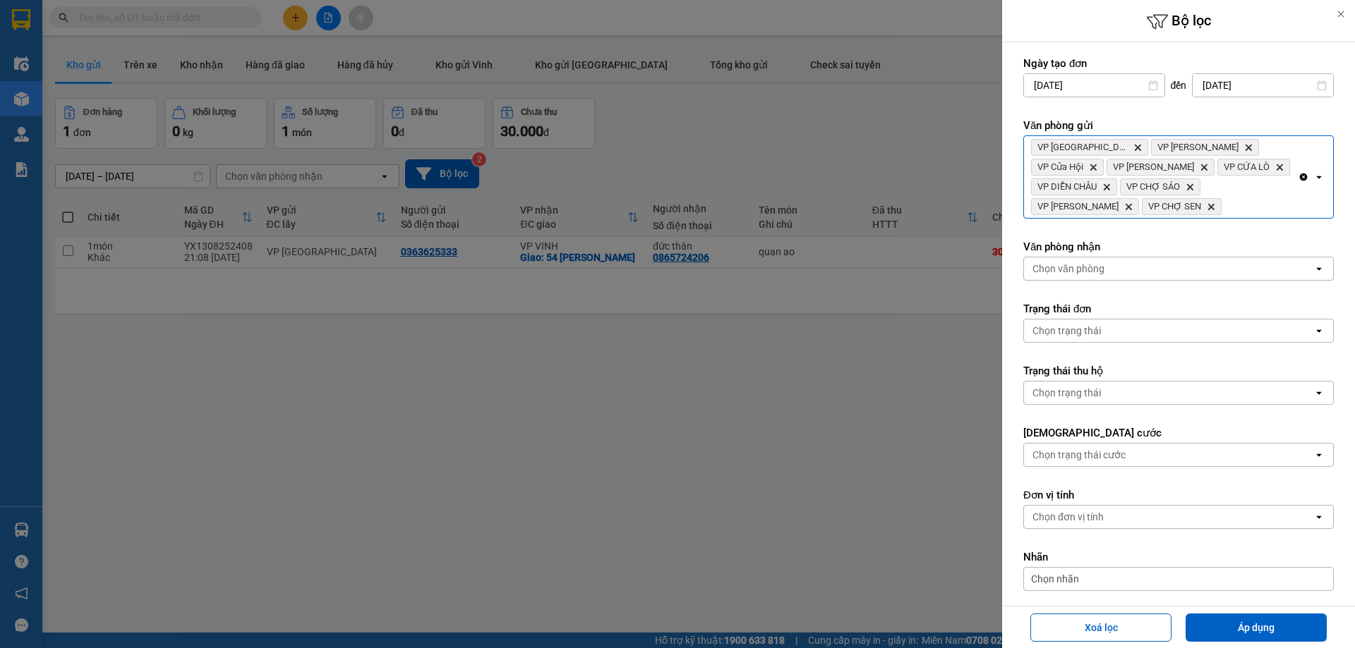
click at [1231, 198] on div "VP Cầu Yên Xuân Delete VP Xuân Hội Delete VP Cửa Hội Delete VP Nghi Xuân Delete…" at bounding box center [1161, 177] width 274 height 82
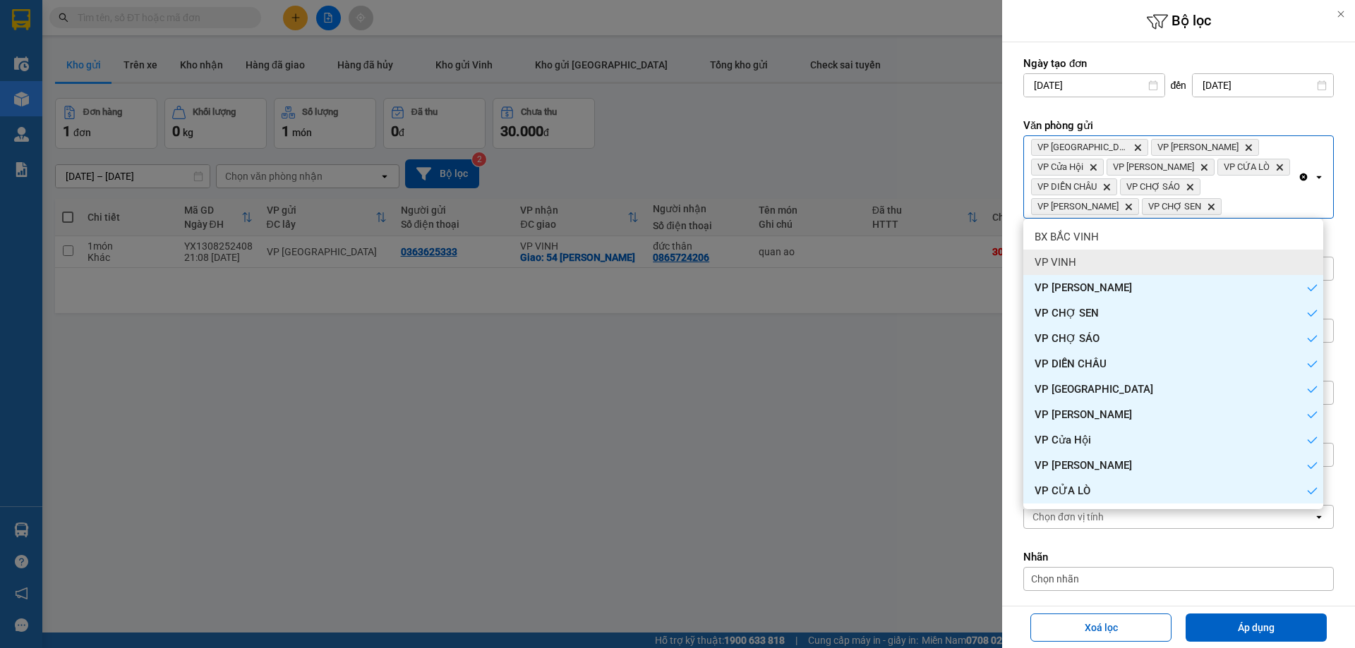
click at [1158, 262] on div "VP VINH" at bounding box center [1173, 262] width 300 height 25
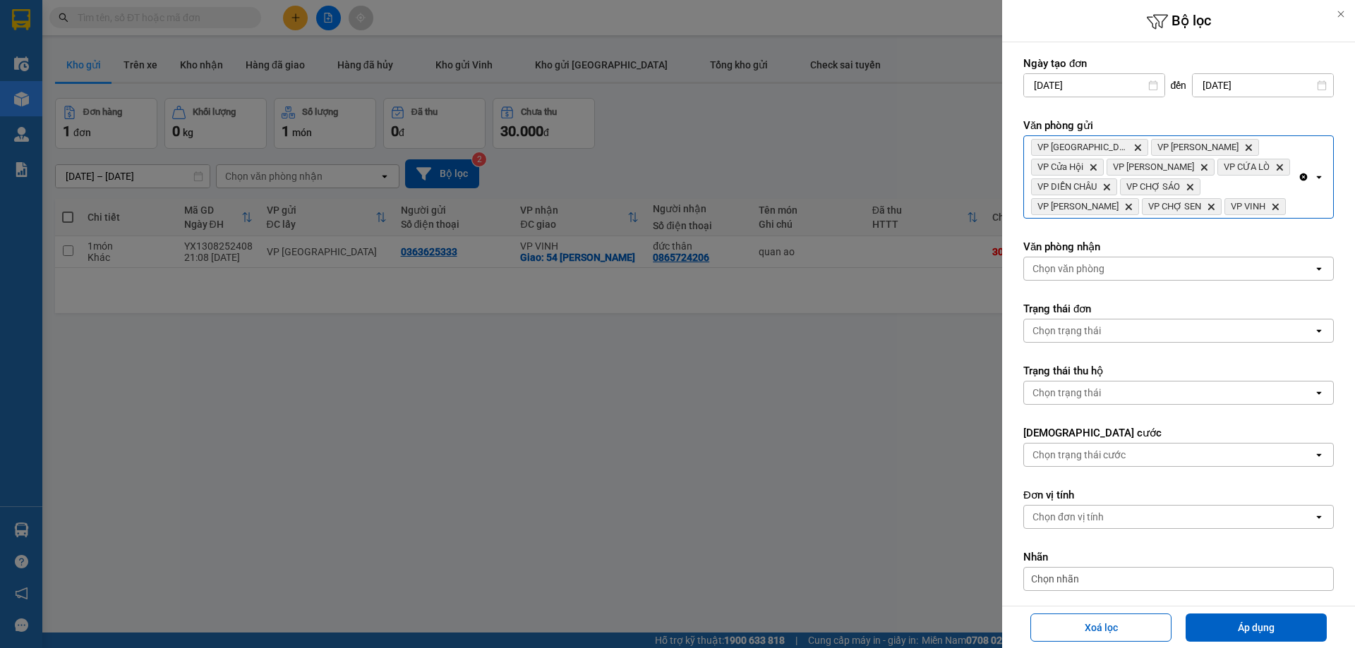
click at [1245, 196] on div "VP Cầu Yên Xuân Delete VP Xuân Hội Delete VP Cửa Hội Delete VP Nghi Xuân Delete…" at bounding box center [1161, 177] width 274 height 82
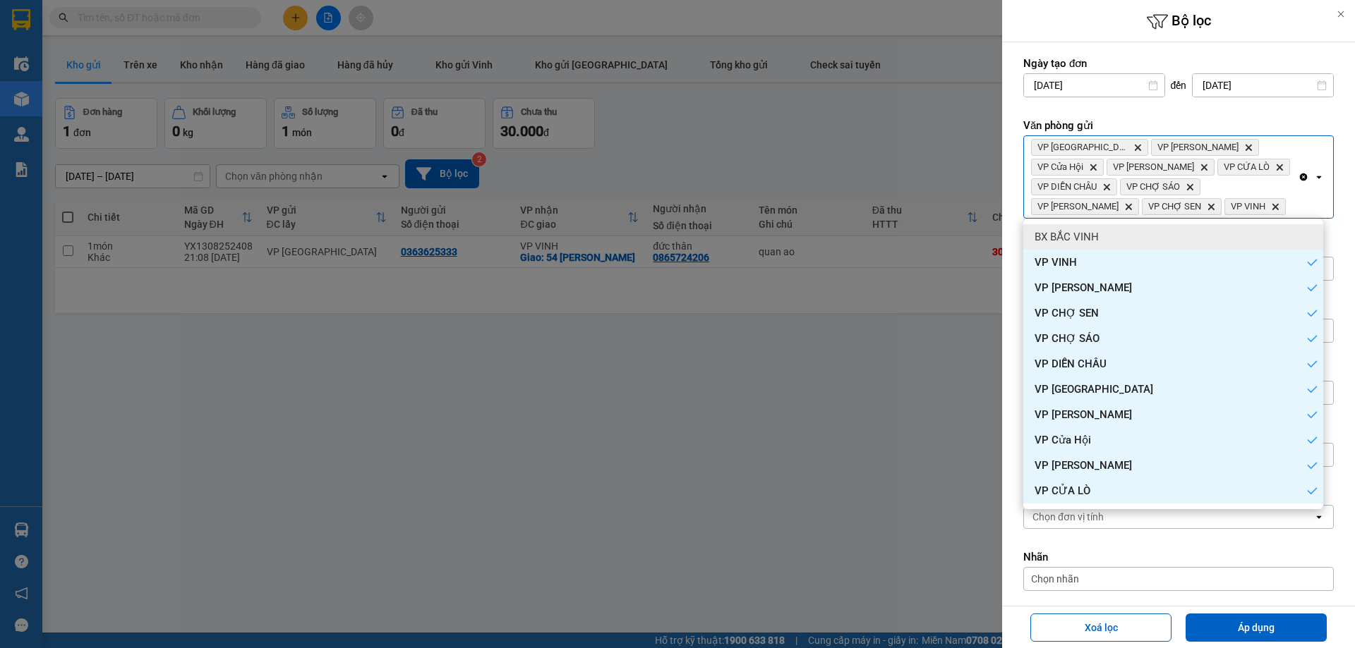
click at [1160, 238] on div "BX BẮC VINH" at bounding box center [1173, 236] width 300 height 25
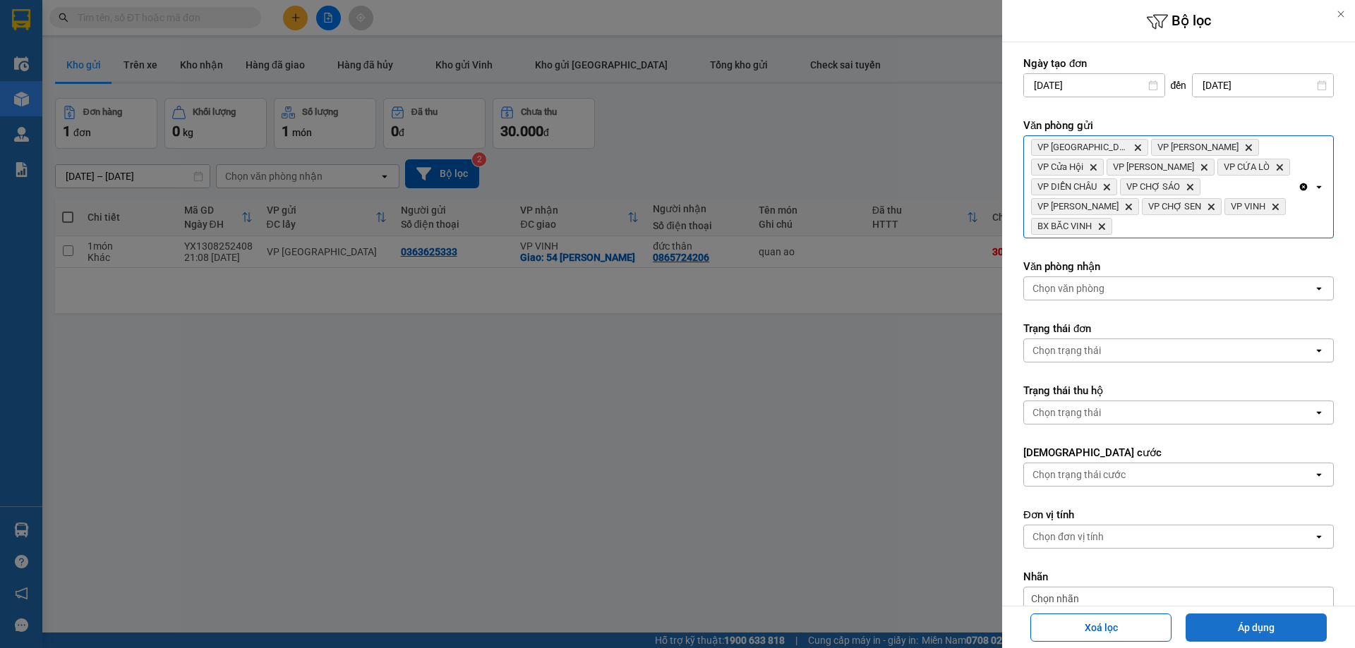
click at [1249, 630] on button "Áp dụng" at bounding box center [1255, 628] width 141 height 28
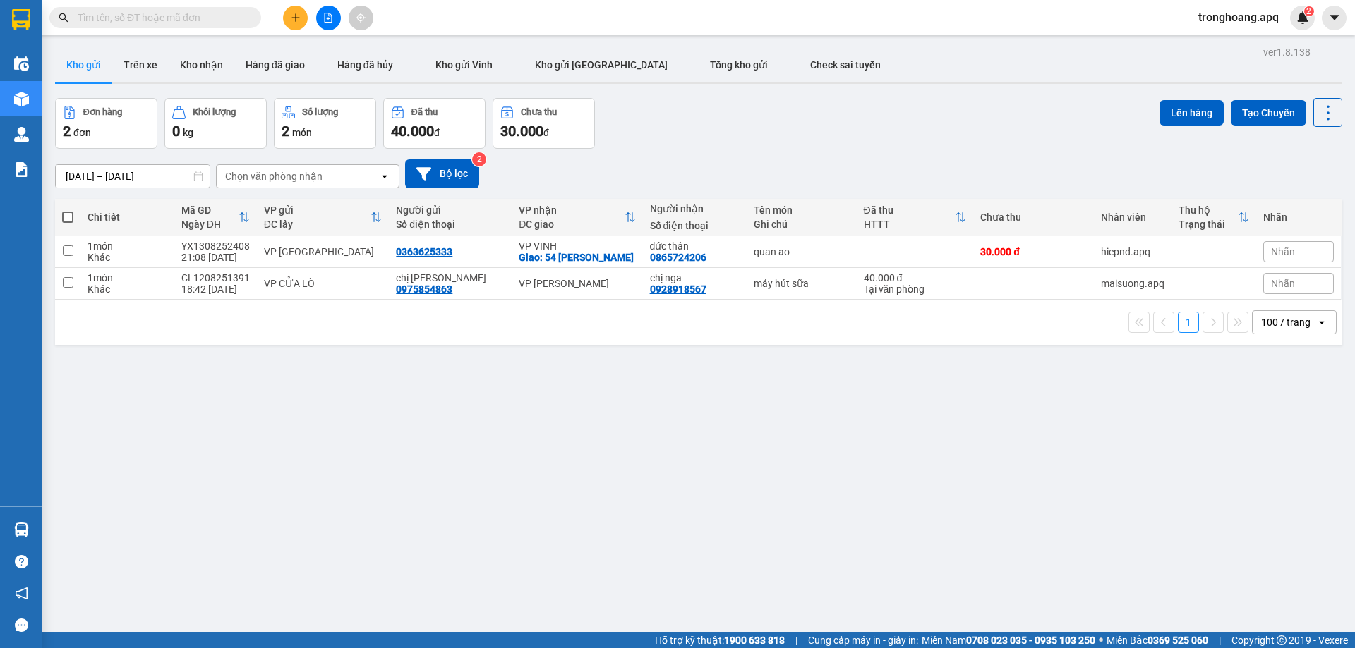
click at [332, 16] on icon "file-add" at bounding box center [328, 18] width 10 height 10
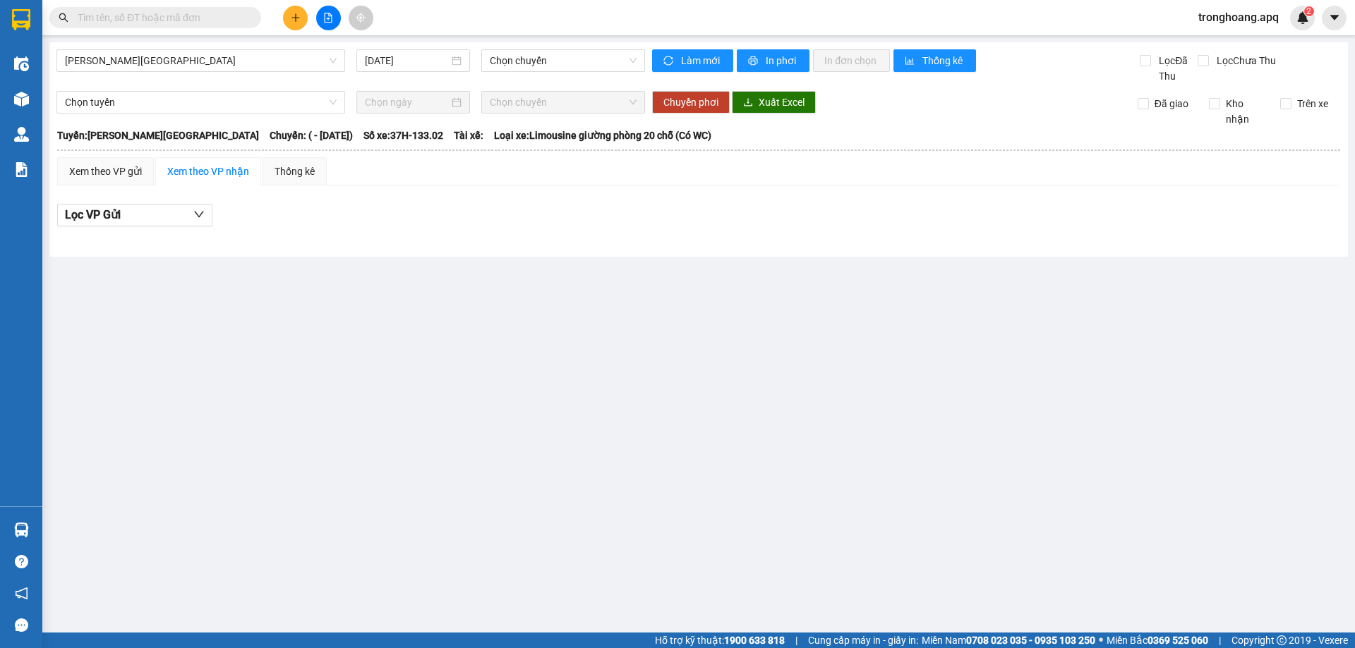
drag, startPoint x: 187, startPoint y: 59, endPoint x: 183, endPoint y: 73, distance: 13.9
click at [186, 59] on span "Gia Lâm - Mỹ Đình" at bounding box center [201, 60] width 272 height 21
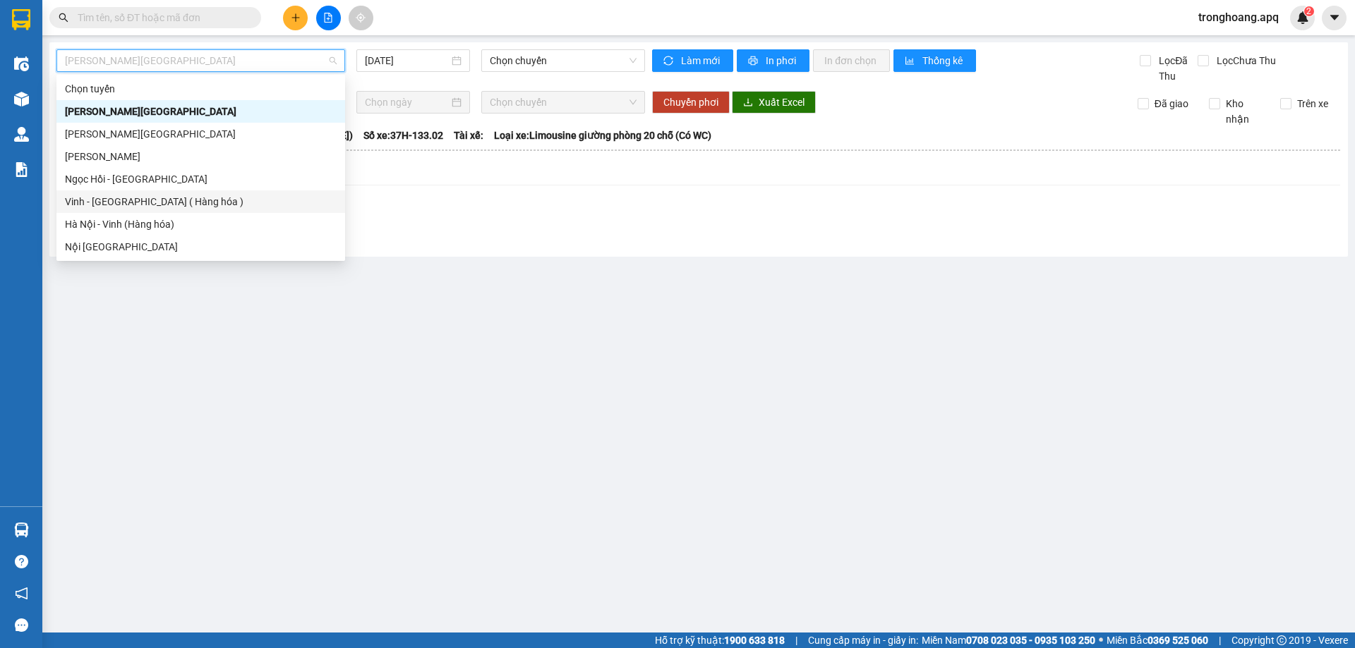
click at [160, 194] on div "Vinh - Hà Nội ( Hàng hóa )" at bounding box center [201, 202] width 272 height 16
type input "13/08/2025"
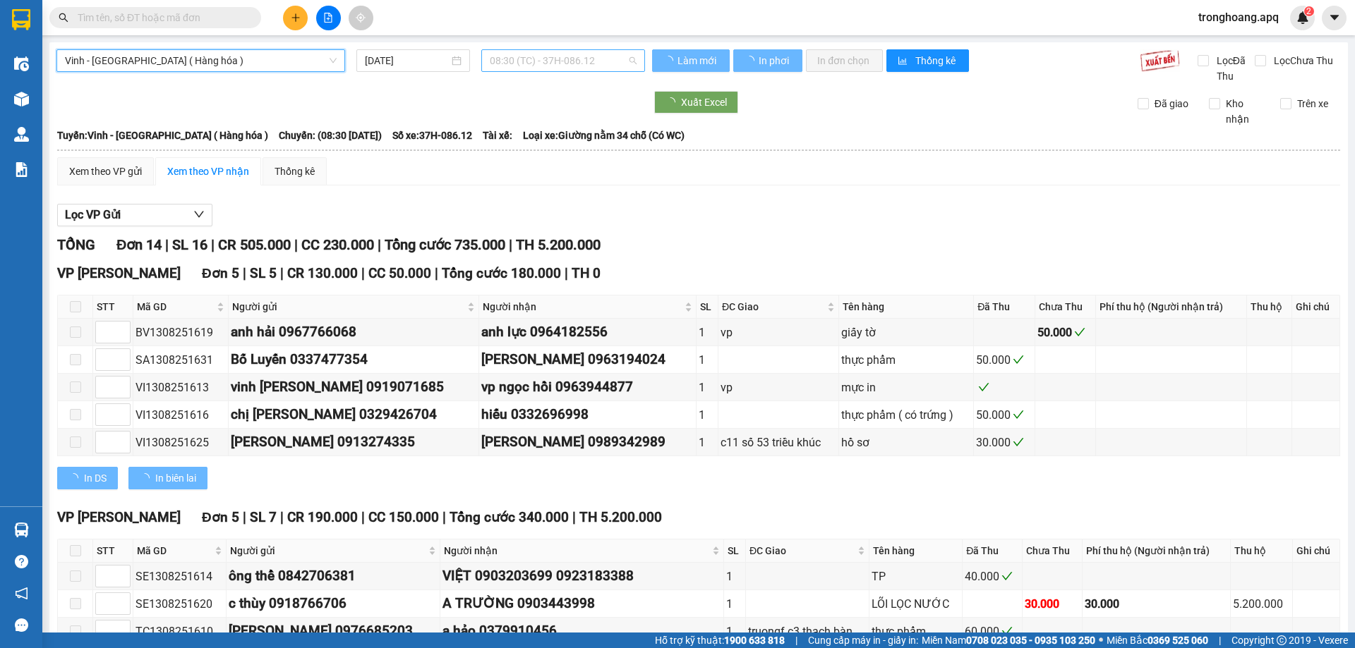
click at [524, 53] on span "08:30 (TC) - 37H-086.12" at bounding box center [563, 60] width 147 height 21
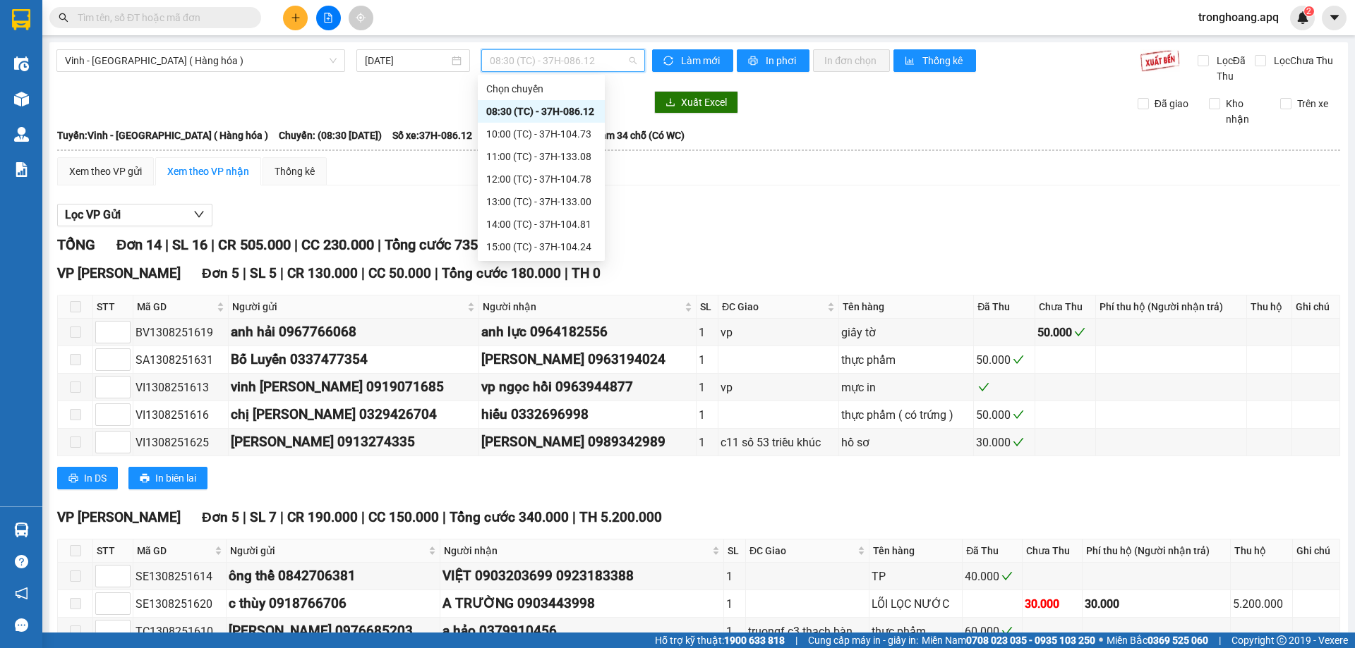
click at [577, 307] on div "23:01 (TC) - 37H-086.09" at bounding box center [541, 315] width 110 height 16
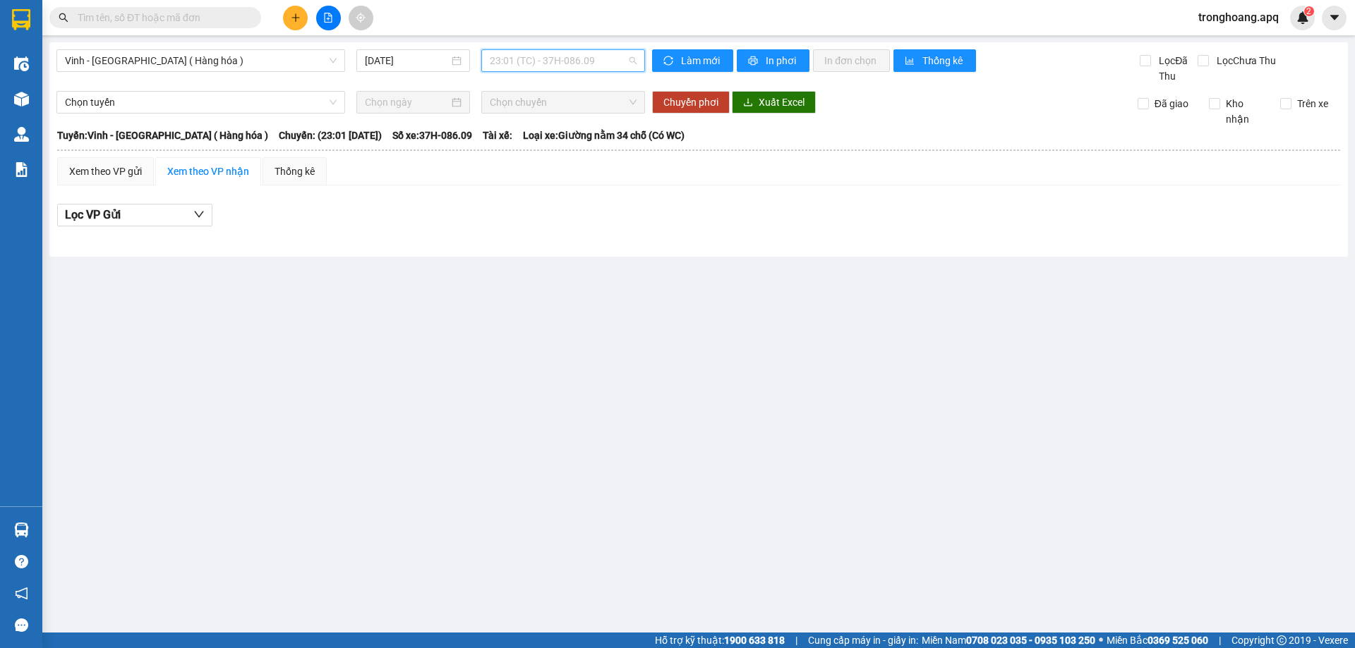
click at [558, 59] on span "23:01 (TC) - 37H-086.09" at bounding box center [563, 60] width 147 height 21
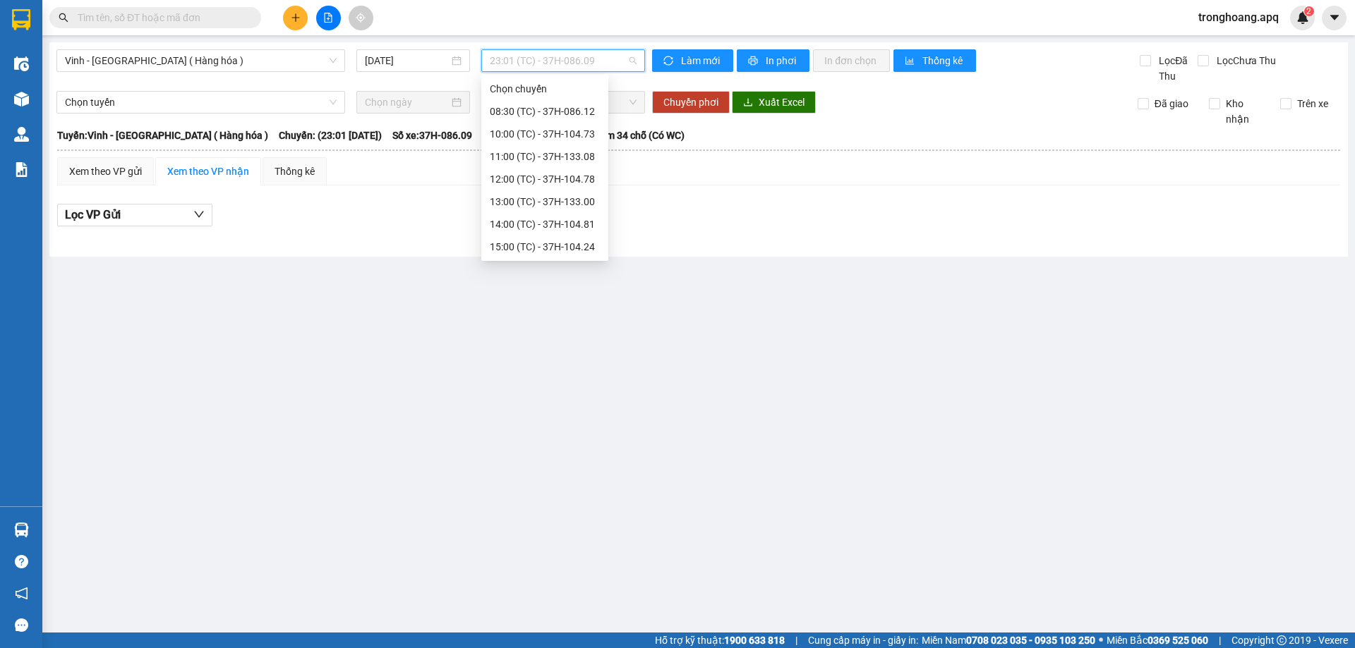
click at [563, 330] on div "23:05 (TC) - 37H-133.02" at bounding box center [545, 338] width 110 height 16
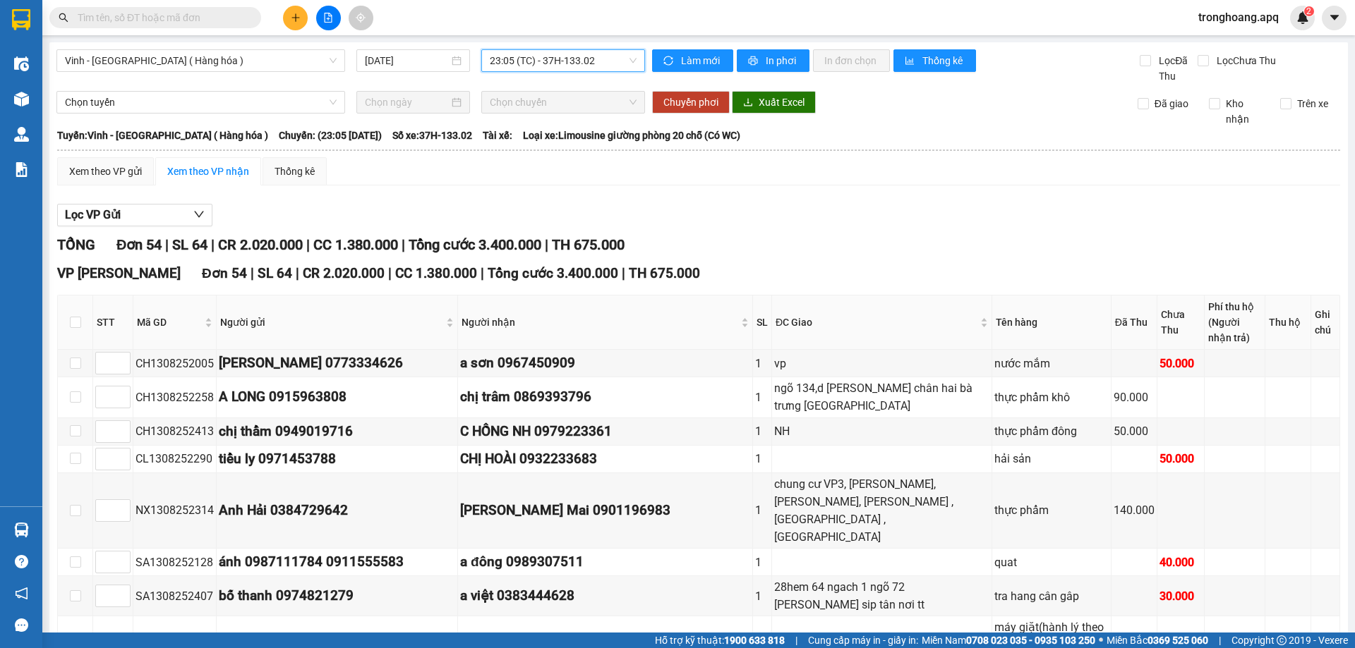
click at [534, 56] on span "23:05 (TC) - 37H-133.02" at bounding box center [563, 60] width 147 height 21
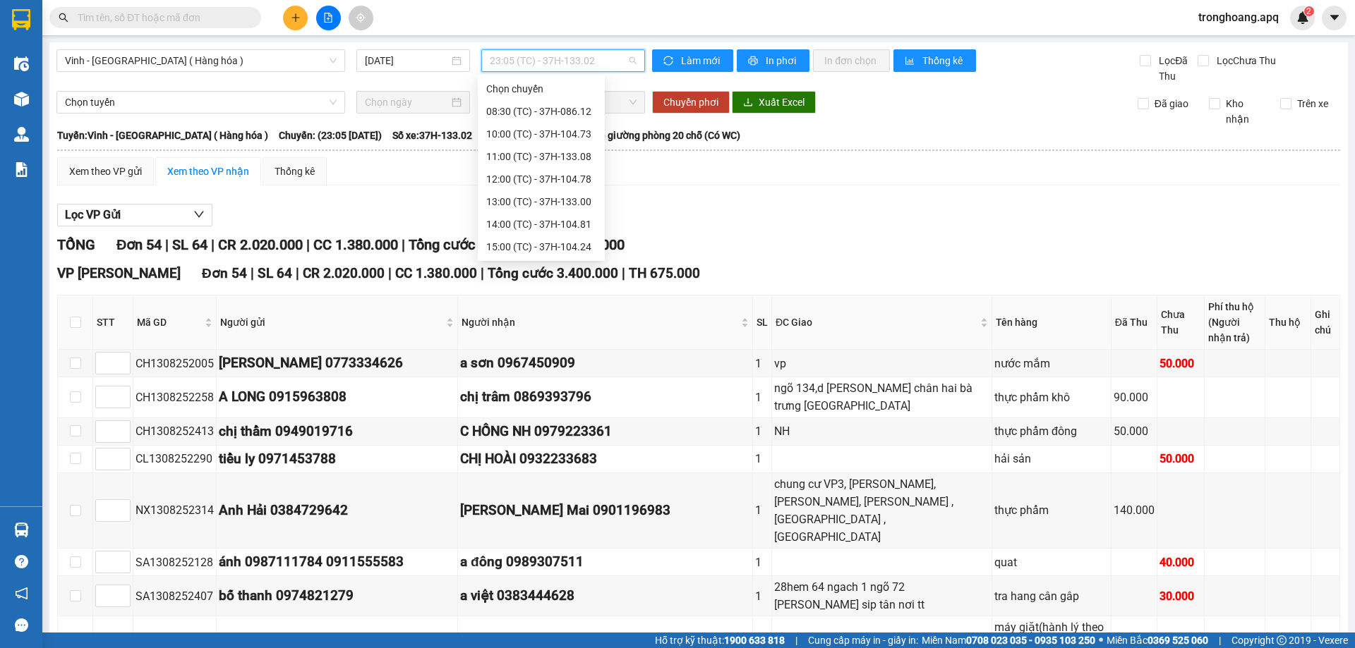
click at [565, 352] on div "23:06 (TC) - 37H-086.38" at bounding box center [541, 360] width 110 height 16
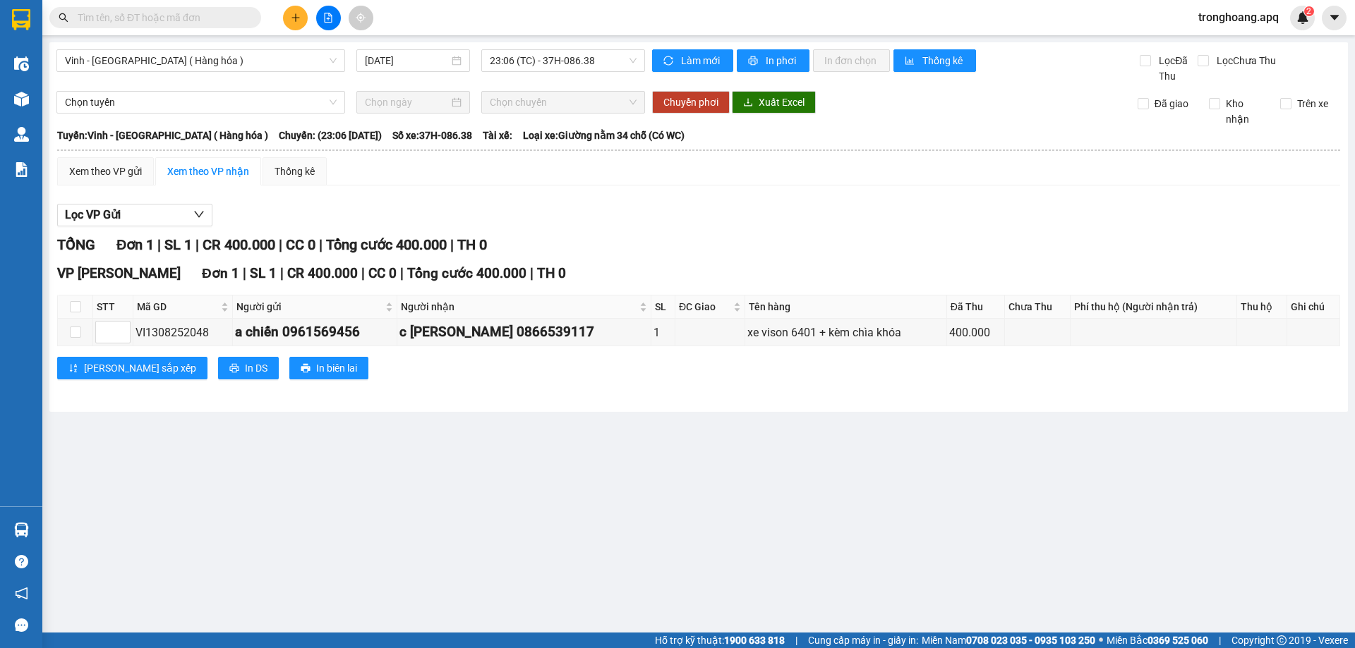
click at [569, 73] on div "Vinh - Hà Nội ( Hàng hóa ) 13/08/2025 23:06 (TC) - 37H-086.38" at bounding box center [350, 66] width 589 height 35
click at [574, 64] on span "23:06 (TC) - 37H-086.38" at bounding box center [563, 60] width 147 height 21
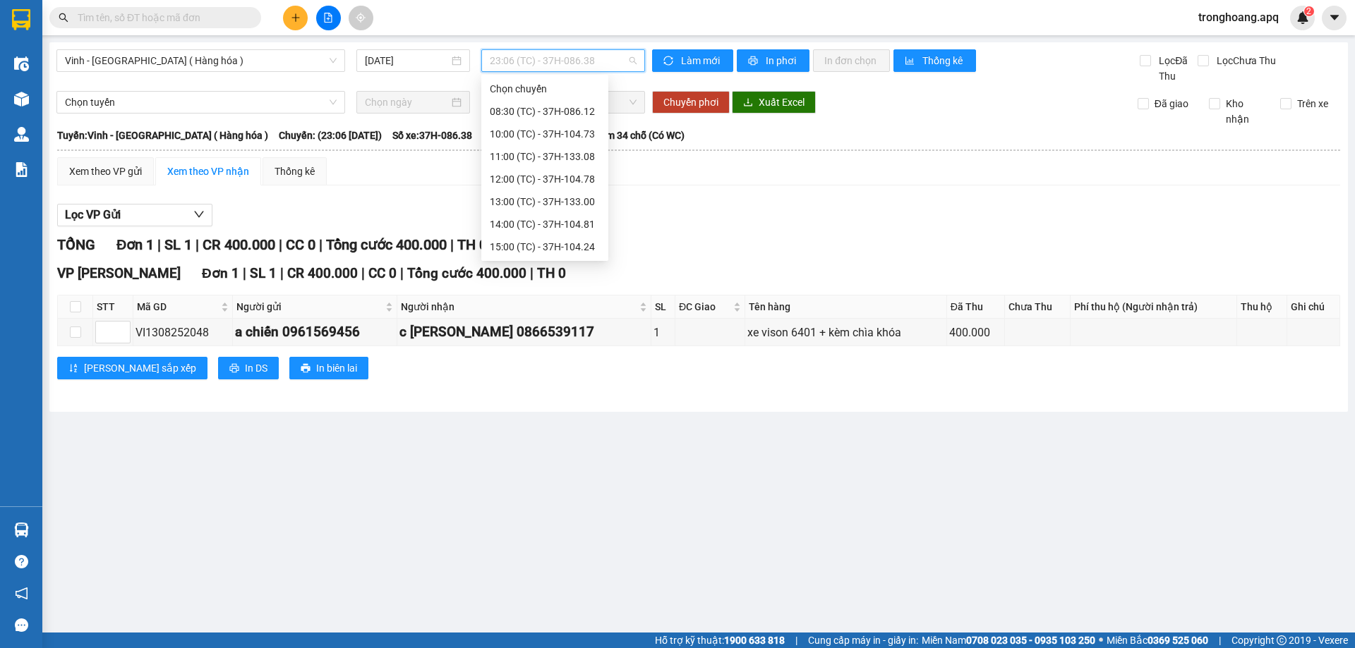
click at [572, 375] on div "23:12 (TC) - 37H-104.02" at bounding box center [545, 383] width 110 height 16
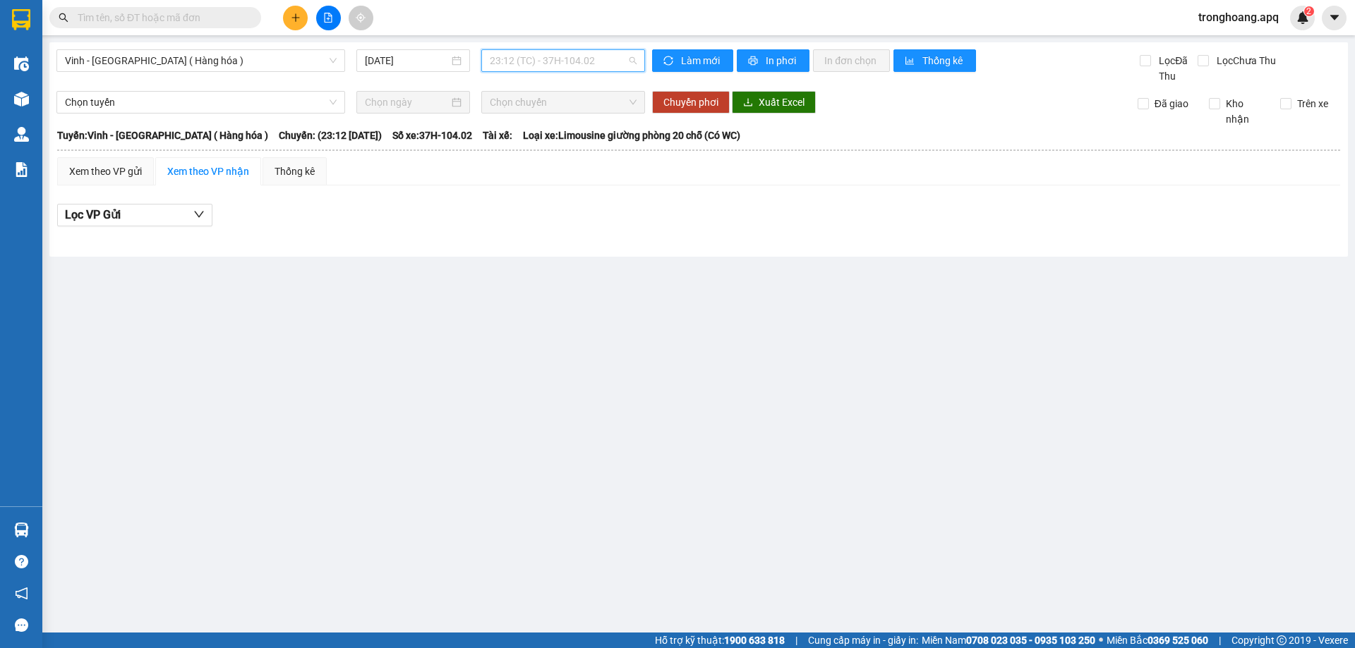
drag, startPoint x: 603, startPoint y: 58, endPoint x: 603, endPoint y: 80, distance: 21.9
click at [603, 61] on span "23:12 (TC) - 37H-104.02" at bounding box center [563, 60] width 147 height 21
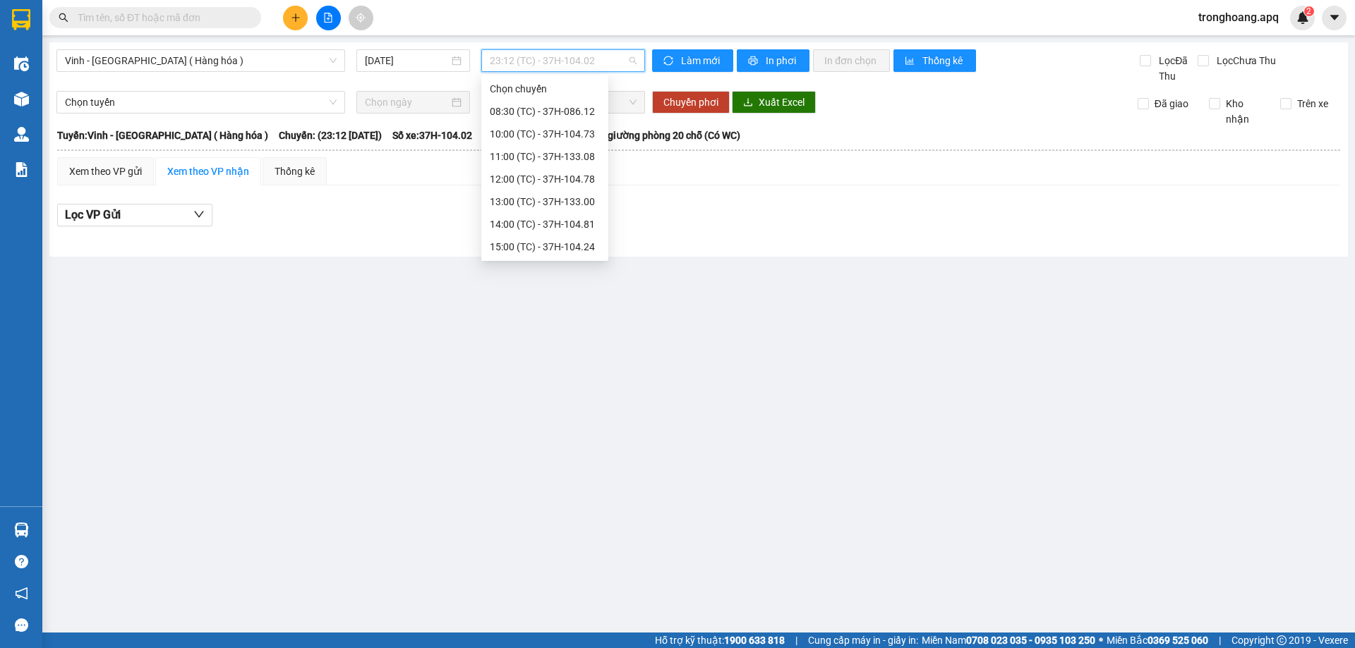
click at [579, 397] on div "23:17 (TC) - 37H-096.13" at bounding box center [545, 405] width 110 height 16
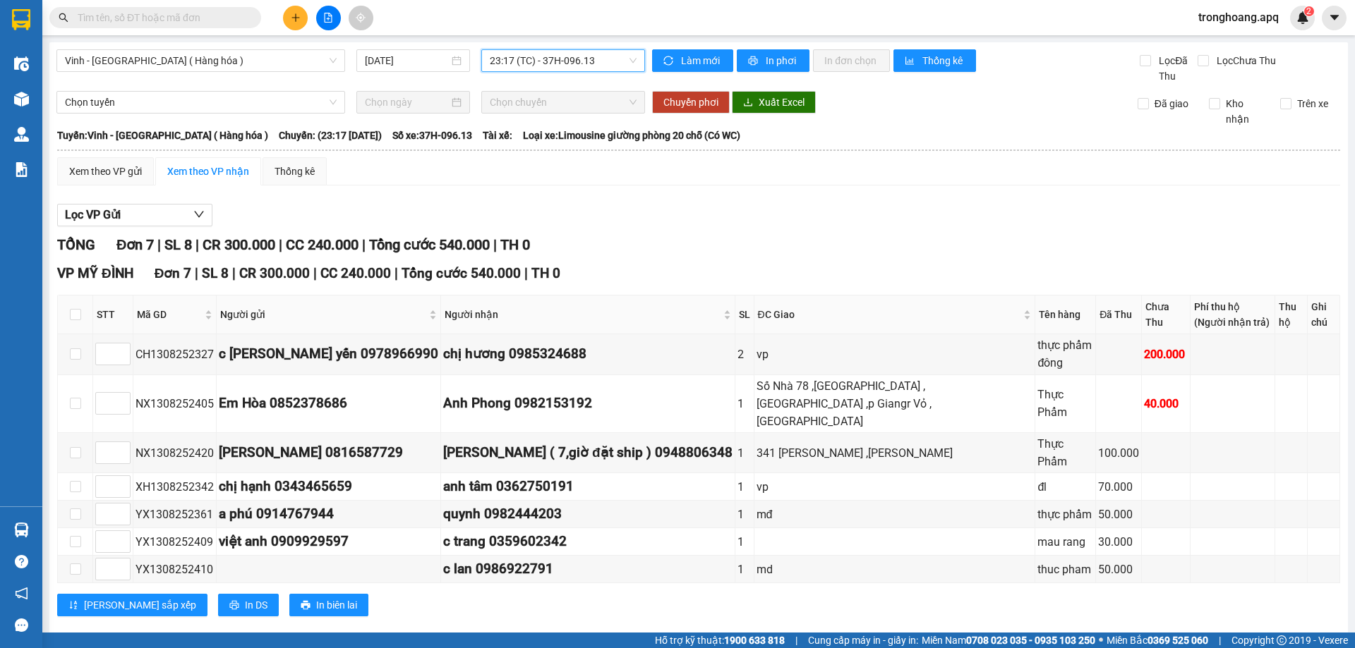
click at [596, 65] on span "23:17 (TC) - 37H-096.13" at bounding box center [563, 60] width 147 height 21
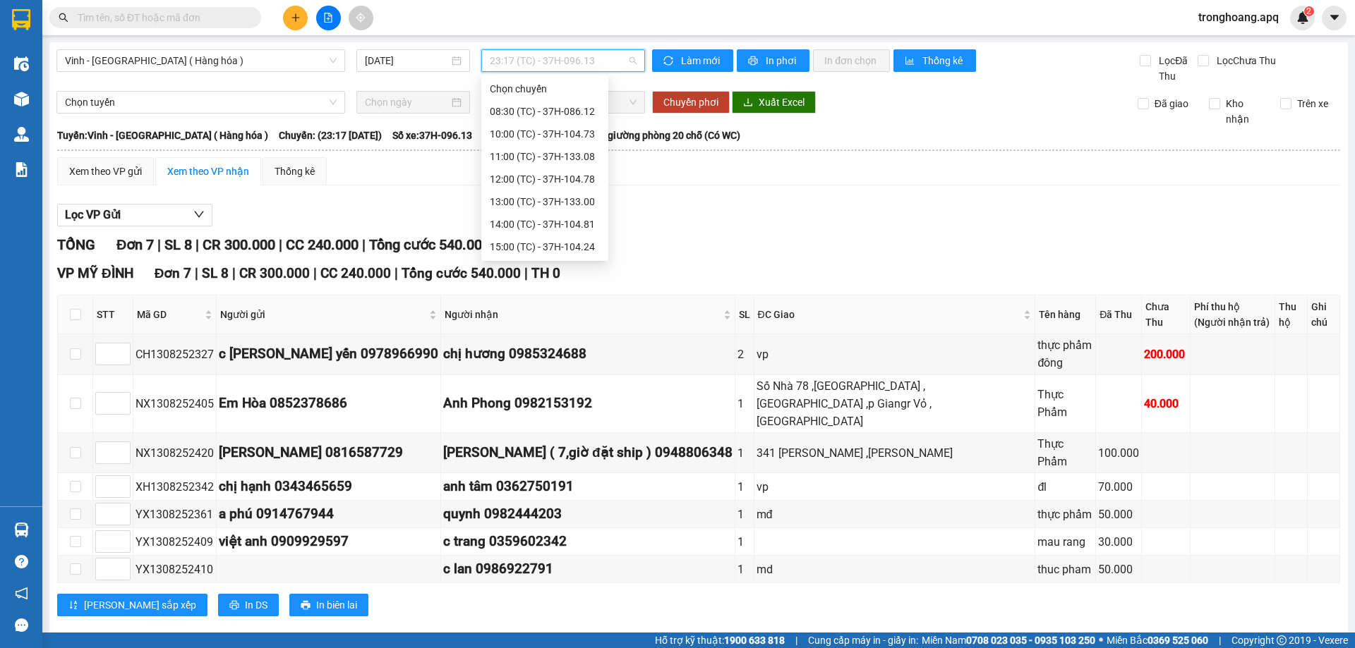
drag, startPoint x: 572, startPoint y: 219, endPoint x: 623, endPoint y: 234, distance: 53.6
click at [573, 420] on div "23:18 (TC) - 37H-104.41" at bounding box center [545, 428] width 110 height 16
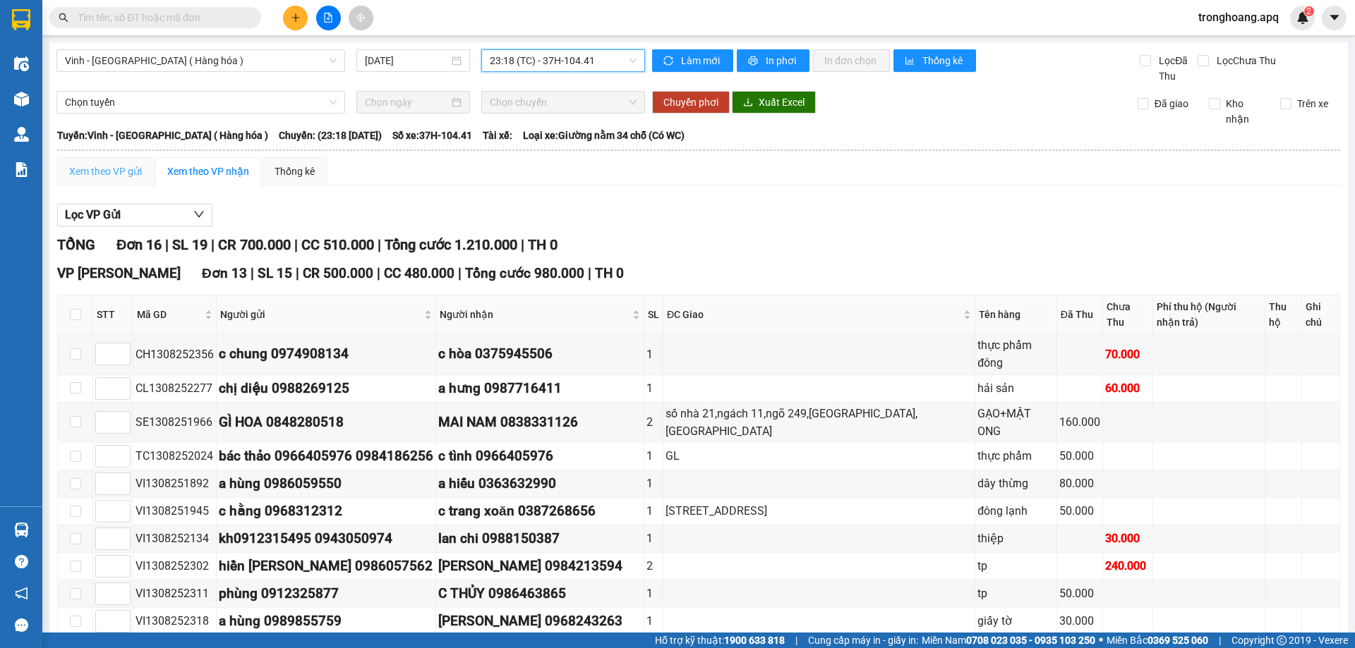
click at [127, 160] on div "Xem theo VP gửi" at bounding box center [105, 171] width 97 height 28
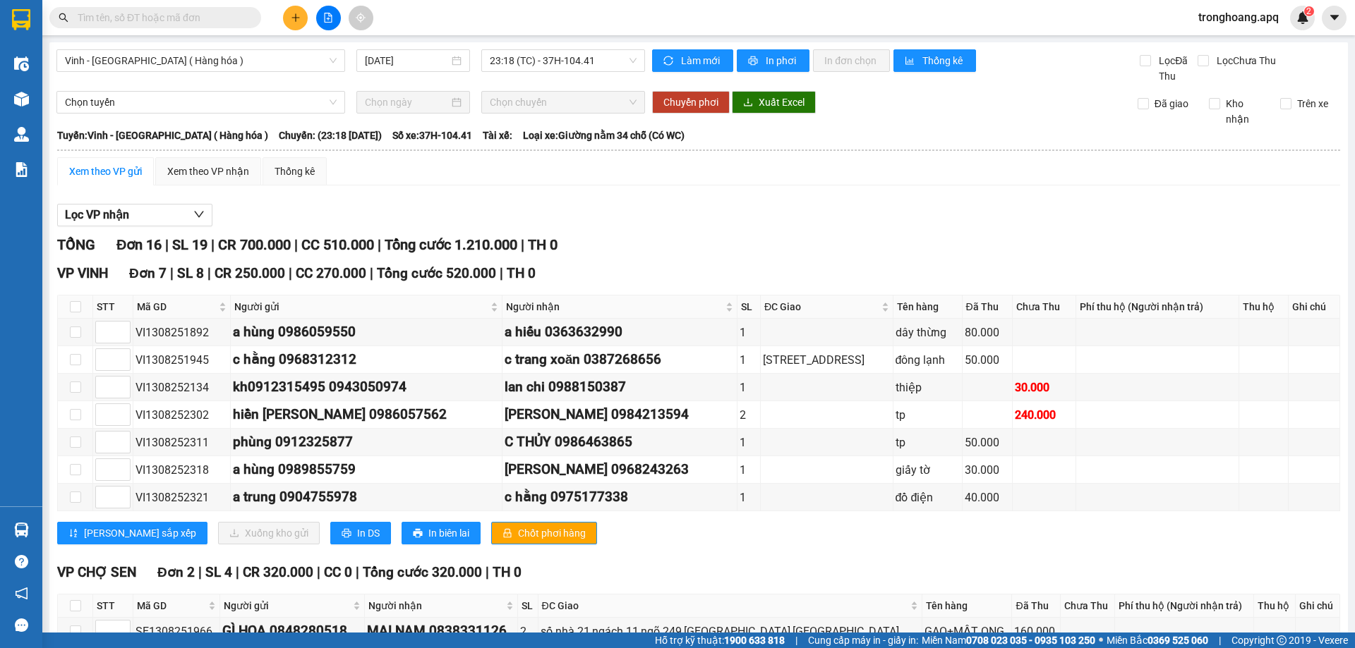
checkbox input "true"
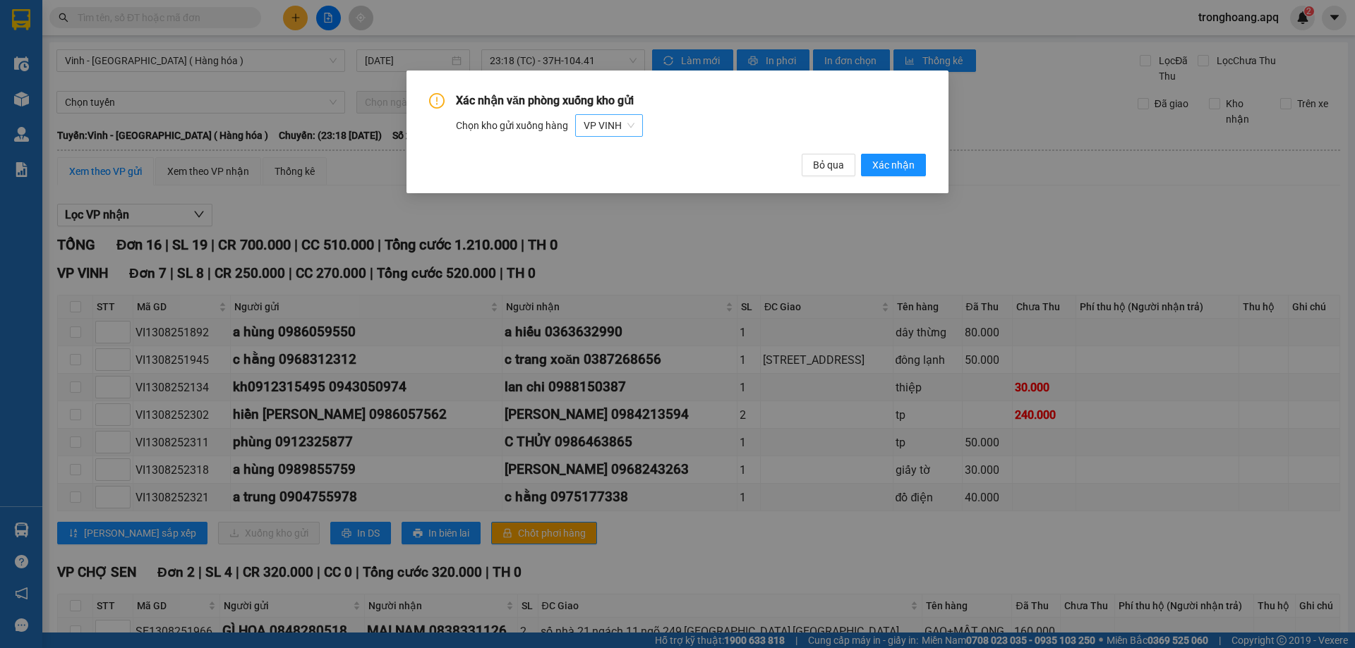
click at [589, 120] on span "VP VINH" at bounding box center [609, 125] width 51 height 21
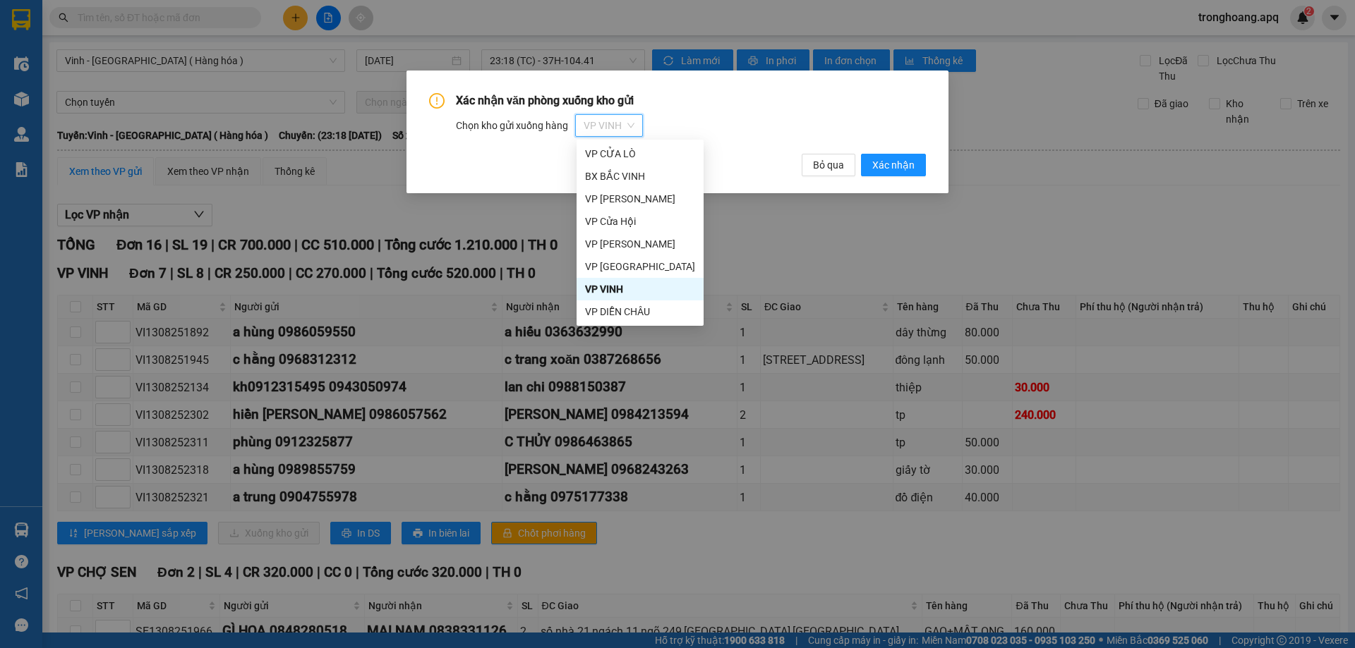
click at [659, 372] on div "VP THANH CHƯƠNG" at bounding box center [640, 380] width 110 height 16
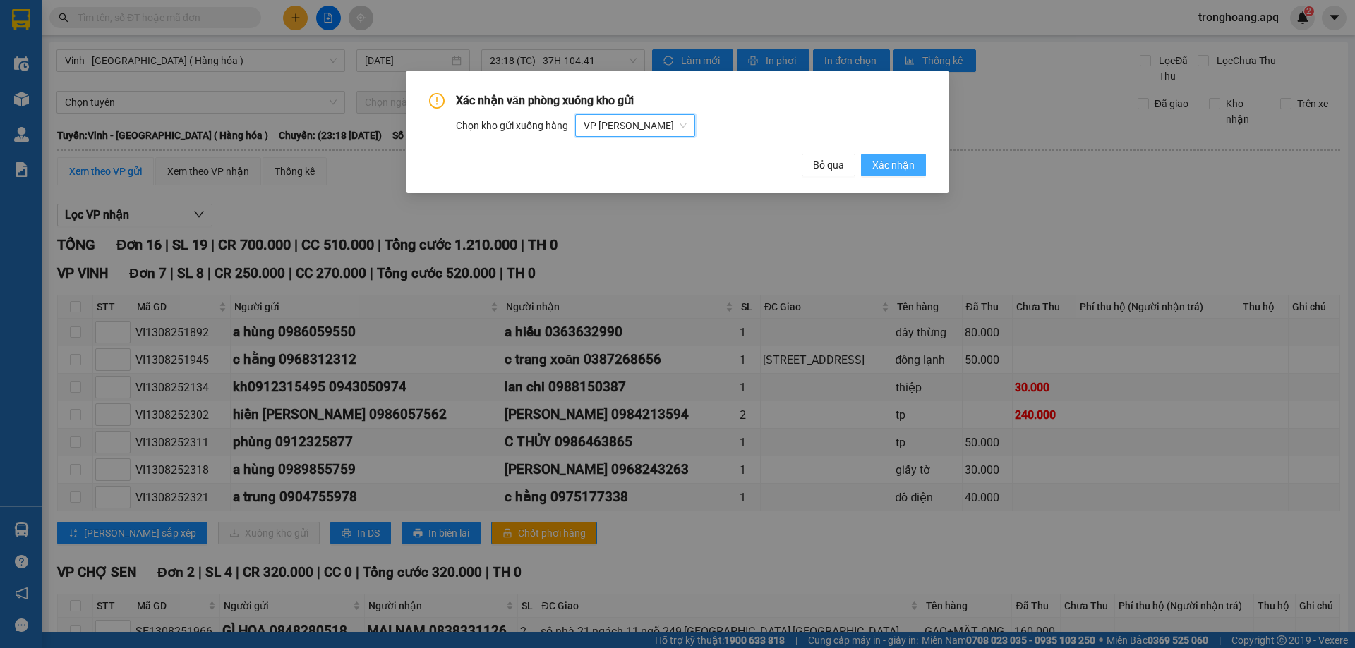
click at [881, 169] on span "Xác nhận" at bounding box center [893, 165] width 42 height 16
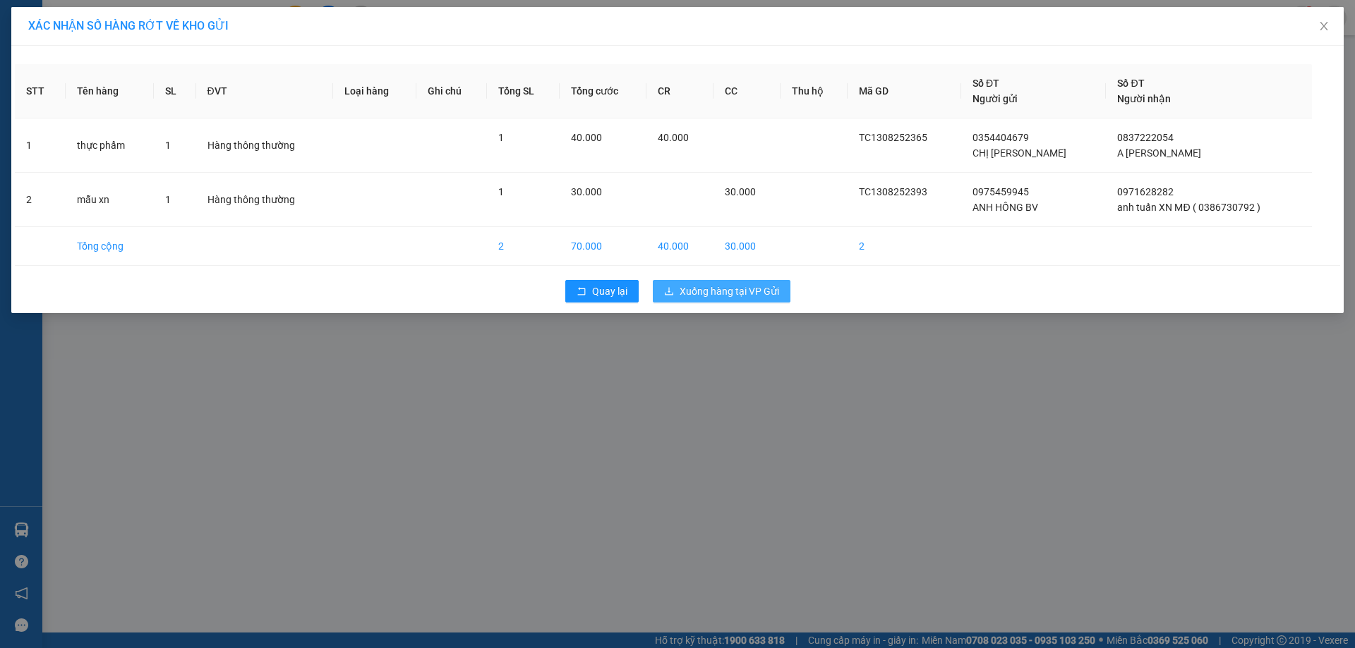
drag, startPoint x: 744, startPoint y: 292, endPoint x: 725, endPoint y: 292, distance: 19.1
click at [744, 294] on span "Xuống hàng tại VP Gửi" at bounding box center [729, 292] width 99 height 16
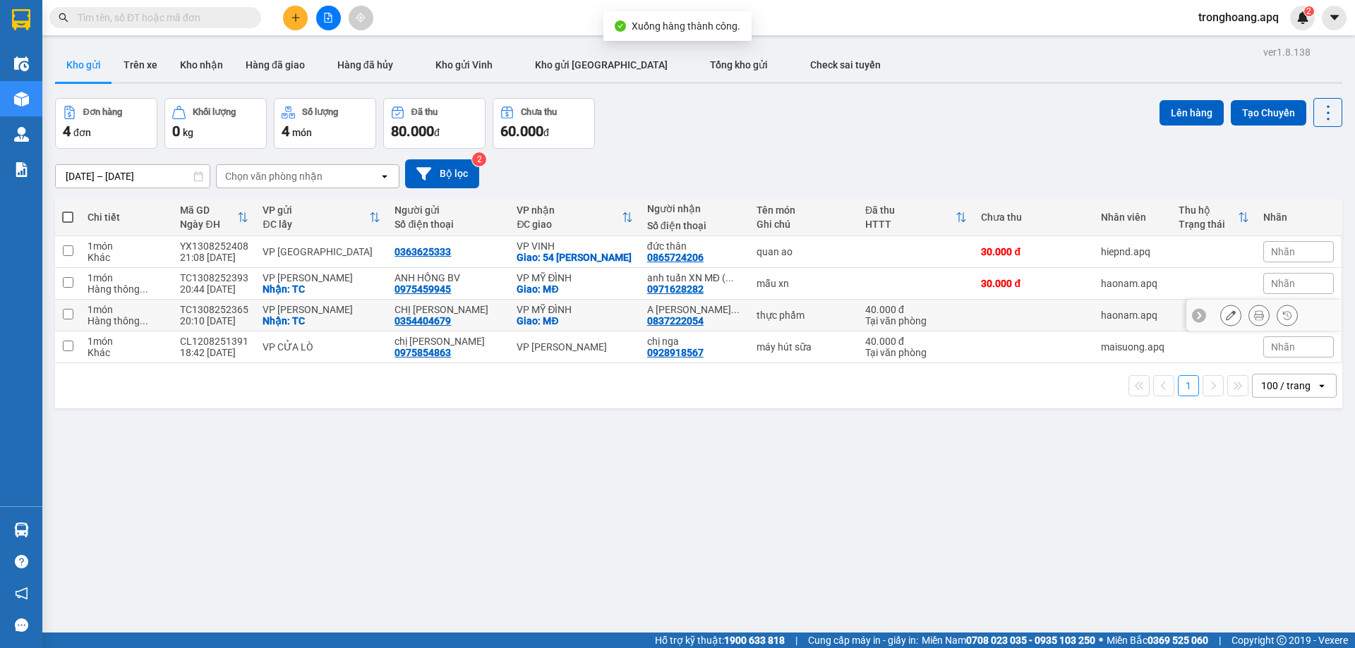
click at [570, 311] on div "VP MỸ ĐÌNH" at bounding box center [575, 309] width 116 height 11
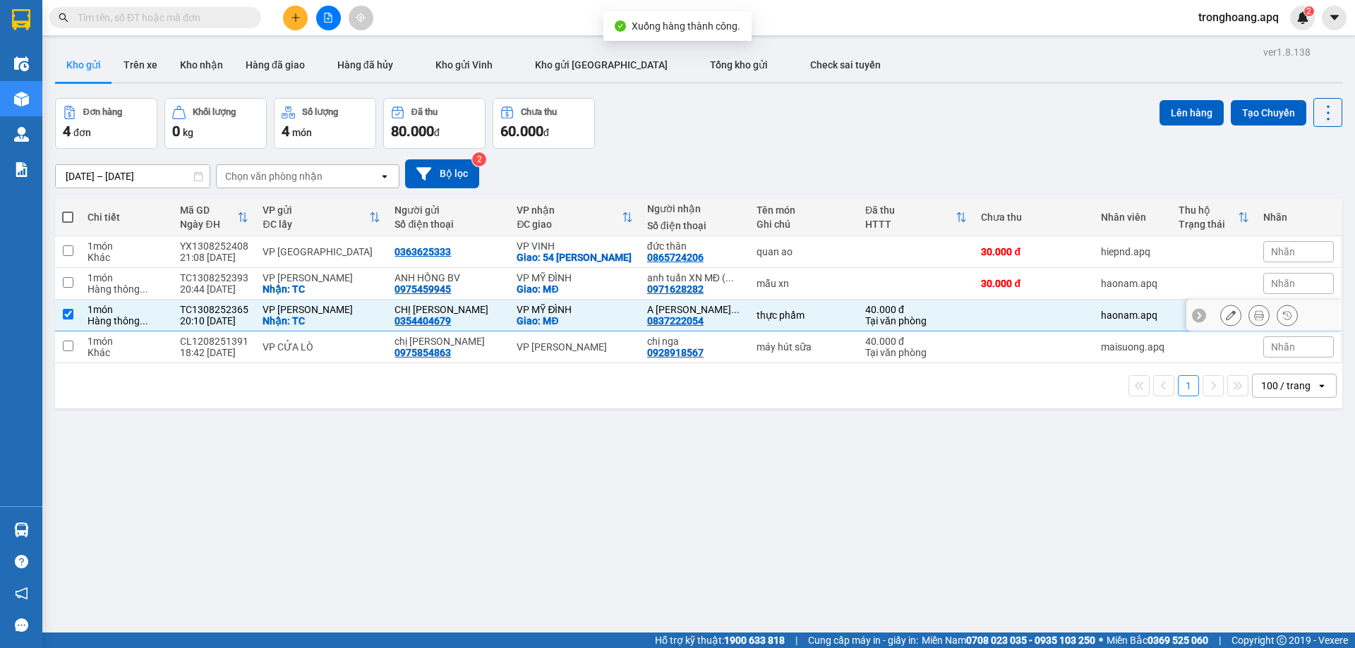
click at [569, 275] on div "VP MỸ ĐÌNH" at bounding box center [575, 277] width 116 height 11
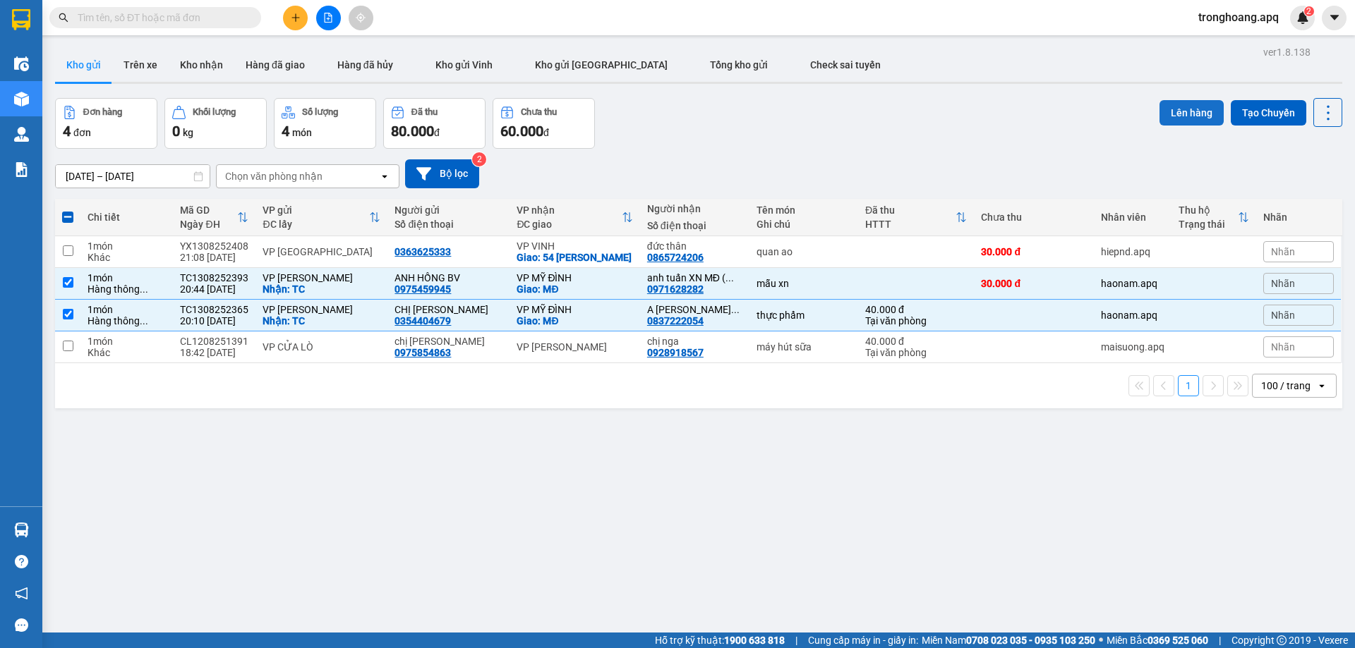
click at [1173, 108] on button "Lên hàng" at bounding box center [1191, 112] width 64 height 25
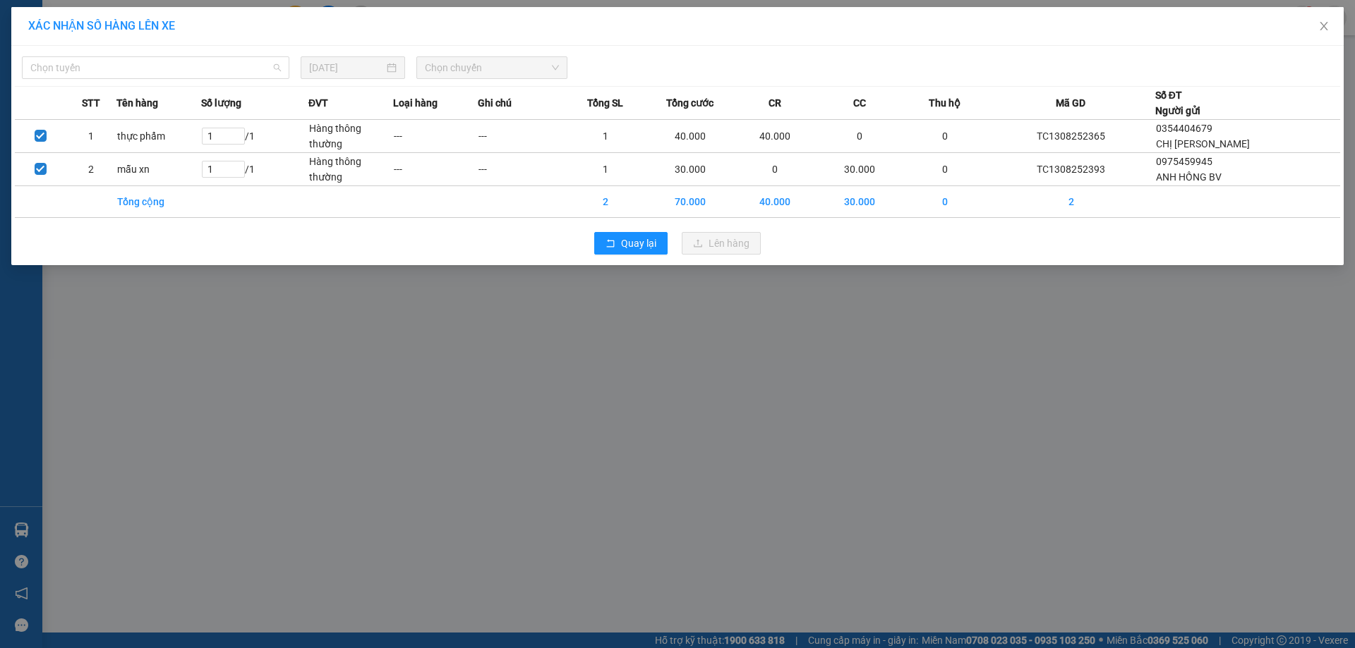
drag, startPoint x: 223, startPoint y: 61, endPoint x: 189, endPoint y: 146, distance: 91.9
click at [222, 61] on span "Chọn tuyến" at bounding box center [155, 67] width 251 height 21
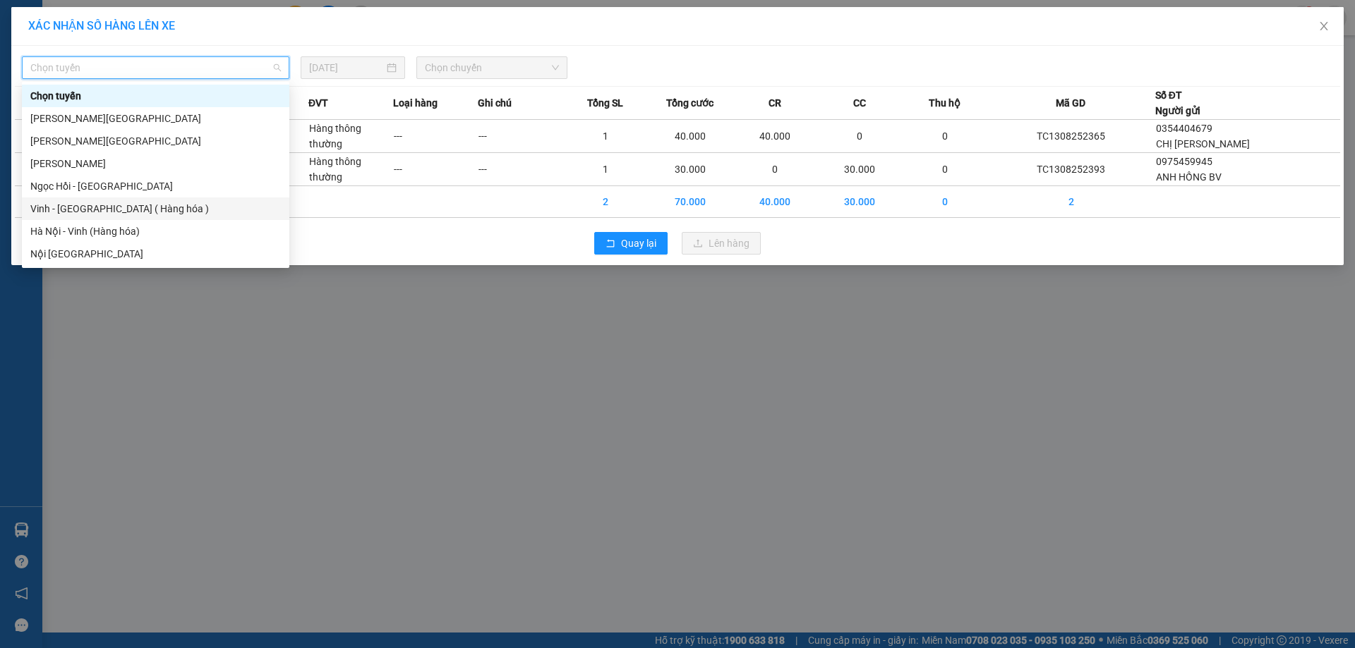
drag, startPoint x: 143, startPoint y: 200, endPoint x: 270, endPoint y: 206, distance: 127.1
click at [143, 201] on div "Vinh - Hà Nội ( Hàng hóa )" at bounding box center [155, 209] width 267 height 23
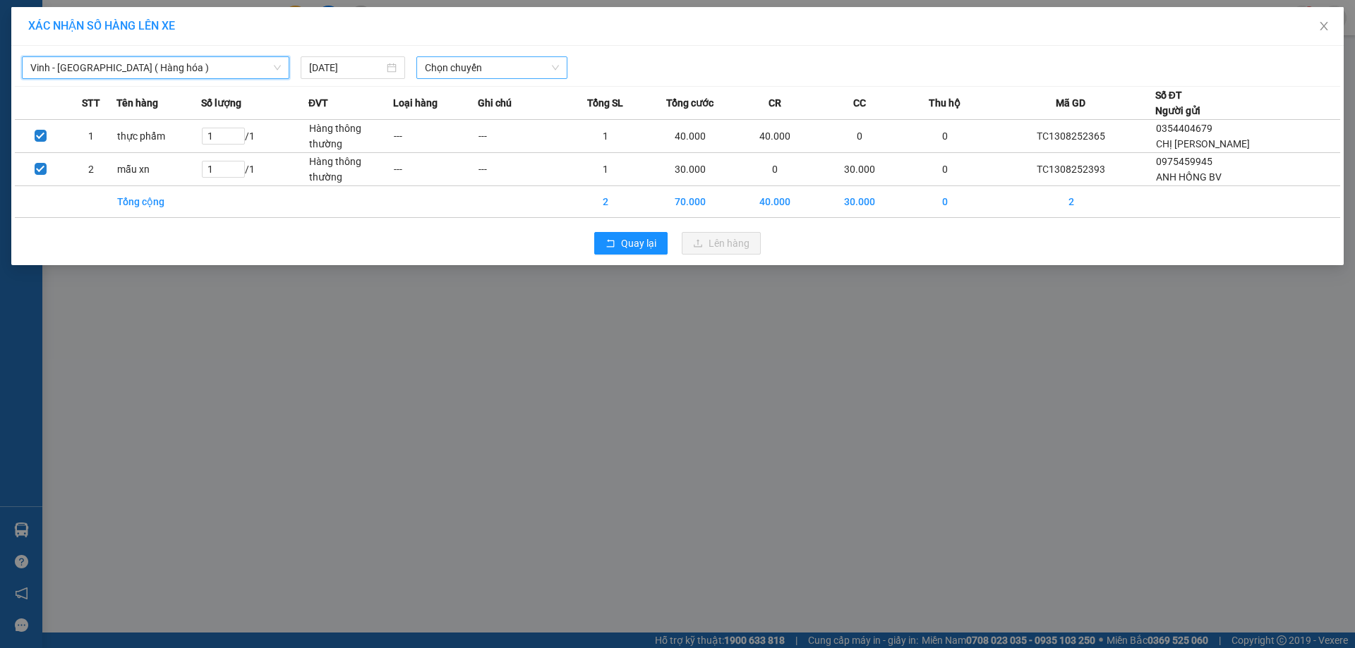
click at [463, 72] on span "Chọn chuyến" at bounding box center [492, 67] width 134 height 21
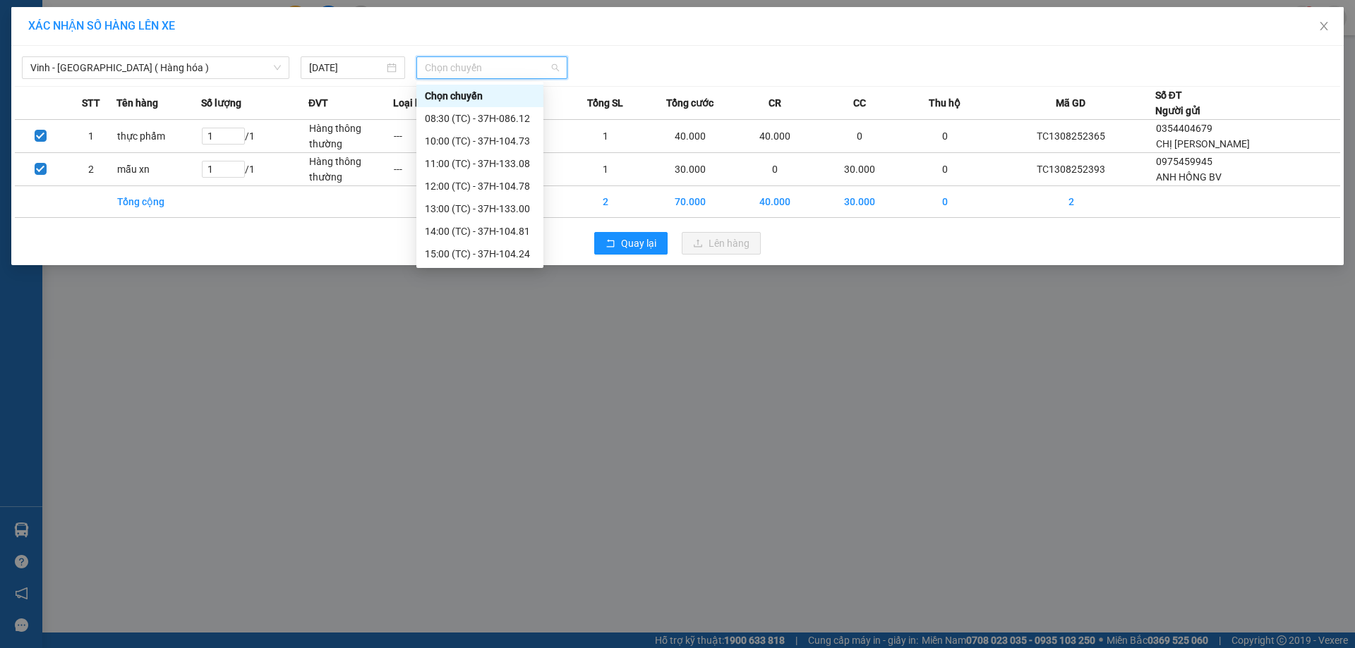
click at [520, 404] on div "23:17 (TC) - 37H-096.13" at bounding box center [480, 412] width 110 height 16
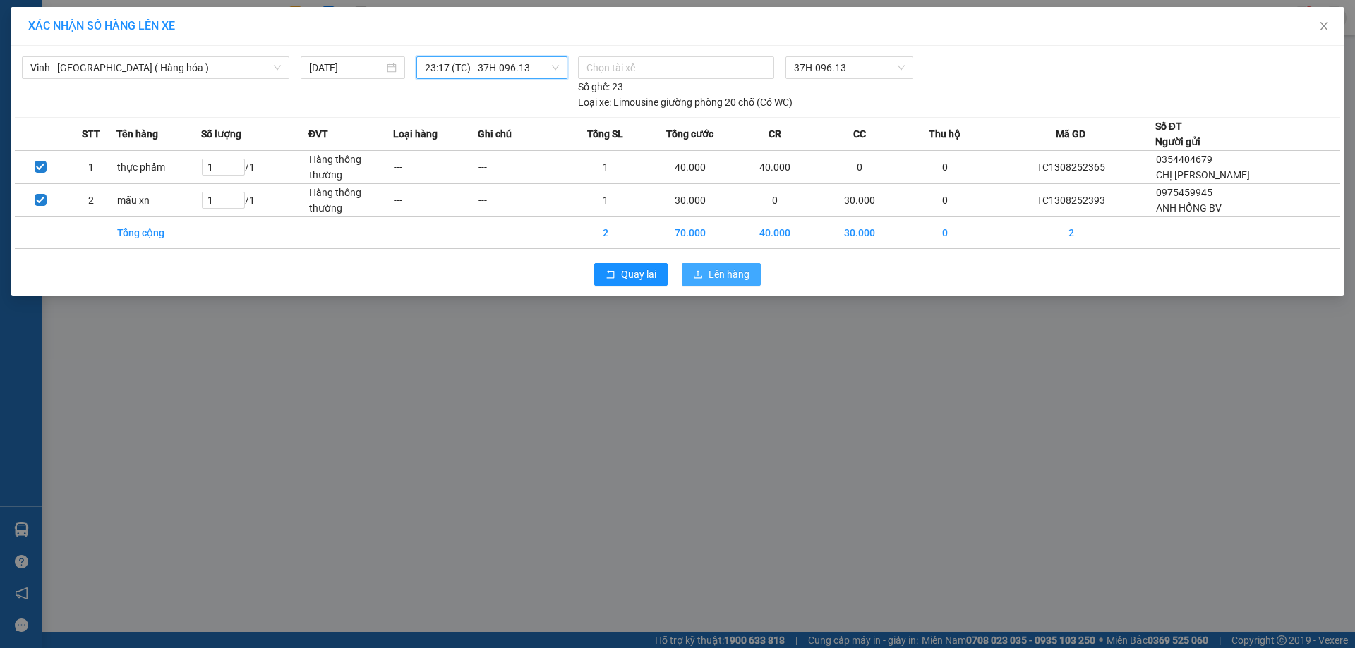
click at [699, 272] on icon "upload" at bounding box center [698, 275] width 10 height 10
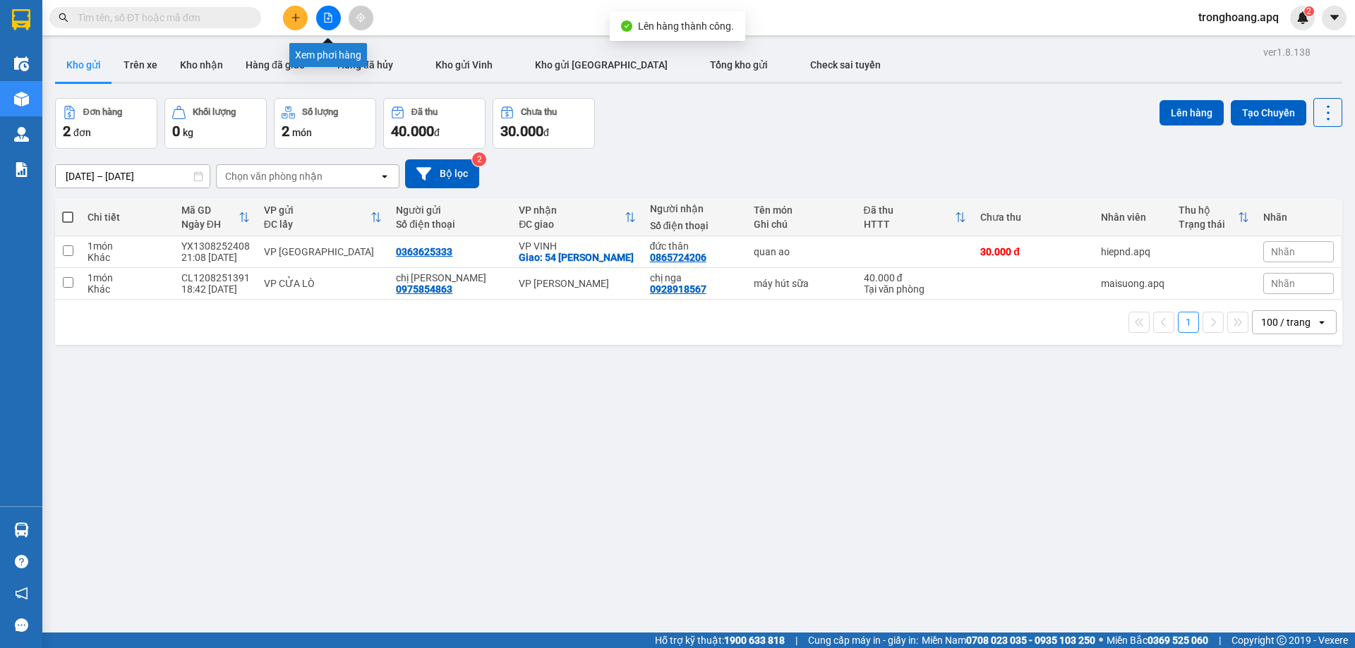
click at [333, 17] on button at bounding box center [328, 18] width 25 height 25
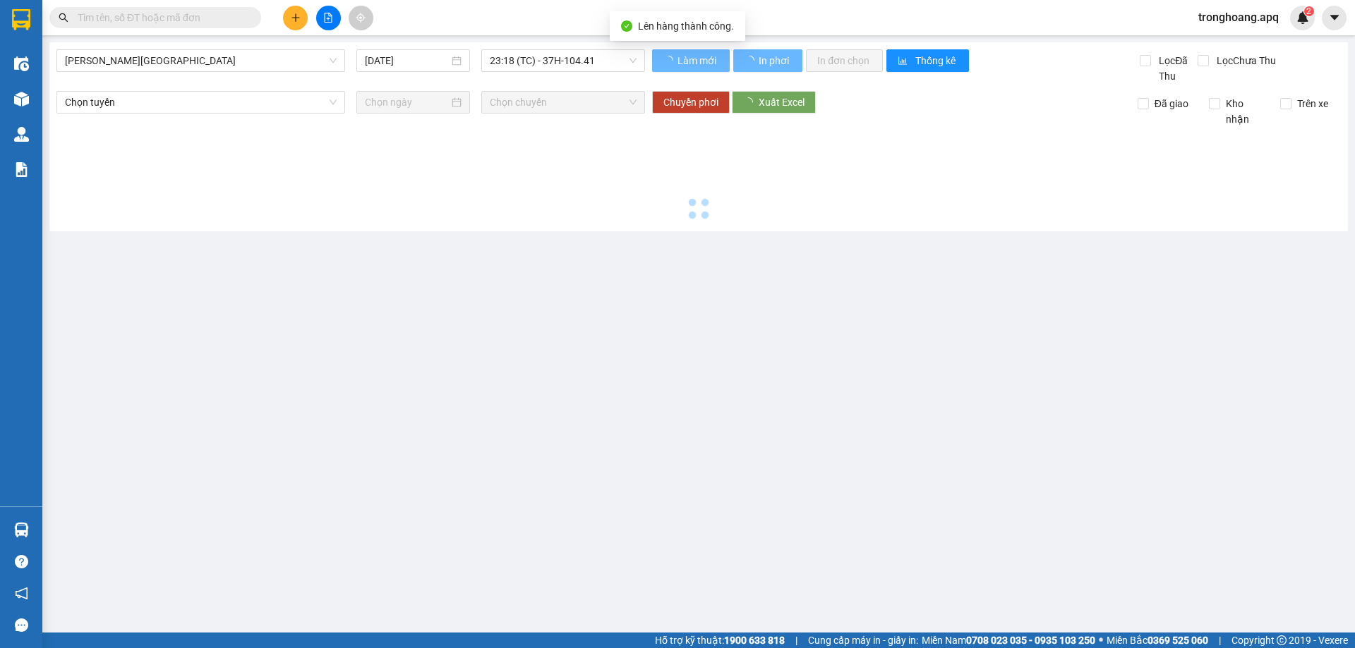
drag, startPoint x: 333, startPoint y: 17, endPoint x: 198, endPoint y: 74, distance: 146.4
click at [215, 53] on span "Gia Lâm - Mỹ Đình" at bounding box center [201, 60] width 272 height 21
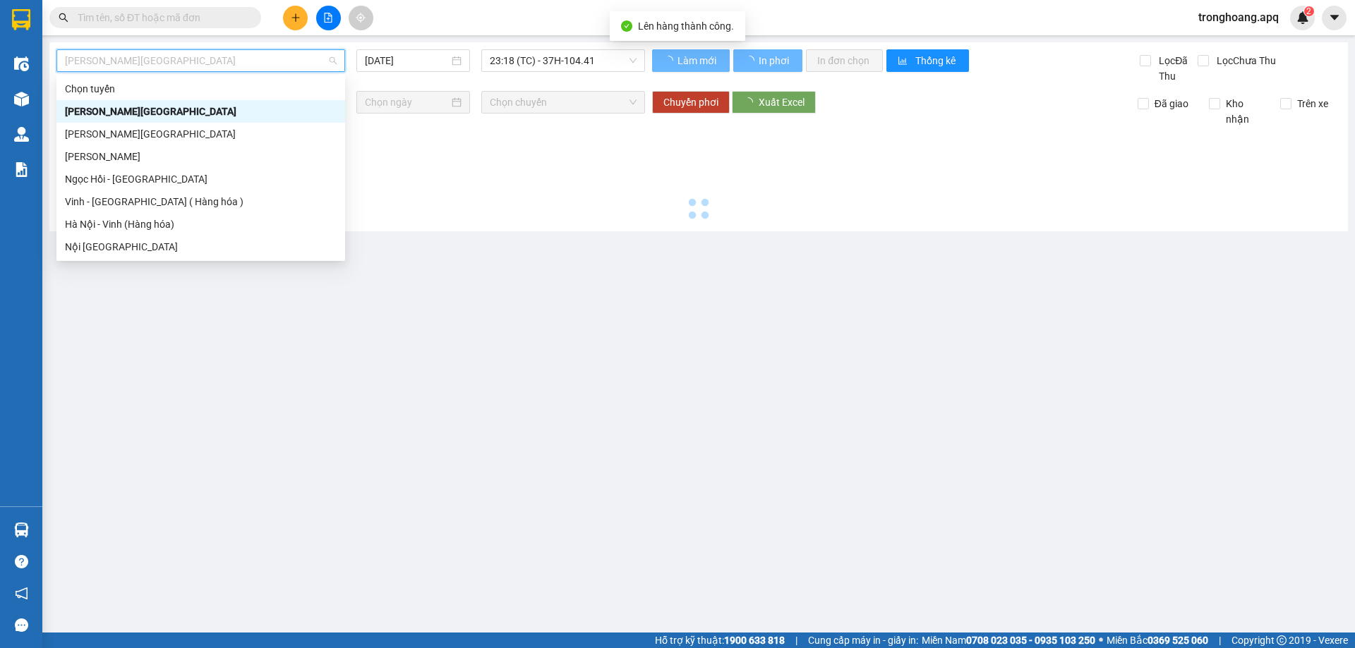
click at [169, 200] on div "Vinh - Hà Nội ( Hàng hóa )" at bounding box center [201, 202] width 272 height 16
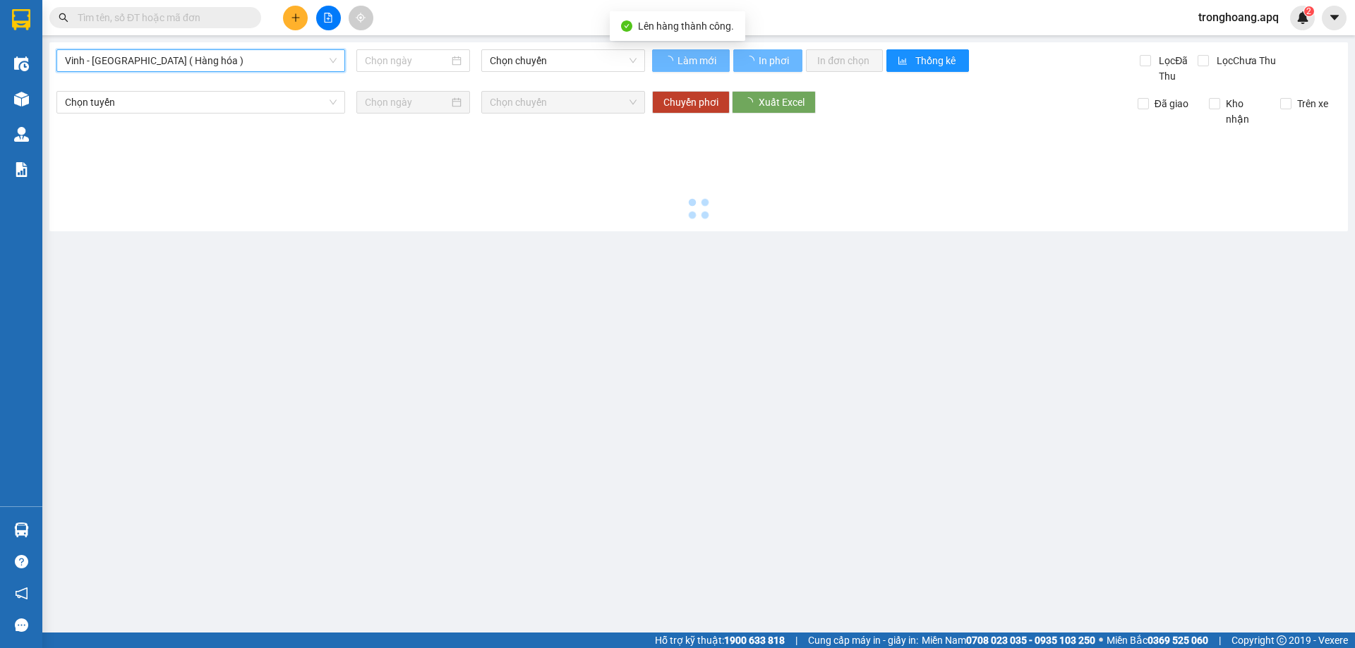
type input "13/08/2025"
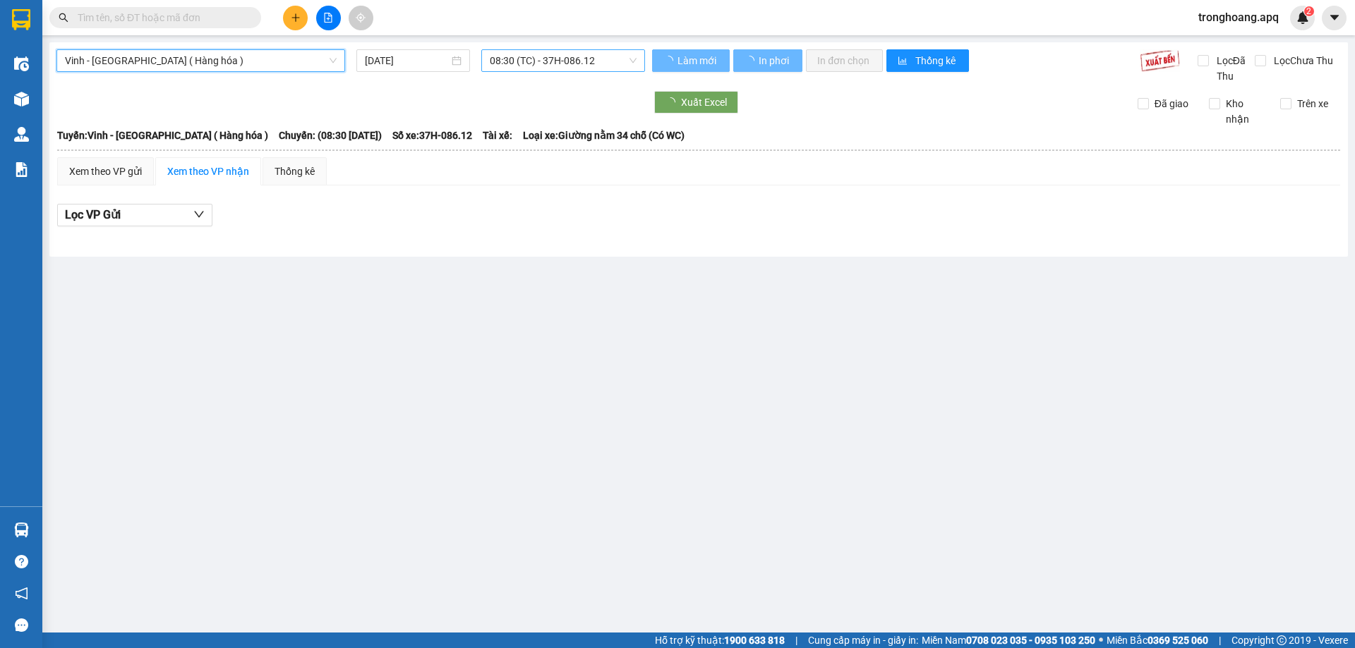
click at [551, 68] on span "08:30 (TC) - 37H-086.12" at bounding box center [563, 60] width 147 height 21
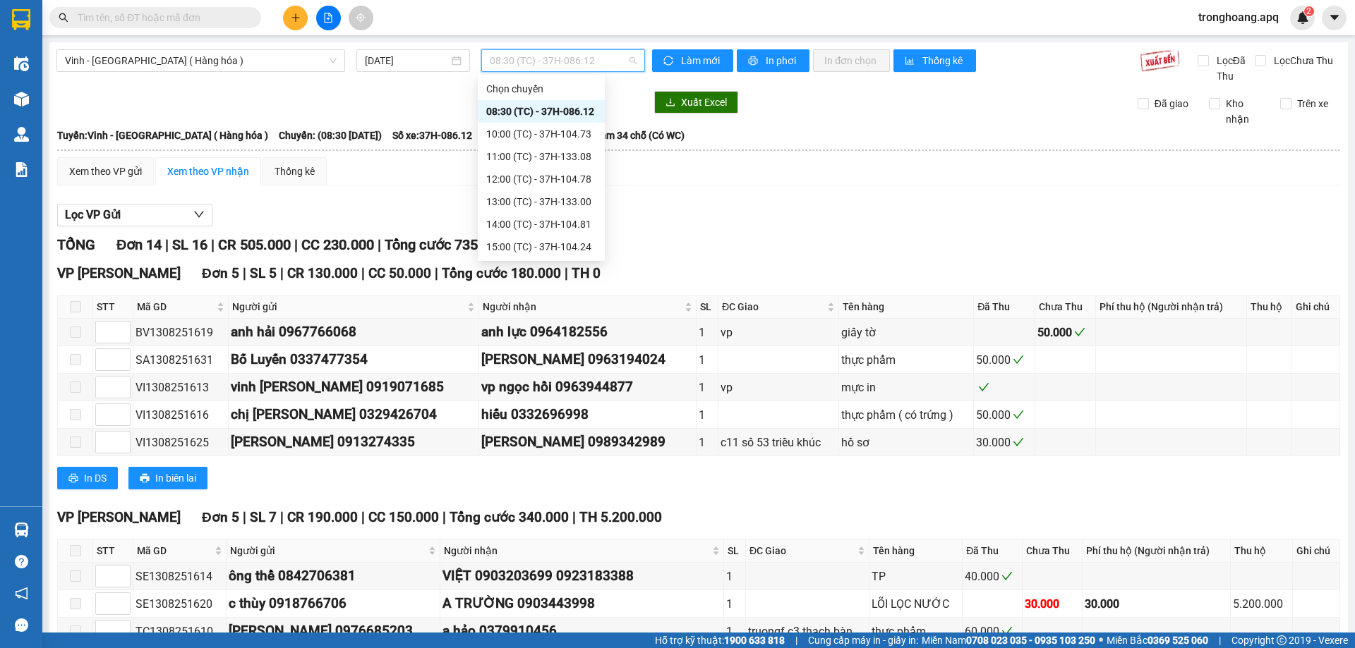
click at [579, 420] on div "23:18 (TC) - 37H-104.41" at bounding box center [541, 428] width 110 height 16
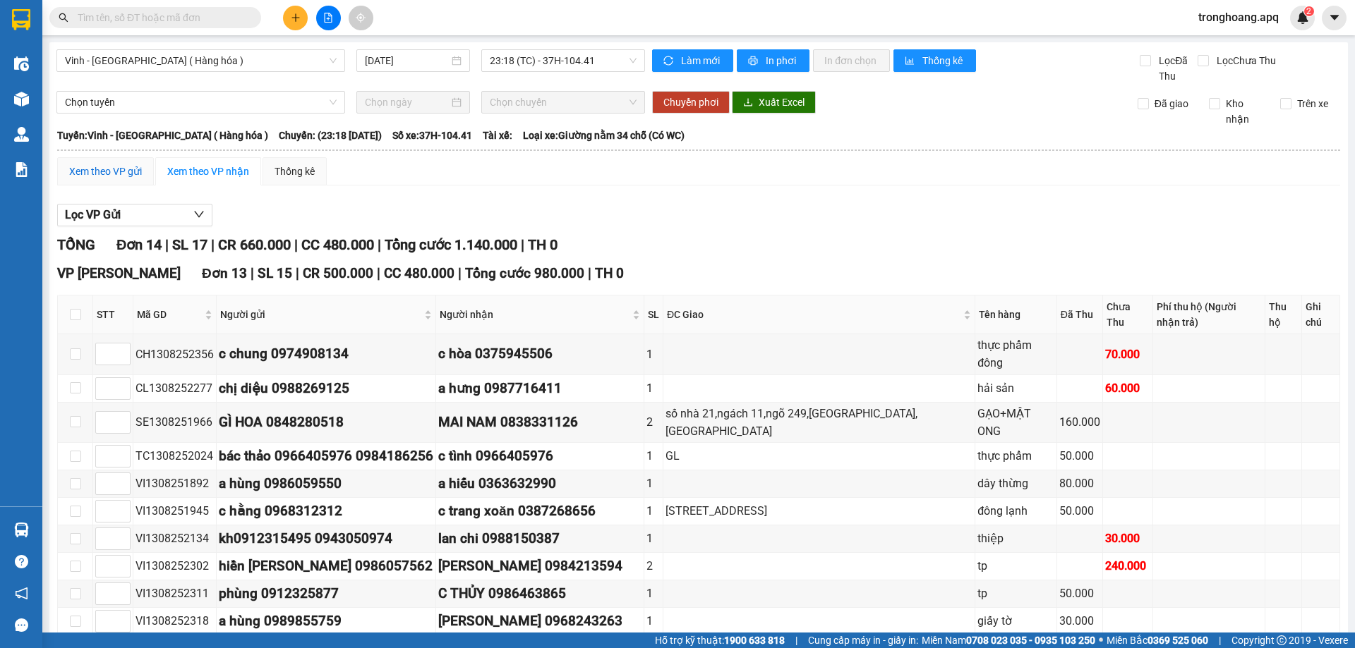
click at [131, 168] on div "Xem theo VP gửi" at bounding box center [105, 172] width 73 height 16
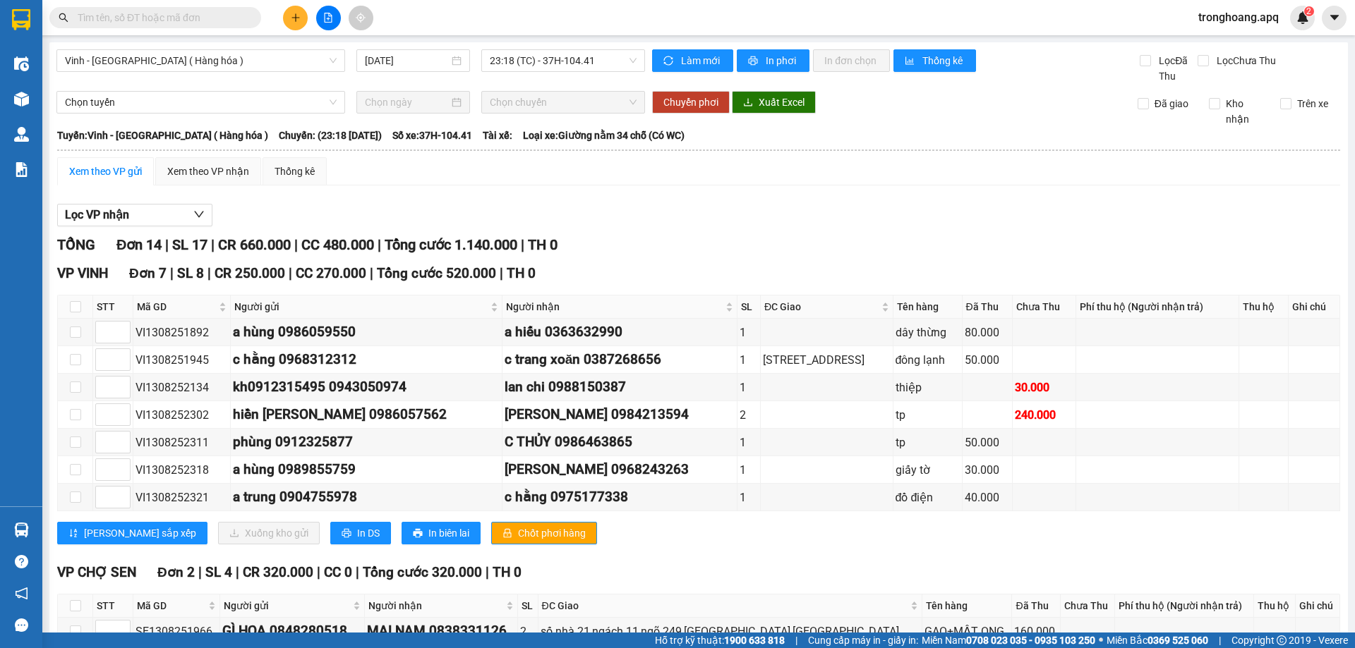
click at [82, 646] on td at bounding box center [75, 660] width 35 height 28
click at [80, 648] on input "checkbox" at bounding box center [75, 658] width 11 height 11
checkbox input "true"
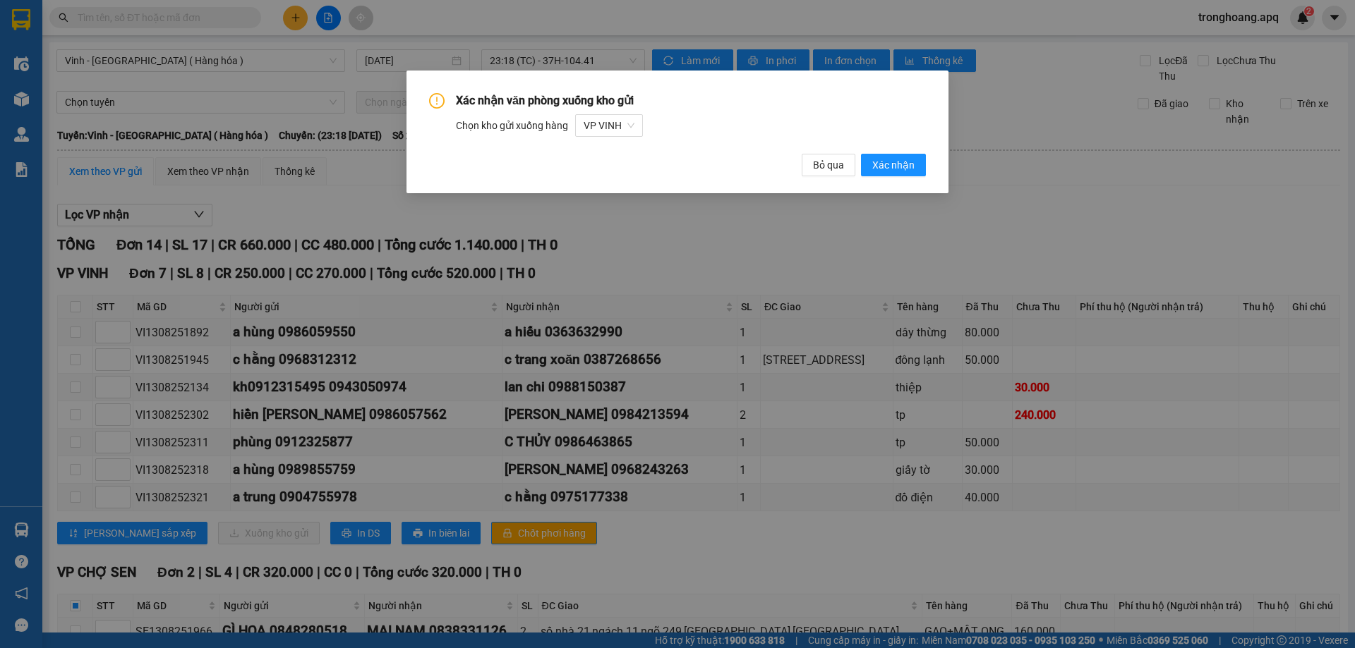
click at [601, 114] on div "Xác nhận văn phòng xuống kho gửi Chọn kho gửi xuống hàng VP VINH" at bounding box center [677, 115] width 497 height 44
click at [636, 138] on div "Xác nhận văn phòng xuống kho gửi Chọn kho gửi xuống hàng VP VINH Bỏ qua Xác nhận" at bounding box center [677, 134] width 497 height 83
click at [636, 136] on div "VP VINH" at bounding box center [609, 125] width 68 height 23
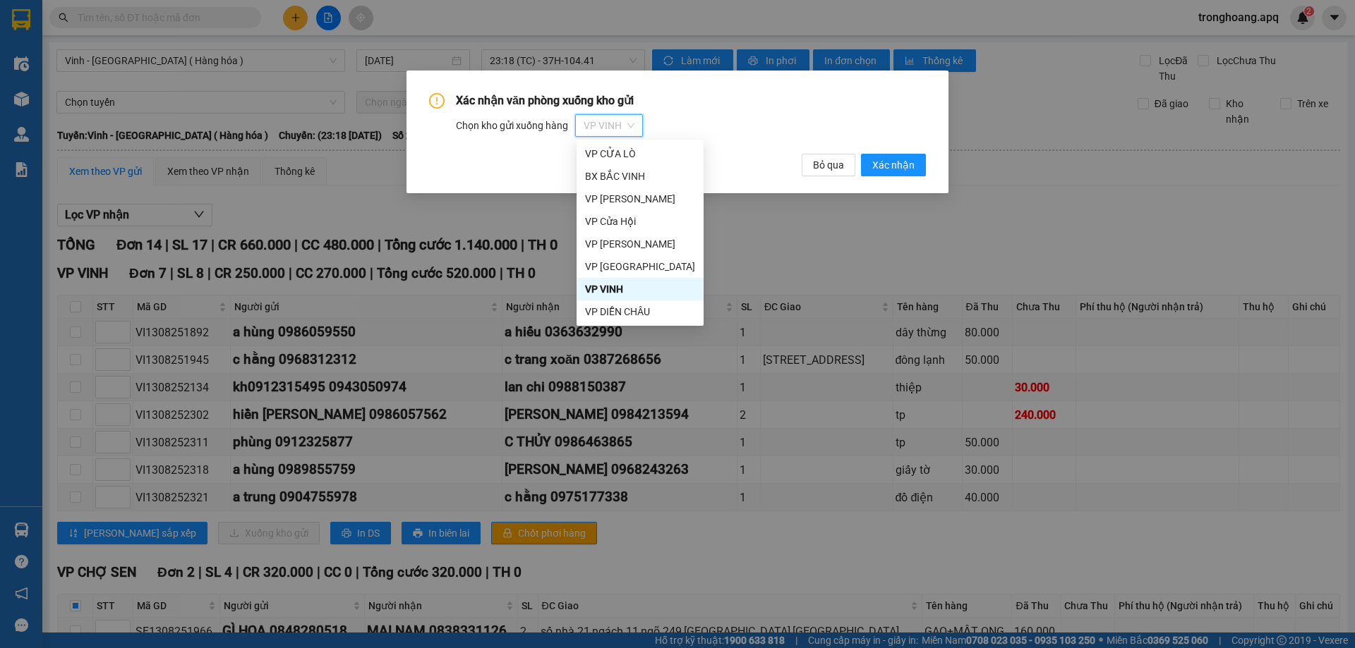
click at [648, 327] on div "VP CHỢ SEN" at bounding box center [640, 335] width 110 height 16
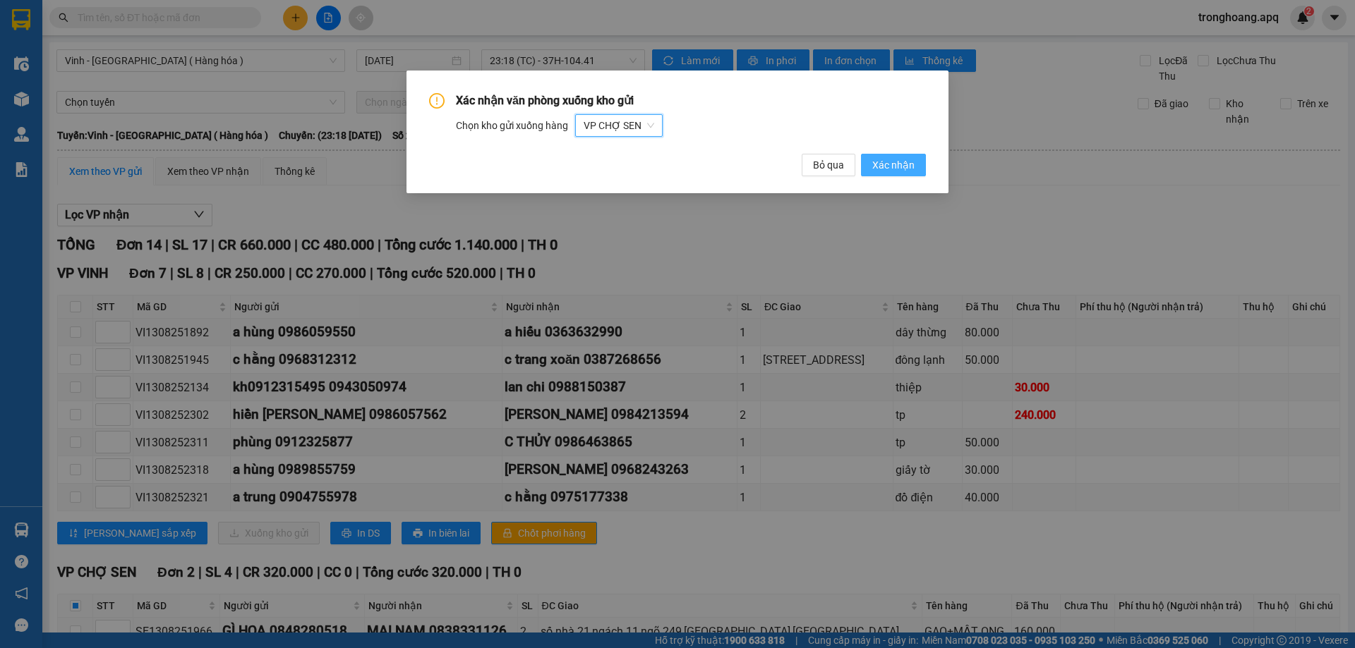
click at [891, 173] on span "Xác nhận" at bounding box center [893, 165] width 42 height 16
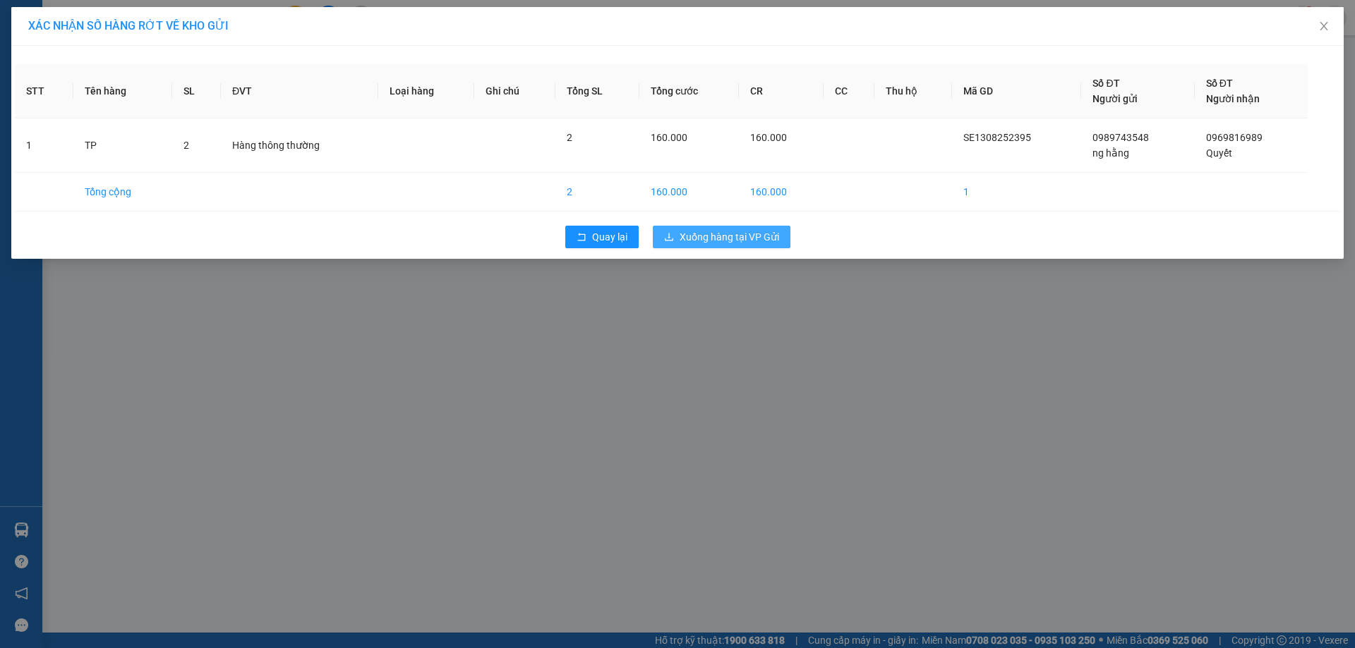
click at [720, 237] on span "Xuống hàng tại VP Gửi" at bounding box center [729, 237] width 99 height 16
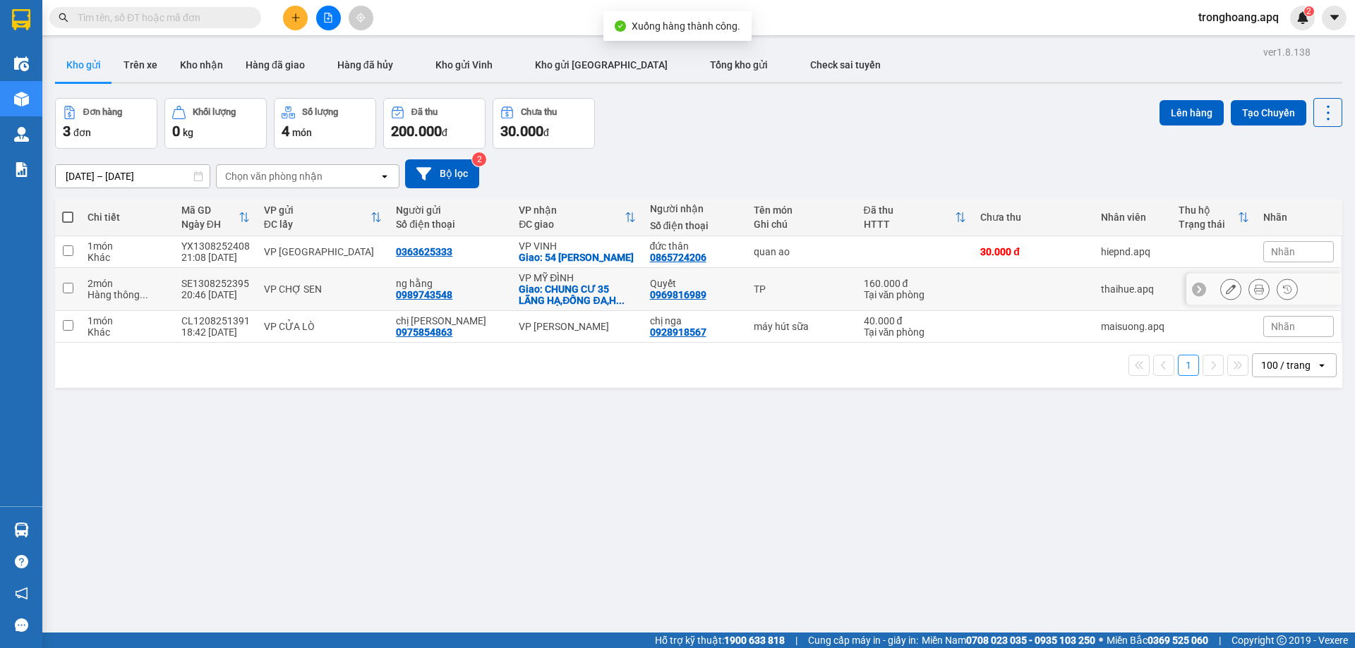
click at [594, 271] on td "VP MỸ ĐÌNH Giao: CHUNG CƯ 35 LÃNG HẠ,ĐỐNG ĐA,H ..." at bounding box center [577, 289] width 131 height 43
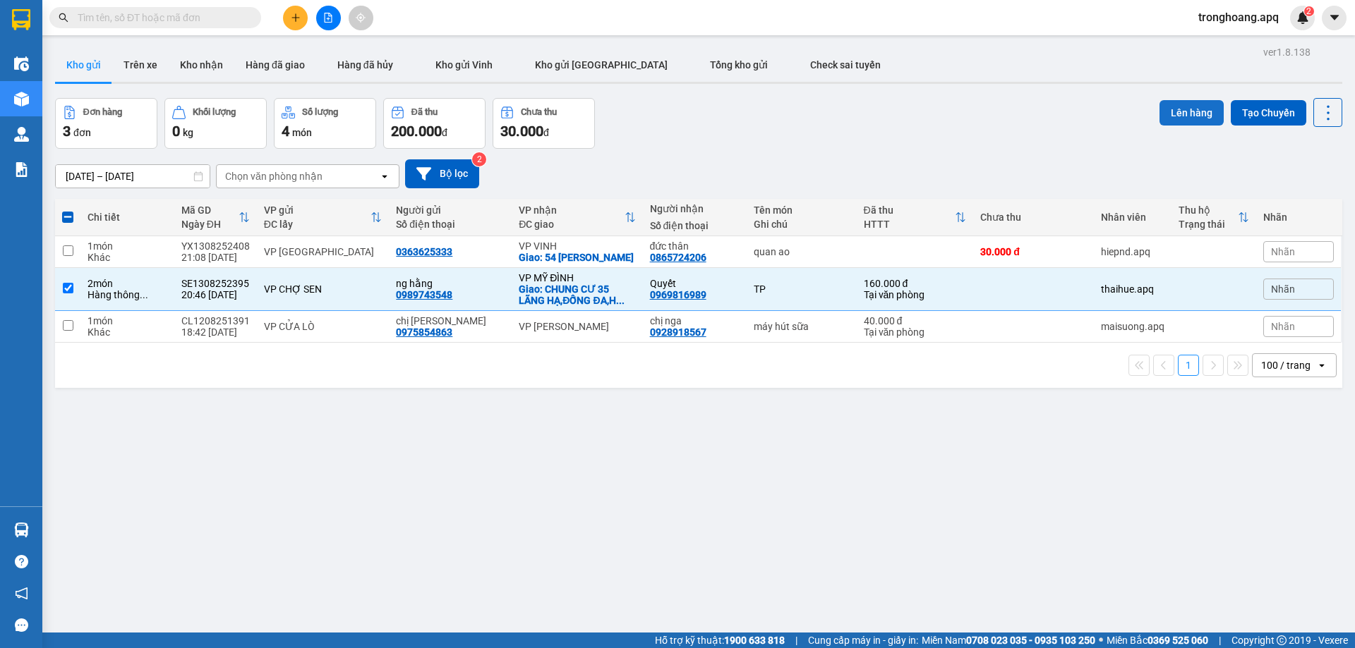
click at [1174, 108] on button "Lên hàng" at bounding box center [1191, 112] width 64 height 25
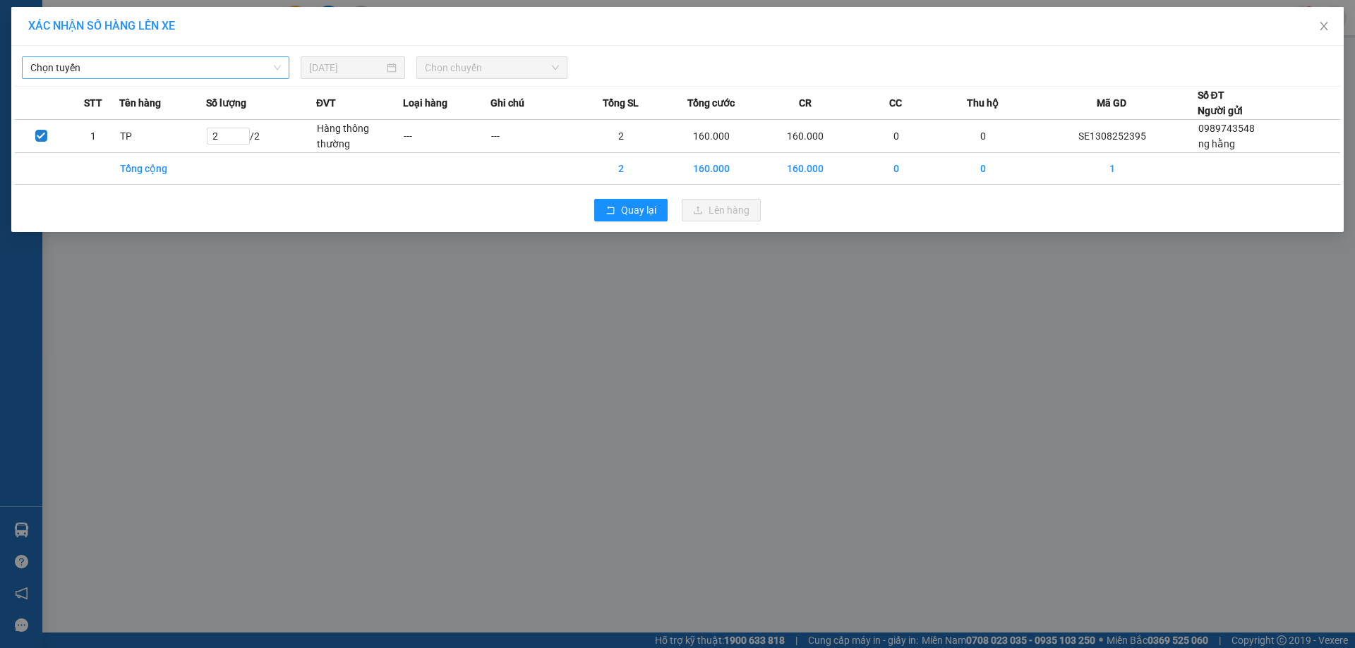
drag, startPoint x: 213, startPoint y: 59, endPoint x: 191, endPoint y: 78, distance: 30.0
click at [207, 59] on span "Chọn tuyến" at bounding box center [155, 67] width 251 height 21
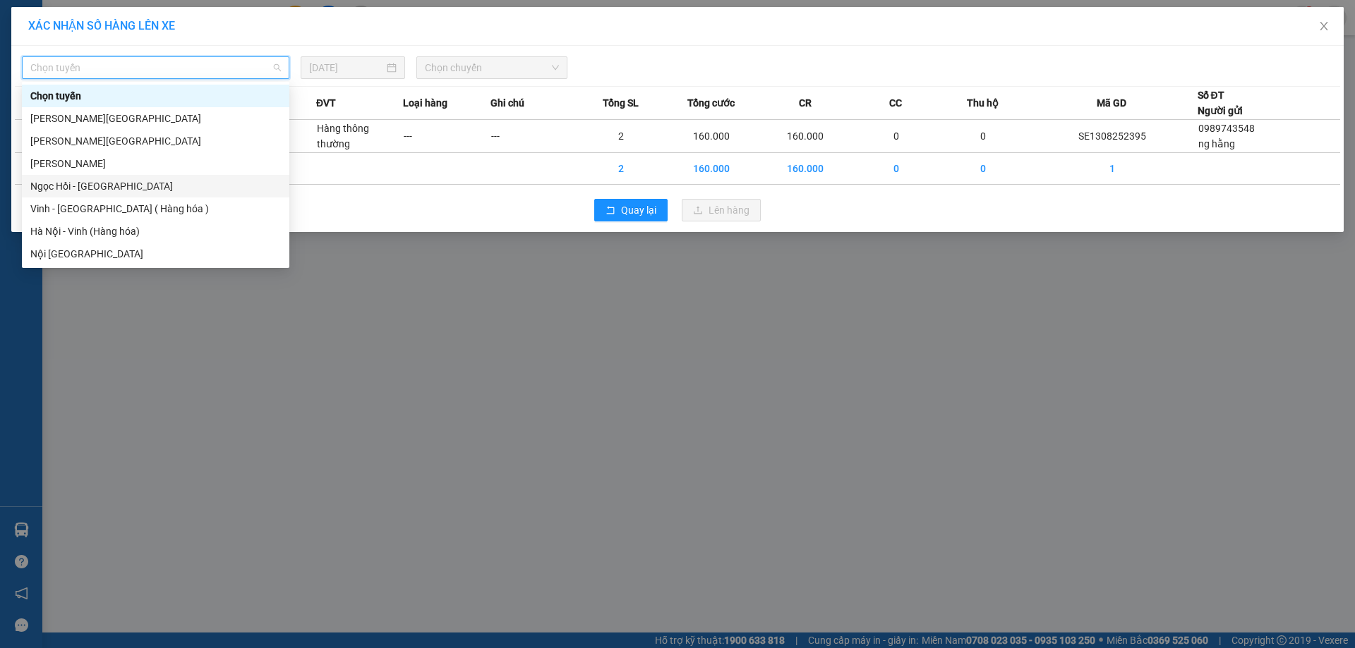
click at [134, 198] on div "Chọn tuyến Gia Lâm - Mỹ Đình Mỹ Đình - Gia Lâm Mỹ Đình - Ngọc Hồi Ngọc Hồi - Mỹ…" at bounding box center [155, 175] width 267 height 181
click at [134, 203] on div "Vinh - Hà Nội ( Hàng hóa )" at bounding box center [155, 209] width 251 height 16
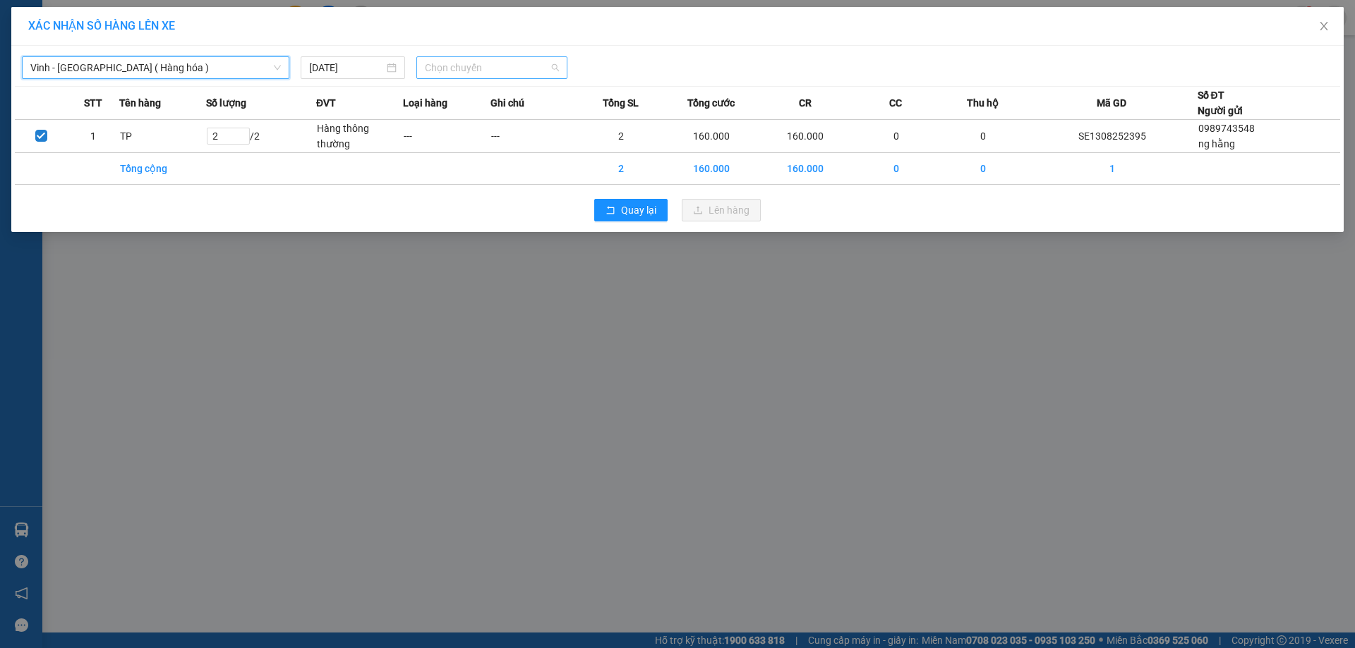
click at [467, 64] on span "Chọn chuyến" at bounding box center [492, 67] width 134 height 21
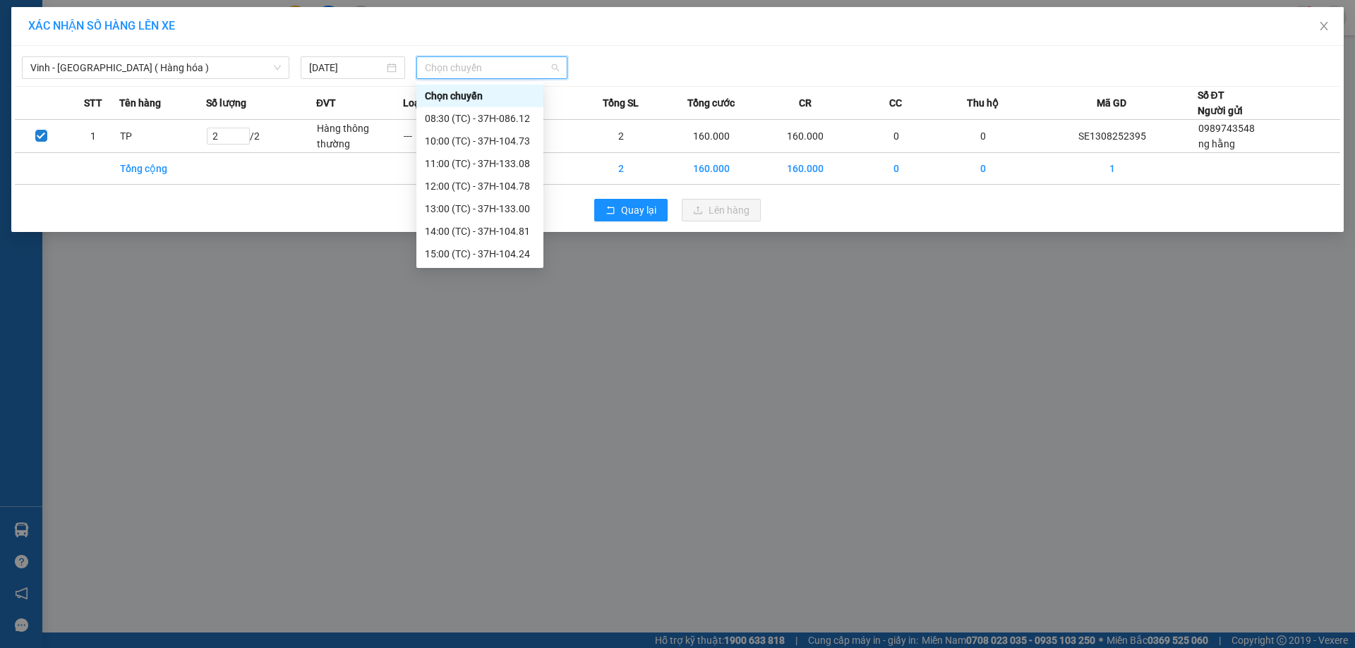
click at [492, 404] on div "23:17 (TC) - 37H-096.13" at bounding box center [480, 412] width 110 height 16
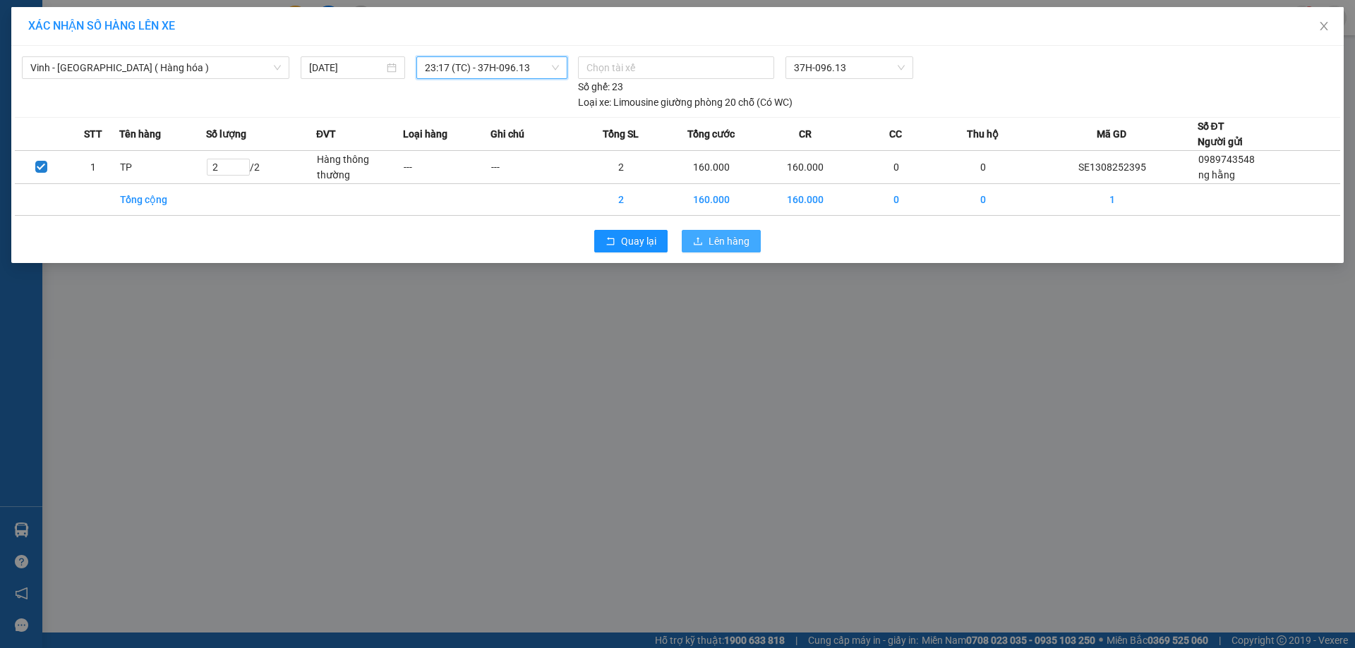
click at [737, 236] on span "Lên hàng" at bounding box center [728, 242] width 41 height 16
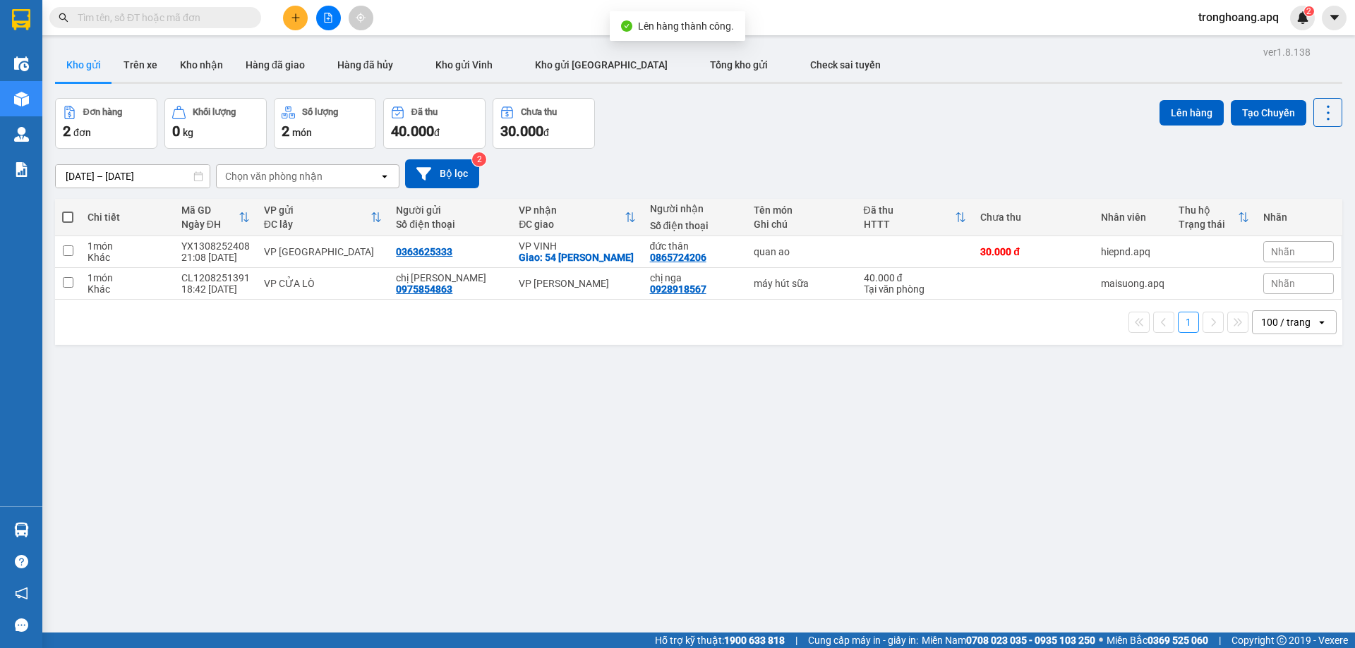
click at [342, 28] on div at bounding box center [328, 18] width 106 height 25
click at [338, 25] on button at bounding box center [328, 18] width 25 height 25
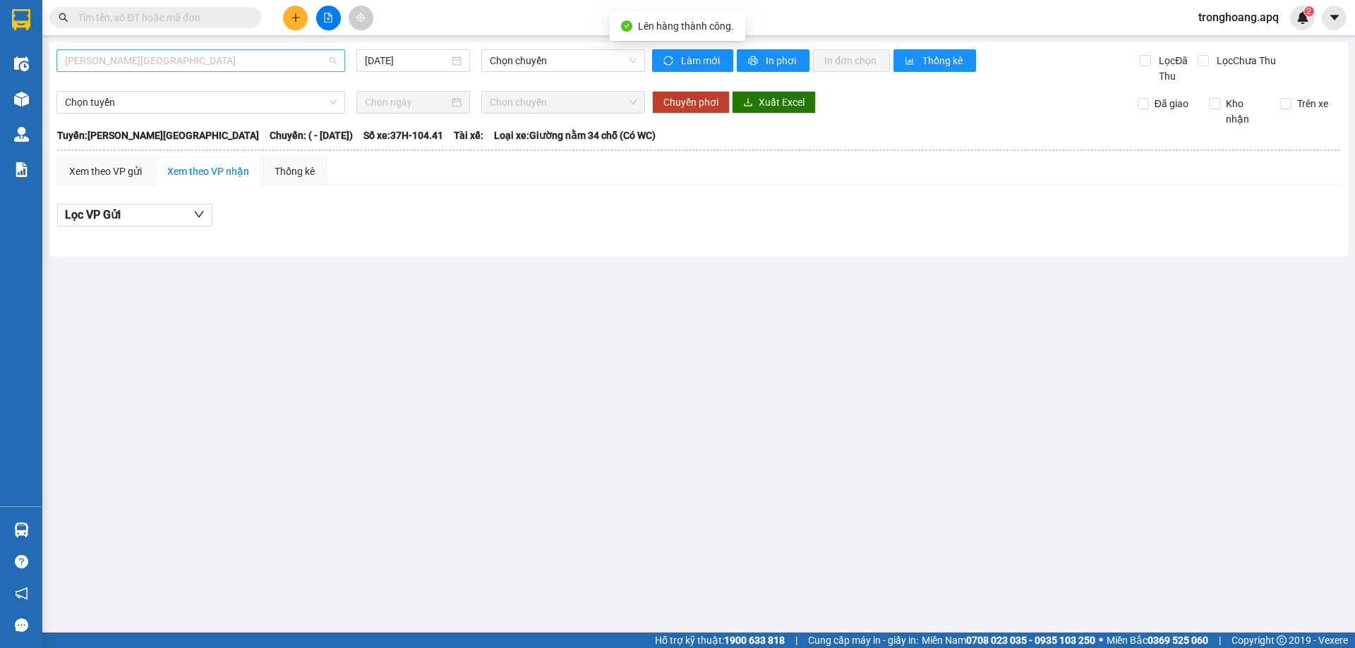
drag, startPoint x: 214, startPoint y: 56, endPoint x: 203, endPoint y: 66, distance: 15.5
click at [210, 60] on span "Gia Lâm - Mỹ Đình" at bounding box center [201, 60] width 272 height 21
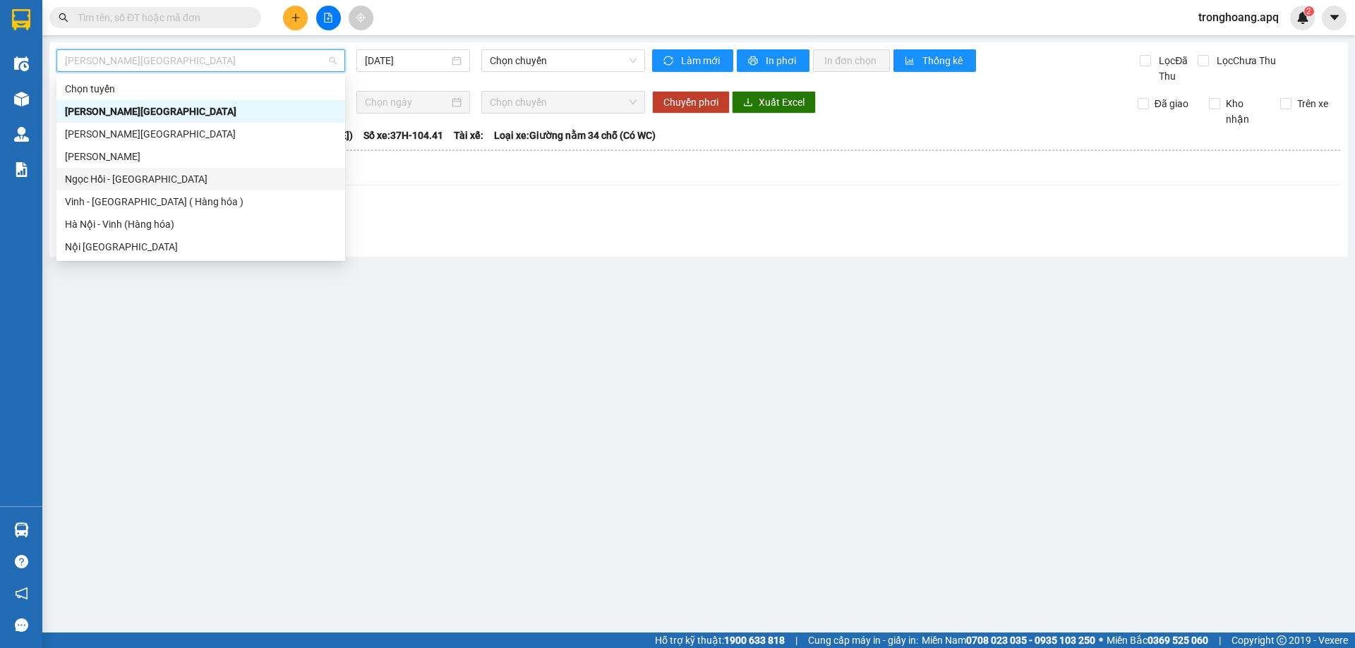
click at [177, 201] on div "Vinh - Hà Nội ( Hàng hóa )" at bounding box center [201, 202] width 272 height 16
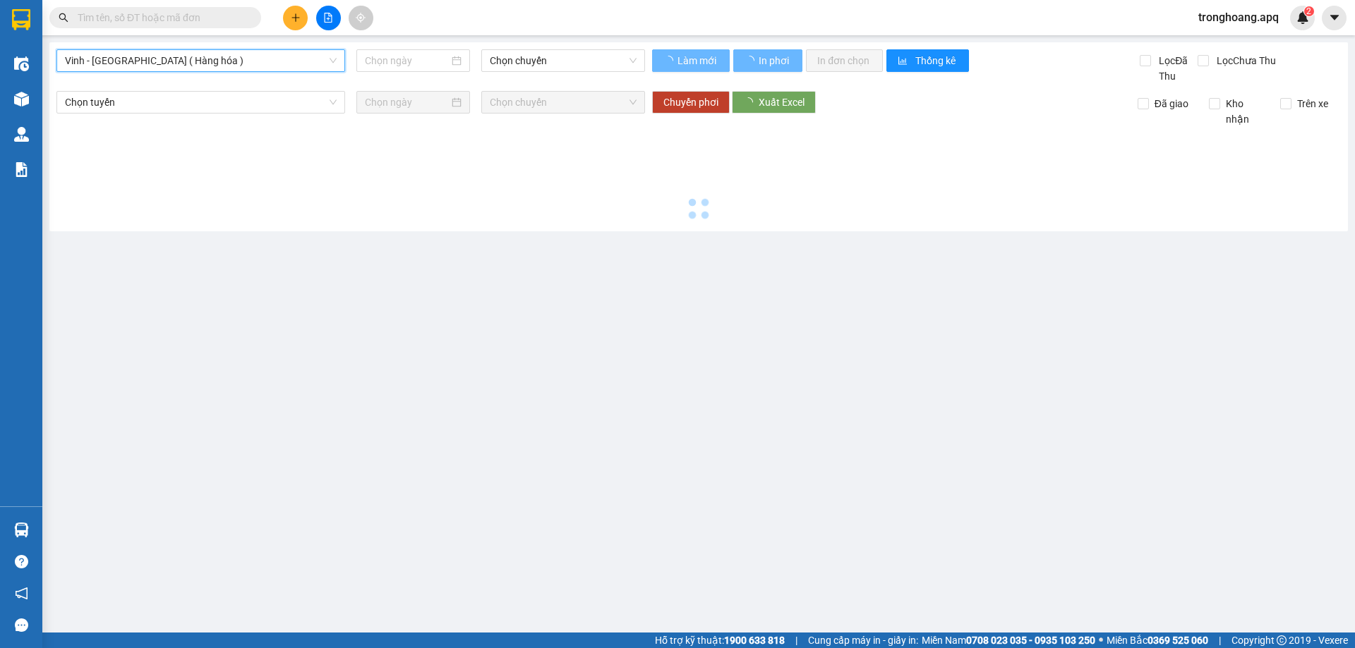
type input "13/08/2025"
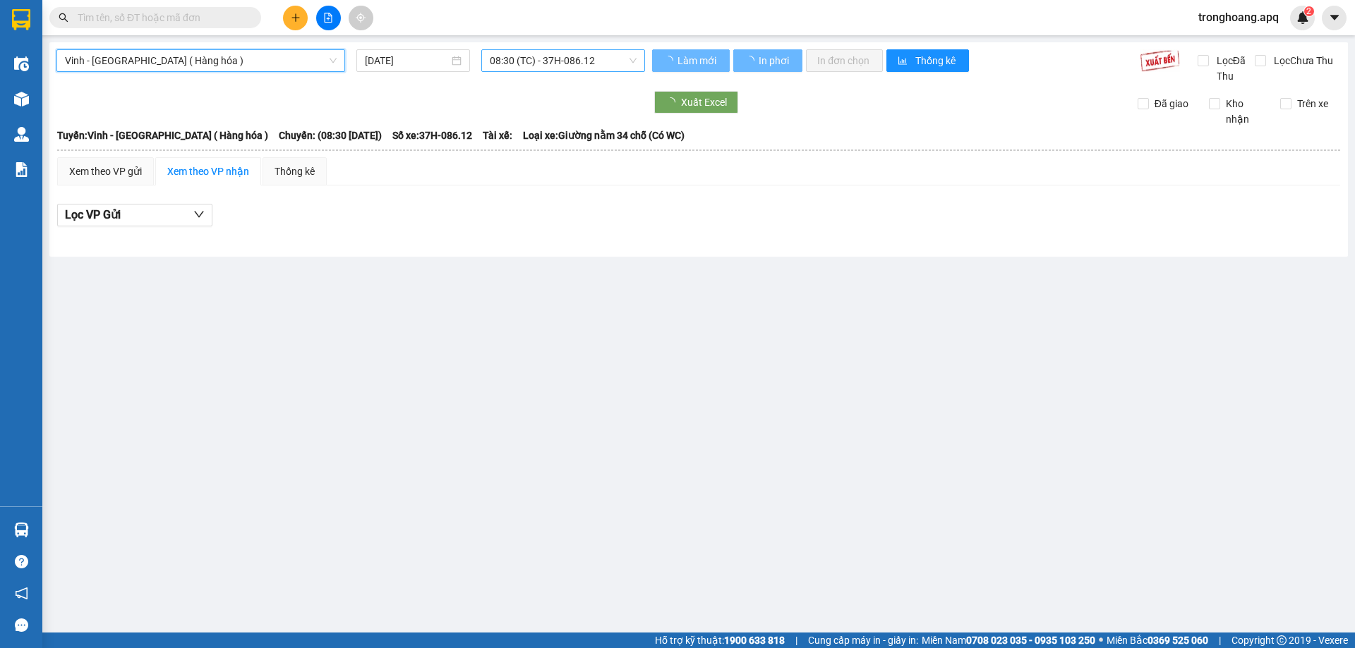
click at [562, 67] on span "08:30 (TC) - 37H-086.12" at bounding box center [563, 60] width 147 height 21
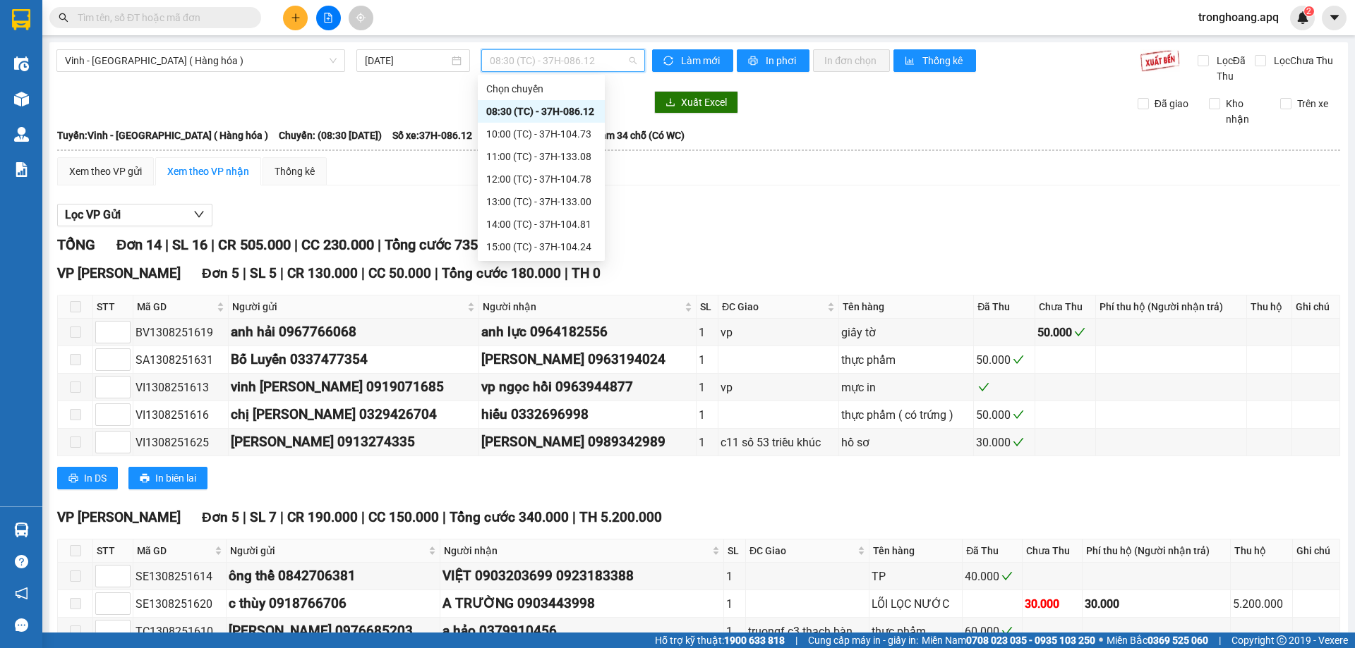
scroll to position [203, 0]
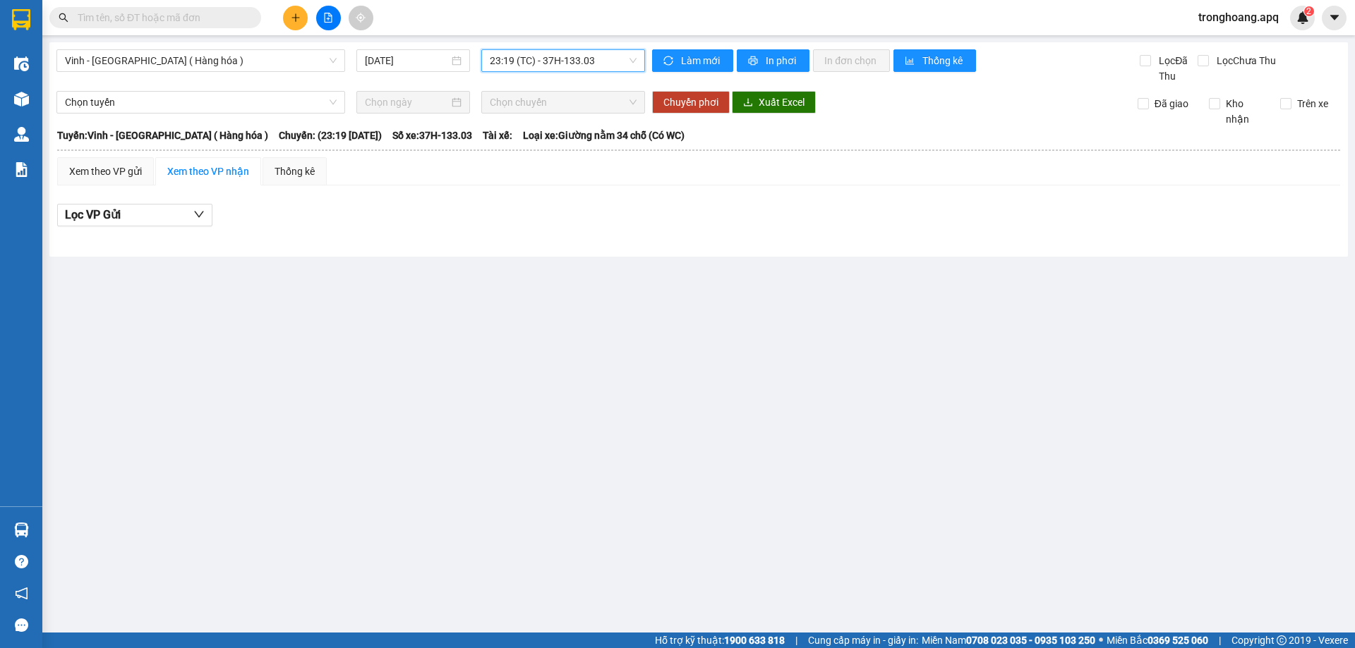
click at [578, 52] on span "23:19 (TC) - 37H-133.03" at bounding box center [563, 60] width 147 height 21
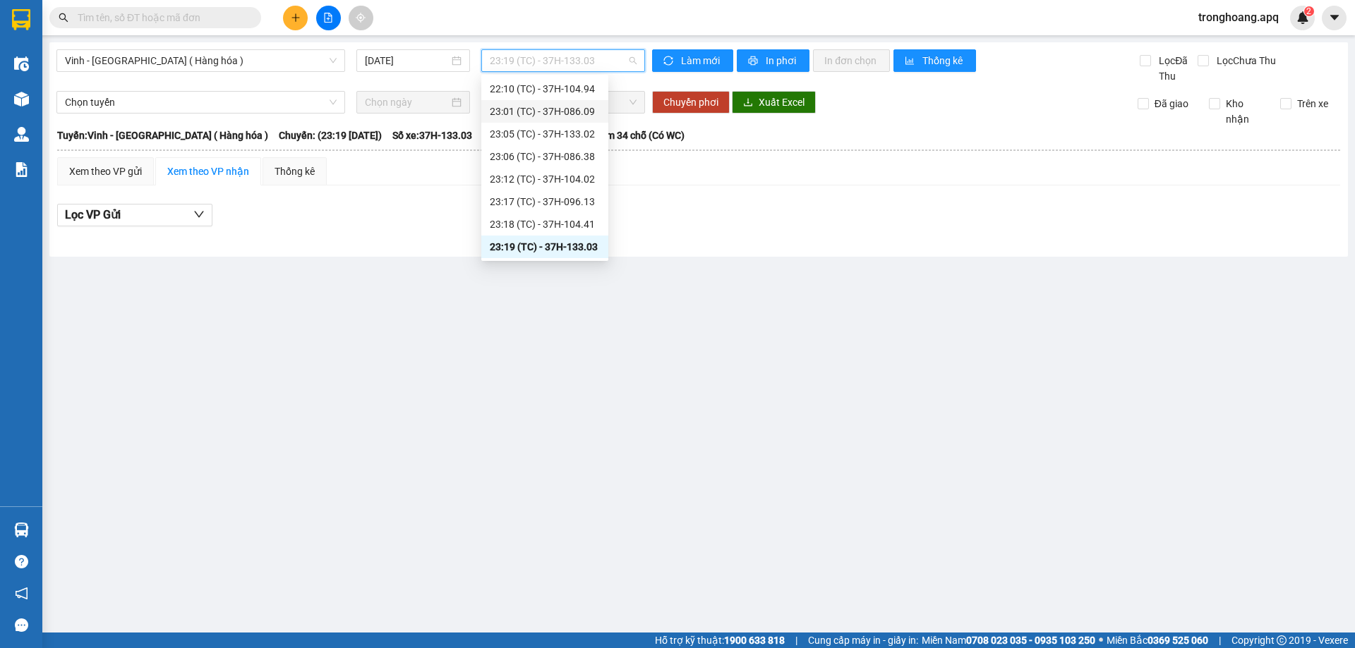
click at [582, 107] on div "23:01 (TC) - 37H-086.09" at bounding box center [545, 112] width 110 height 16
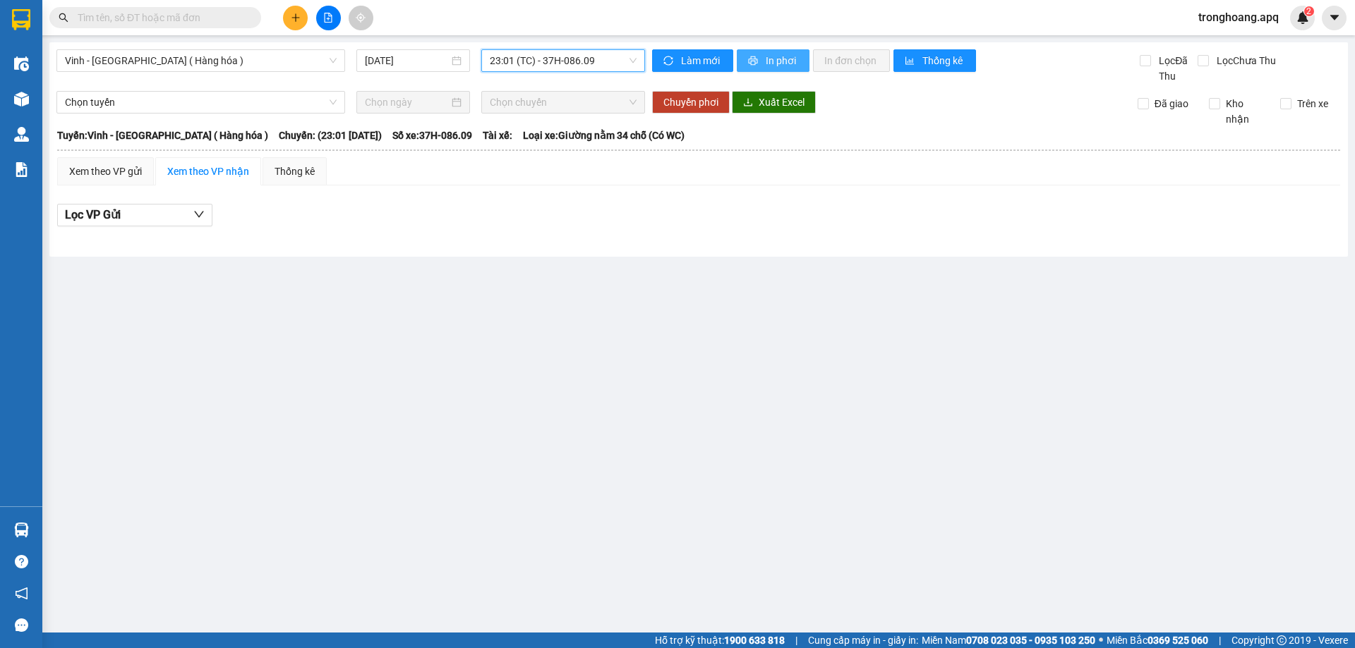
click at [775, 70] on button "In phơi" at bounding box center [773, 60] width 73 height 23
click at [584, 62] on span "23:01 (TC) - 37H-086.09" at bounding box center [563, 60] width 147 height 21
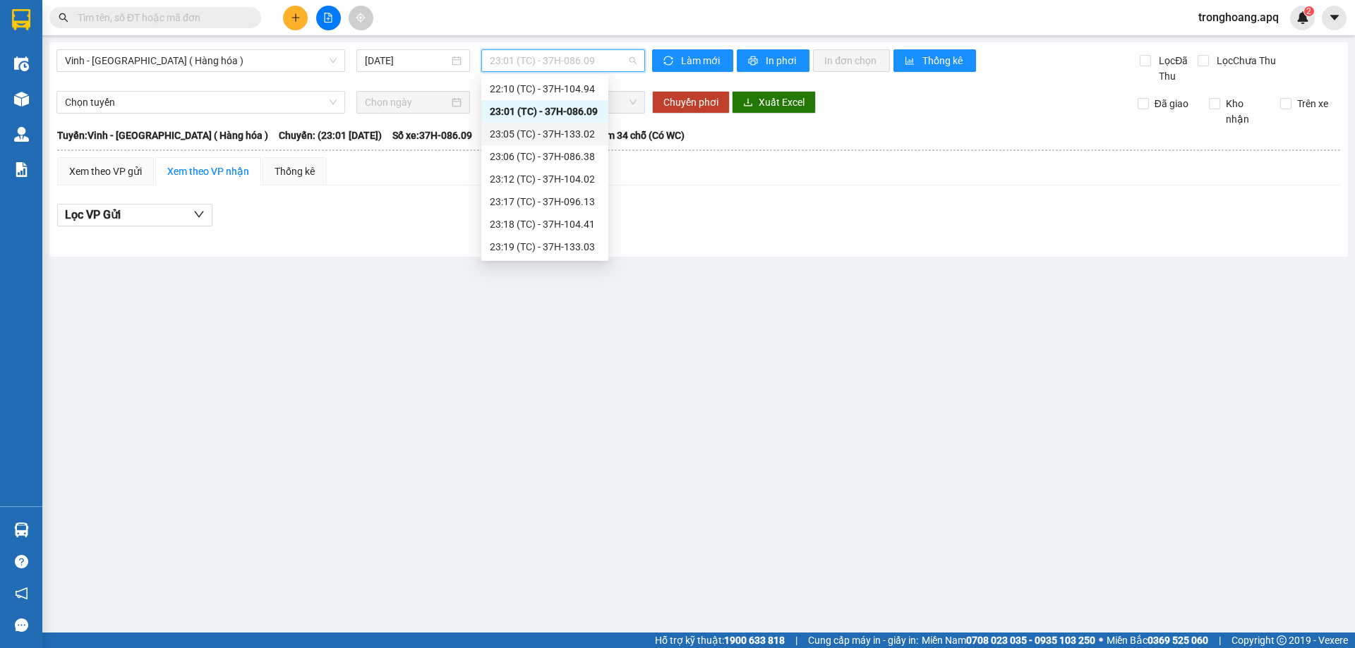
click at [579, 129] on div "23:05 (TC) - 37H-133.02" at bounding box center [545, 134] width 110 height 16
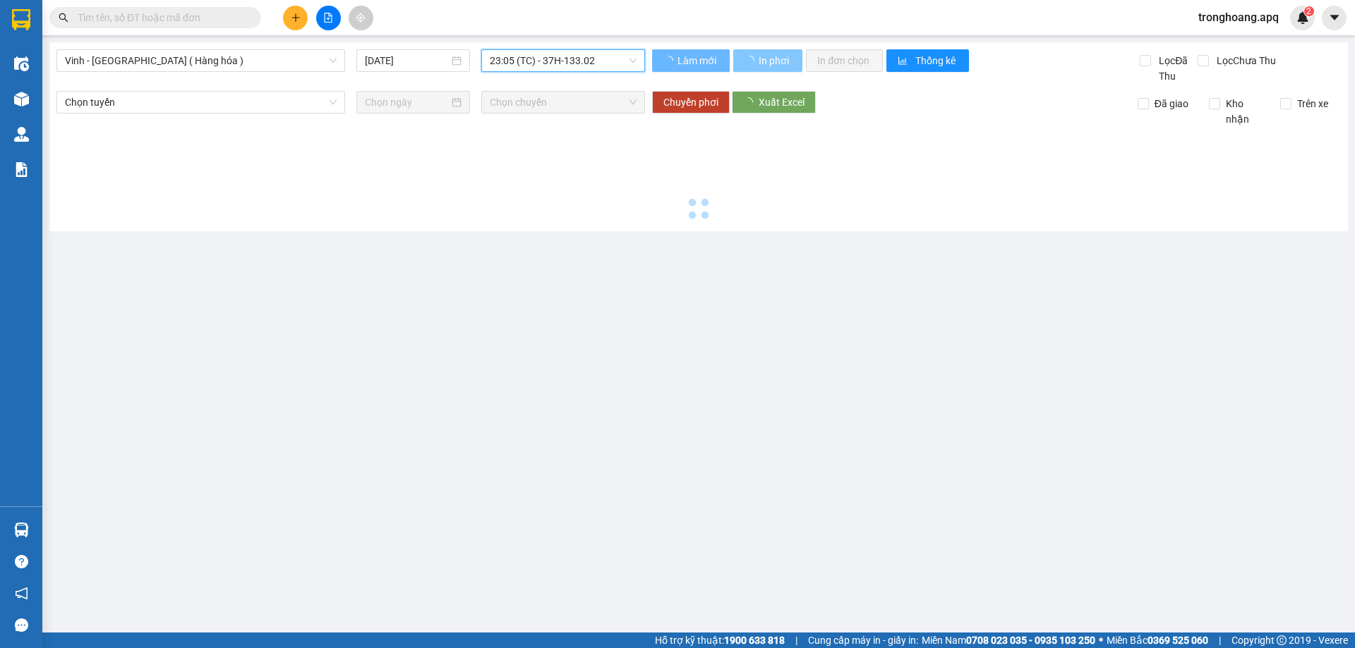
click at [776, 67] on span "In phơi" at bounding box center [775, 61] width 32 height 16
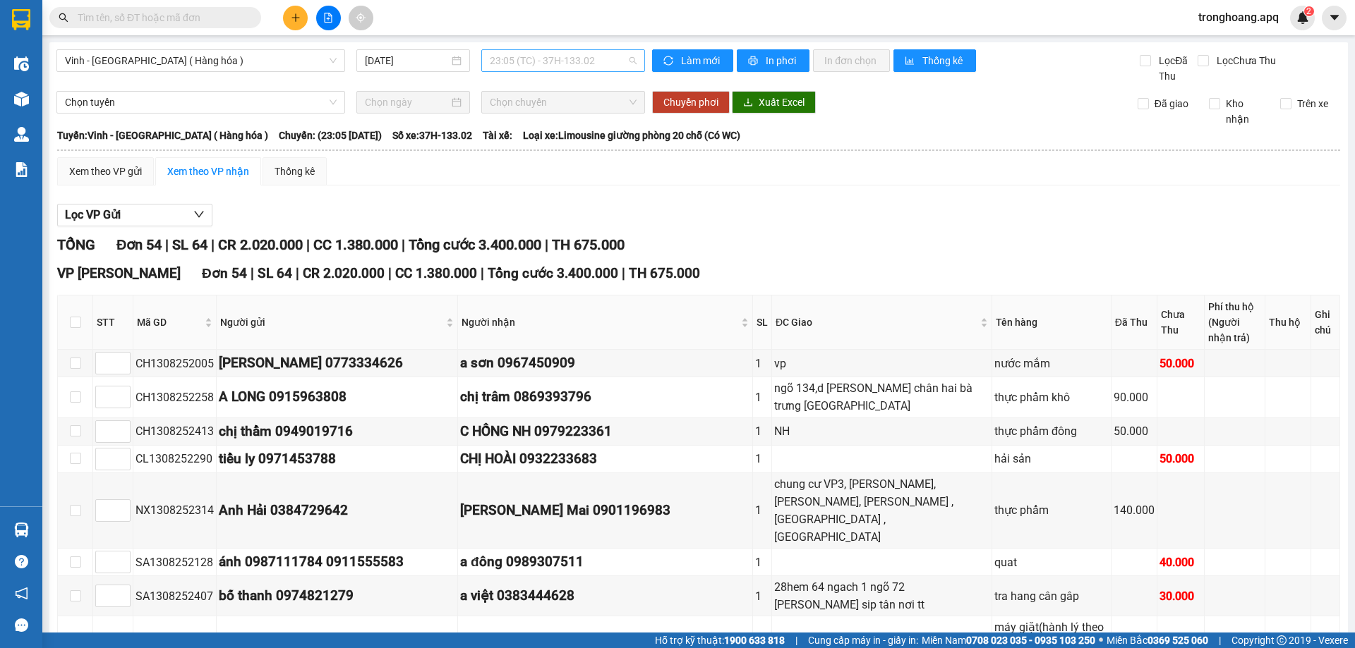
click at [551, 56] on span "23:05 (TC) - 37H-133.02" at bounding box center [563, 60] width 147 height 21
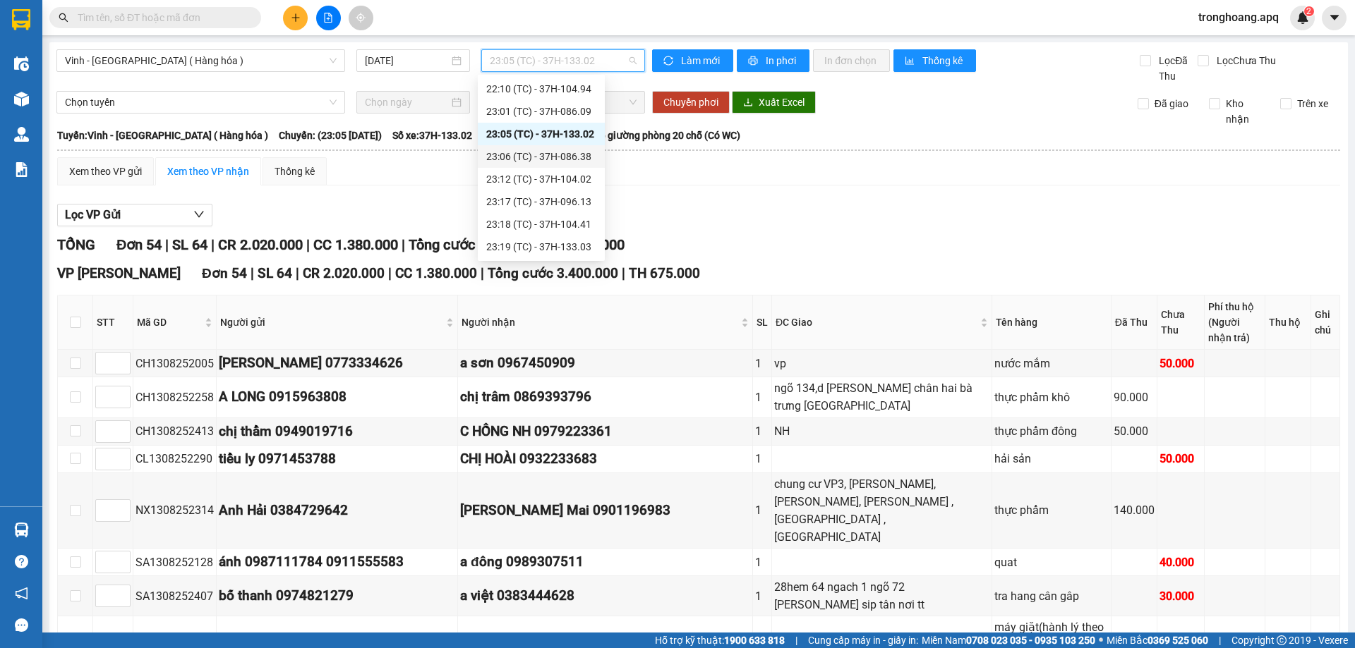
click at [589, 159] on div "23:06 (TC) - 37H-086.38" at bounding box center [541, 157] width 110 height 16
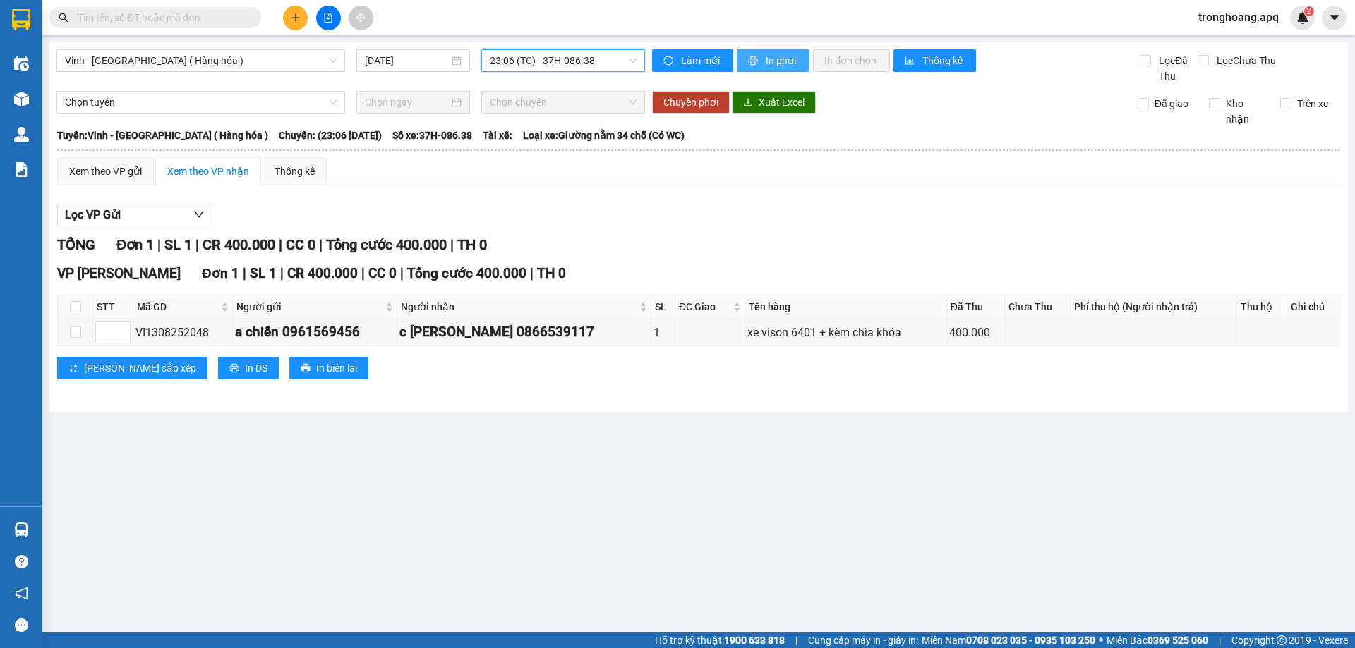
click at [781, 68] on button "In phơi" at bounding box center [773, 60] width 73 height 23
click at [555, 69] on span "23:06 (TC) - 37H-086.38" at bounding box center [563, 60] width 147 height 21
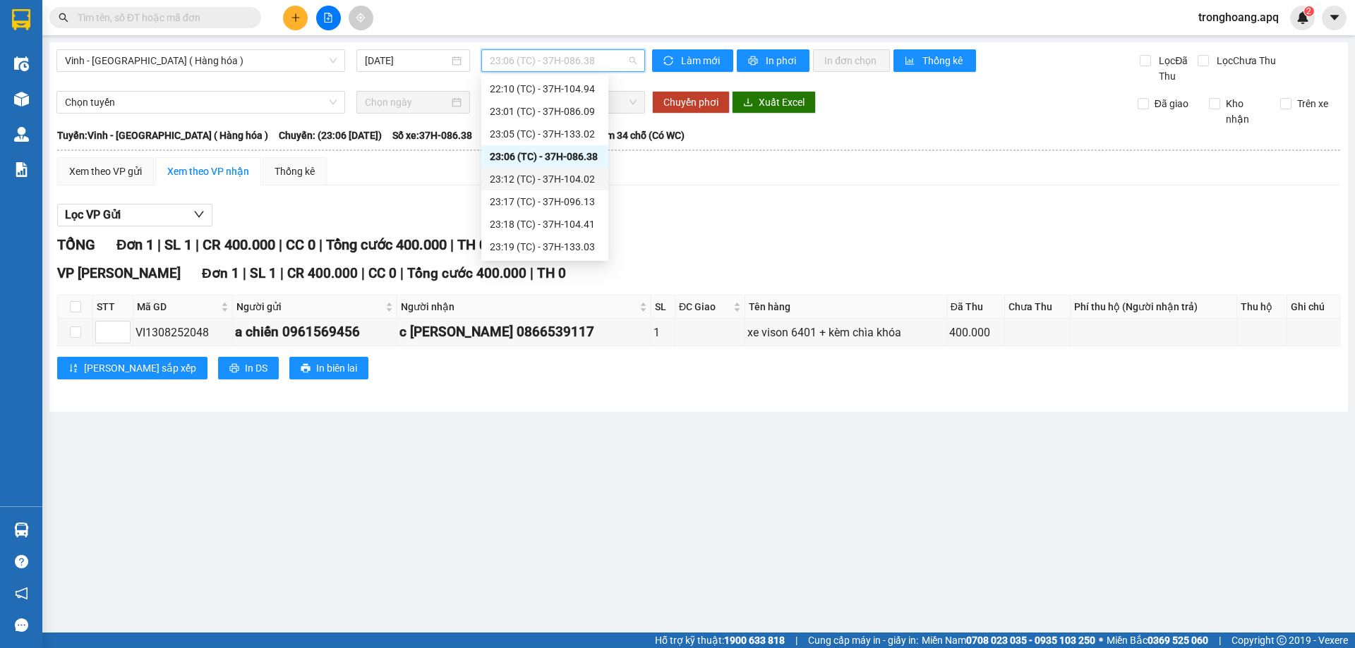
click at [576, 181] on div "23:12 (TC) - 37H-104.02" at bounding box center [545, 179] width 110 height 16
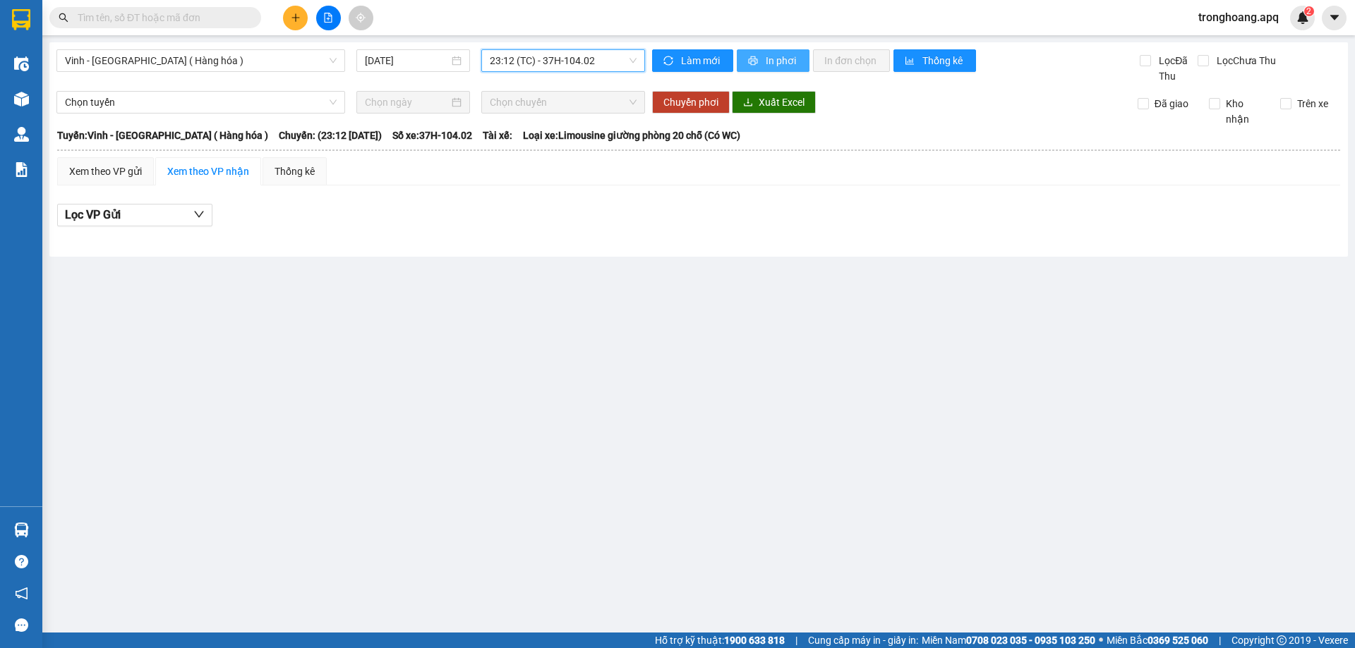
click at [767, 61] on span "In phơi" at bounding box center [782, 61] width 32 height 16
click at [603, 50] on span "23:12 (TC) - 37H-104.02" at bounding box center [563, 60] width 147 height 21
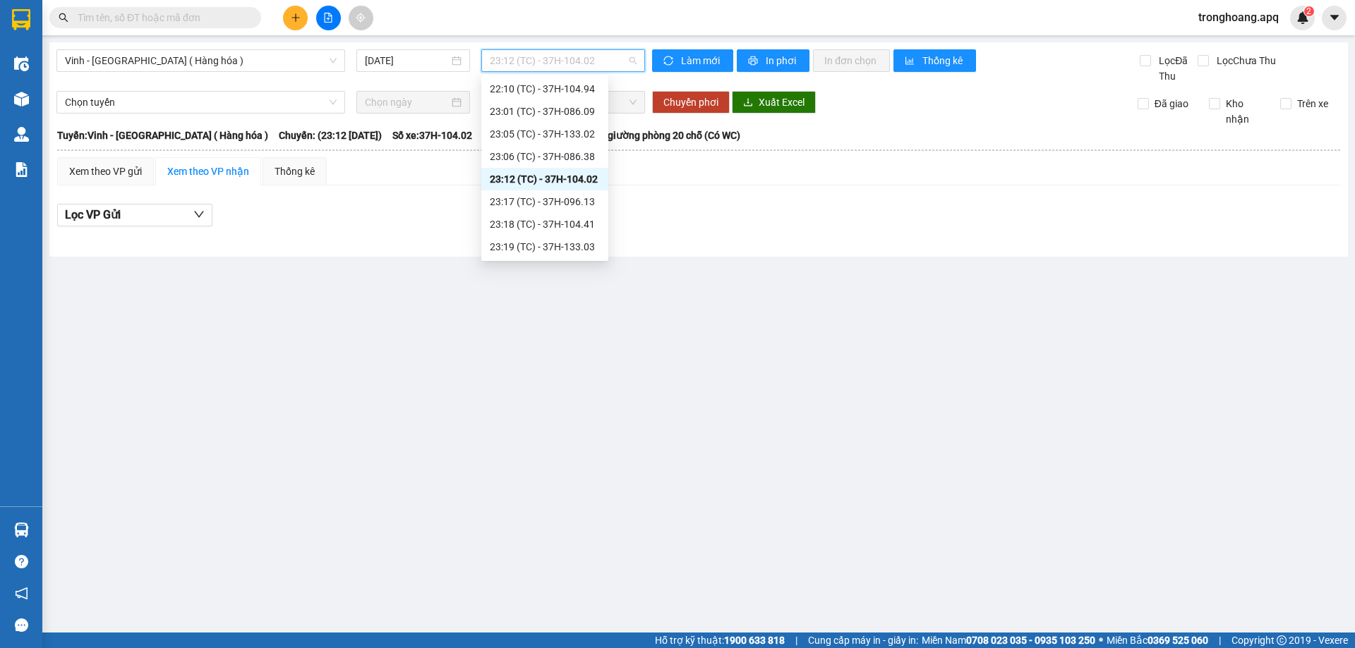
click at [580, 203] on div "23:17 (TC) - 37H-096.13" at bounding box center [545, 202] width 110 height 16
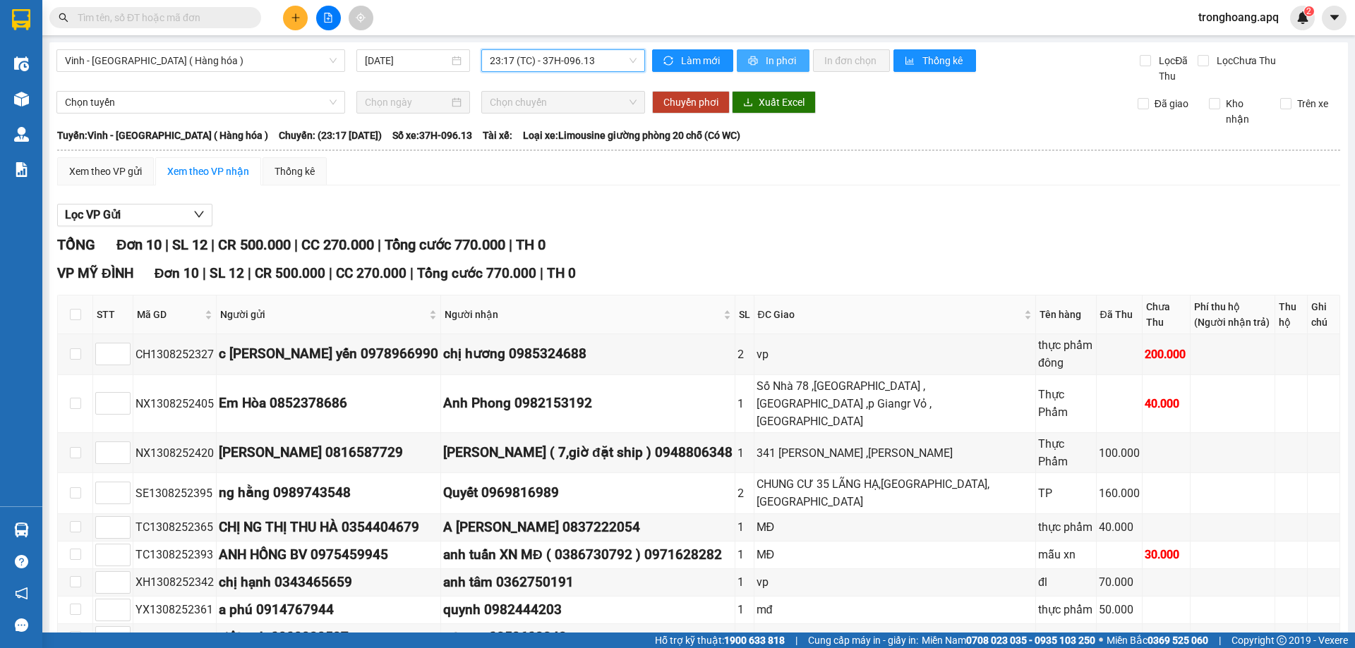
click at [778, 60] on span "In phơi" at bounding box center [782, 61] width 32 height 16
click at [577, 58] on span "23:17 (TC) - 37H-096.13" at bounding box center [563, 60] width 147 height 21
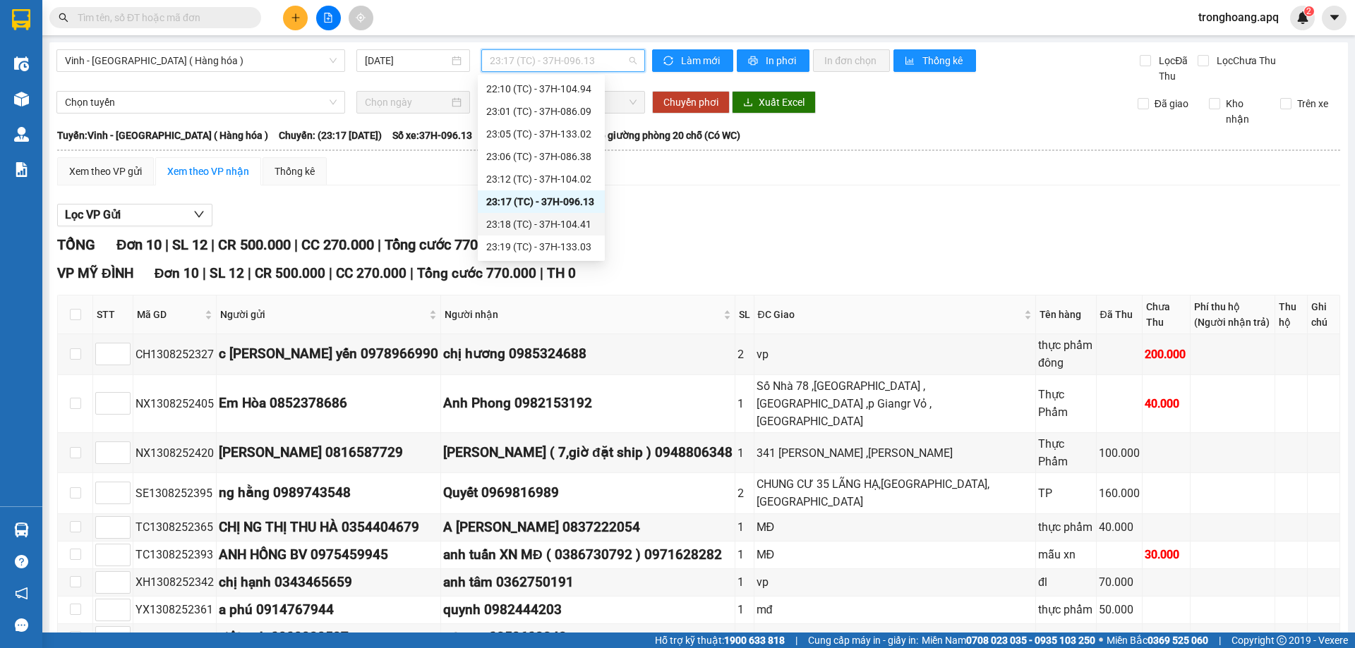
click at [570, 222] on div "23:18 (TC) - 37H-104.41" at bounding box center [541, 225] width 110 height 16
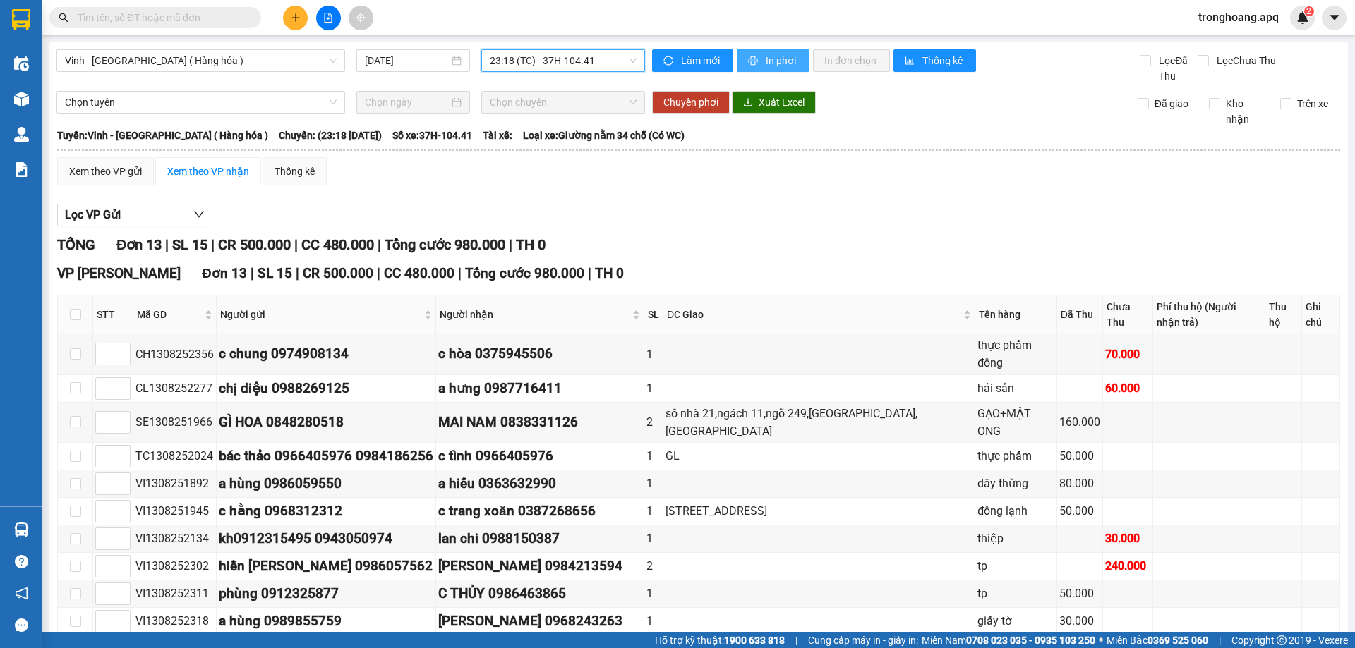
click at [766, 60] on span "In phơi" at bounding box center [782, 61] width 32 height 16
click at [542, 60] on span "23:18 (TC) - 37H-104.41" at bounding box center [563, 60] width 147 height 21
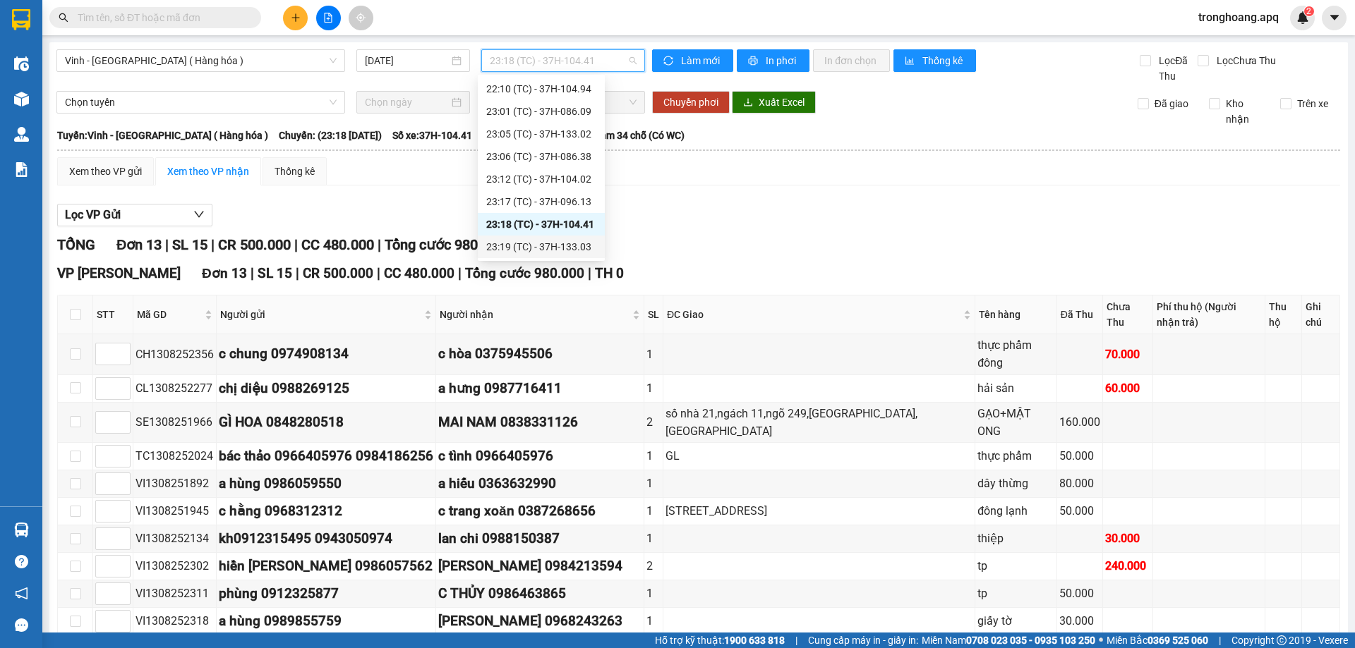
drag, startPoint x: 575, startPoint y: 248, endPoint x: 626, endPoint y: 251, distance: 50.9
click at [576, 249] on div "23:19 (TC) - 37H-133.03" at bounding box center [541, 247] width 110 height 16
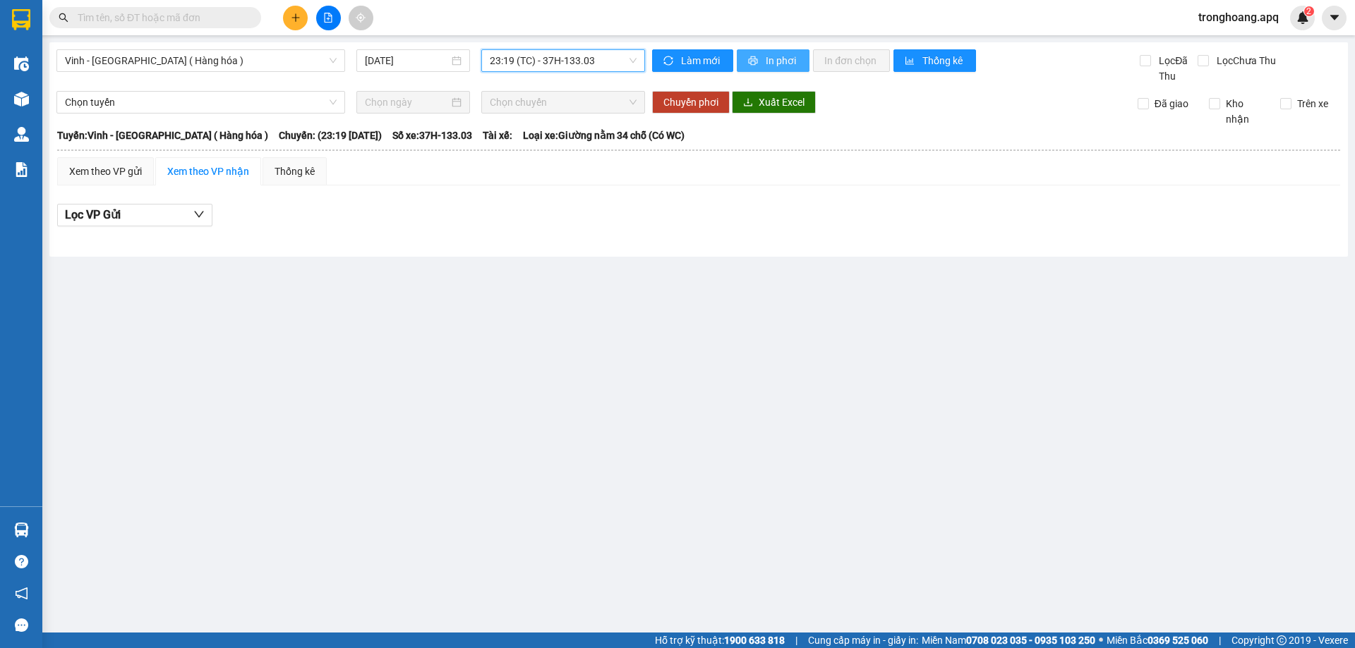
click at [775, 66] on span "In phơi" at bounding box center [782, 61] width 32 height 16
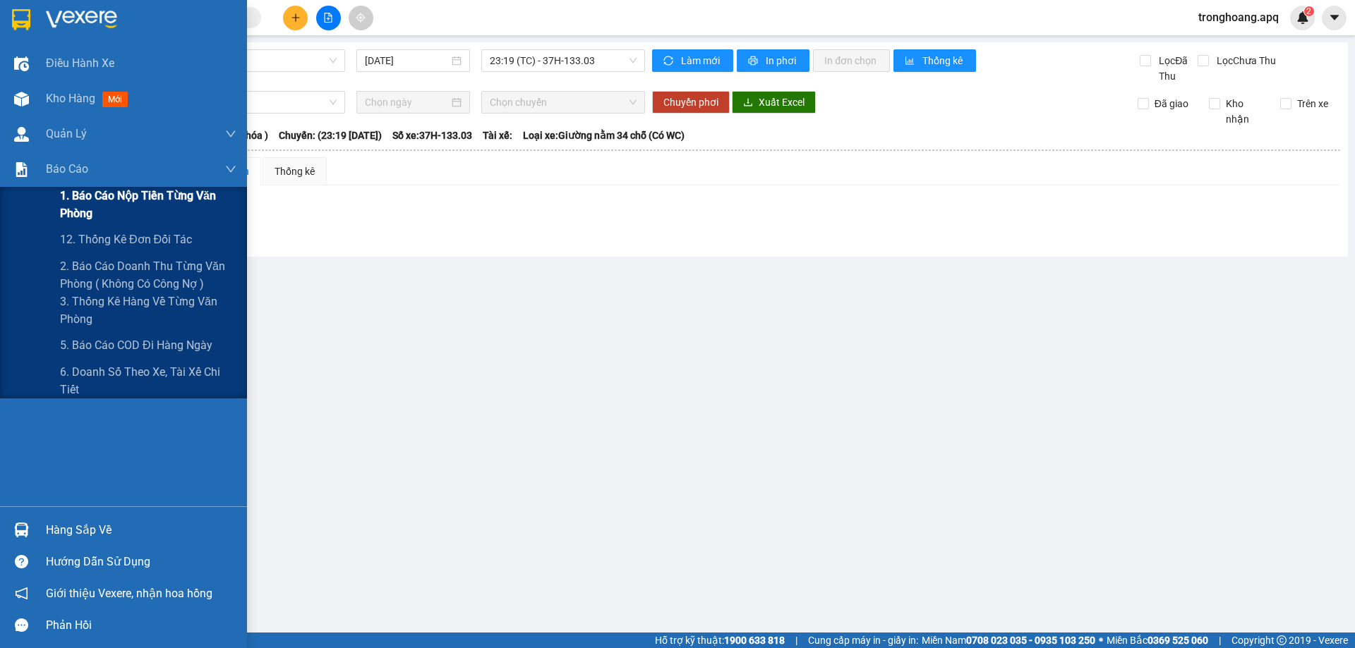
click at [116, 200] on span "1. Báo cáo nộp tiền từng văn phòng" at bounding box center [148, 204] width 176 height 35
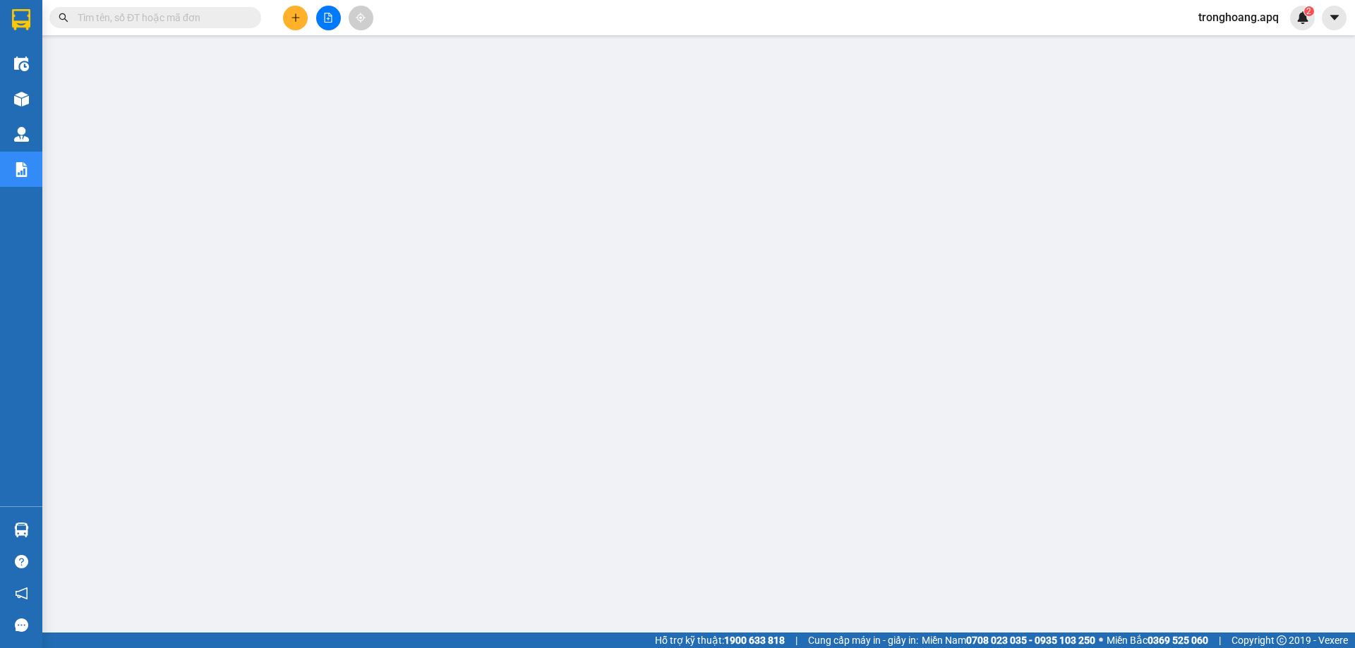
click at [1223, 22] on span "tronghoang.apq" at bounding box center [1238, 17] width 103 height 18
click at [1223, 38] on span "Đăng xuất" at bounding box center [1244, 44] width 75 height 16
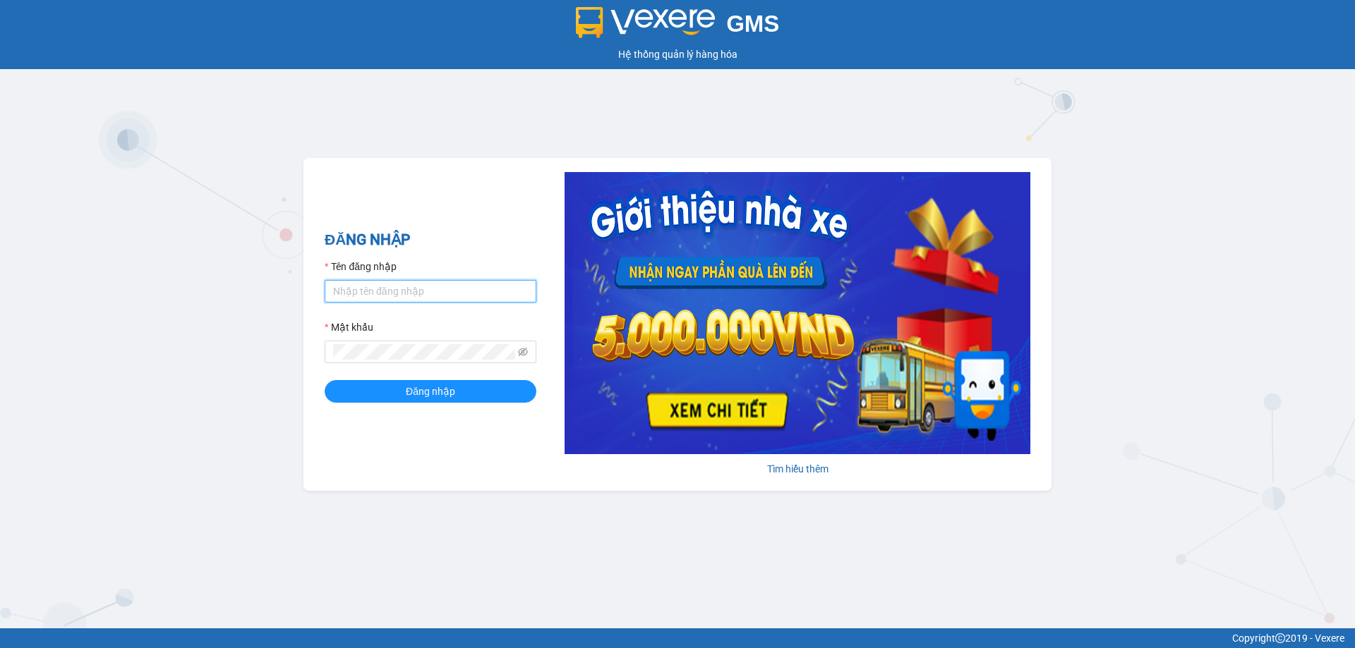
click at [433, 290] on input "Tên đăng nhập" at bounding box center [431, 291] width 212 height 23
type input "tronghoang.apq"
click at [373, 340] on div "Mật khẩu" at bounding box center [431, 330] width 212 height 21
click at [325, 380] on button "Đăng nhập" at bounding box center [431, 391] width 212 height 23
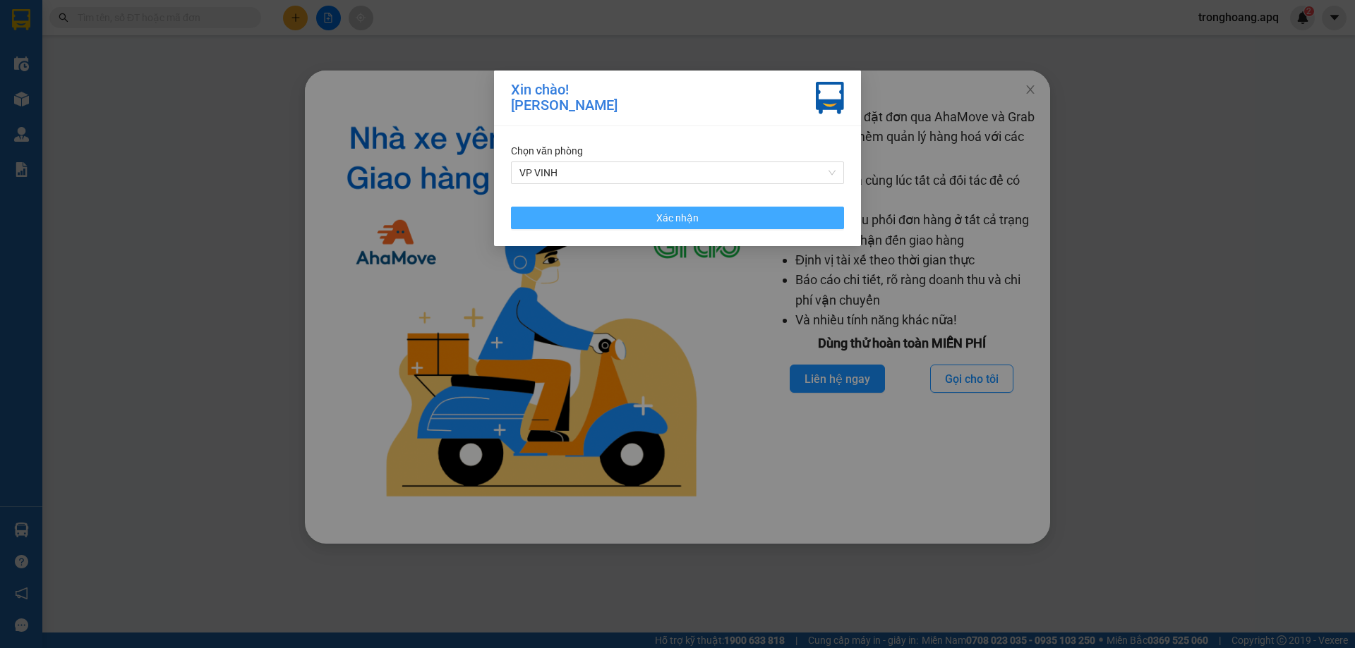
drag, startPoint x: 648, startPoint y: 209, endPoint x: 695, endPoint y: 210, distance: 46.6
click at [651, 209] on button "Xác nhận" at bounding box center [677, 218] width 333 height 23
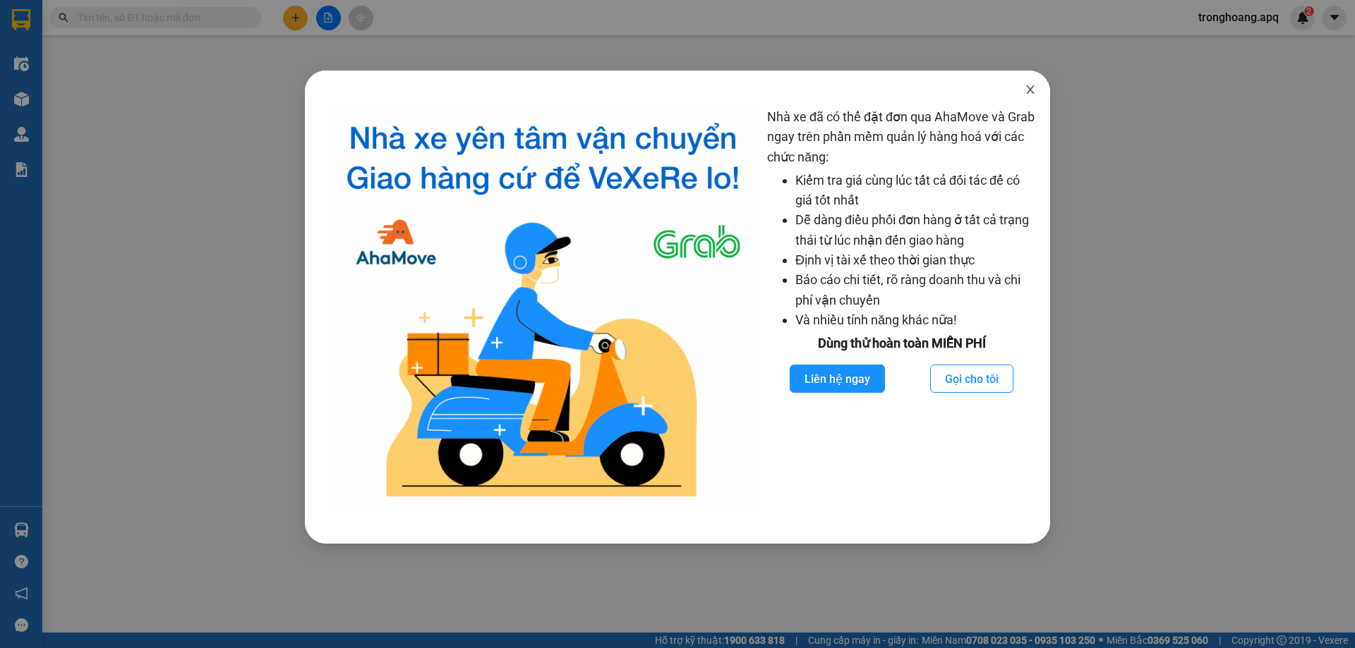
click at [1032, 88] on icon "close" at bounding box center [1030, 89] width 8 height 8
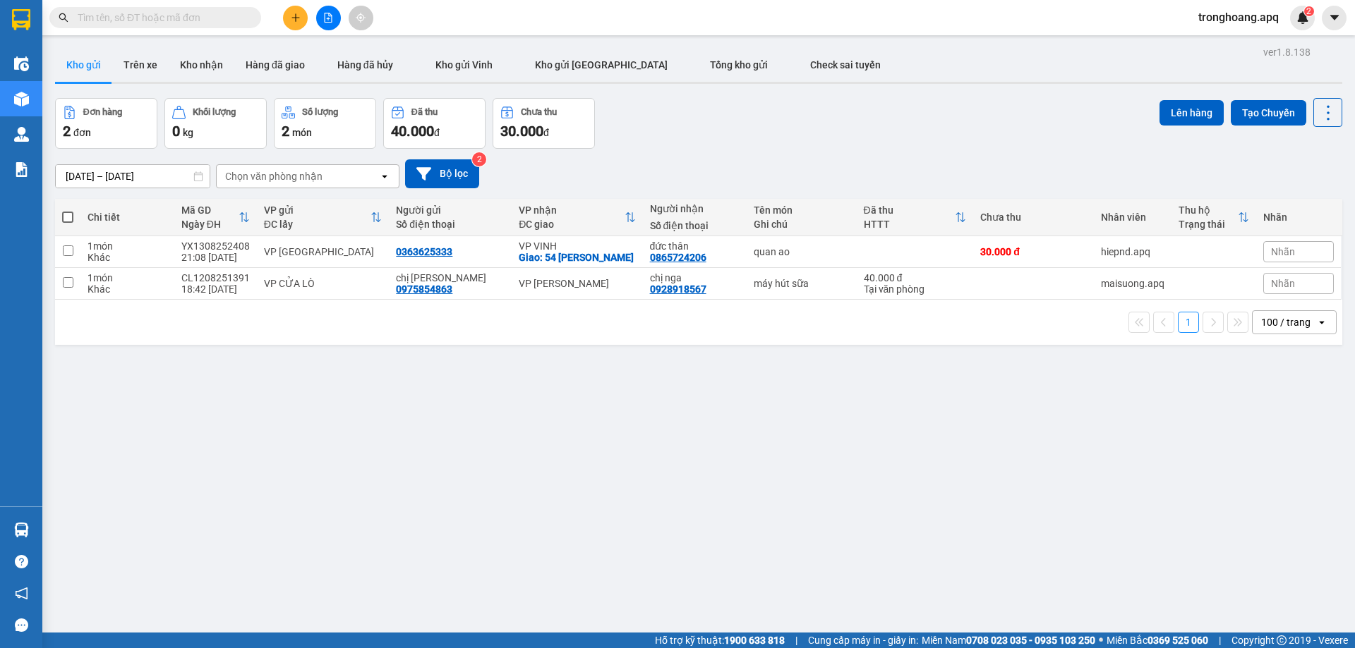
click at [157, 20] on input "text" at bounding box center [161, 18] width 167 height 16
paste input "GL1108250126"
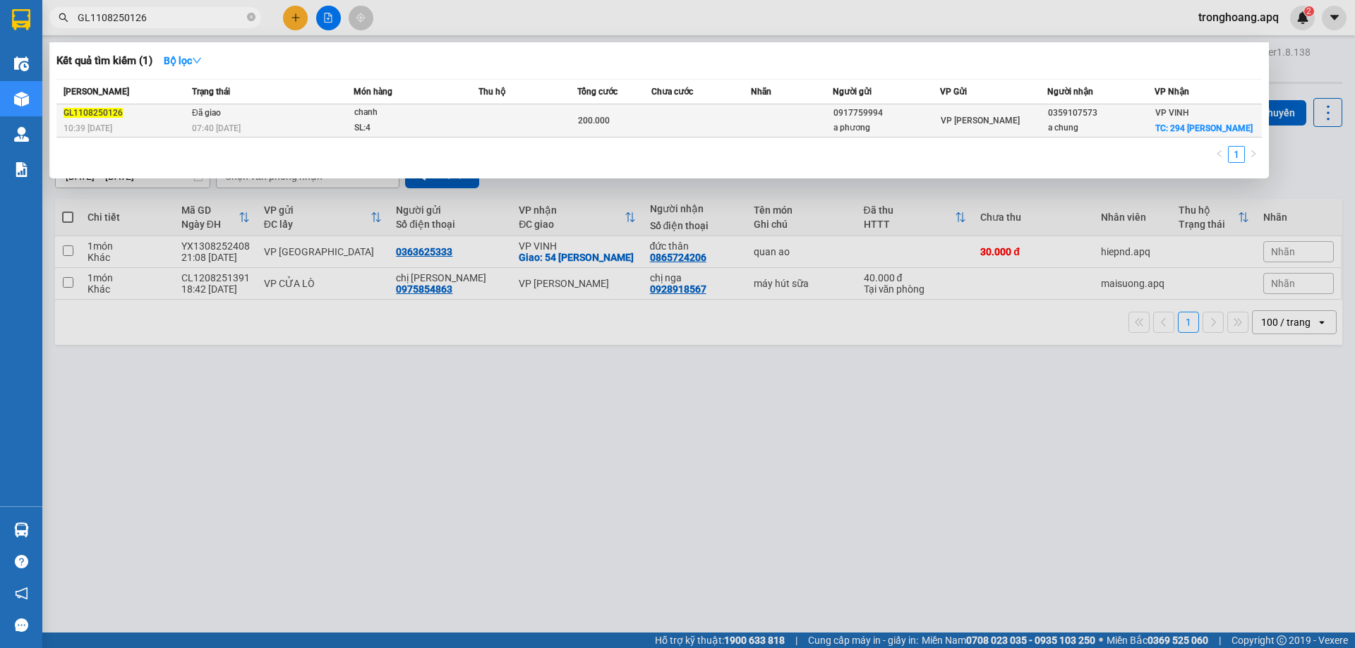
type input "GL1108250126"
click at [240, 113] on td "Đã giao 07:40 - 12/08" at bounding box center [270, 120] width 165 height 33
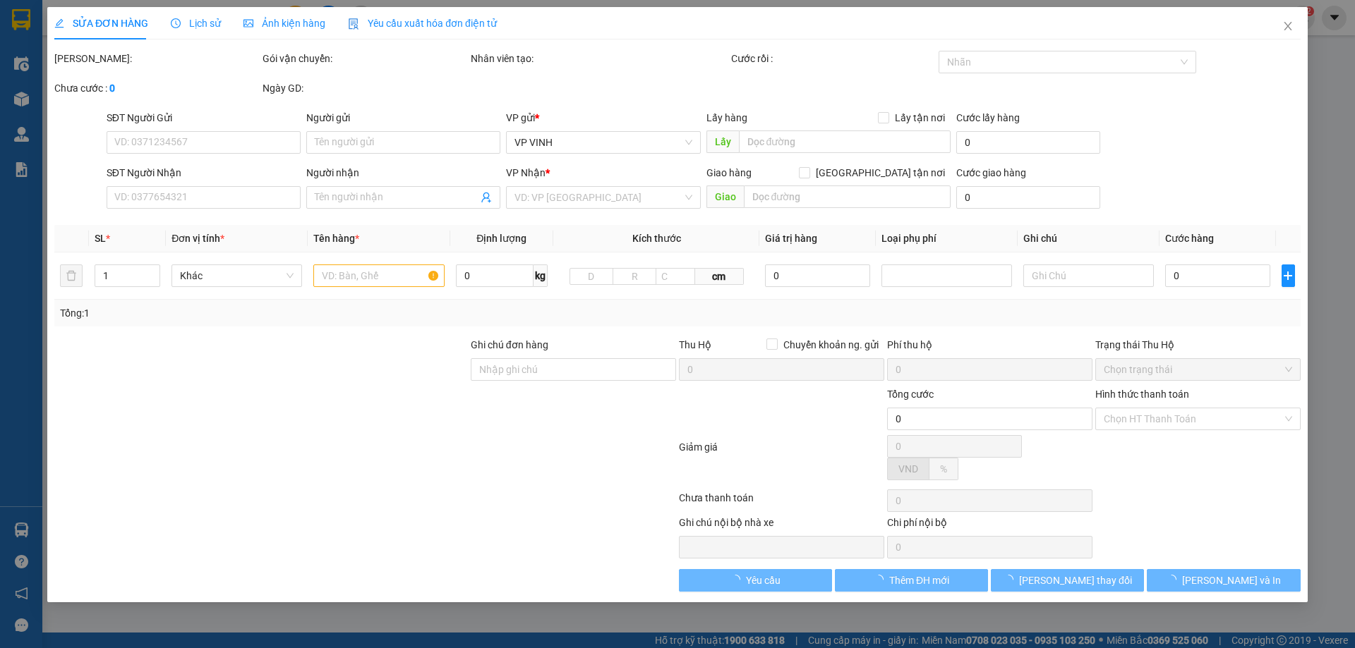
click at [195, 23] on span "Lịch sử" at bounding box center [196, 23] width 50 height 11
type input "0917759994"
type input "a phương"
type input "0359107573"
type input "a chung"
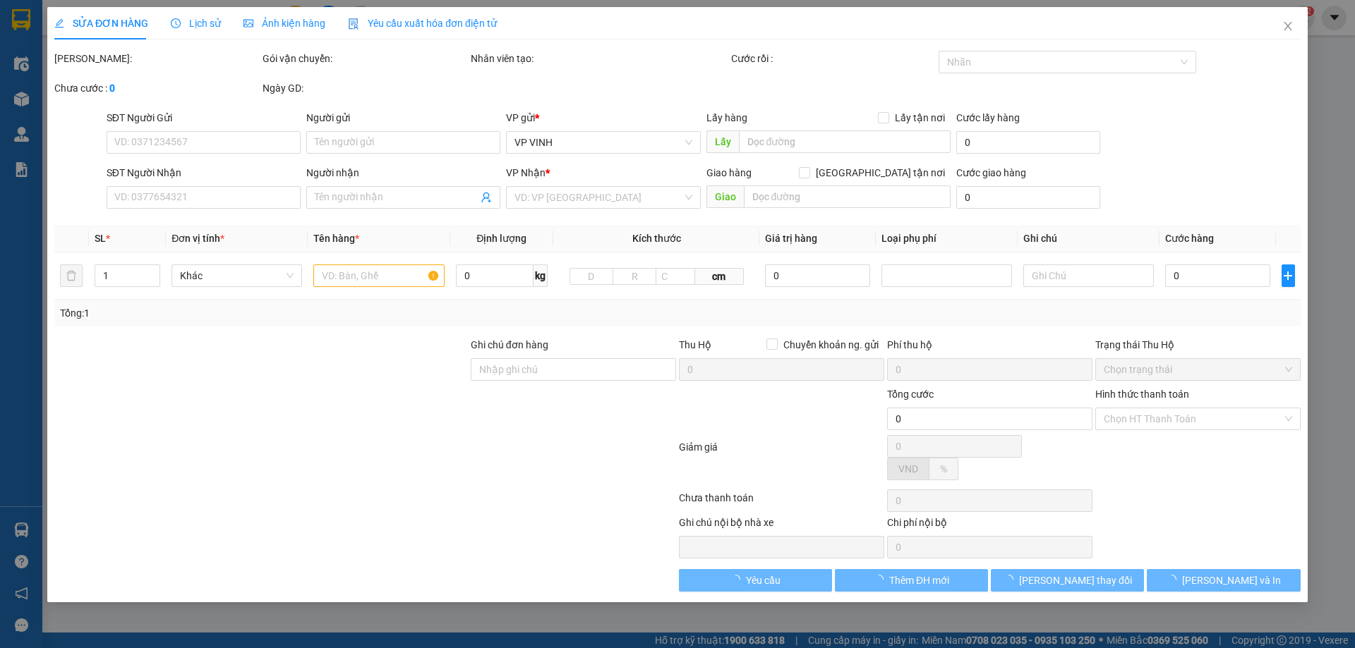
checkbox input "true"
type input "294 võ nguyên hiền"
type input "200.000"
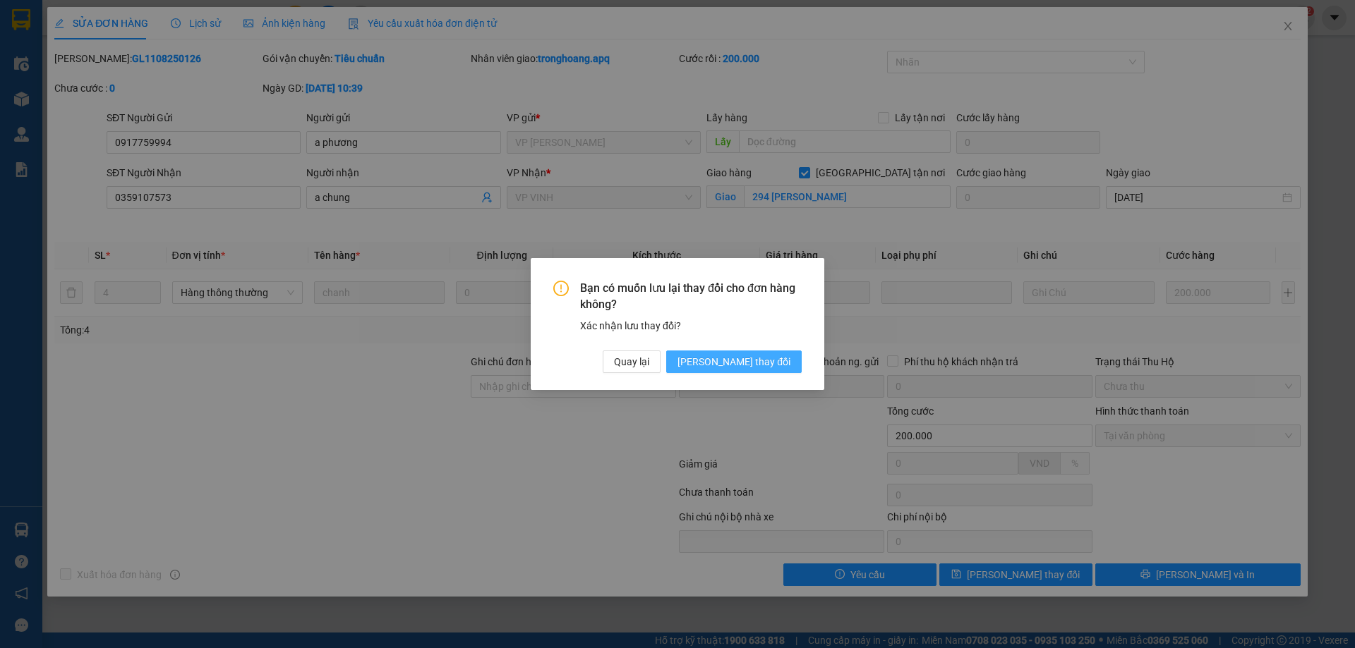
click at [751, 363] on span "Lưu thay đổi" at bounding box center [733, 362] width 113 height 16
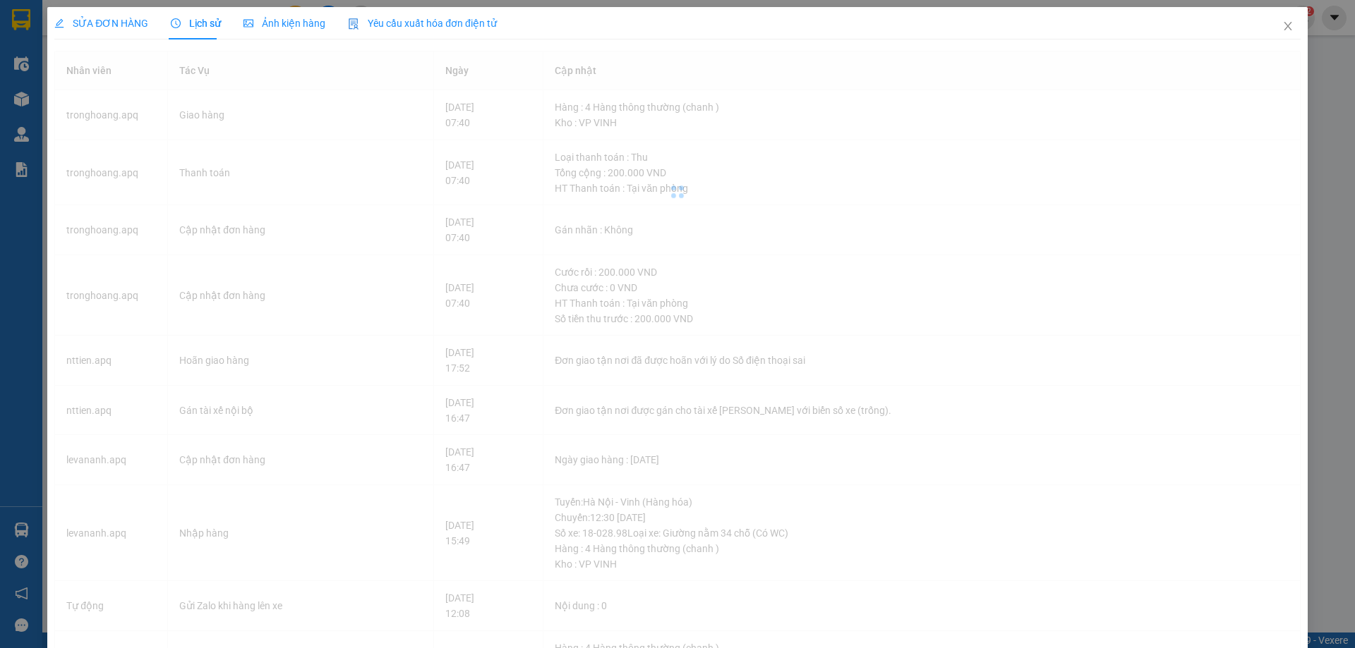
click at [203, 27] on span "Lịch sử" at bounding box center [196, 23] width 50 height 11
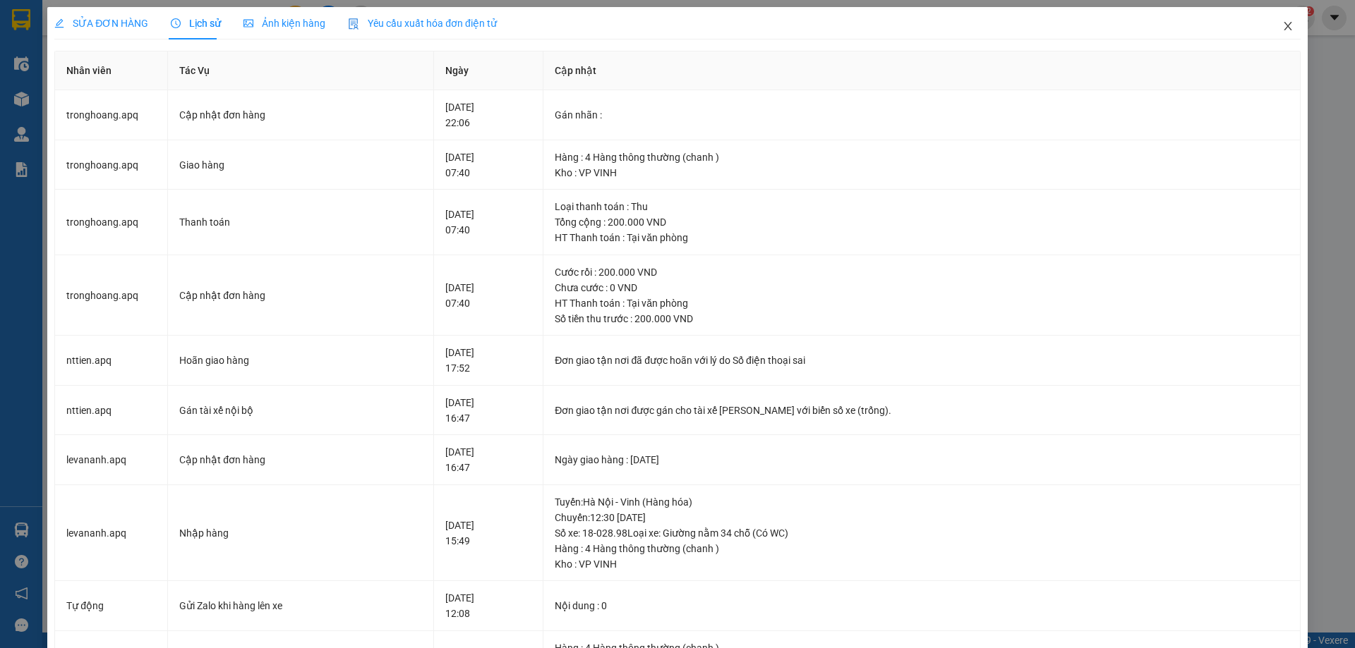
click at [1294, 16] on span "Close" at bounding box center [1288, 27] width 40 height 40
click at [1248, 33] on div "Kết quả tìm kiếm ( 1 ) Bộ lọc Mã ĐH Trạng thái Món hàng Thu hộ Tổng cước Chưa c…" at bounding box center [677, 17] width 1355 height 35
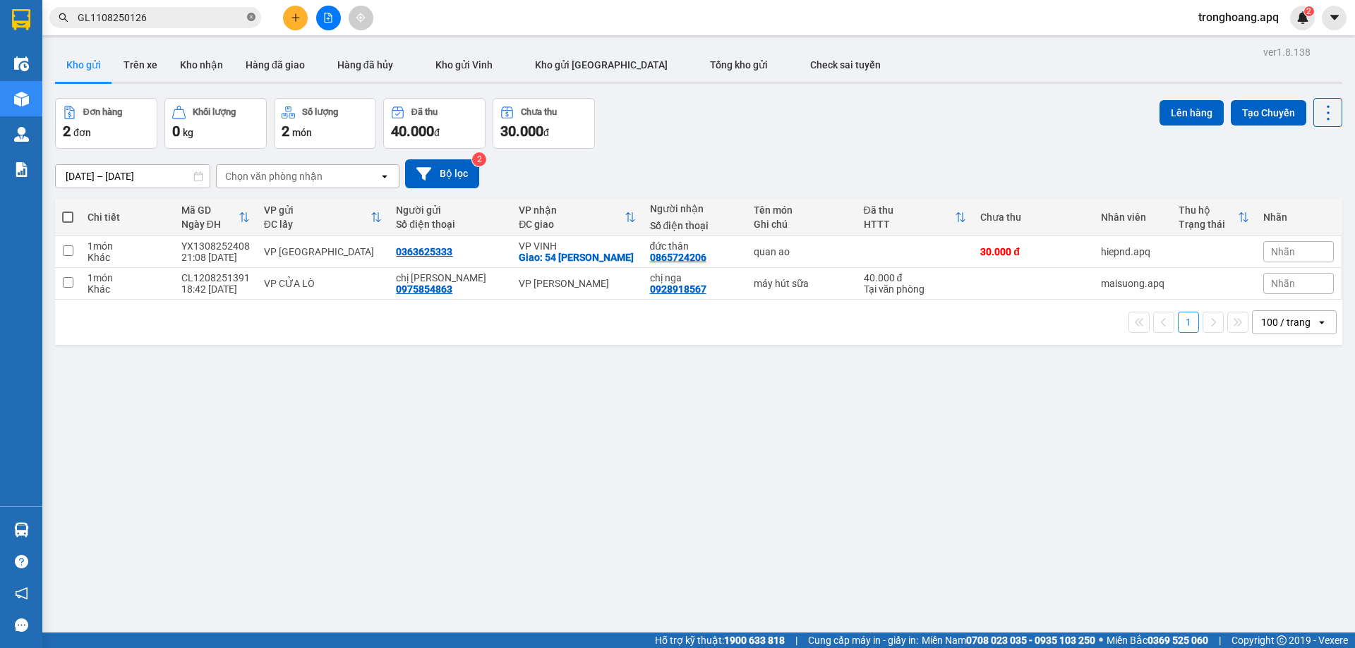
click at [248, 16] on icon "close-circle" at bounding box center [251, 17] width 8 height 8
click at [219, 20] on input "text" at bounding box center [161, 18] width 167 height 16
paste input "GL1108250141"
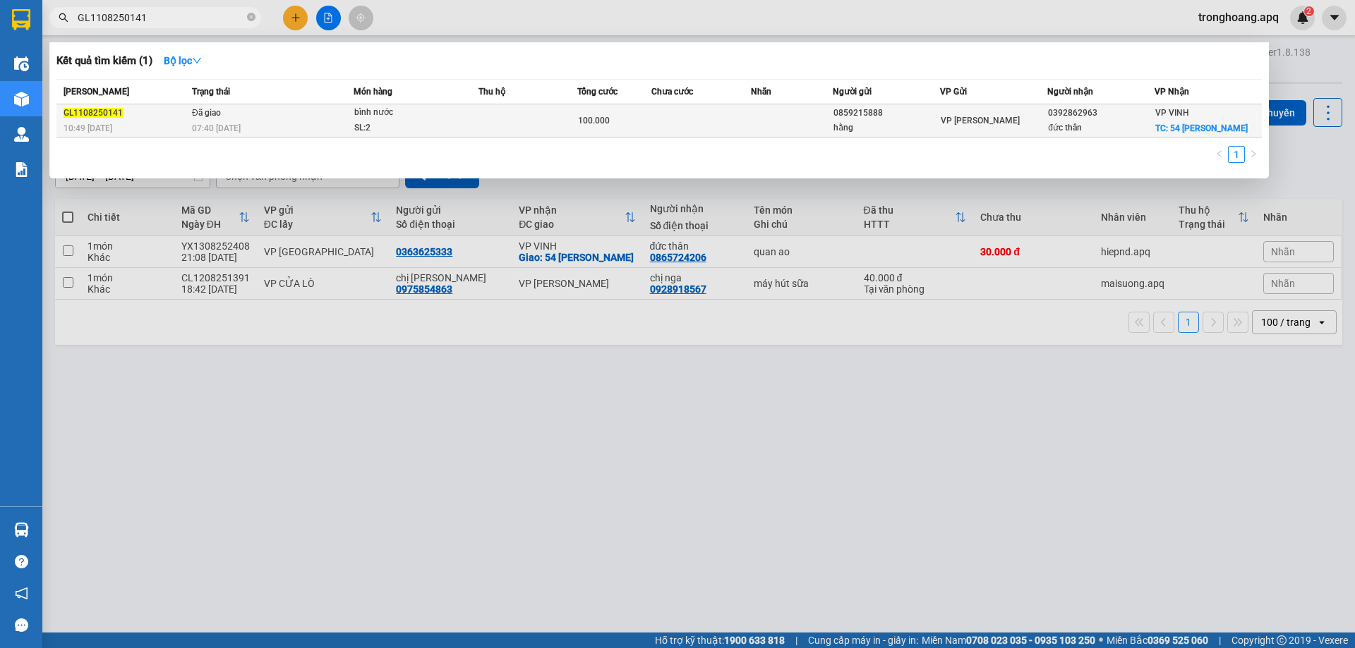
type input "GL1108250141"
click at [255, 109] on td "Đã giao 07:40 - 12/08" at bounding box center [270, 120] width 165 height 33
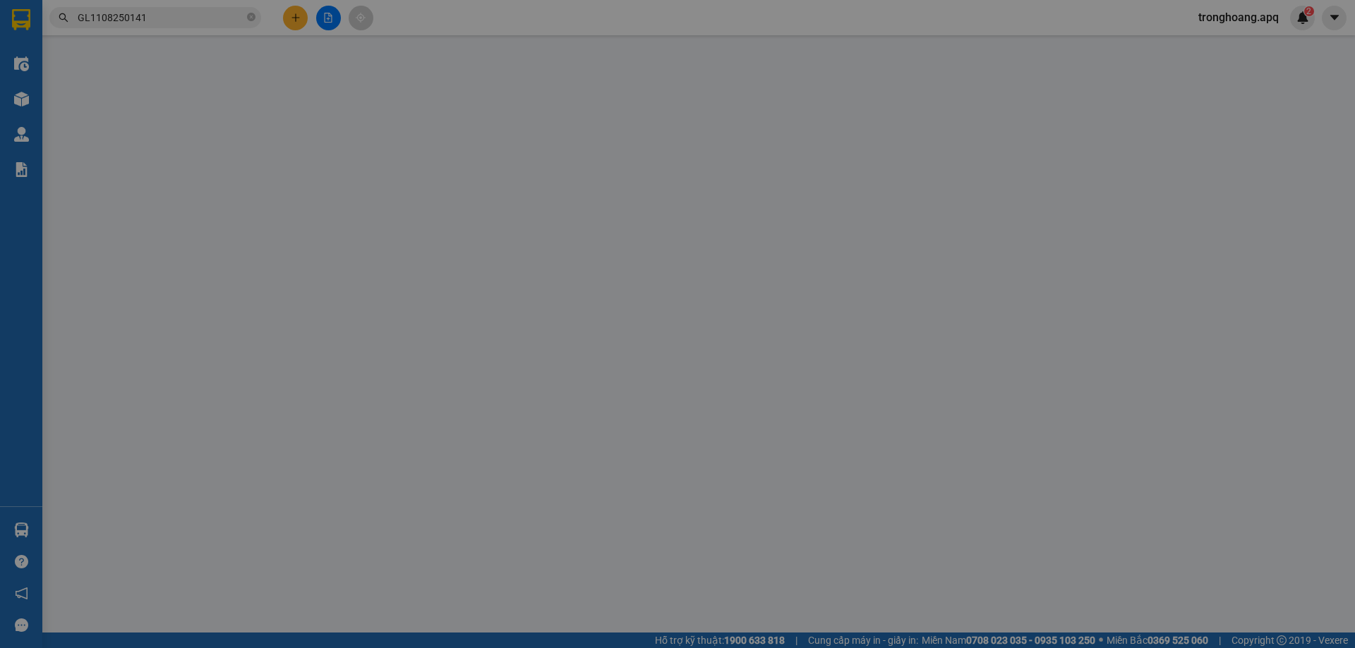
click at [196, 23] on span "Lịch sử" at bounding box center [196, 23] width 50 height 11
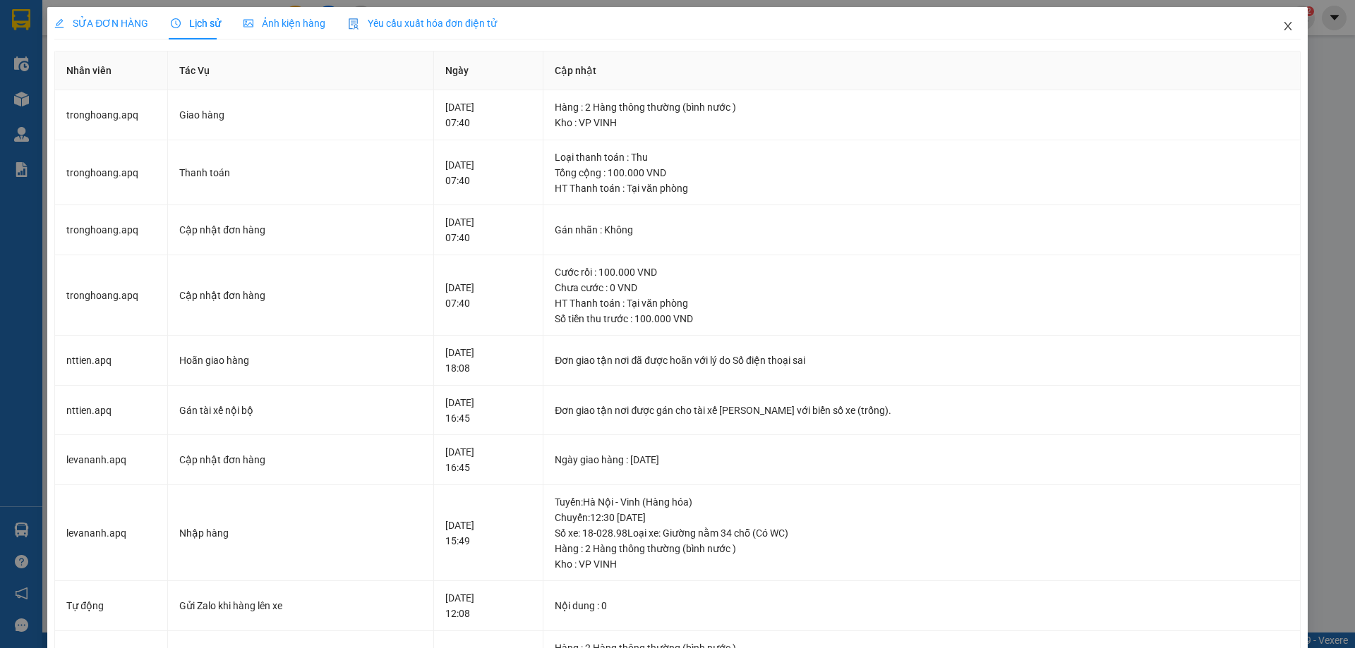
drag, startPoint x: 1261, startPoint y: 18, endPoint x: 1282, endPoint y: 38, distance: 29.4
click at [1269, 25] on span "Close" at bounding box center [1288, 27] width 40 height 40
click at [1284, 40] on main at bounding box center [677, 316] width 1355 height 633
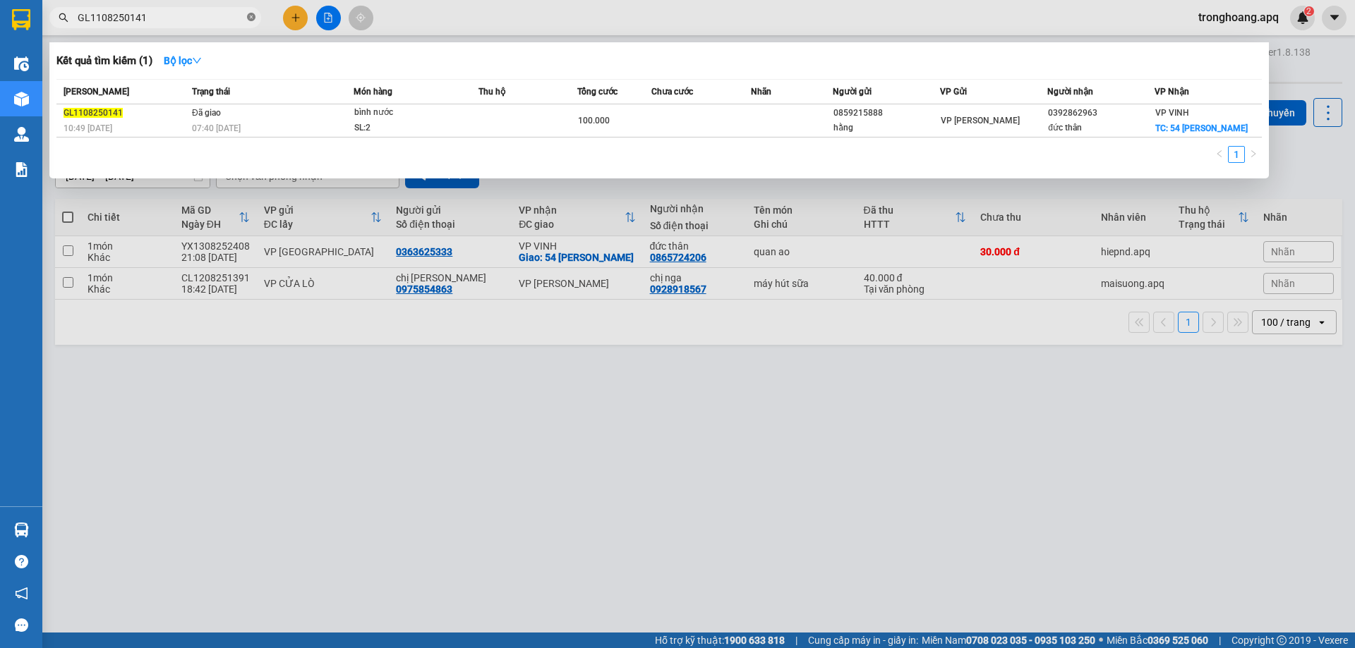
click at [252, 20] on icon "close-circle" at bounding box center [251, 17] width 8 height 8
click at [224, 18] on input "text" at bounding box center [161, 18] width 167 height 16
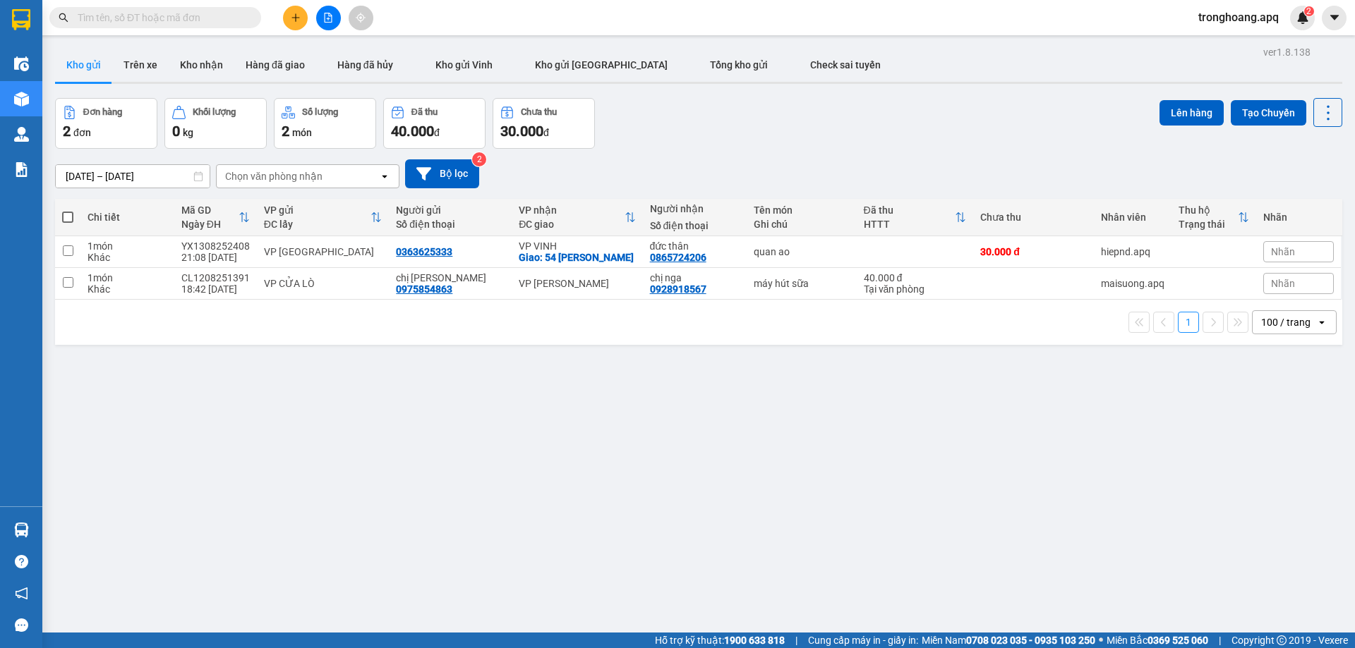
paste input "NH1108250572"
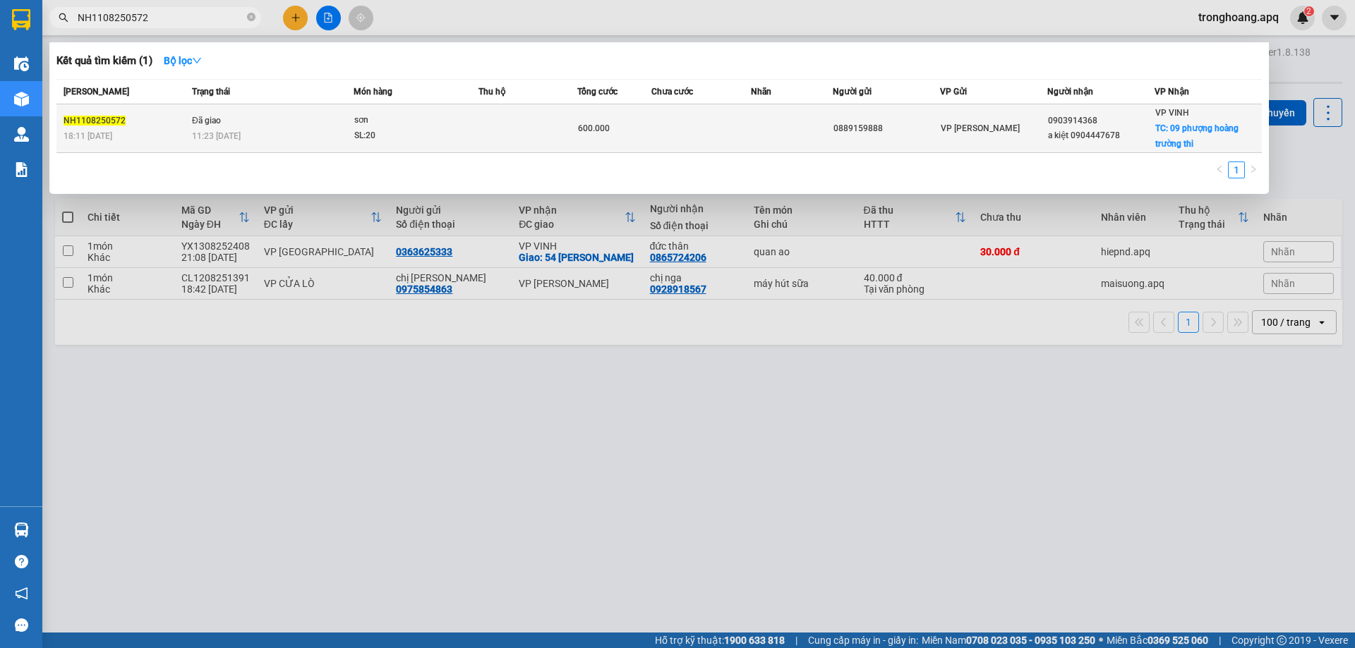
type input "NH1108250572"
click at [279, 133] on div "11:23 - 12/08" at bounding box center [272, 136] width 161 height 16
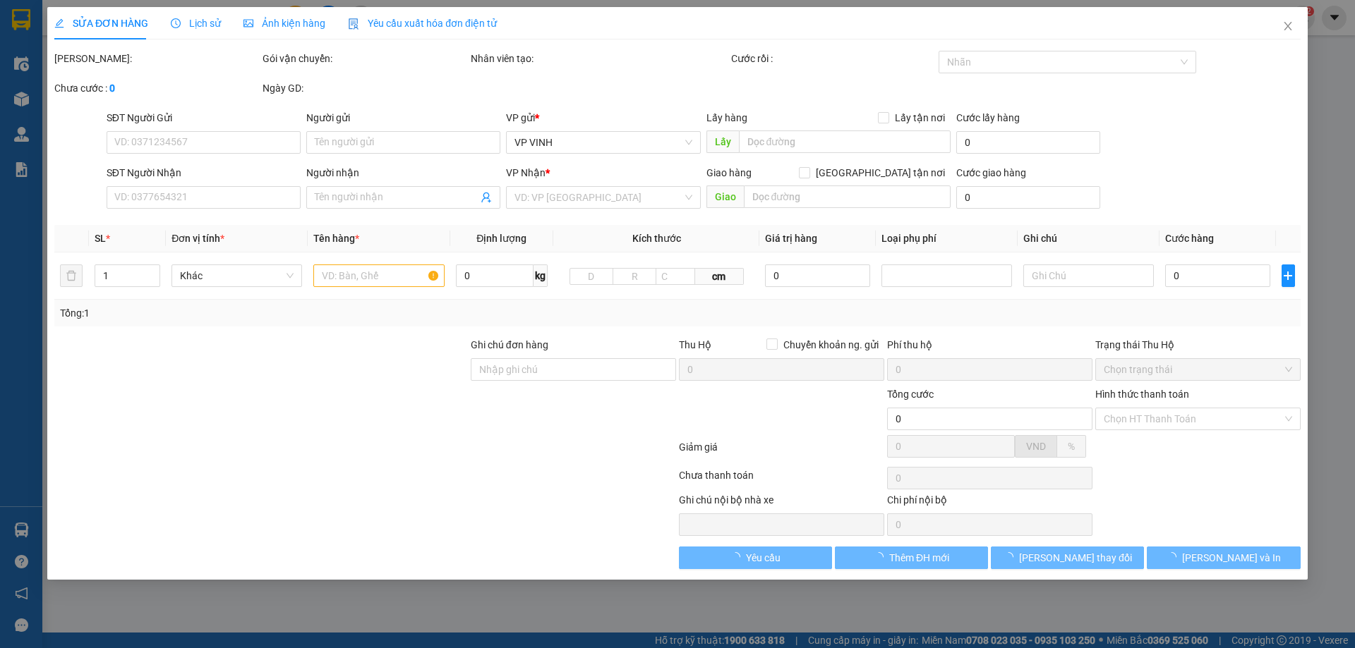
click at [191, 20] on span "Lịch sử" at bounding box center [196, 23] width 50 height 11
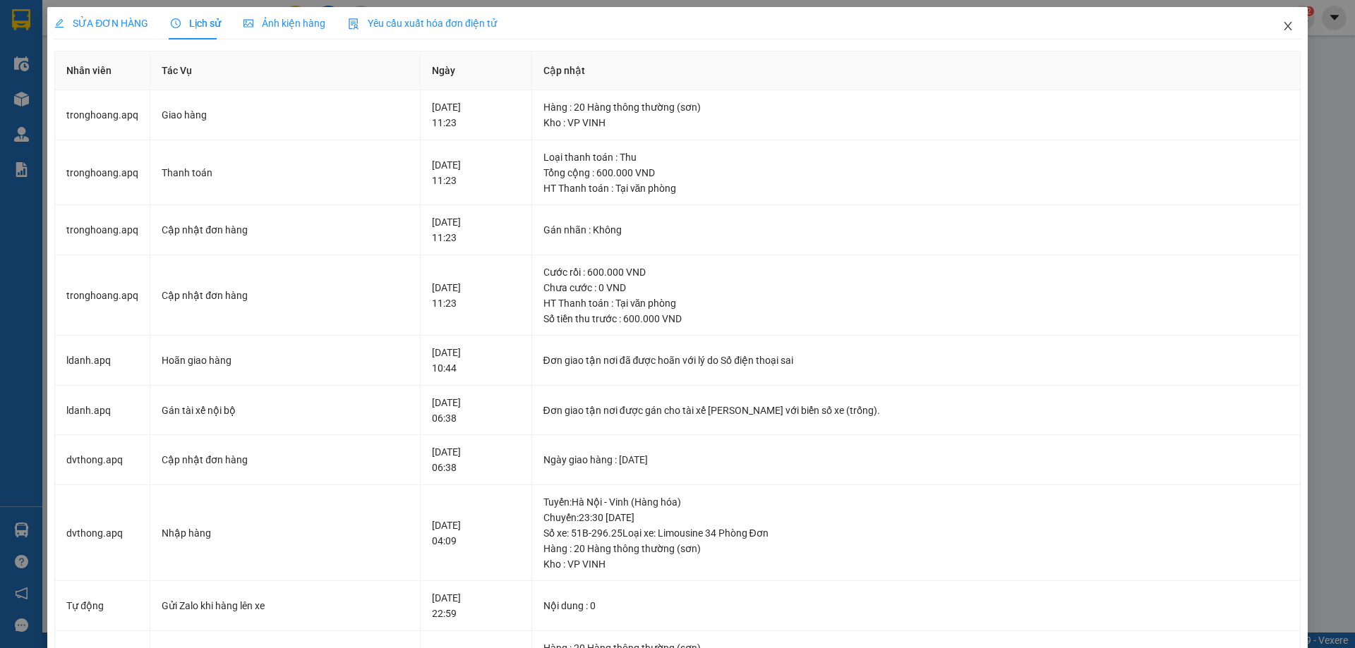
click at [1279, 36] on span "Close" at bounding box center [1288, 27] width 40 height 40
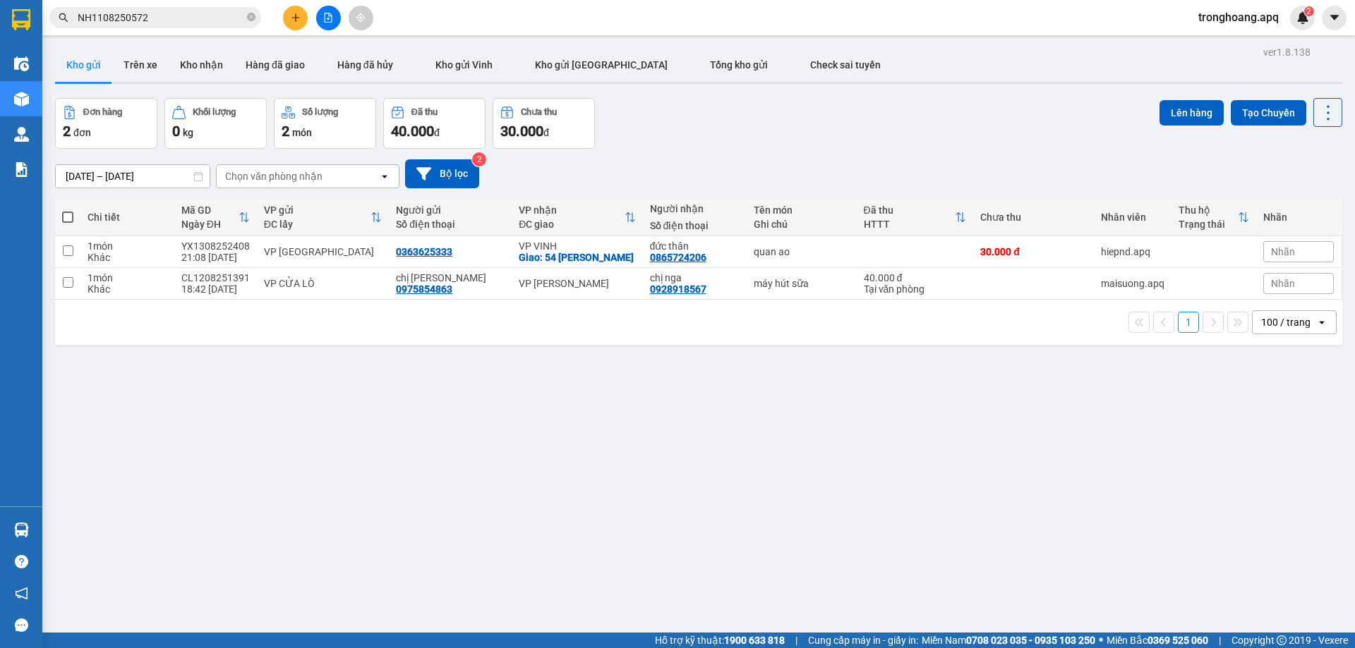
click at [180, 18] on input "NH1108250572" at bounding box center [161, 18] width 167 height 16
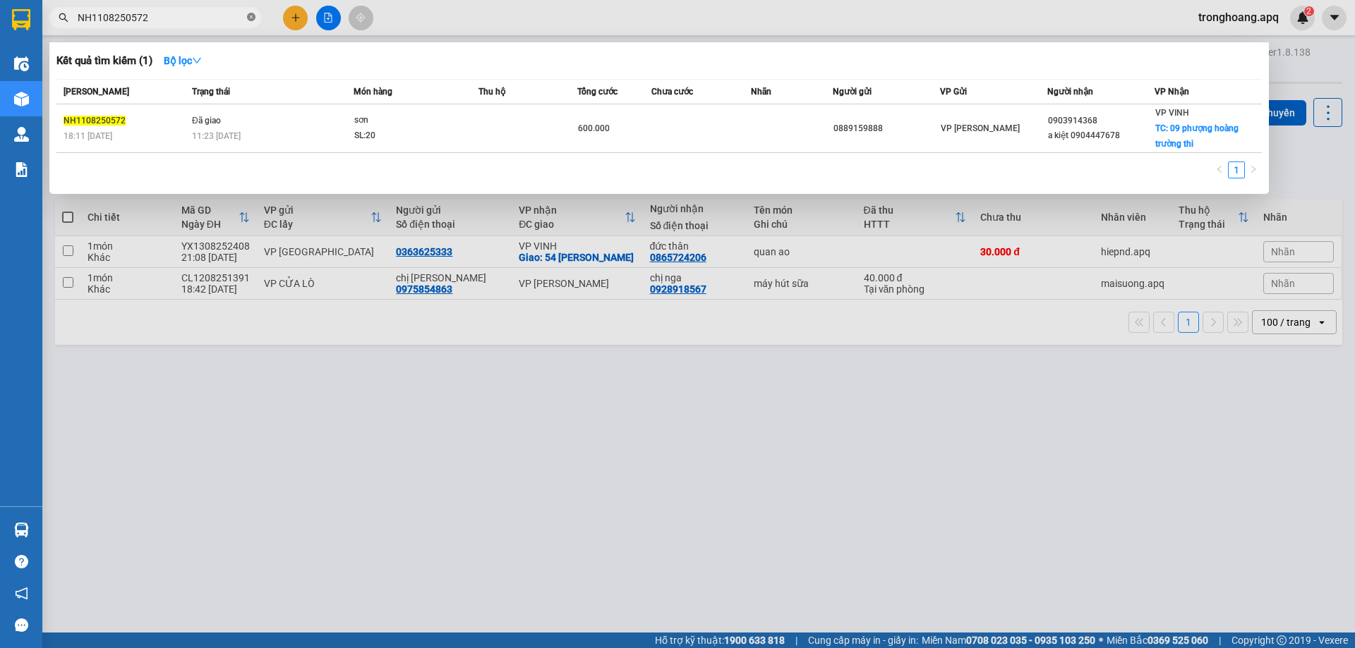
click at [253, 18] on icon "close-circle" at bounding box center [251, 17] width 8 height 8
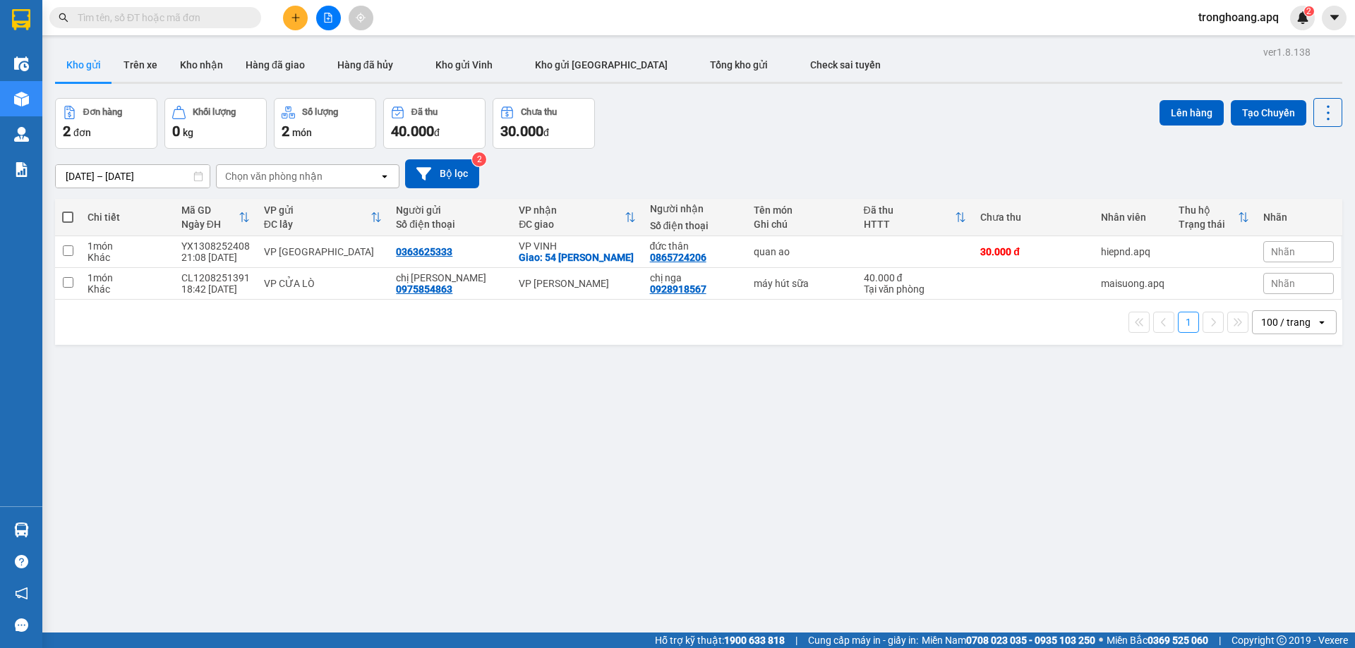
paste input "MD1108250078"
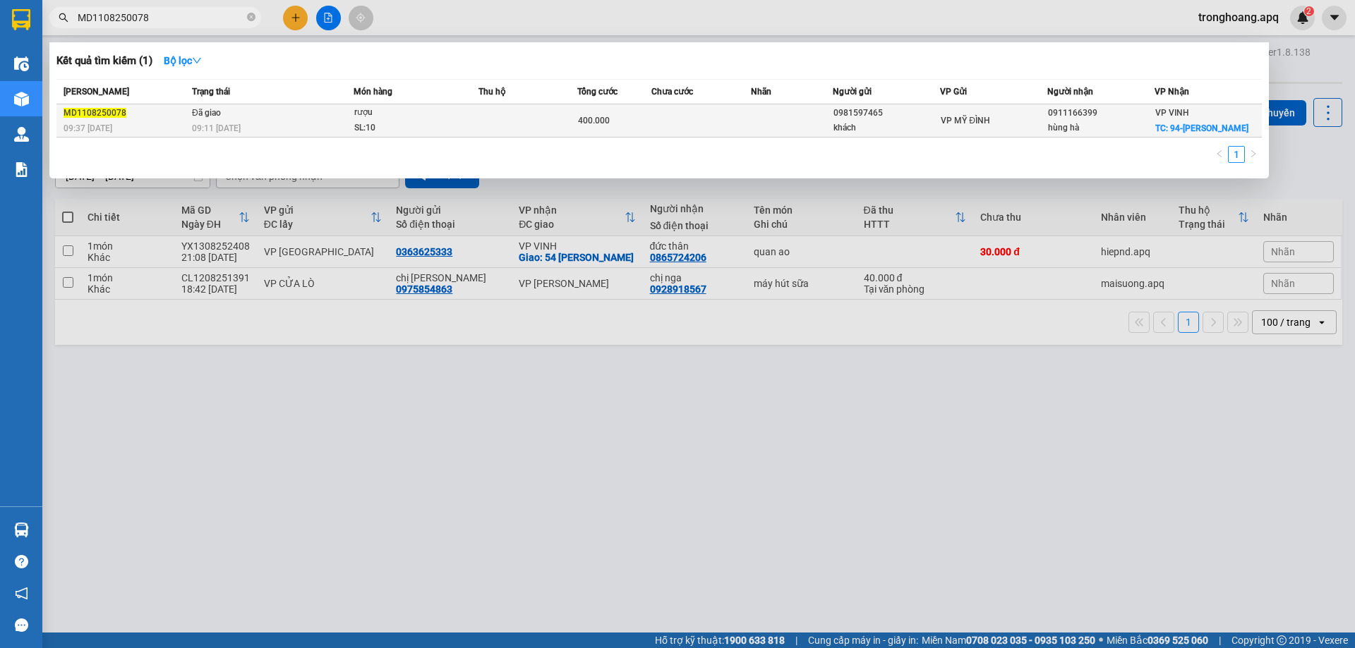
type input "MD1108250078"
click at [246, 122] on div "09:11 - 12/08" at bounding box center [272, 129] width 161 height 16
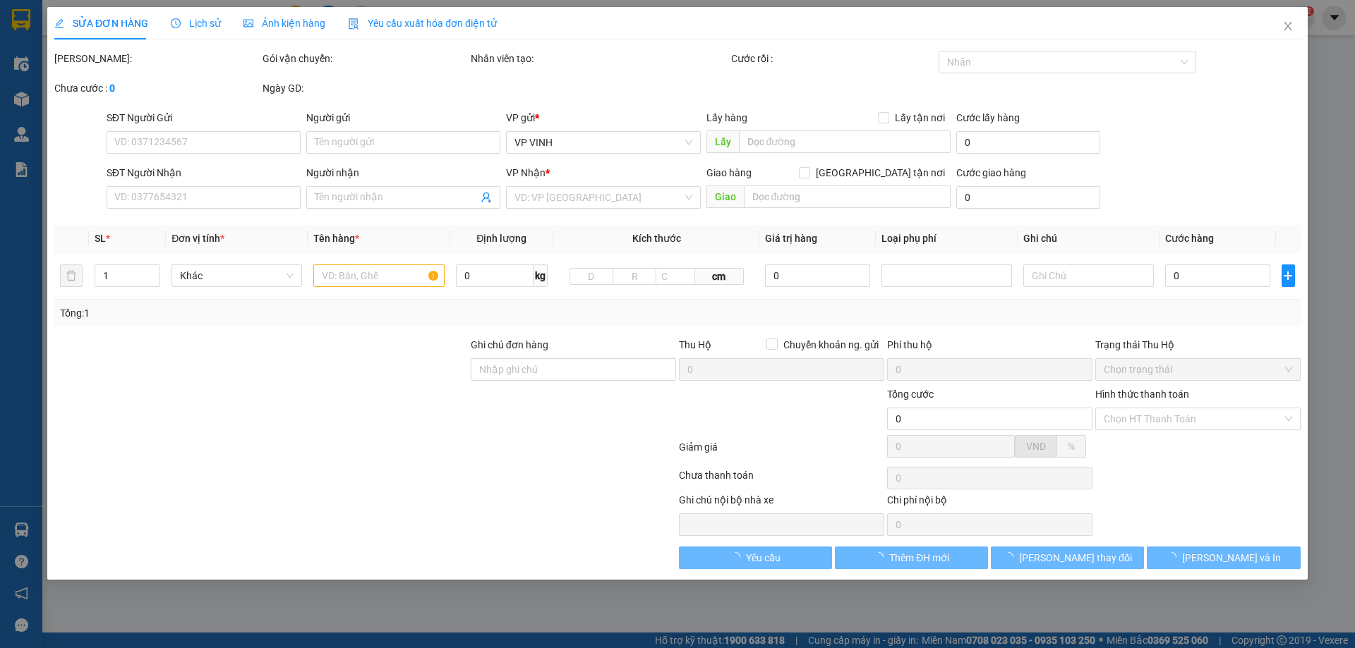
type input "0981597465"
type input "khách"
type input "0911166399"
type input "hùng hà"
checkbox input "true"
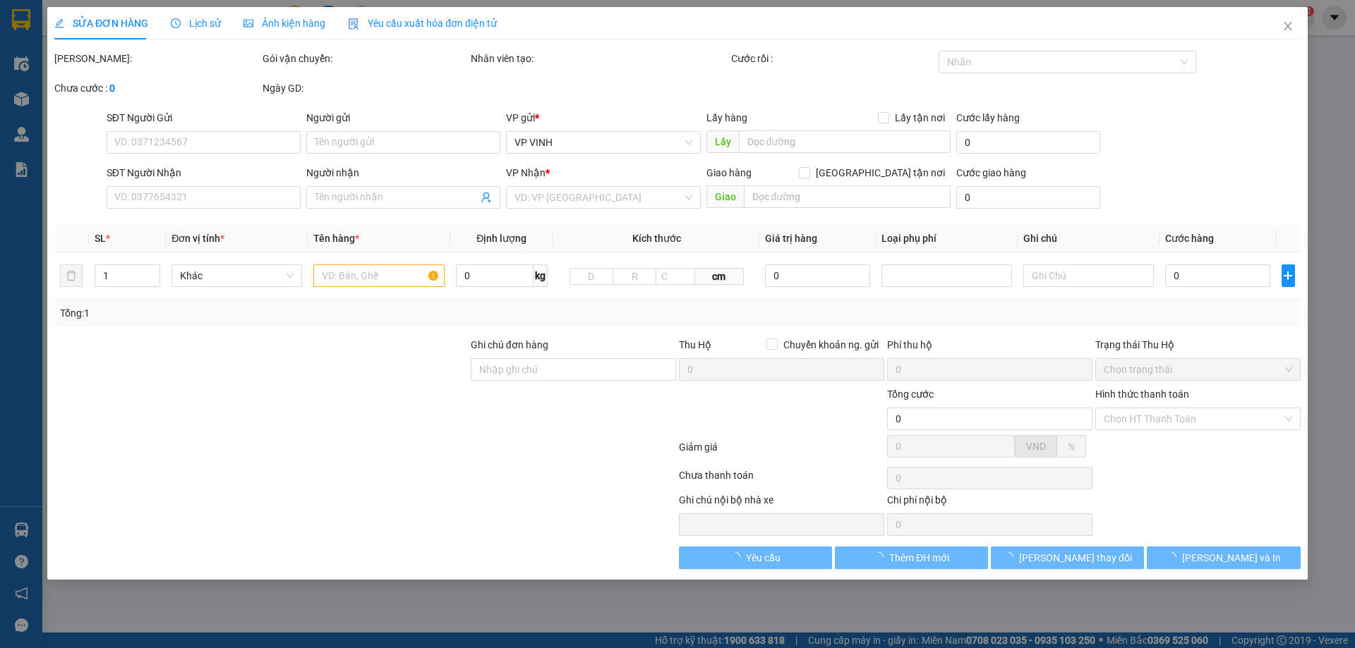
type input "94-trần thủ độ"
type input "400.000"
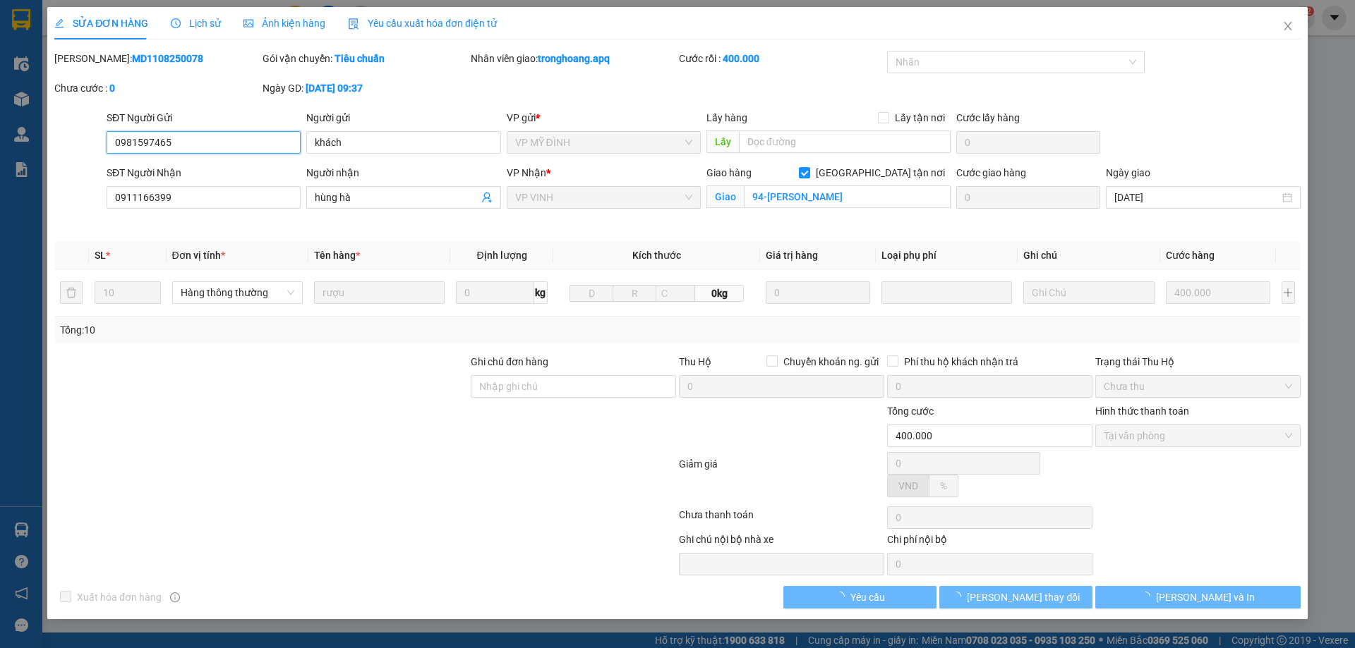
click at [202, 25] on span "Lịch sử" at bounding box center [196, 23] width 50 height 11
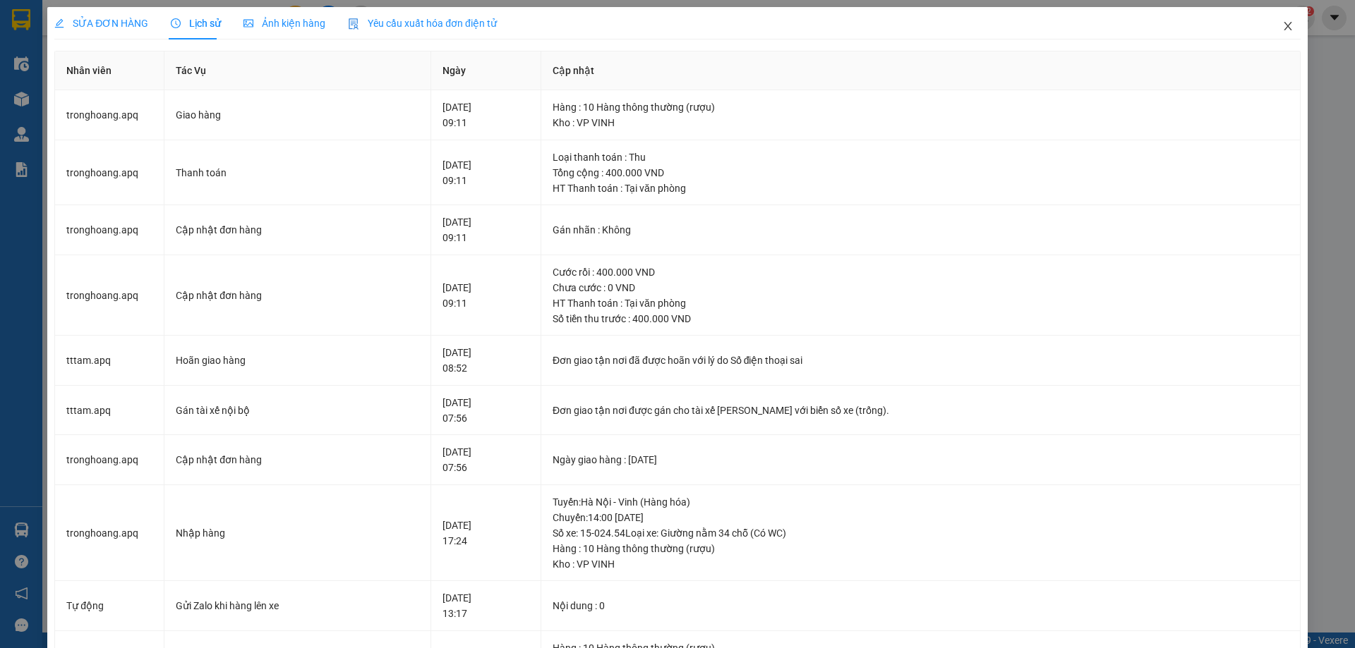
click at [1279, 28] on span "Close" at bounding box center [1288, 27] width 40 height 40
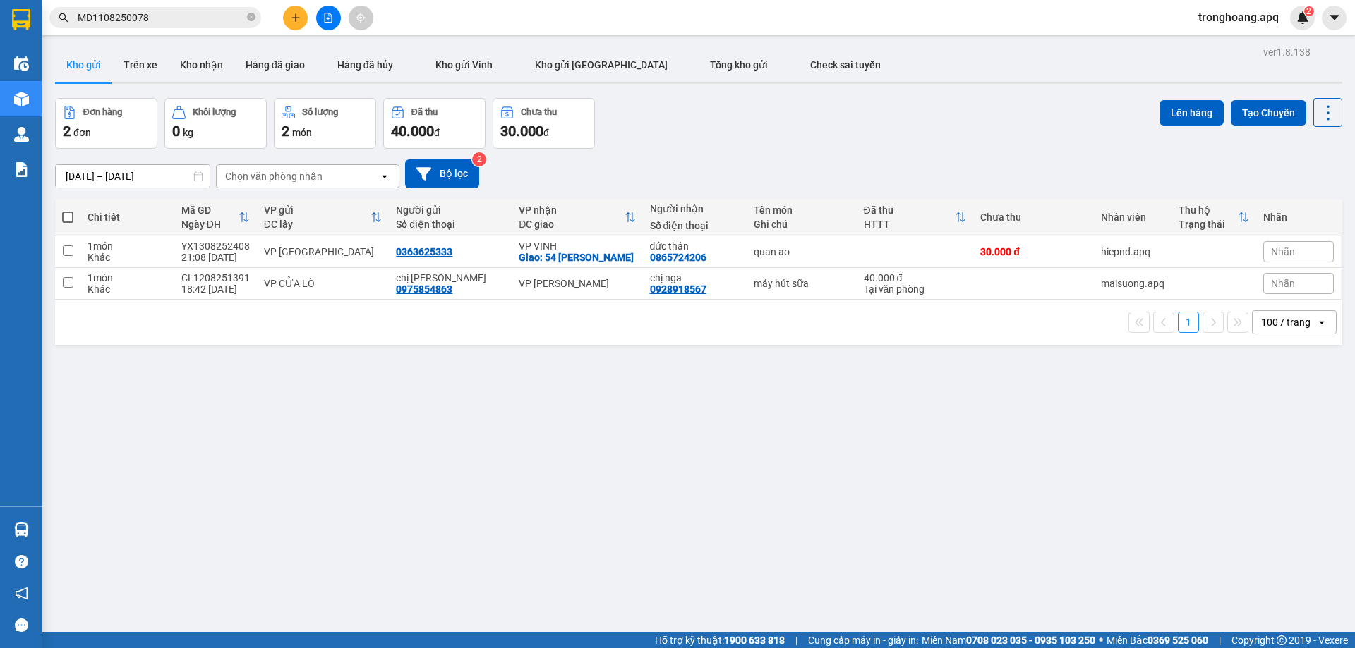
click at [246, 17] on span "MD1108250078" at bounding box center [155, 17] width 212 height 21
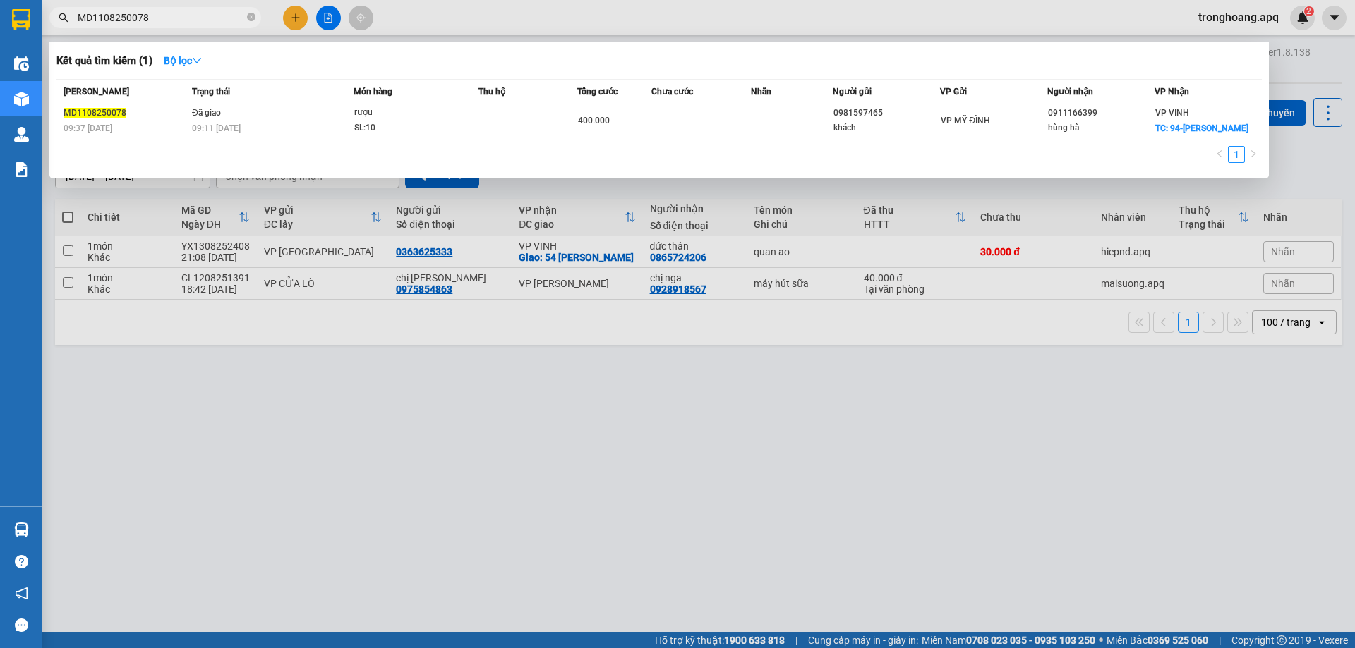
click at [251, 17] on icon "close-circle" at bounding box center [251, 17] width 8 height 8
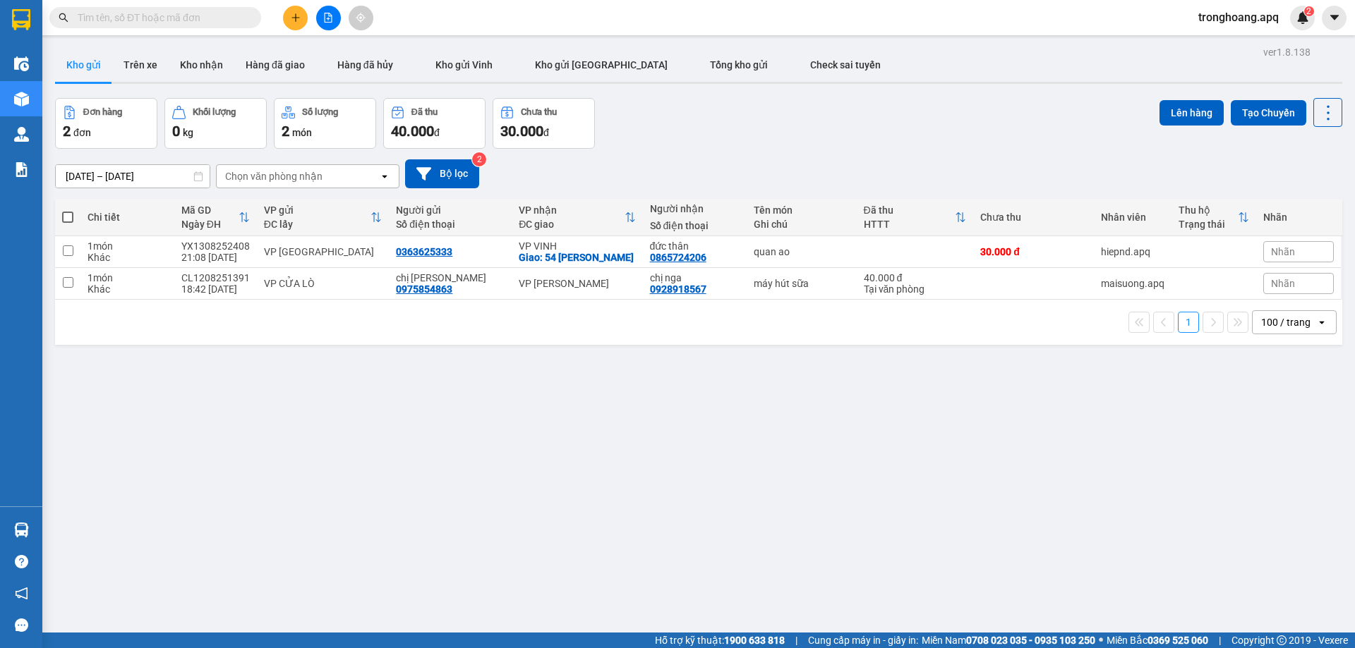
click at [169, 17] on input "text" at bounding box center [161, 18] width 167 height 16
paste input "NH1108250068"
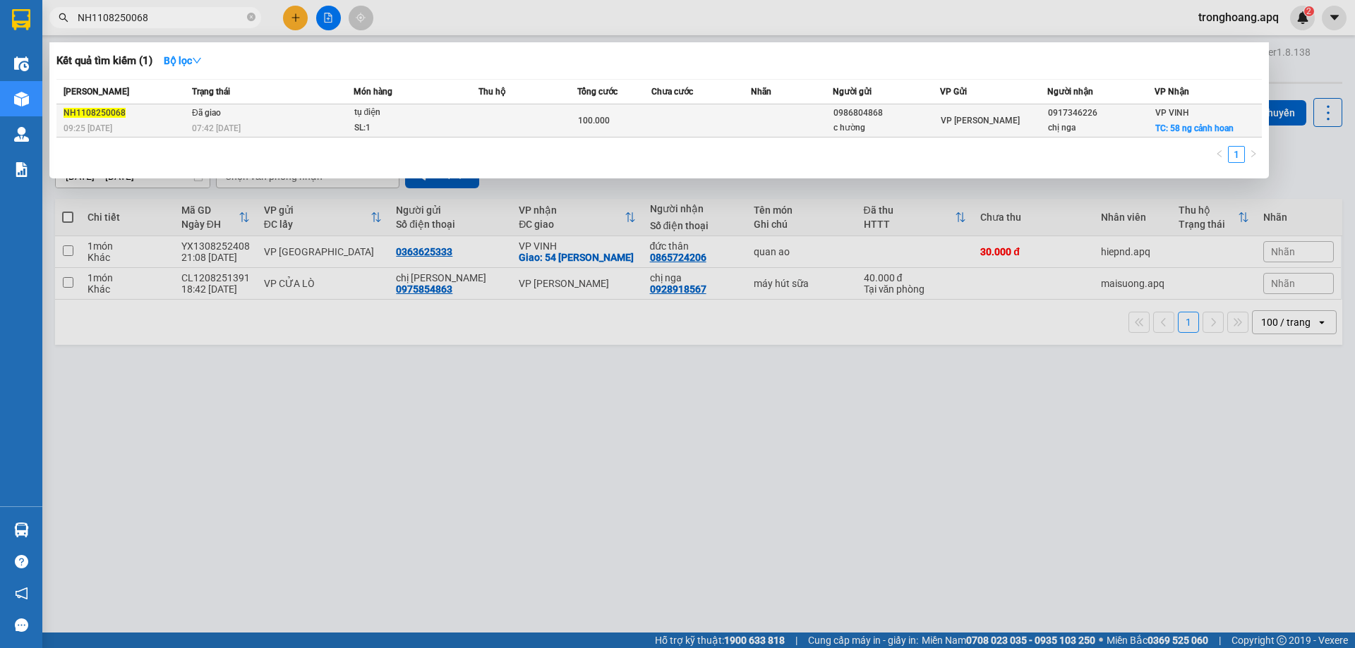
type input "NH1108250068"
click at [372, 117] on div "tụ điện" at bounding box center [407, 113] width 106 height 16
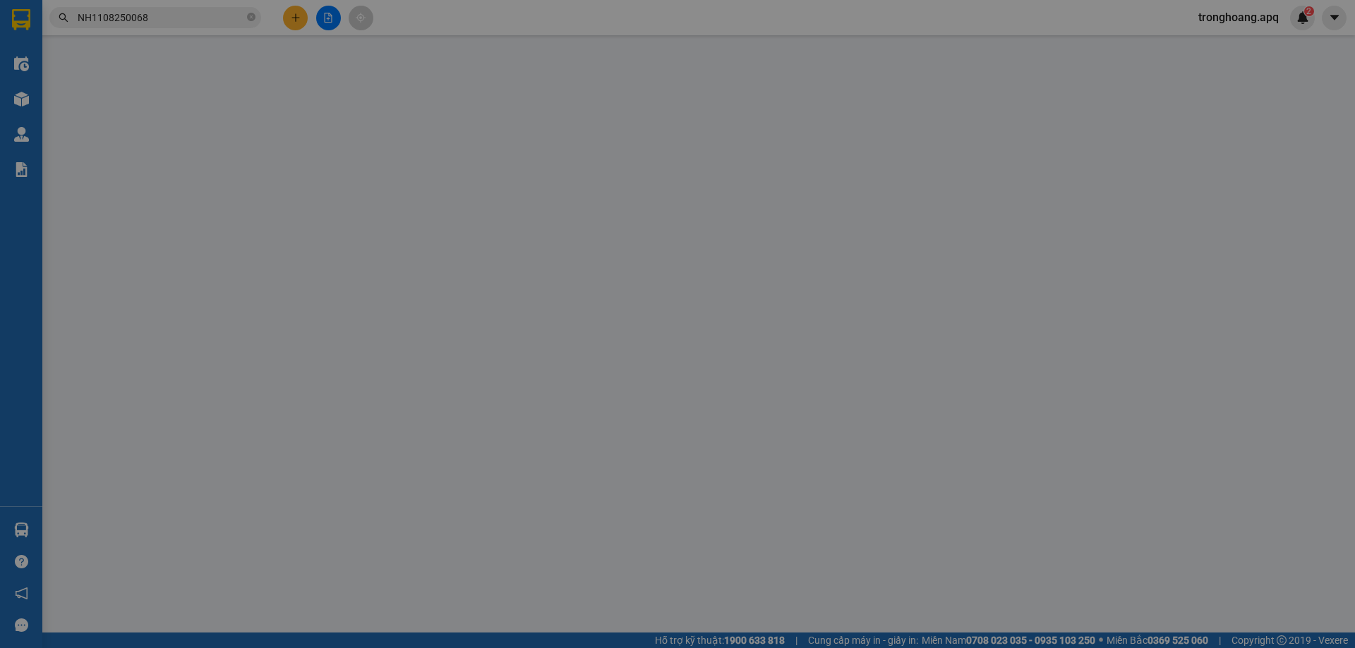
click at [205, 28] on span "Lịch sử" at bounding box center [196, 23] width 50 height 11
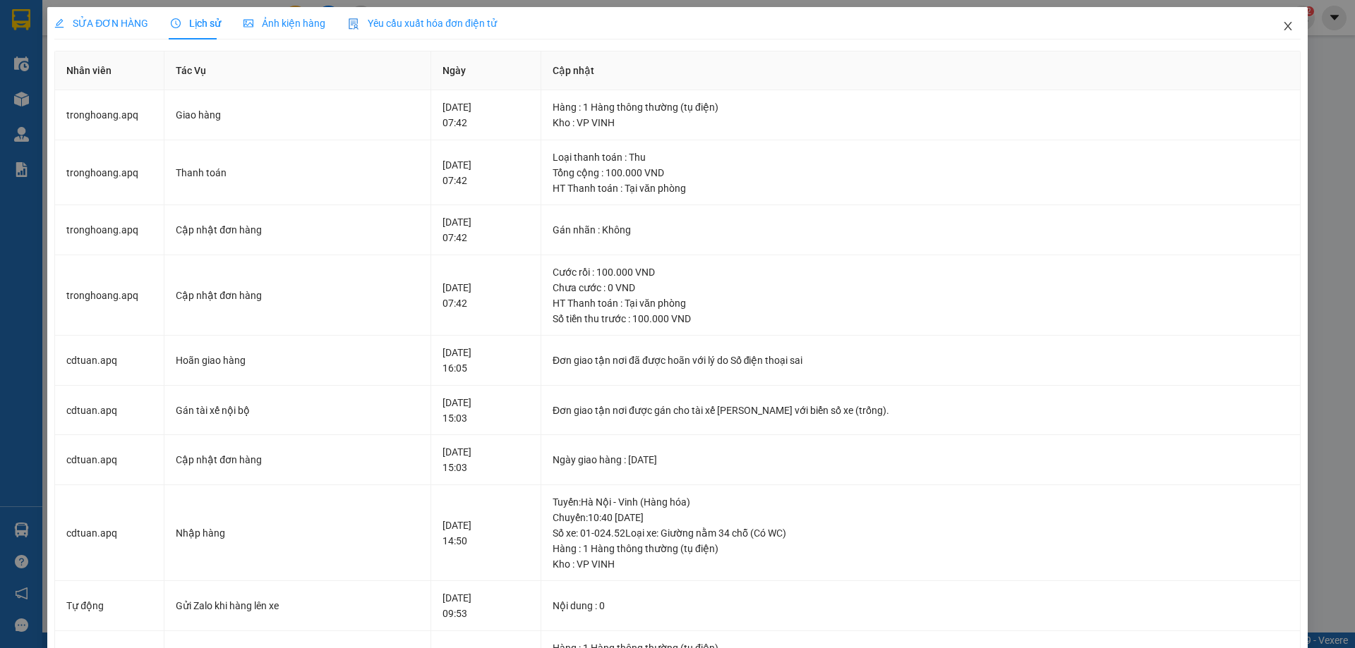
click at [1280, 18] on span "Close" at bounding box center [1288, 27] width 40 height 40
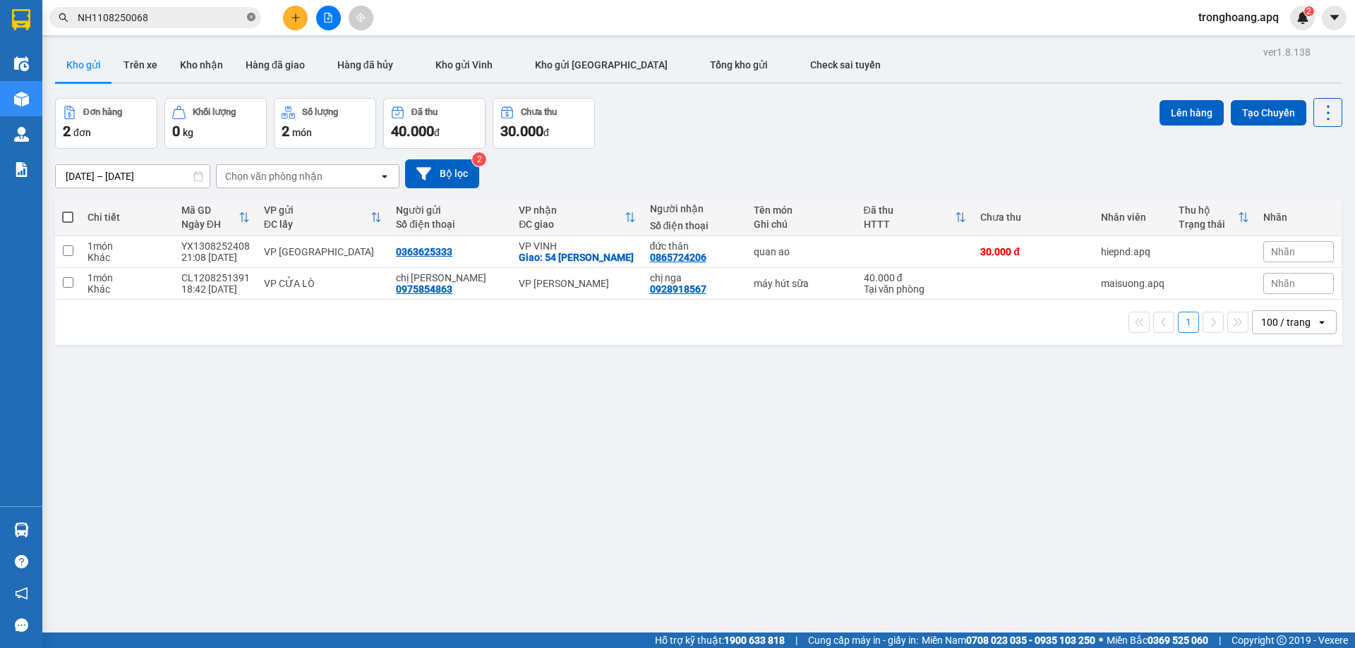
click at [252, 13] on span at bounding box center [251, 17] width 8 height 13
click at [213, 18] on input "text" at bounding box center [161, 18] width 167 height 16
paste input "NN1108250026"
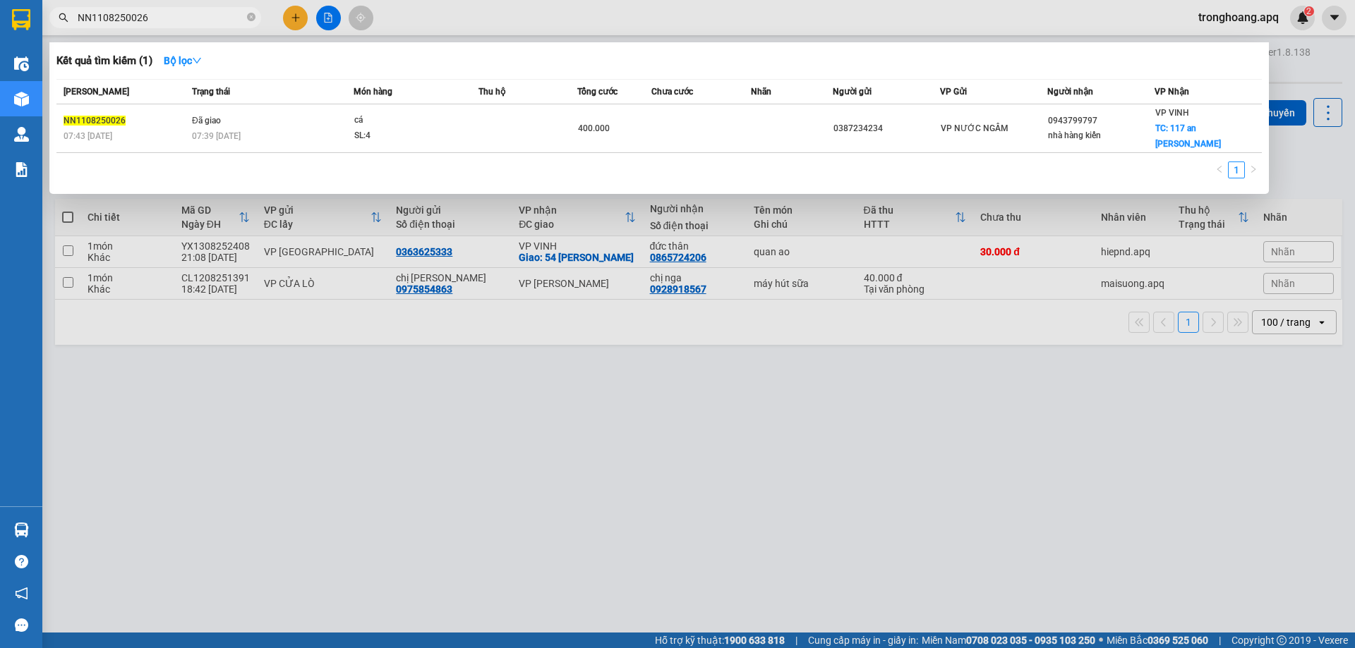
type input "NN1108250026"
click at [257, 99] on th "Trạng thái" at bounding box center [270, 92] width 165 height 25
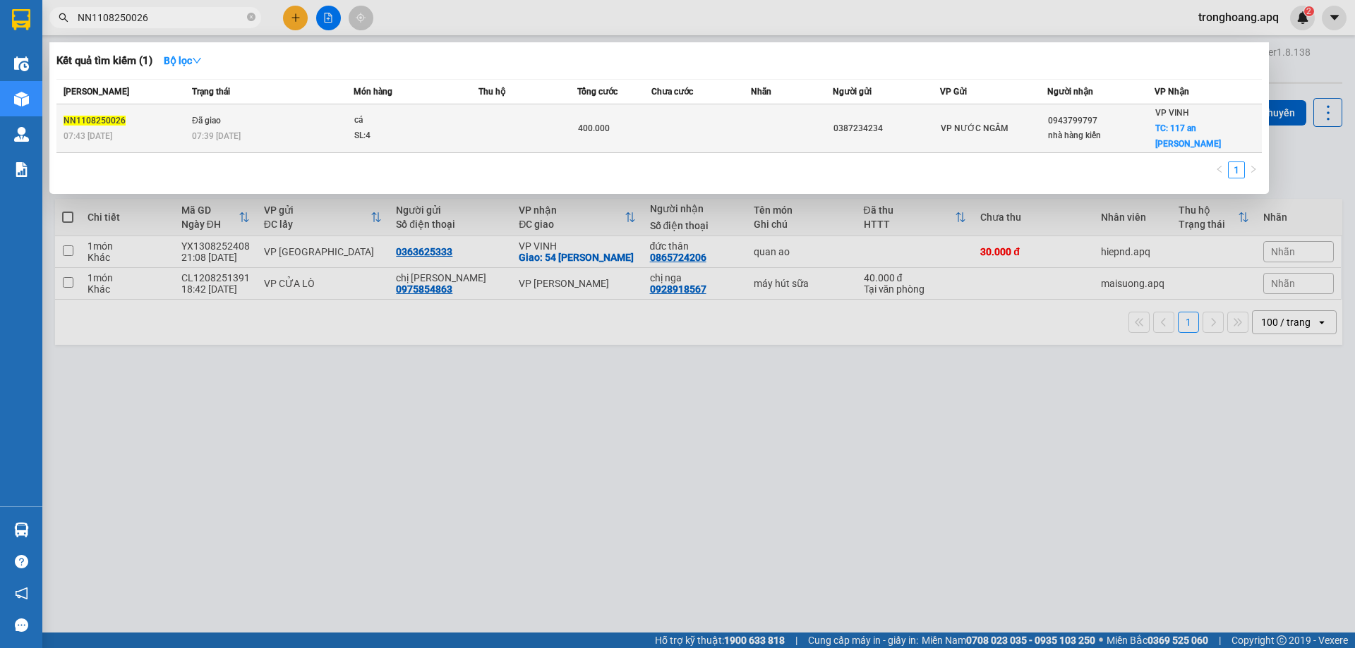
click at [255, 114] on td "Đã giao 07:39 - 12/08" at bounding box center [270, 128] width 165 height 49
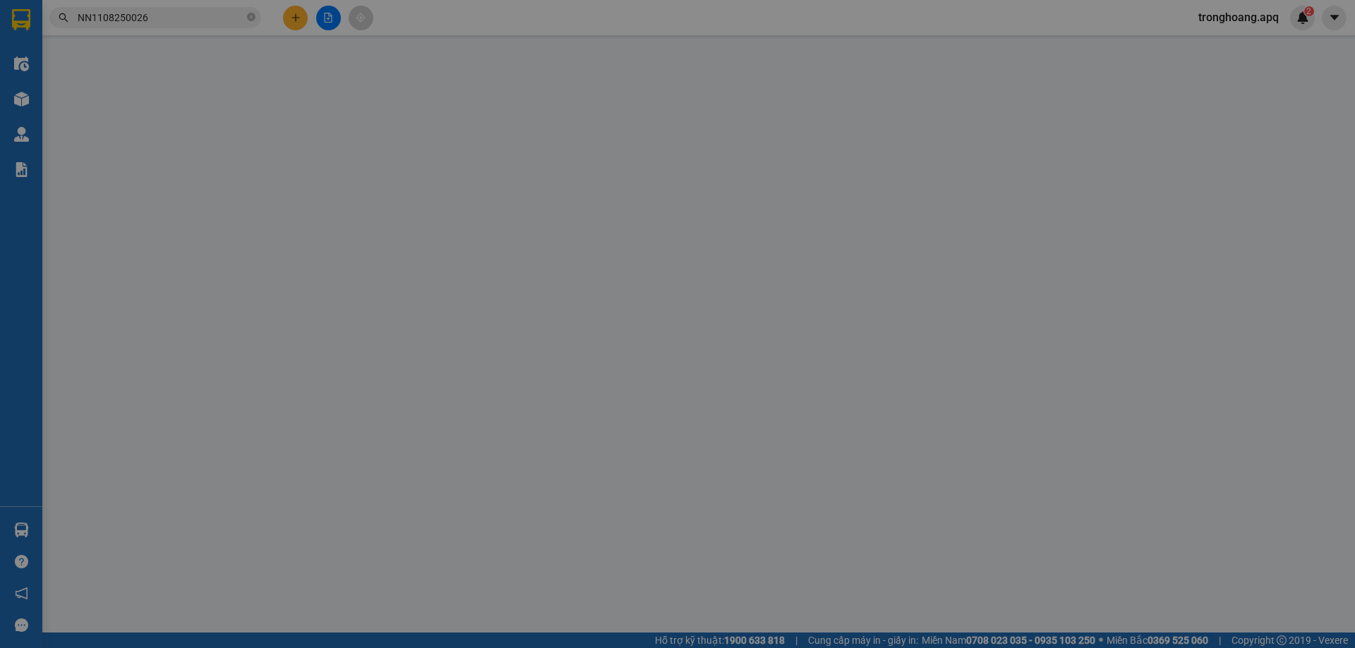
click at [196, 21] on div "SỬA ĐƠN HÀNG Lịch sử Ảnh kiện hàng Yêu cầu xuất hóa đơn điện tử Total Paid Fee …" at bounding box center [677, 324] width 1355 height 648
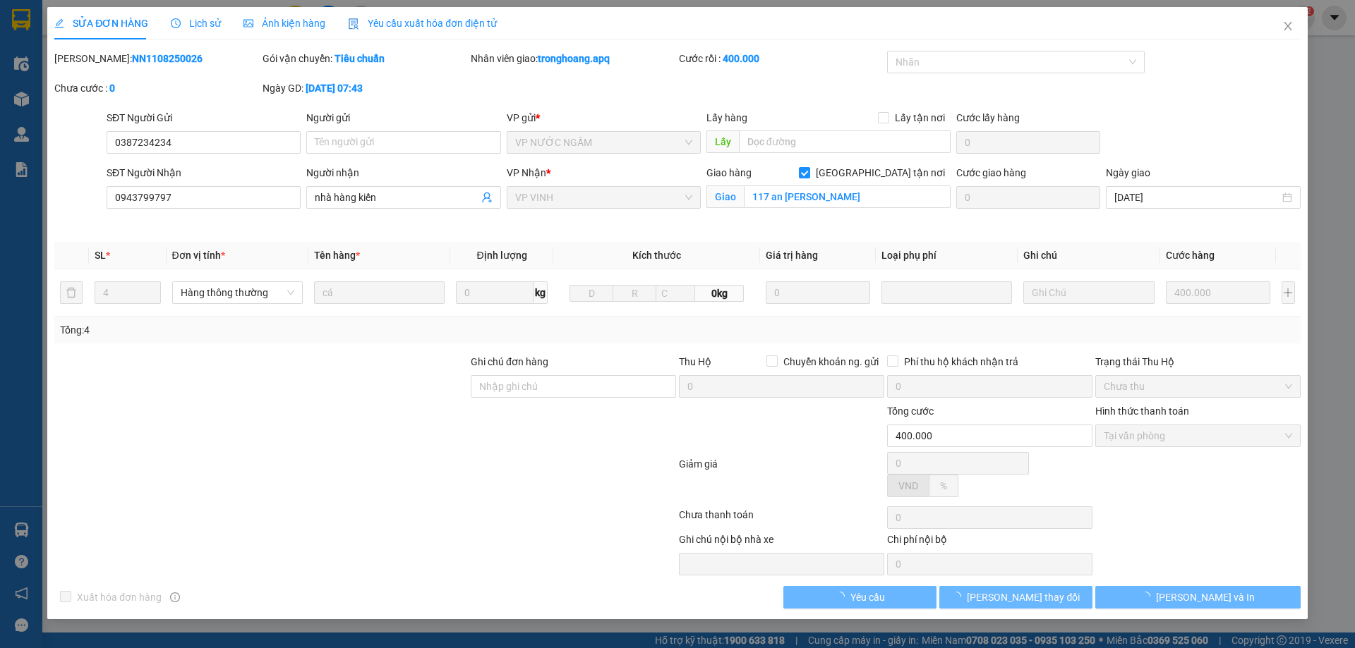
type input "0387234234"
type input "0943799797"
type input "nhà hàng kiến"
checkbox input "true"
type input "117 an dương vương"
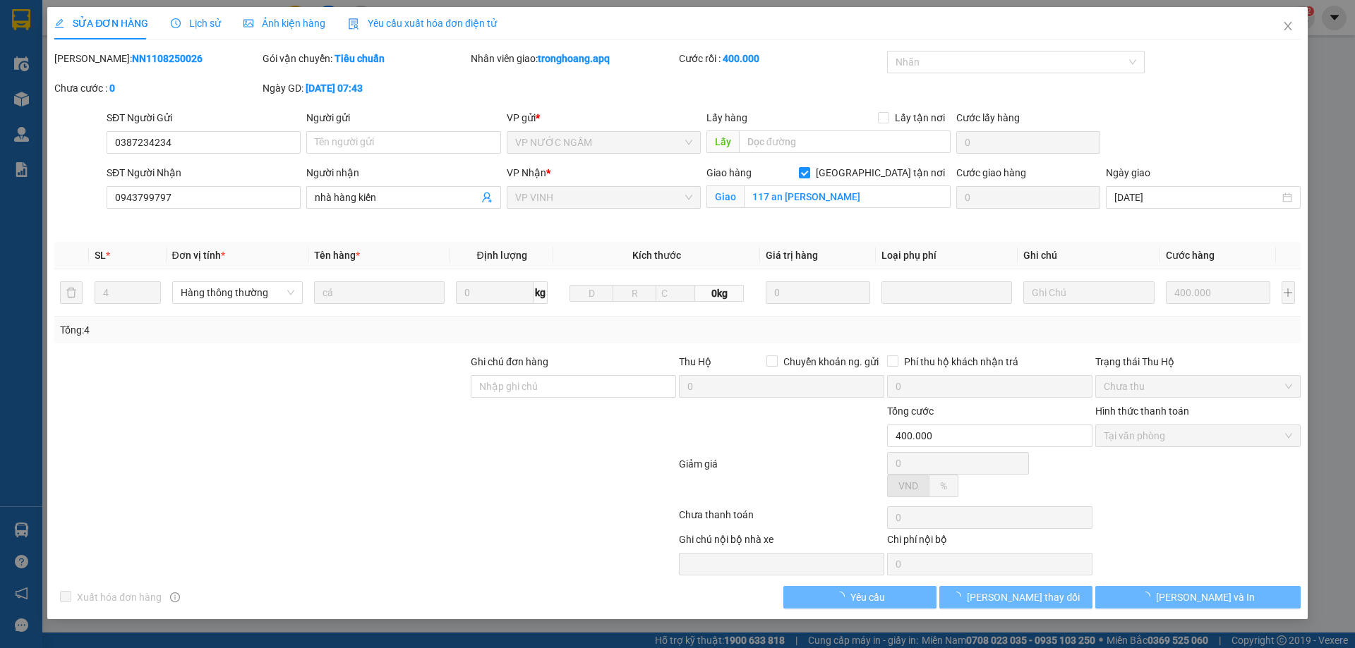
type input "400.000"
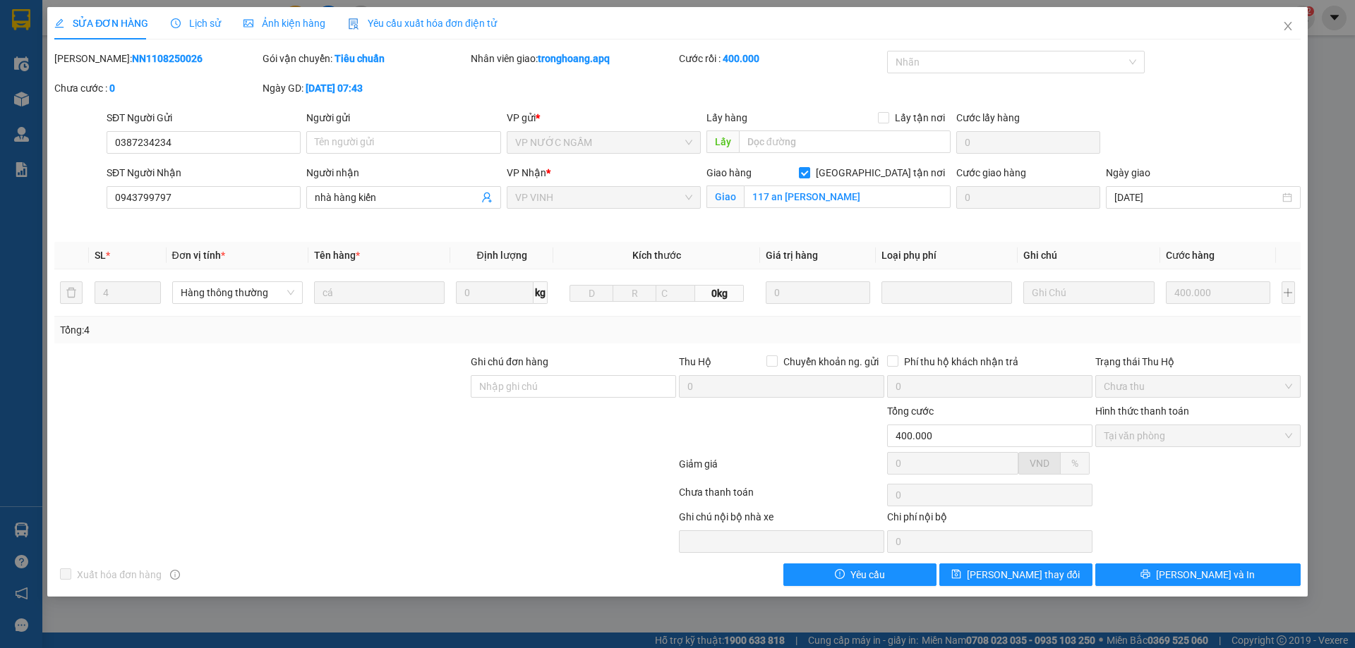
click at [198, 28] on span "Lịch sử" at bounding box center [196, 23] width 50 height 11
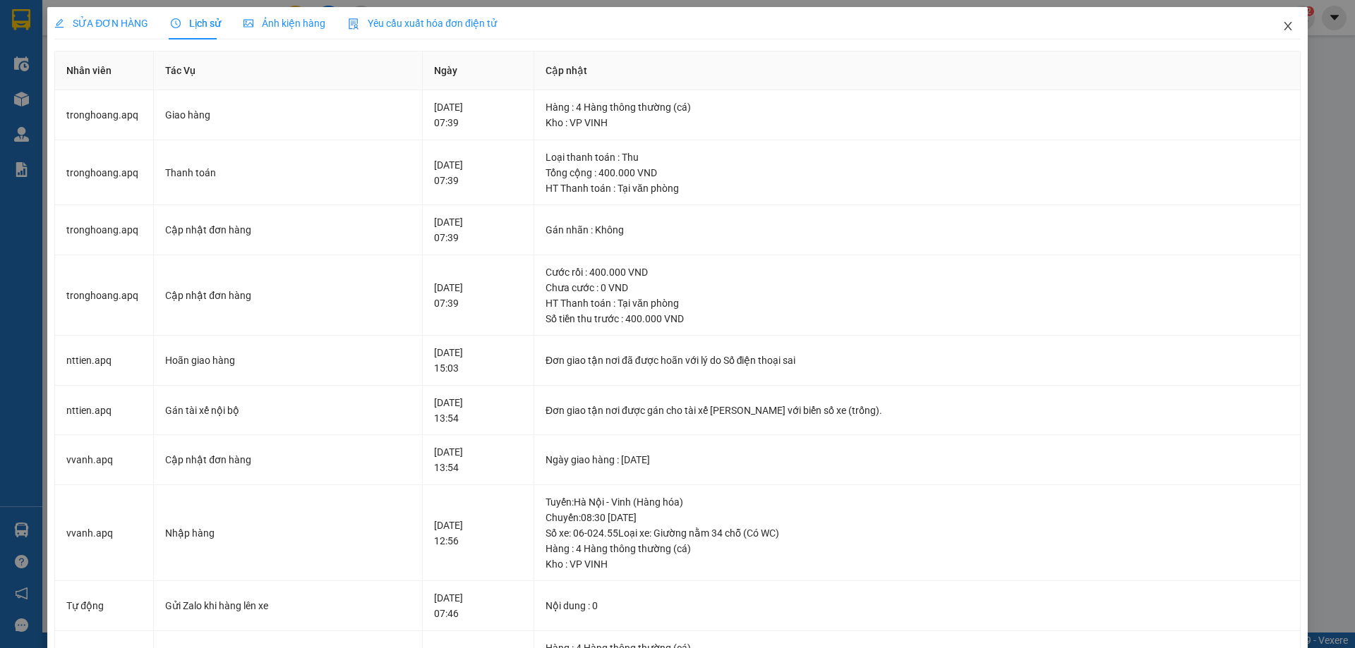
click at [1279, 20] on span "Close" at bounding box center [1288, 27] width 40 height 40
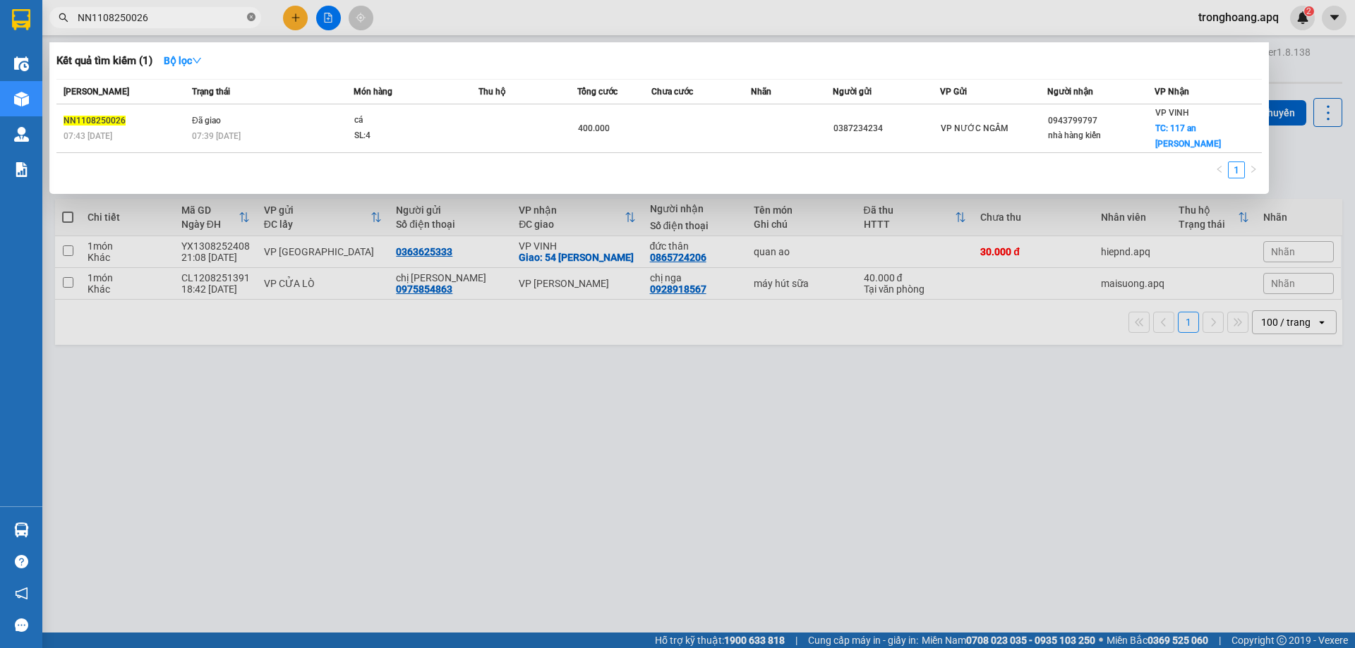
click at [252, 18] on icon "close-circle" at bounding box center [251, 17] width 8 height 8
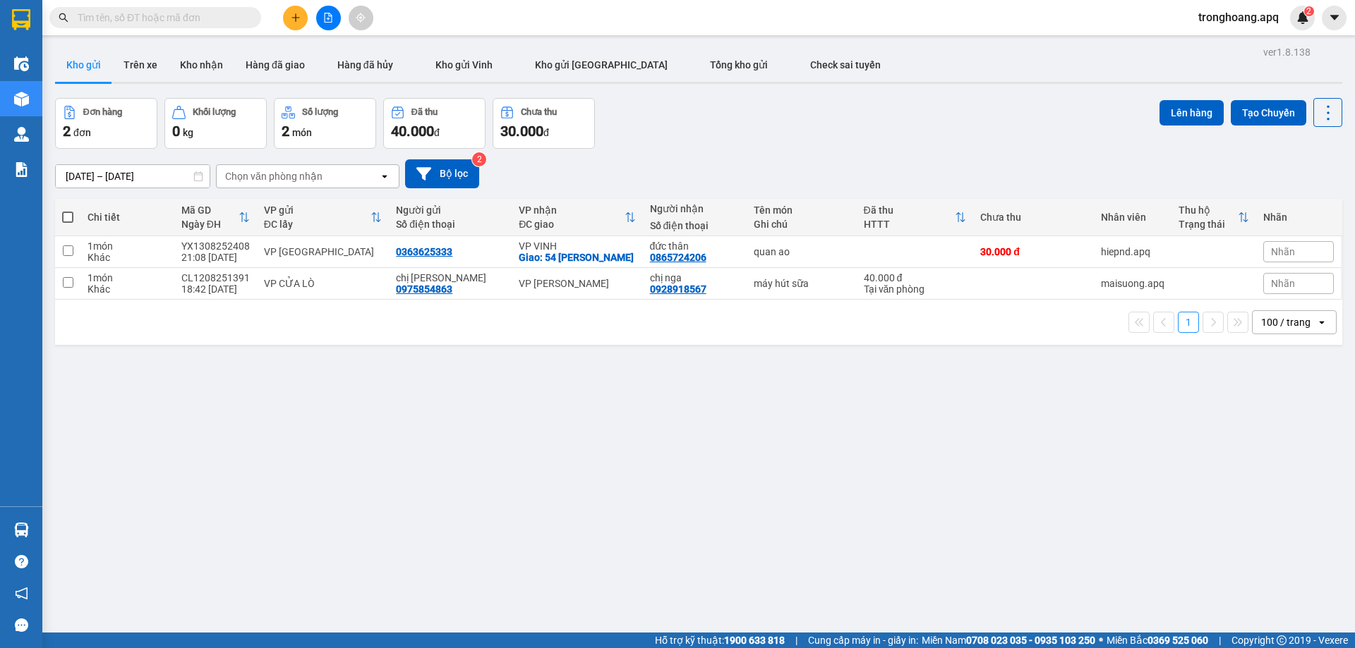
click at [205, 16] on input "text" at bounding box center [161, 18] width 167 height 16
paste input "MD1108250682"
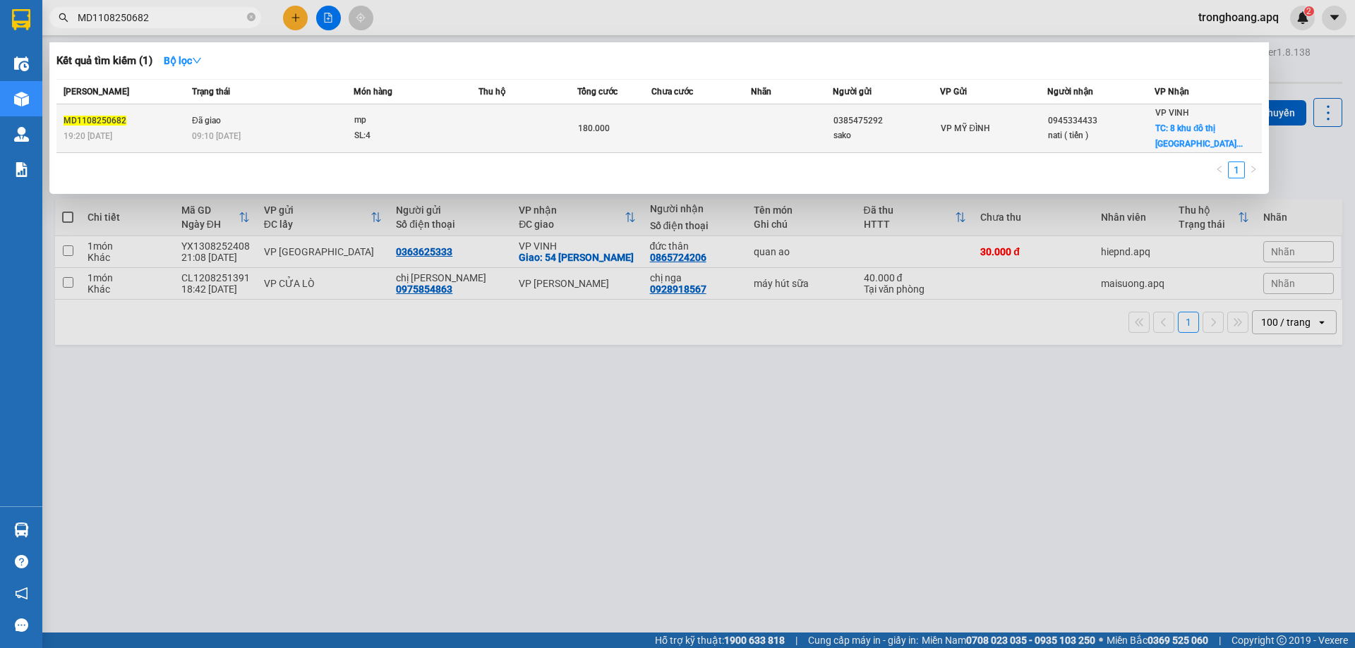
type input "MD1108250682"
click at [265, 134] on div "09:10 - 12/08" at bounding box center [272, 136] width 161 height 16
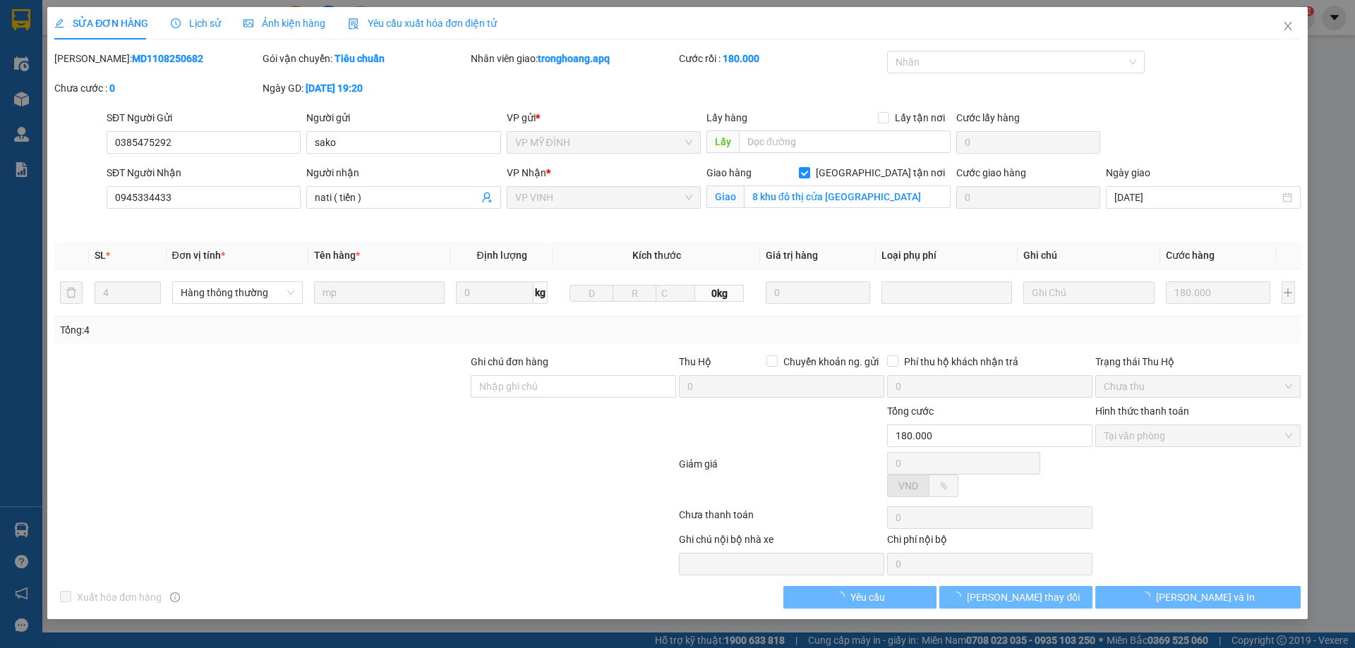
click at [197, 25] on span "Lịch sử" at bounding box center [196, 23] width 50 height 11
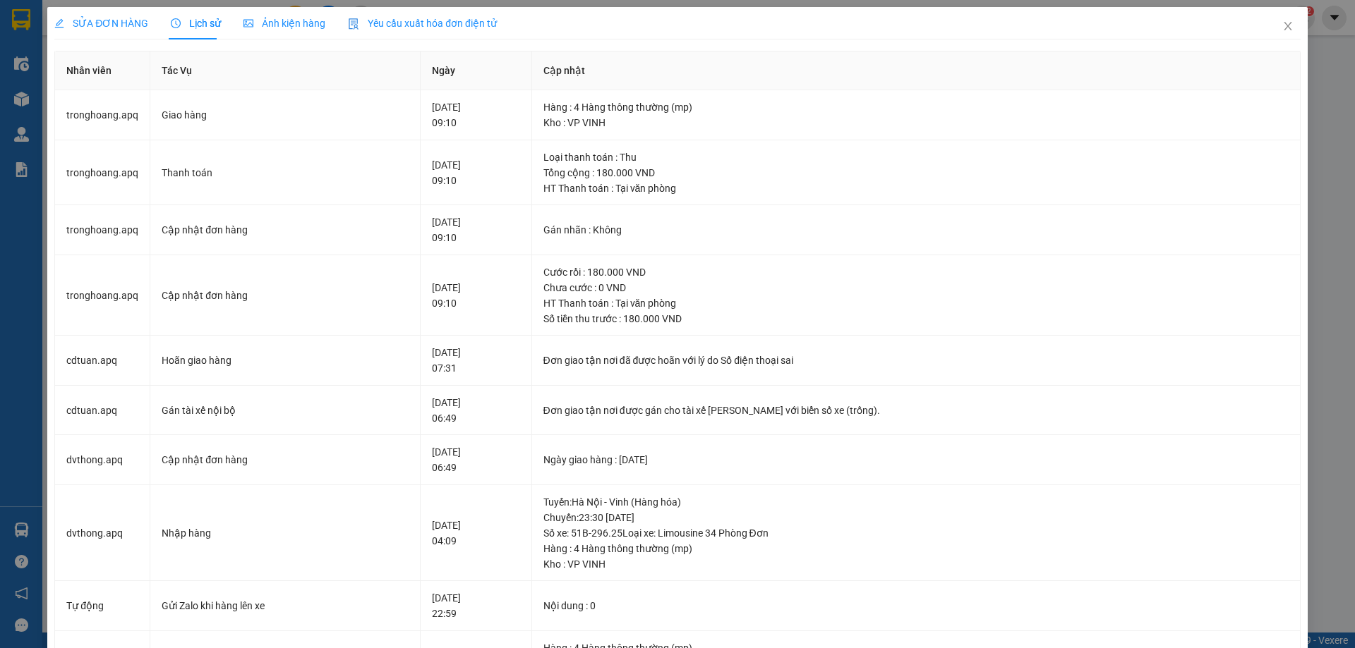
click at [1298, 28] on div "SỬA ĐƠN HÀNG Lịch sử Ảnh kiện hàng Yêu cầu xuất hóa đơn điện tử Total Paid Fee …" at bounding box center [677, 324] width 1355 height 648
click at [1284, 30] on icon "close" at bounding box center [1288, 26] width 8 height 8
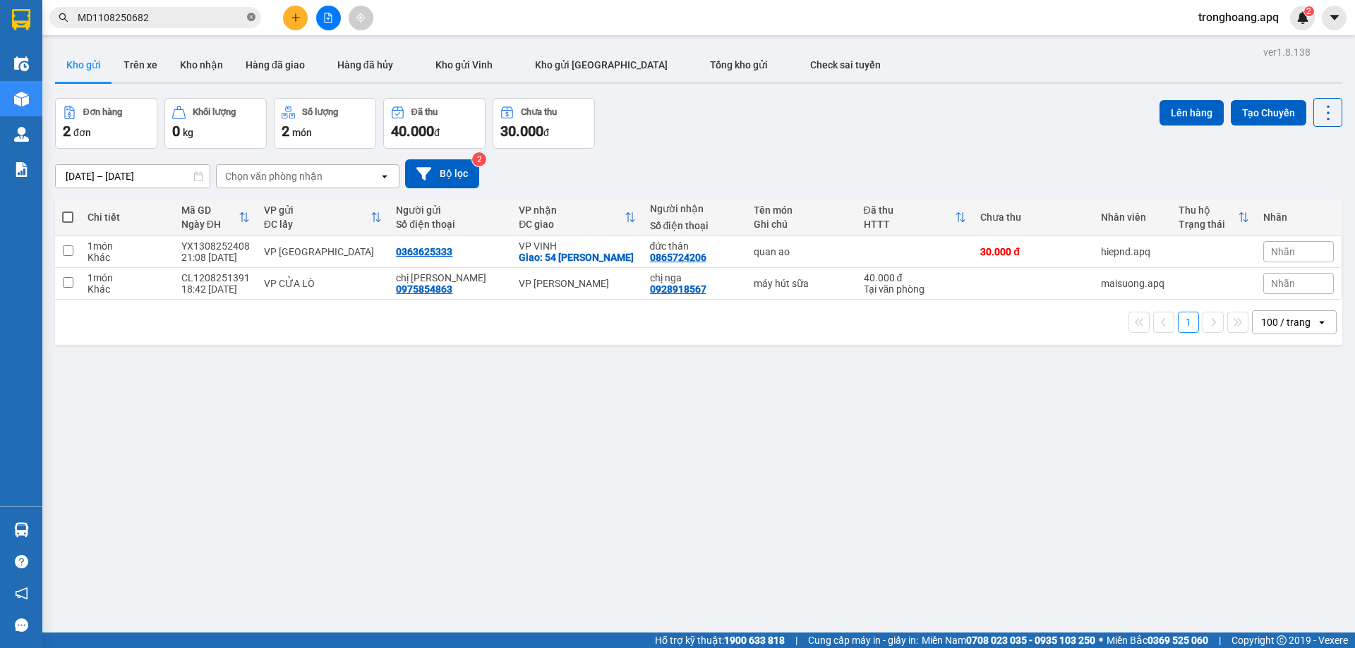
click at [250, 18] on icon "close-circle" at bounding box center [251, 17] width 8 height 8
click at [205, 23] on input "text" at bounding box center [161, 18] width 167 height 16
paste input "NH1108250741"
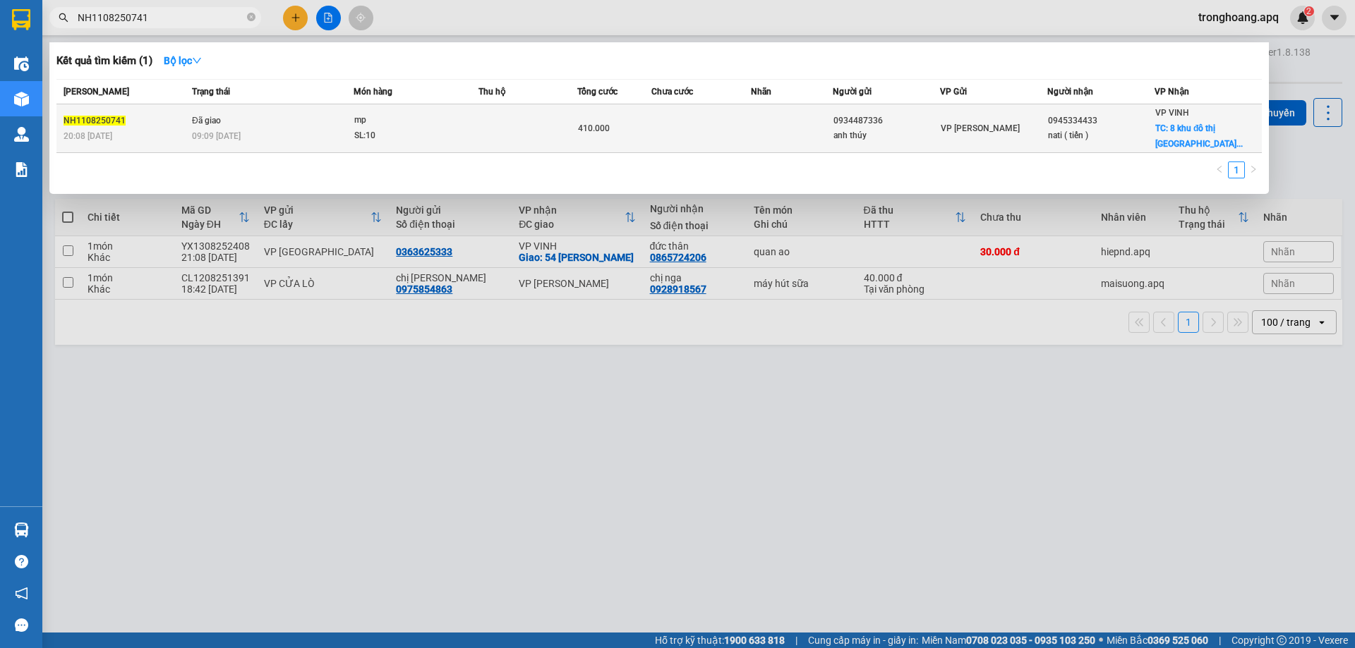
type input "NH1108250741"
click at [272, 114] on td "Đã giao 09:09 - 12/08" at bounding box center [270, 128] width 165 height 49
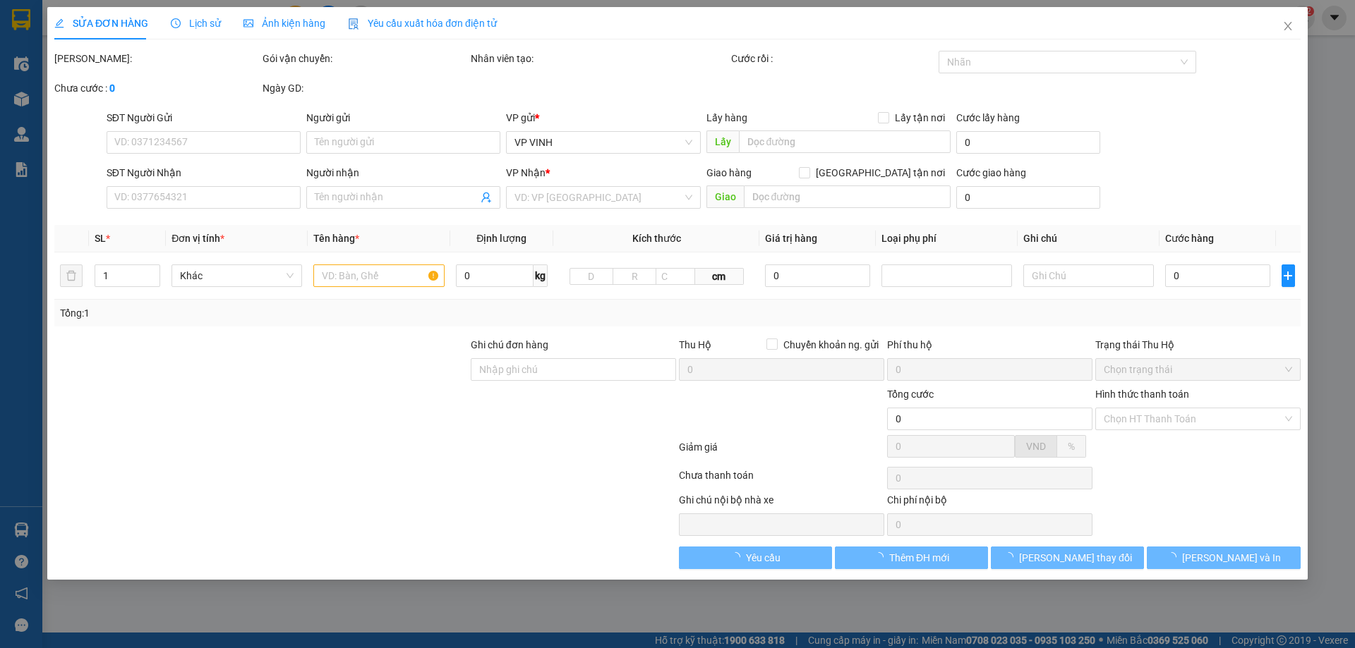
click at [191, 23] on span "Lịch sử" at bounding box center [196, 23] width 50 height 11
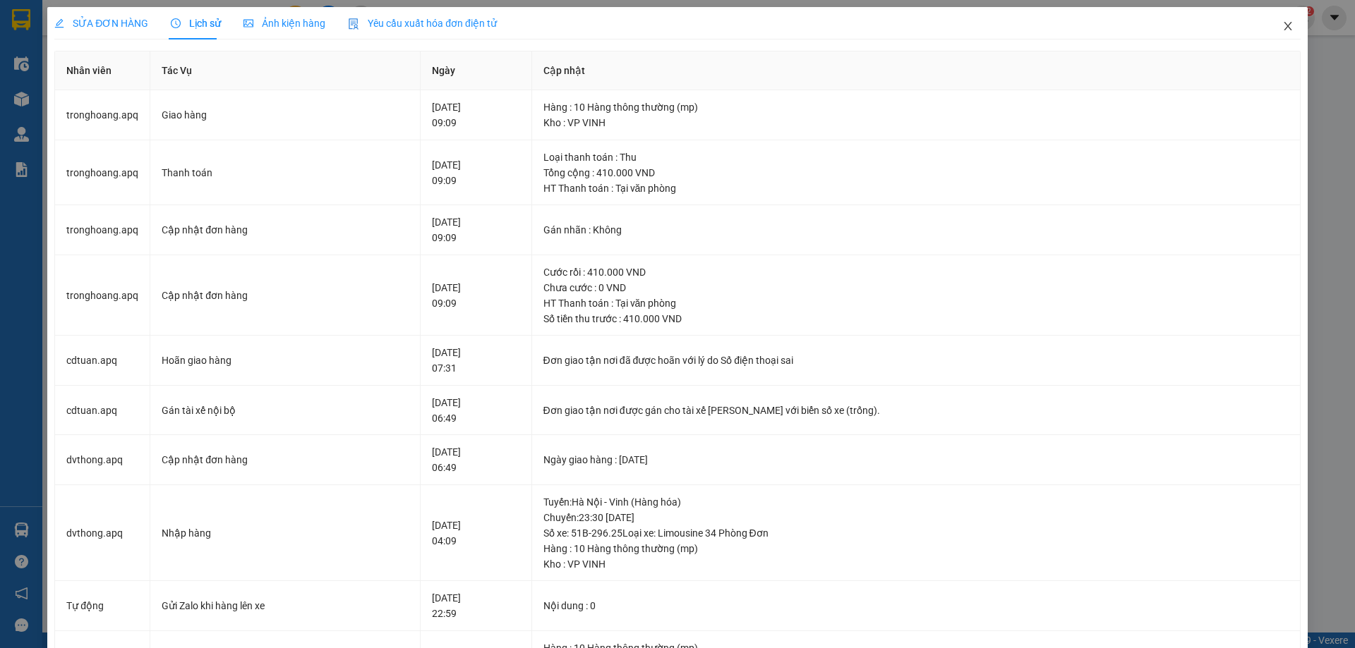
click at [1282, 35] on span "Close" at bounding box center [1288, 27] width 40 height 40
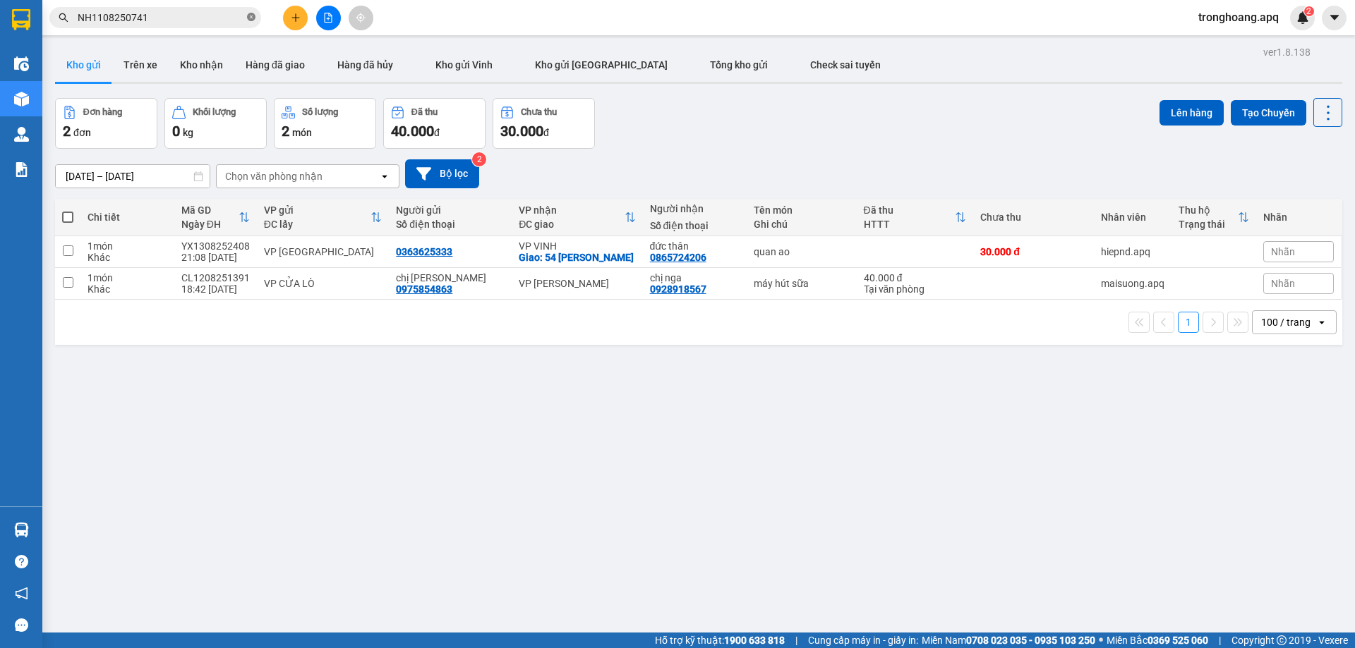
click at [253, 18] on icon "close-circle" at bounding box center [251, 17] width 8 height 8
click at [211, 18] on input "text" at bounding box center [161, 18] width 167 height 16
paste input "GL1108250083"
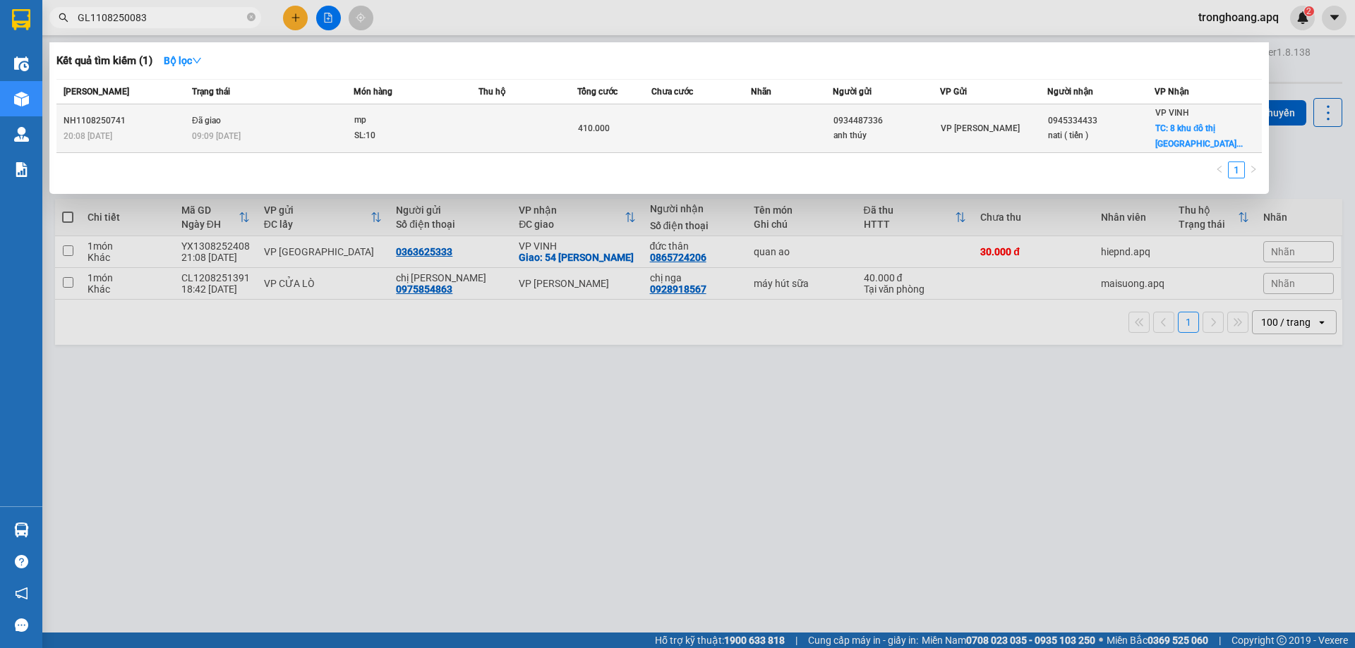
type input "GL1108250083"
click at [167, 114] on div "GL1108250083" at bounding box center [126, 121] width 124 height 15
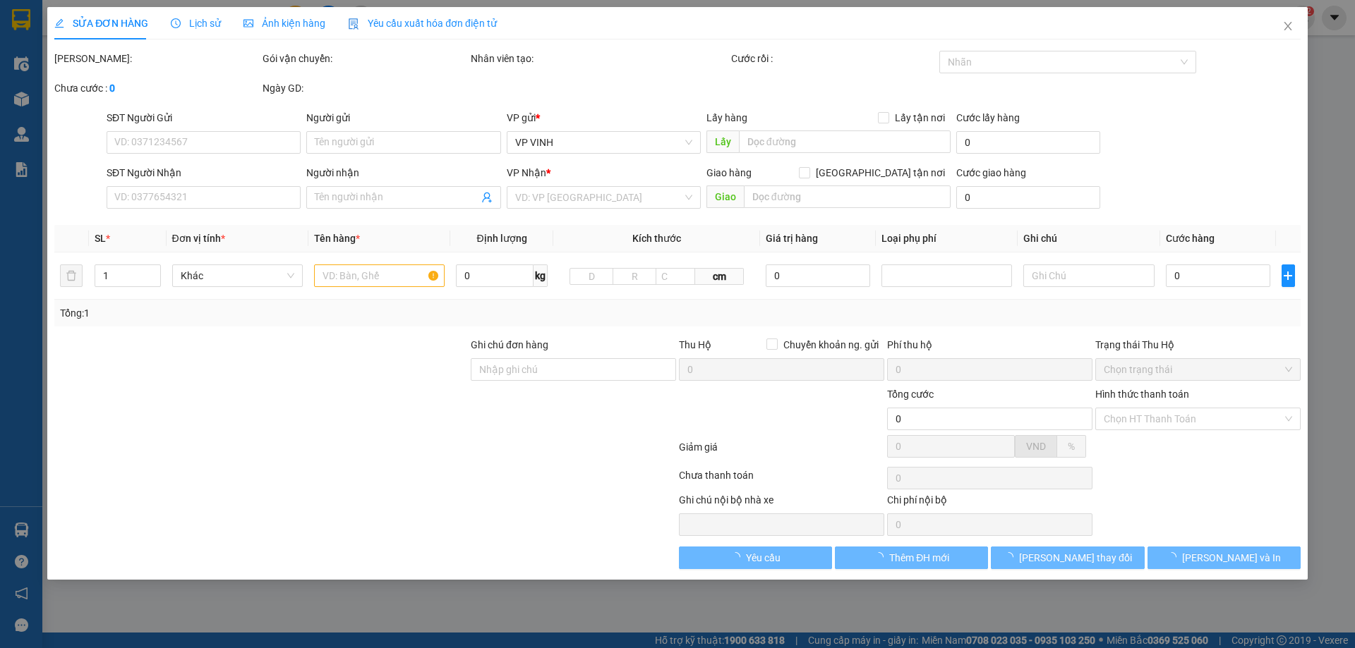
click at [193, 28] on span "Lịch sử" at bounding box center [196, 23] width 50 height 11
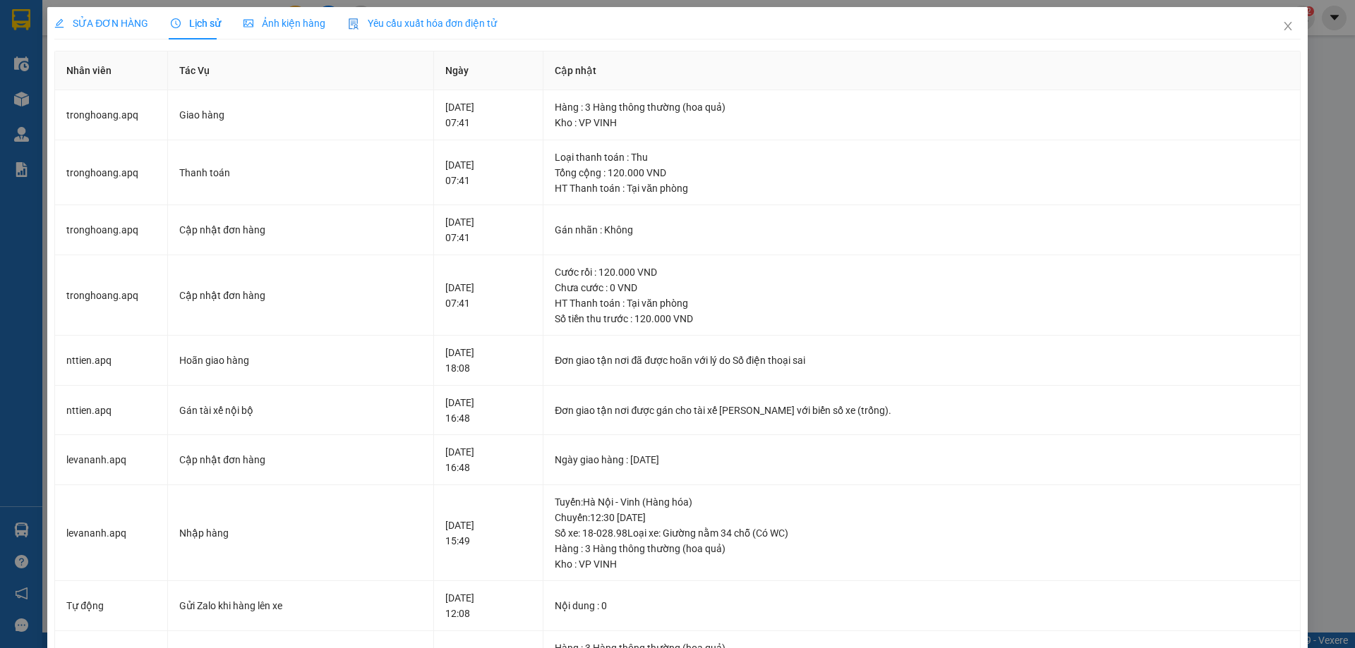
click at [1313, 23] on div "SỬA ĐƠN HÀNG Lịch sử Ảnh kiện hàng Yêu cầu xuất hóa đơn điện tử Total Paid Fee …" at bounding box center [677, 324] width 1355 height 648
click at [1290, 25] on span "Close" at bounding box center [1288, 27] width 40 height 40
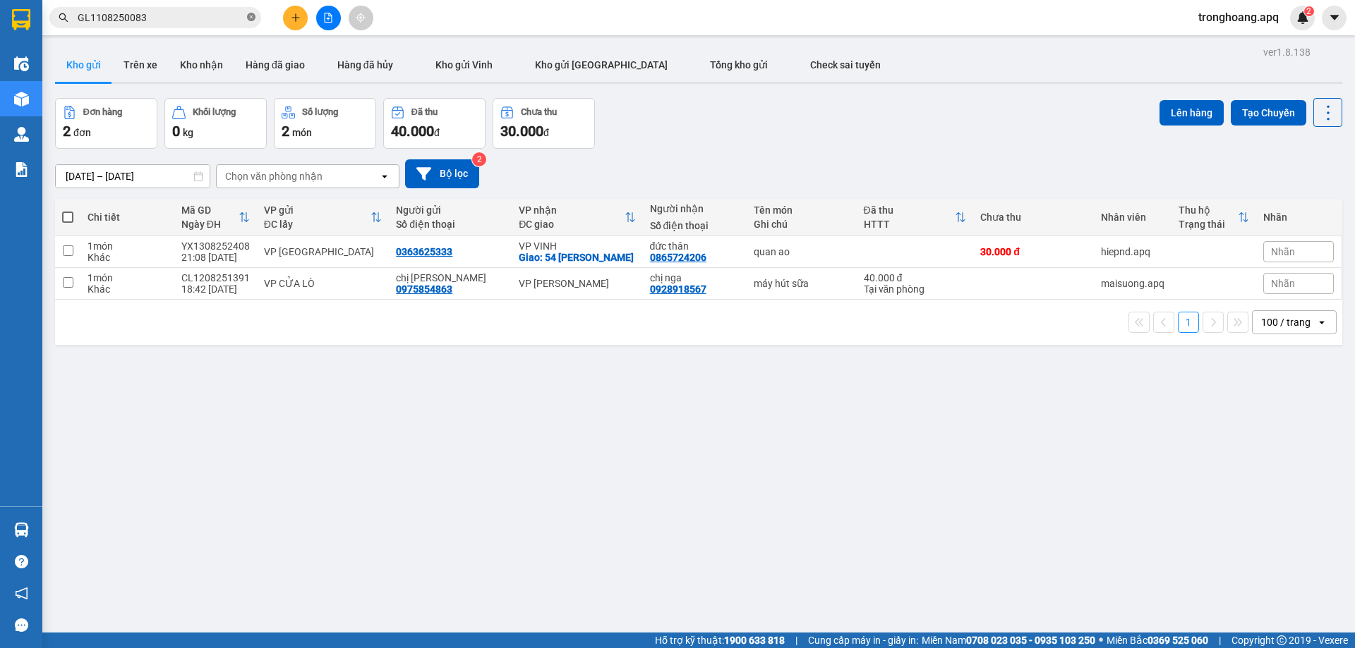
click at [249, 20] on icon "close-circle" at bounding box center [251, 17] width 8 height 8
click at [225, 18] on input "text" at bounding box center [161, 18] width 167 height 16
paste input "NN1108250051"
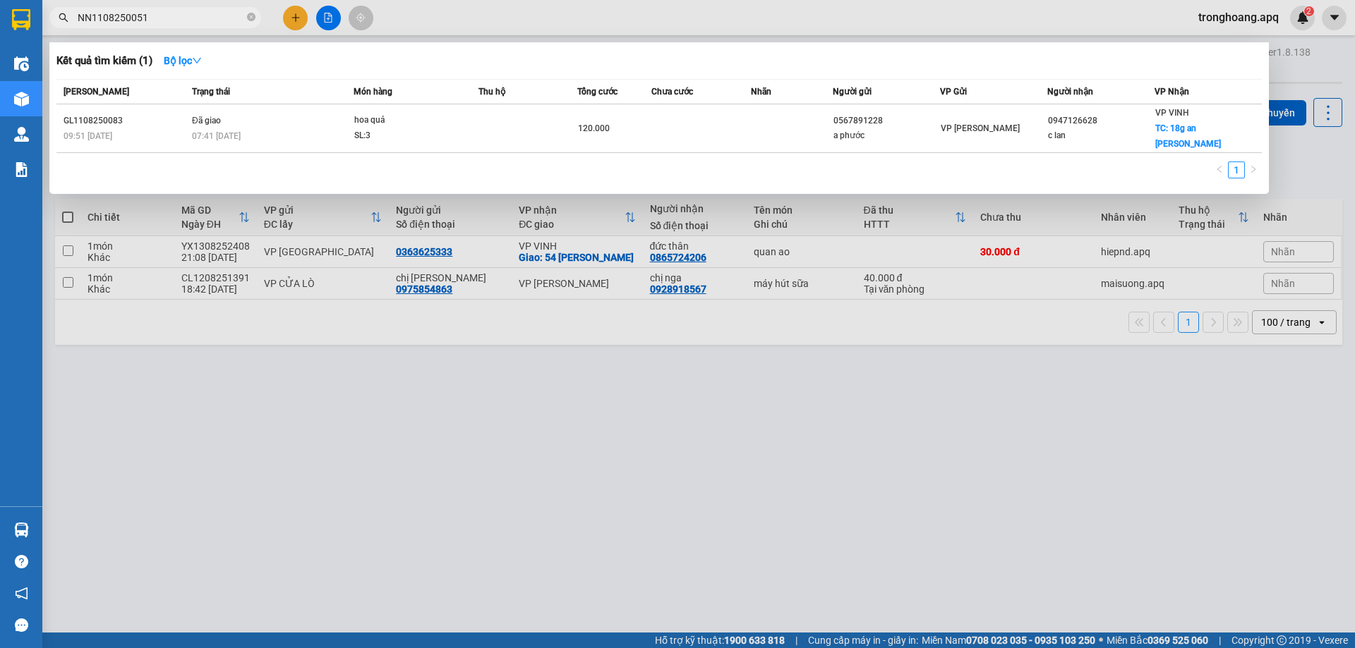
type input "NN1108250051"
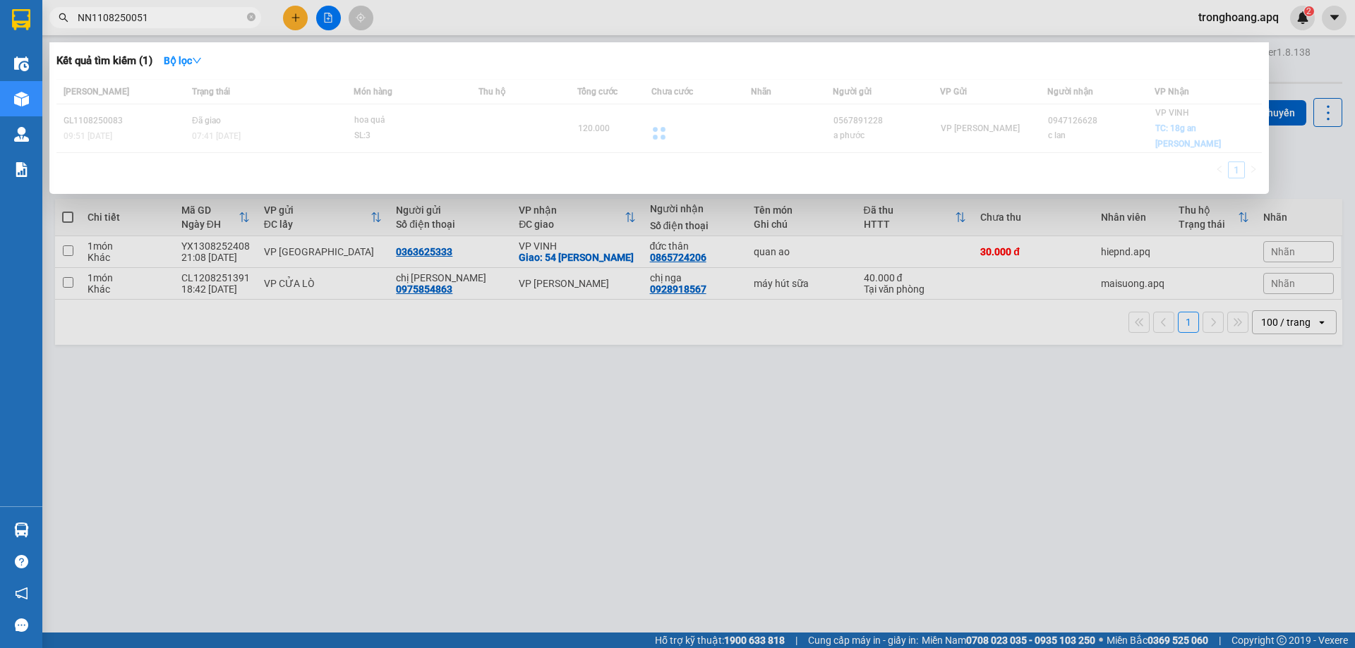
click at [275, 78] on div "Kết quả tìm kiếm ( 1 ) Bộ lọc Mã ĐH Trạng thái Món hàng Thu hộ Tổng cước Chưa c…" at bounding box center [658, 118] width 1219 height 152
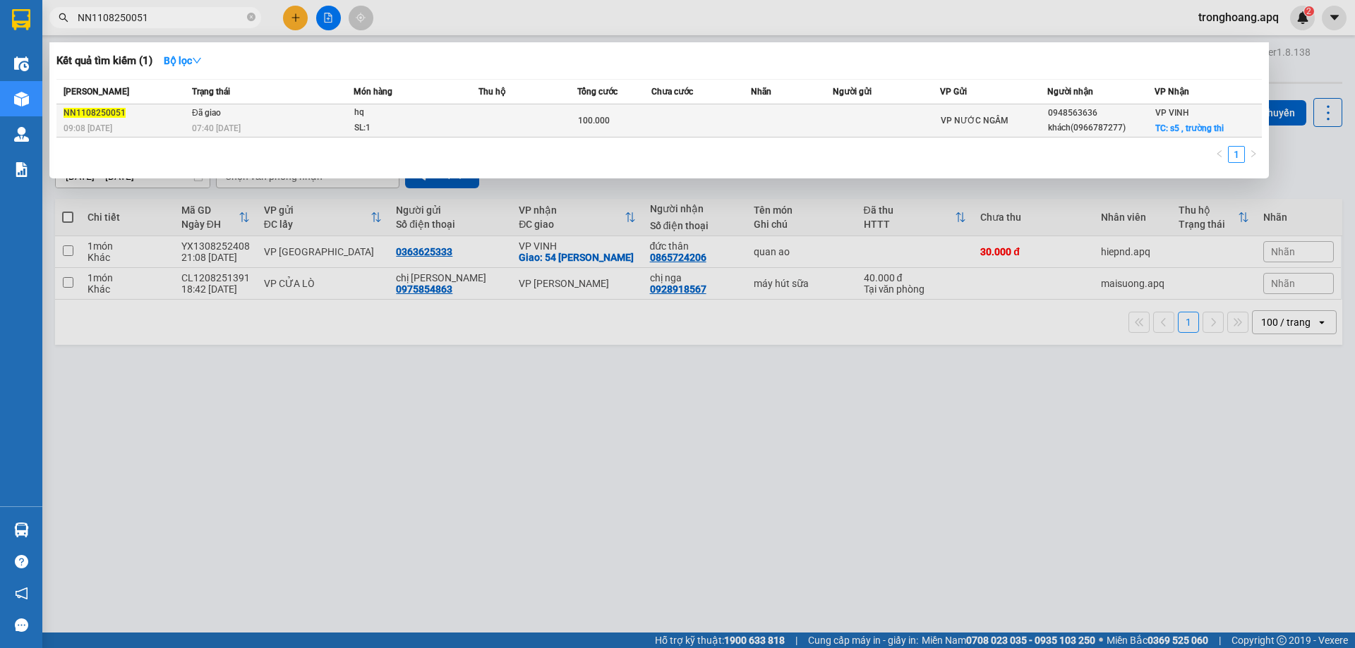
click at [258, 121] on div "07:40 - 12/08" at bounding box center [272, 129] width 161 height 16
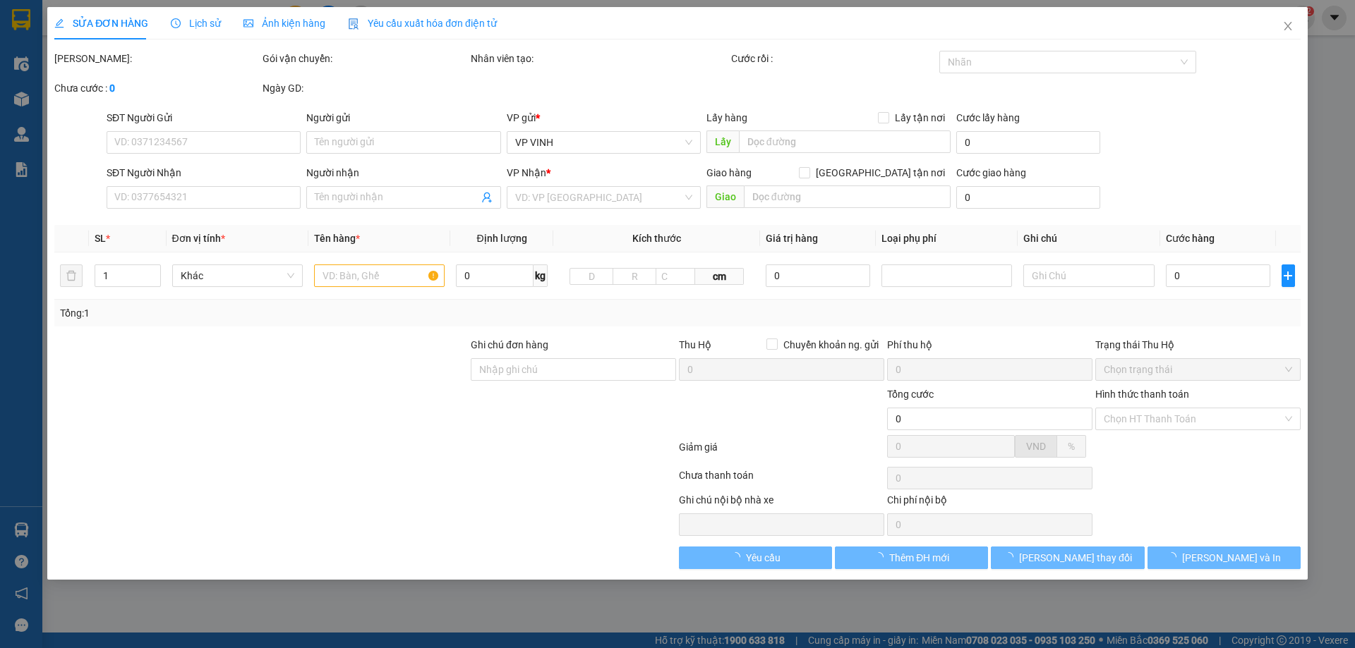
click at [198, 18] on span "Lịch sử" at bounding box center [196, 23] width 50 height 11
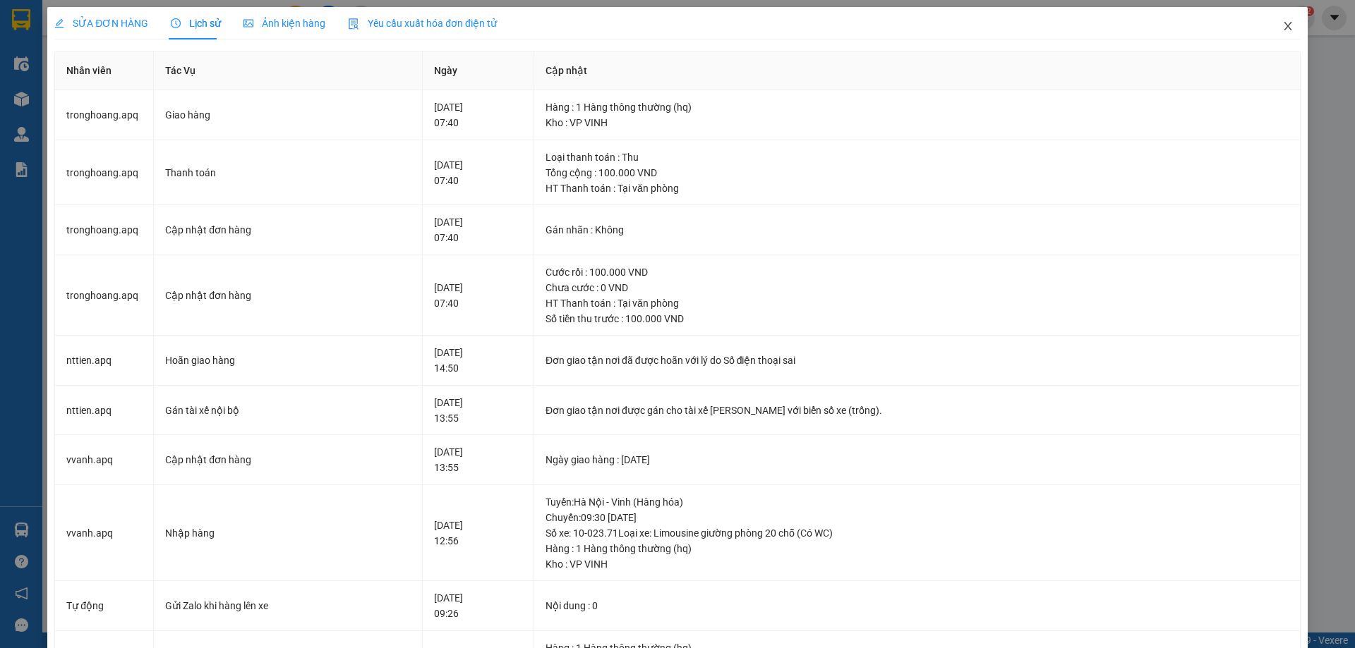
click at [1282, 25] on icon "close" at bounding box center [1287, 25] width 11 height 11
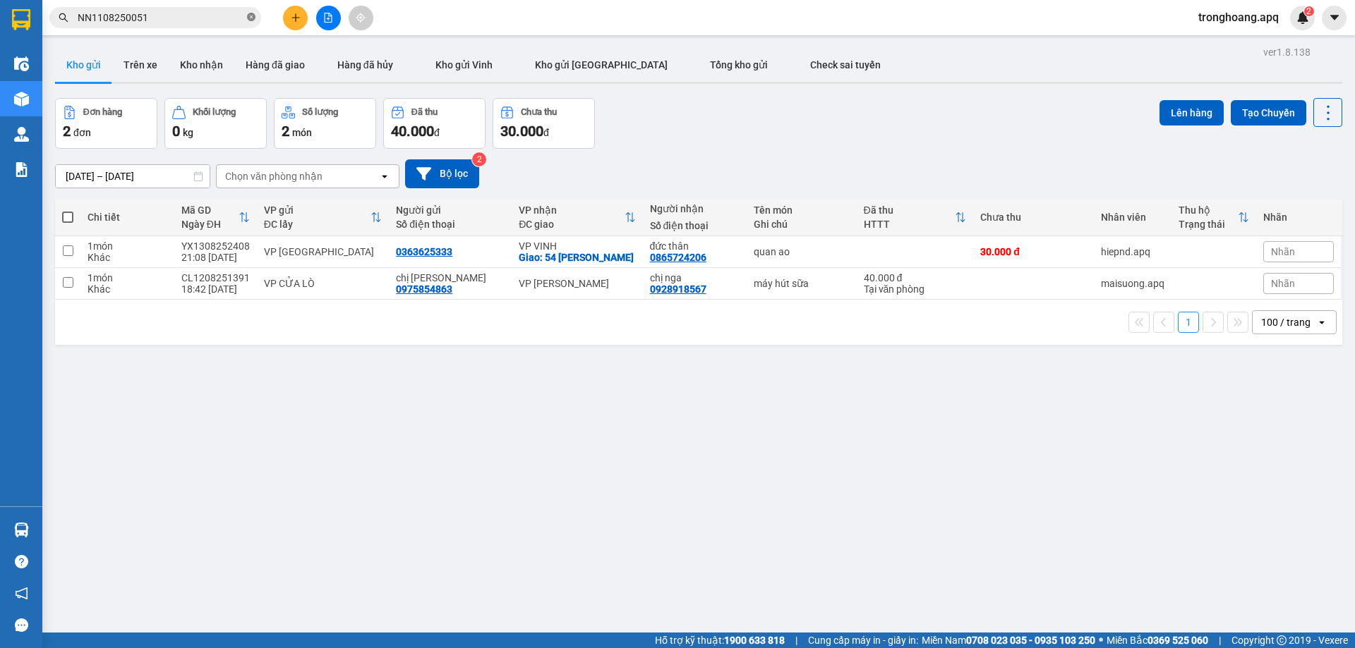
click at [247, 18] on icon "close-circle" at bounding box center [251, 17] width 8 height 8
click at [192, 17] on input "text" at bounding box center [161, 18] width 167 height 16
paste input "NN1108250241"
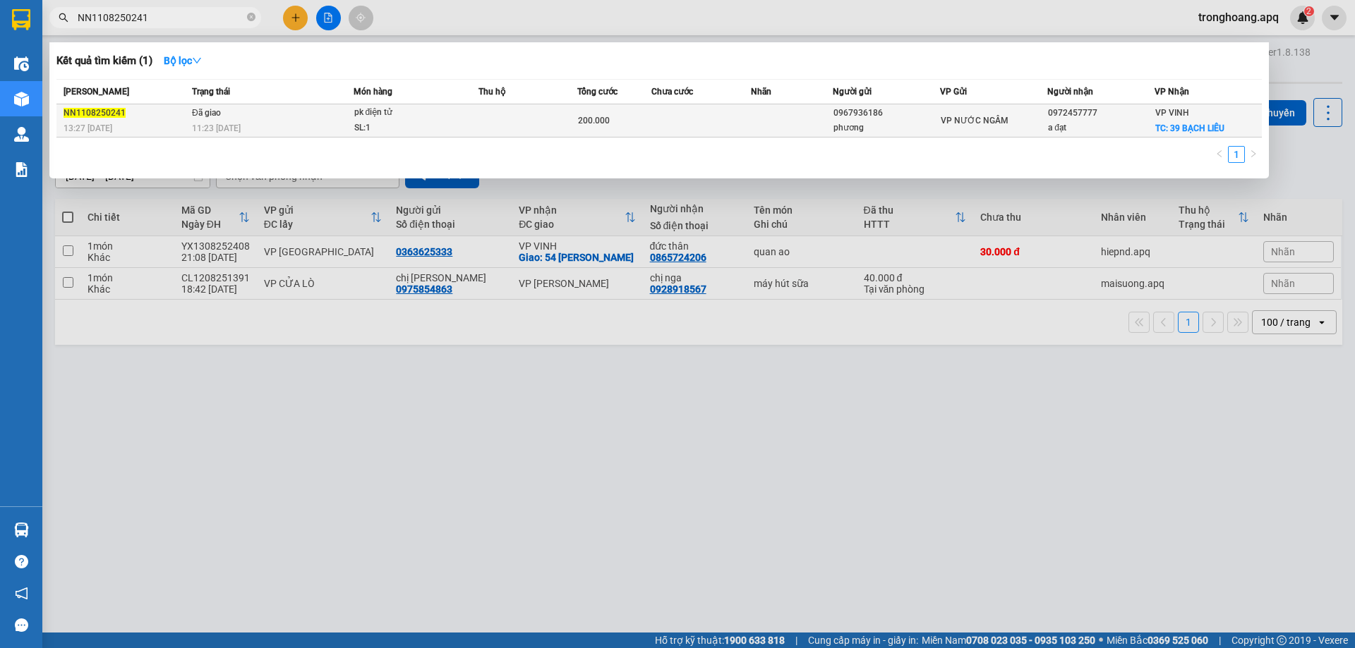
type input "NN1108250241"
click at [293, 126] on div "11:23 - 12/08" at bounding box center [272, 129] width 161 height 16
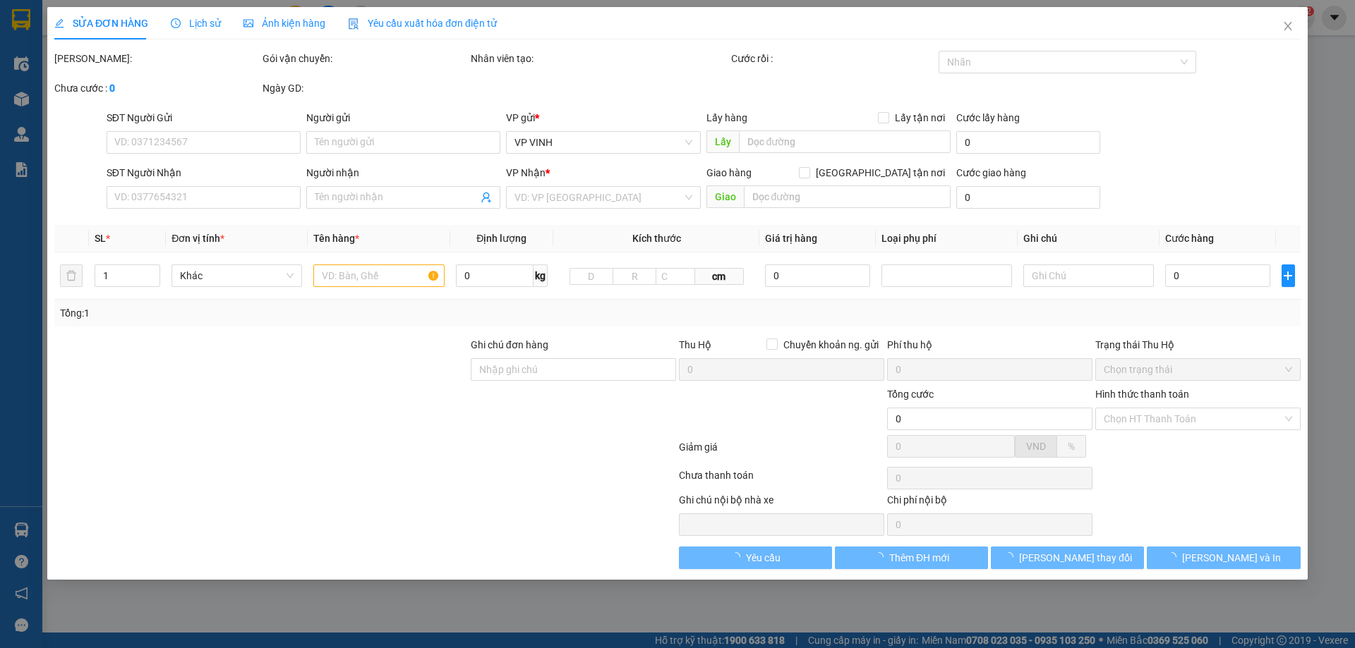
click at [191, 25] on span "Lịch sử" at bounding box center [196, 23] width 50 height 11
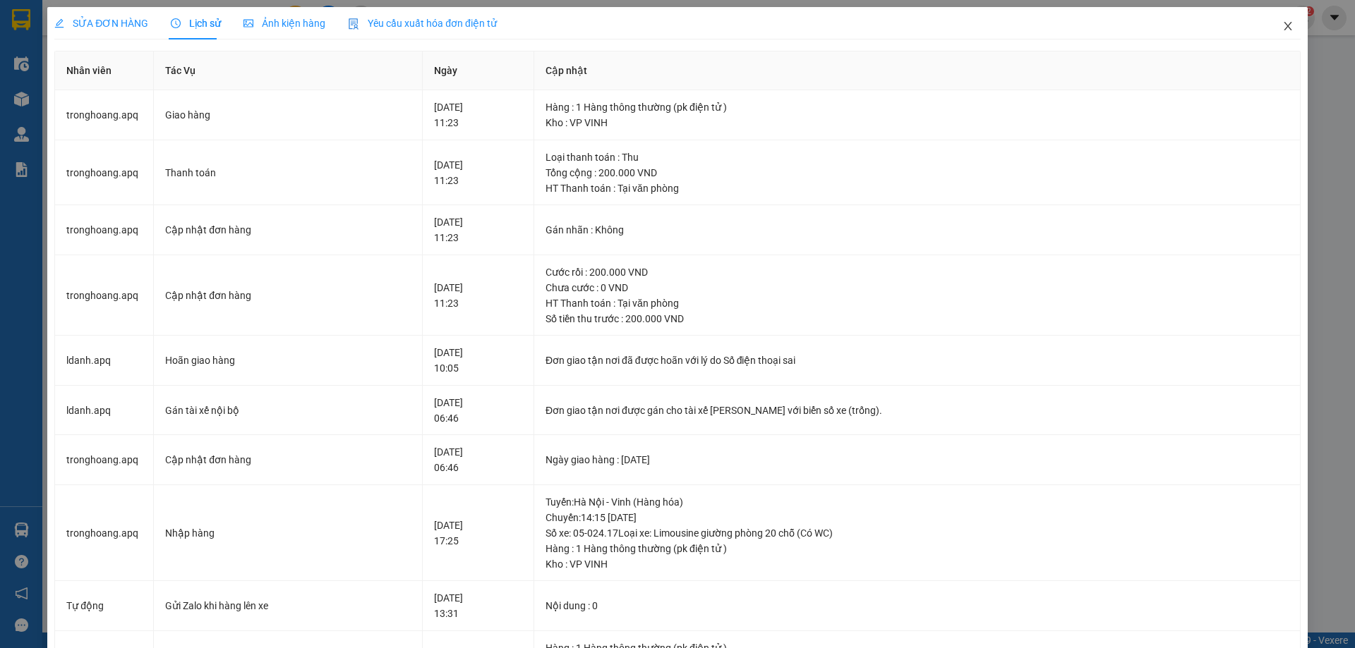
click at [1286, 30] on span "Close" at bounding box center [1288, 27] width 40 height 40
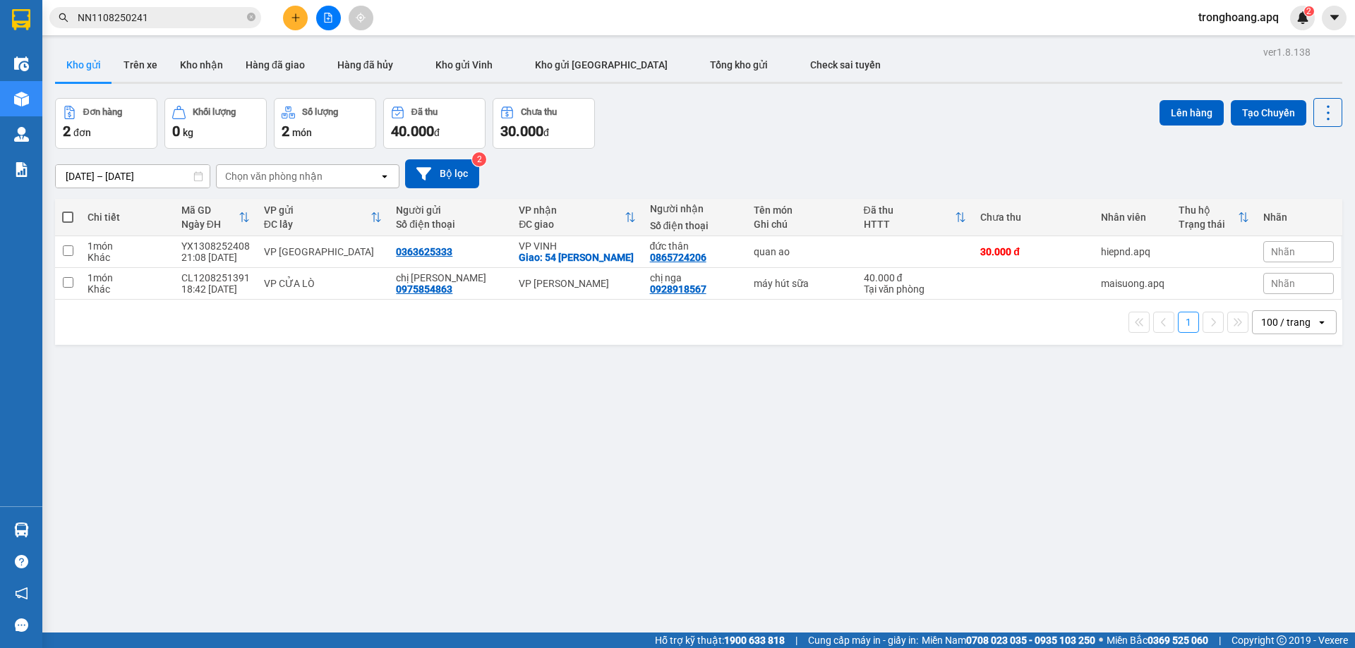
click at [252, 20] on icon "close-circle" at bounding box center [251, 17] width 8 height 8
click at [225, 17] on input "text" at bounding box center [161, 18] width 167 height 16
paste input "NN1108250095"
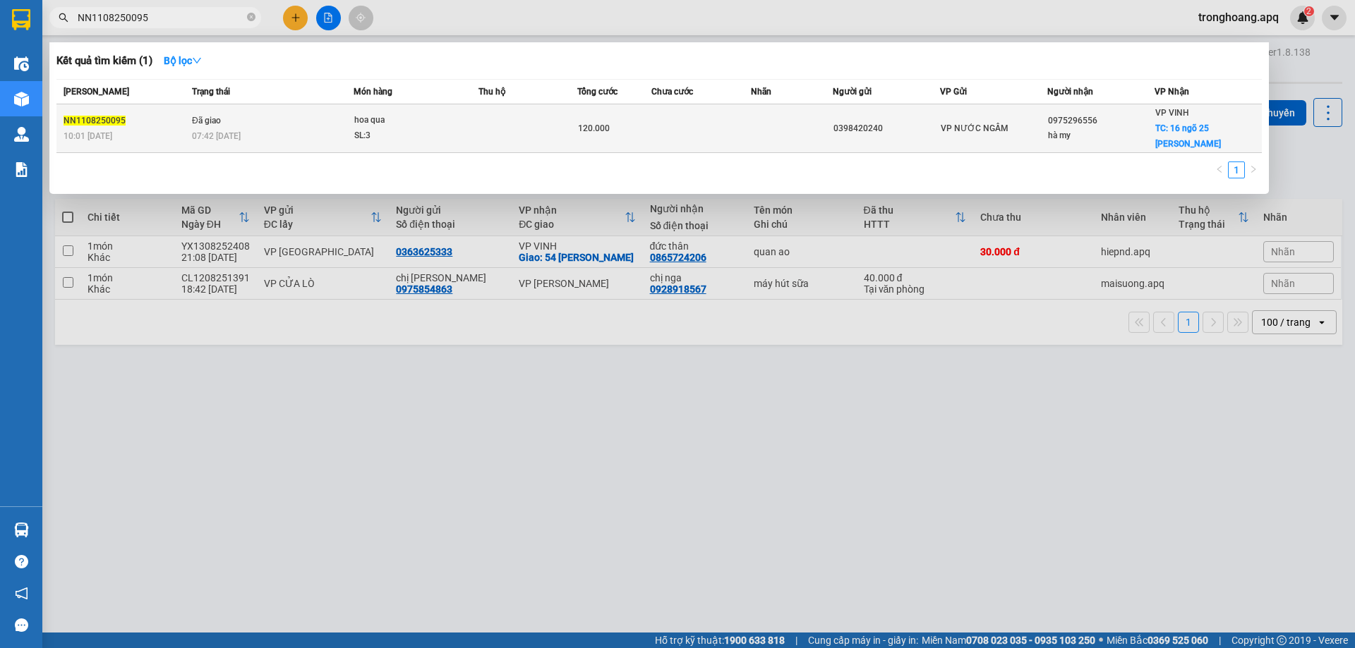
type input "NN1108250095"
click at [308, 123] on td "Đã giao 07:42 - 12/08" at bounding box center [270, 128] width 165 height 49
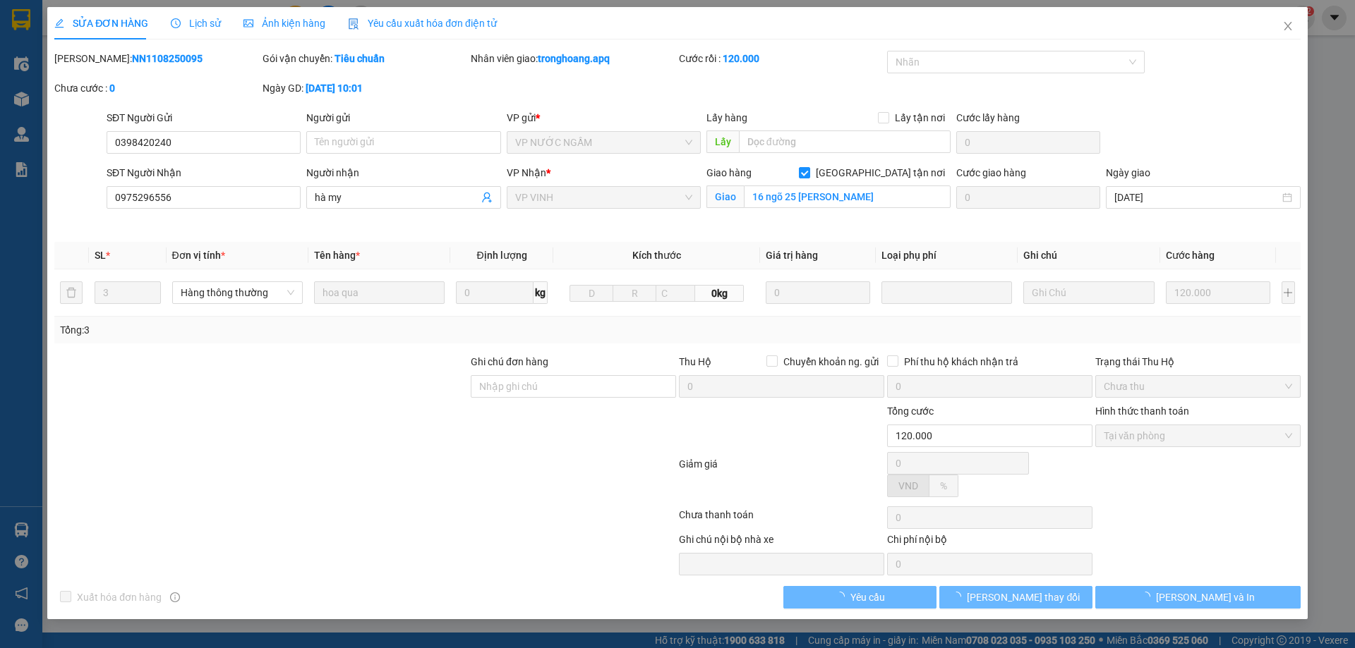
click at [203, 27] on span "Lịch sử" at bounding box center [196, 23] width 50 height 11
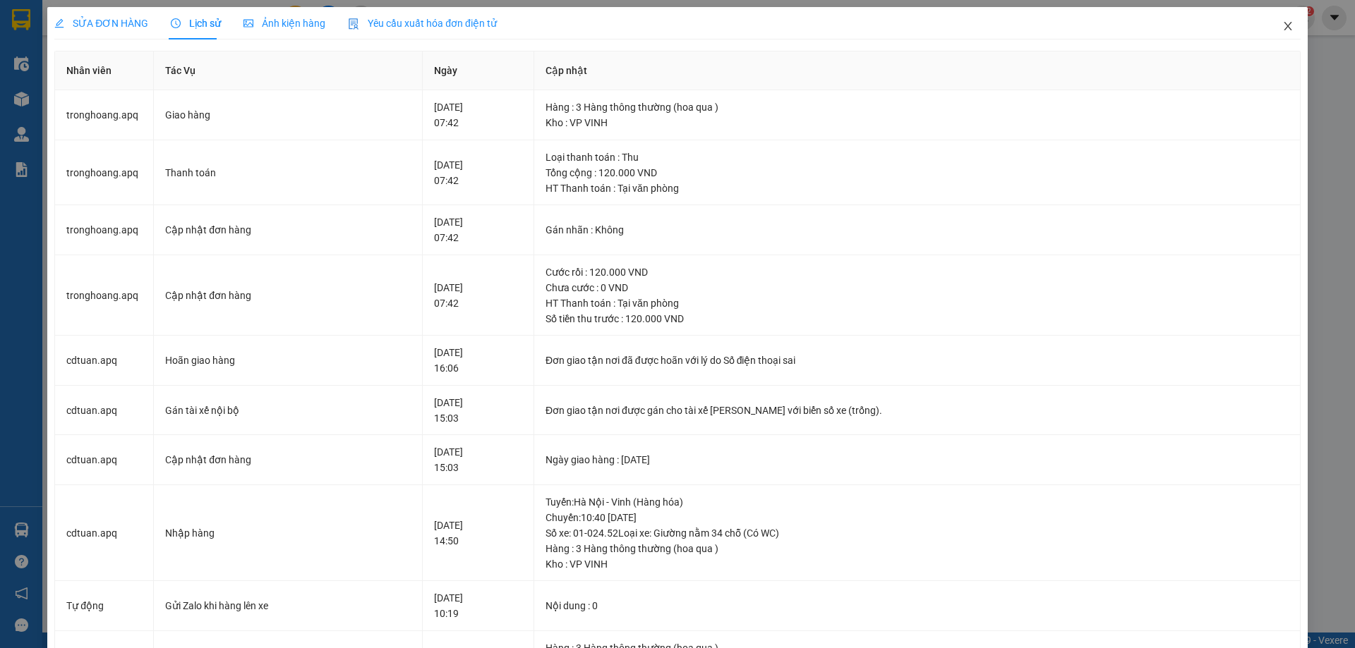
click at [1283, 24] on icon "close" at bounding box center [1287, 25] width 11 height 11
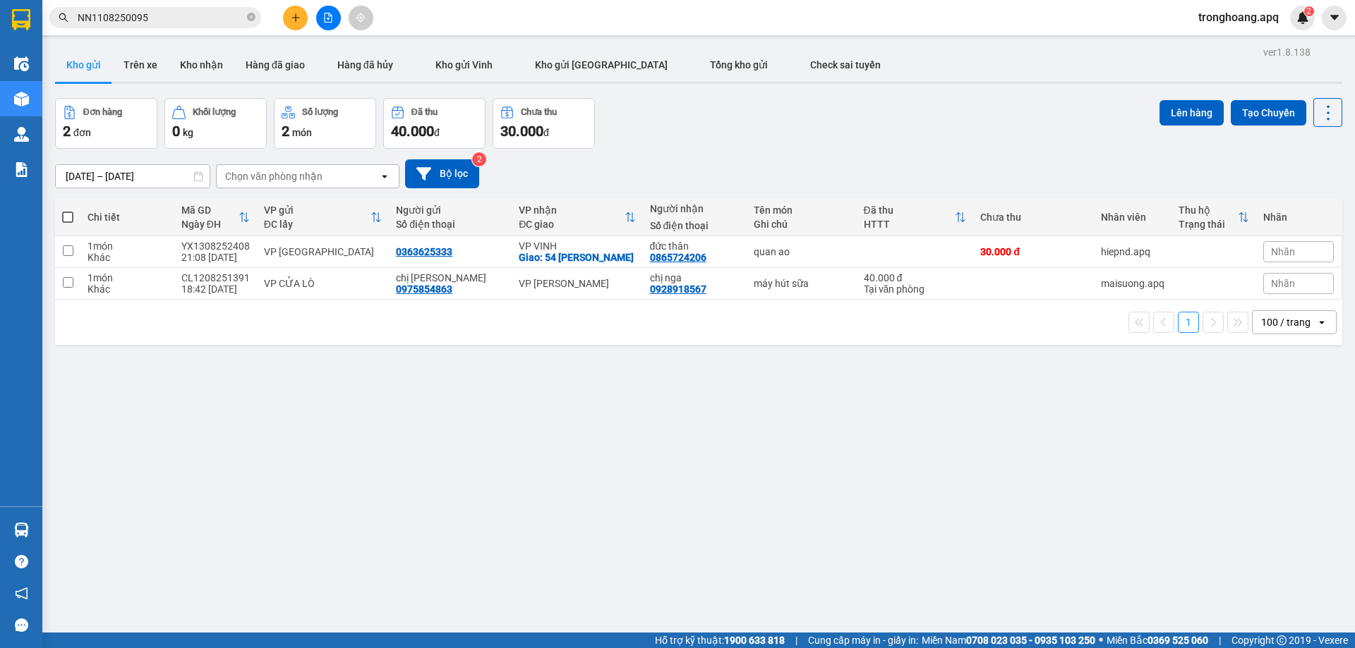
click at [258, 14] on span "NN1108250095" at bounding box center [155, 17] width 212 height 21
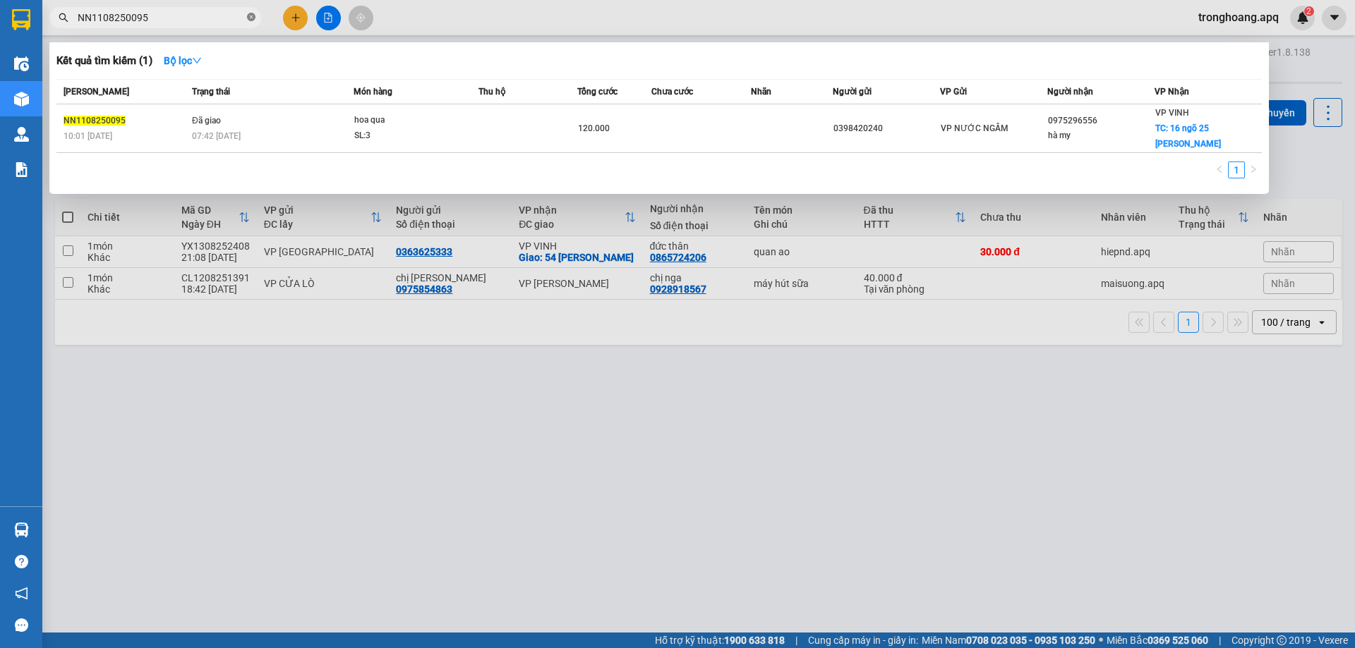
click at [252, 15] on icon "close-circle" at bounding box center [251, 17] width 8 height 8
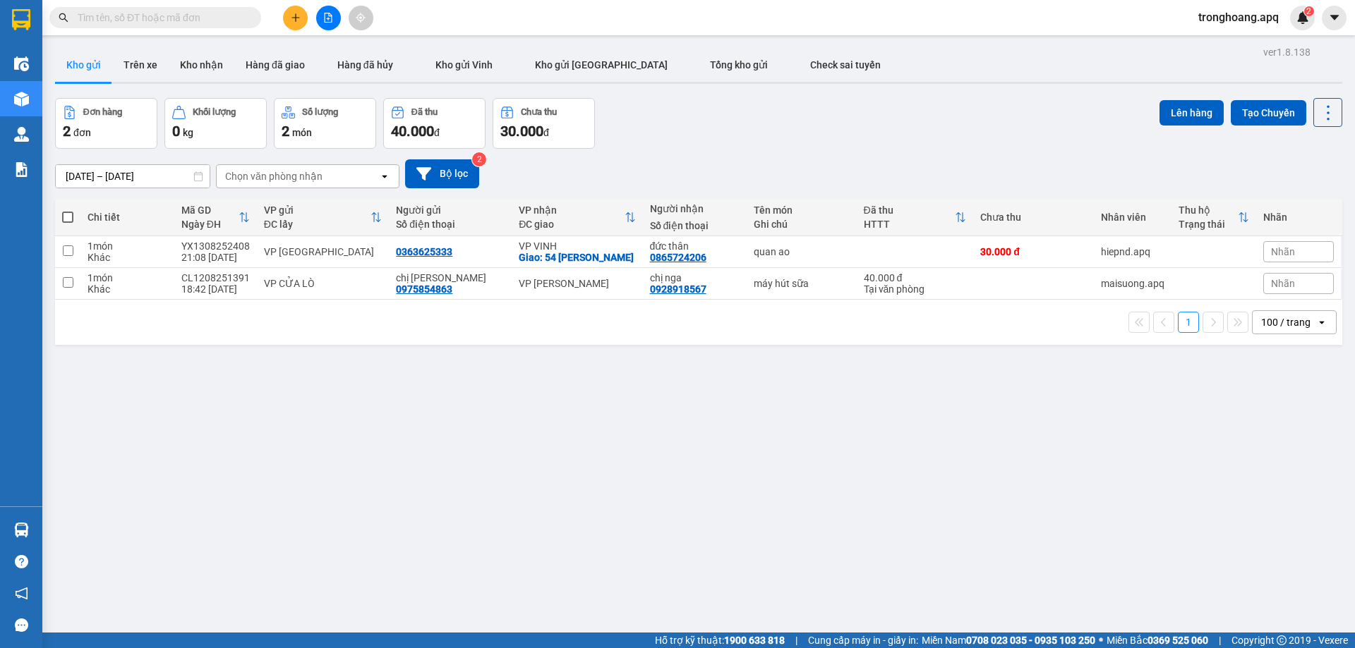
click at [209, 19] on input "text" at bounding box center [161, 18] width 167 height 16
paste input "NN1108250059"
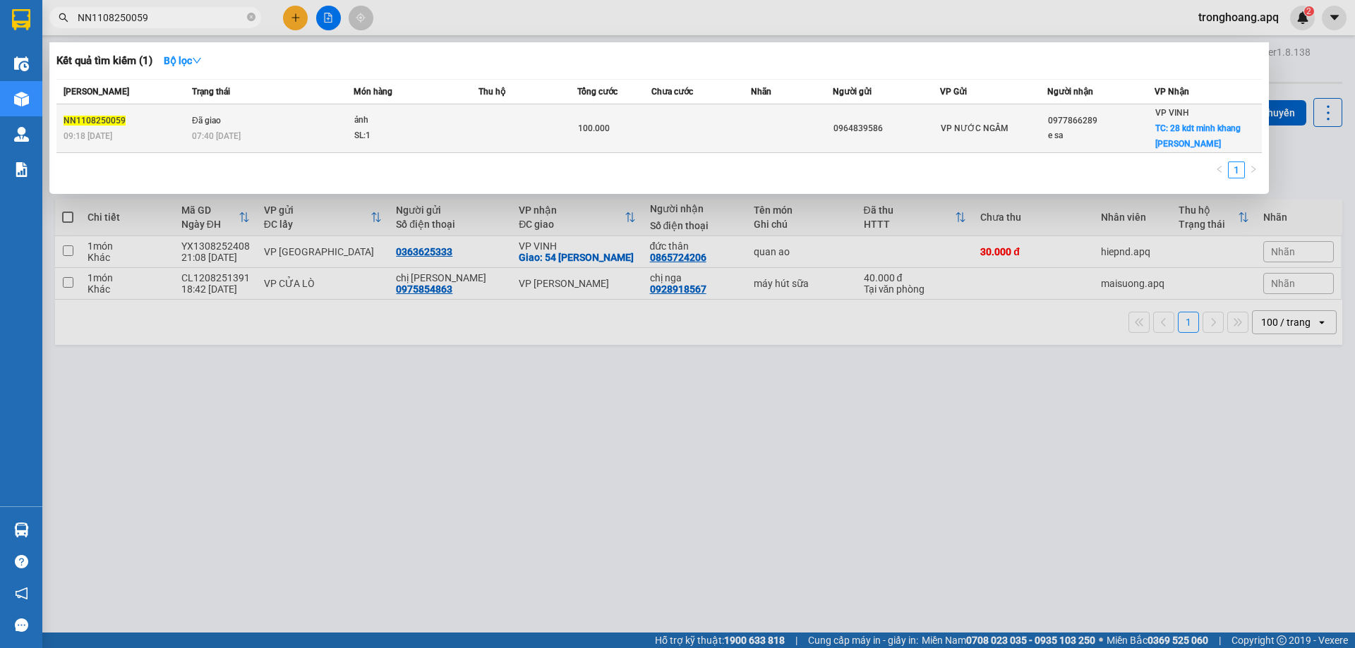
type input "NN1108250059"
click at [241, 124] on td "Đã giao 07:40 - 12/08" at bounding box center [270, 128] width 165 height 49
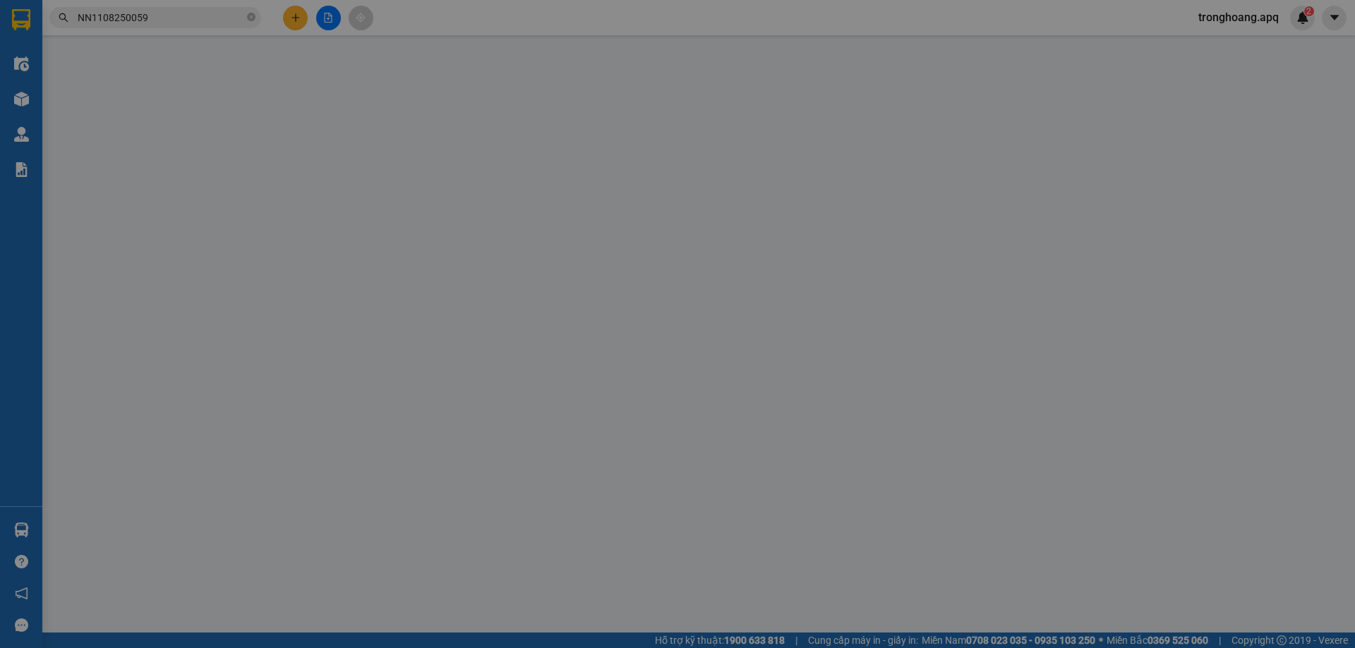
click at [182, 25] on span "Lịch sử" at bounding box center [196, 23] width 50 height 11
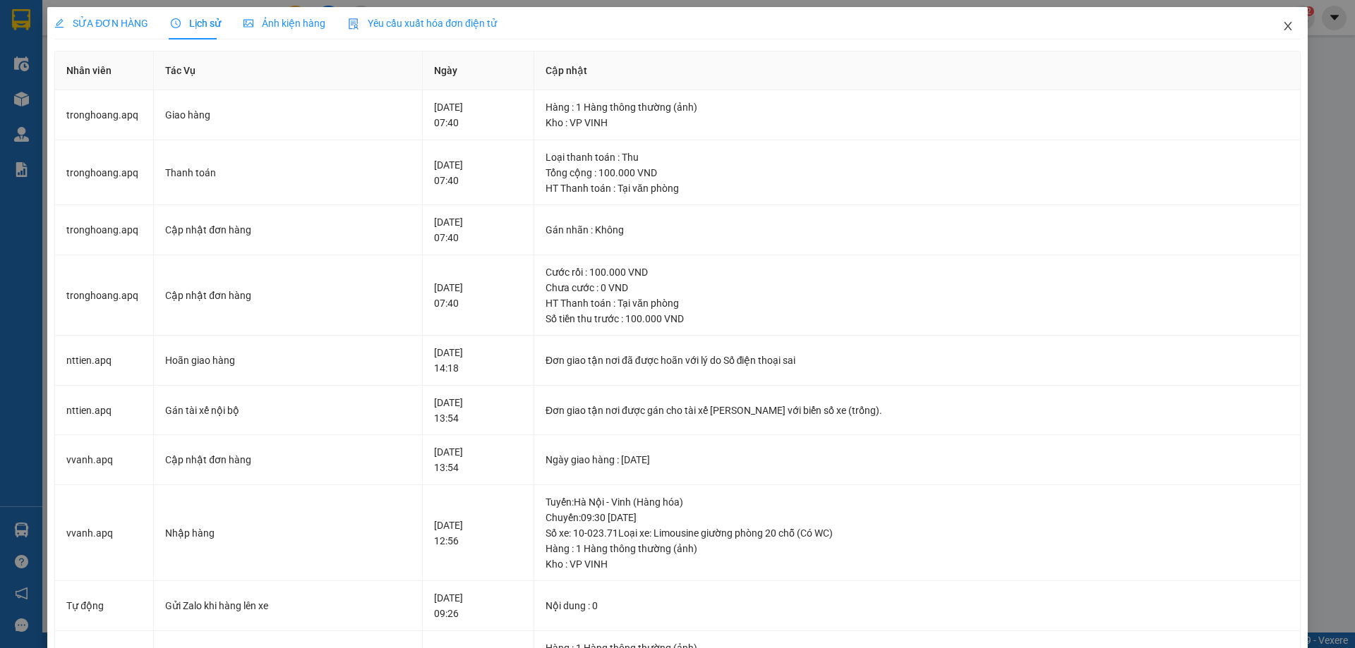
click at [1282, 26] on icon "close" at bounding box center [1287, 25] width 11 height 11
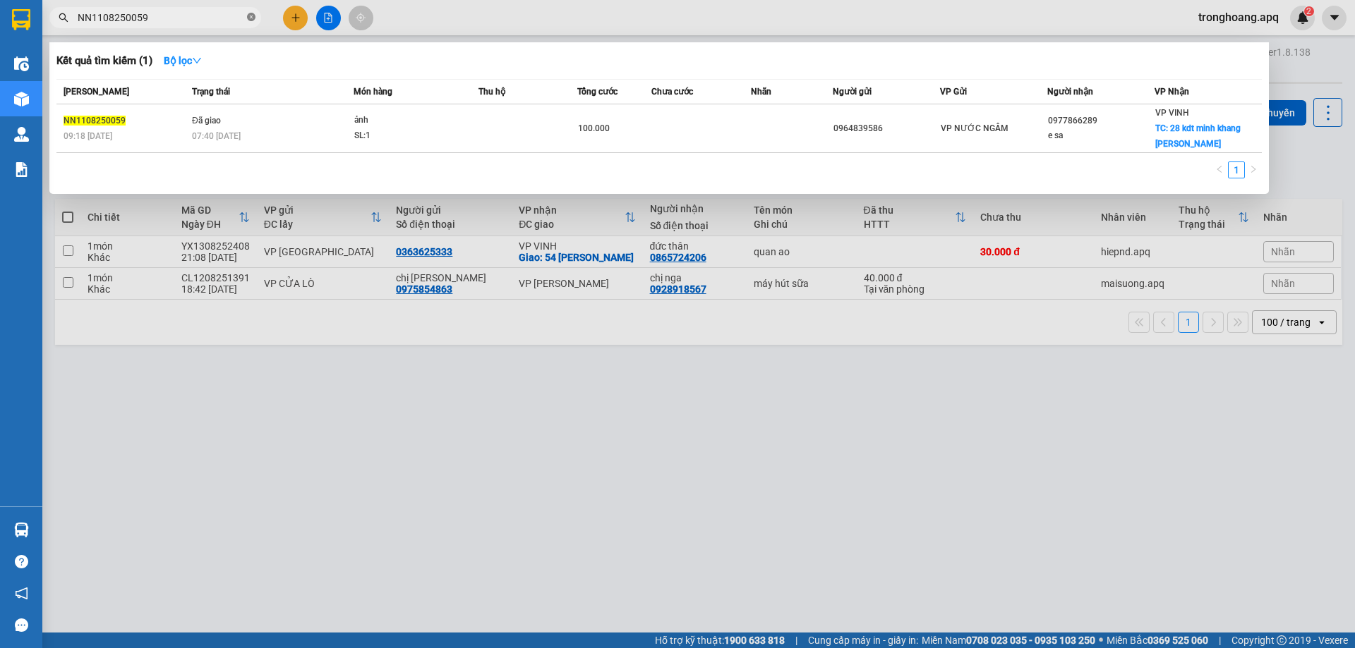
click at [250, 18] on icon "close-circle" at bounding box center [251, 17] width 8 height 8
click at [225, 18] on input "text" at bounding box center [161, 18] width 167 height 16
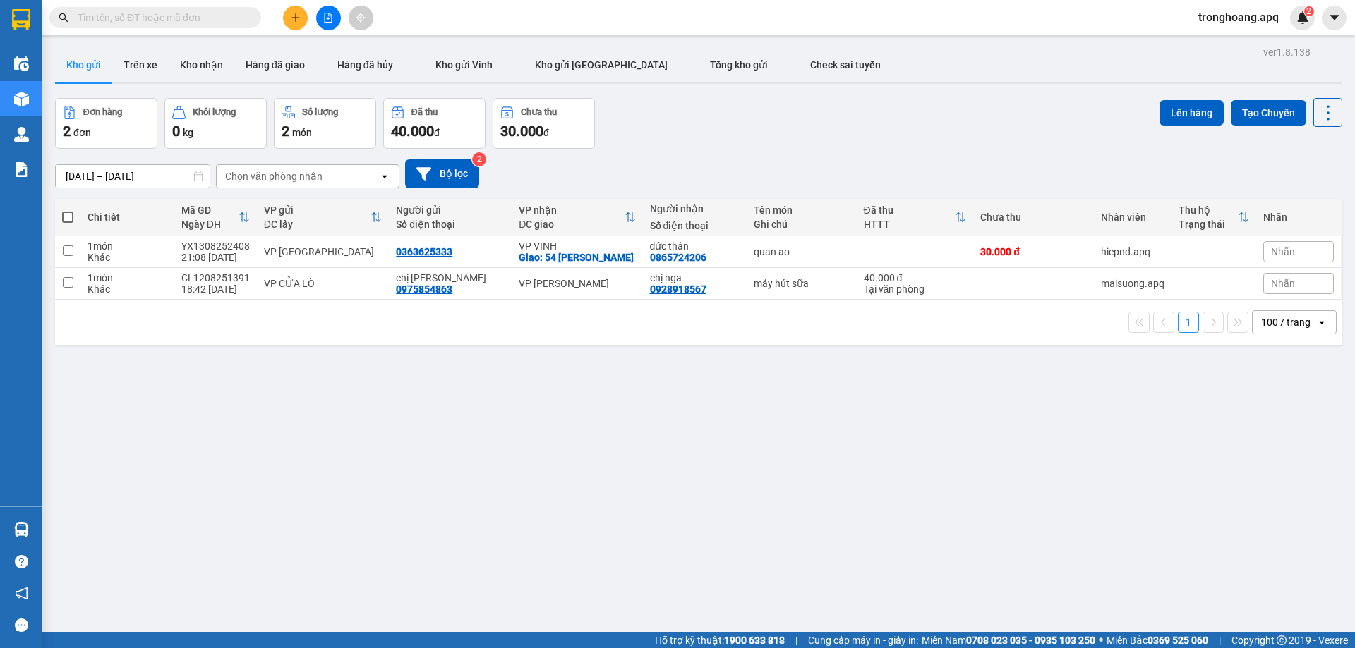
paste input "MD1108250010"
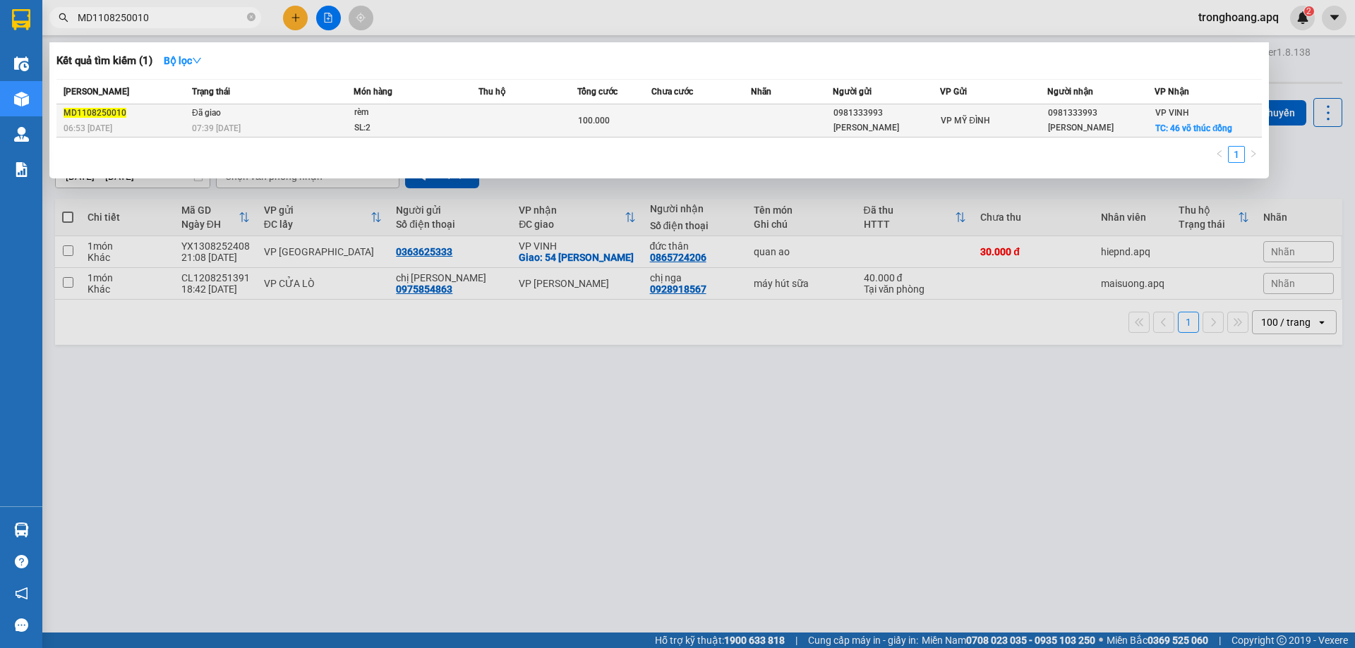
type input "MD1108250010"
click at [307, 133] on div "07:39 - 12/08" at bounding box center [272, 129] width 161 height 16
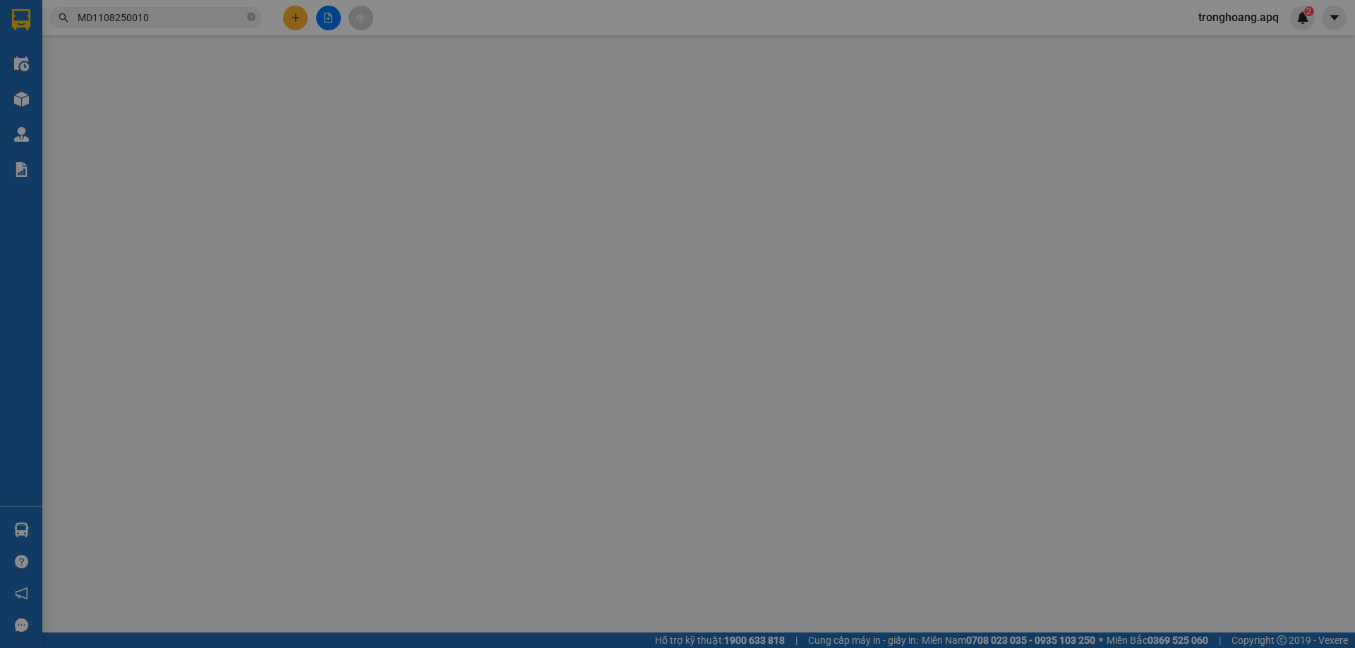
click at [187, 22] on span "Lịch sử" at bounding box center [196, 23] width 50 height 11
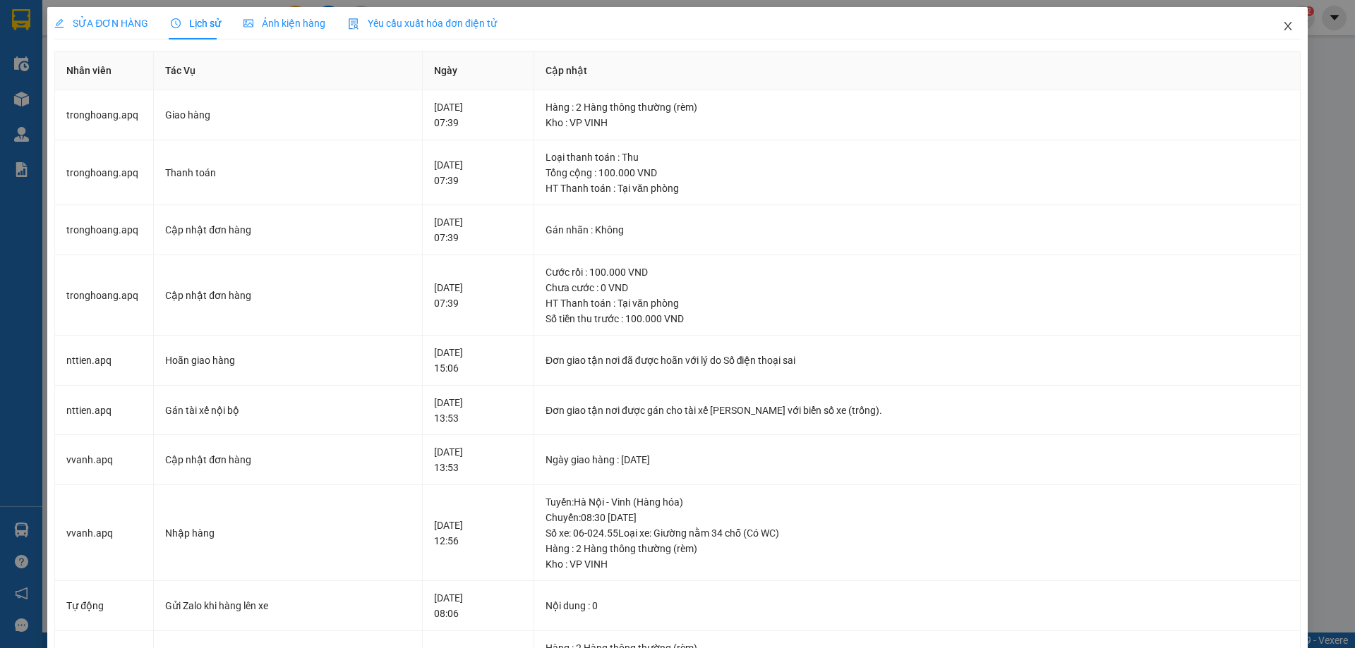
click at [1271, 29] on span "Close" at bounding box center [1288, 27] width 40 height 40
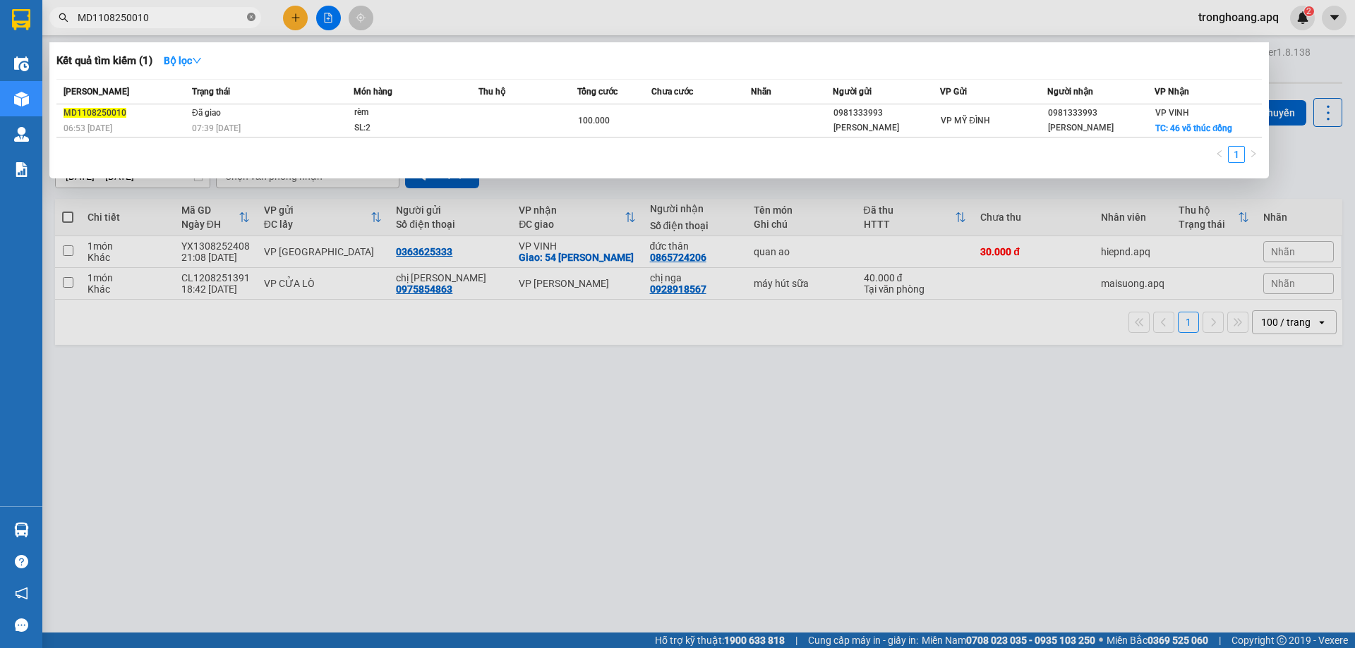
click at [253, 13] on icon "close-circle" at bounding box center [251, 17] width 8 height 8
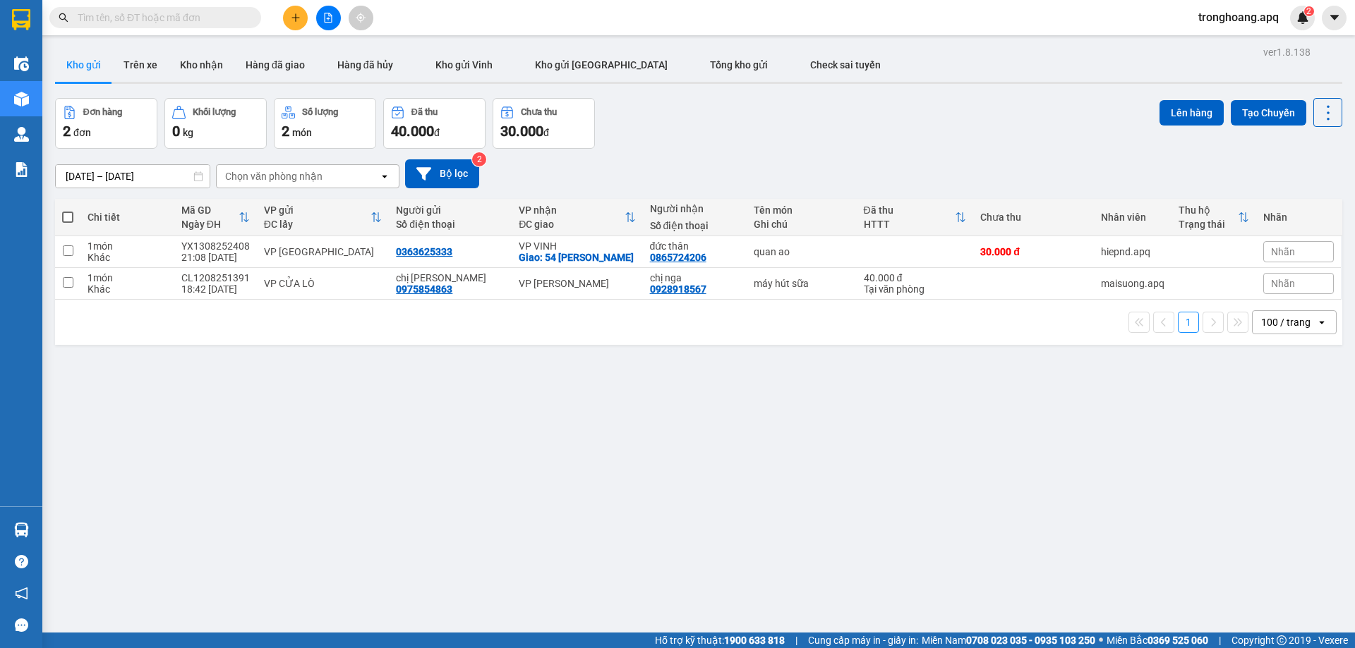
click at [208, 28] on span at bounding box center [155, 17] width 212 height 21
click at [207, 20] on input "text" at bounding box center [161, 18] width 167 height 16
paste input "NH1108250324"
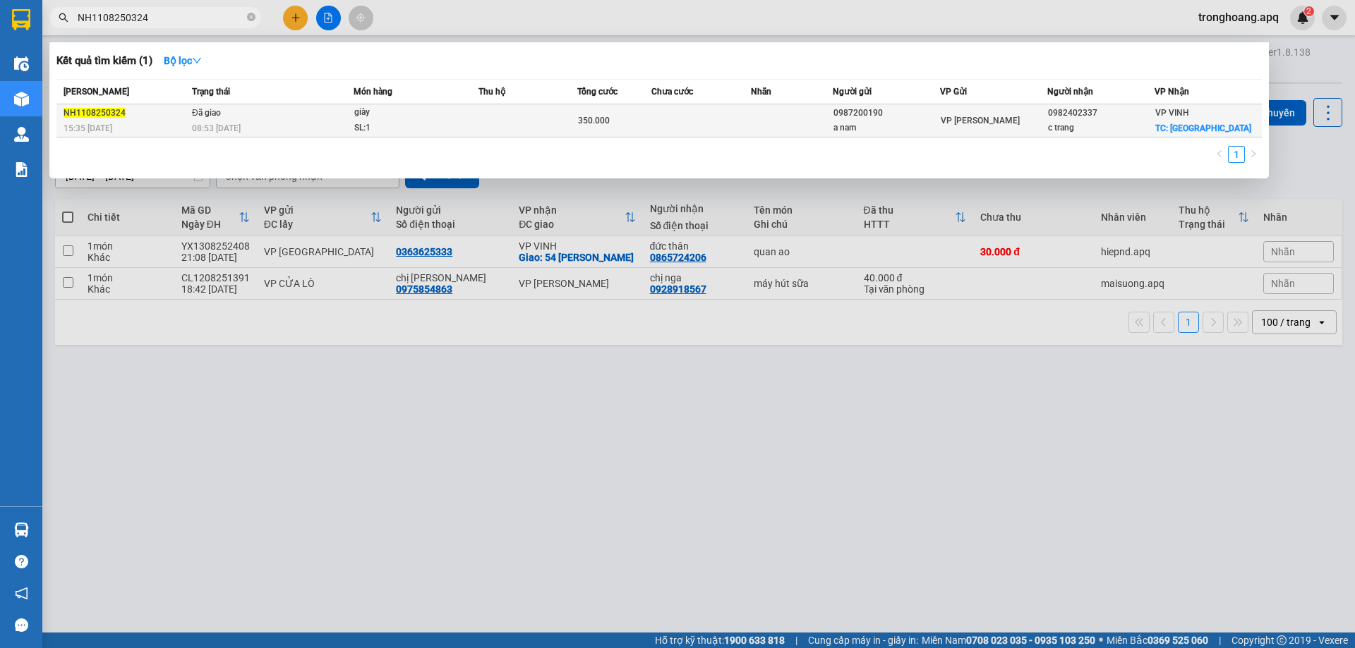
type input "NH1108250324"
click at [253, 127] on div "08:53 - 12/08" at bounding box center [272, 129] width 161 height 16
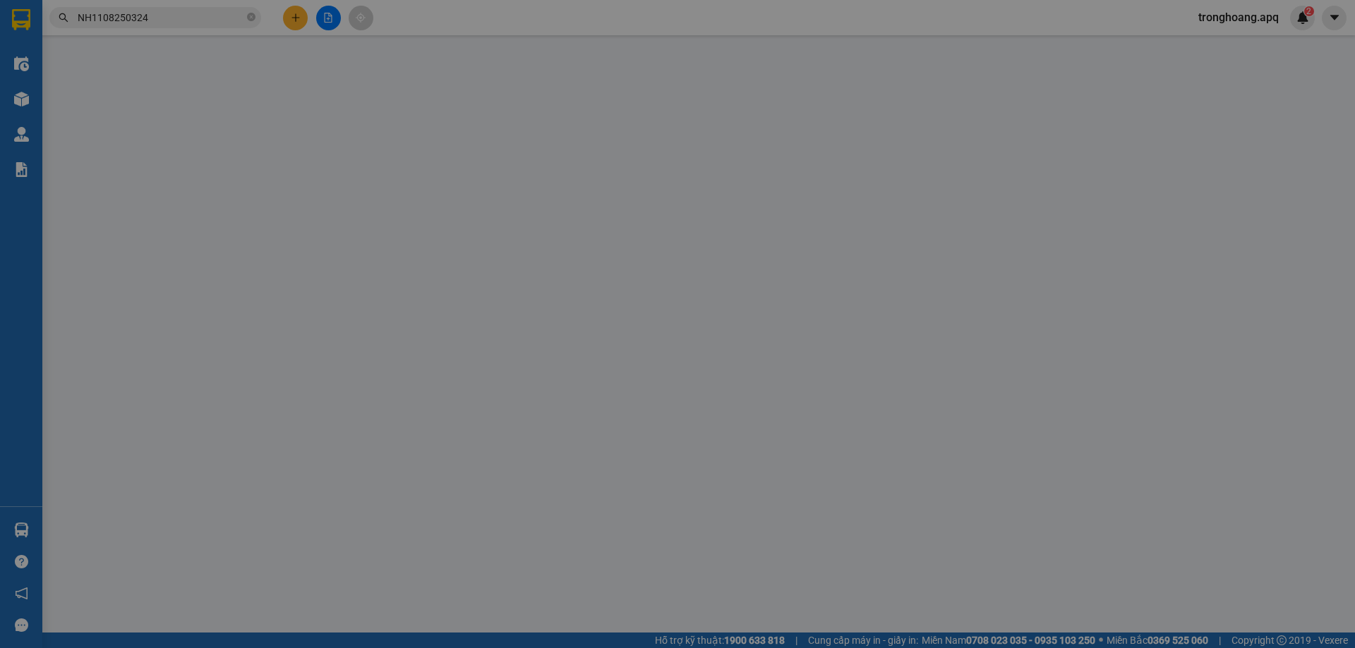
click at [197, 29] on span "Lịch sử" at bounding box center [196, 23] width 50 height 11
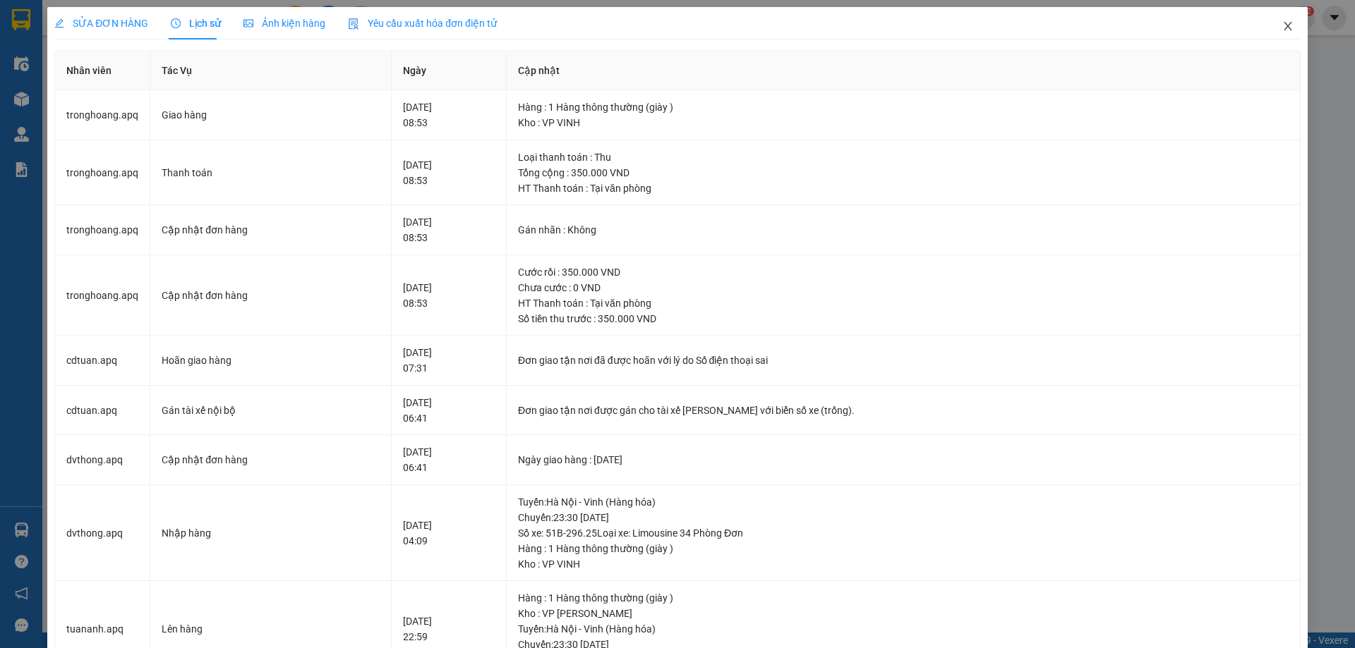
drag, startPoint x: 1271, startPoint y: 20, endPoint x: 842, endPoint y: 1, distance: 429.5
click at [1276, 24] on span "Close" at bounding box center [1288, 27] width 40 height 40
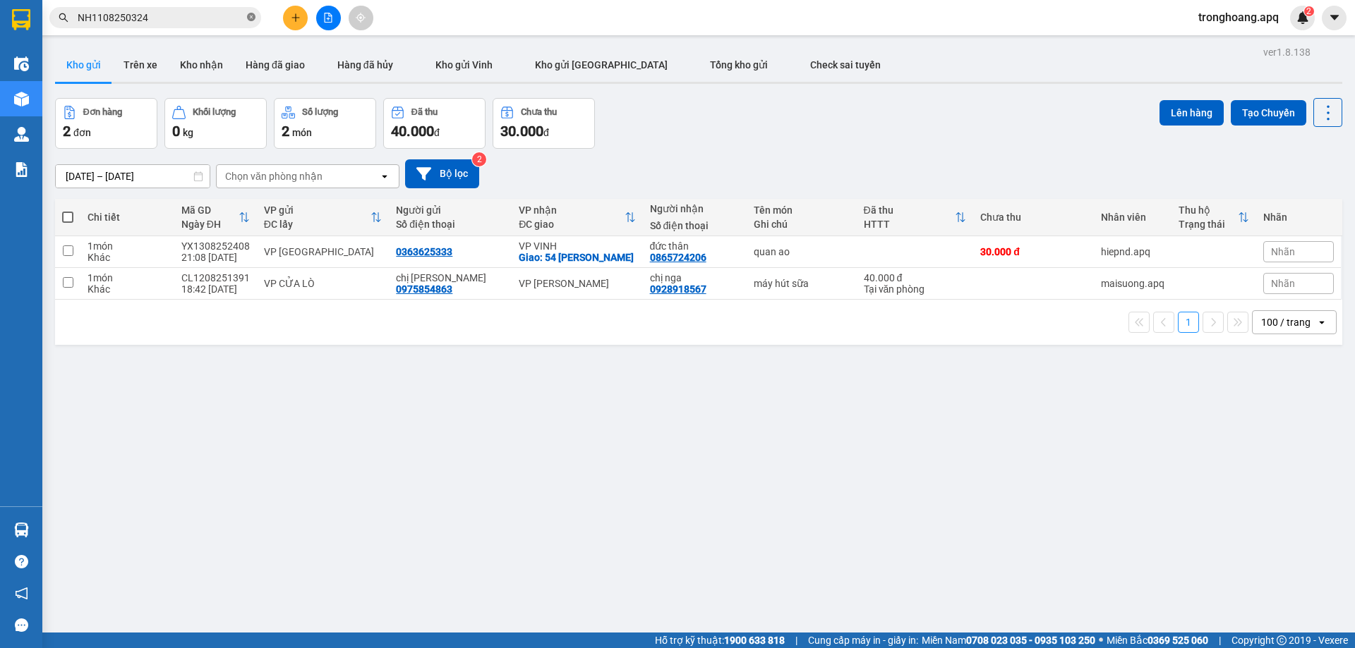
click at [251, 22] on span at bounding box center [251, 17] width 8 height 13
click at [205, 24] on input "text" at bounding box center [161, 18] width 167 height 16
paste input "NH1108250034"
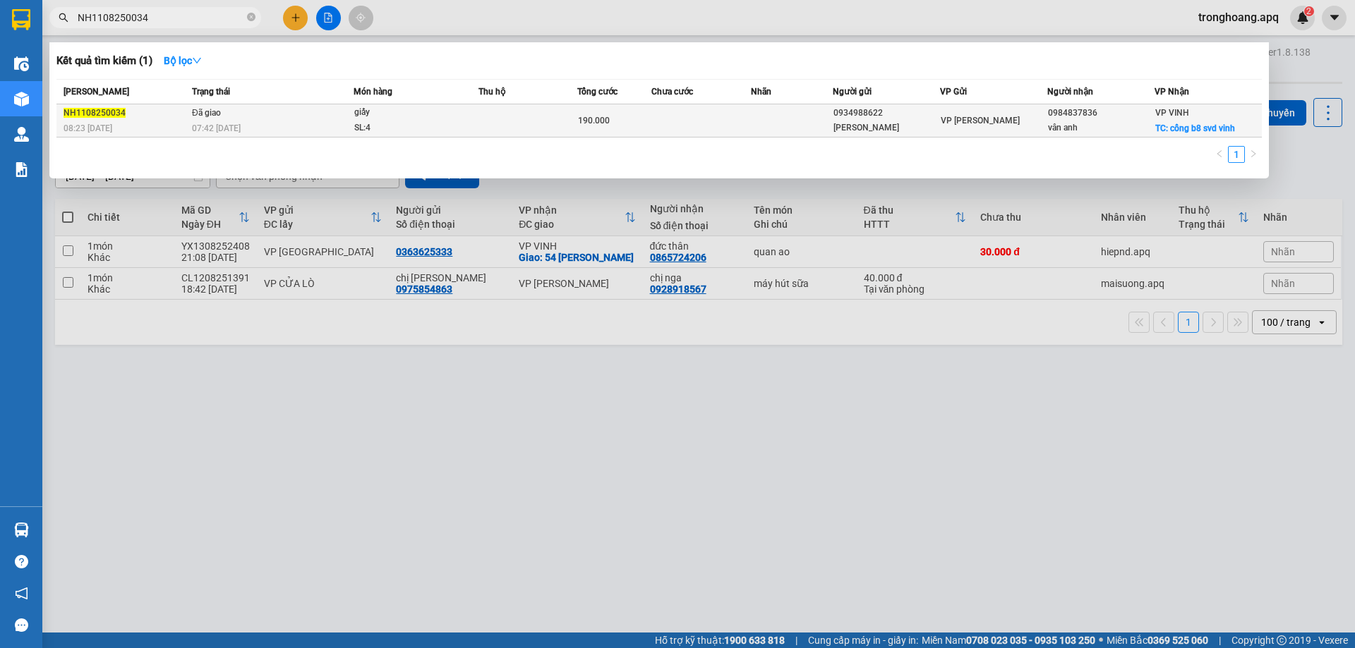
type input "NH1108250034"
click at [288, 111] on td "Đã giao 07:42 - 12/08" at bounding box center [270, 120] width 165 height 33
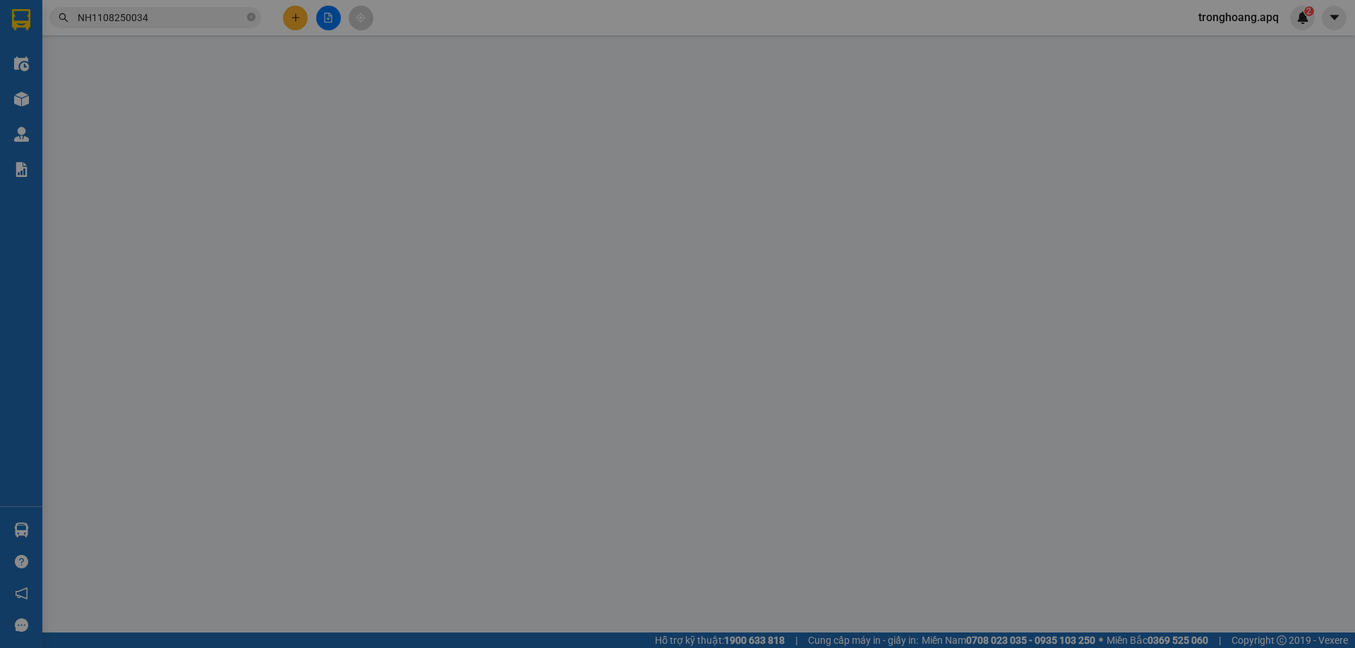
type input "0934988622"
type input "vũ nguyễn"
type input "0984837836"
type input "vân anh"
checkbox input "true"
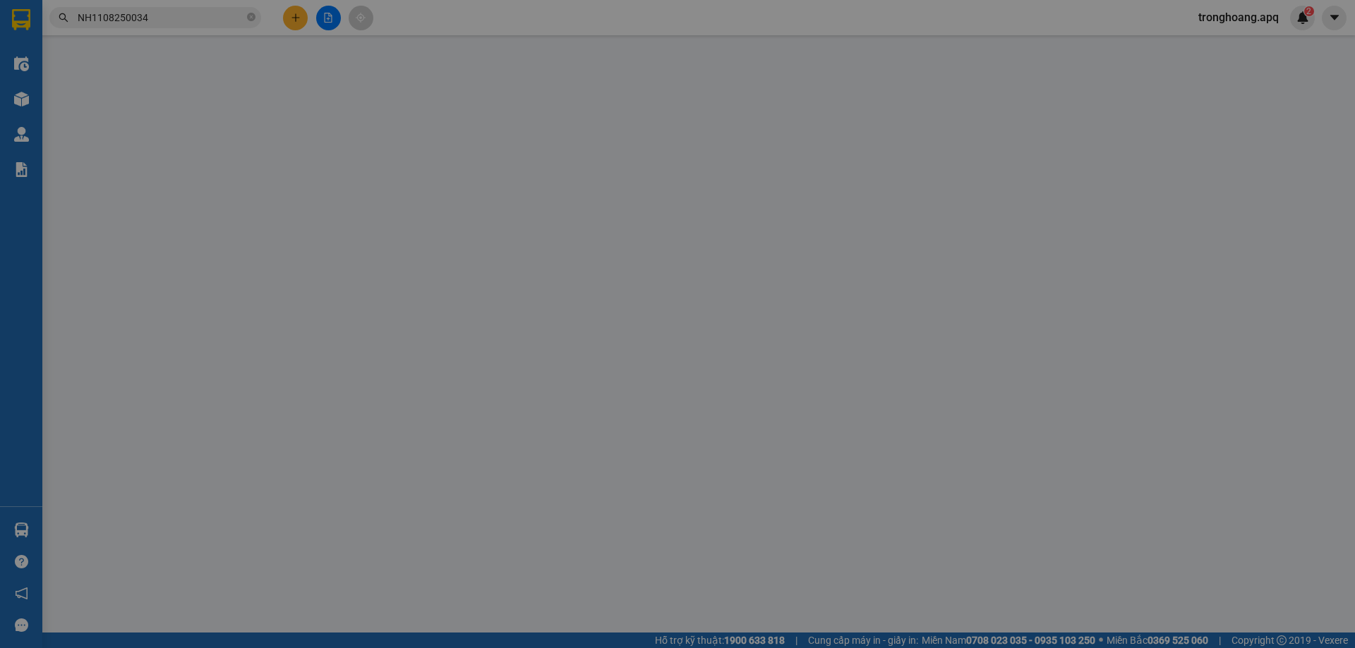
type input "cổng b8 svd vinh"
type input "190.000"
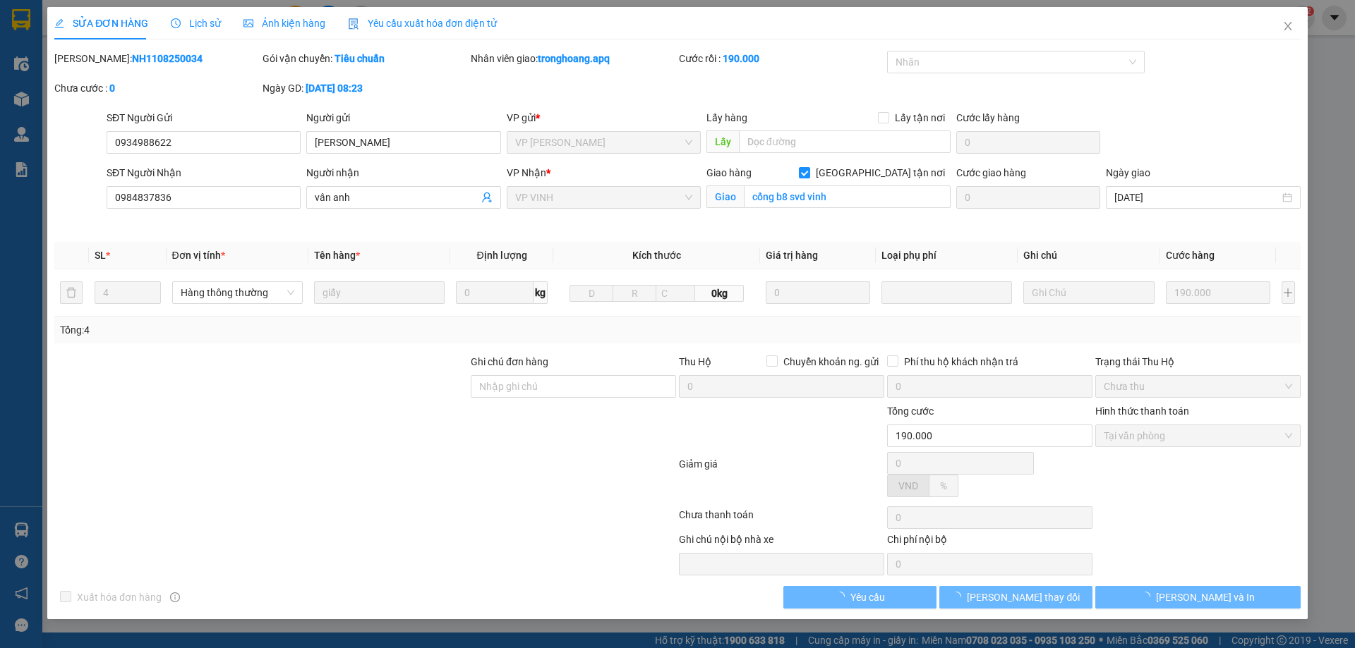
click at [198, 24] on span "Lịch sử" at bounding box center [196, 23] width 50 height 11
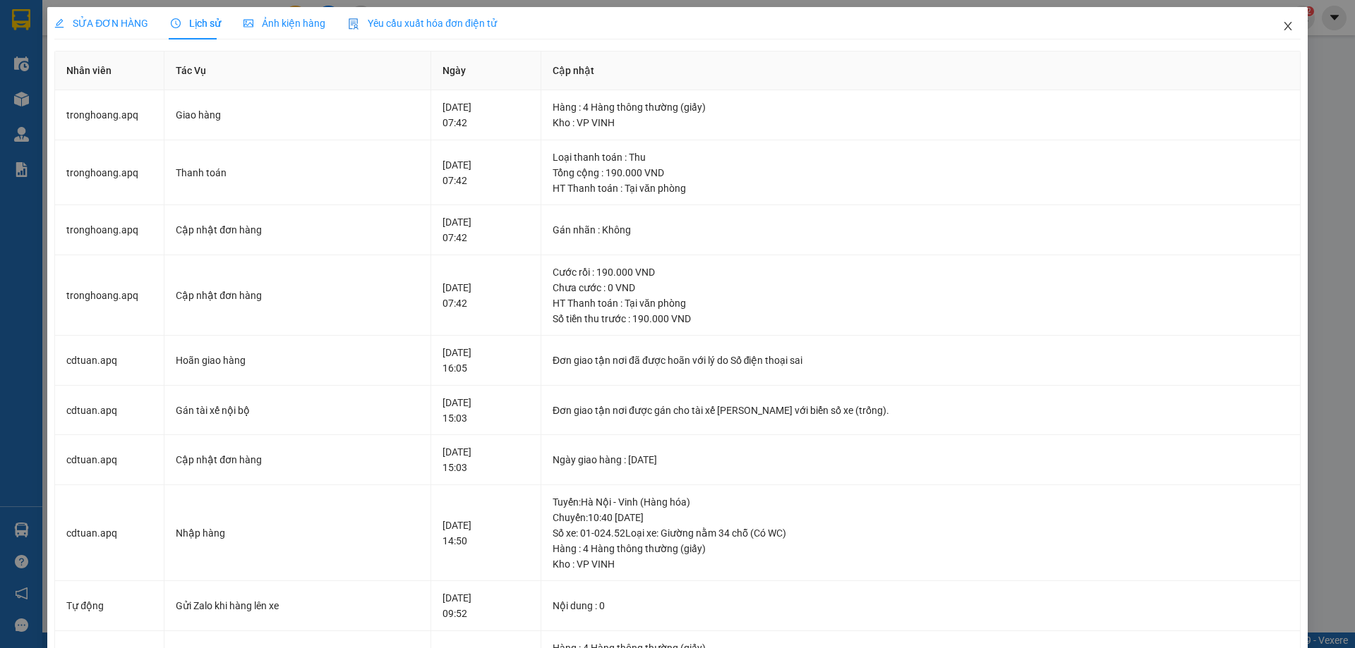
click at [1268, 17] on span "Close" at bounding box center [1288, 27] width 40 height 40
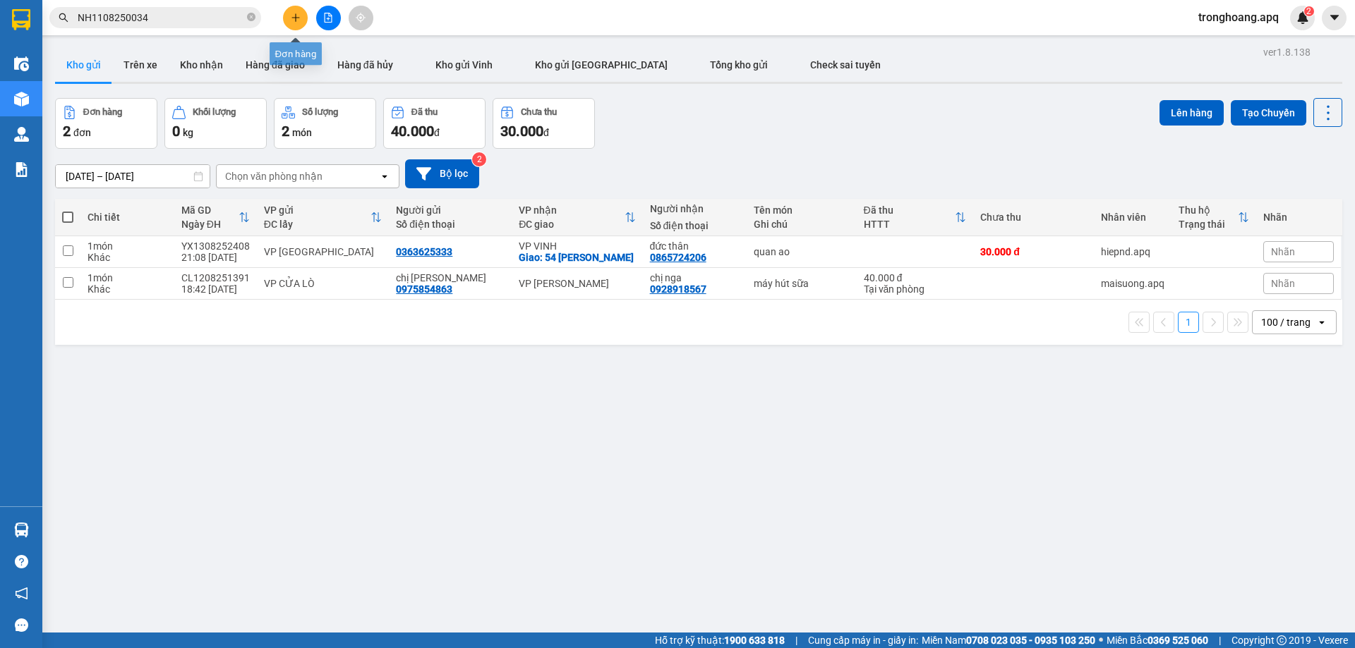
click at [255, 13] on span "NH1108250034" at bounding box center [155, 17] width 212 height 21
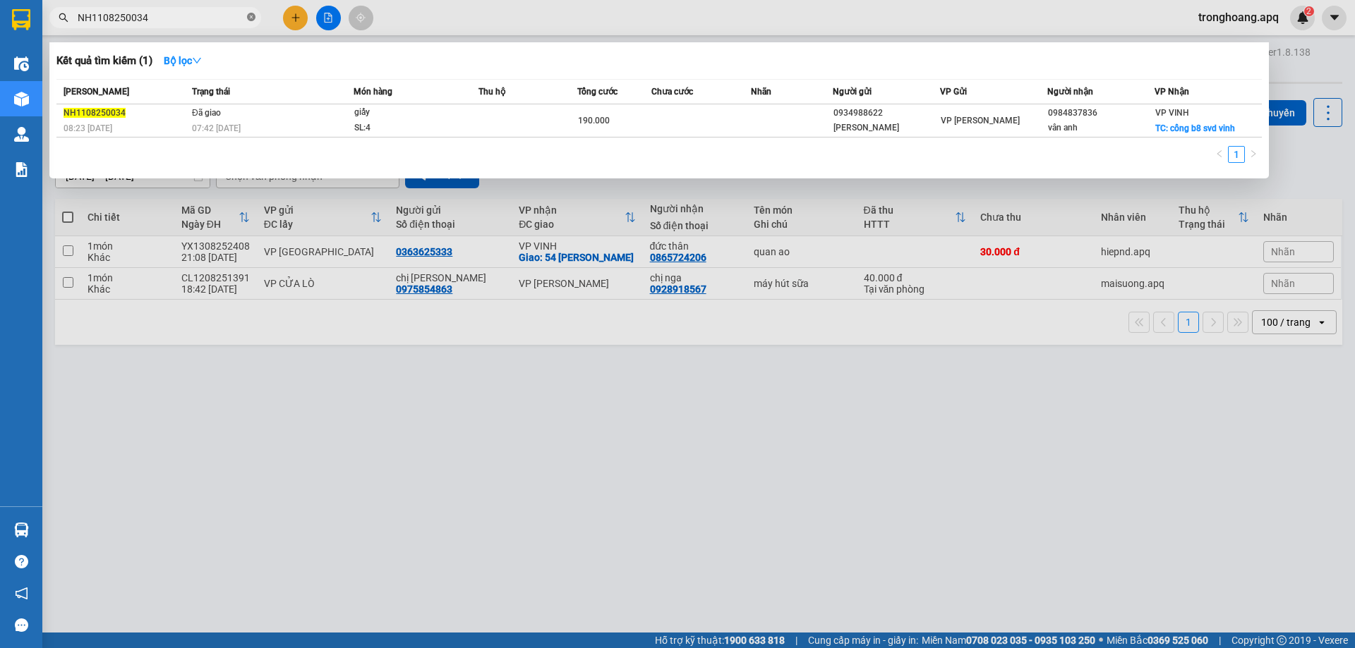
click at [251, 13] on icon "close-circle" at bounding box center [251, 17] width 8 height 8
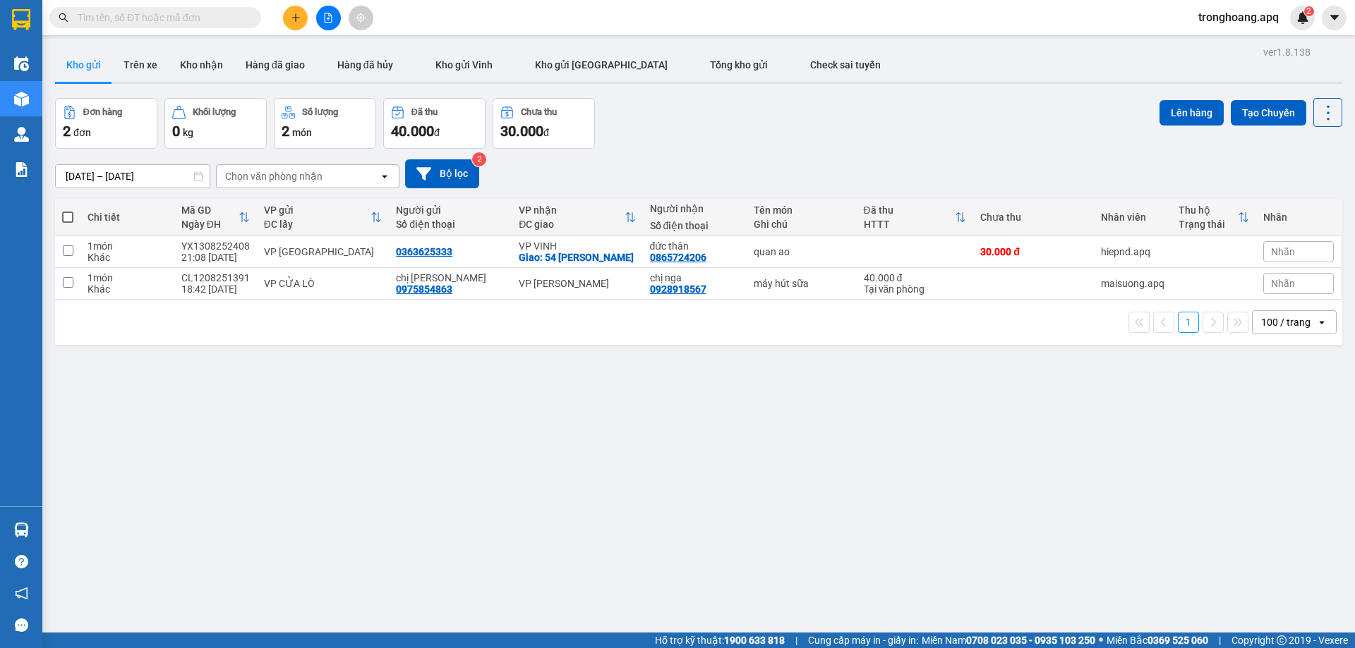
click at [233, 19] on input "text" at bounding box center [161, 18] width 167 height 16
paste input "NH1108250250"
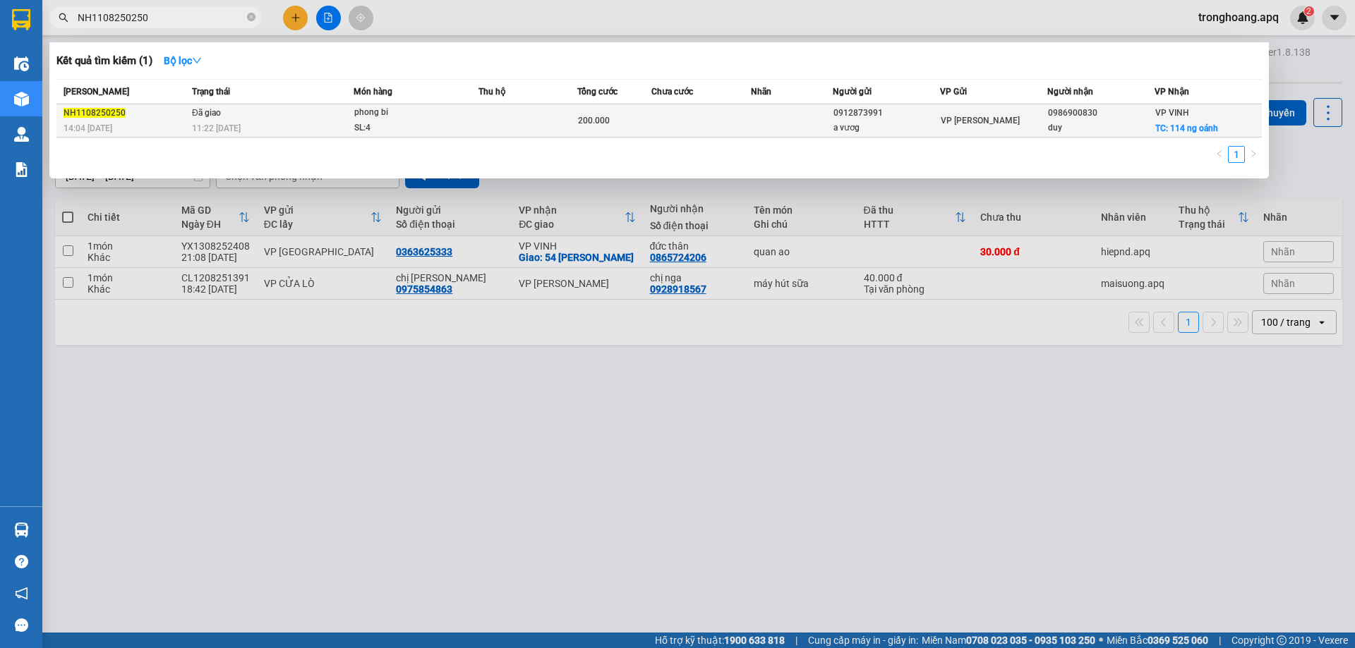
type input "NH1108250250"
click at [283, 120] on td "Đã giao 11:22 - 12/08" at bounding box center [270, 120] width 165 height 33
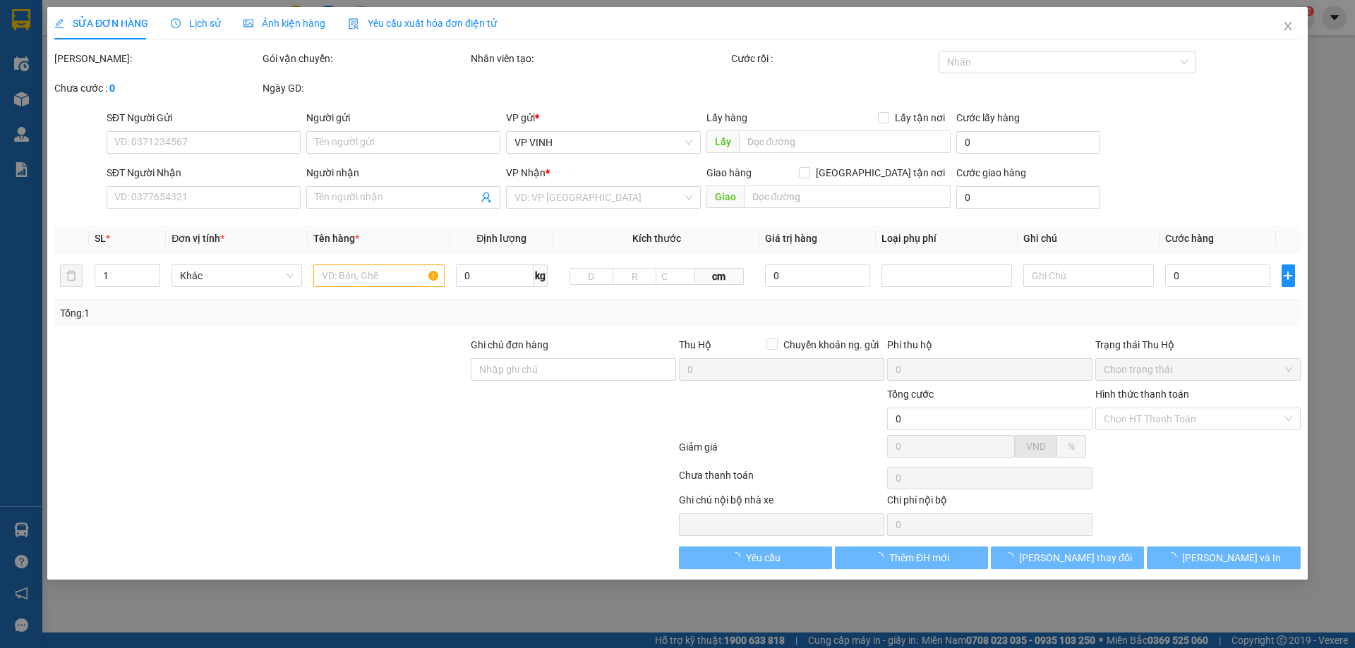
click at [188, 26] on span "Lịch sử" at bounding box center [196, 23] width 50 height 11
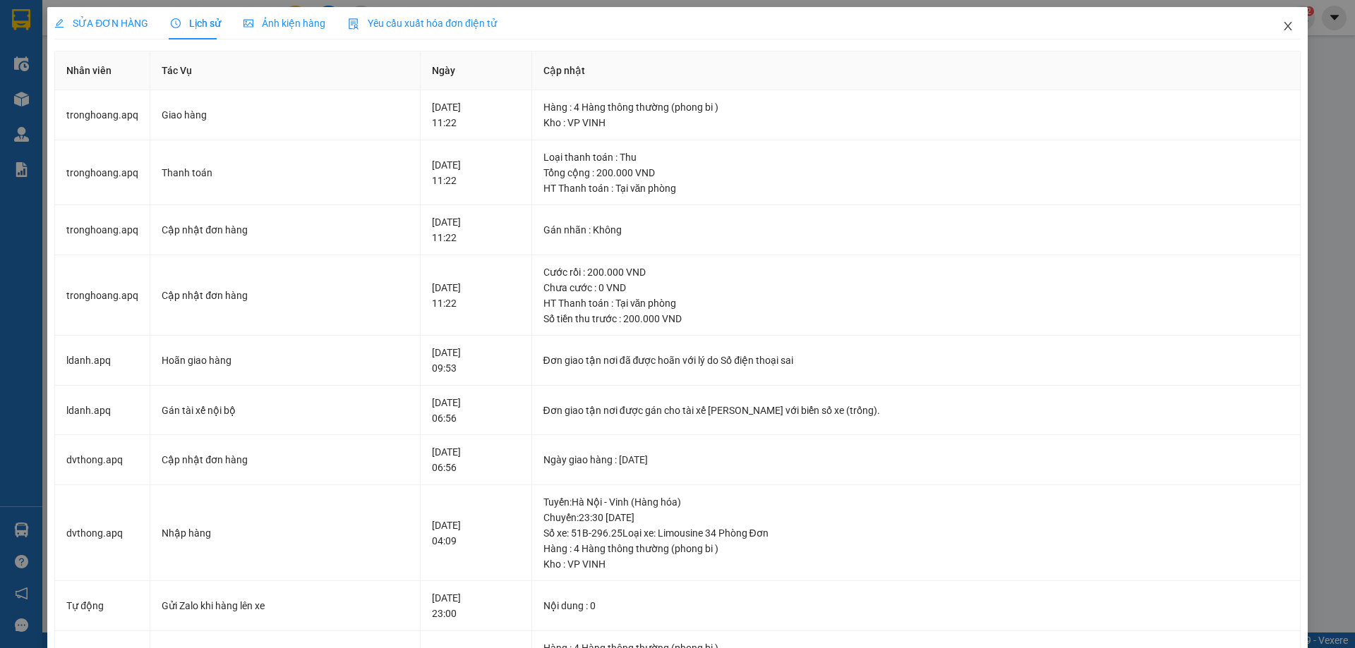
click at [1282, 26] on icon "close" at bounding box center [1287, 25] width 11 height 11
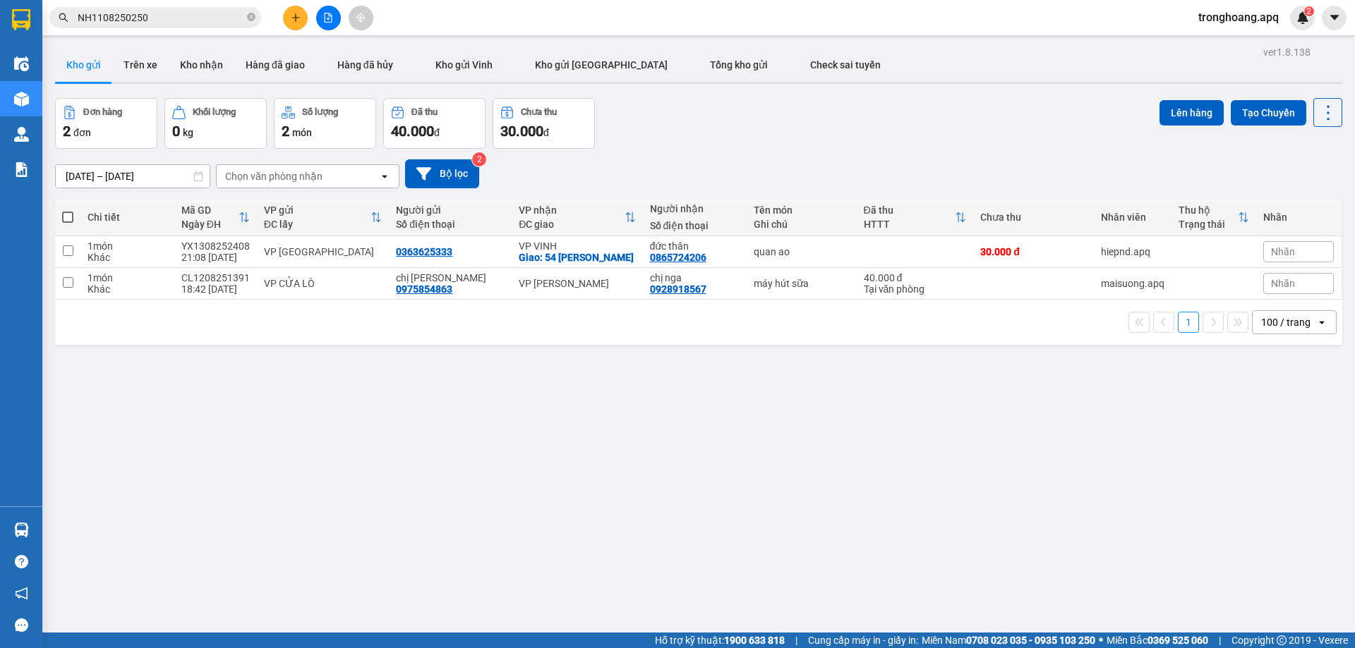
click at [327, 20] on icon "file-add" at bounding box center [328, 18] width 10 height 10
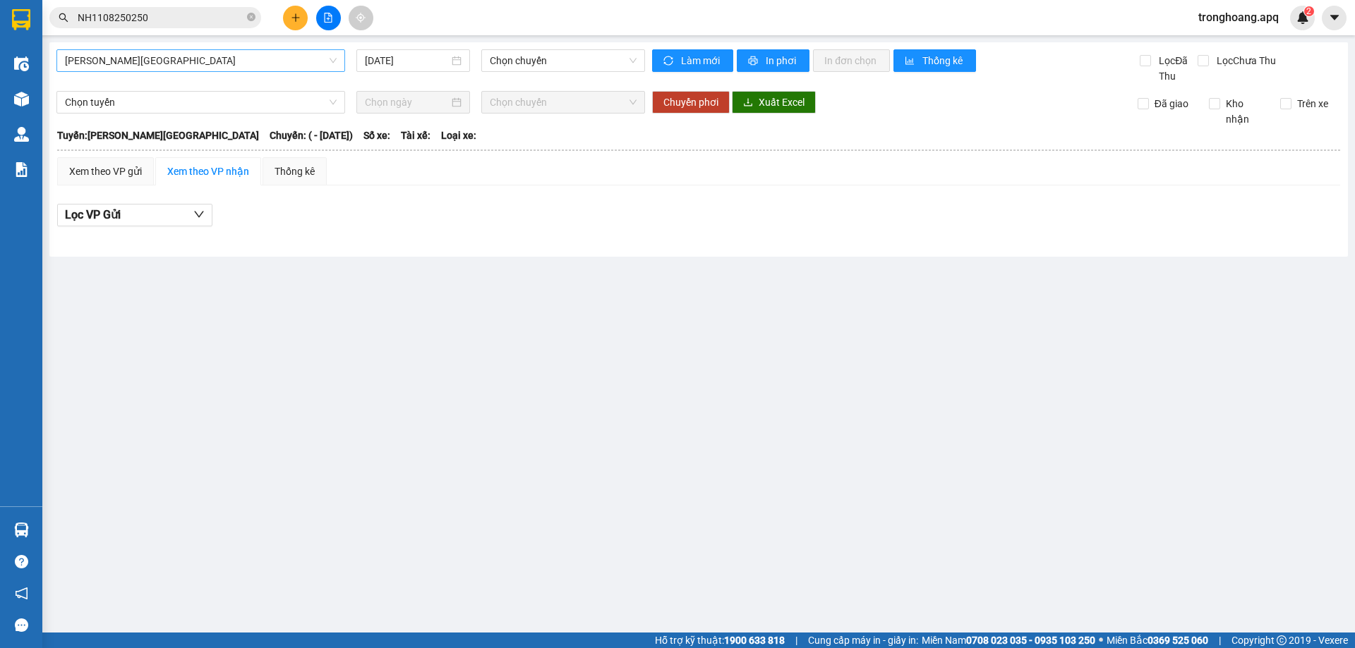
click at [186, 59] on span "Gia Lâm - Mỹ Đình" at bounding box center [201, 60] width 272 height 21
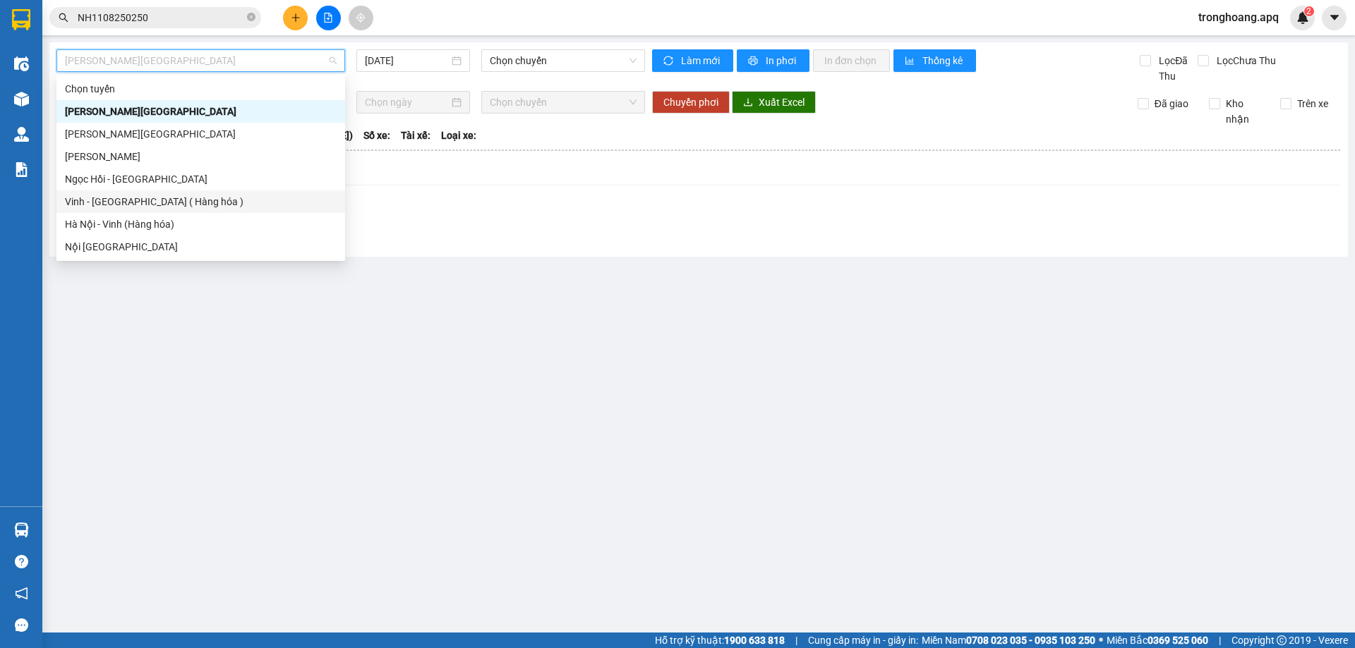
click at [151, 205] on div "Vinh - Hà Nội ( Hàng hóa )" at bounding box center [201, 202] width 272 height 16
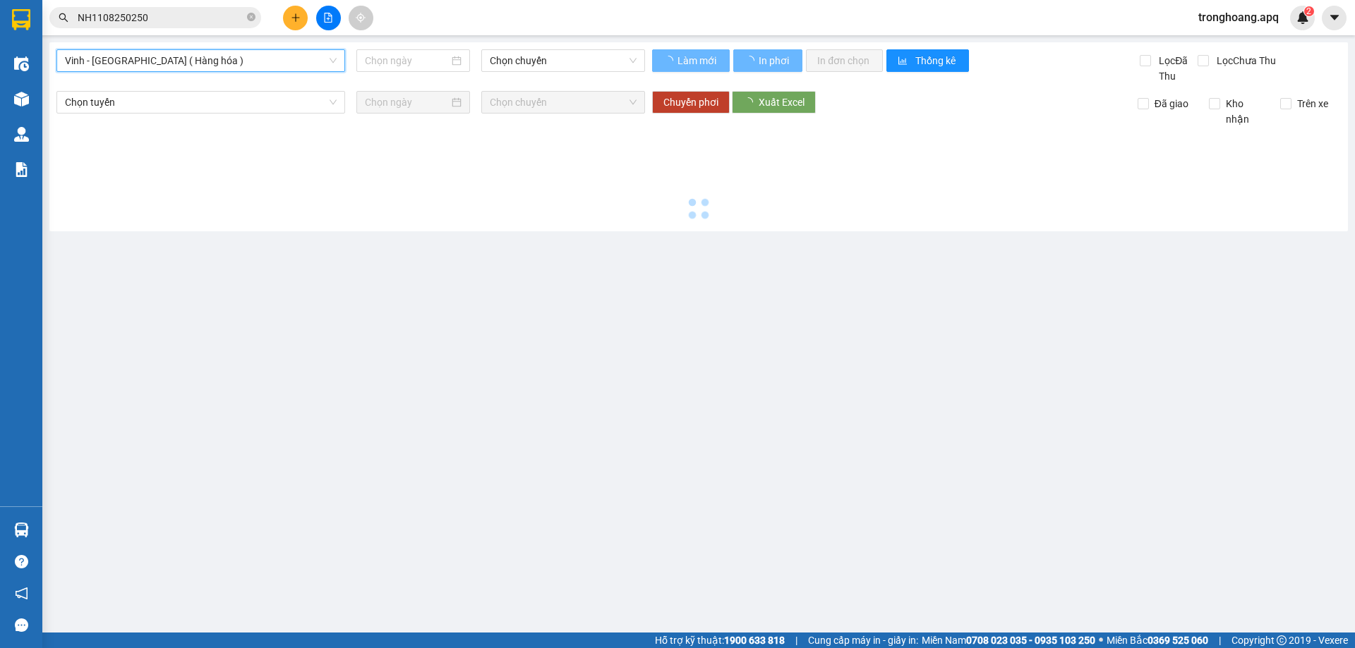
type input "13/08/2025"
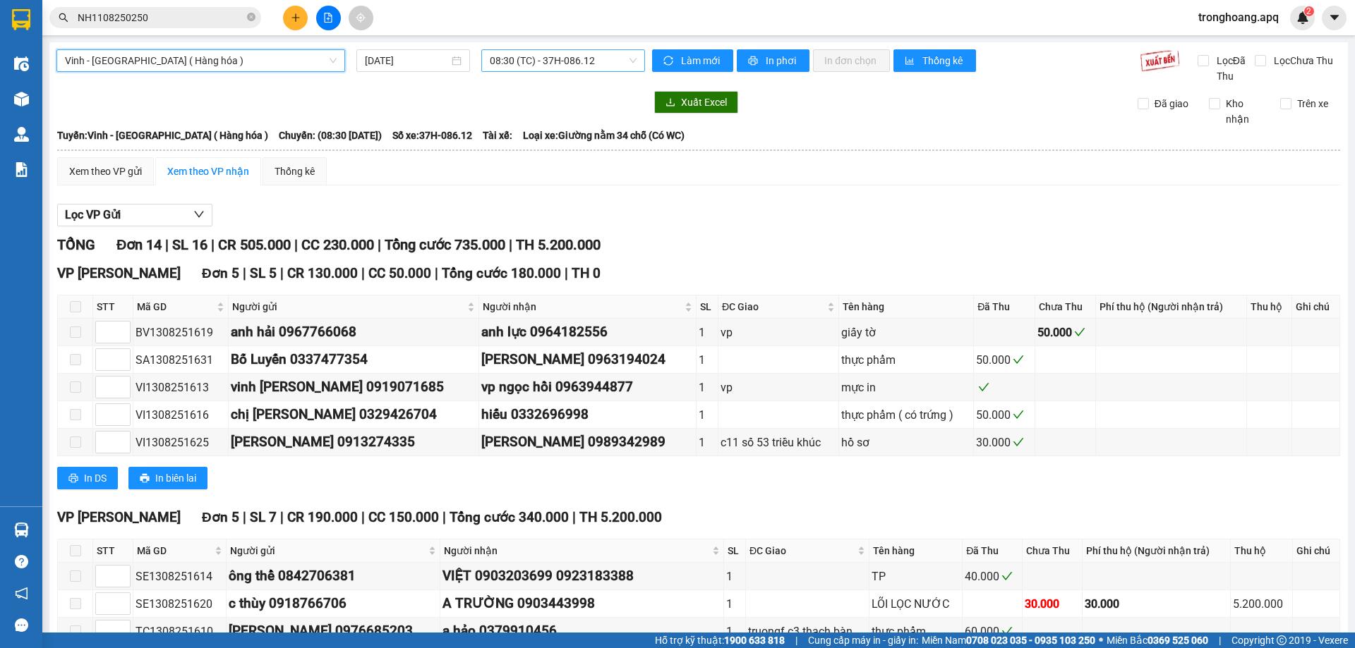
click at [531, 59] on span "08:30 (TC) - 37H-086.12" at bounding box center [563, 60] width 147 height 21
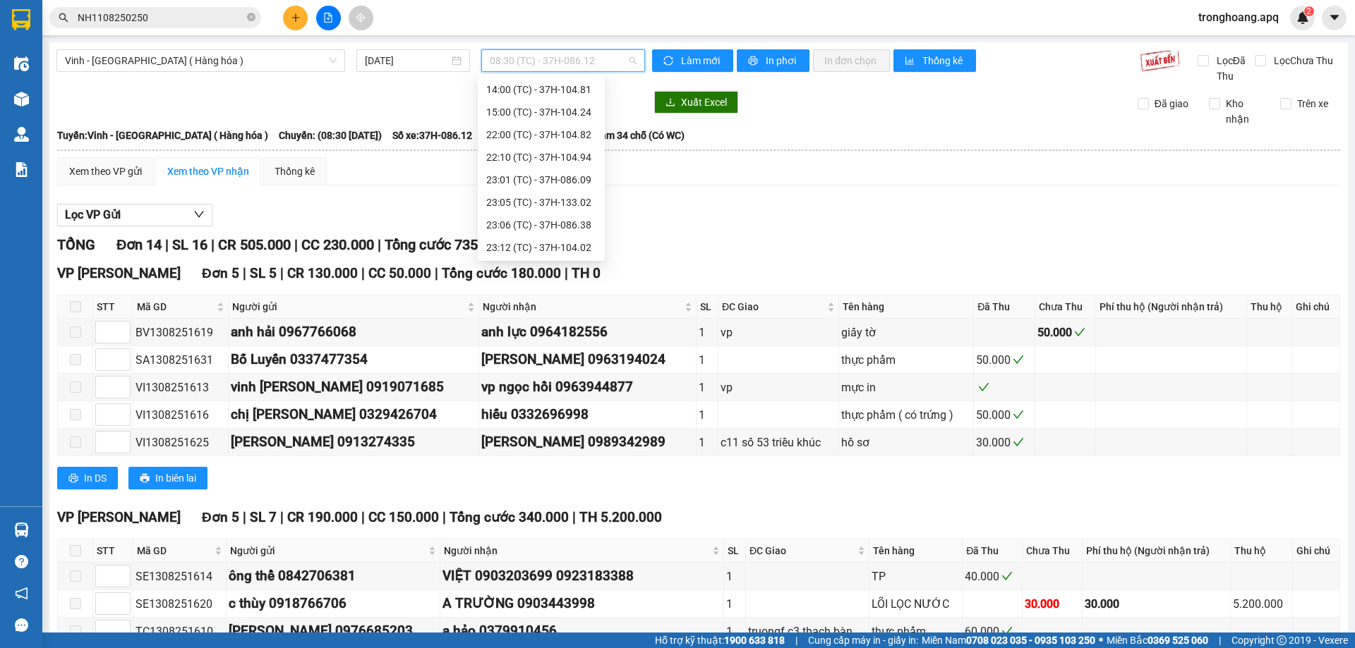
scroll to position [203, 0]
click at [580, 205] on div "23:17 (TC) - 37H-096.13" at bounding box center [541, 202] width 110 height 16
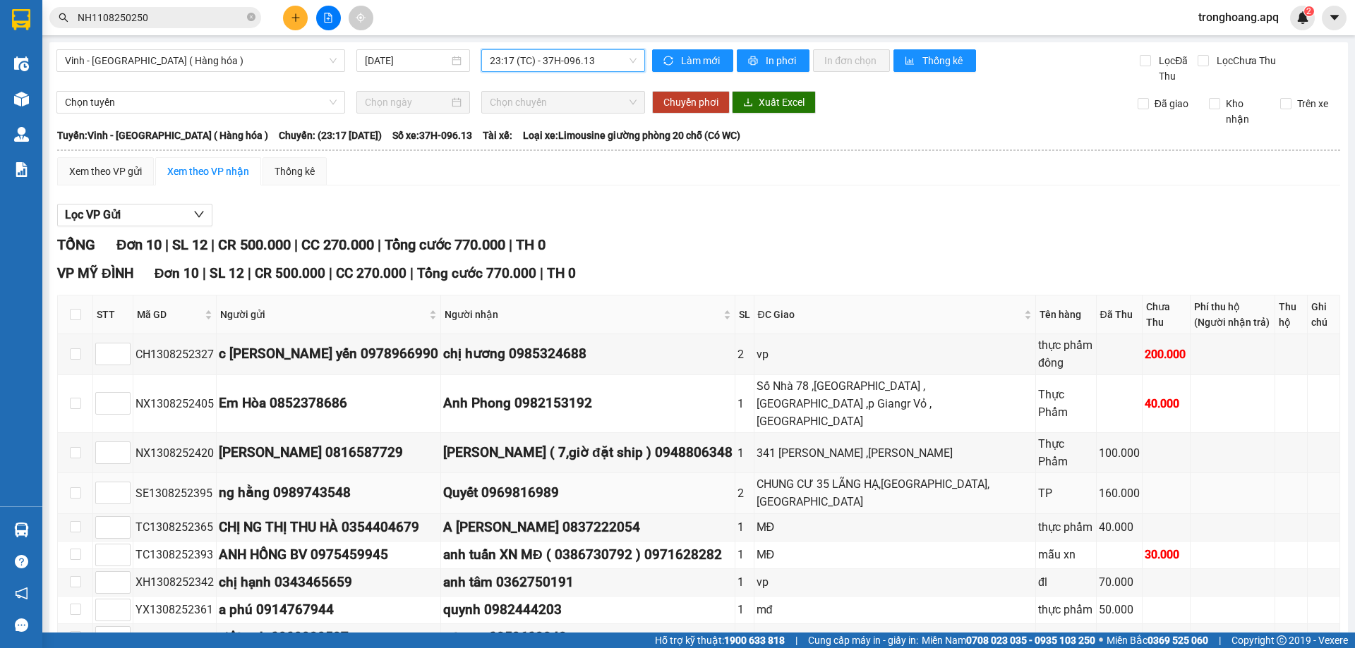
scroll to position [76, 0]
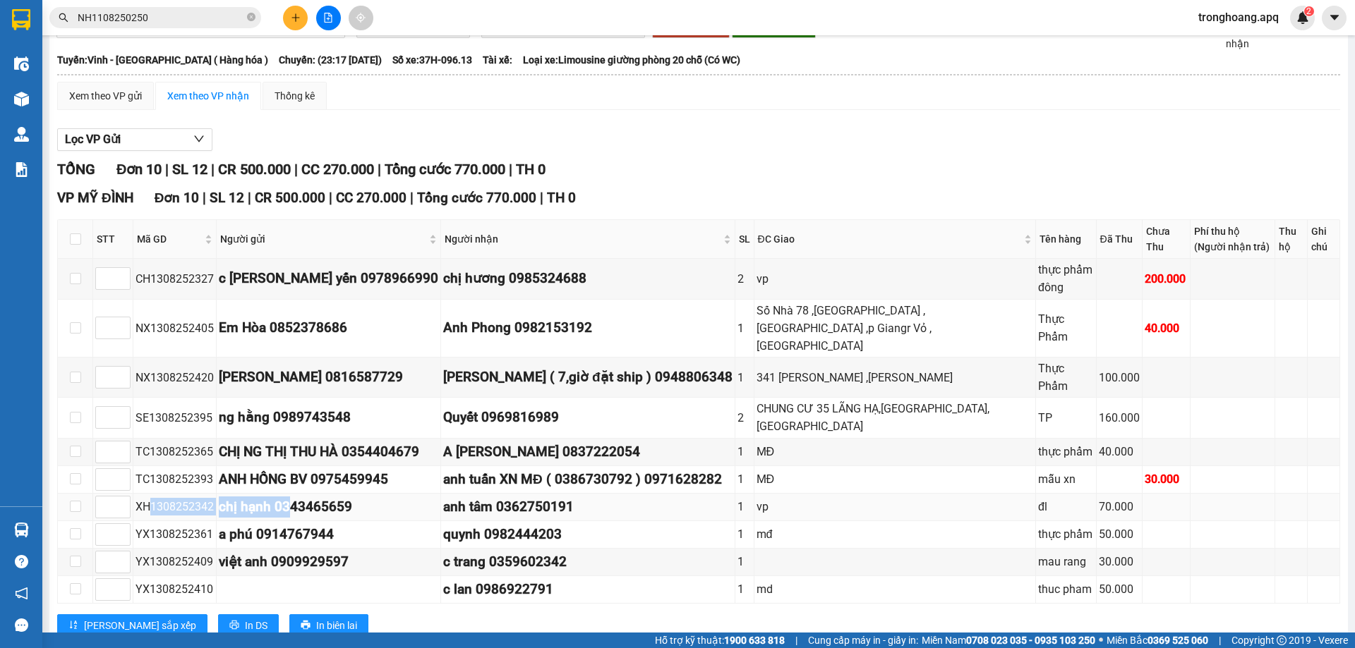
drag, startPoint x: 150, startPoint y: 461, endPoint x: 292, endPoint y: 462, distance: 142.5
click at [292, 494] on tr "XH1308252342 chị hạnh 0343465659 anh tâm 0362750191 1 vp đl 70.000" at bounding box center [699, 508] width 1282 height 28
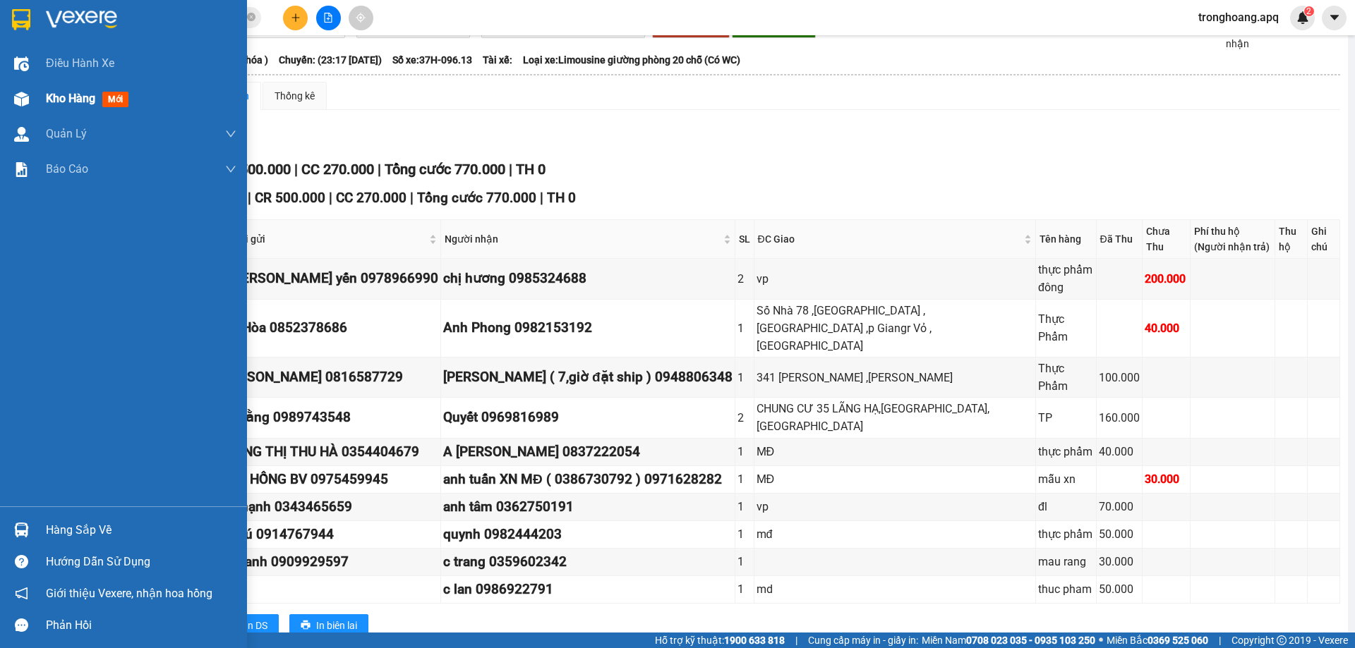
click at [11, 93] on div at bounding box center [21, 99] width 25 height 25
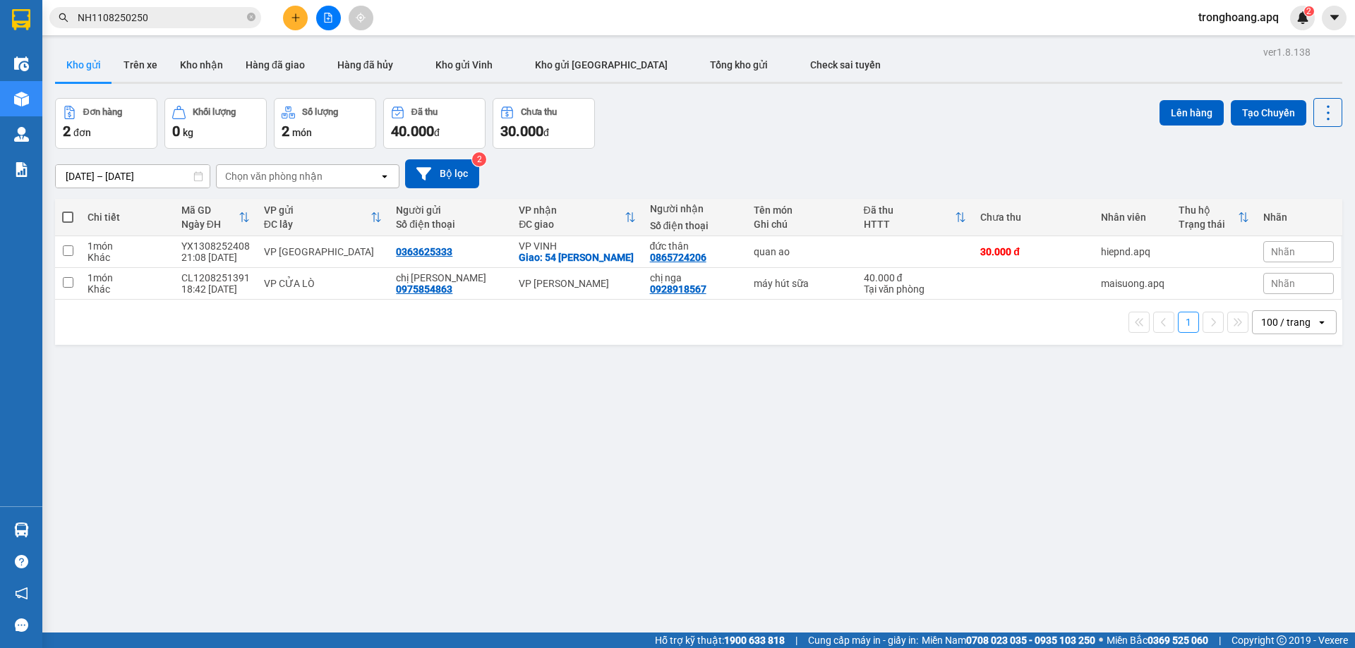
click at [104, 172] on input "11/08/2025 – 13/08/2025" at bounding box center [133, 176] width 154 height 23
click at [394, 468] on div "ver 1.8.138 Kho gửi Trên xe Kho nhận Hàng đã giao Hàng đã hủy Kho gửi Vinh Kho …" at bounding box center [698, 366] width 1298 height 648
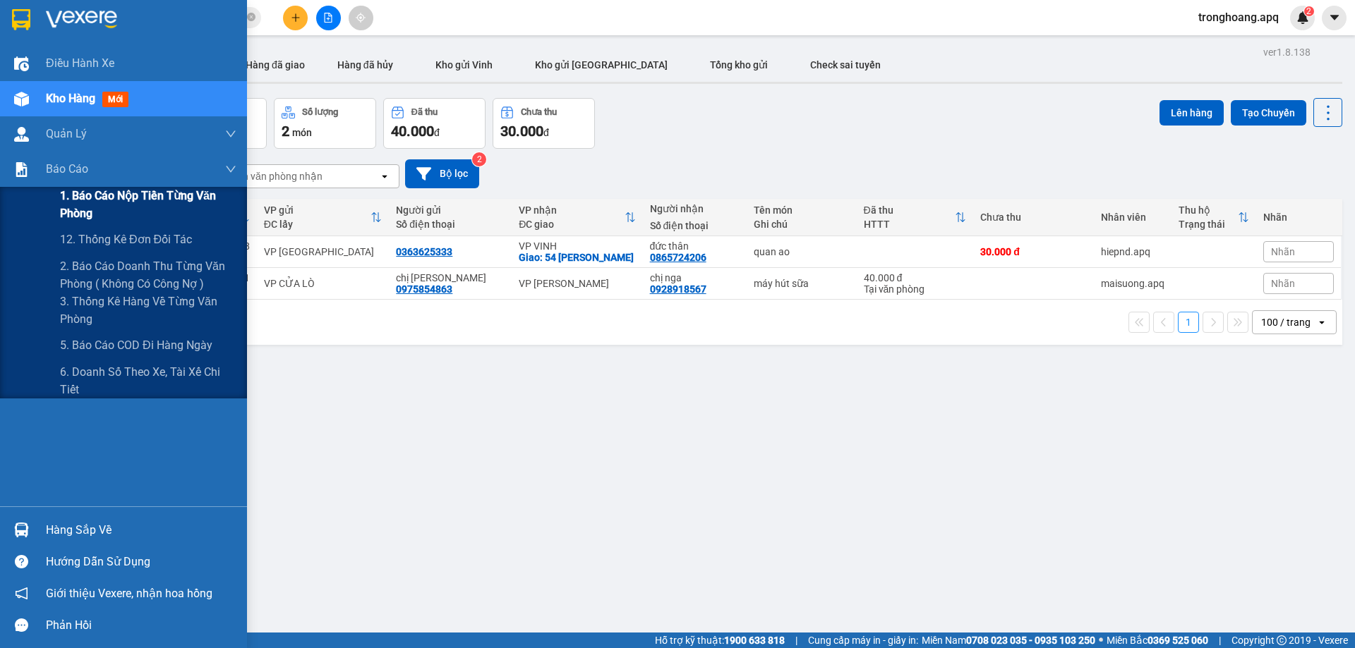
click at [88, 205] on span "1. Báo cáo nộp tiền từng văn phòng" at bounding box center [148, 204] width 176 height 35
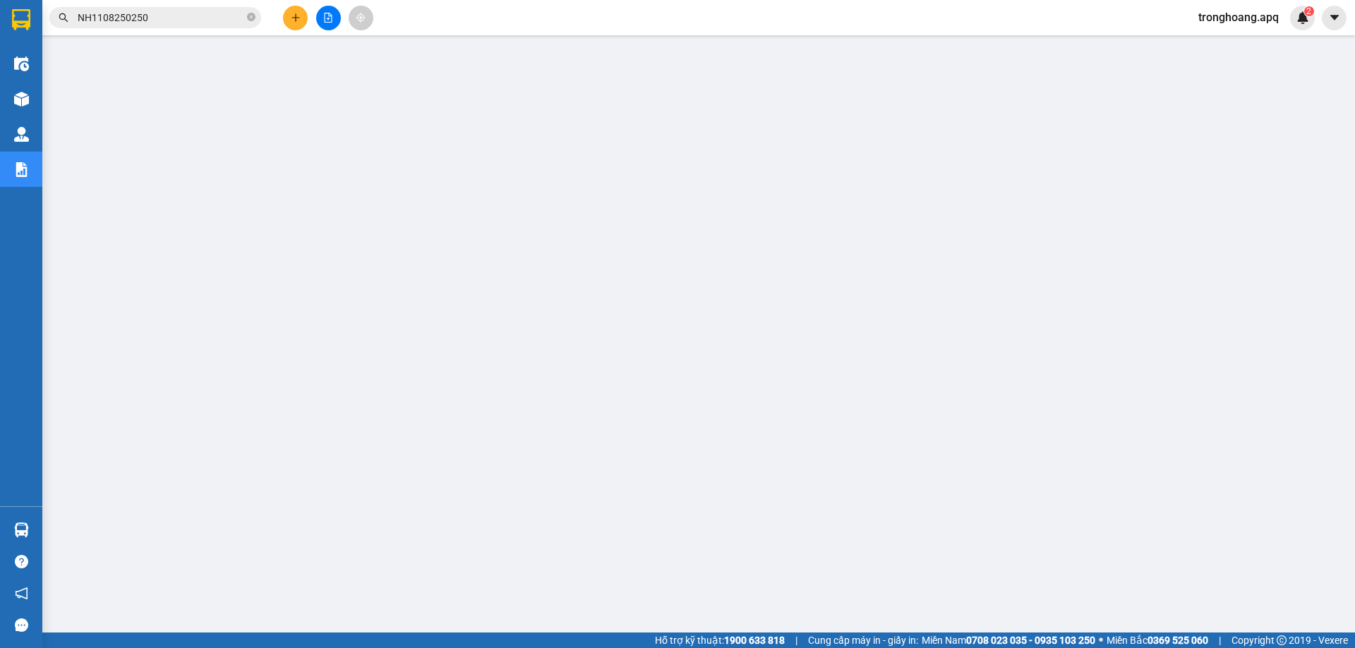
click at [578, 42] on main at bounding box center [677, 316] width 1355 height 633
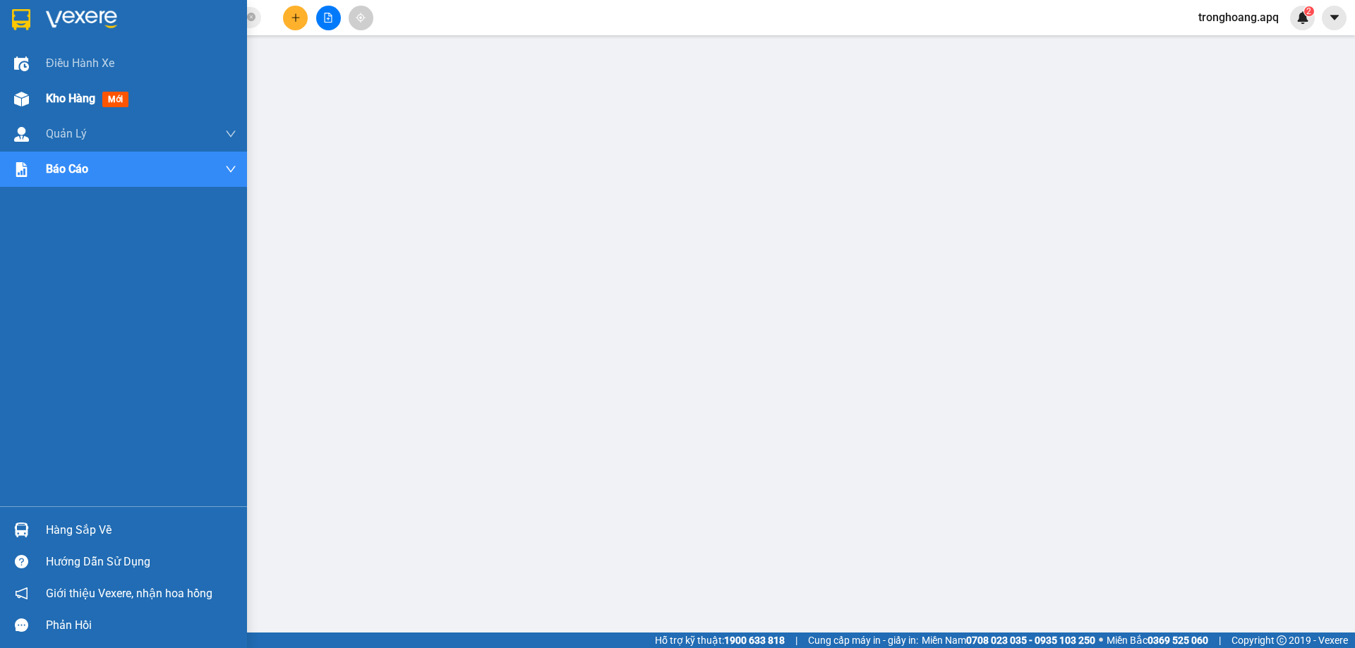
click at [25, 102] on img at bounding box center [21, 99] width 15 height 15
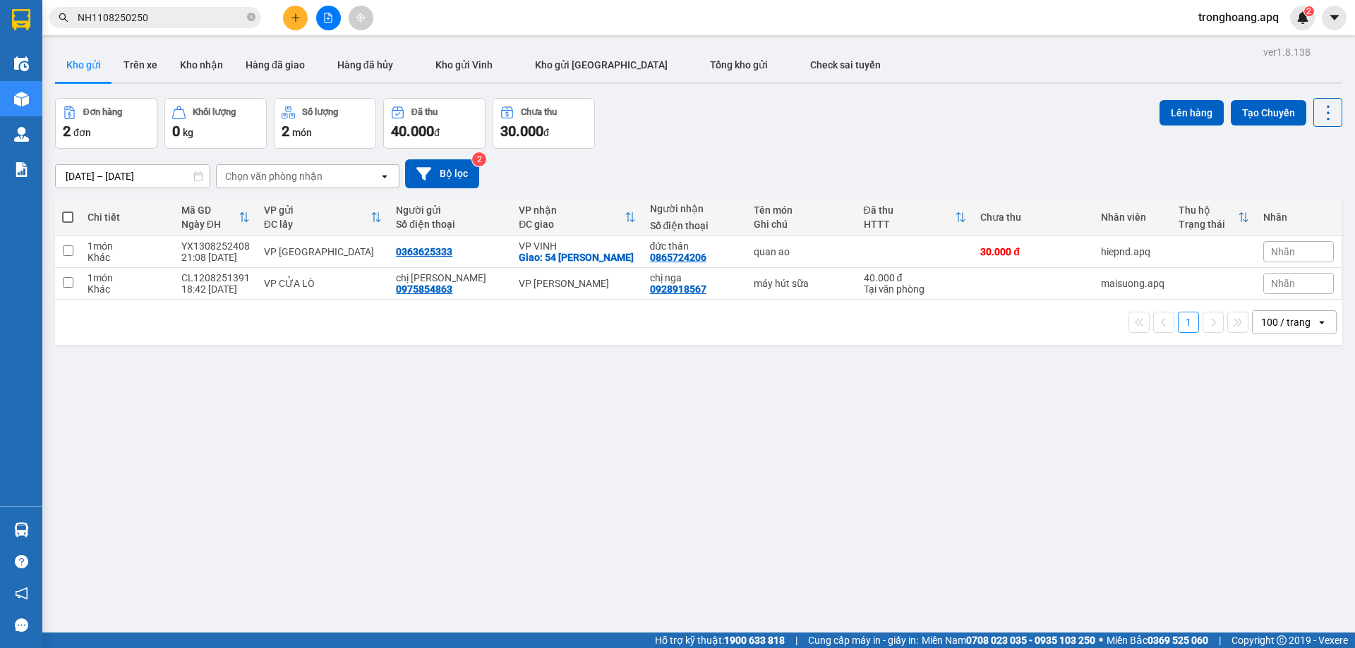
click at [102, 176] on input "11/08/2025 – 13/08/2025" at bounding box center [133, 176] width 154 height 23
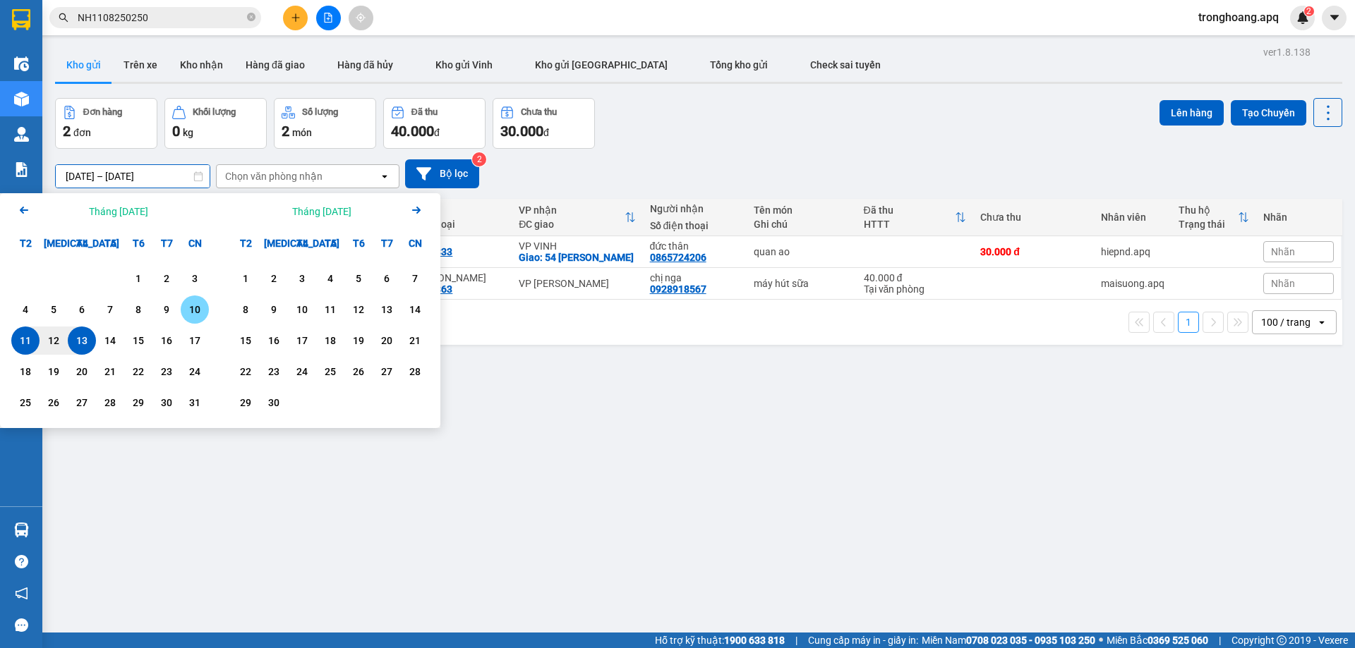
click at [189, 315] on div "10" at bounding box center [195, 309] width 20 height 17
click at [193, 315] on div "10" at bounding box center [195, 309] width 20 height 17
type input "10/08/2025 – 10/08/2025"
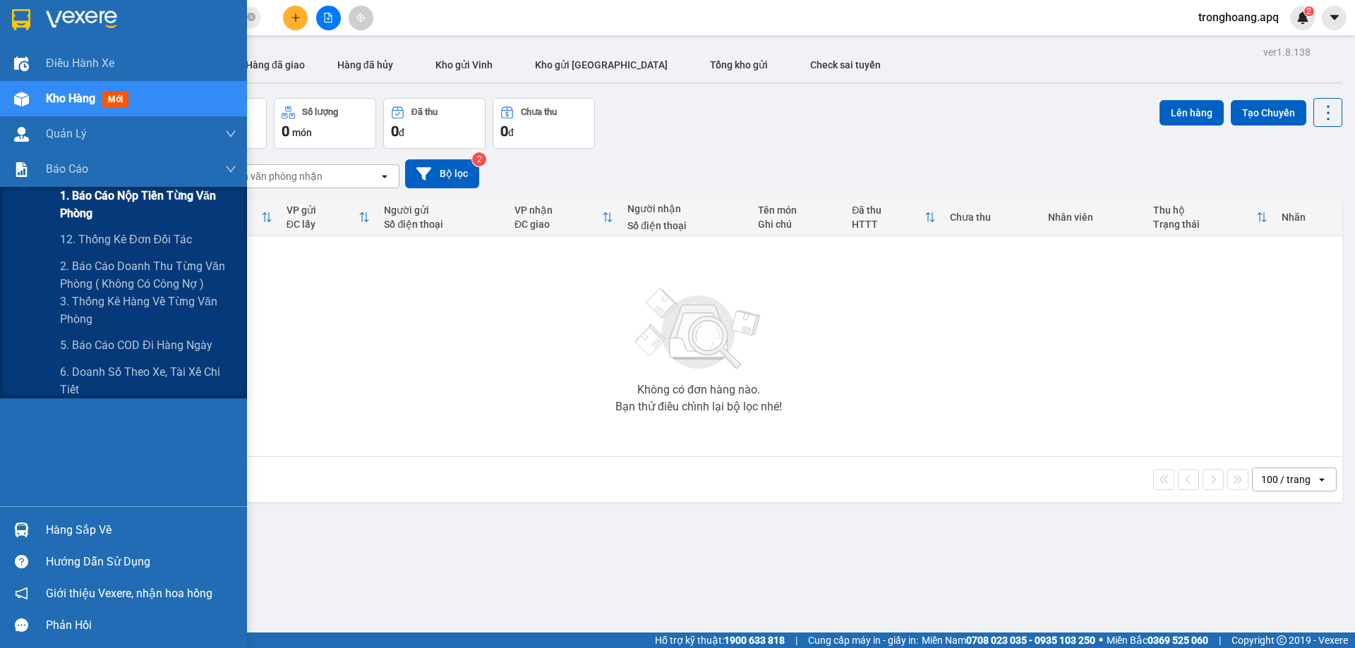
click at [116, 209] on span "1. Báo cáo nộp tiền từng văn phòng" at bounding box center [148, 204] width 176 height 35
